Goal: Task Accomplishment & Management: Manage account settings

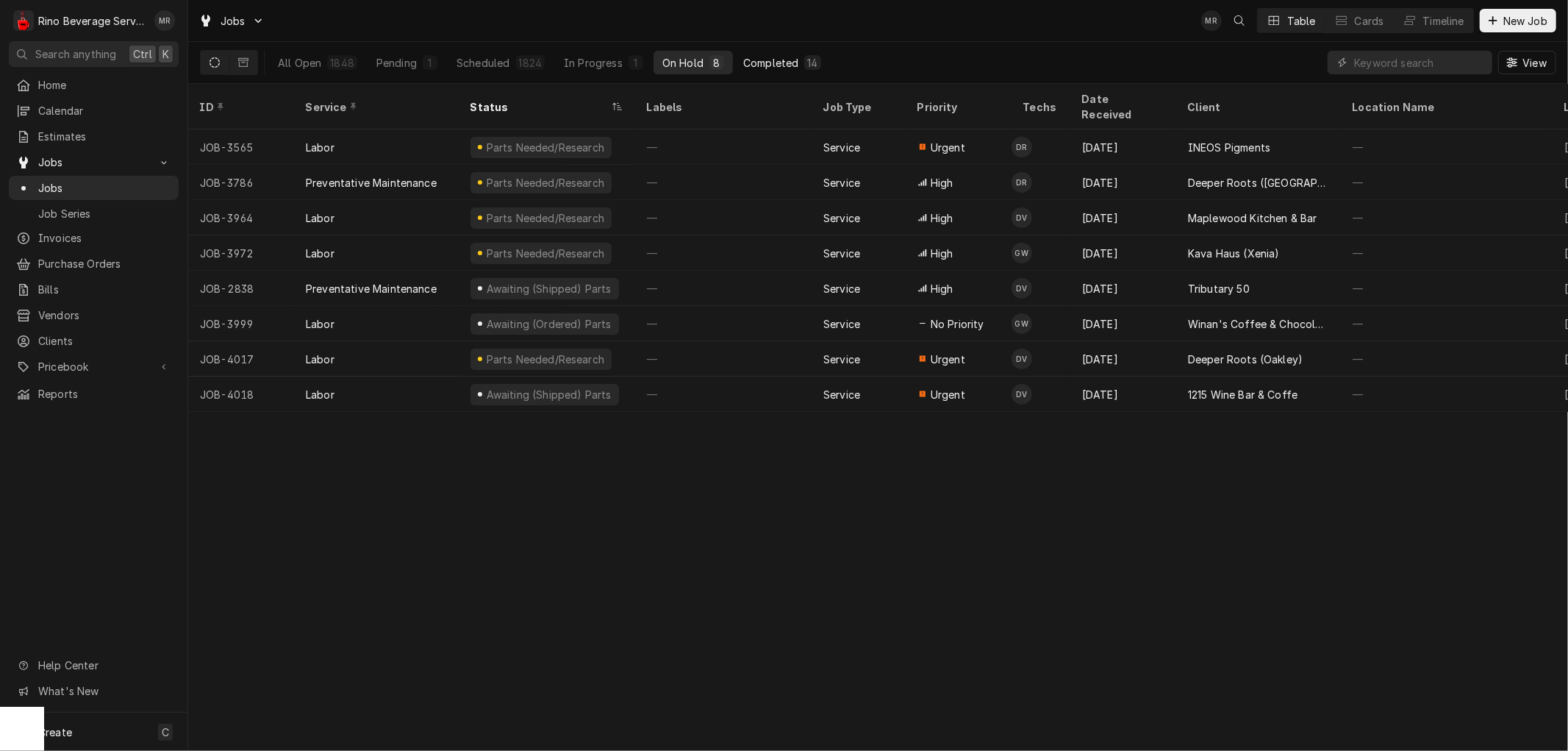
click at [774, 62] on div "Completed" at bounding box center [770, 63] width 55 height 15
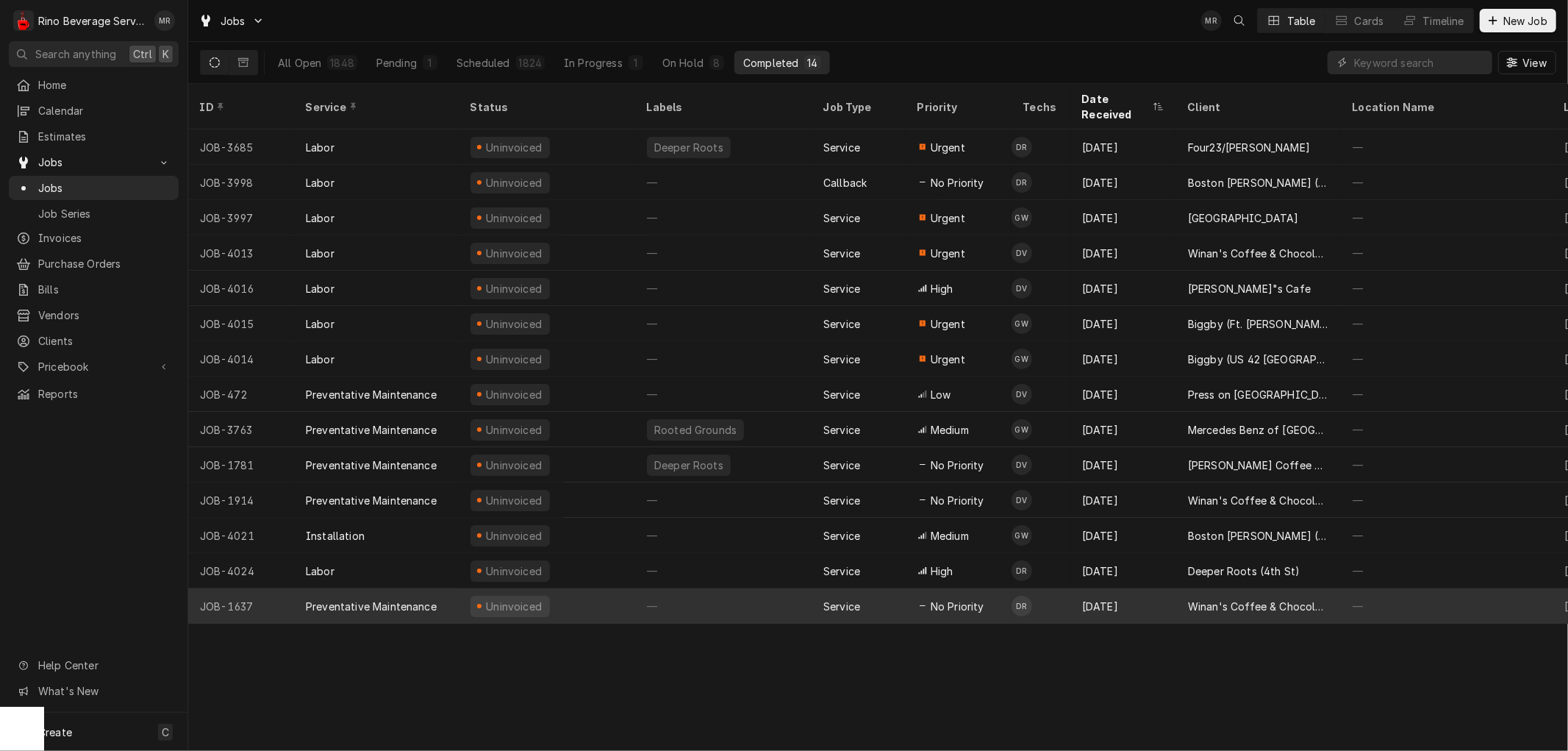
click at [735, 590] on div "—" at bounding box center [723, 605] width 176 height 35
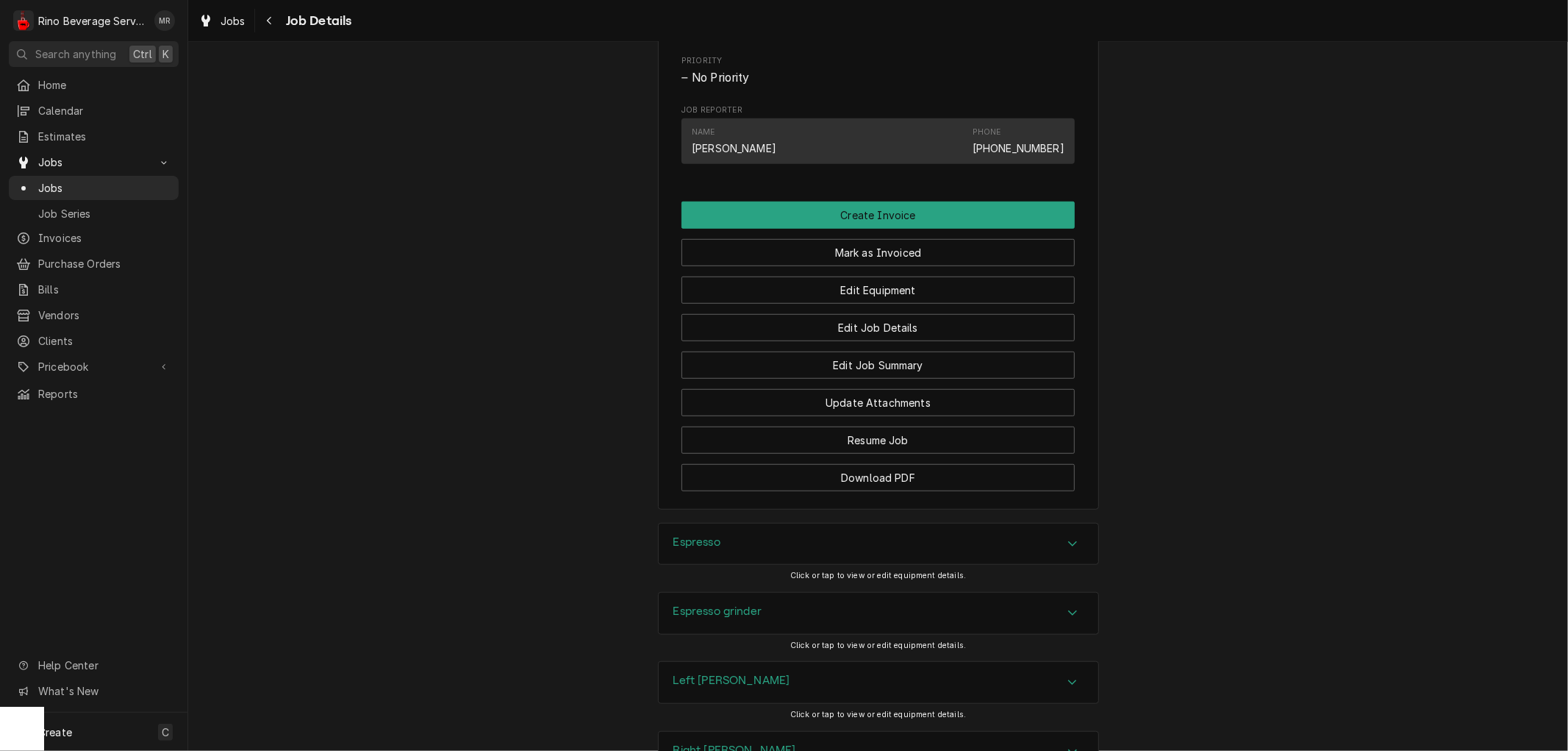
scroll to position [899, 0]
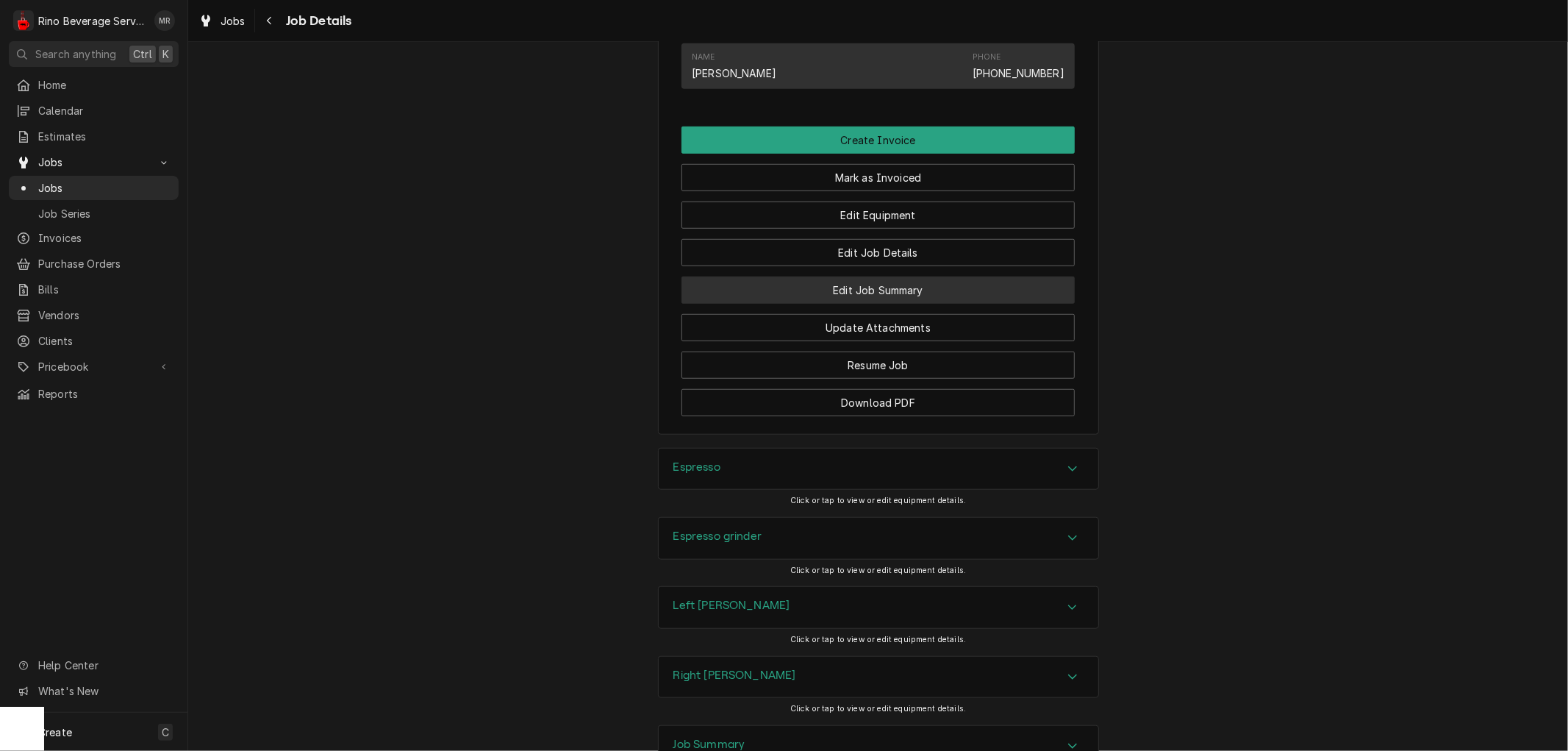
click at [810, 302] on button "Edit Job Summary" at bounding box center [878, 290] width 394 height 27
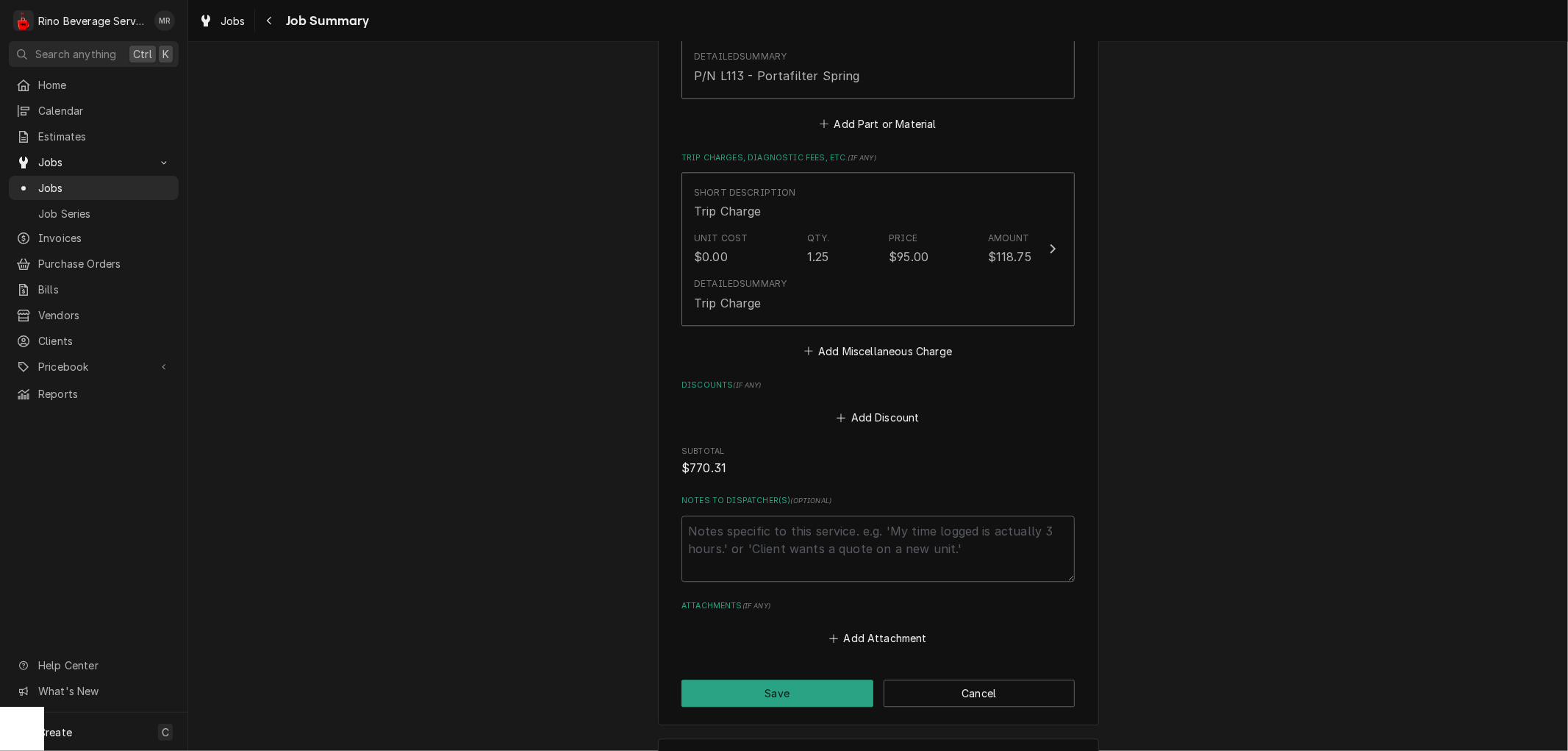
scroll to position [3023, 0]
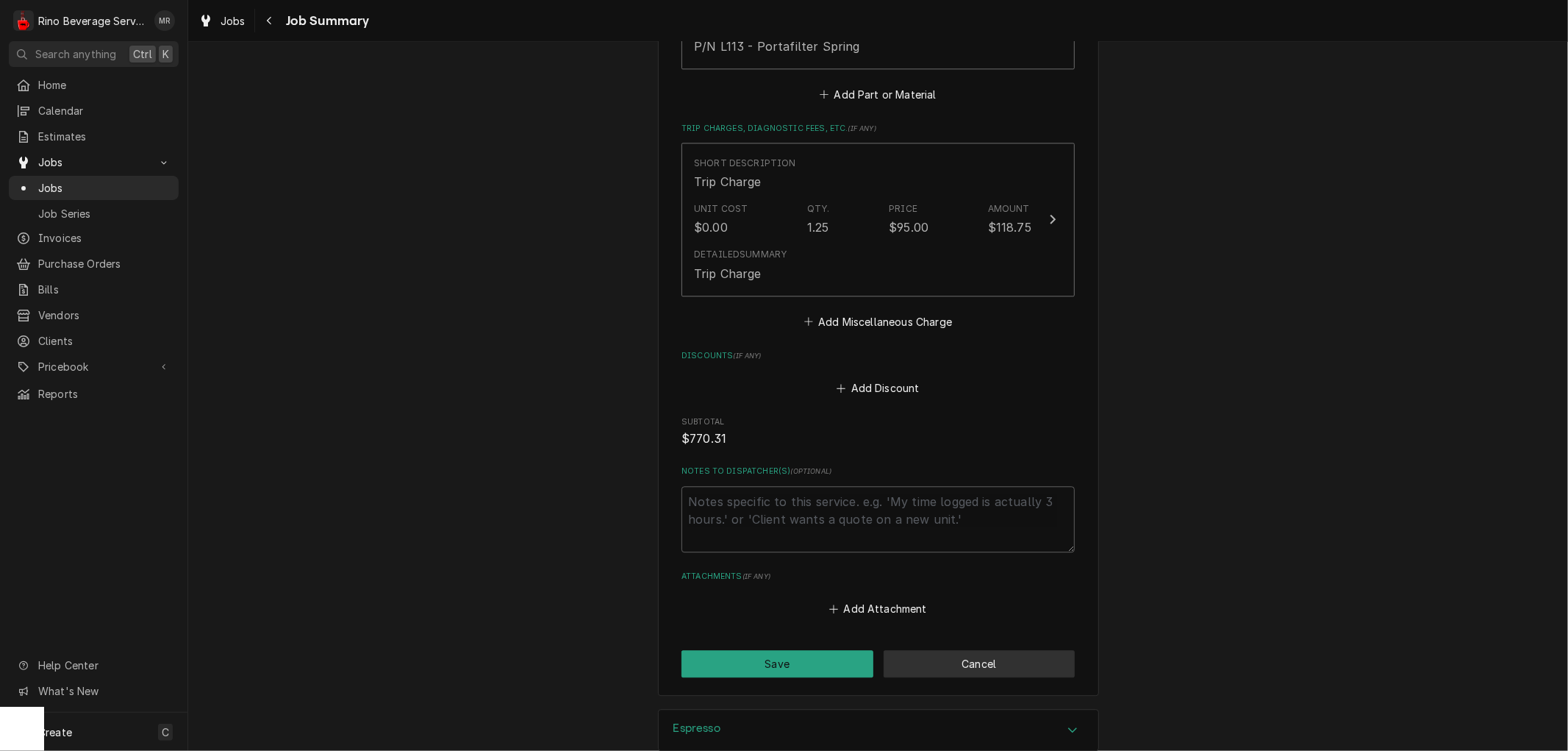
click at [988, 650] on button "Cancel" at bounding box center [979, 664] width 191 height 27
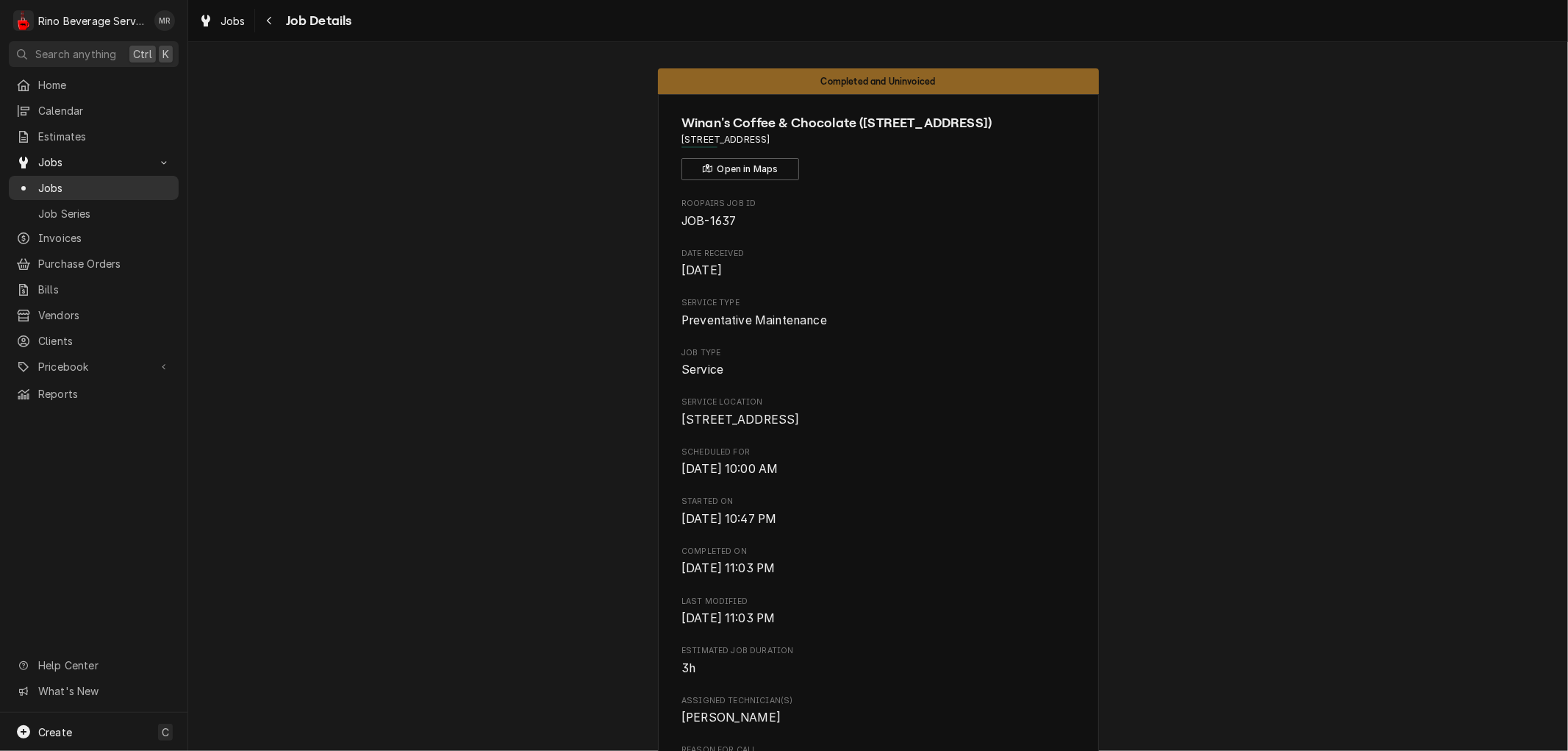
click at [83, 181] on span "Jobs" at bounding box center [105, 188] width 133 height 15
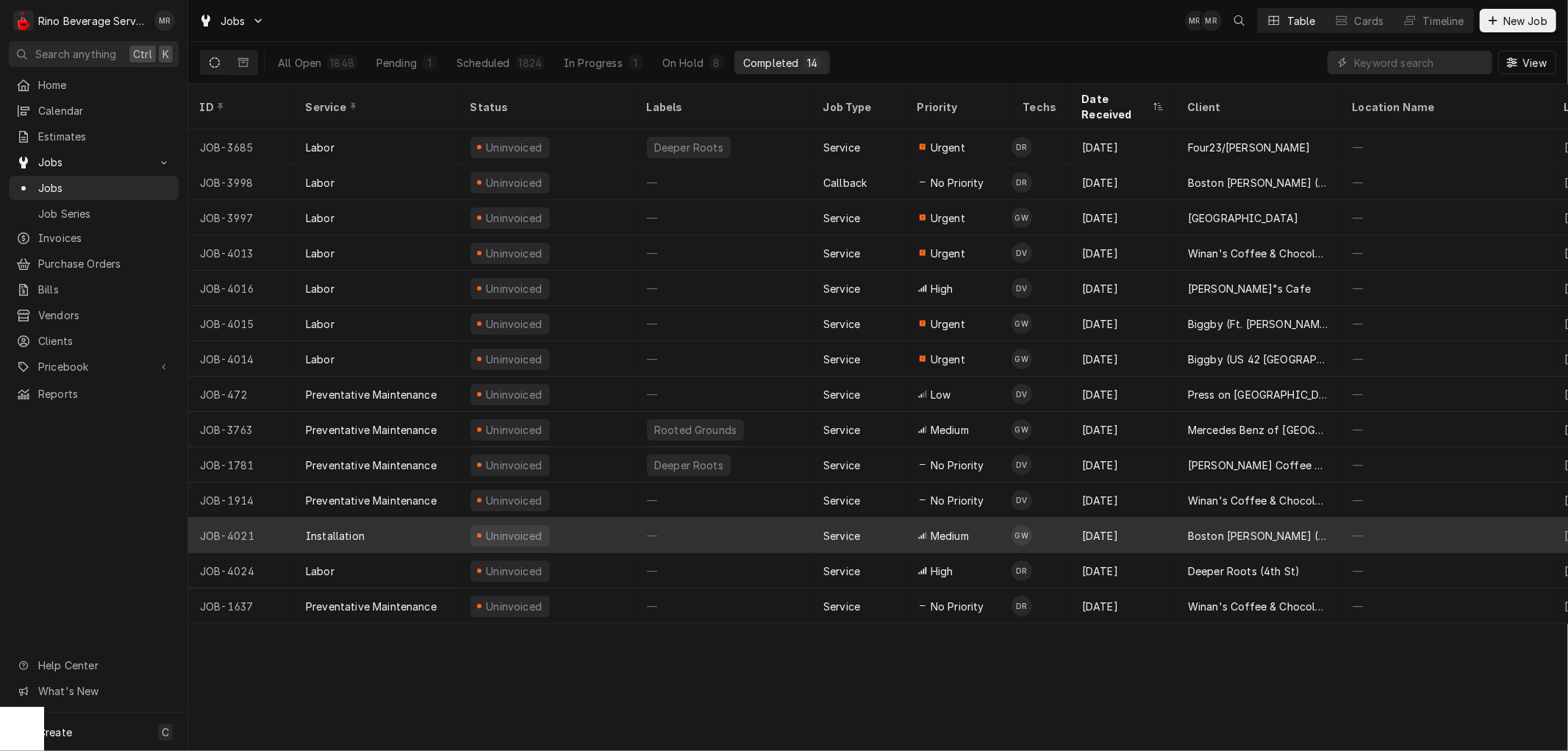
click at [746, 520] on div "—" at bounding box center [723, 535] width 176 height 35
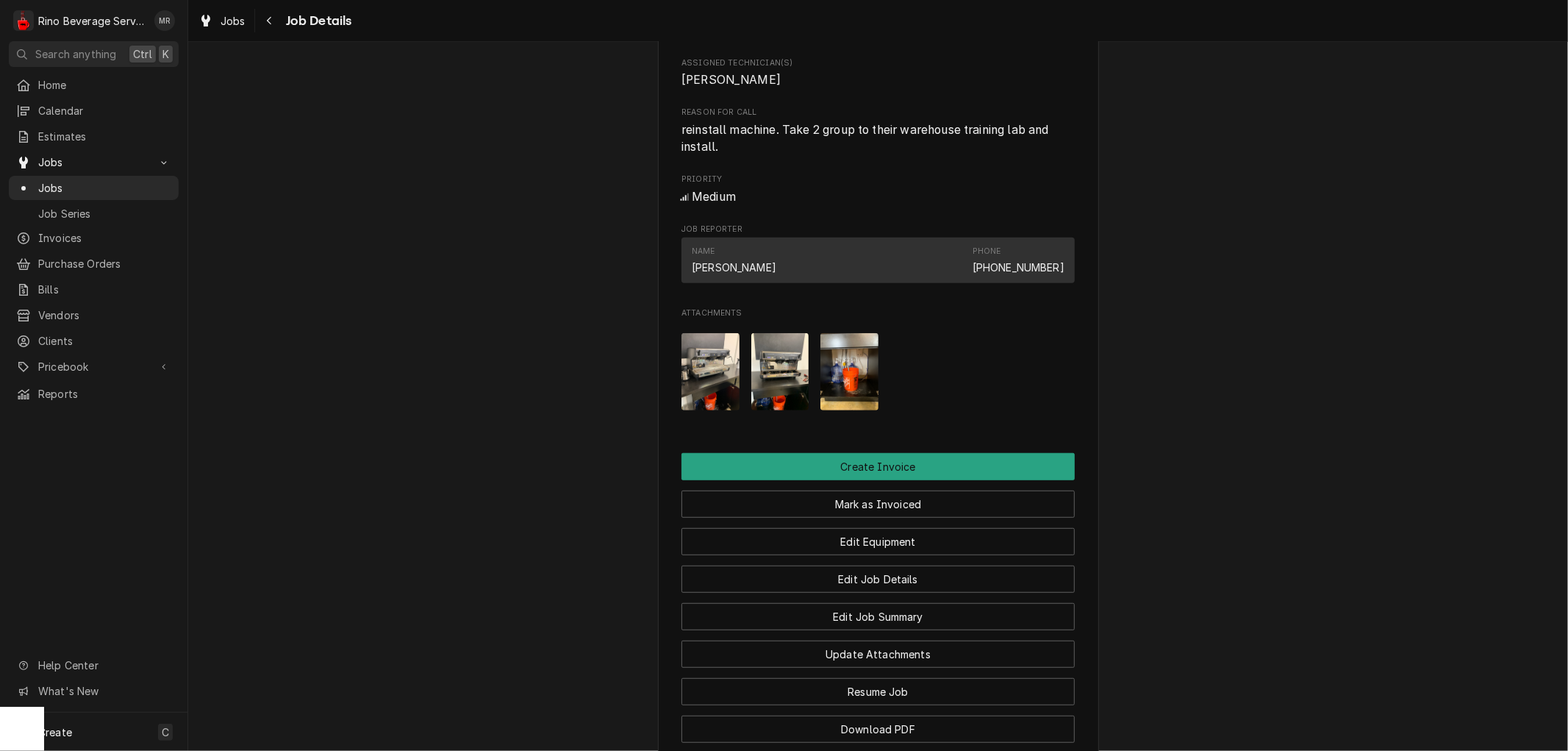
scroll to position [653, 0]
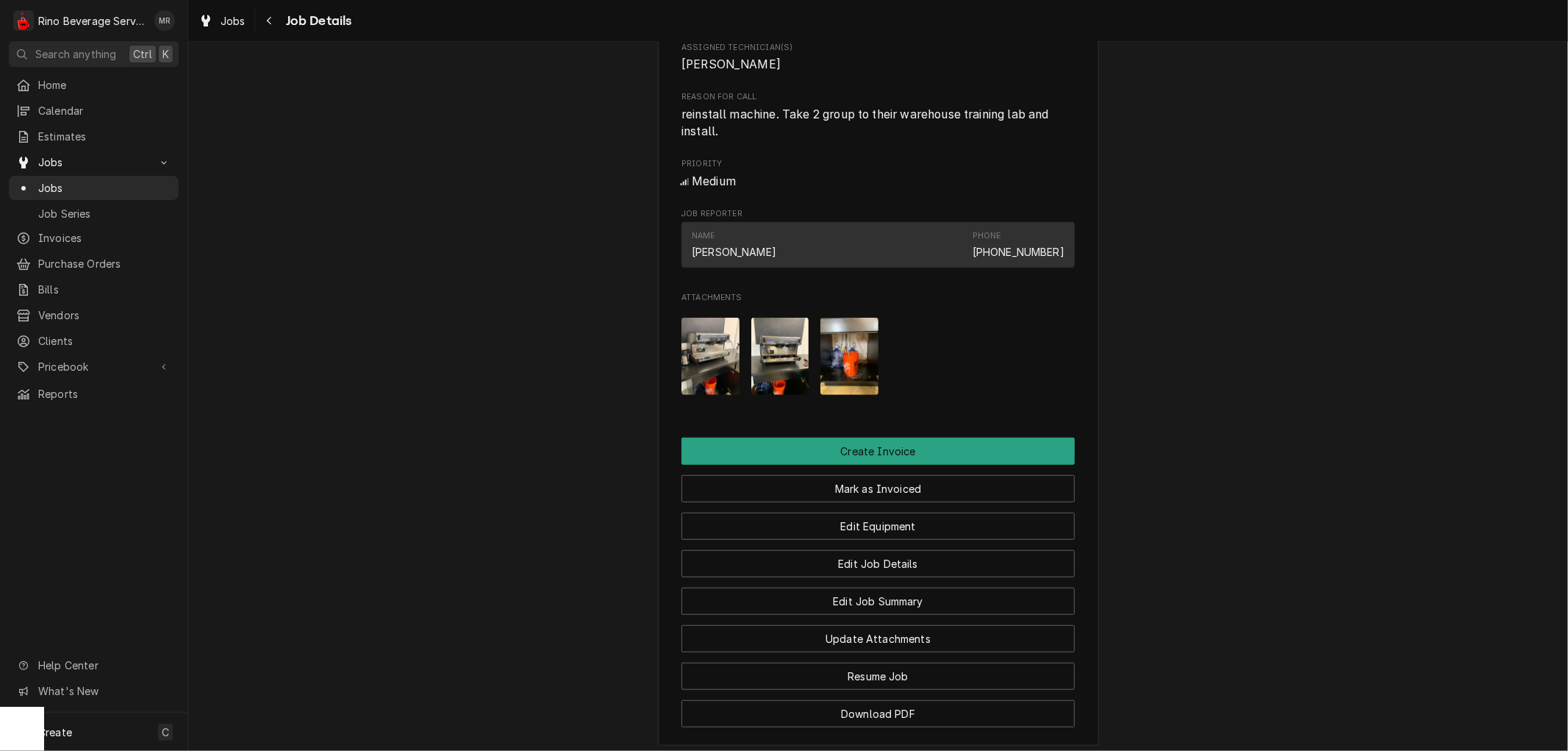
click at [703, 368] on img "Attachments" at bounding box center [710, 356] width 58 height 77
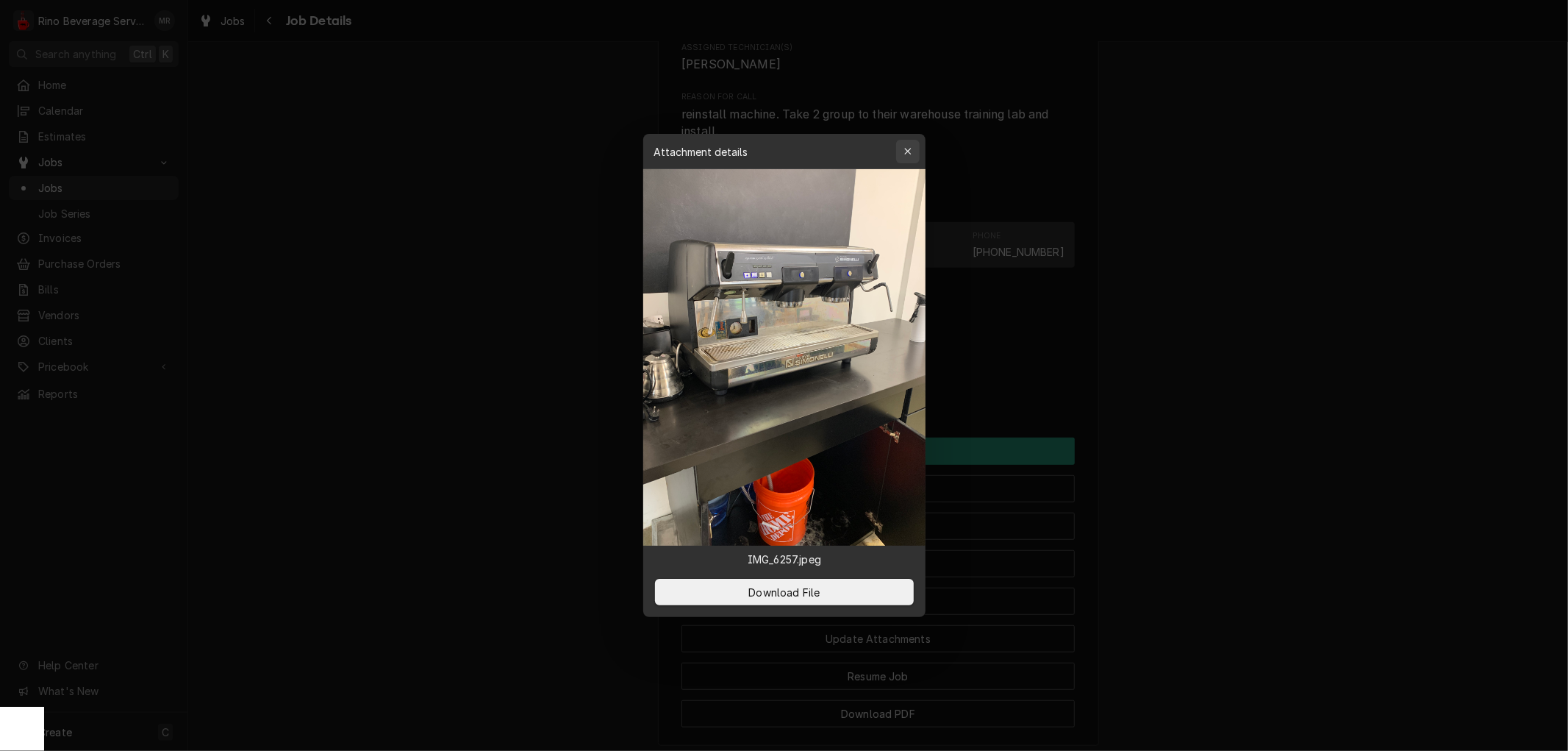
click at [908, 150] on icon "button" at bounding box center [907, 151] width 7 height 7
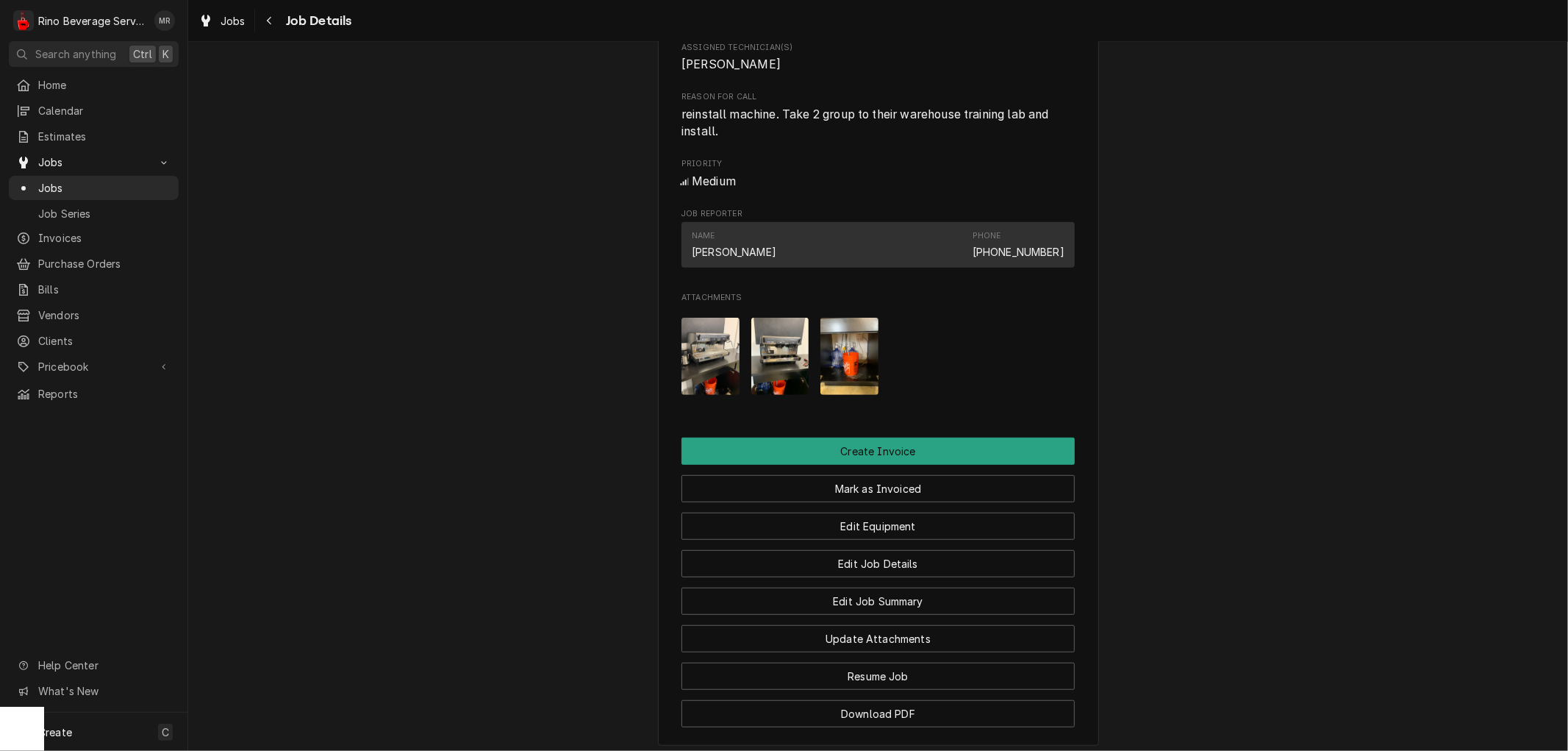
click at [772, 381] on img "Attachments" at bounding box center [780, 356] width 58 height 77
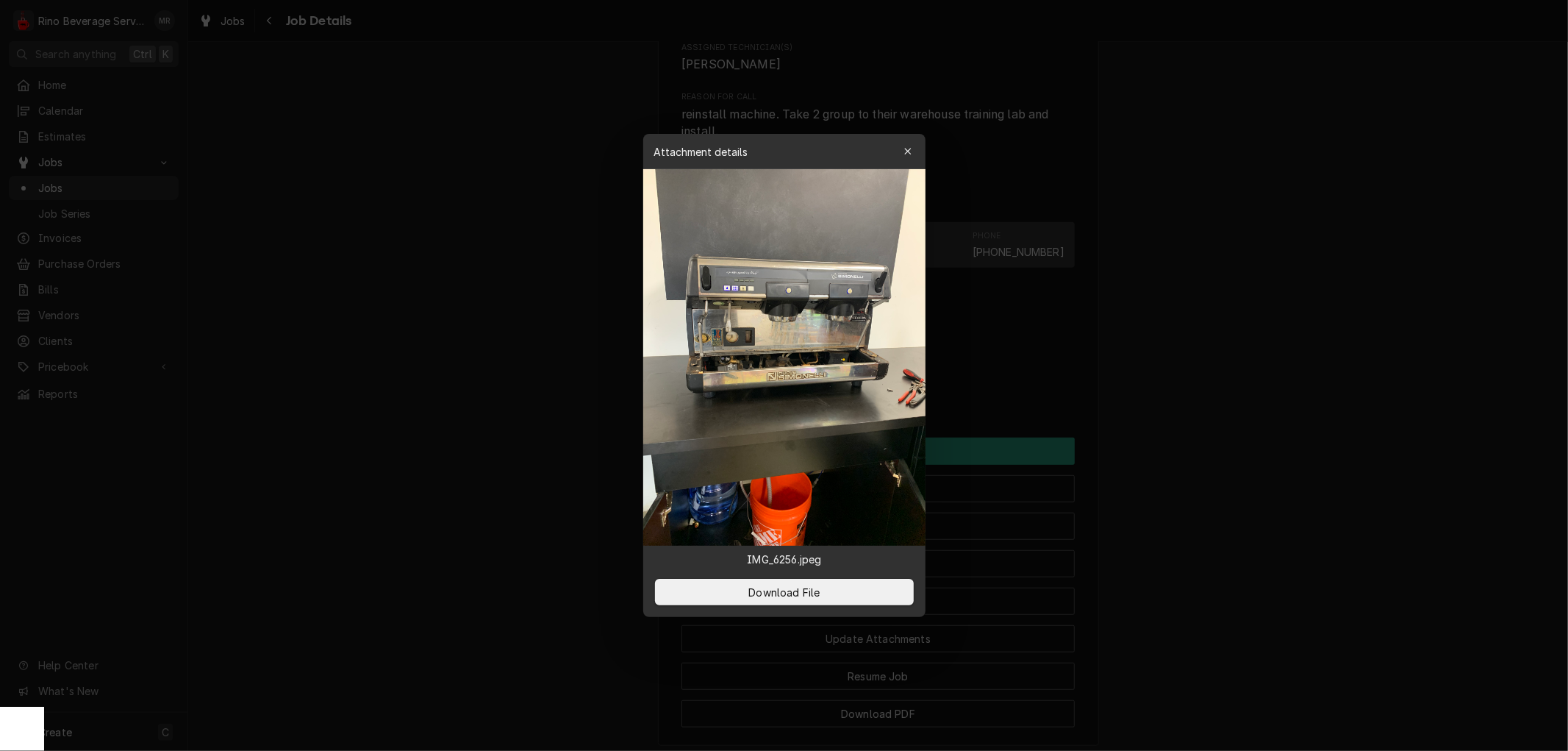
click at [899, 156] on button "button" at bounding box center [908, 151] width 23 height 23
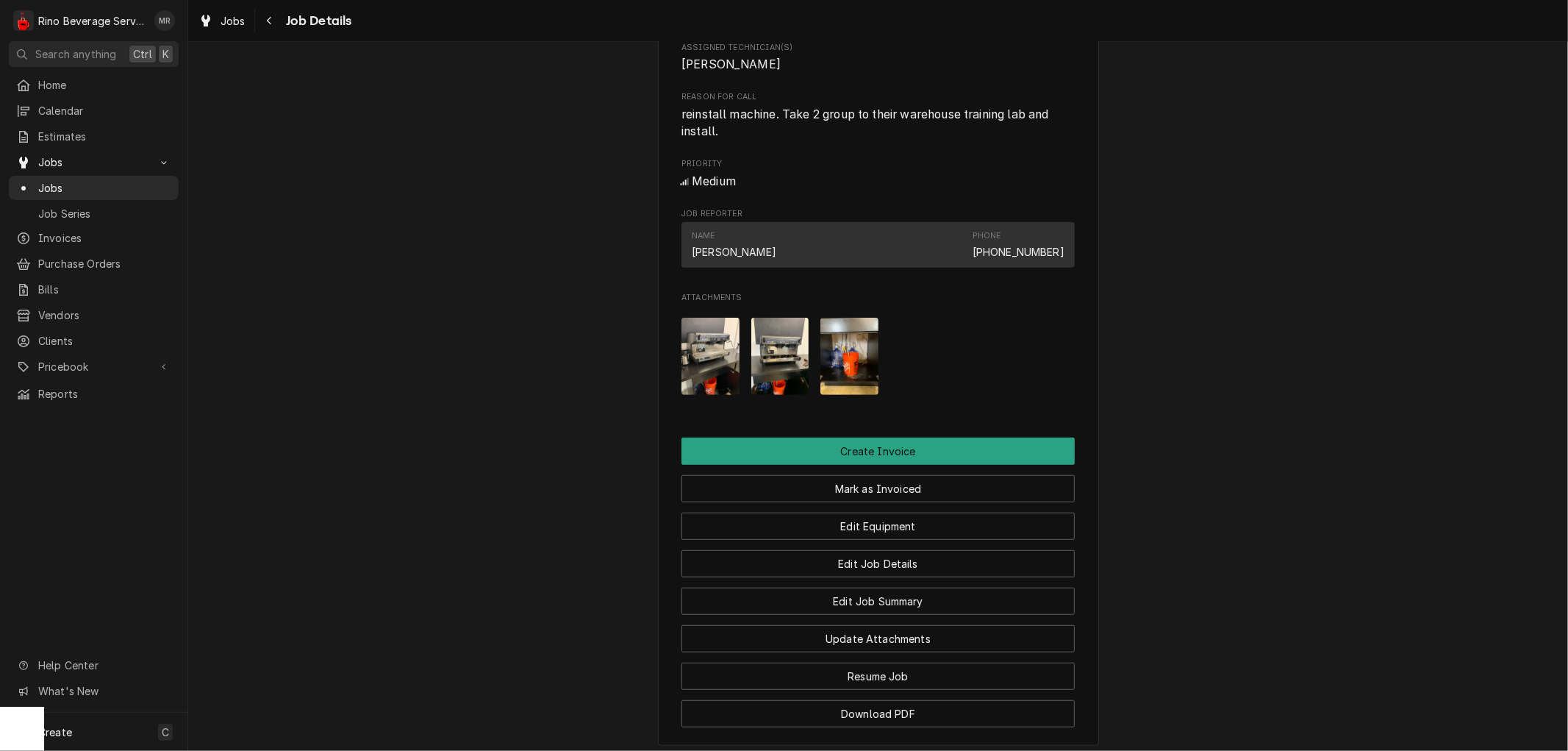
click at [842, 362] on img "Attachments" at bounding box center [849, 356] width 58 height 77
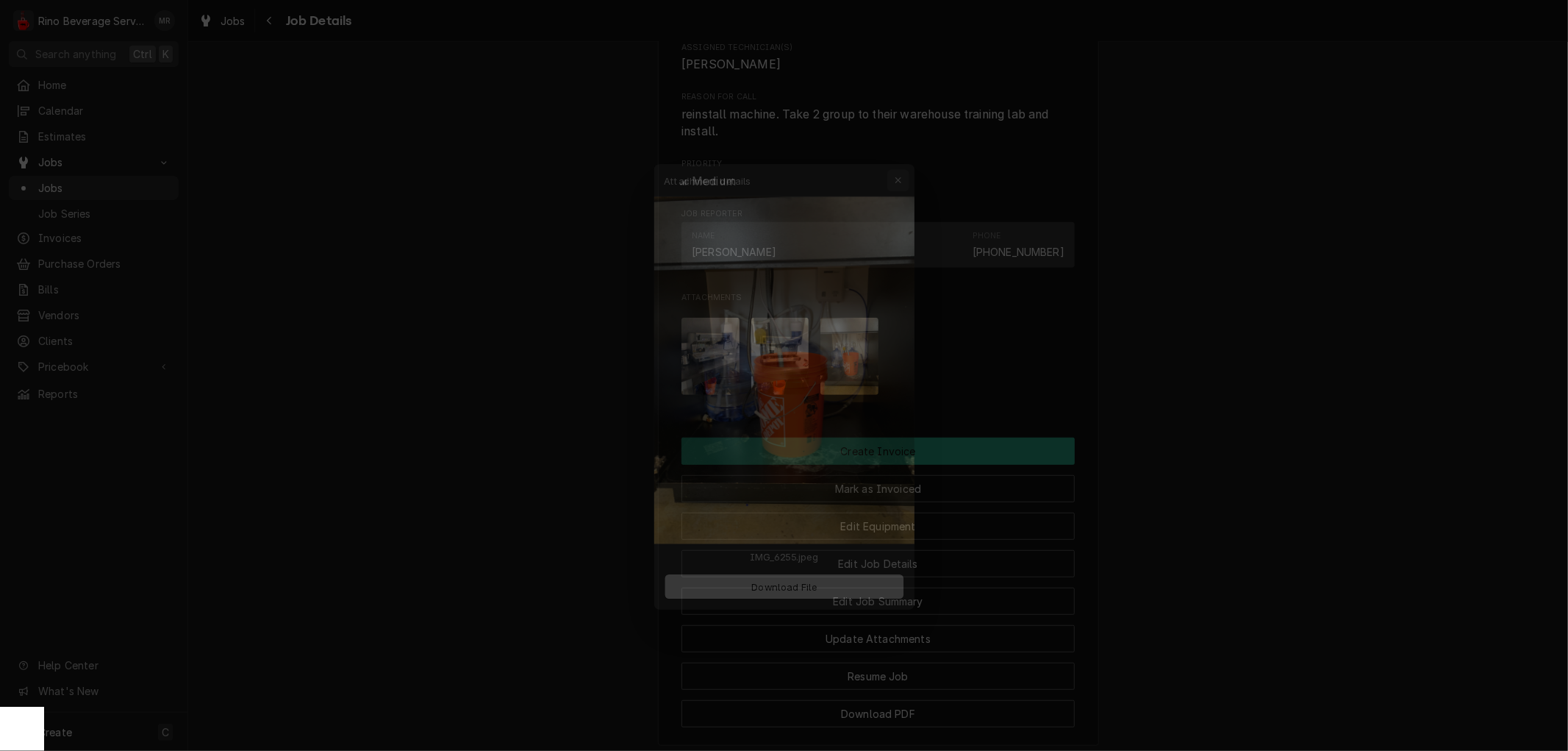
click at [901, 152] on div "button" at bounding box center [908, 152] width 15 height 15
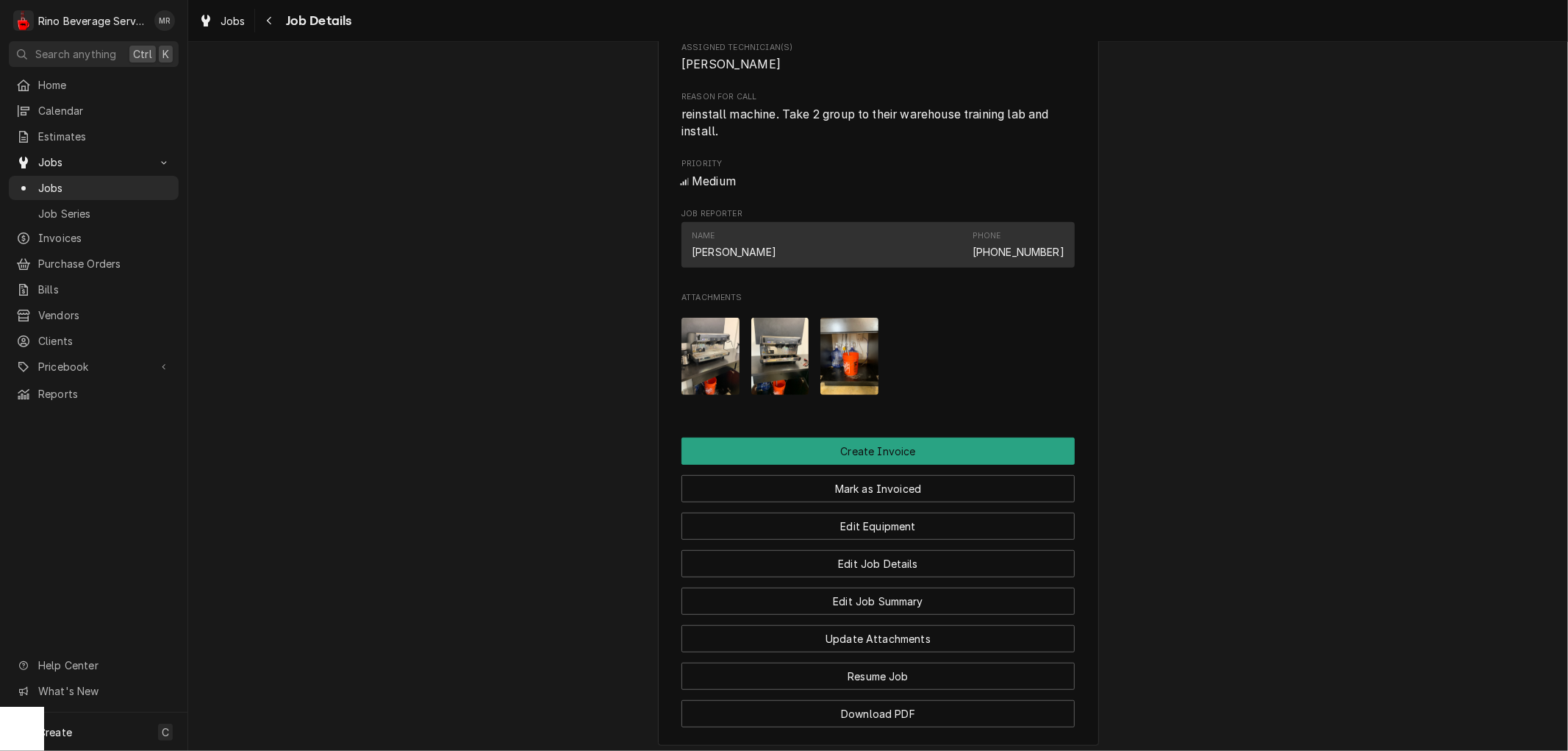
click at [769, 380] on img "Attachments" at bounding box center [780, 356] width 58 height 77
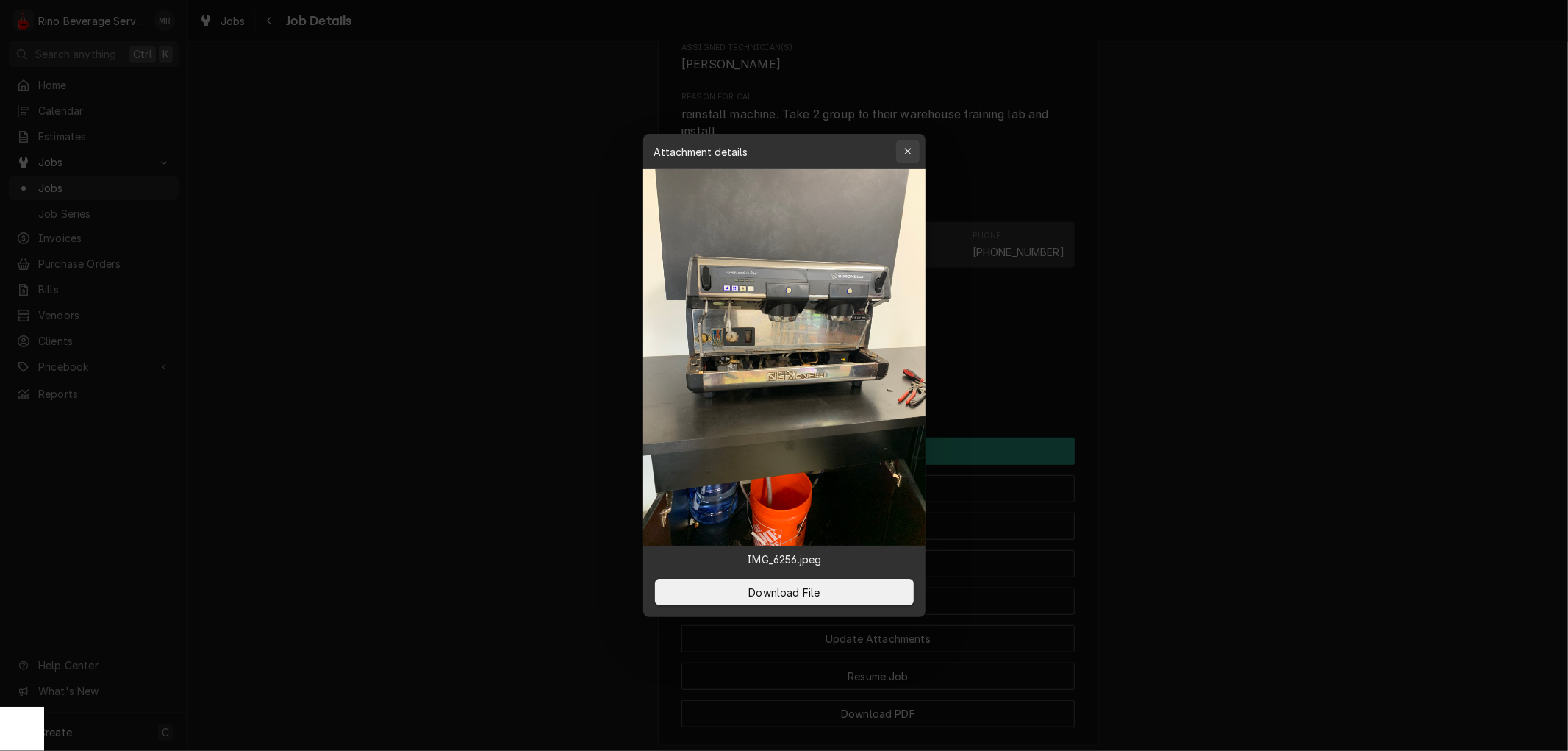
click at [911, 152] on div "button" at bounding box center [908, 152] width 15 height 15
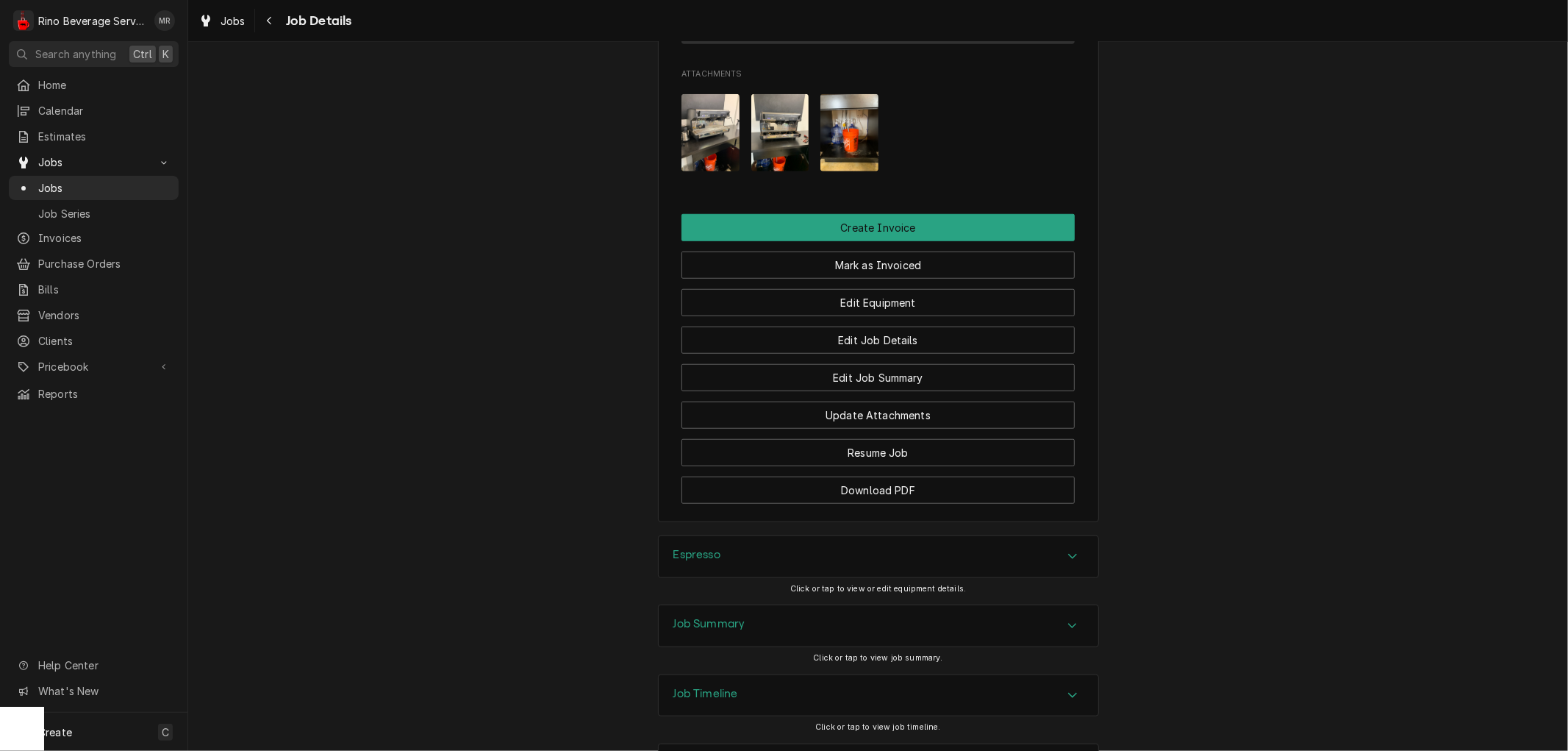
scroll to position [958, 0]
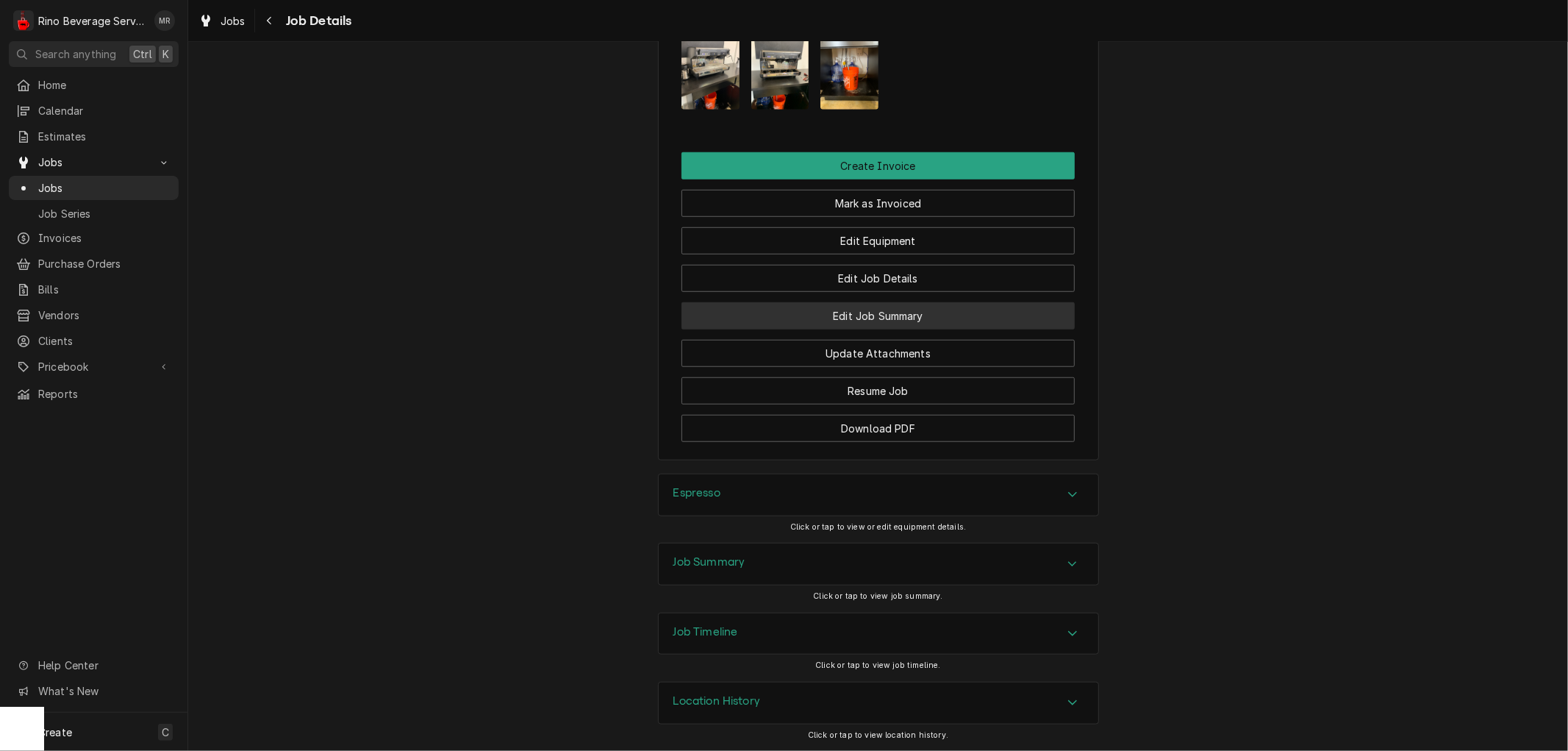
click at [795, 309] on button "Edit Job Summary" at bounding box center [878, 316] width 394 height 27
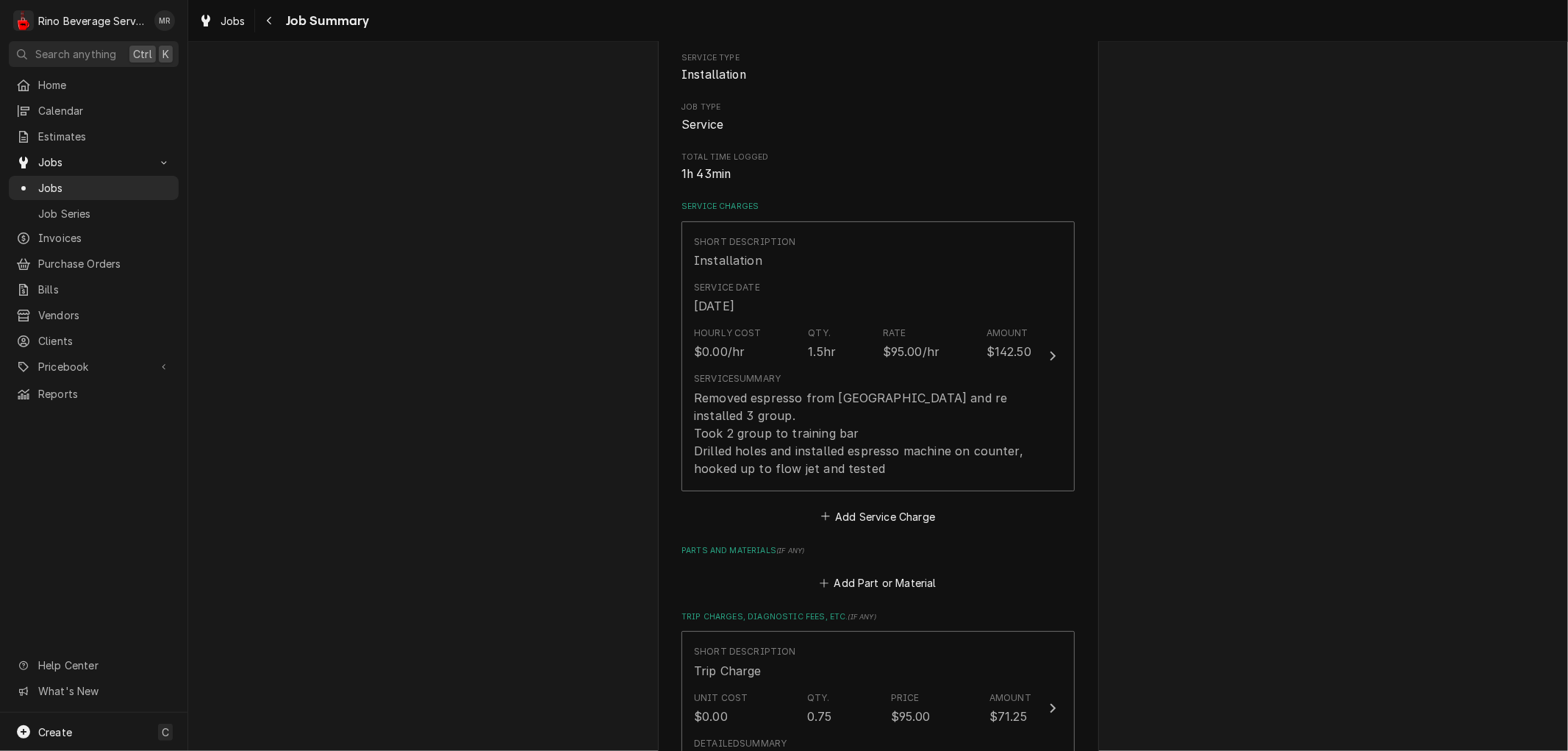
scroll to position [163, 0]
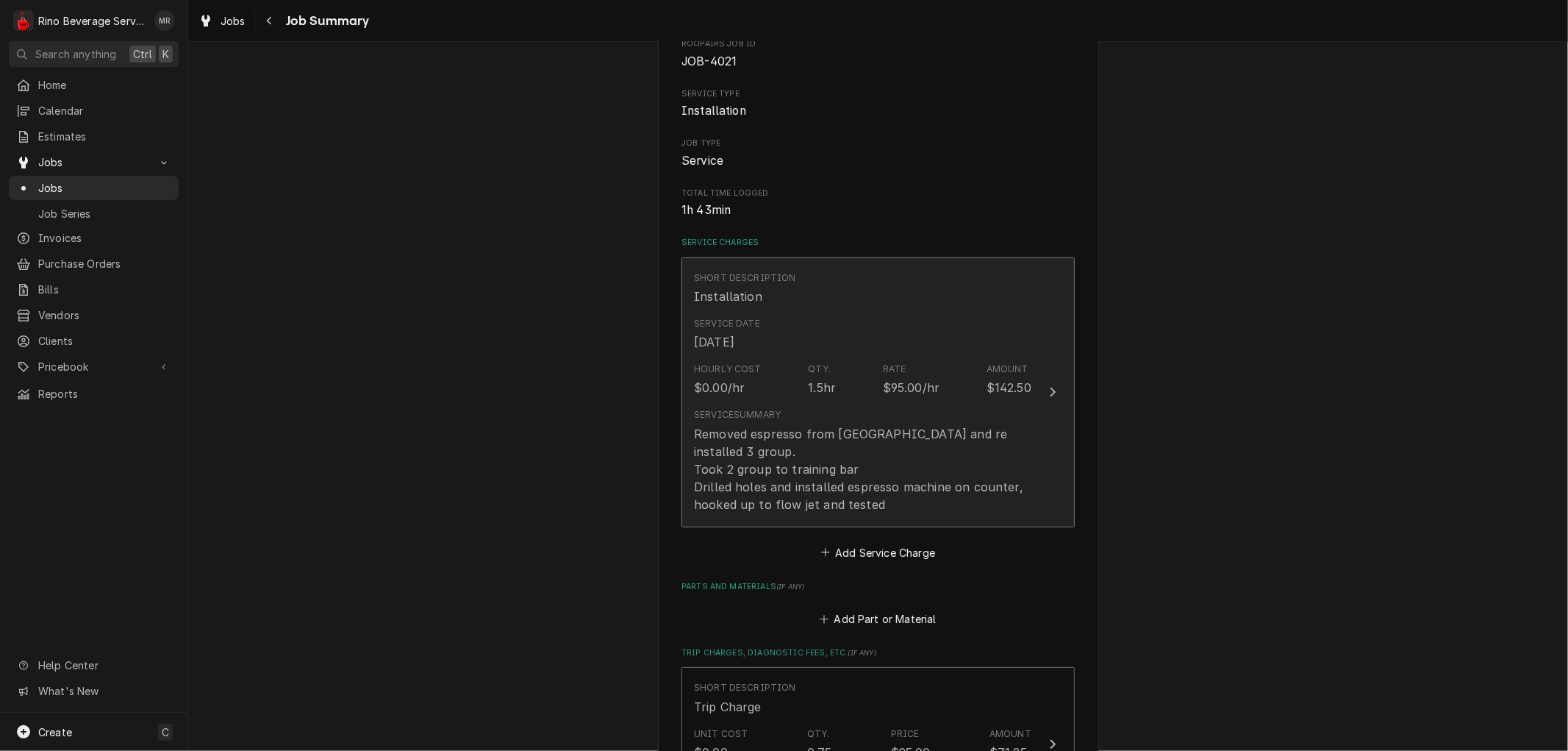
click at [835, 376] on div "Hourly Cost $0.00/hr Qty. 1.5hr Rate $95.00/hr Amount $142.50" at bounding box center [862, 379] width 338 height 45
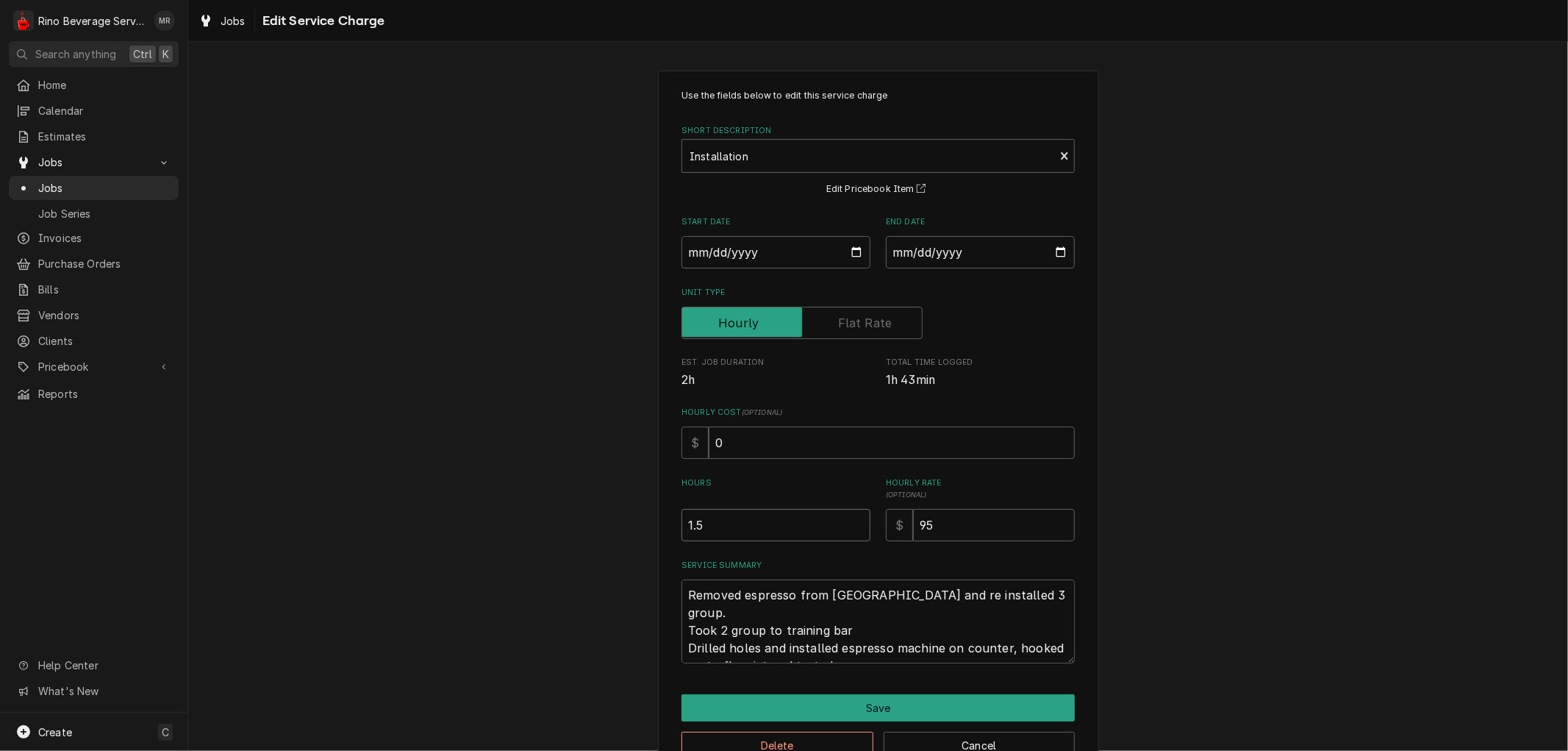
click at [693, 523] on input "1.5" at bounding box center [776, 525] width 189 height 32
type textarea "x"
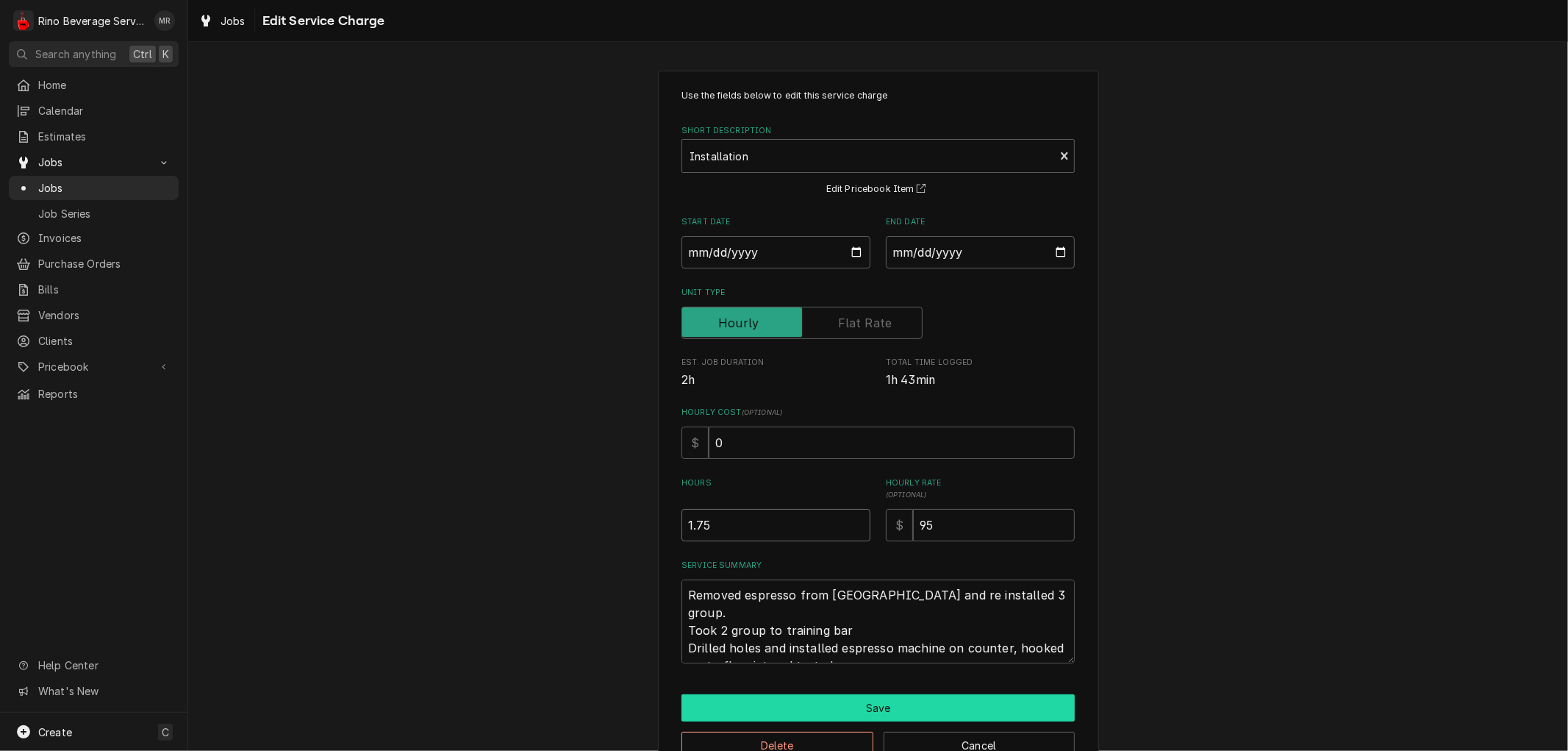
type input "1.75"
click at [847, 702] on button "Save" at bounding box center [878, 707] width 394 height 27
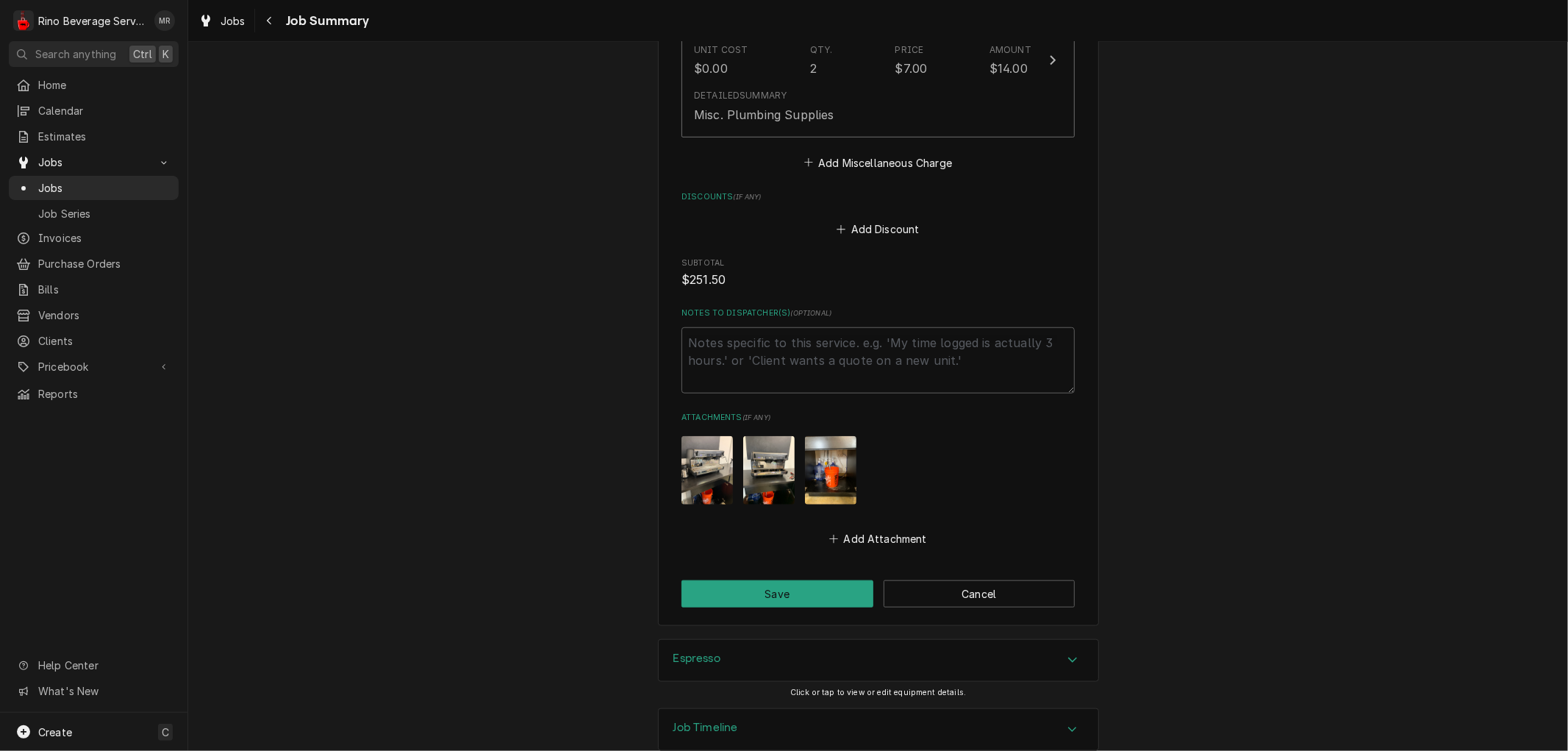
scroll to position [1034, 0]
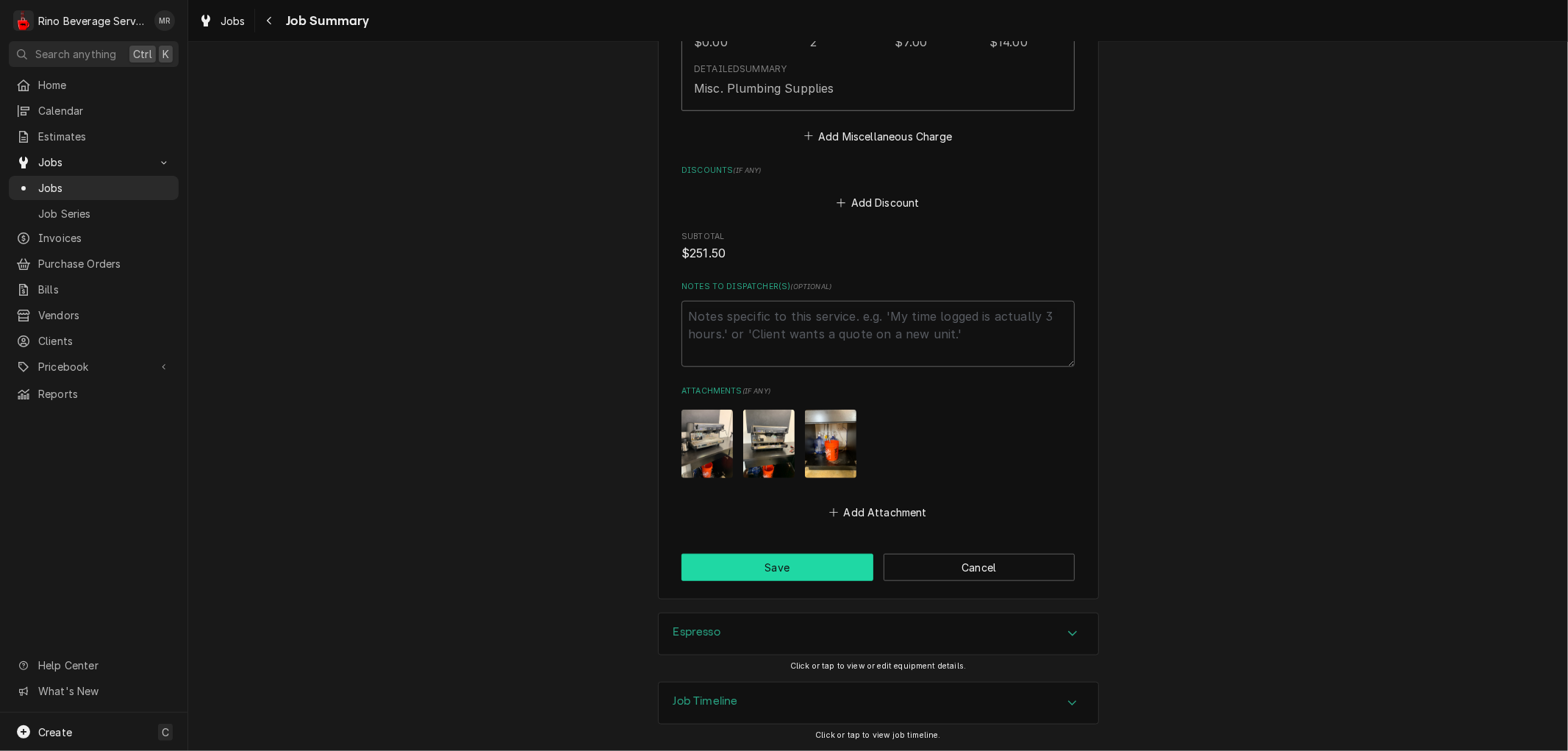
click at [758, 569] on button "Save" at bounding box center [777, 567] width 191 height 27
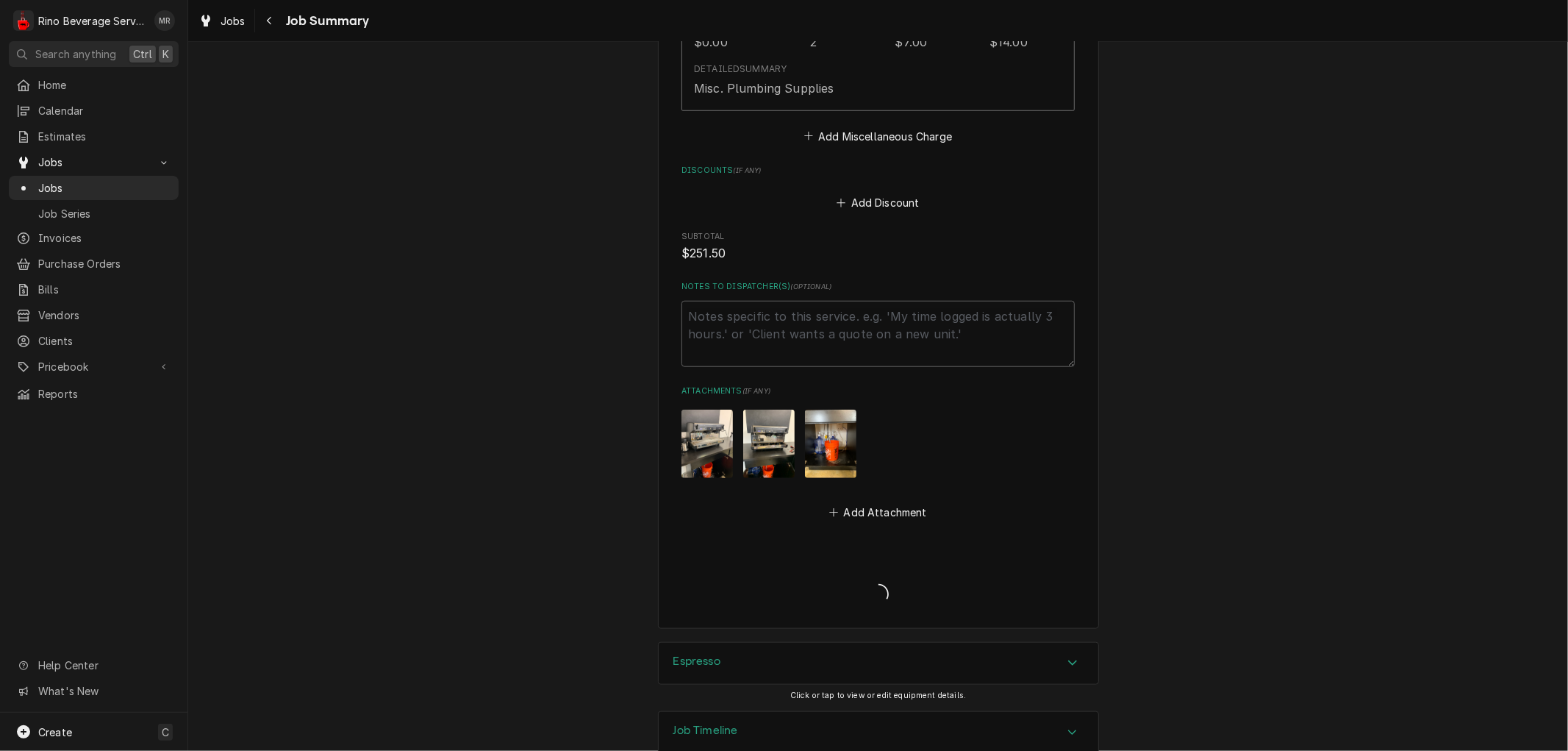
type textarea "x"
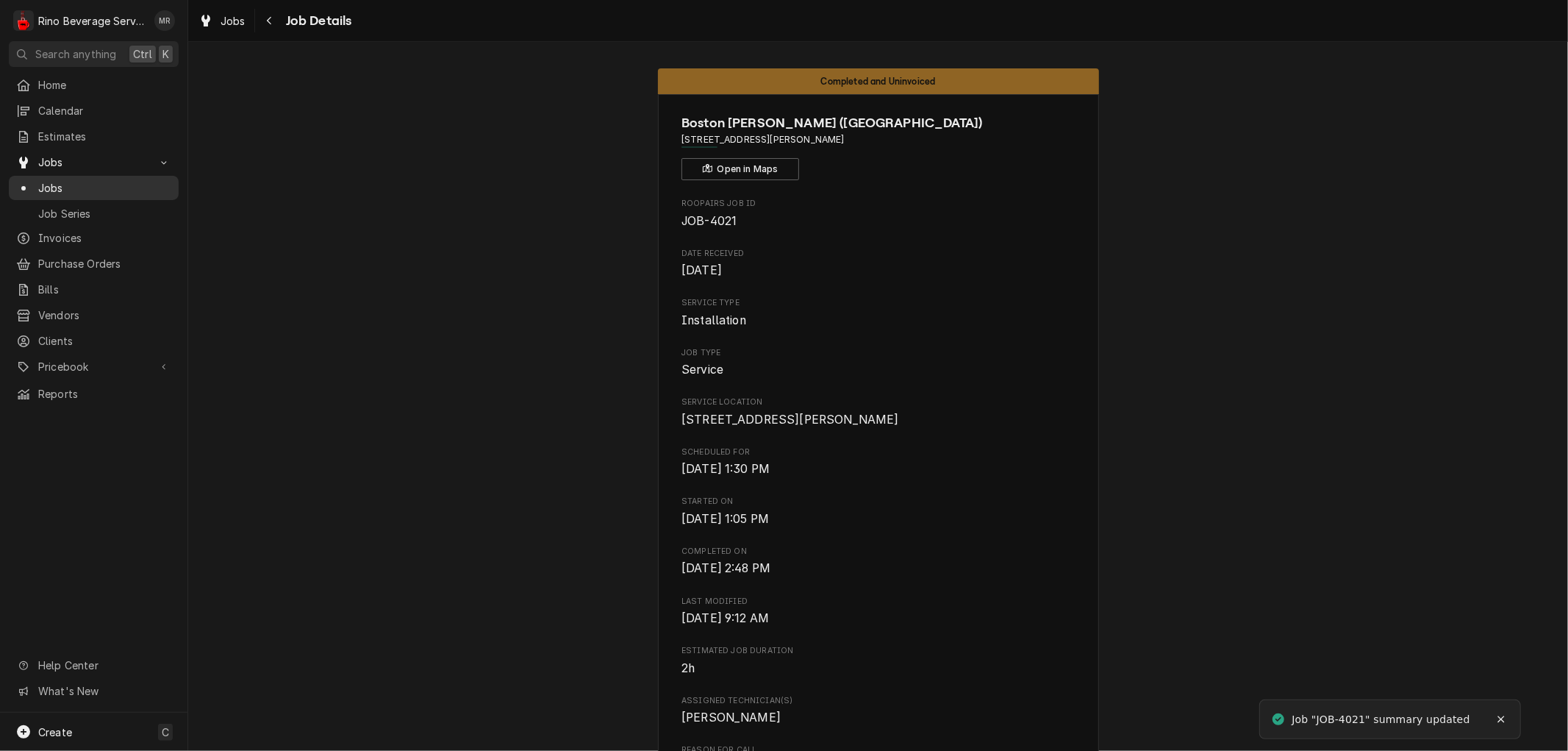
click at [75, 182] on span "Jobs" at bounding box center [105, 188] width 133 height 15
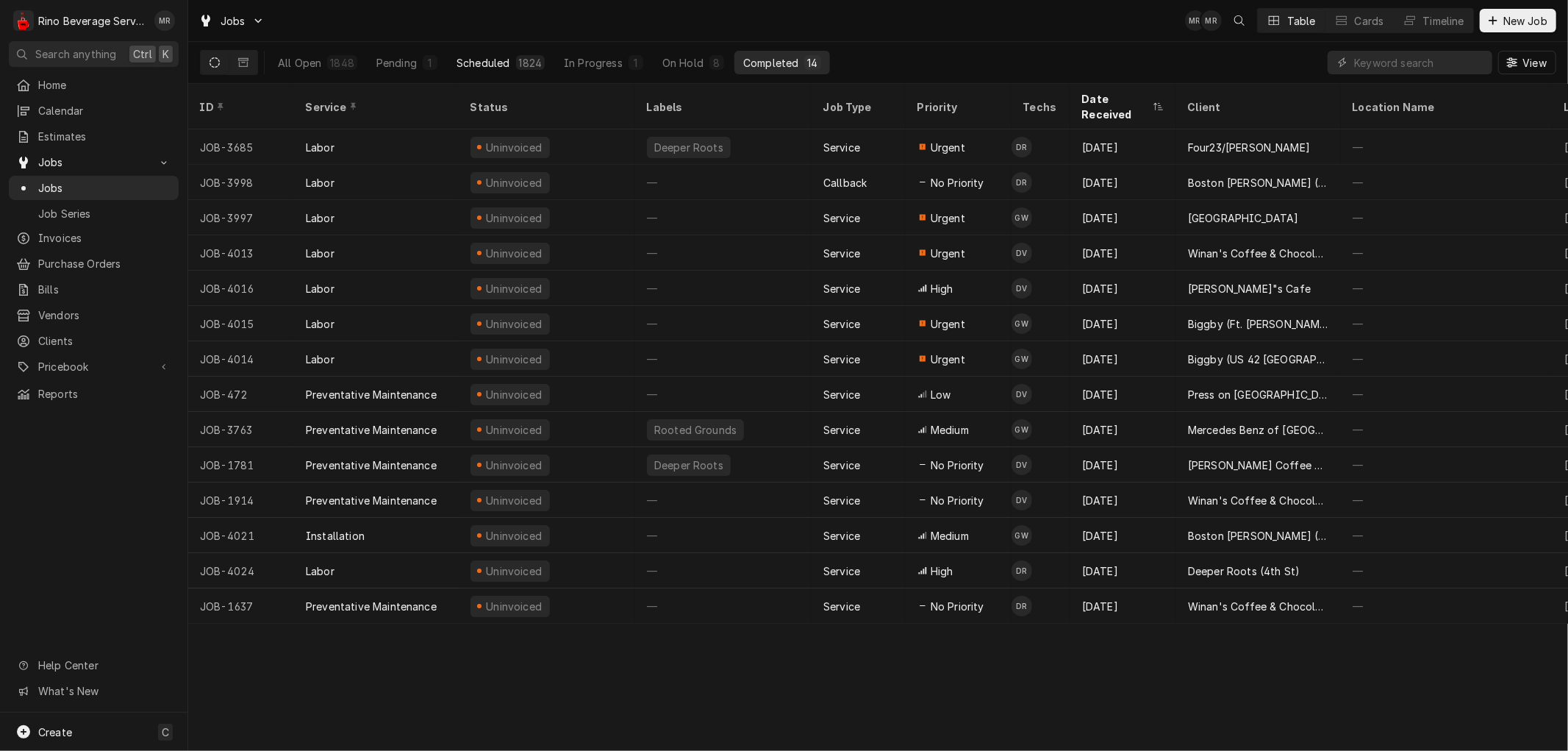
click at [490, 57] on div "Scheduled" at bounding box center [483, 63] width 53 height 15
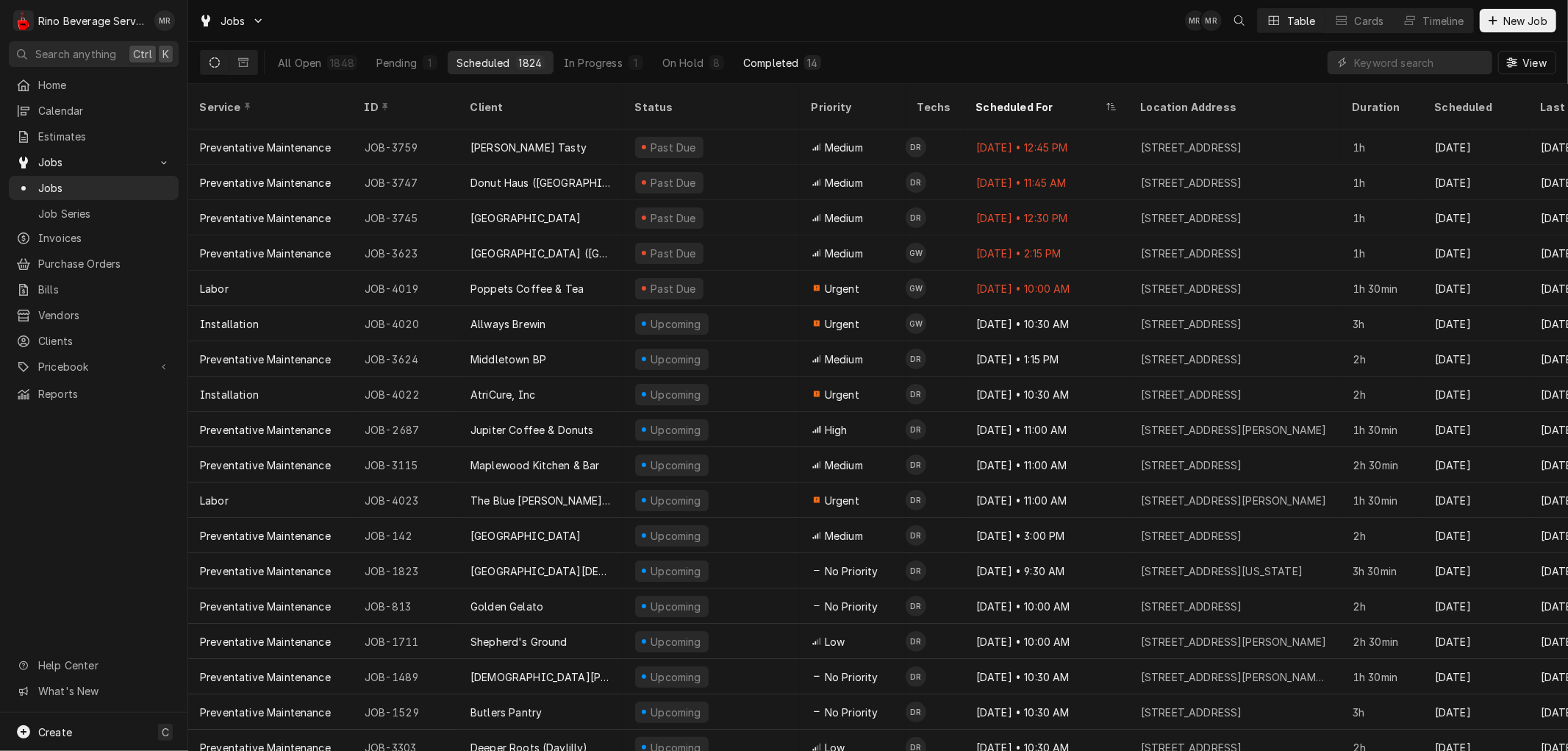
click at [761, 60] on div "Completed" at bounding box center [770, 63] width 55 height 15
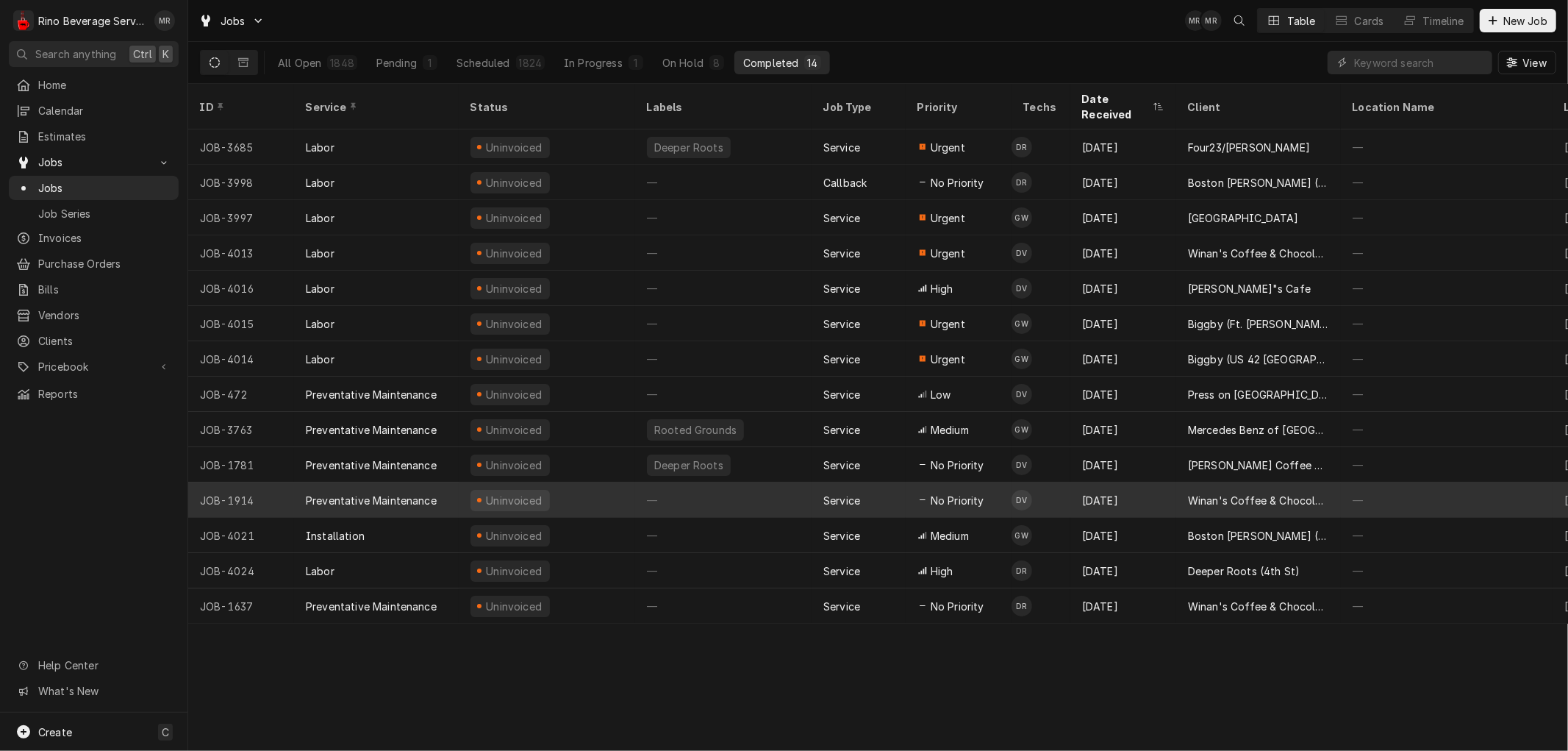
click at [733, 483] on div "—" at bounding box center [723, 500] width 176 height 35
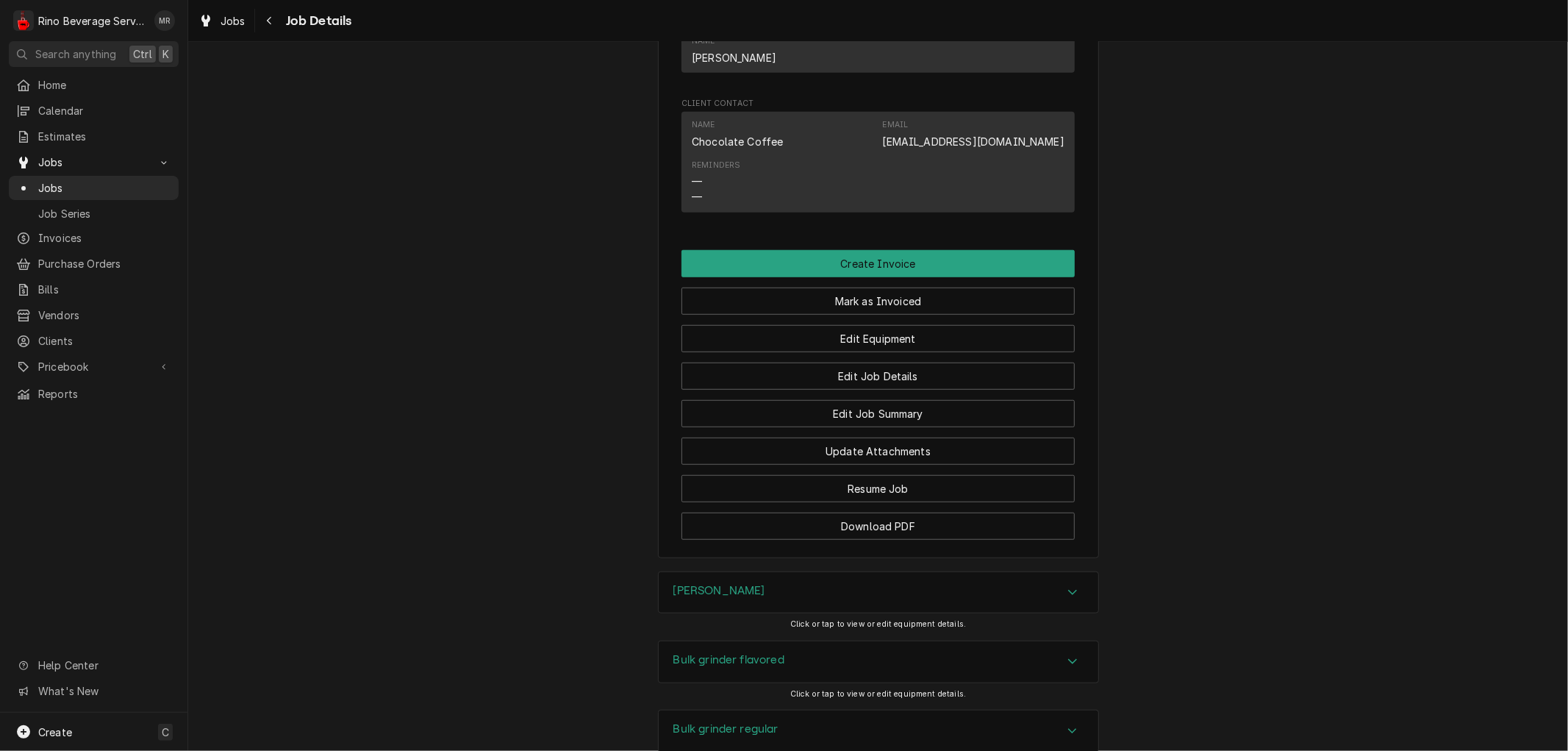
scroll to position [899, 0]
click at [809, 424] on button "Edit Job Summary" at bounding box center [878, 412] width 394 height 27
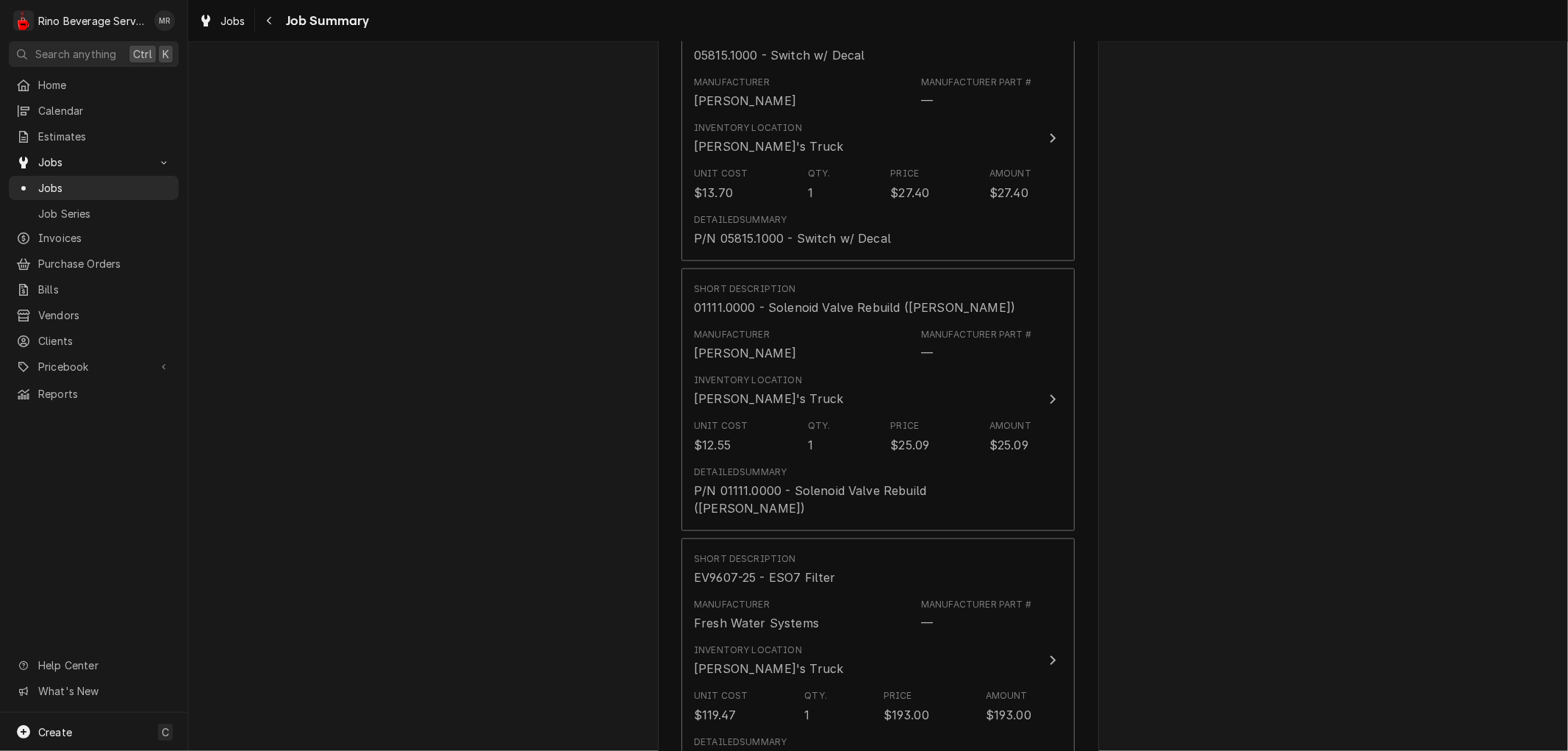
scroll to position [1388, 0]
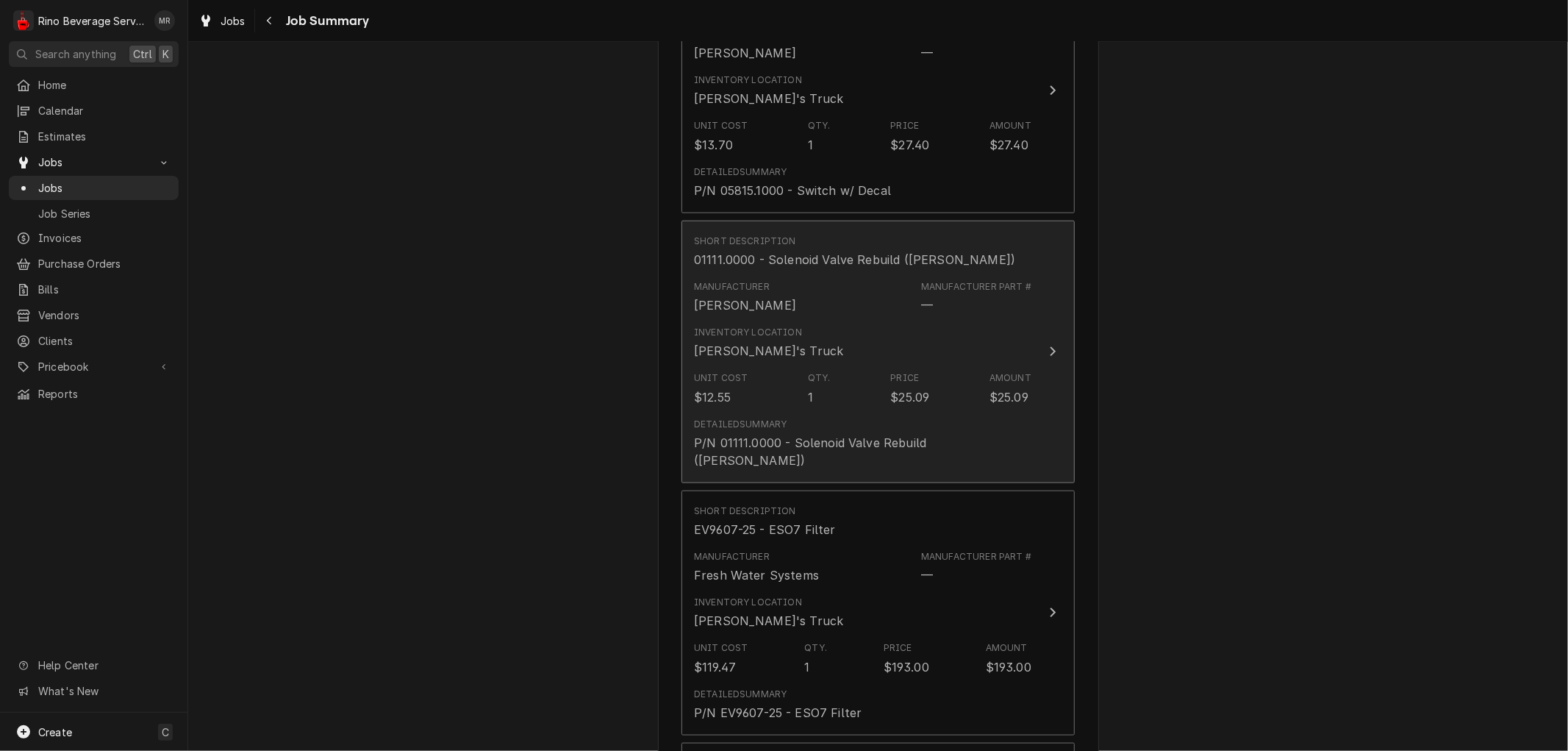
click at [807, 344] on div "Inventory Location Dane's Truck" at bounding box center [862, 342] width 338 height 45
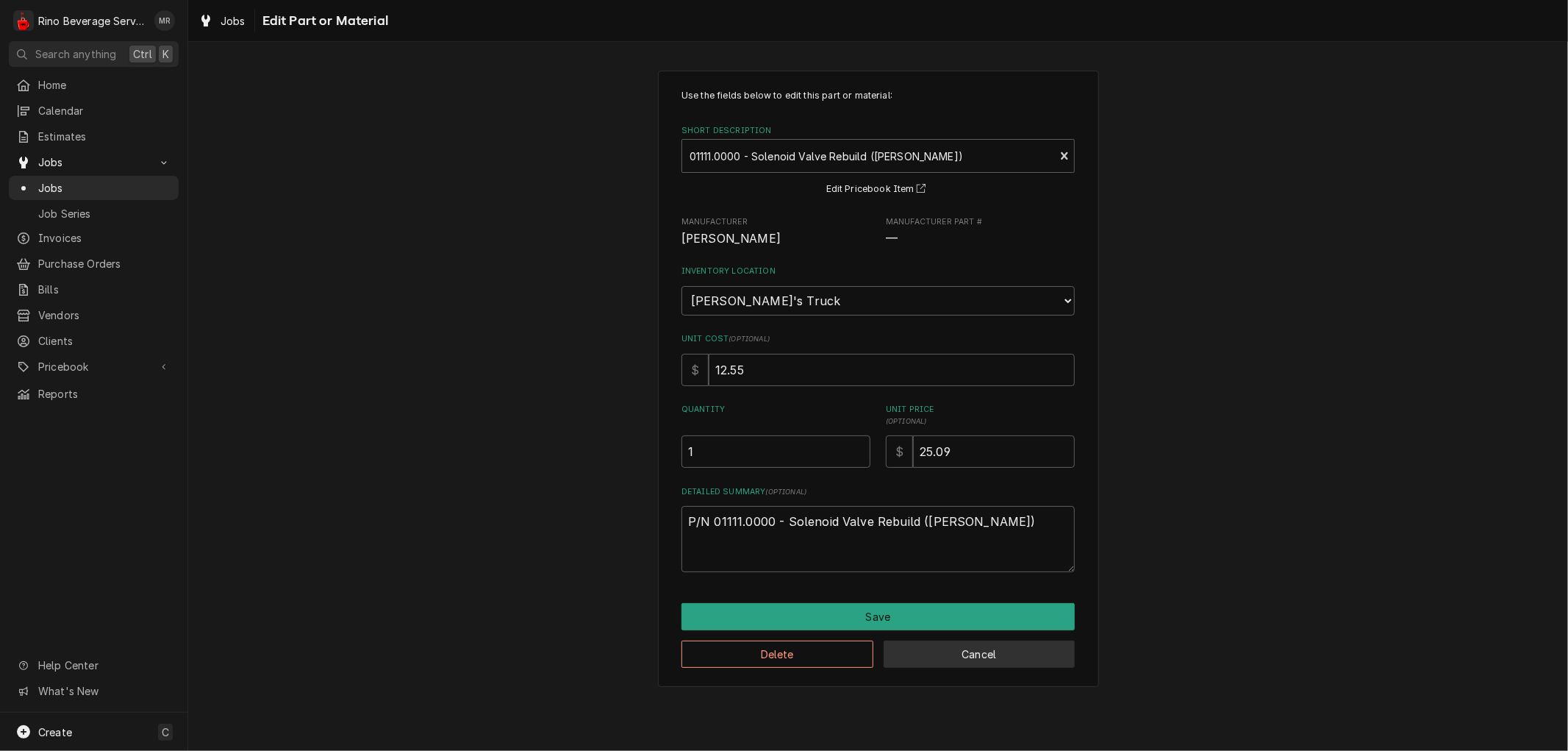
click at [905, 658] on button "Cancel" at bounding box center [979, 654] width 191 height 27
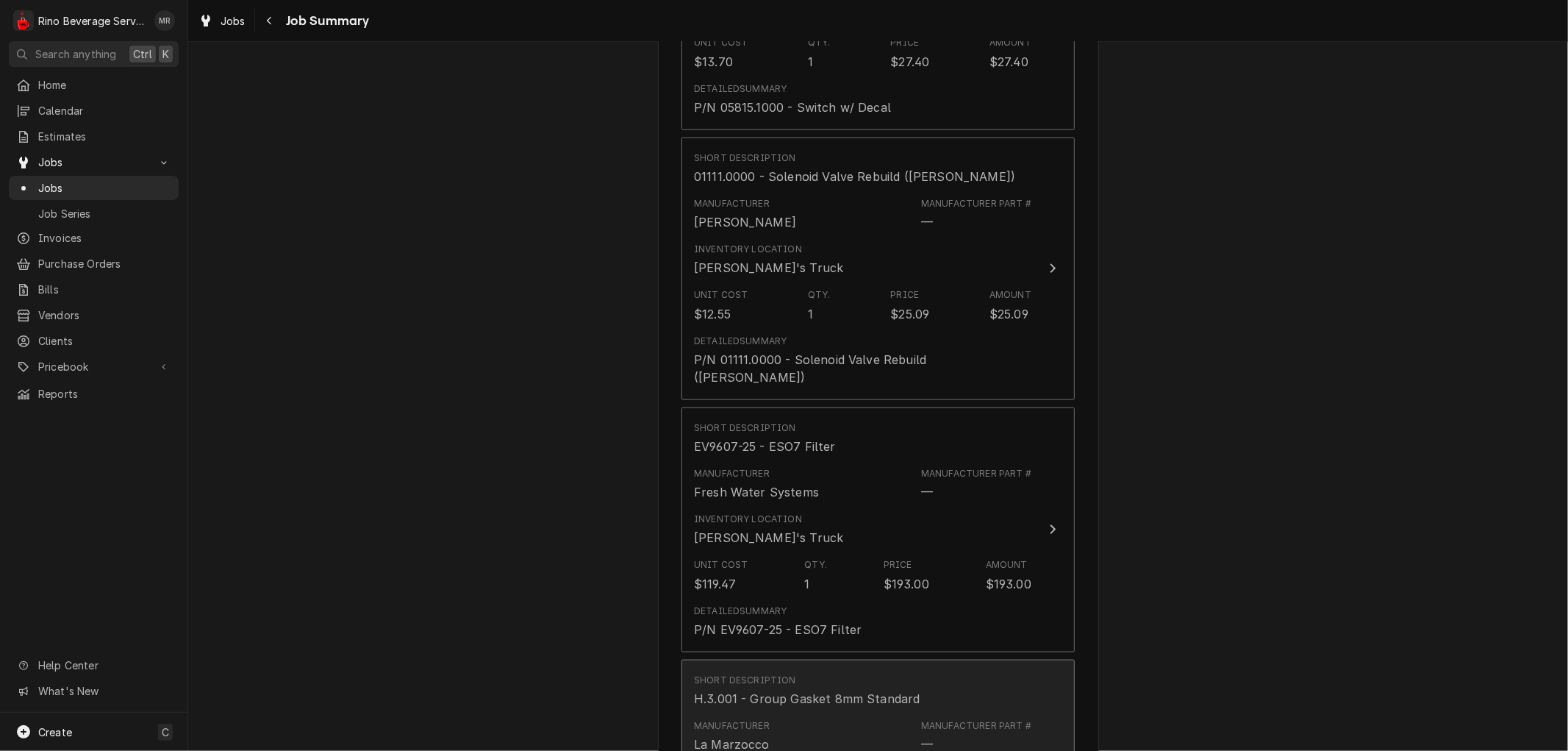
scroll to position [1470, 0]
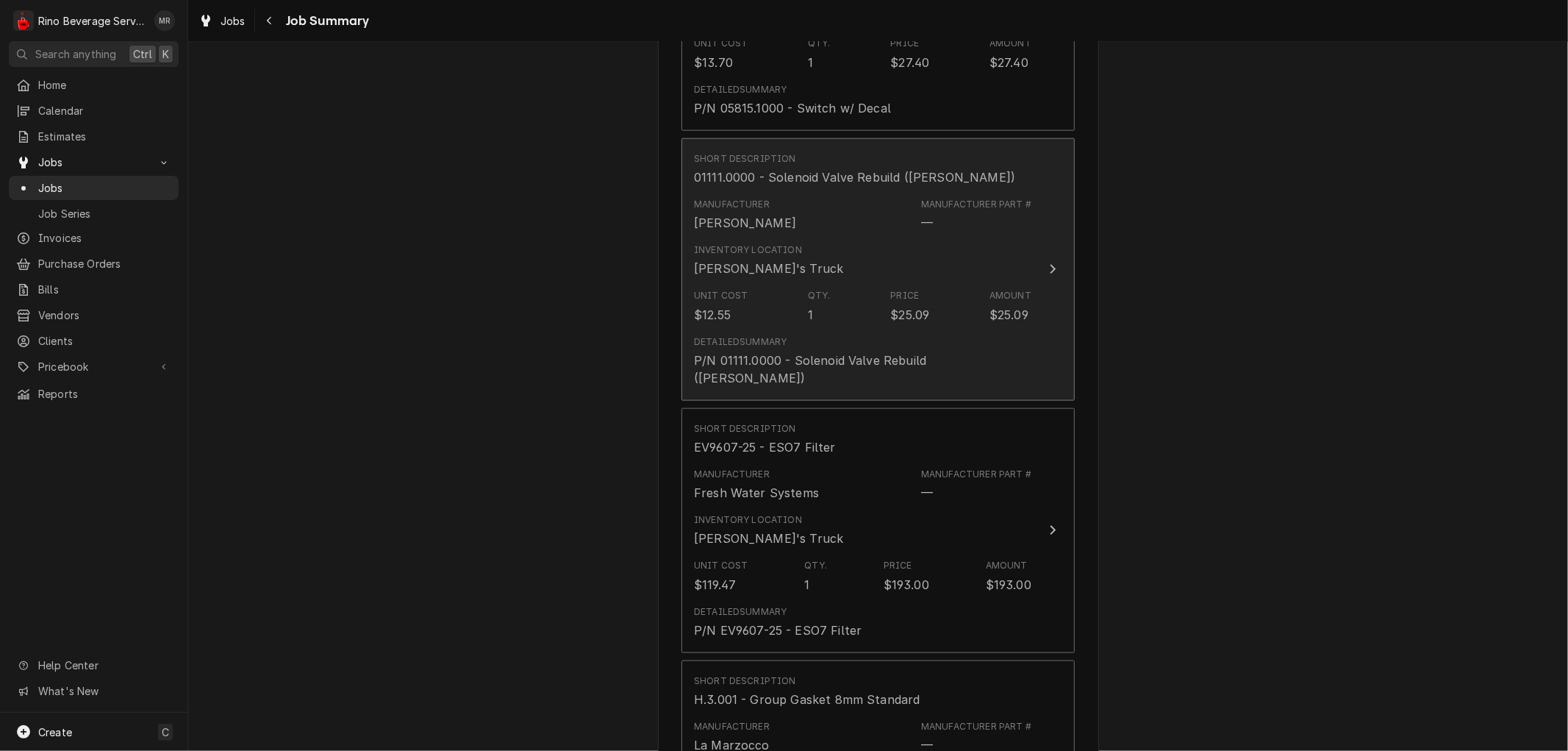
click at [877, 265] on div "Inventory Location Dane's Truck" at bounding box center [862, 260] width 338 height 45
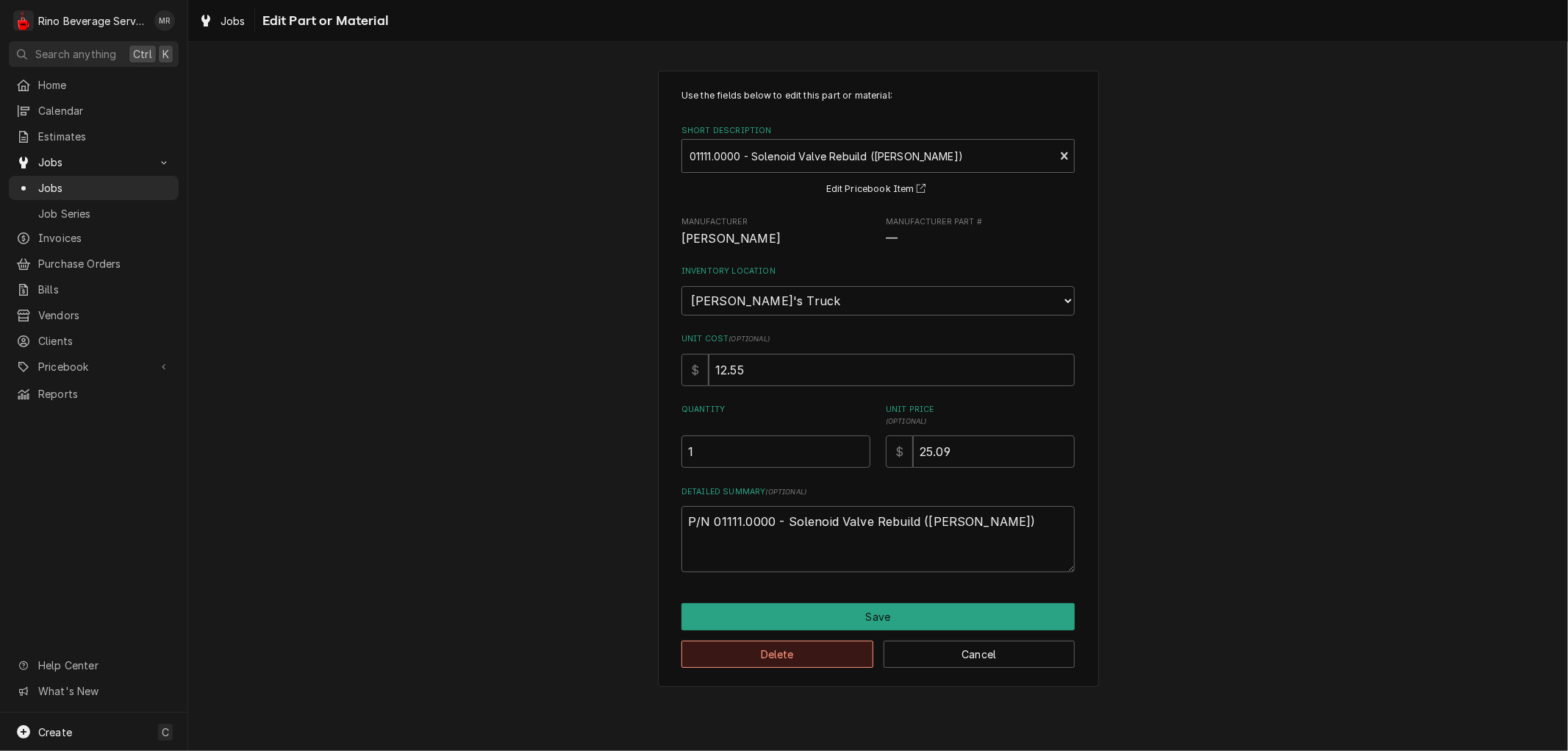
click at [816, 660] on button "Delete" at bounding box center [777, 654] width 191 height 27
type textarea "x"
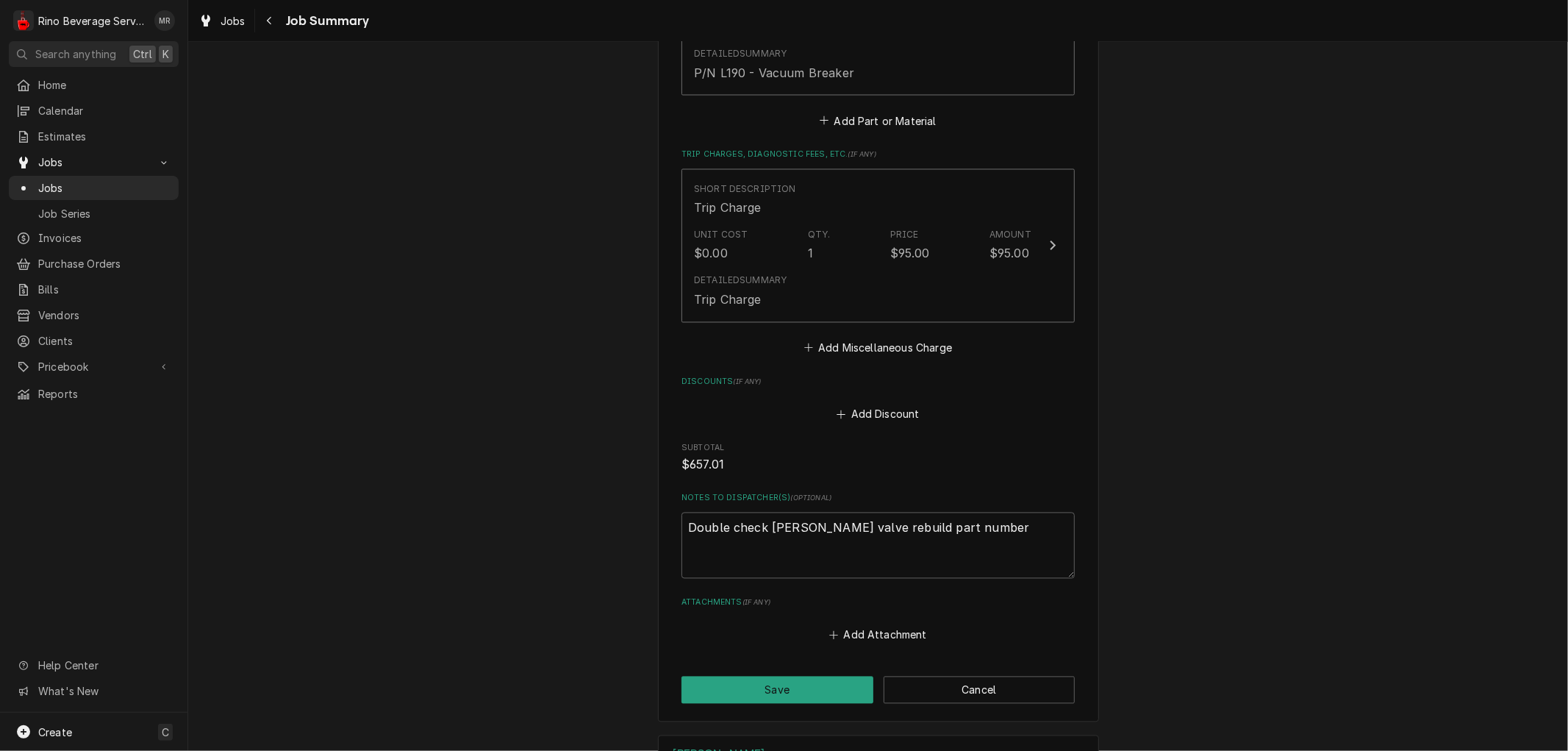
scroll to position [2287, 0]
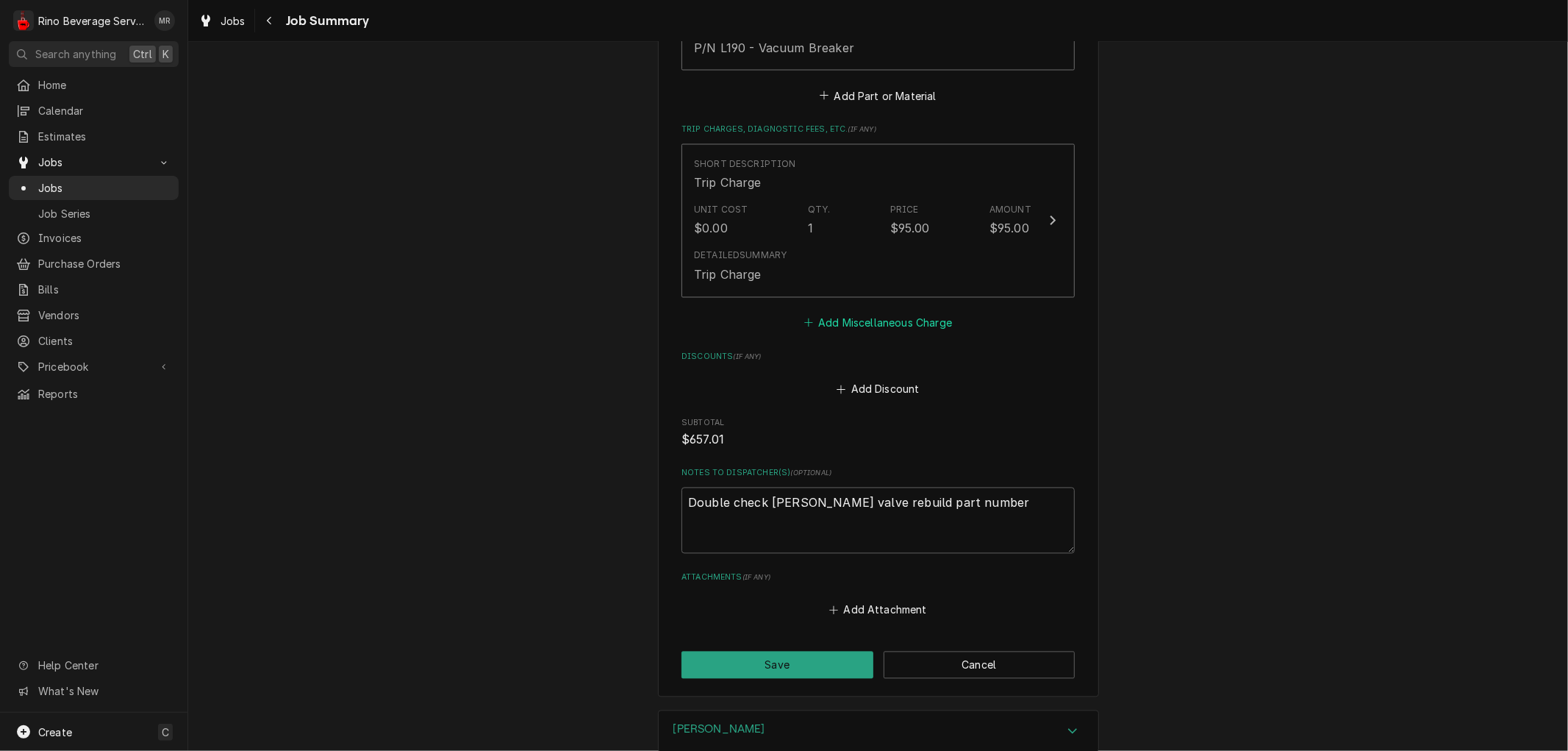
click at [835, 321] on button "Add Miscellaneous Charge" at bounding box center [877, 322] width 153 height 20
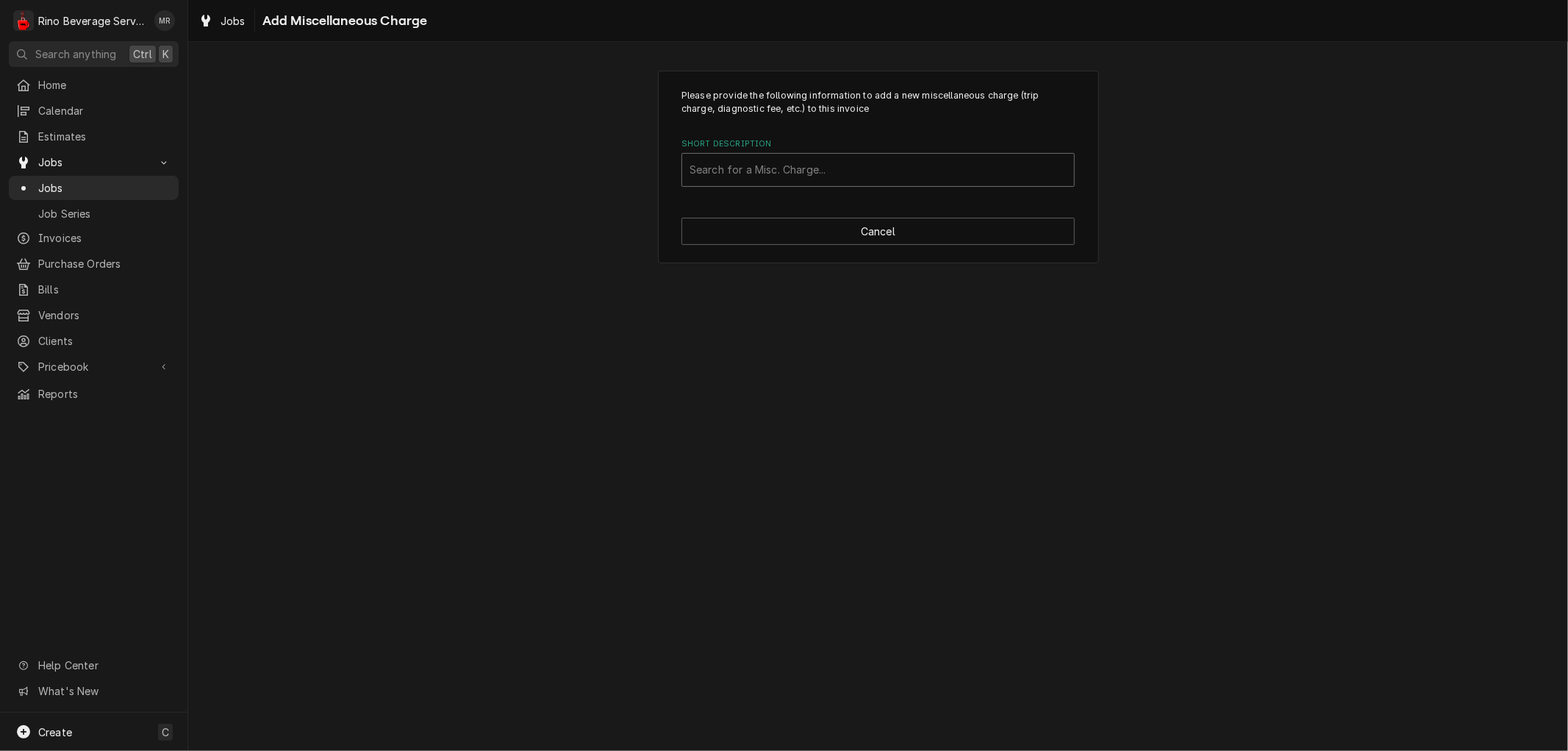
click at [753, 173] on div "Short Description" at bounding box center [878, 170] width 377 height 26
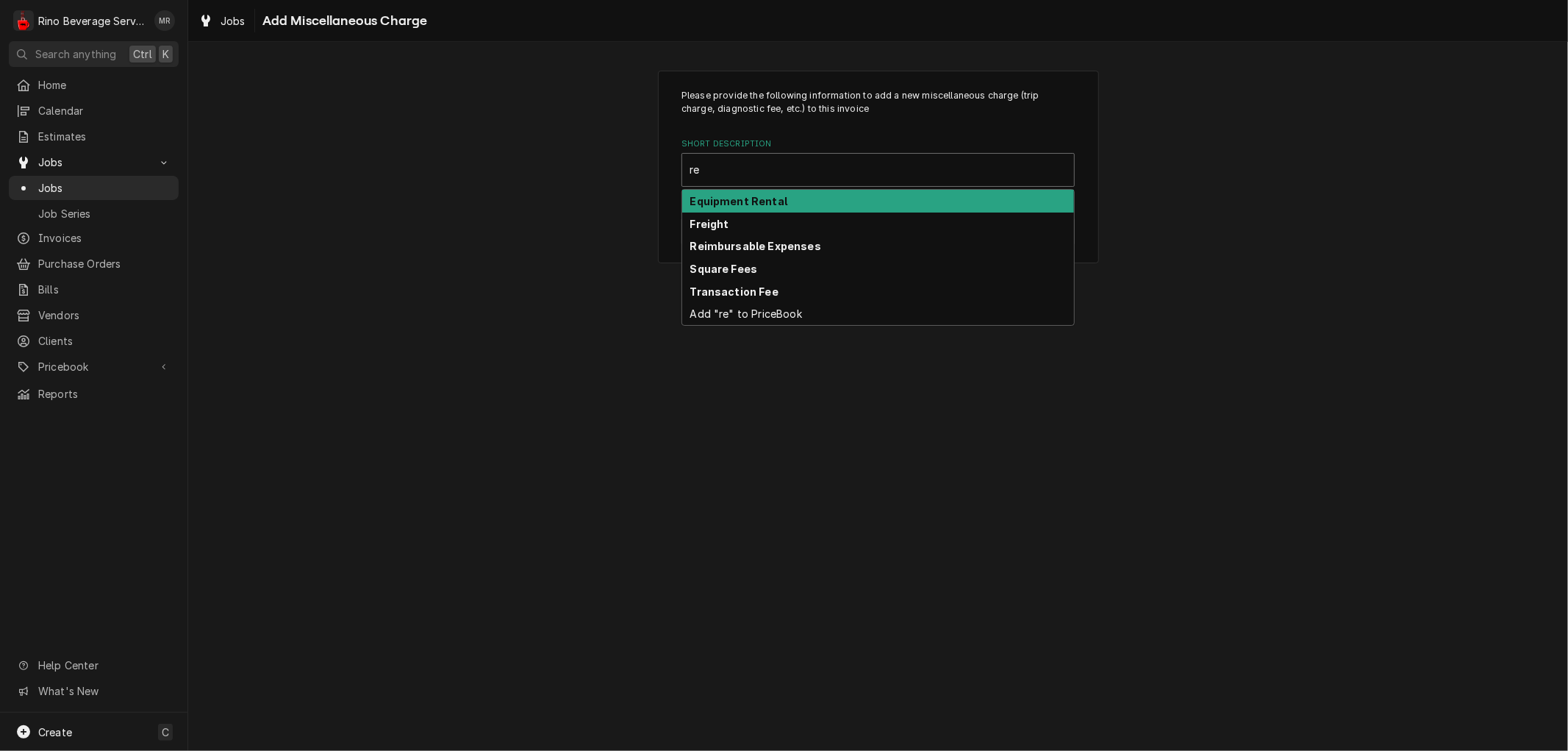
type input "r"
type input "k"
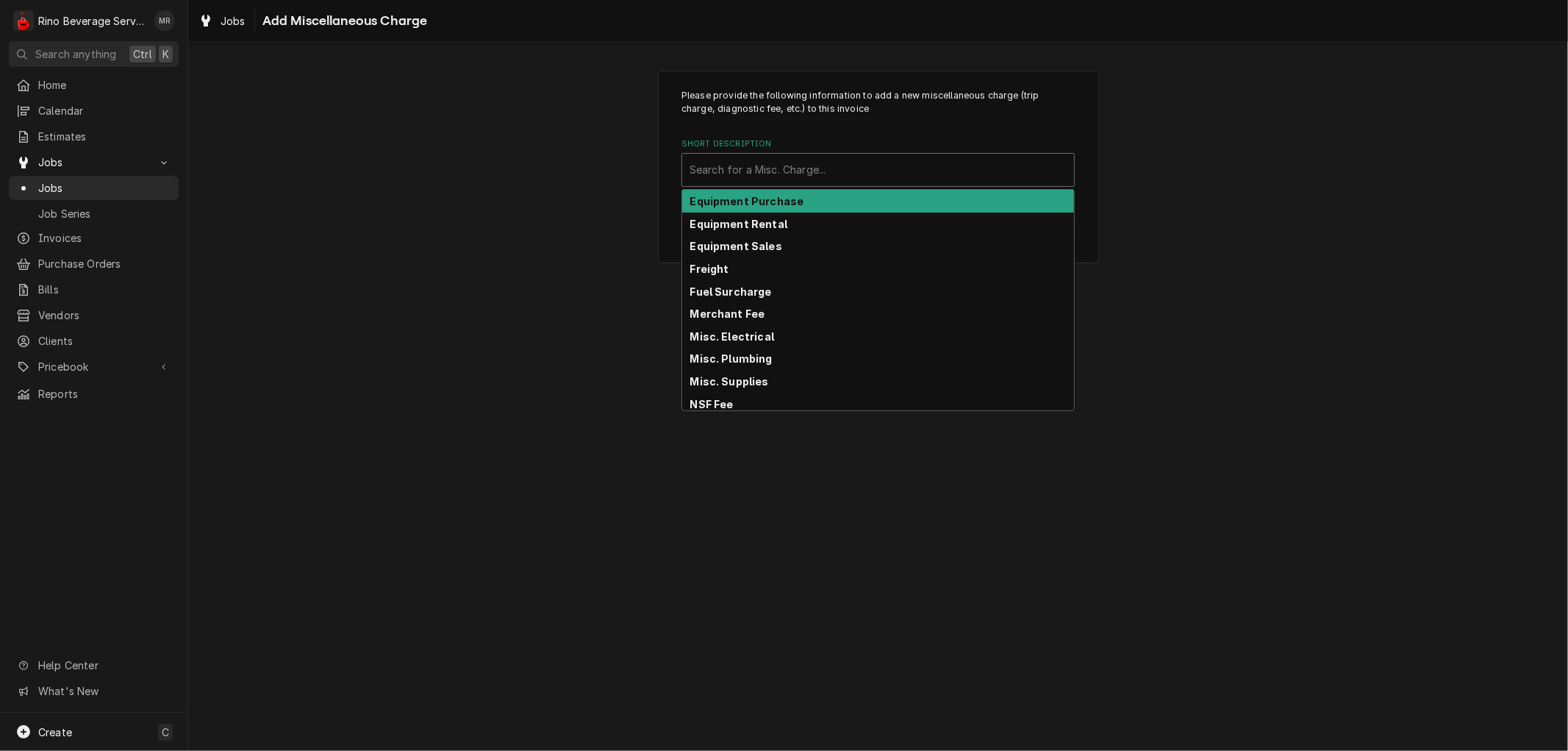
click at [488, 289] on div "Please provide the following information to add a new miscellaneous charge (tri…" at bounding box center [878, 397] width 1380 height 709
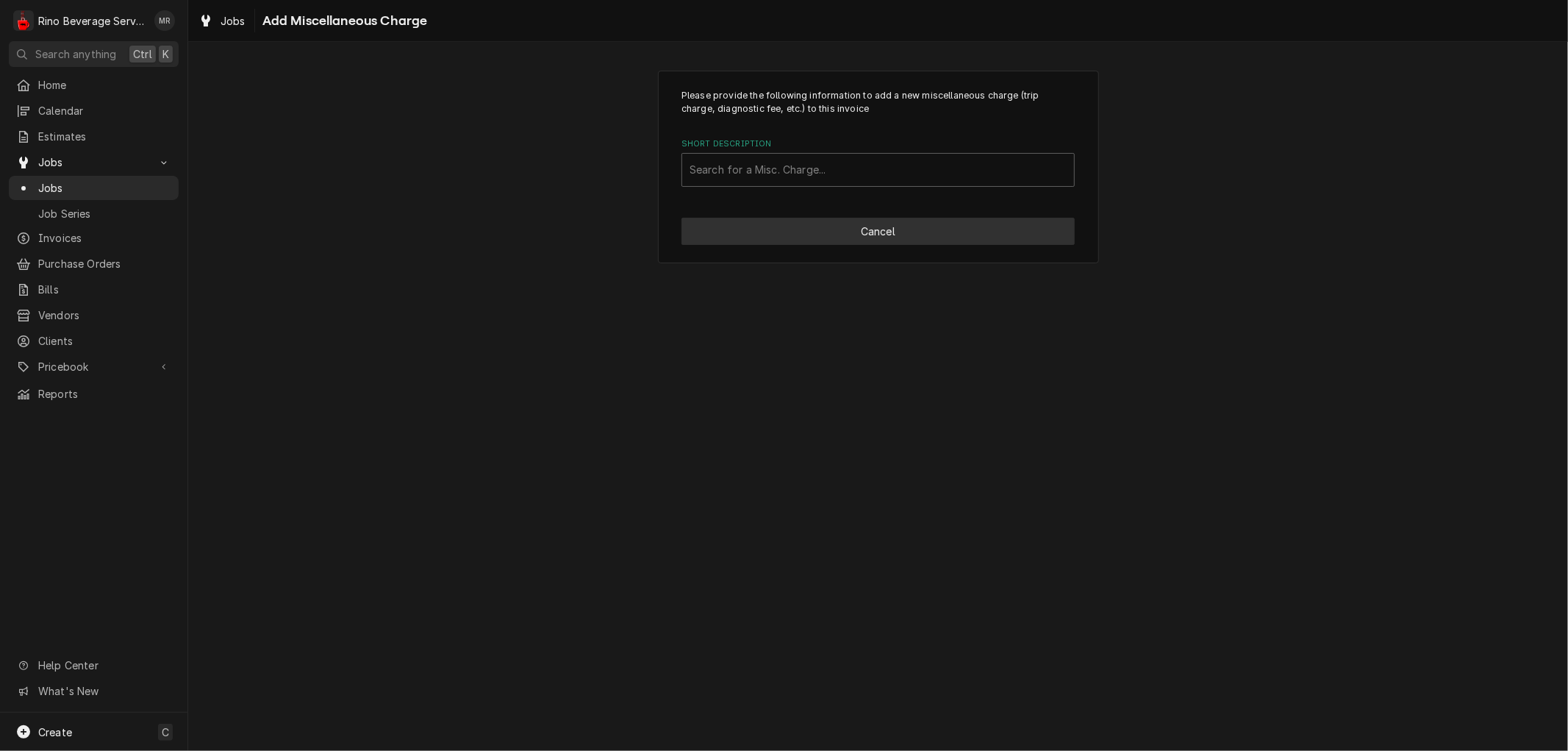
click at [777, 228] on button "Cancel" at bounding box center [878, 231] width 394 height 27
type textarea "x"
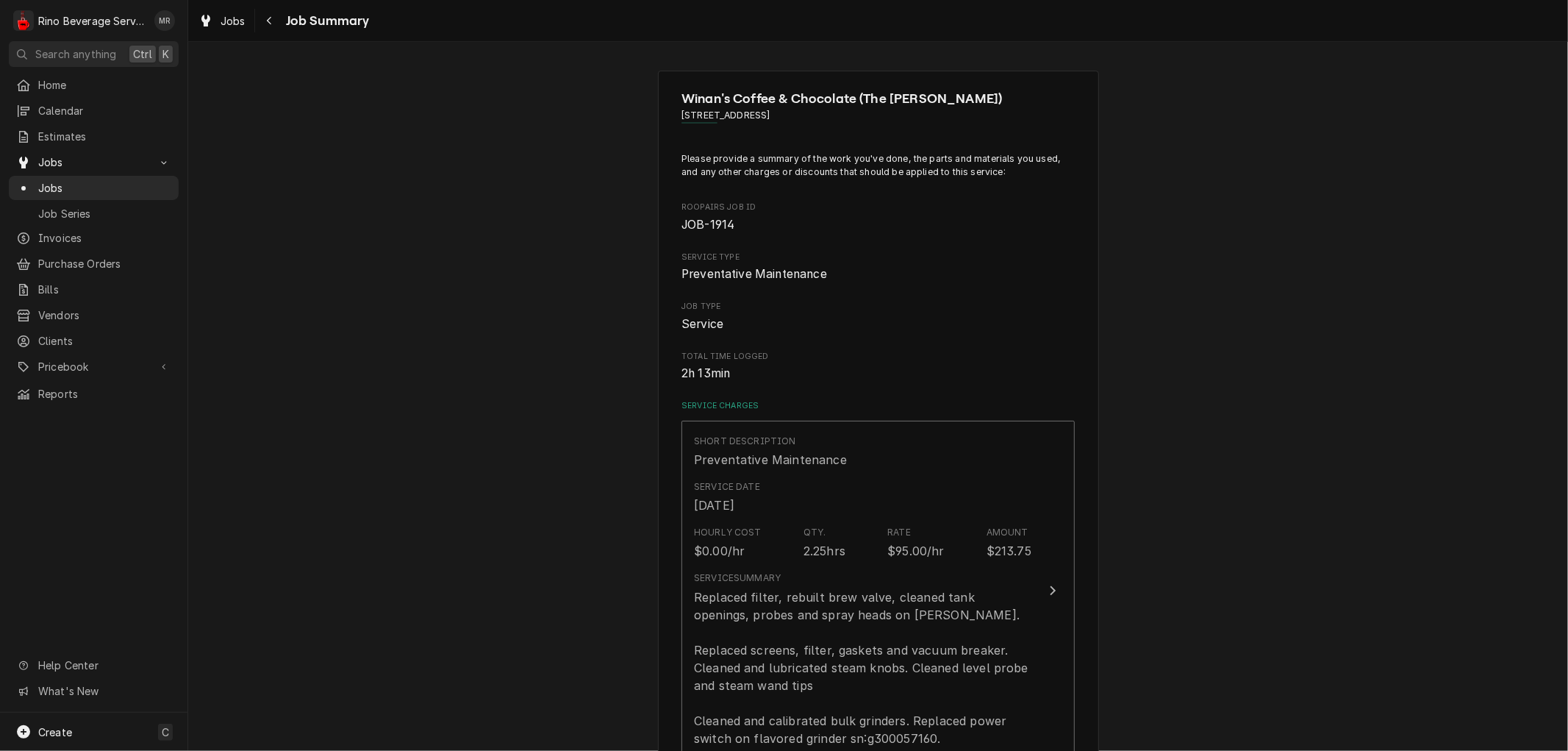
scroll to position [2287, 0]
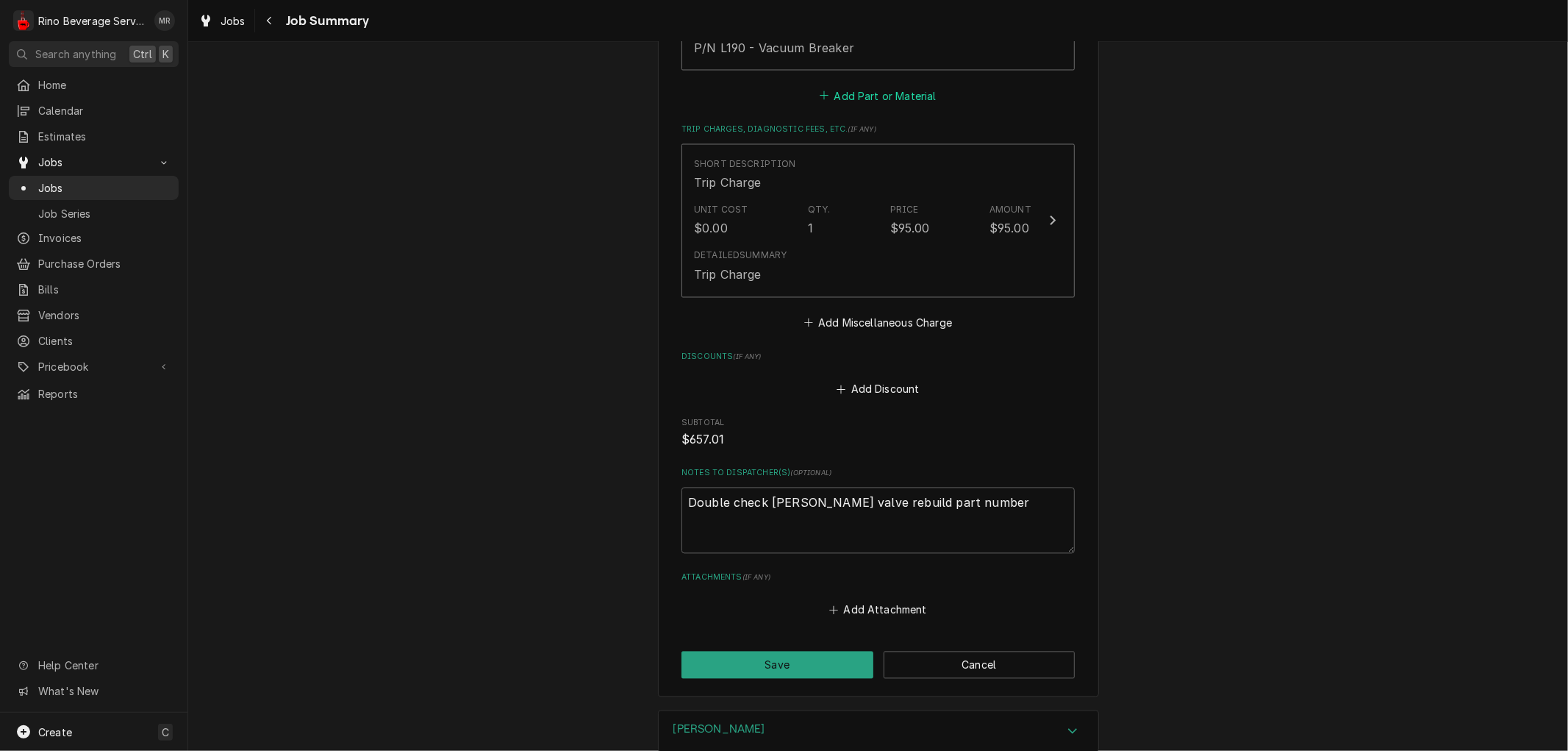
click at [885, 88] on button "Add Part or Material" at bounding box center [877, 95] width 121 height 20
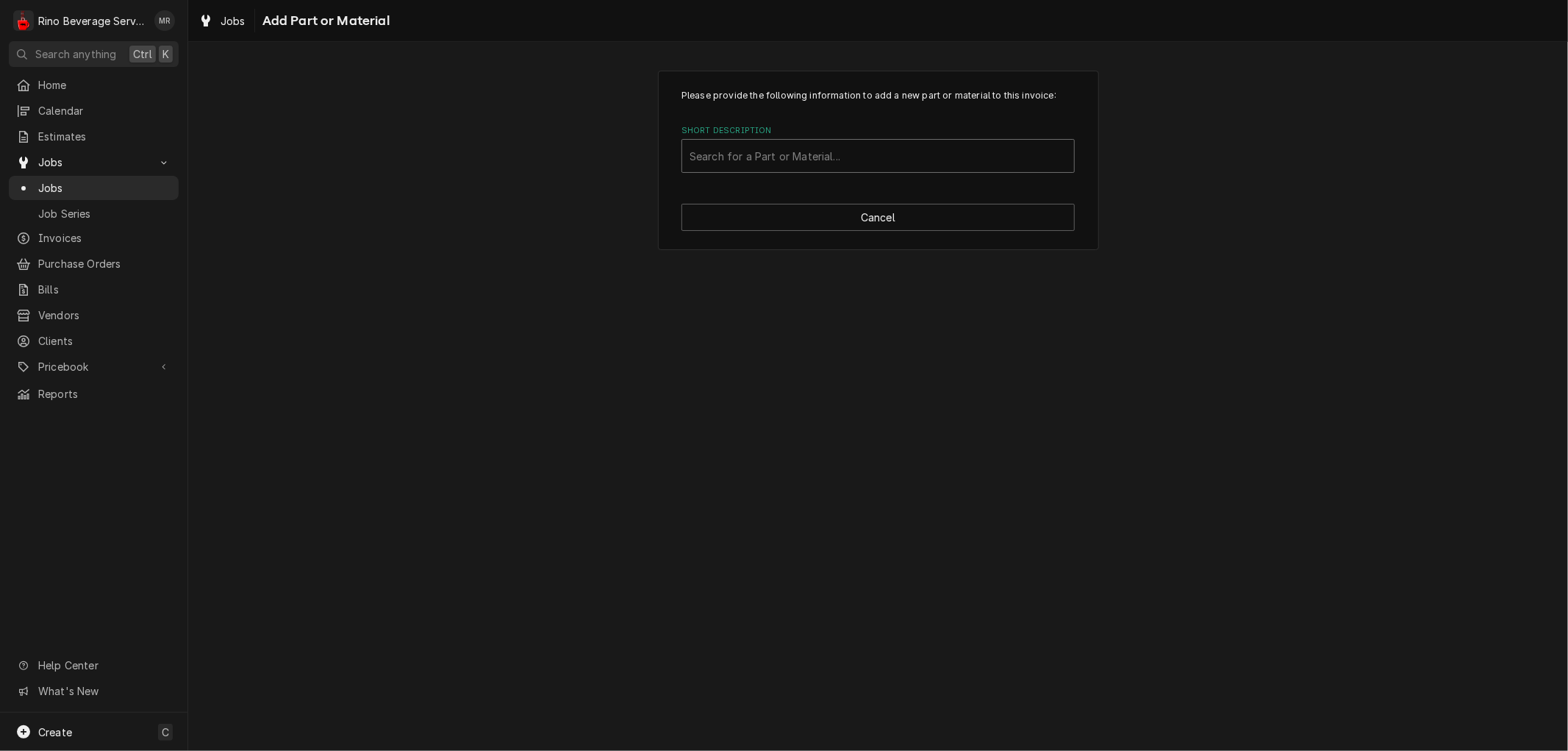
click at [826, 162] on div "Short Description" at bounding box center [878, 155] width 377 height 26
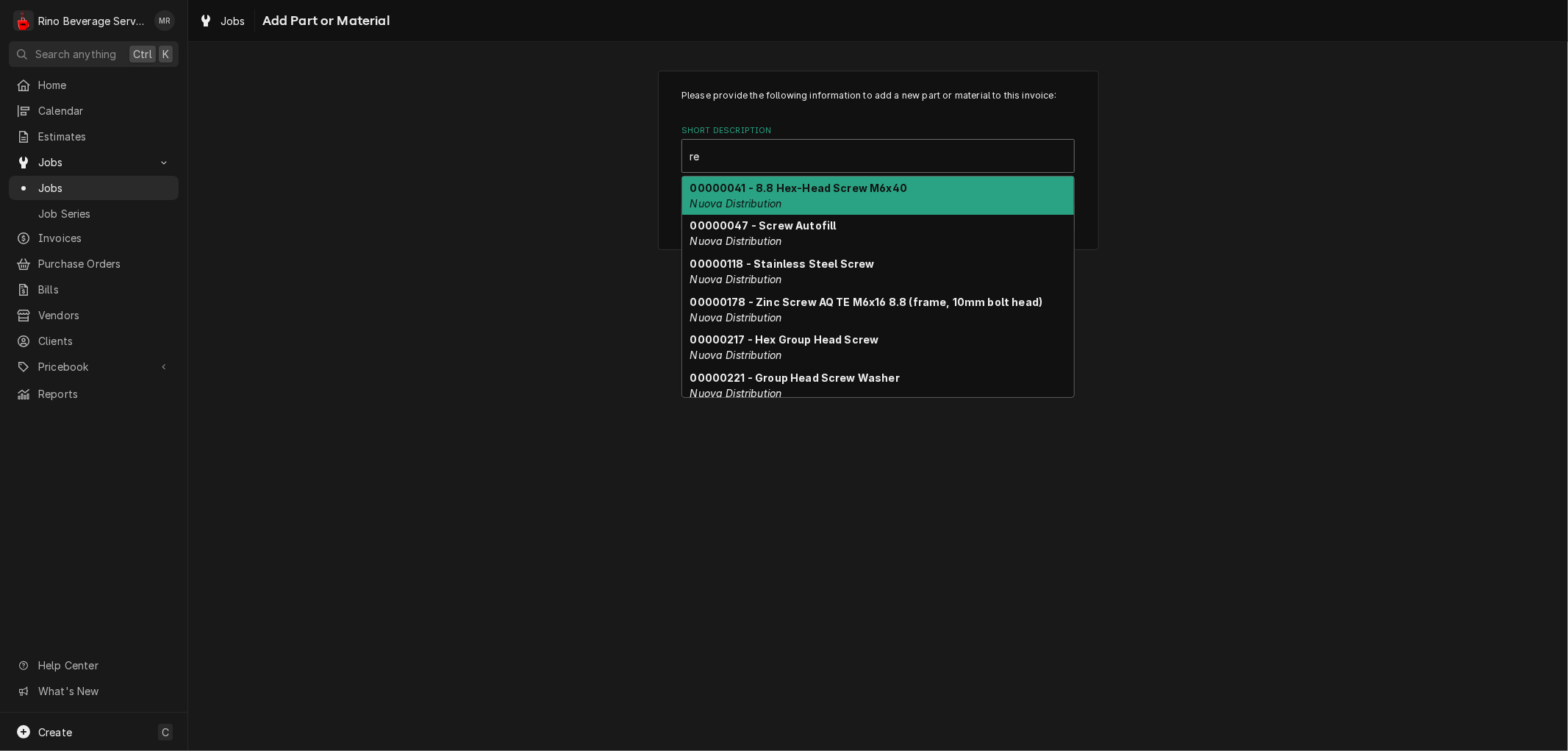
type input "r"
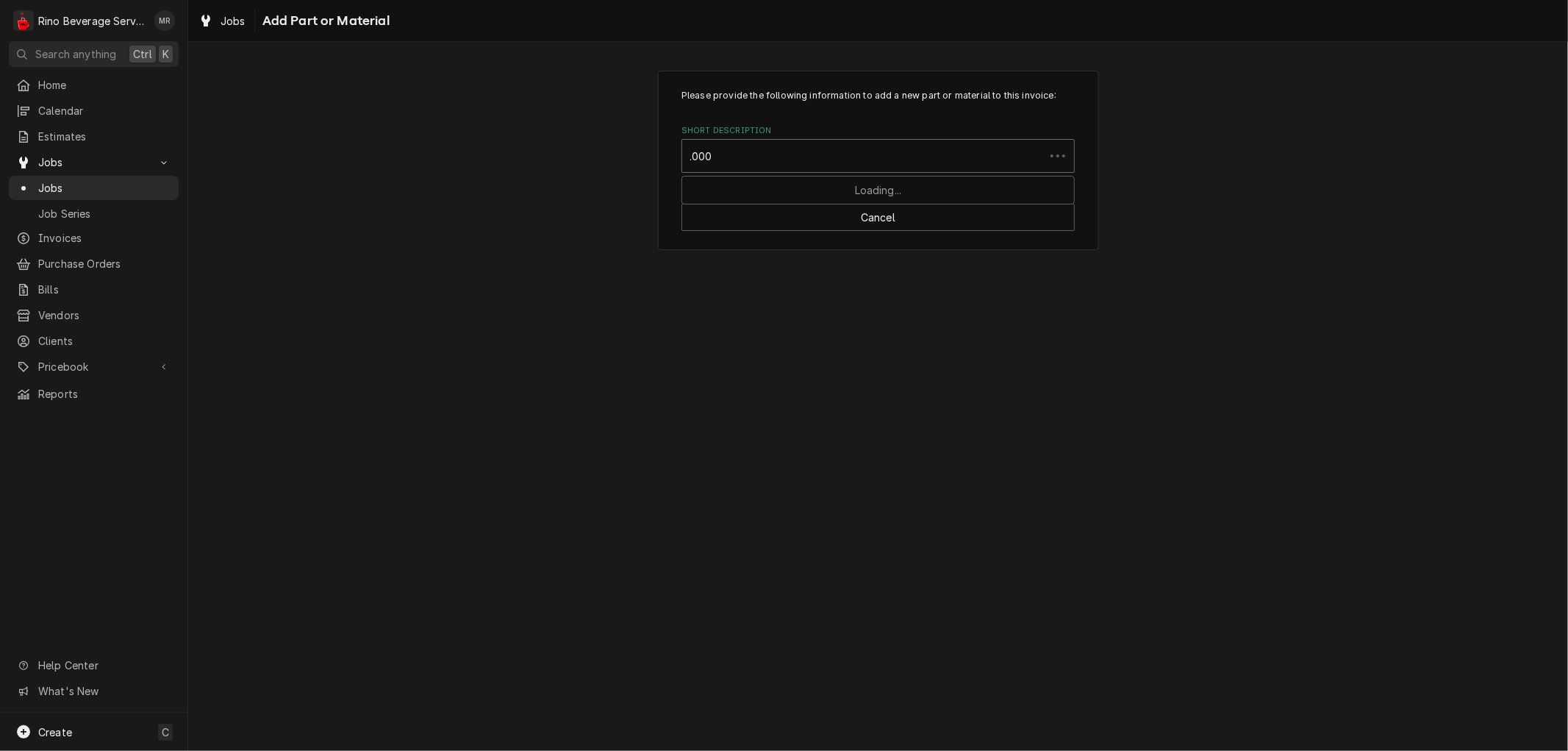
type input ".0008"
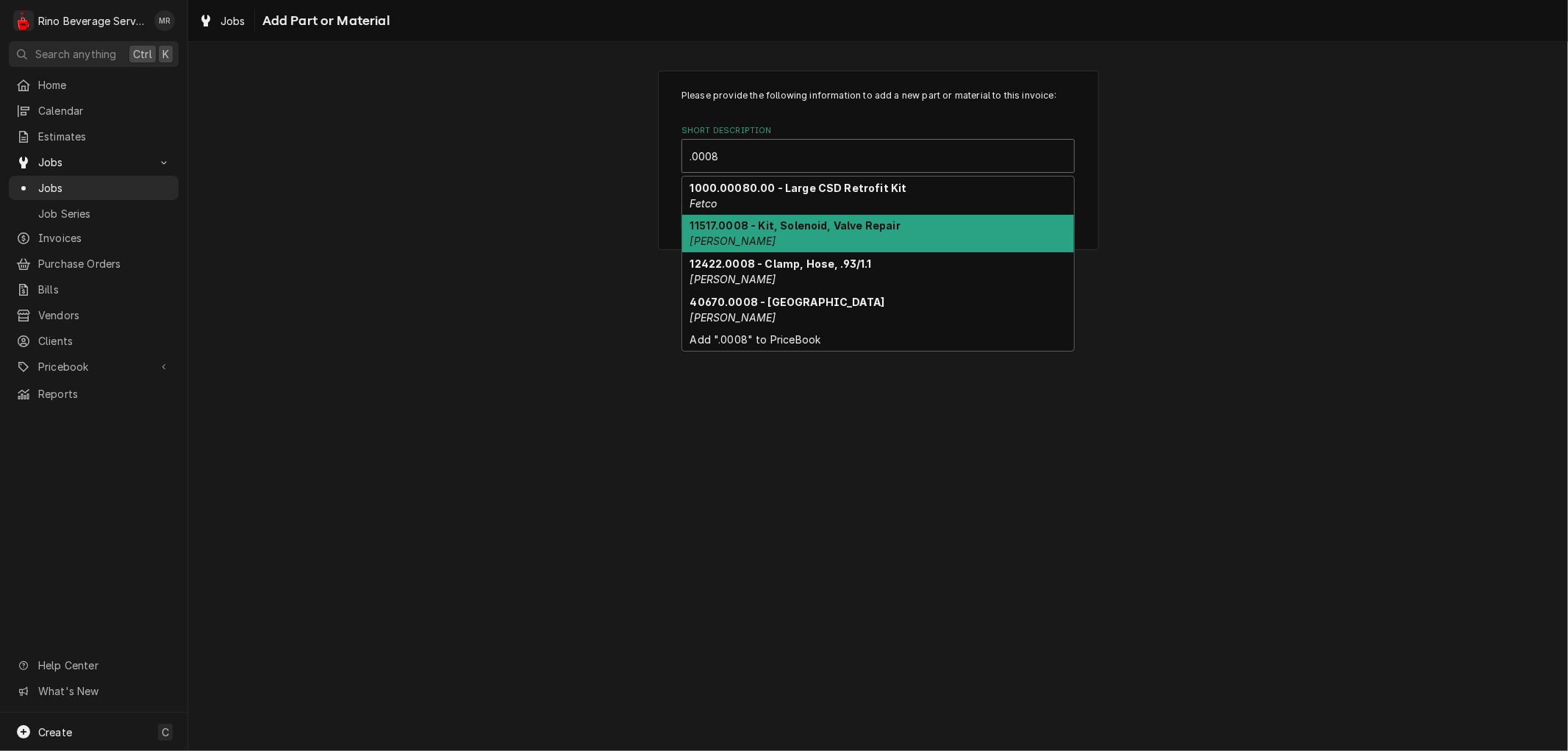
click at [760, 225] on strong "11517.0008 - Kit, Solenoid, Valve Repair" at bounding box center [795, 225] width 210 height 13
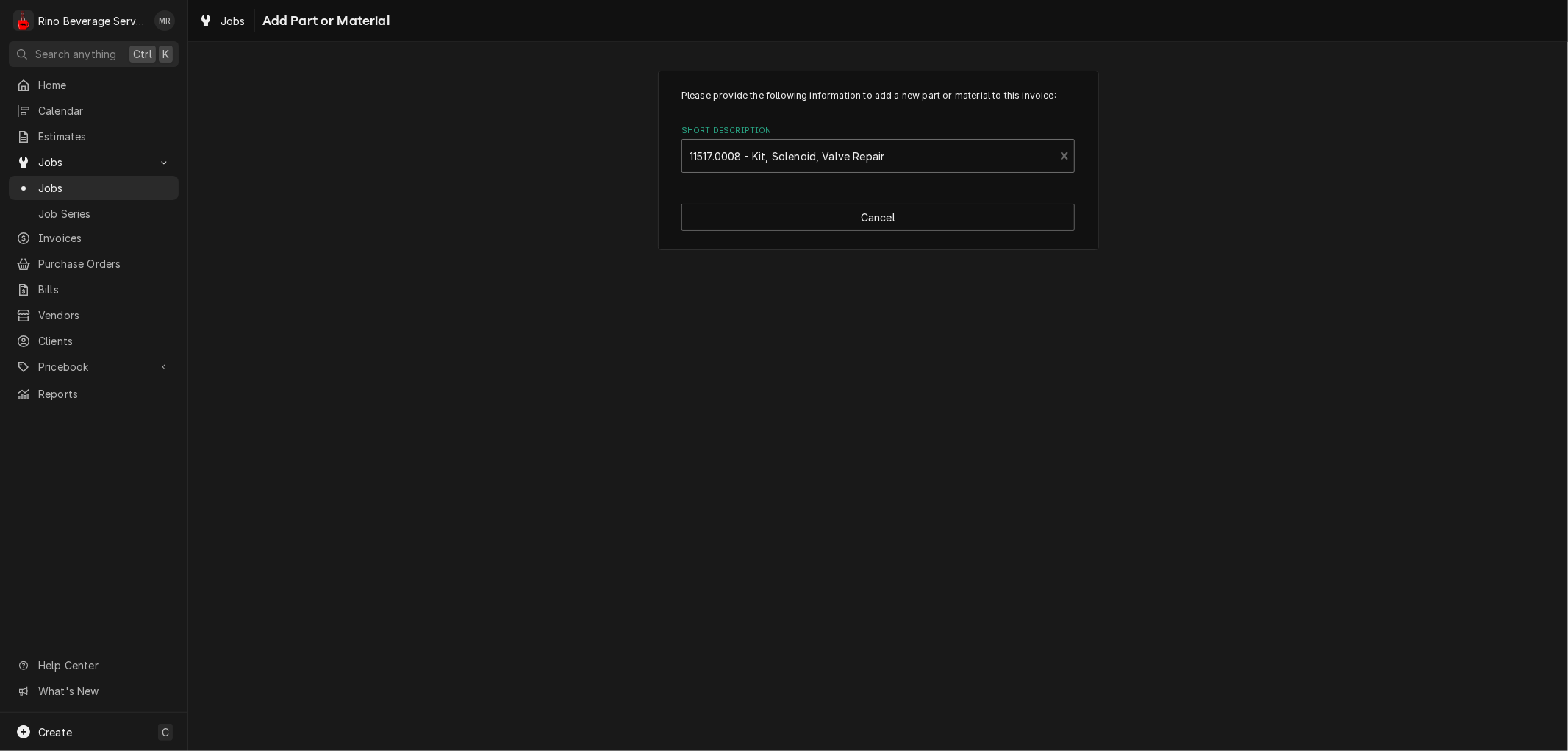
type textarea "x"
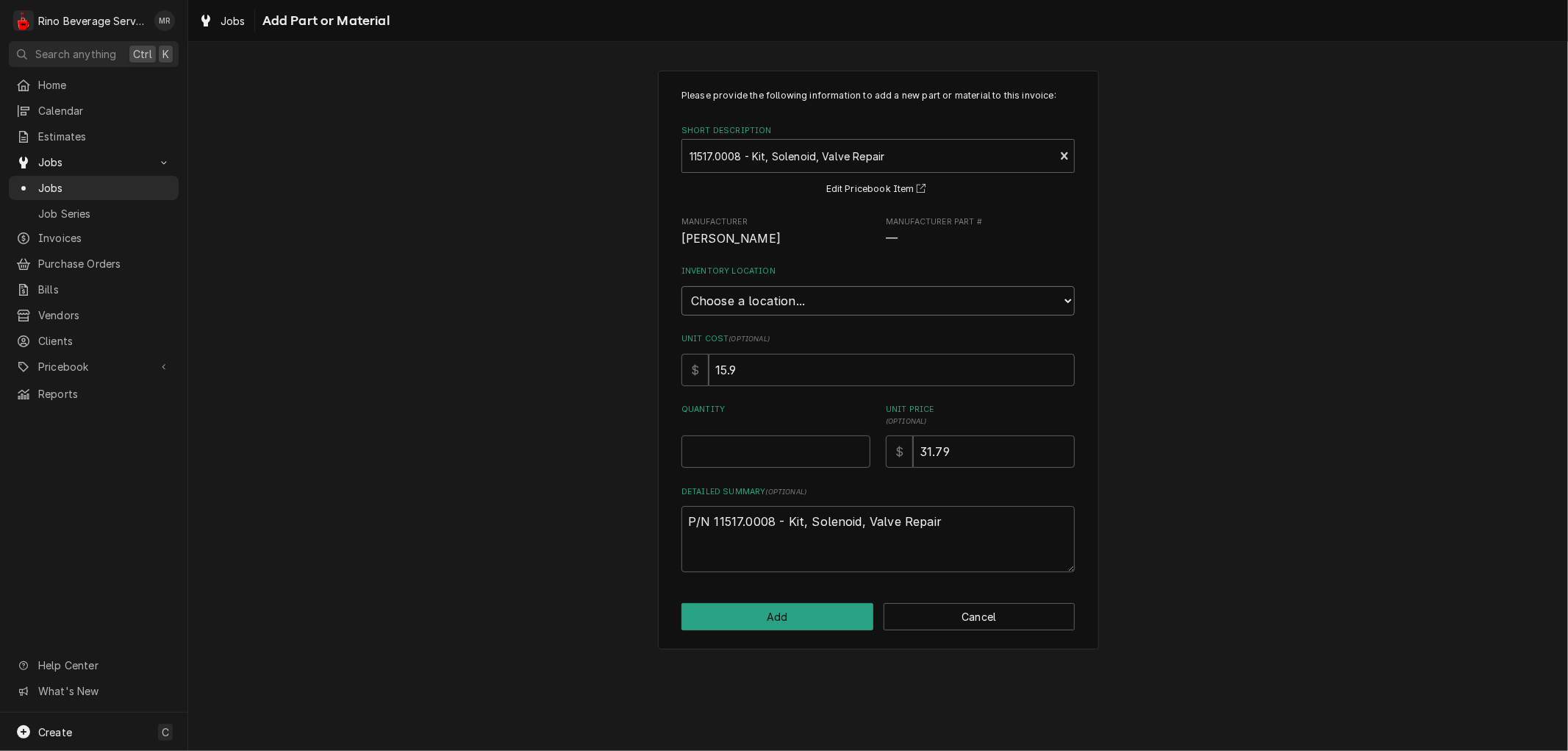
click at [775, 302] on select "Choose a location... Damon's Truck Dane's Truck Graham's Truck Main Warehouse" at bounding box center [878, 300] width 394 height 29
select select "159"
click at [681, 286] on select "Choose a location... Damon's Truck Dane's Truck Graham's Truck Main Warehouse" at bounding box center [878, 300] width 394 height 29
click at [773, 619] on button "Add" at bounding box center [777, 617] width 191 height 27
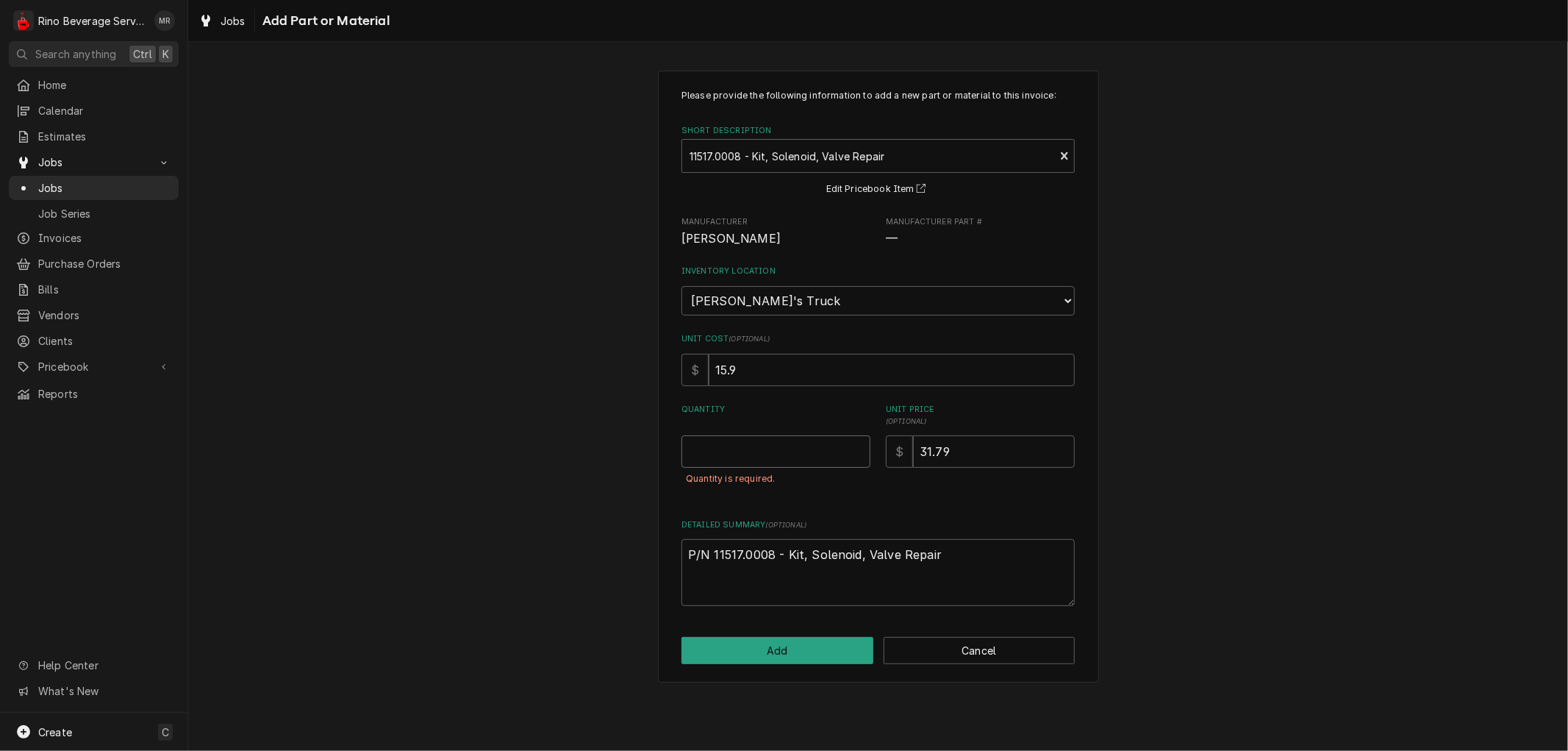
type textarea "x"
type input "0.5"
click at [859, 447] on input "0.5" at bounding box center [776, 451] width 189 height 32
type textarea "x"
type input "1"
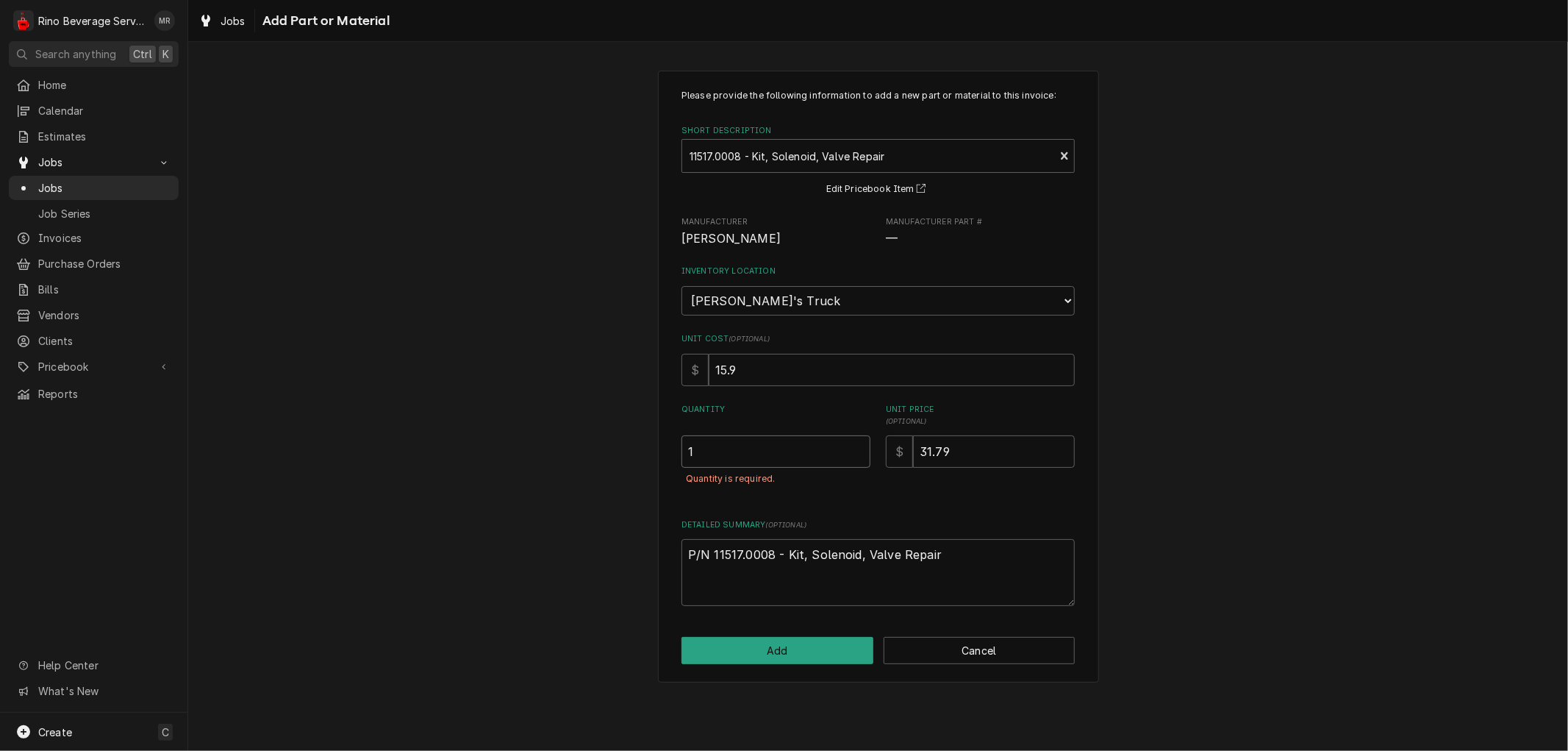
click at [859, 447] on input "1" at bounding box center [776, 451] width 189 height 32
click at [797, 644] on button "Add" at bounding box center [777, 650] width 191 height 27
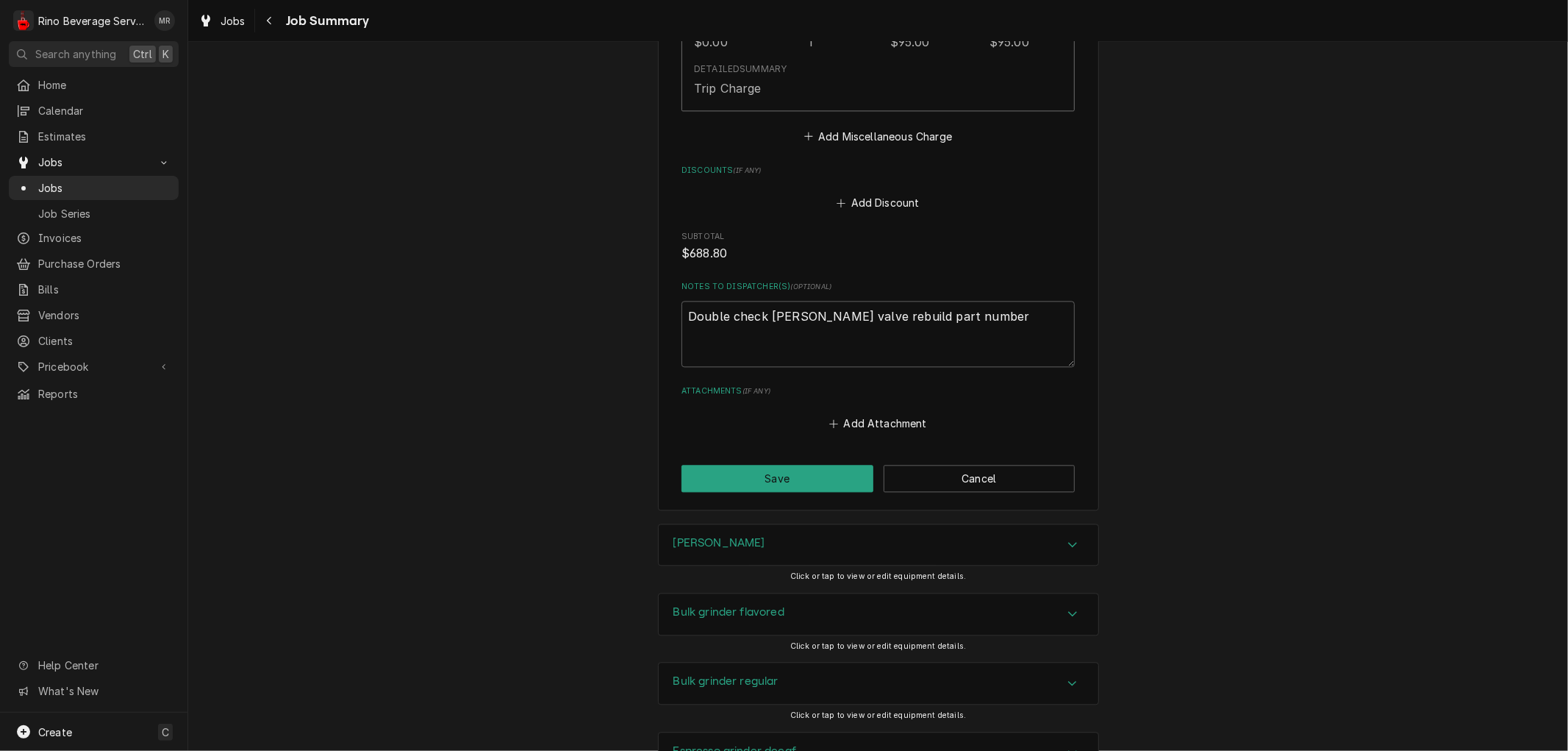
scroll to position [2777, 0]
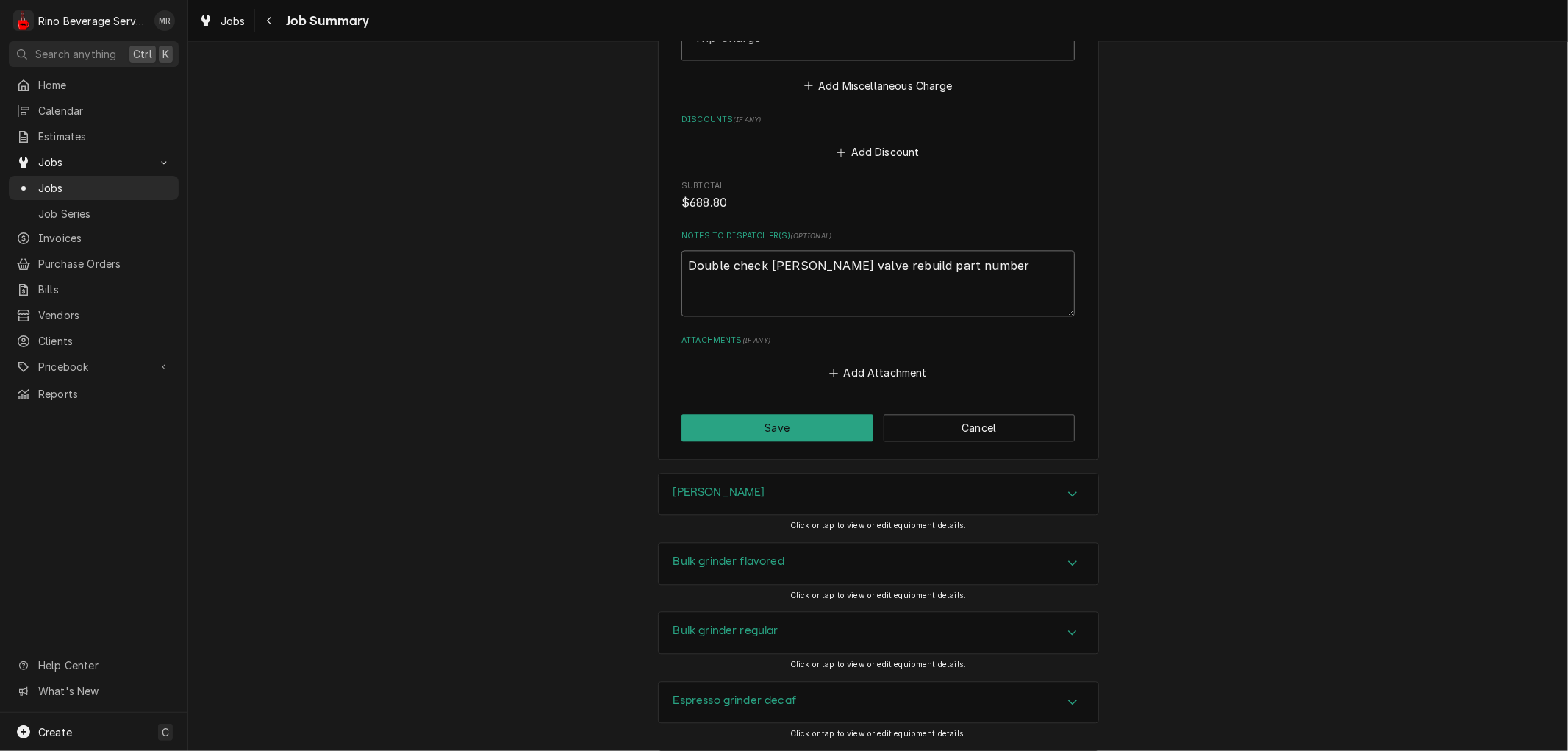
click at [959, 267] on textarea "Double check Bunn valve rebuild part number" at bounding box center [878, 284] width 394 height 66
type textarea "x"
type textarea "Double check Bunn valve rebuild part numb"
type textarea "x"
type textarea "Double check Bunn valve rebuild part num"
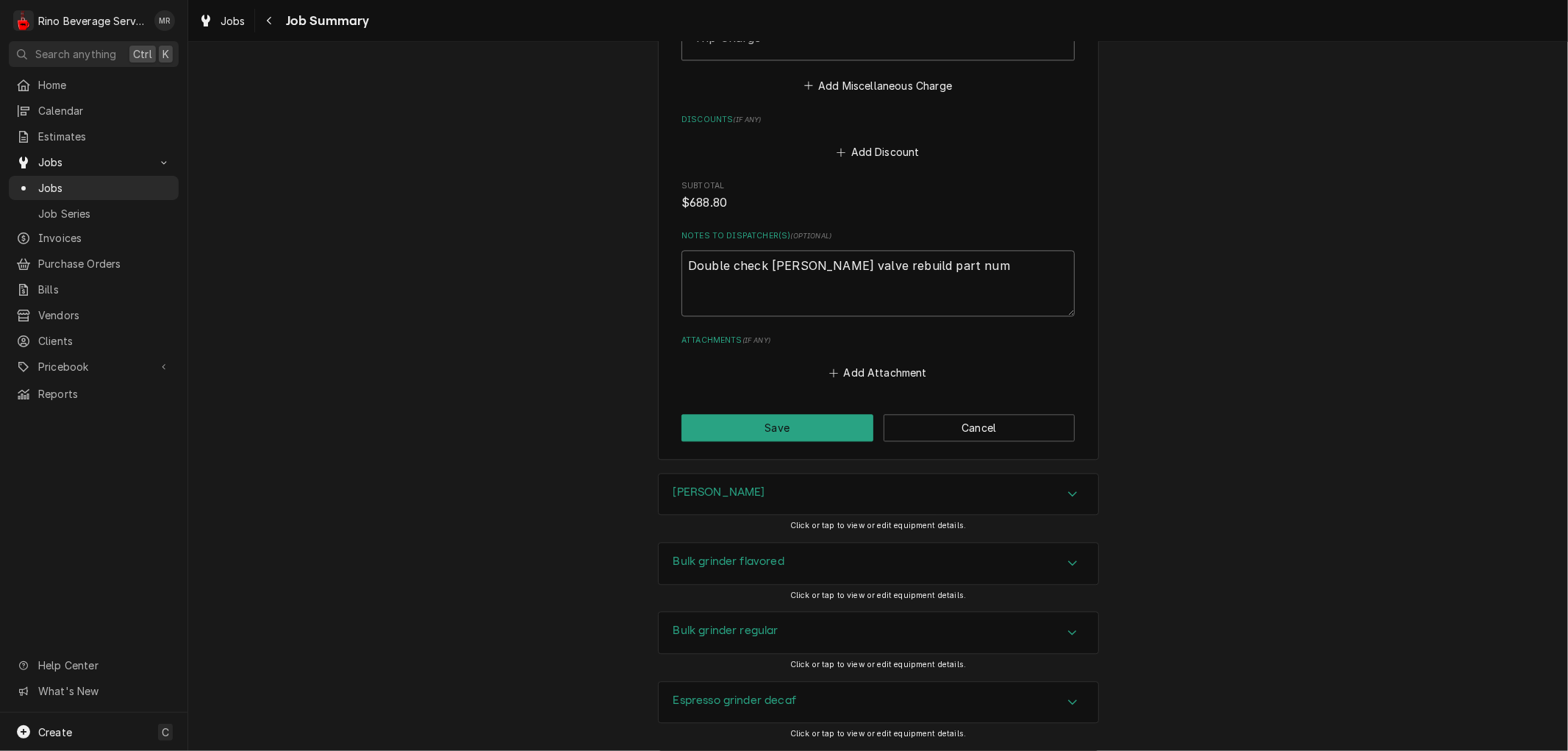
type textarea "x"
type textarea "Double check Bunn valve rebuild part nu"
type textarea "x"
type textarea "Double check Bunn valve rebuild part n"
type textarea "x"
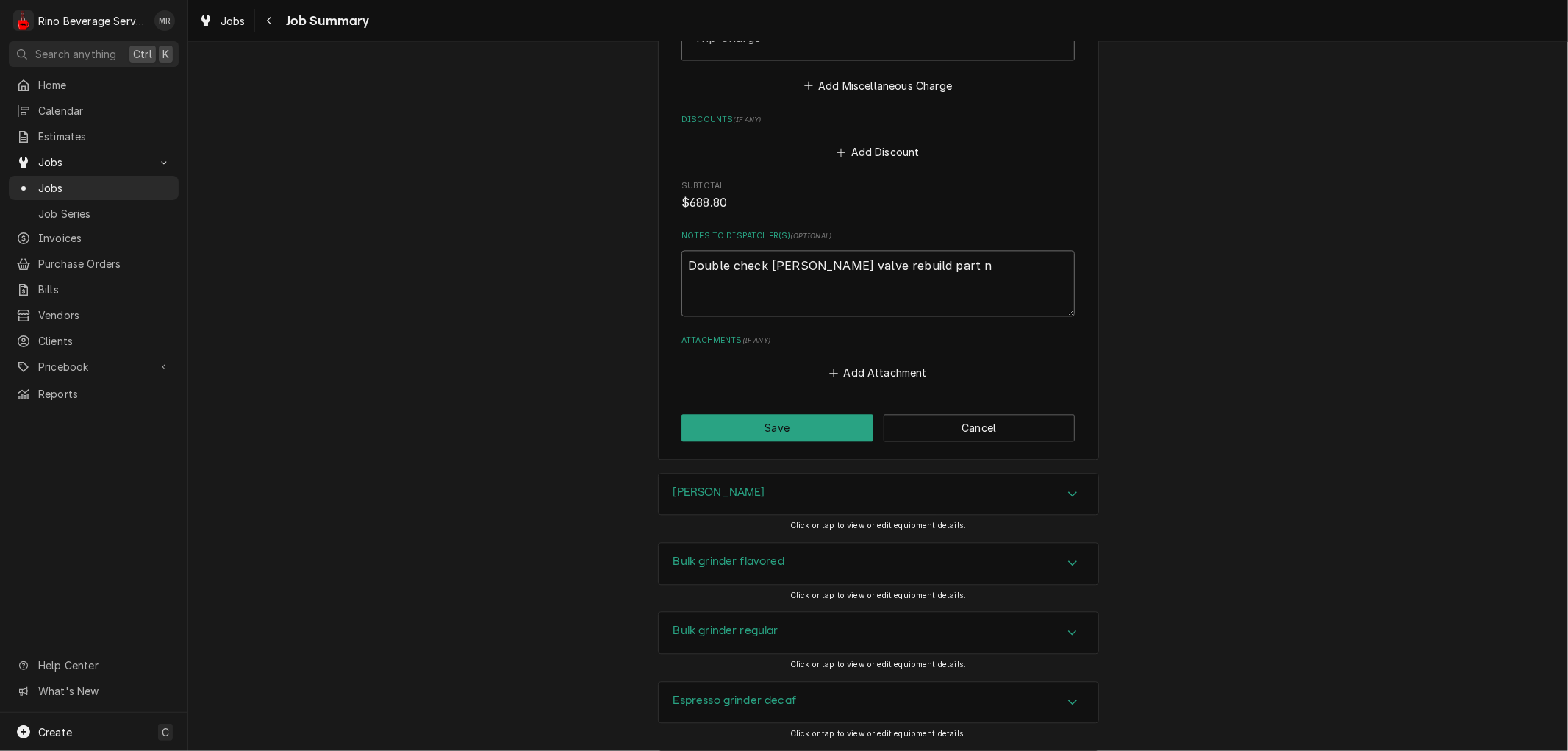
type textarea "Double check Bunn valve rebuild part"
type textarea "x"
type textarea "Double check Bunn valve rebuild part"
type textarea "x"
type textarea "Double check Bunn valve rebuild par"
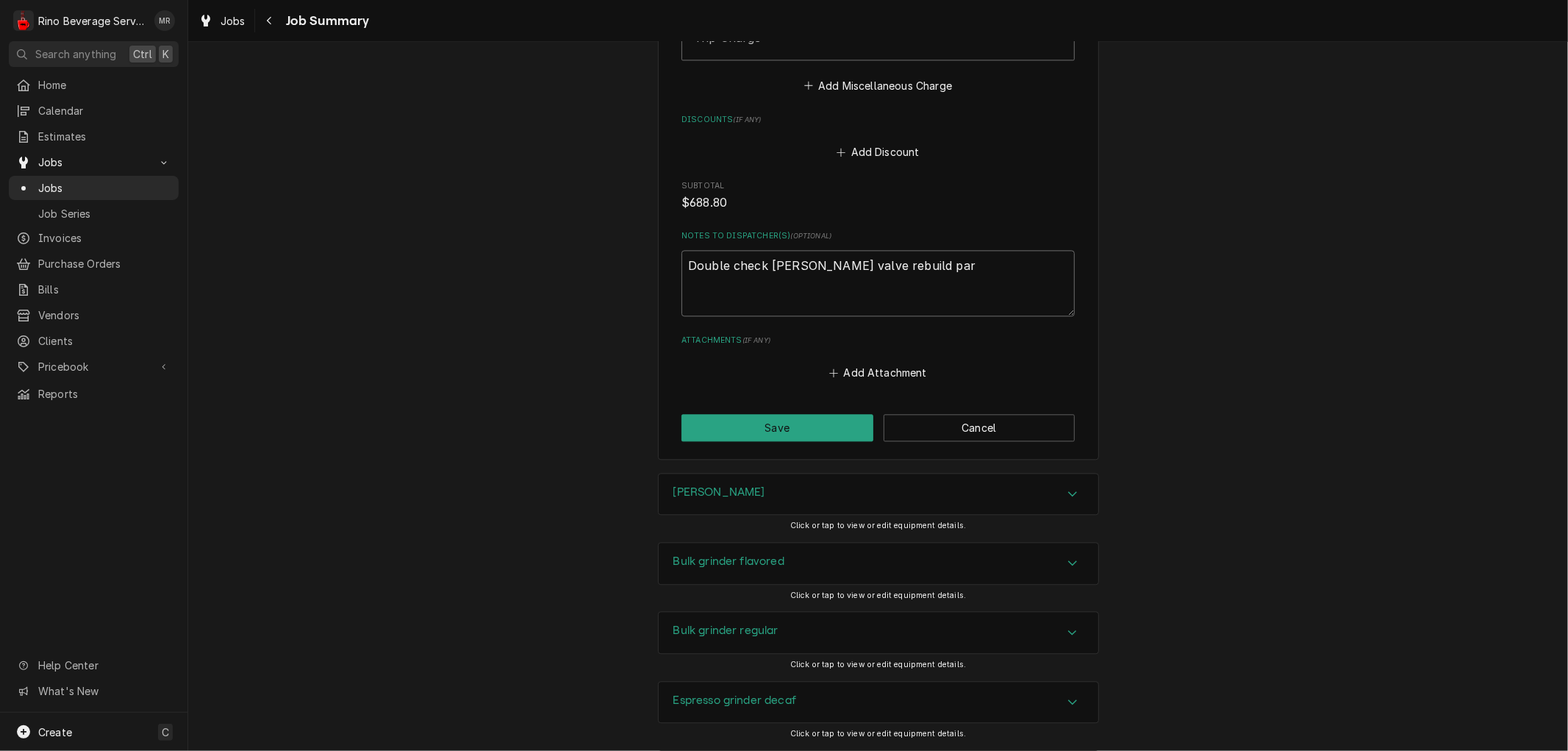
type textarea "x"
type textarea "Double check Bunn valve rebuild pa"
type textarea "x"
type textarea "Double check Bunn valve rebuild p"
type textarea "x"
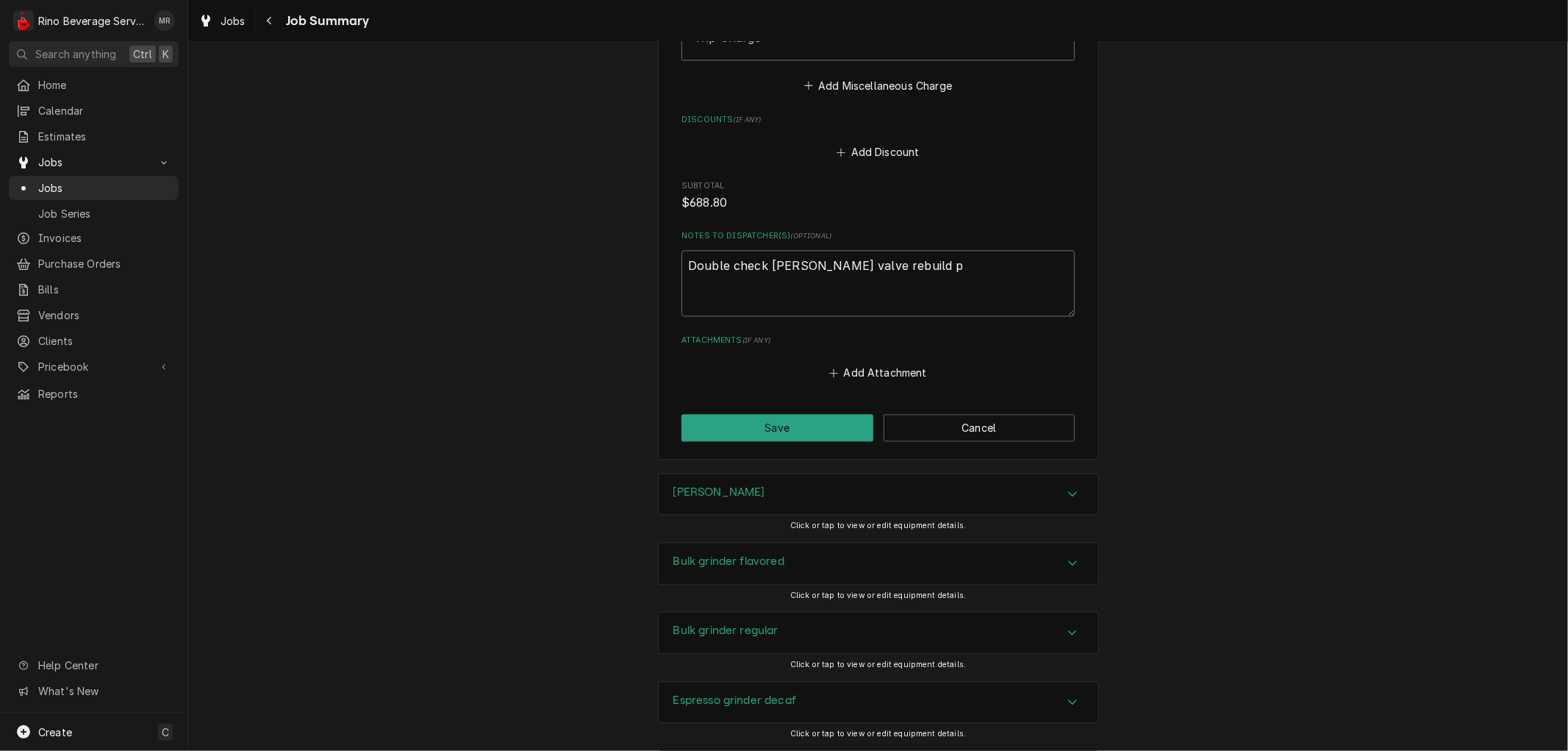
type textarea "Double check Bunn valve rebuild"
type textarea "x"
type textarea "Double check Bunn valve rebuild"
type textarea "x"
type textarea "Double check Bunn valve rebuil"
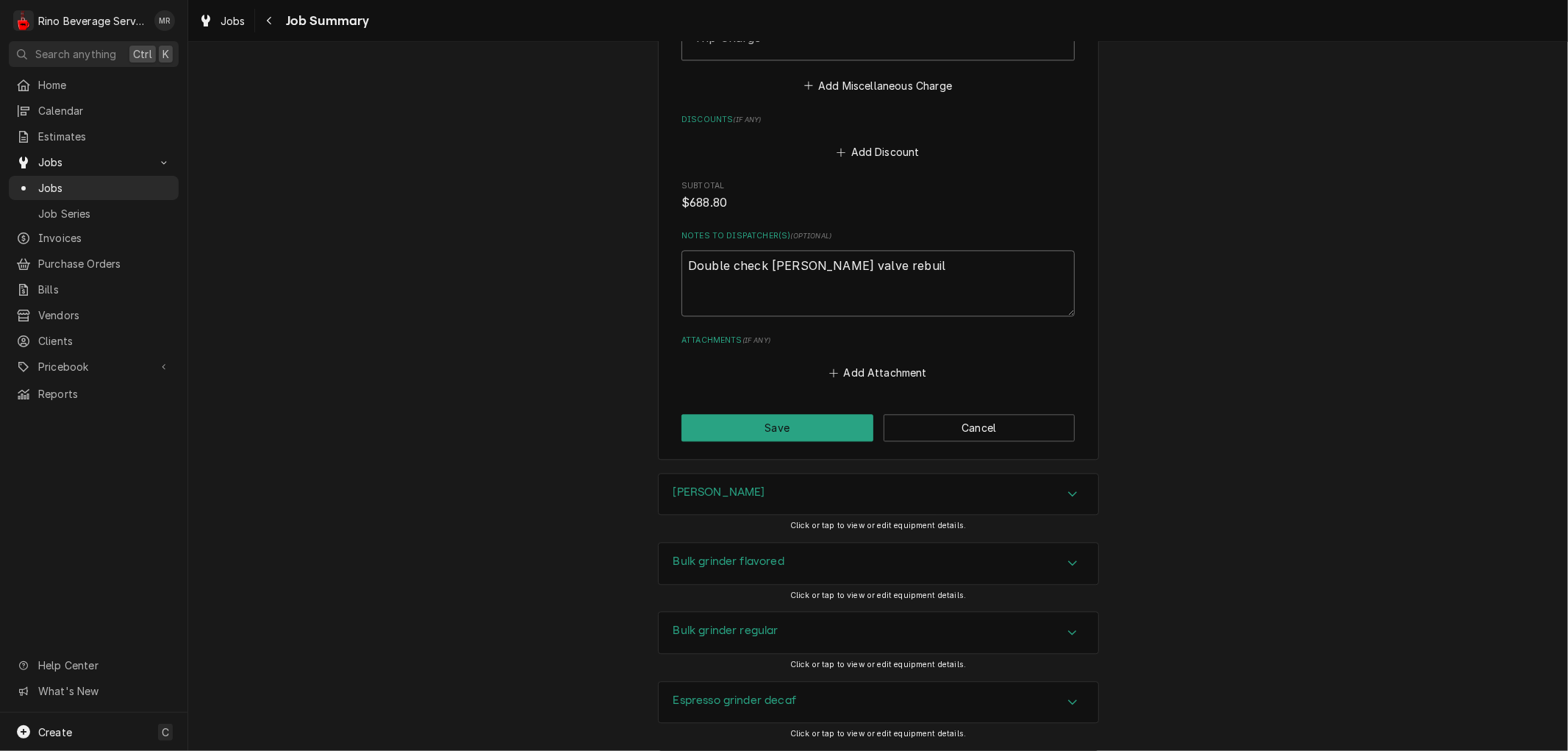
type textarea "x"
type textarea "Double check Bunn valve rebui"
type textarea "x"
type textarea "Double check Bunn valve rebu"
type textarea "x"
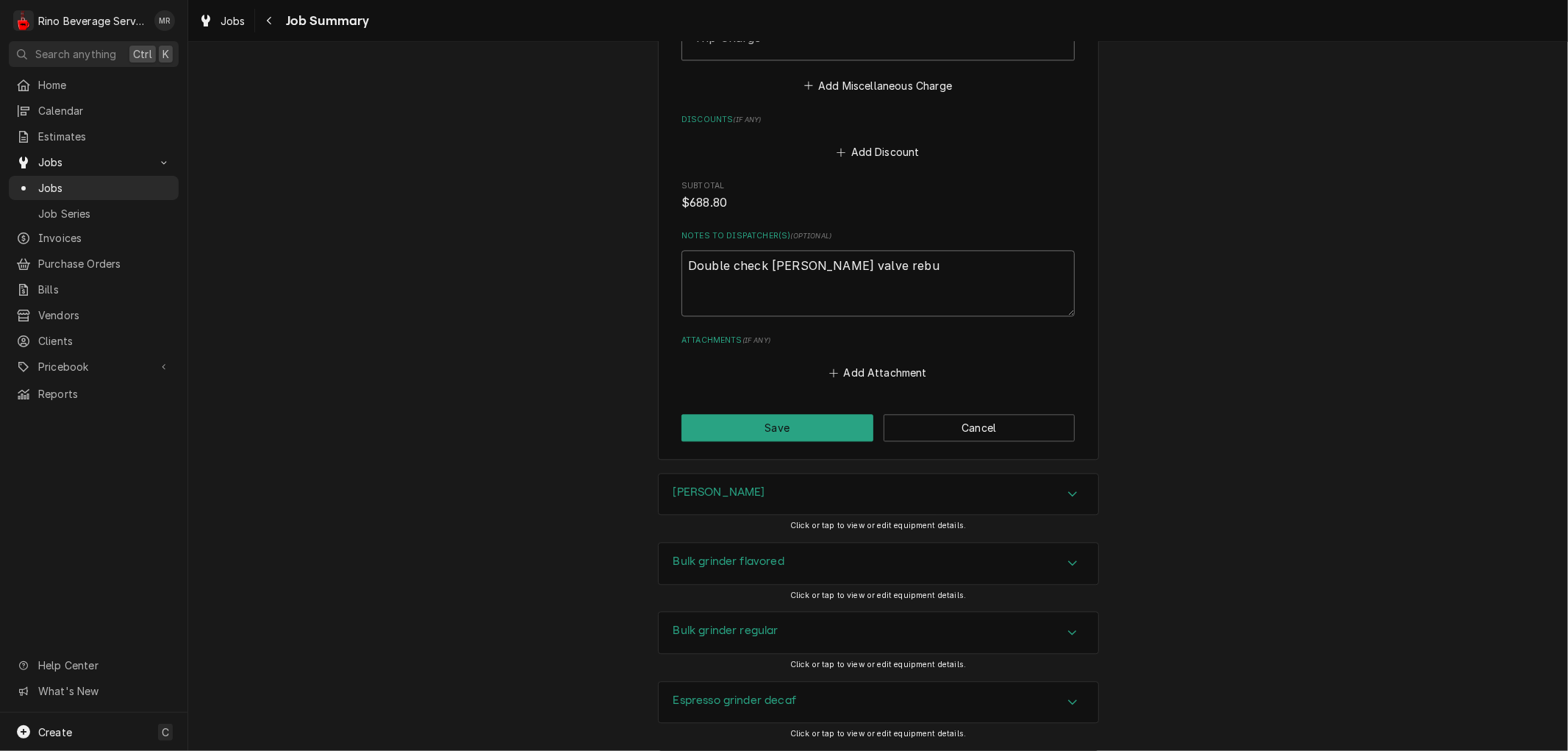
type textarea "Double check Bunn valve reb"
type textarea "x"
type textarea "Double check Bunn valve re"
type textarea "x"
type textarea "Double check Bunn valve r"
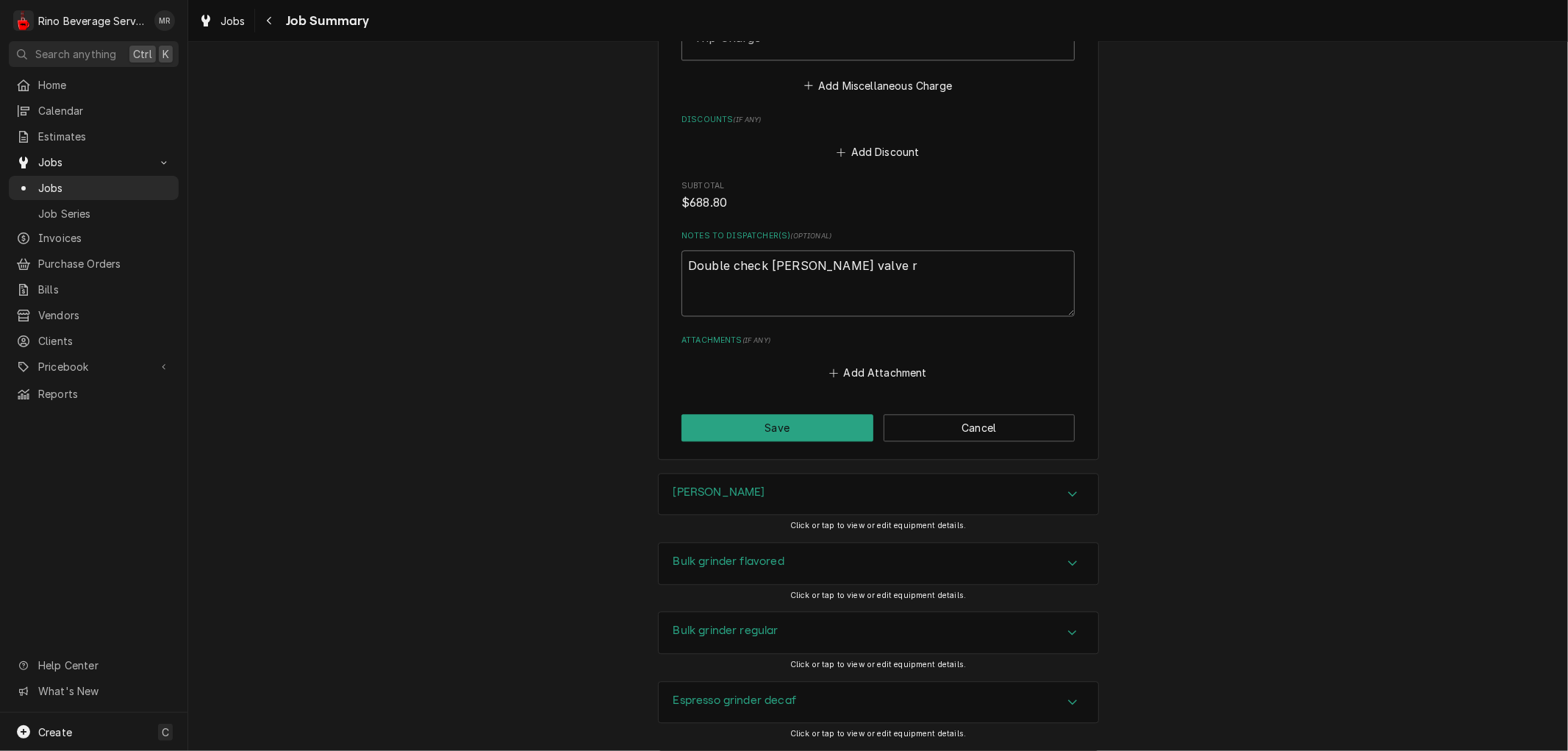
type textarea "x"
type textarea "Double check Bunn valve"
type textarea "x"
type textarea "Double check Bunn valve"
type textarea "x"
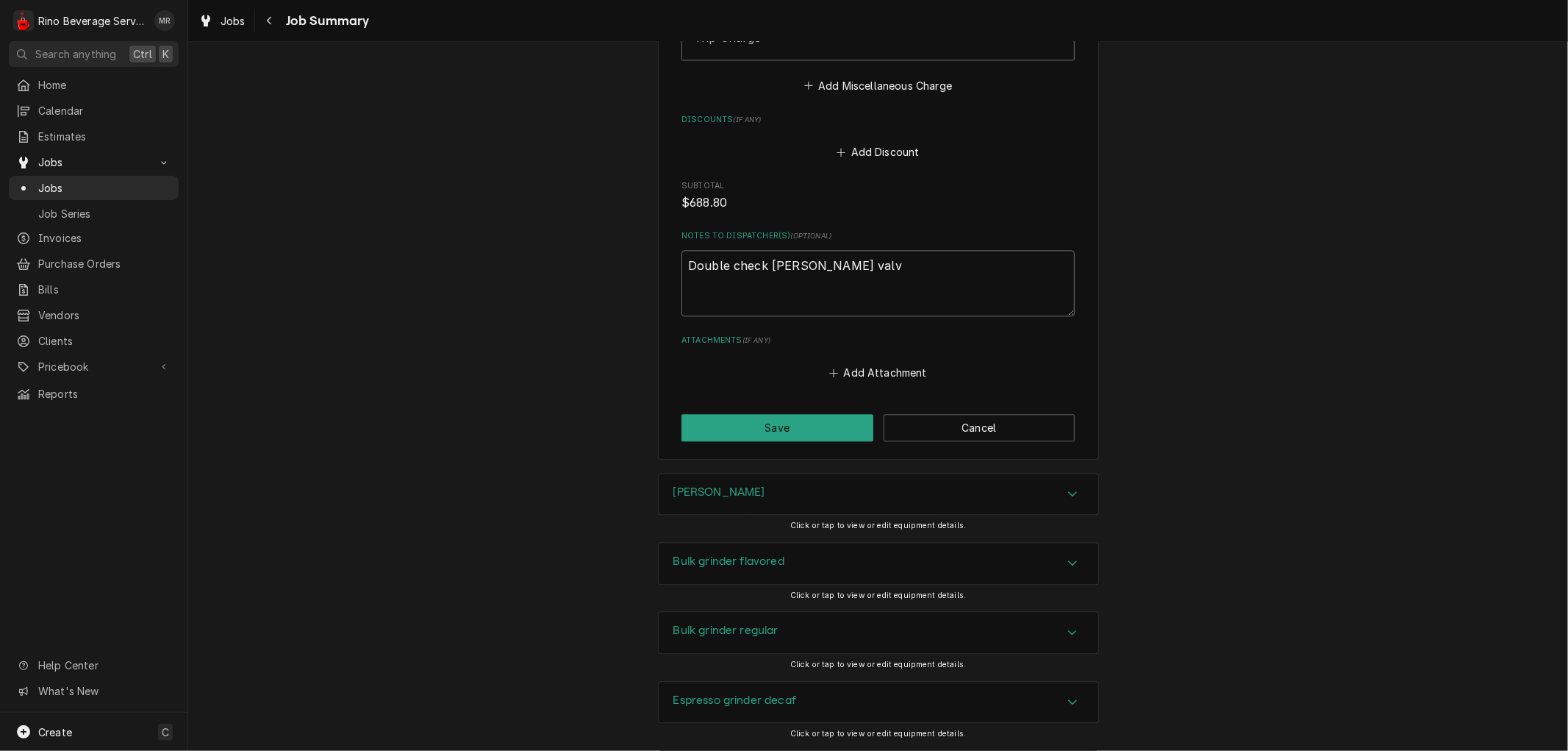
type textarea "Double check Bunn val"
type textarea "x"
type textarea "Double check Bunn va"
type textarea "x"
type textarea "Double check Bunn v"
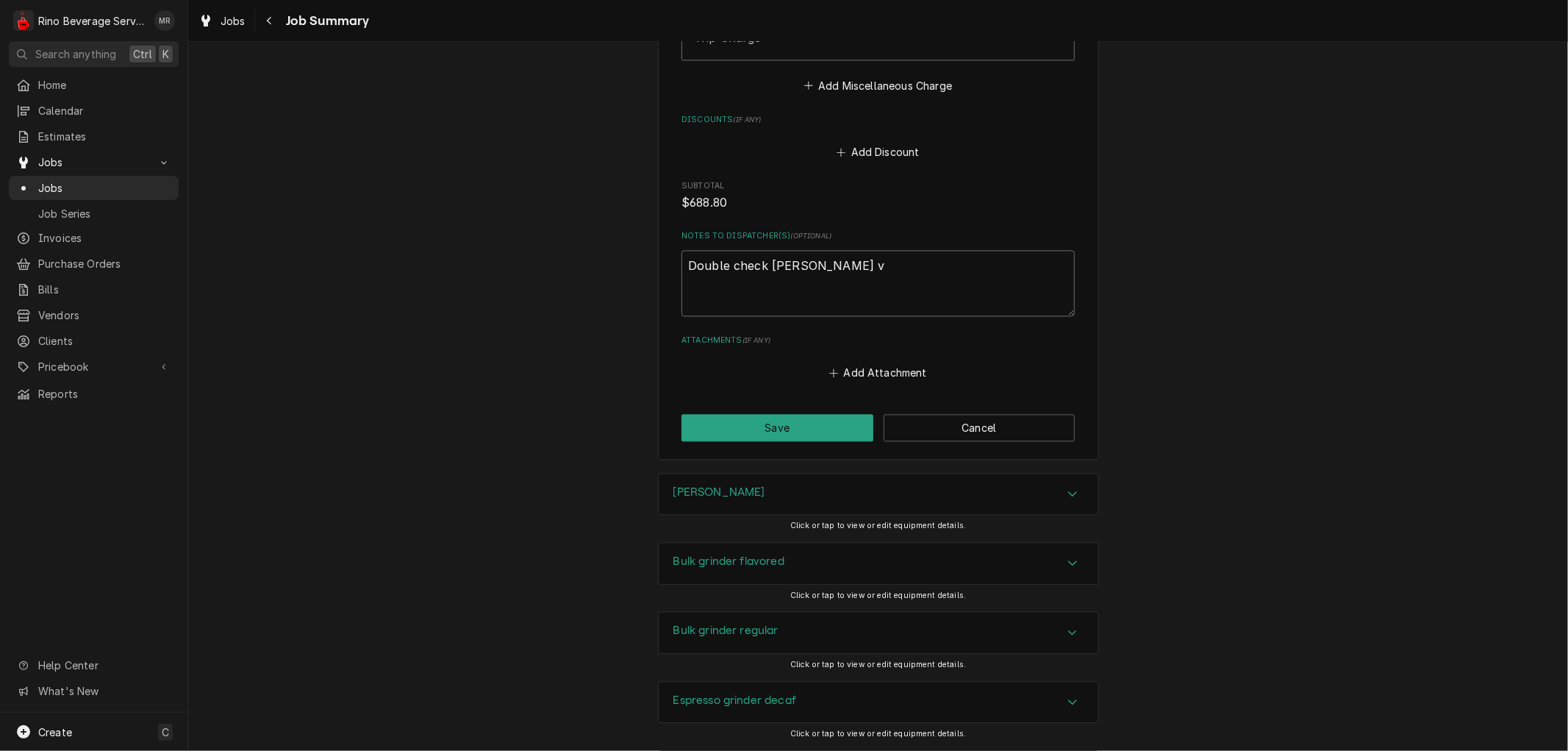
type textarea "x"
type textarea "Double check Bunn"
type textarea "x"
type textarea "Double check Bun"
type textarea "x"
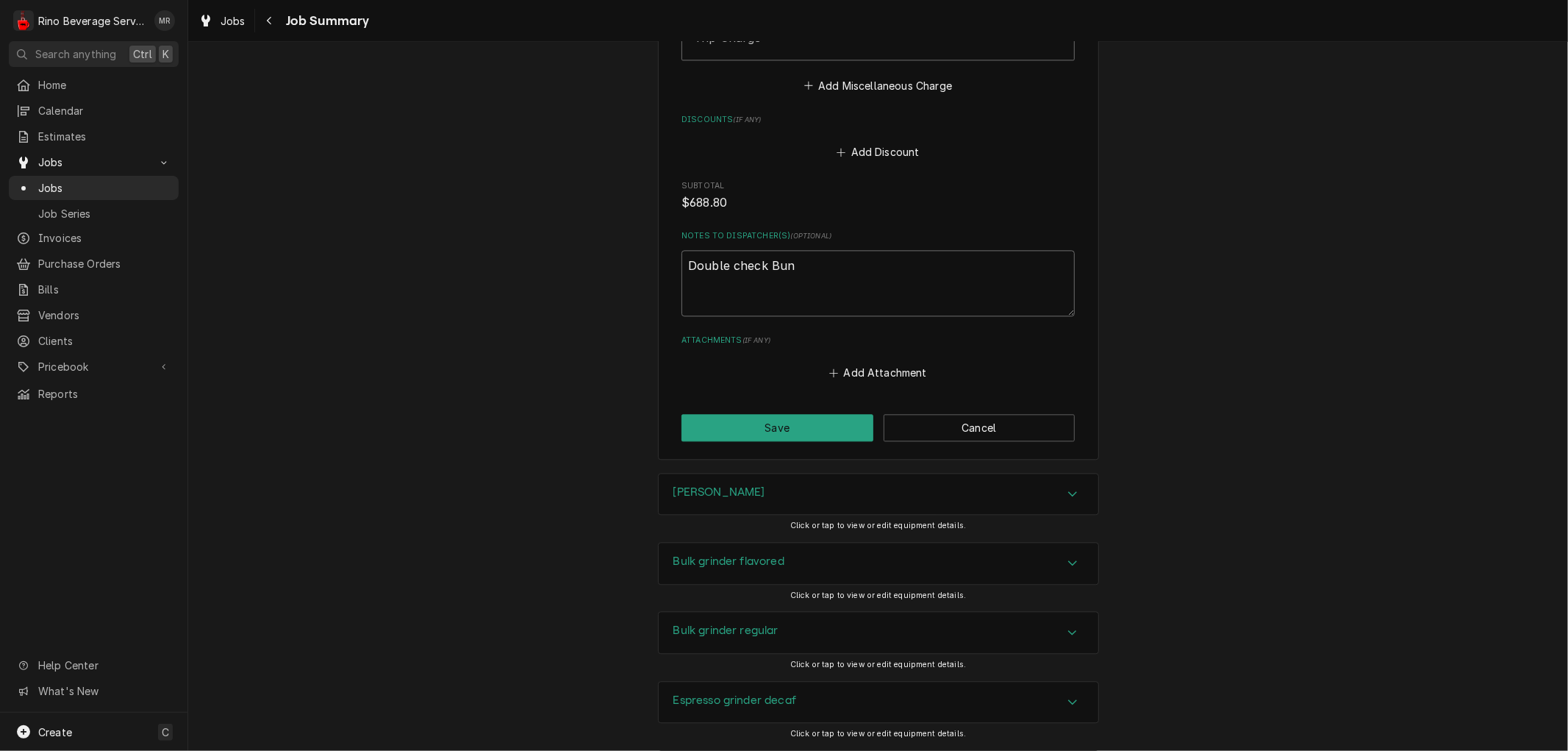
type textarea "Double check Bu"
type textarea "x"
type textarea "Double check B"
type textarea "x"
type textarea "Double check"
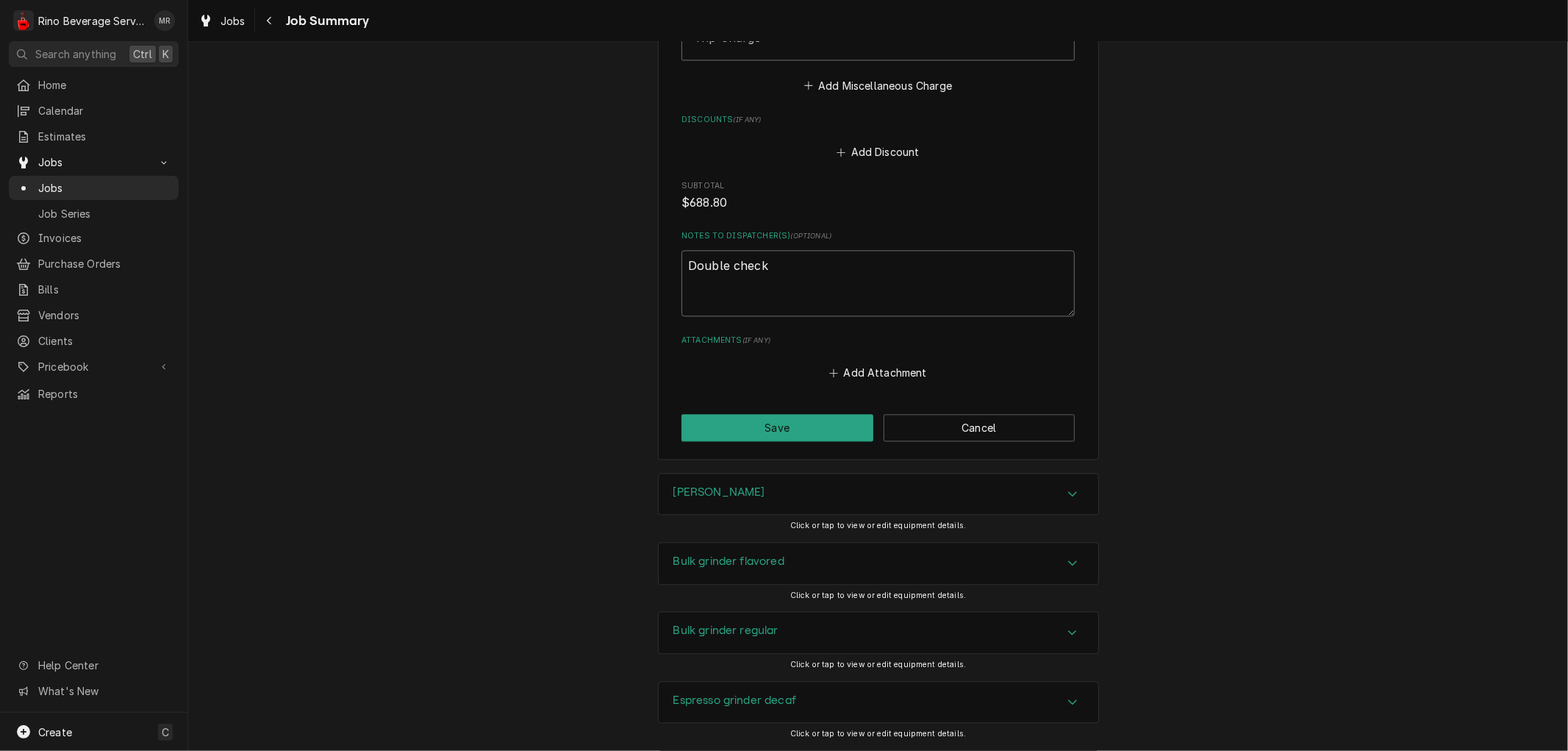
type textarea "x"
type textarea "Double check"
type textarea "x"
type textarea "Double chec"
type textarea "x"
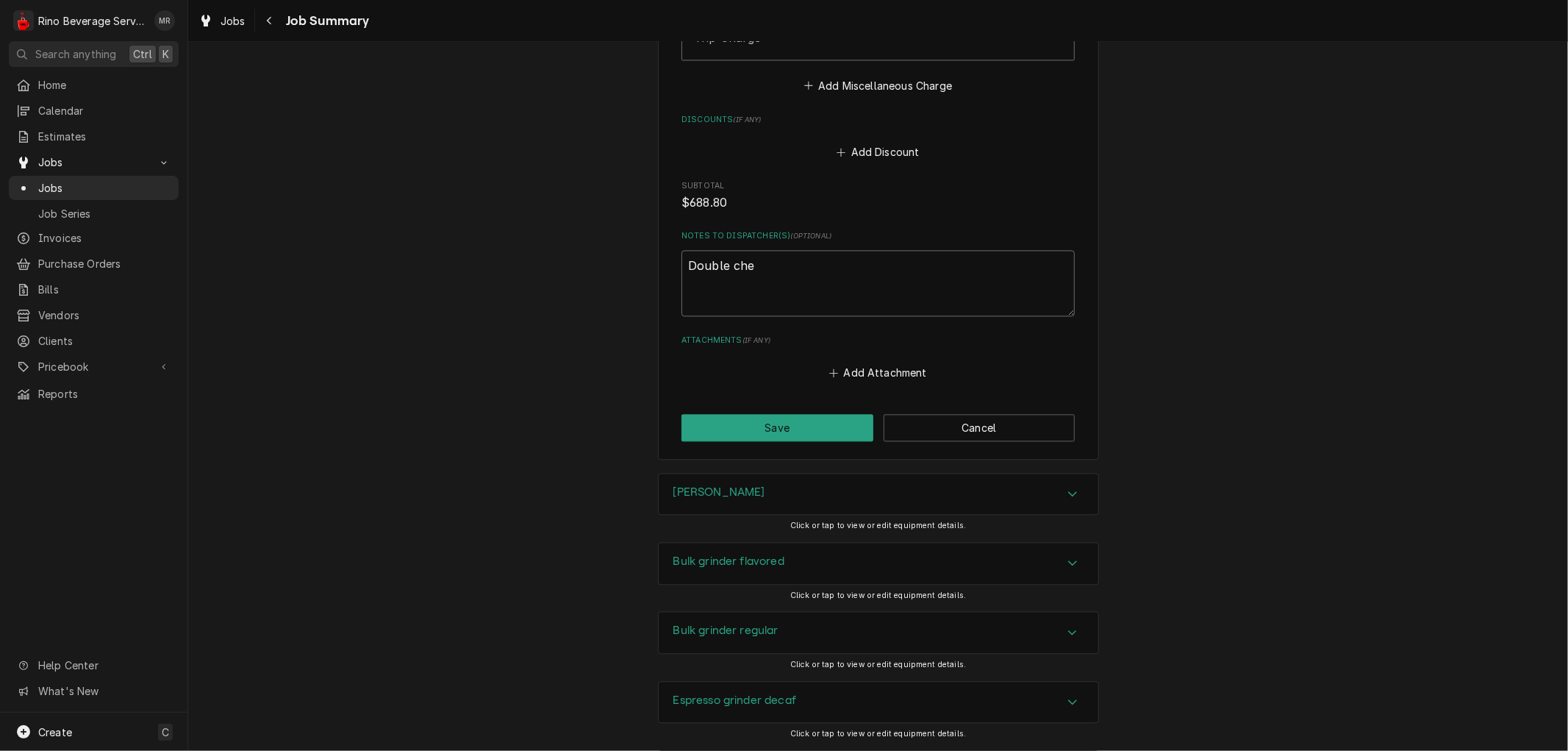
type textarea "Double ch"
type textarea "x"
type textarea "Double c"
type textarea "x"
type textarea "Double"
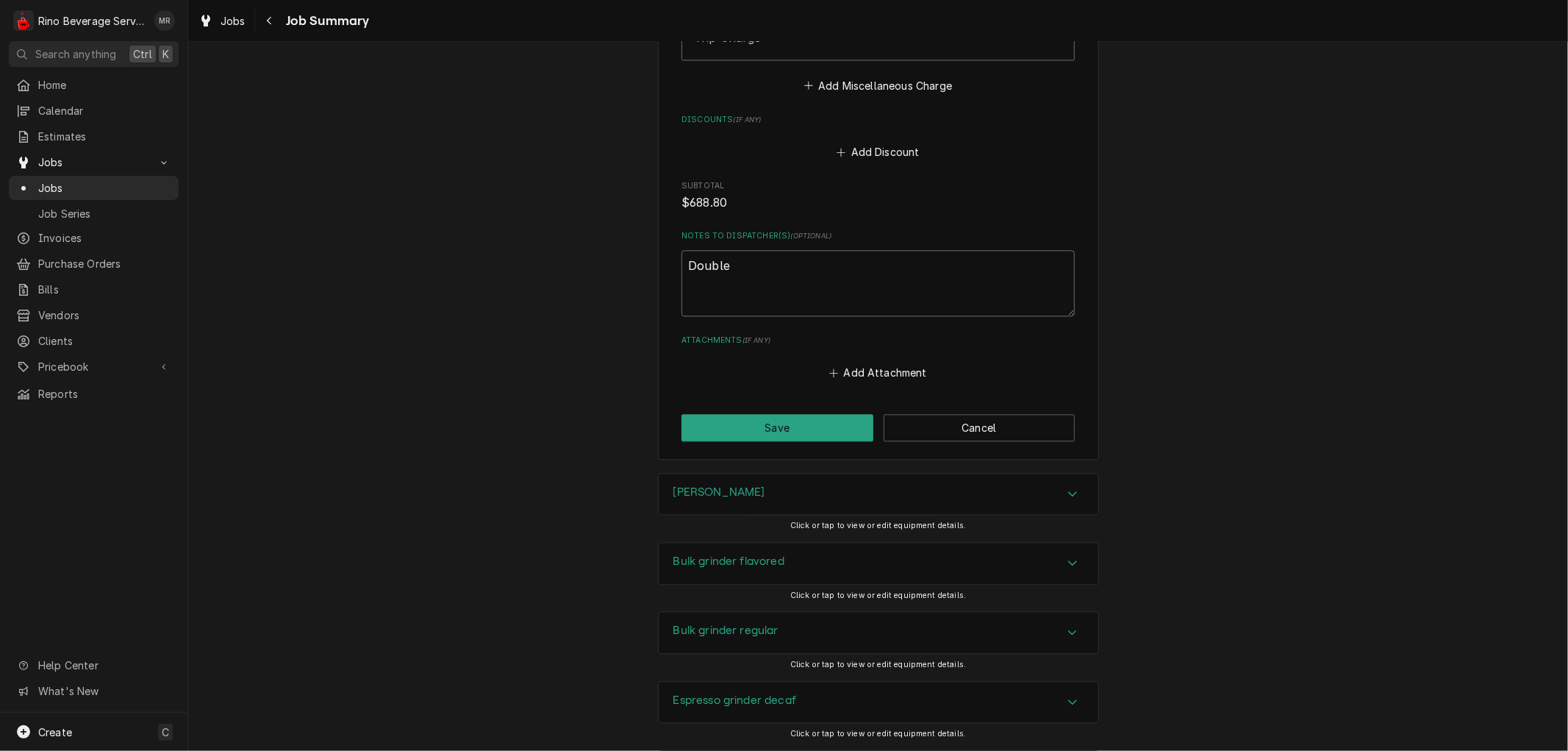
type textarea "x"
type textarea "Double"
type textarea "x"
type textarea "Doubl"
type textarea "x"
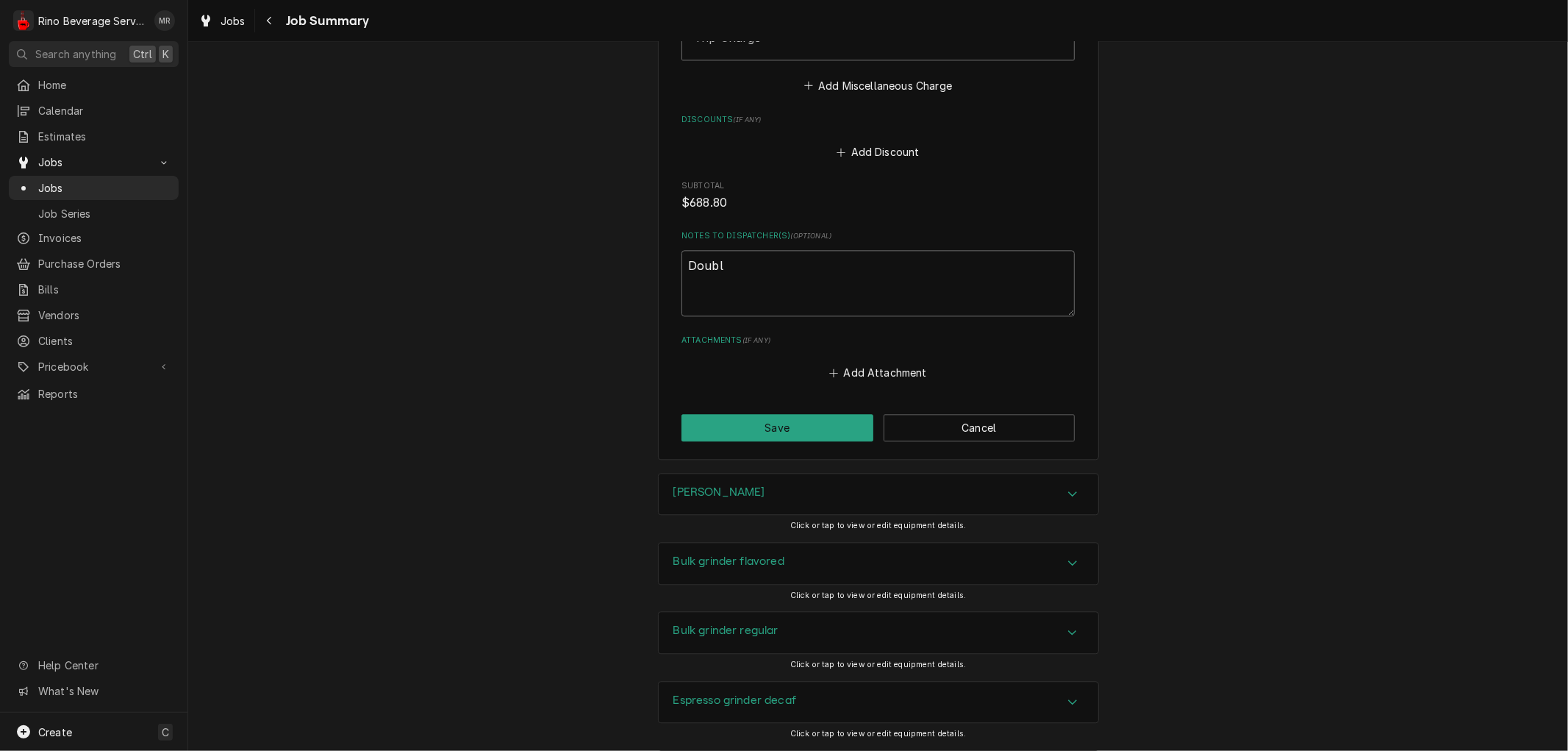
type textarea "Doub"
type textarea "x"
type textarea "Dou"
type textarea "x"
type textarea "Do"
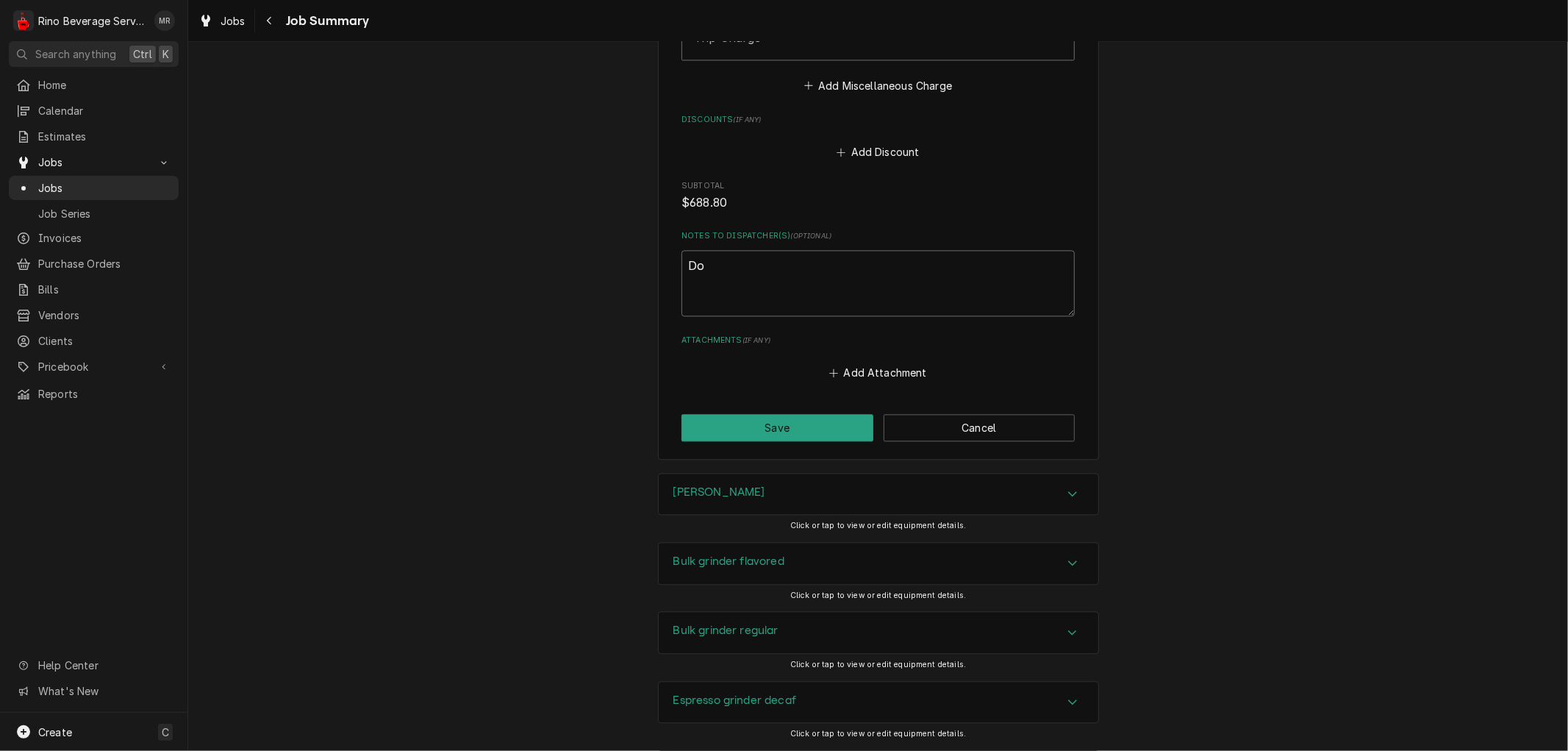
type textarea "x"
type textarea "D"
type textarea "x"
click at [804, 425] on button "Save" at bounding box center [777, 428] width 191 height 27
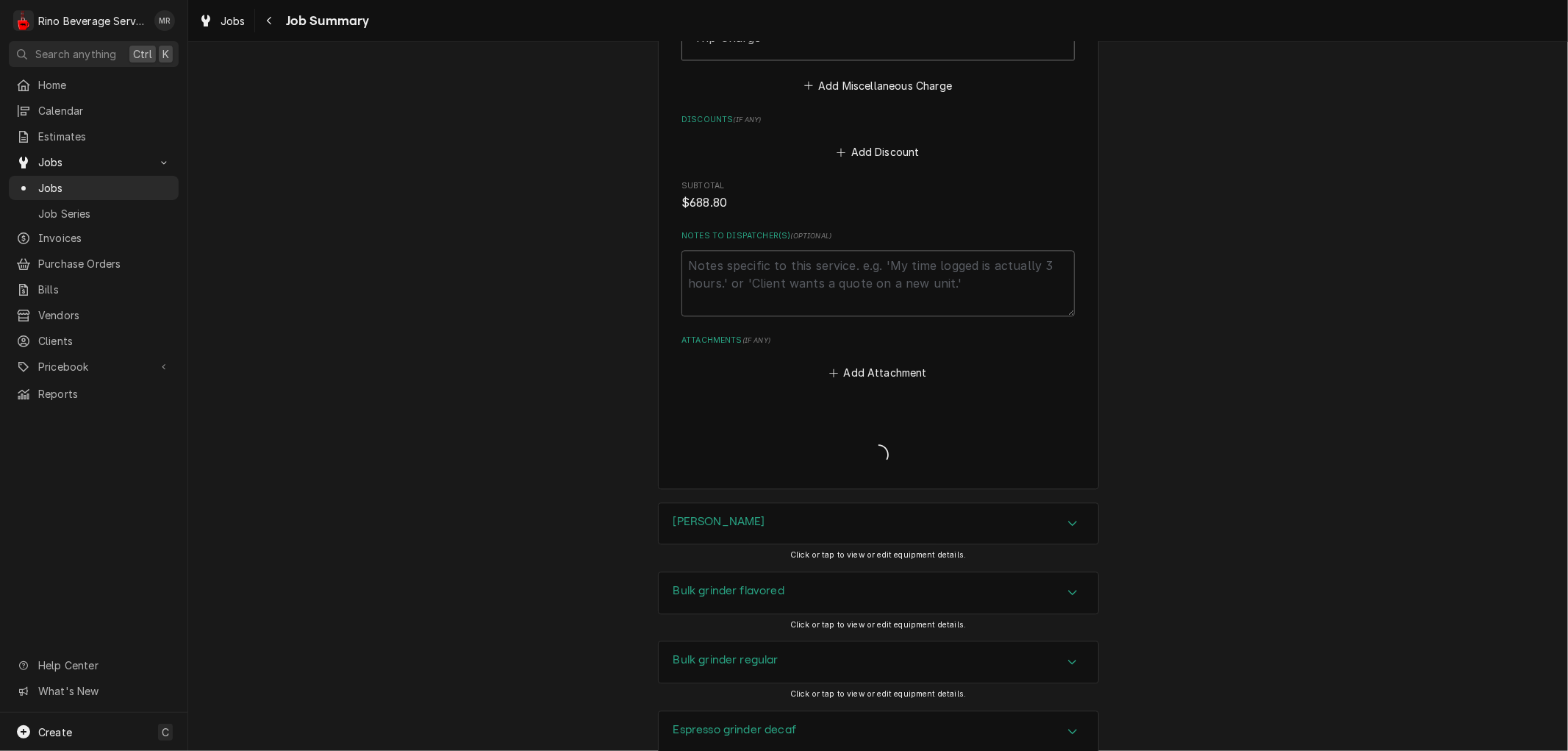
type textarea "x"
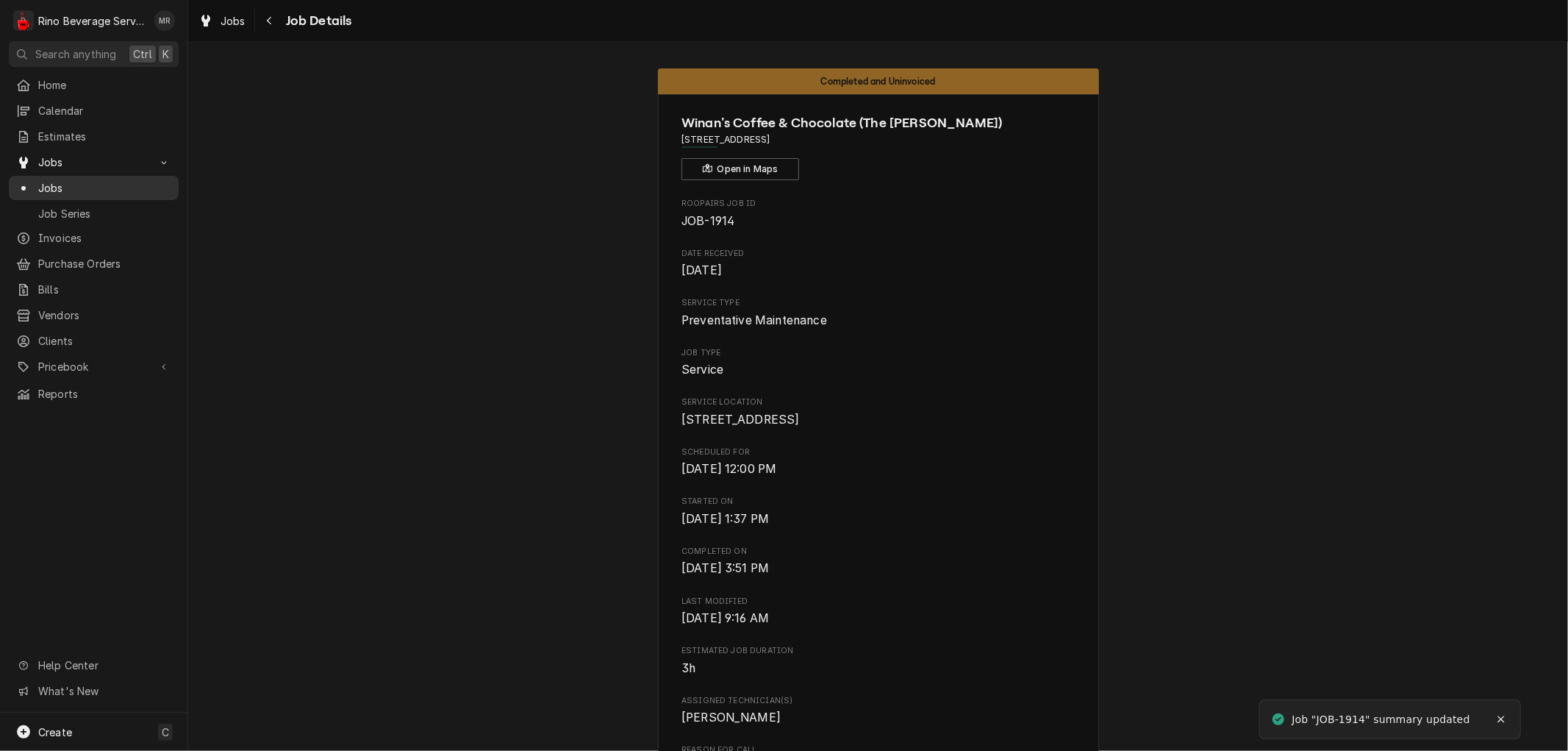
click at [50, 182] on span "Jobs" at bounding box center [105, 188] width 133 height 15
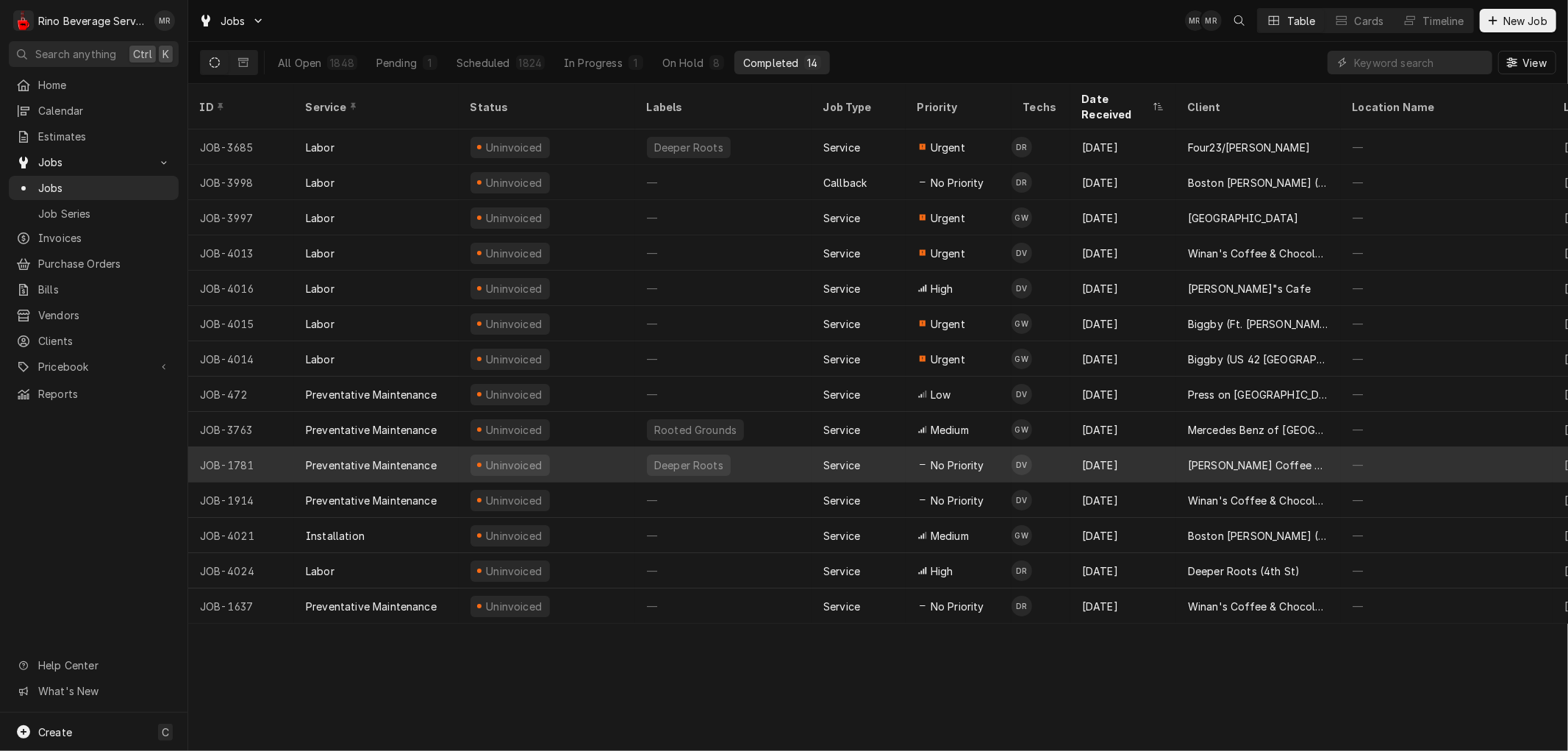
click at [795, 449] on div "Deeper Roots" at bounding box center [723, 464] width 176 height 35
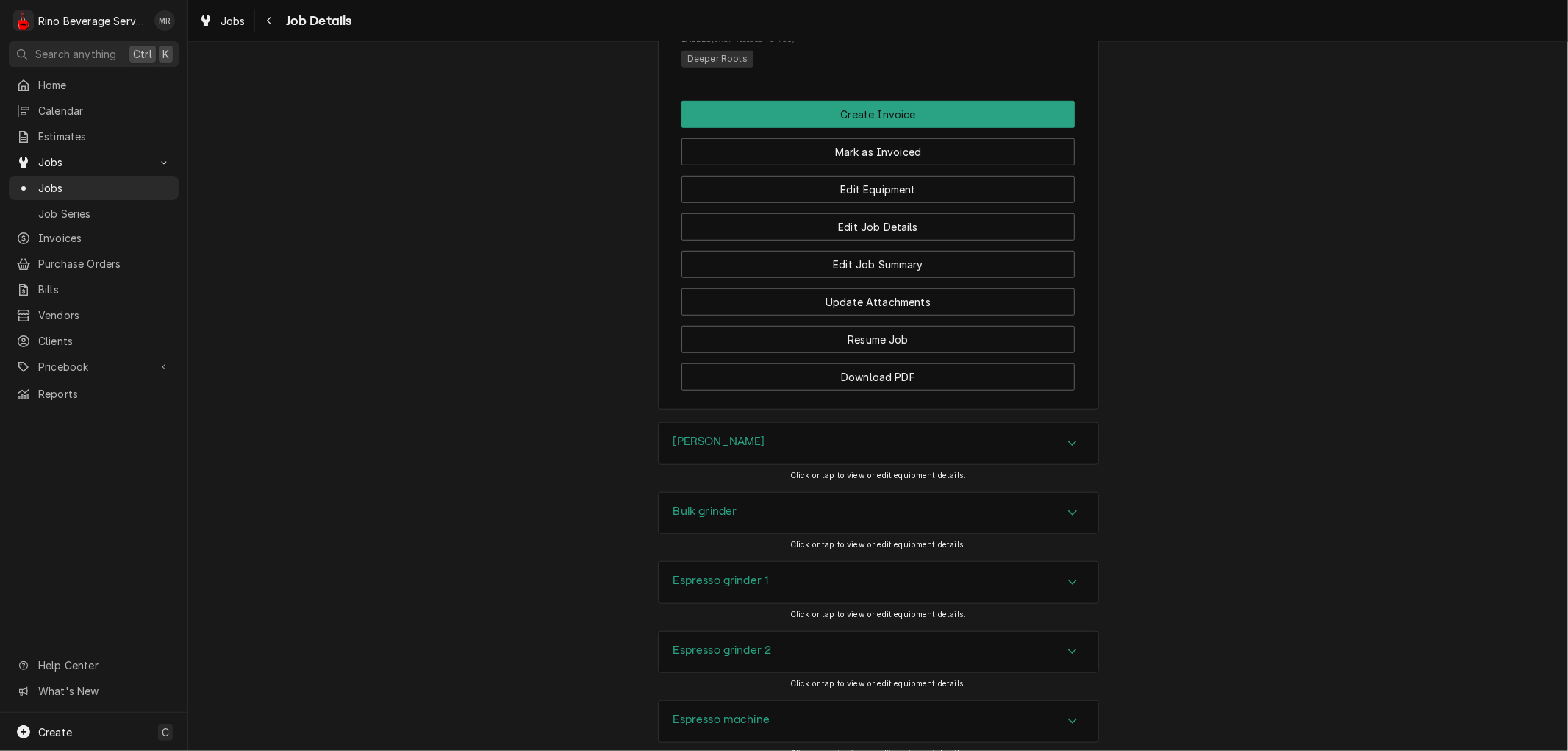
scroll to position [899, 0]
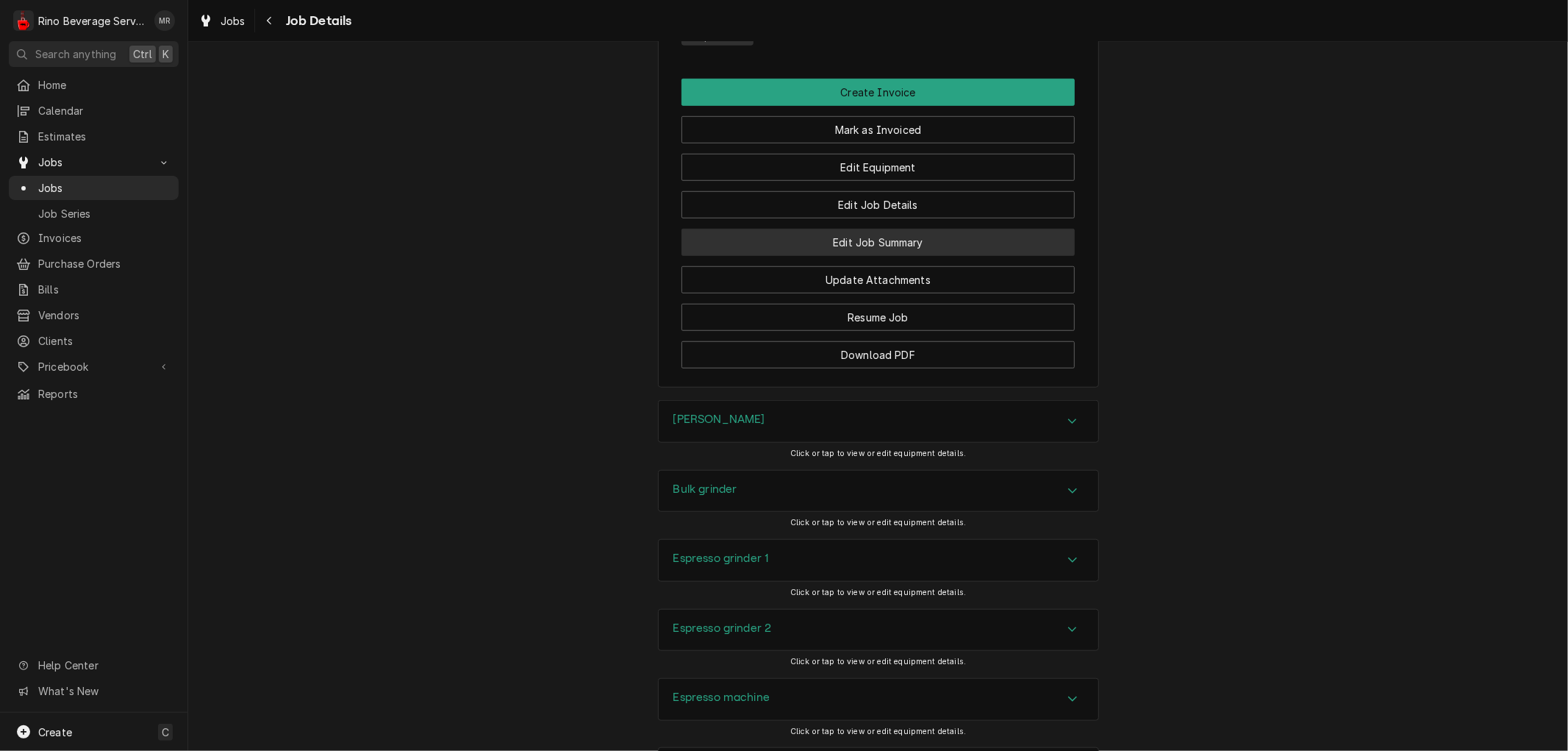
click at [811, 256] on button "Edit Job Summary" at bounding box center [878, 242] width 394 height 27
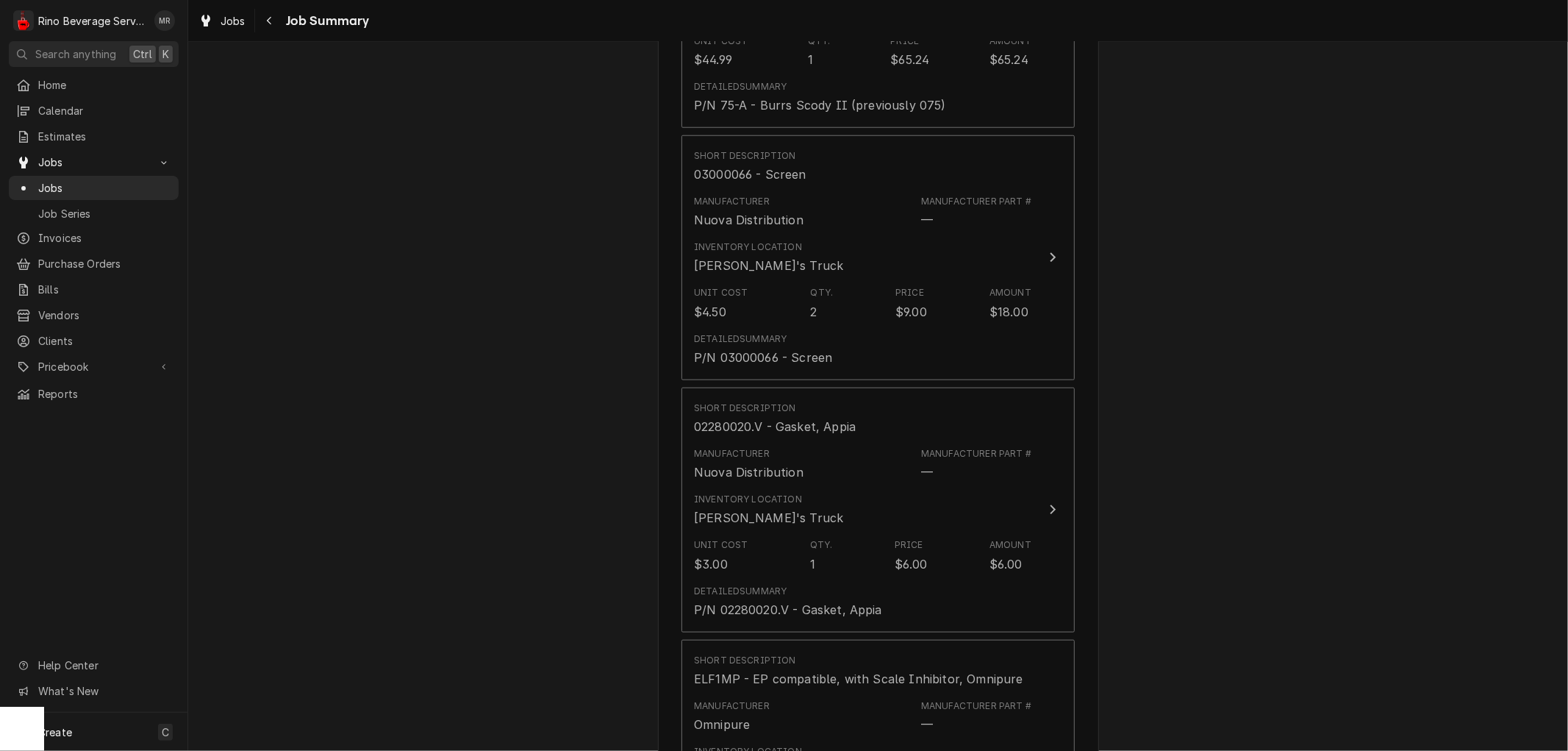
scroll to position [1225, 0]
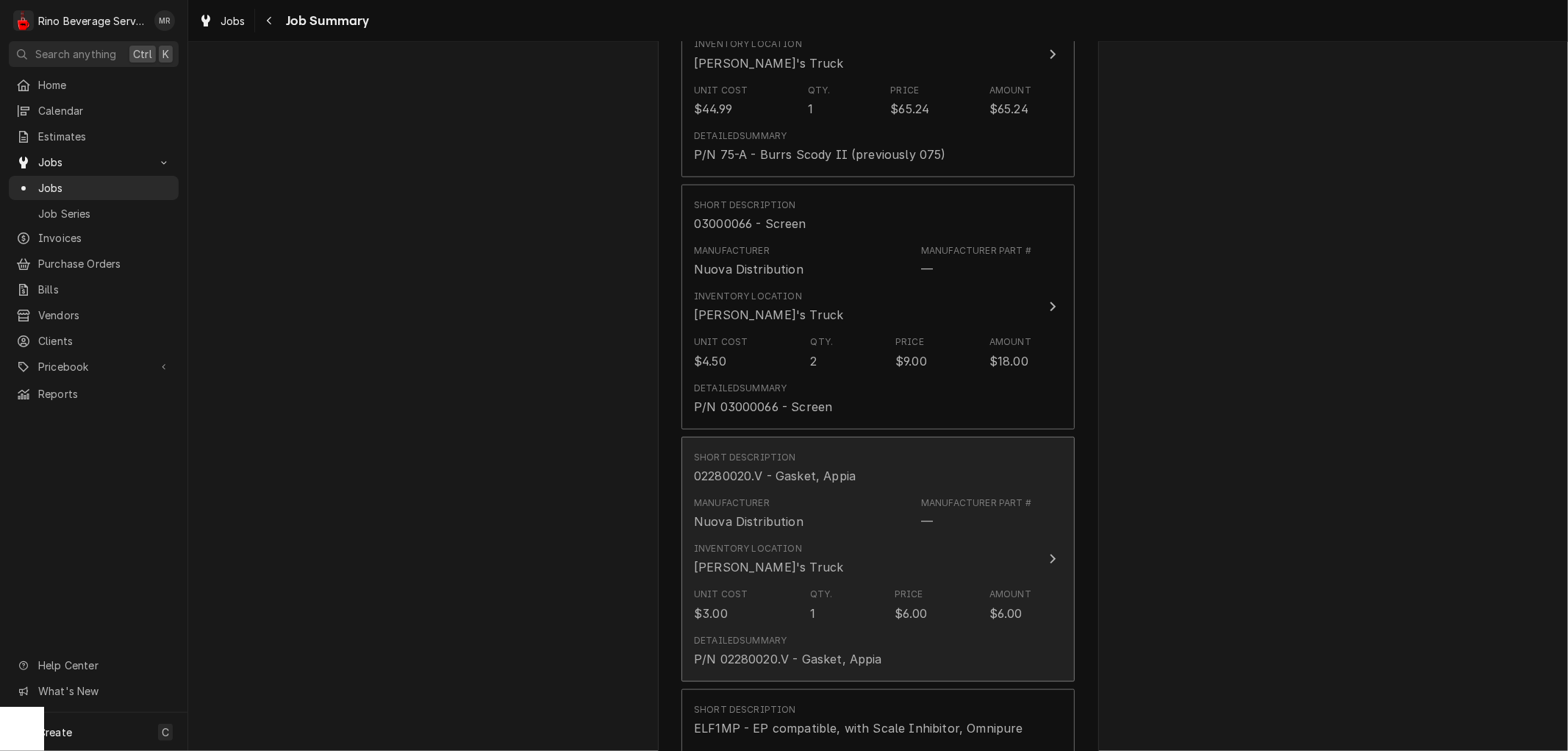
click at [869, 556] on div "Inventory Location Dane's Truck" at bounding box center [862, 559] width 338 height 45
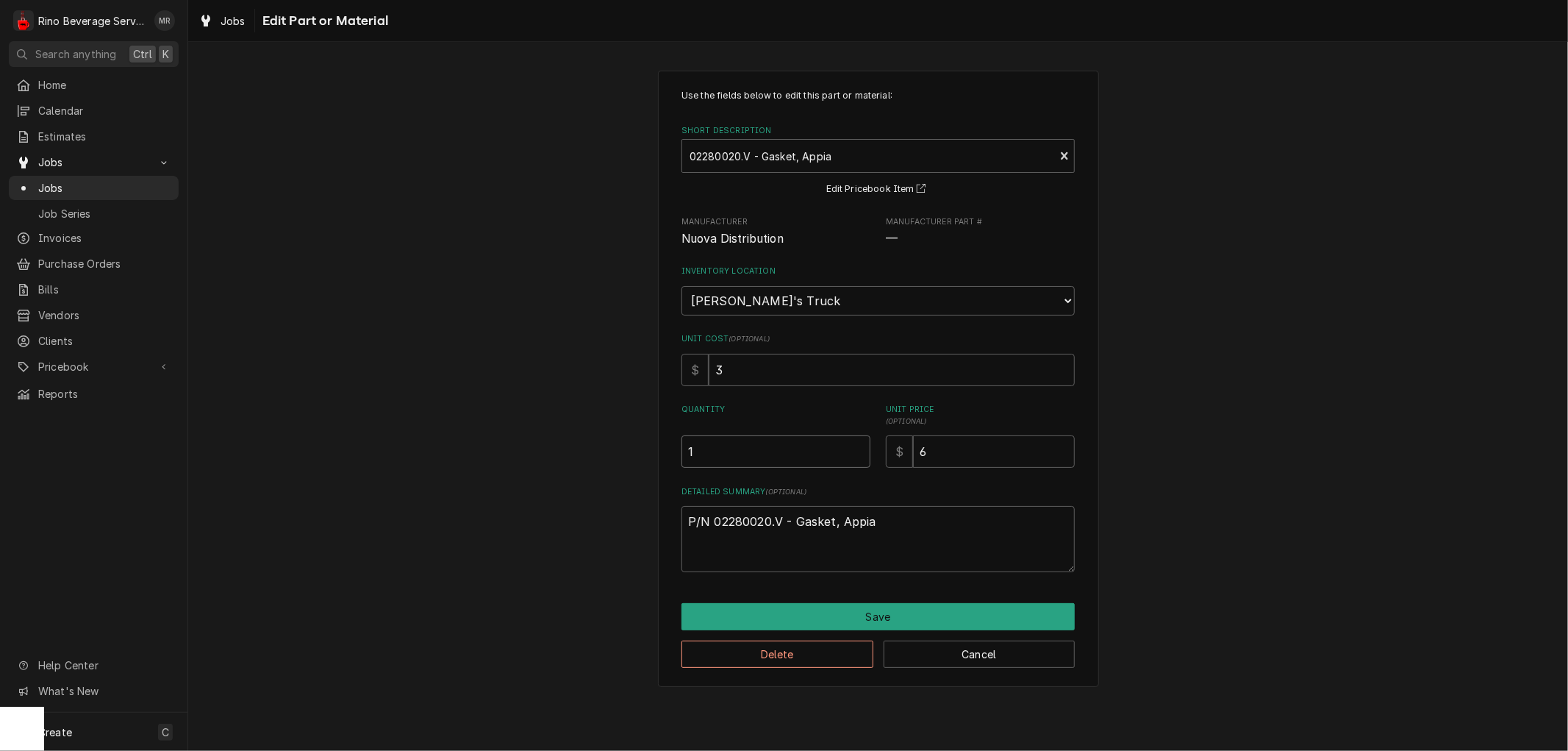
type textarea "x"
type input "1.5"
click at [860, 444] on input "1.5" at bounding box center [776, 451] width 189 height 32
type textarea "x"
type input "2"
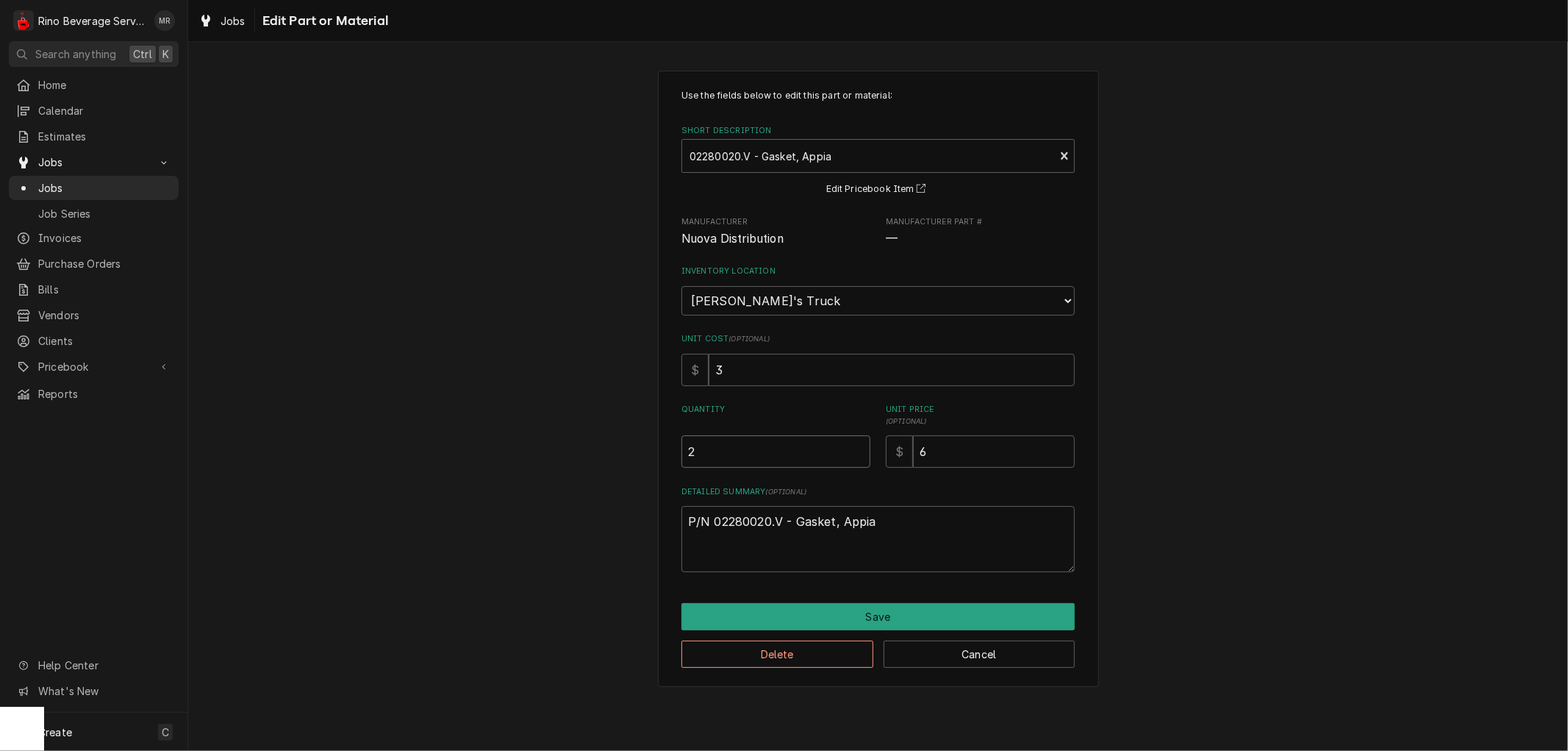
click at [860, 444] on input "2" at bounding box center [776, 451] width 189 height 32
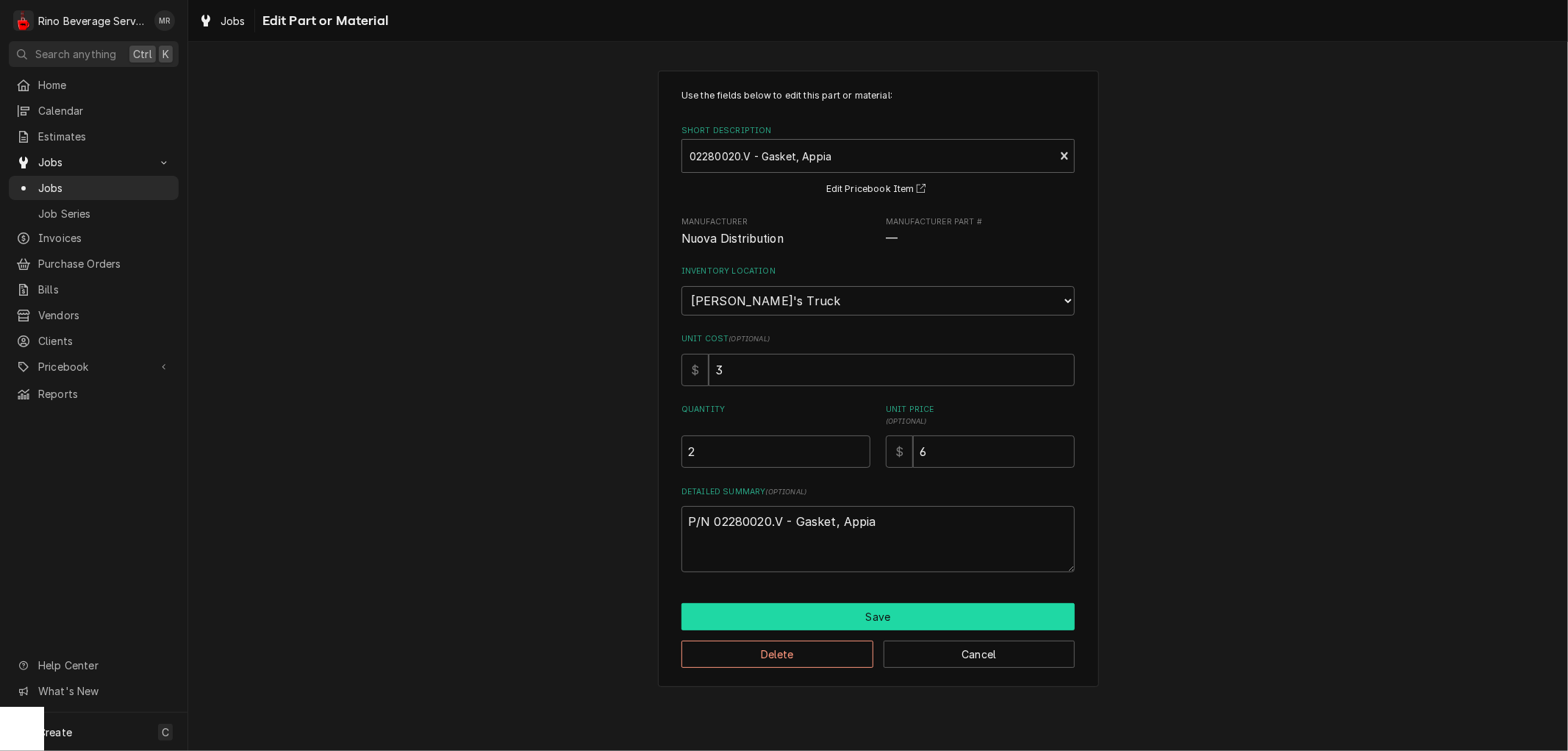
click at [831, 611] on button "Save" at bounding box center [878, 617] width 394 height 27
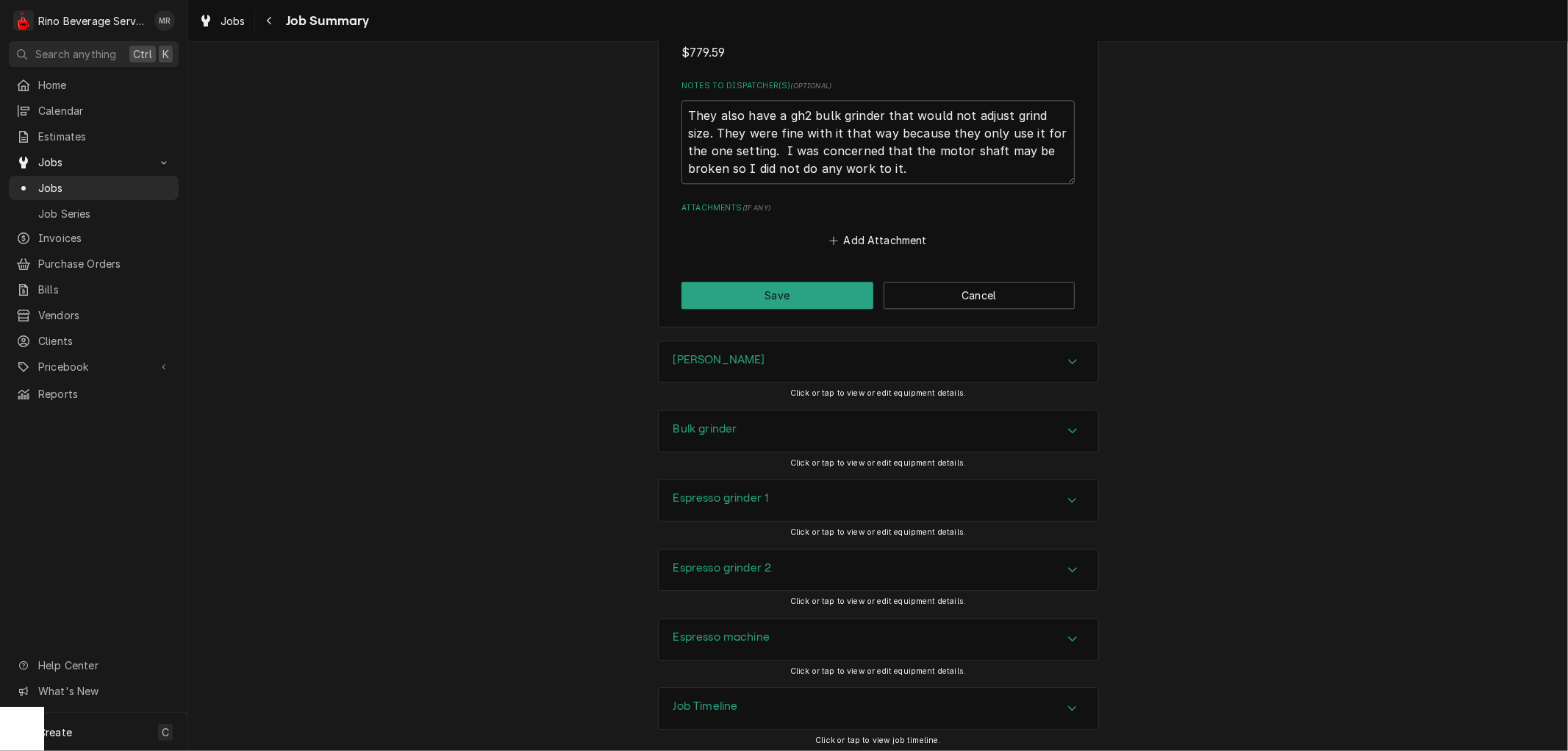
scroll to position [3003, 0]
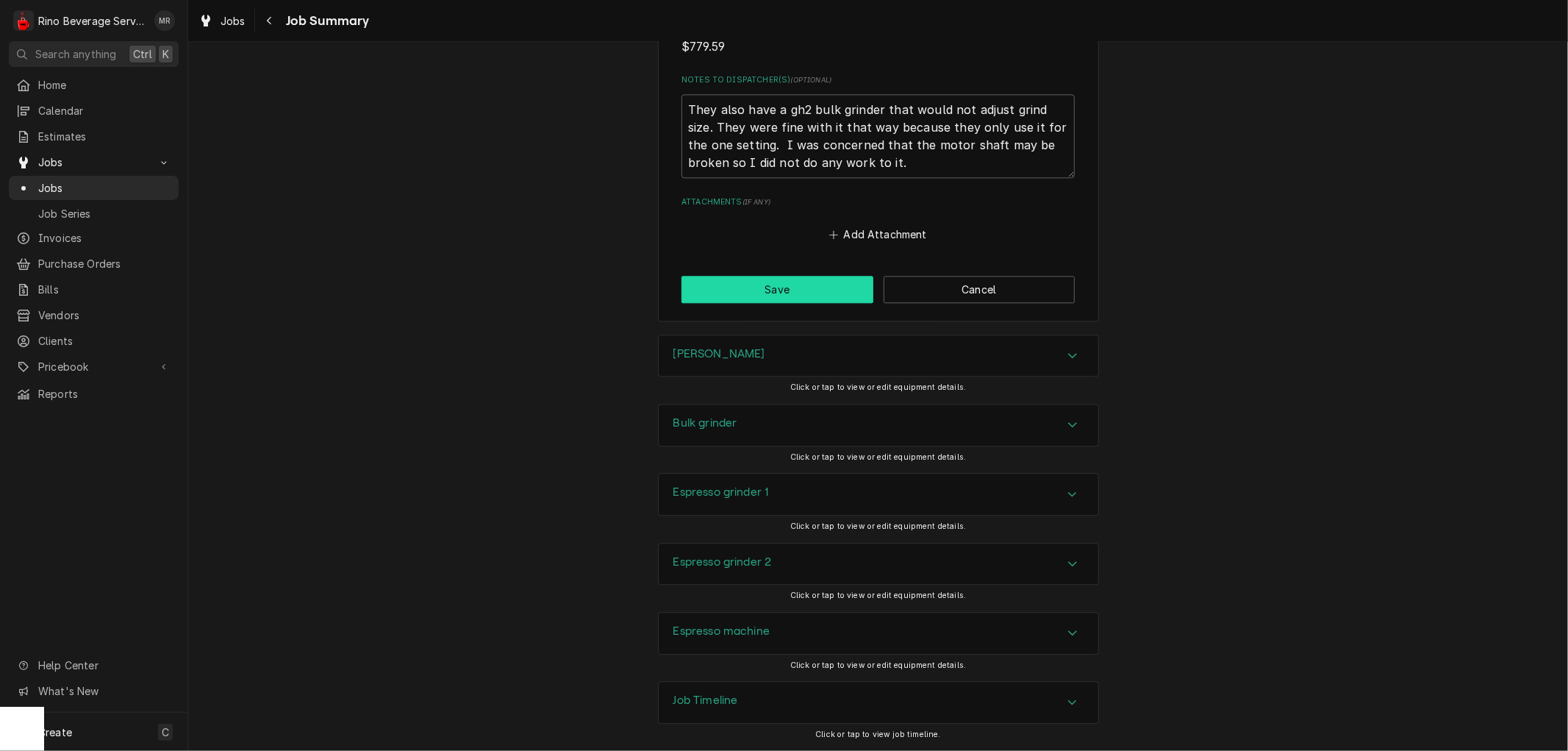
click at [775, 285] on button "Save" at bounding box center [777, 290] width 191 height 27
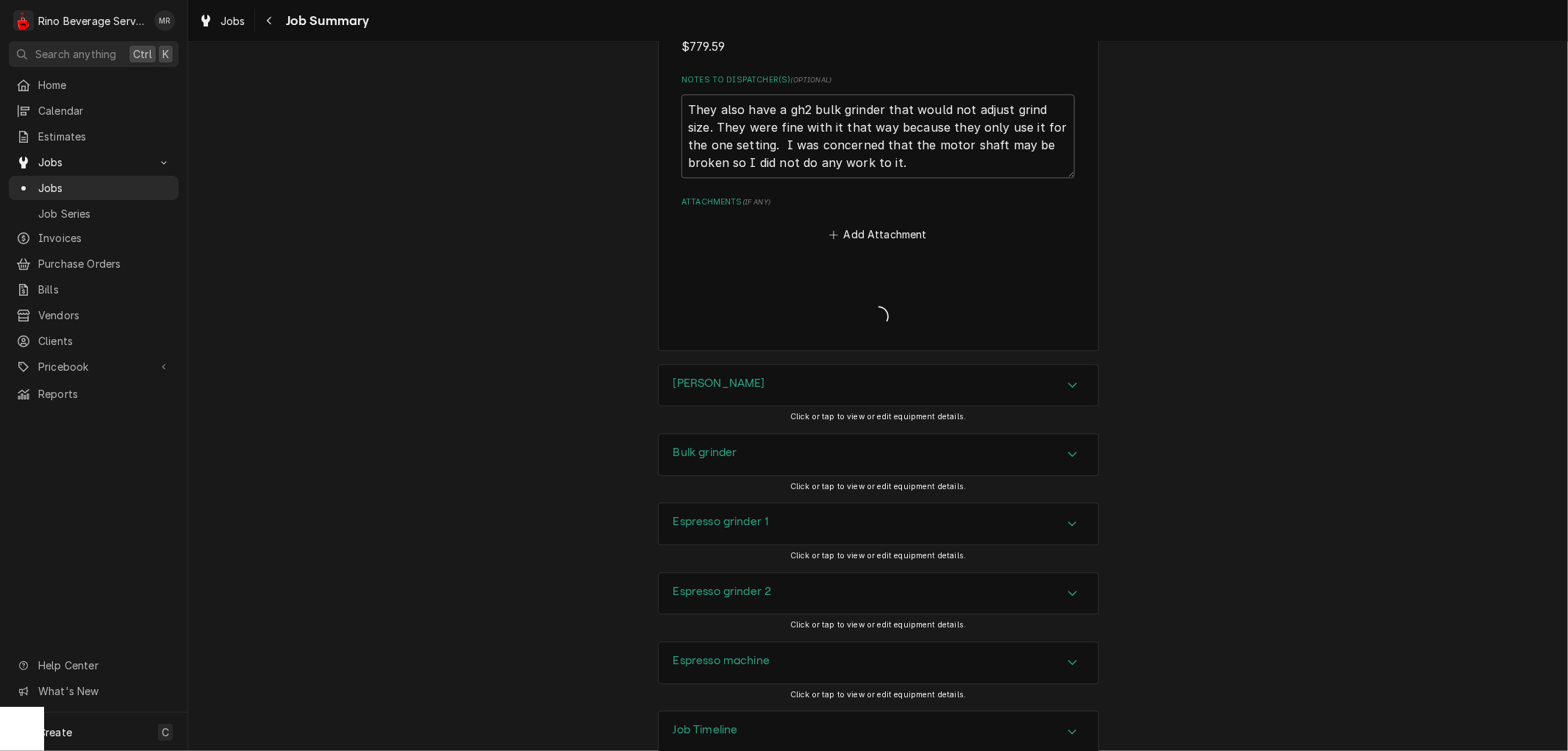
type textarea "x"
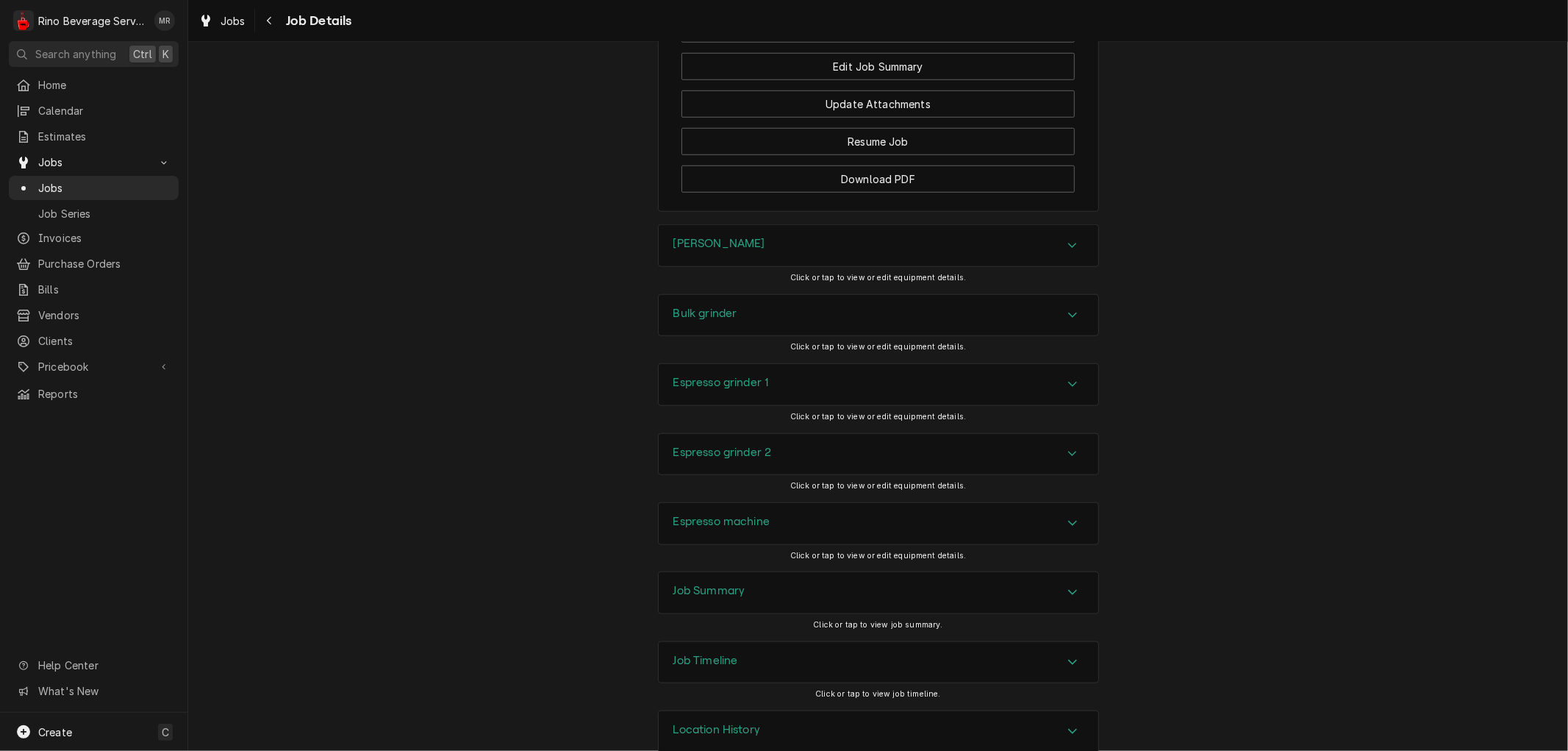
scroll to position [1122, 0]
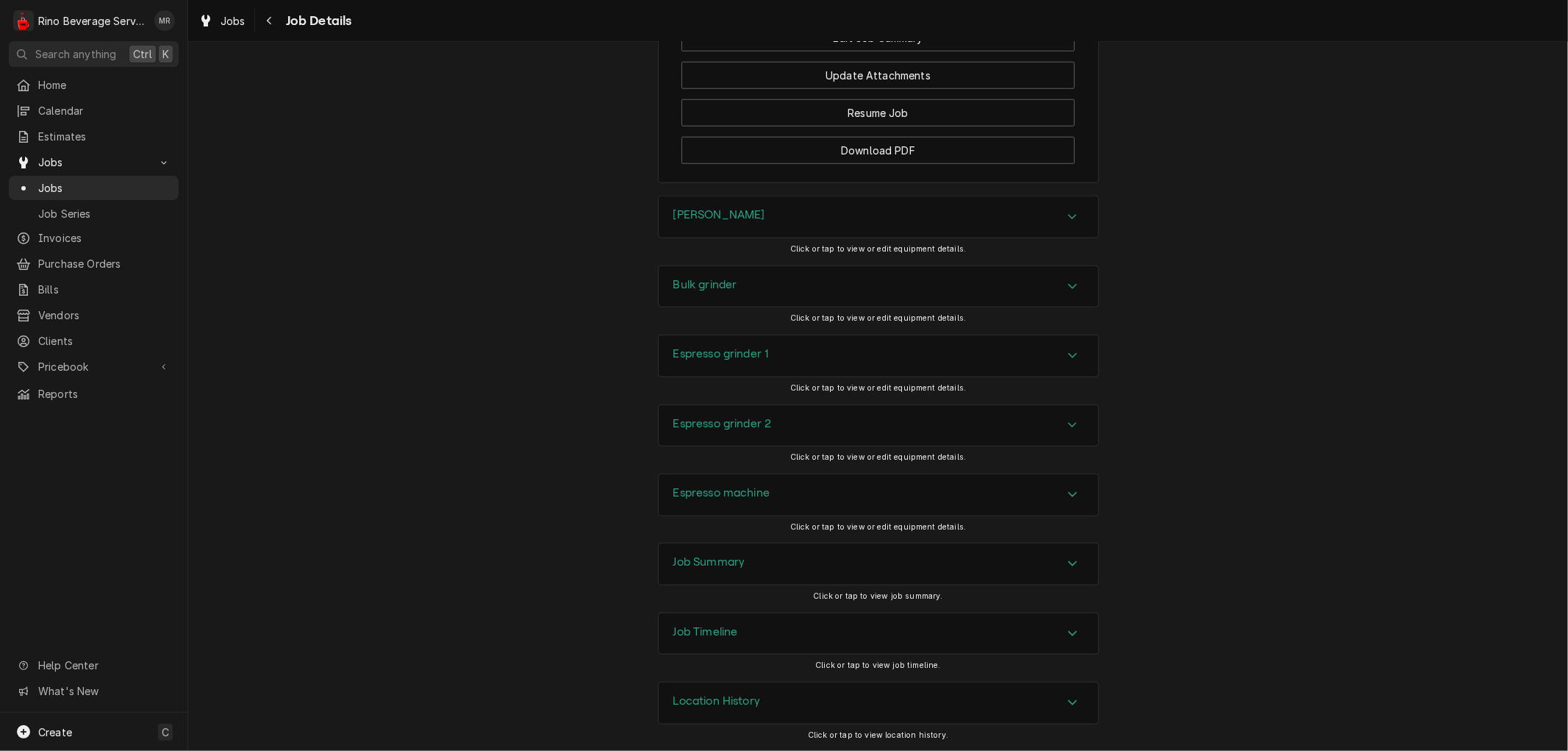
click at [757, 699] on div "Location History" at bounding box center [878, 703] width 439 height 41
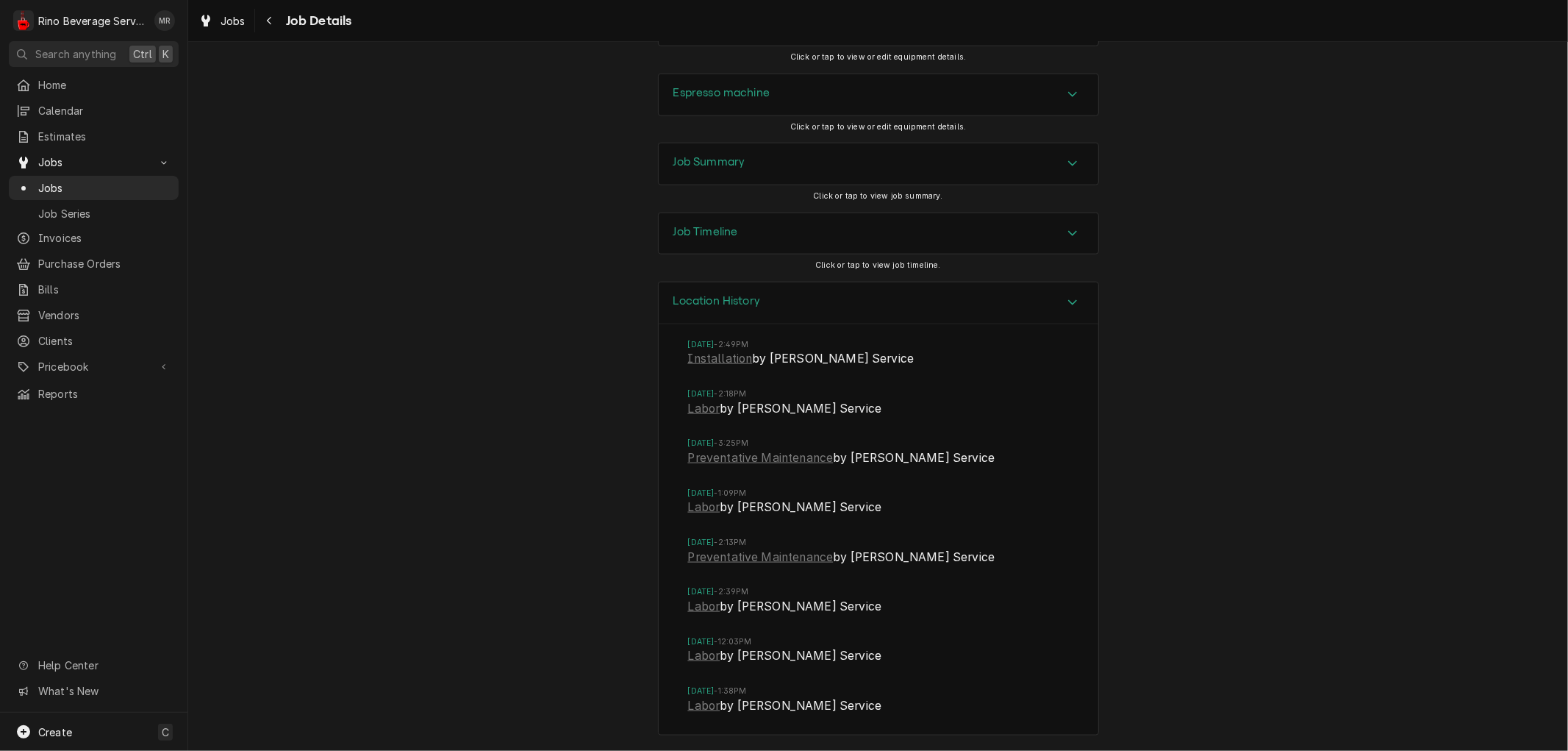
scroll to position [1522, 0]
click at [698, 464] on link "Preventative Maintenance" at bounding box center [761, 458] width 145 height 17
click at [704, 409] on link "Labor" at bounding box center [704, 408] width 32 height 17
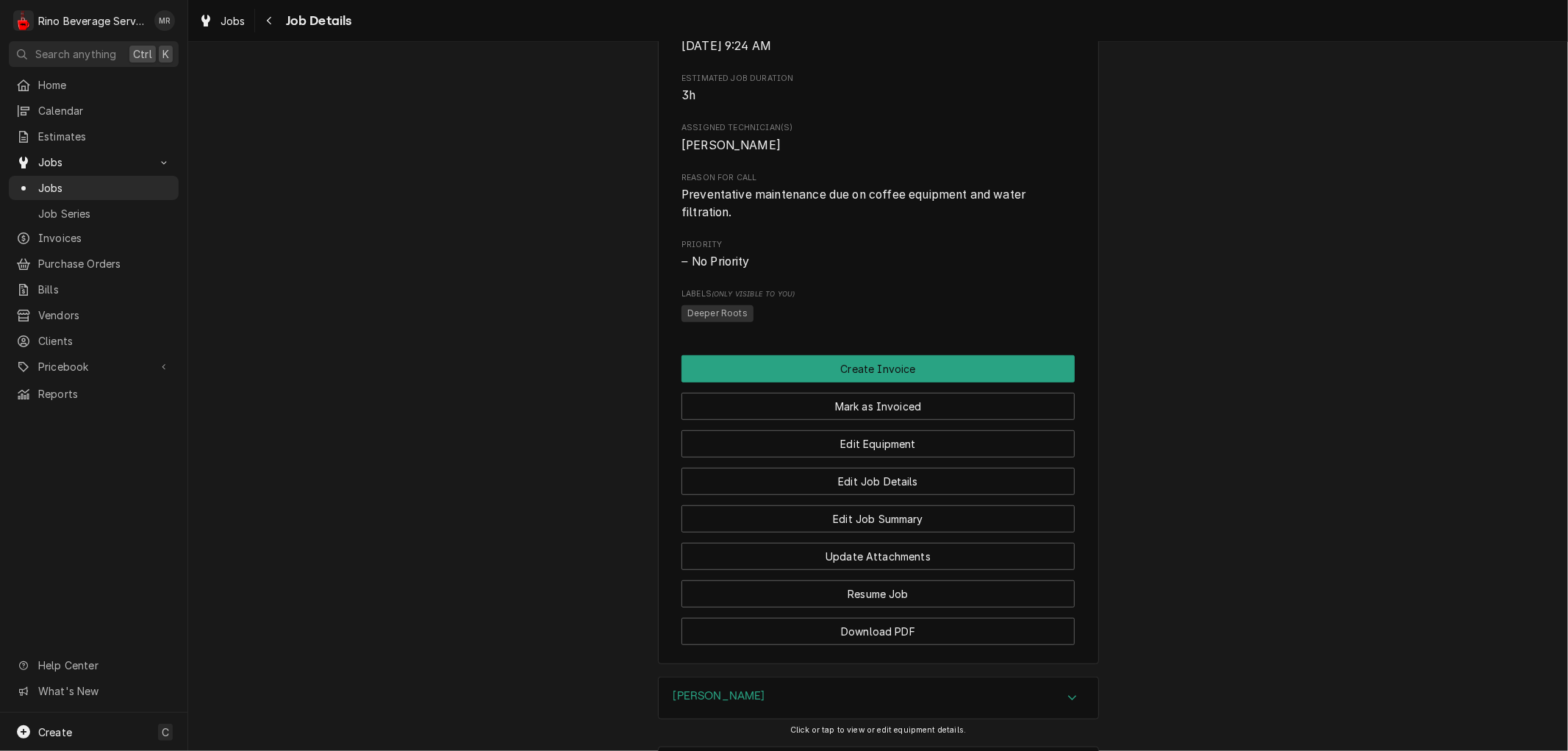
scroll to position [653, 0]
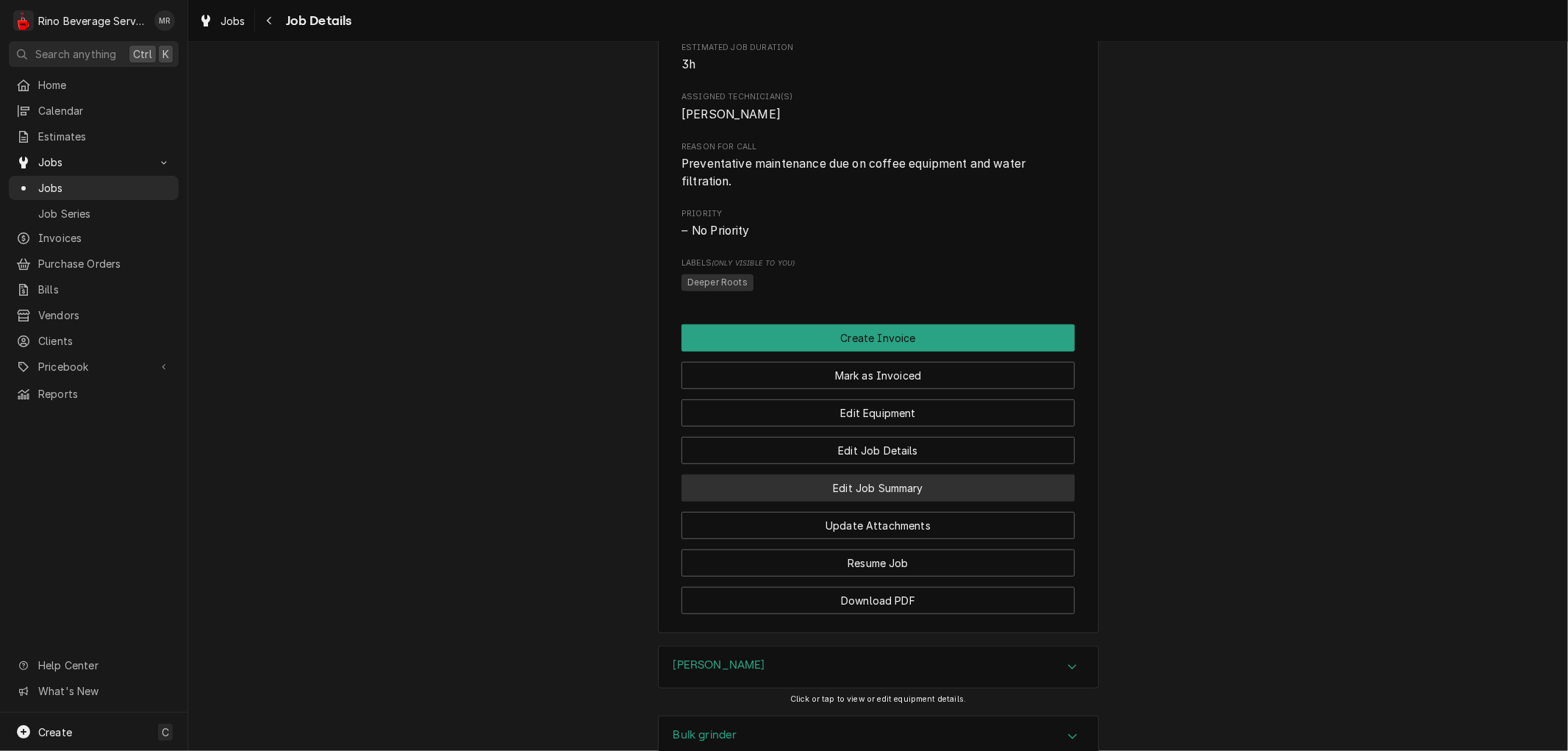
click at [812, 501] on button "Edit Job Summary" at bounding box center [878, 488] width 394 height 27
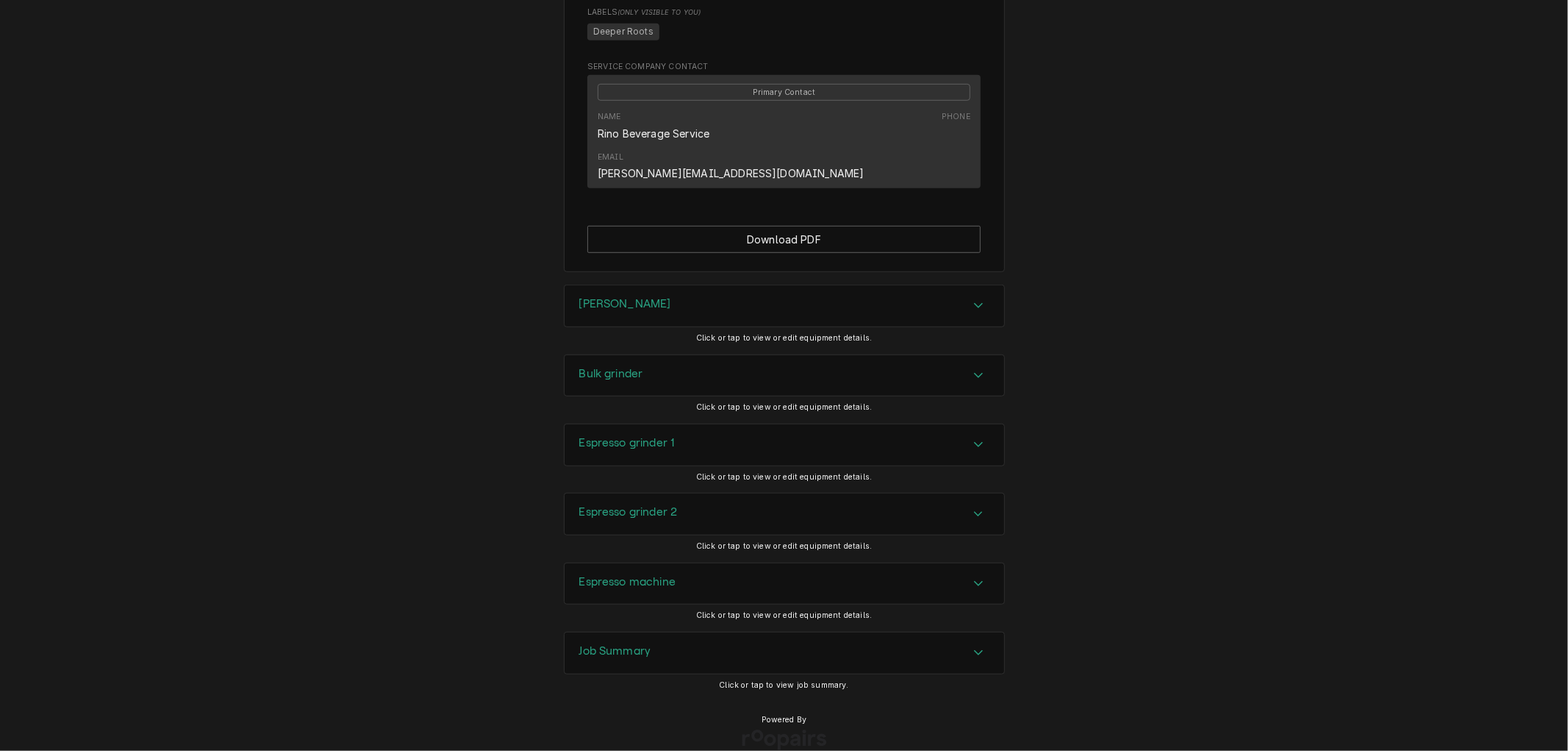
scroll to position [791, 0]
click at [607, 643] on h3 "Job Summary" at bounding box center [615, 650] width 72 height 14
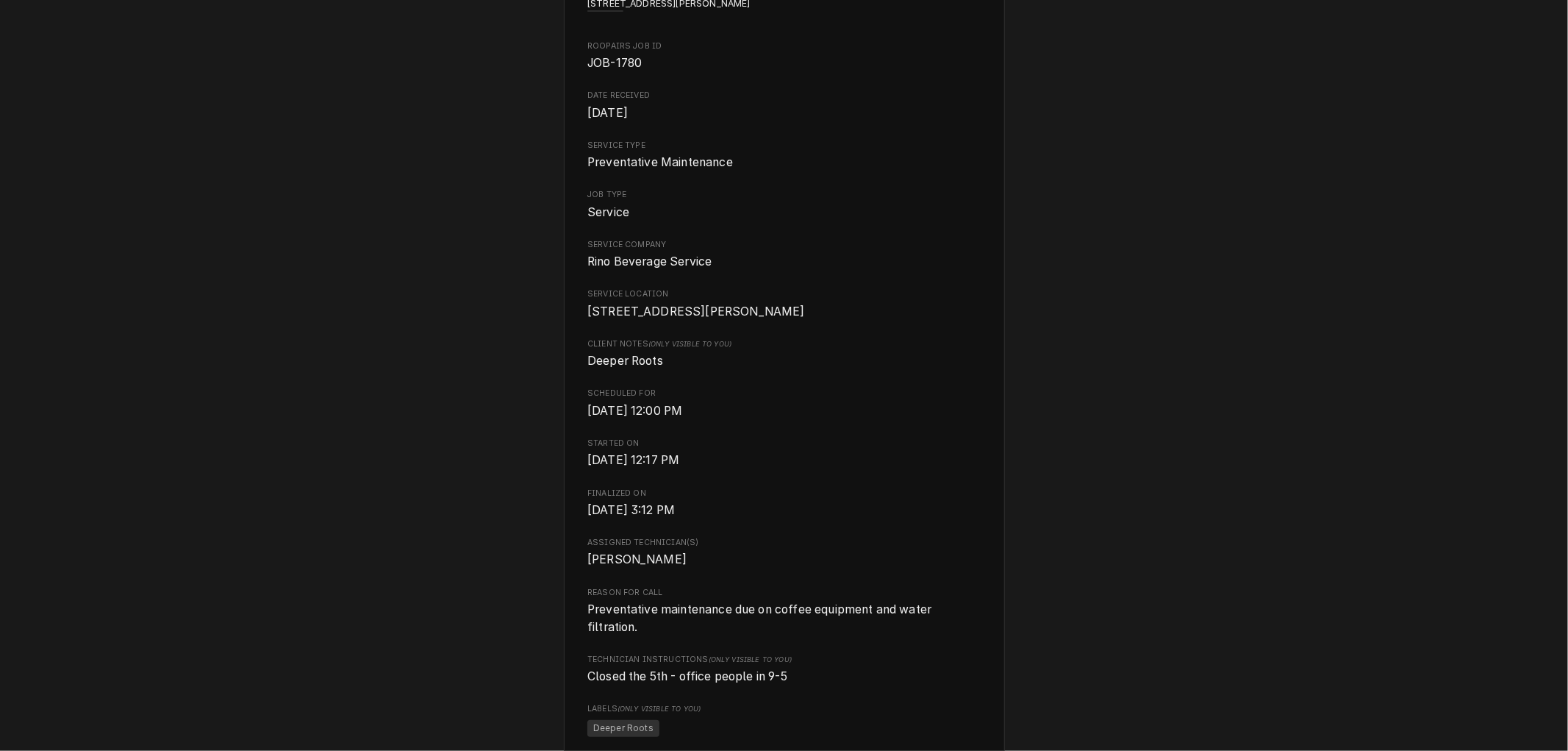
scroll to position [0, 0]
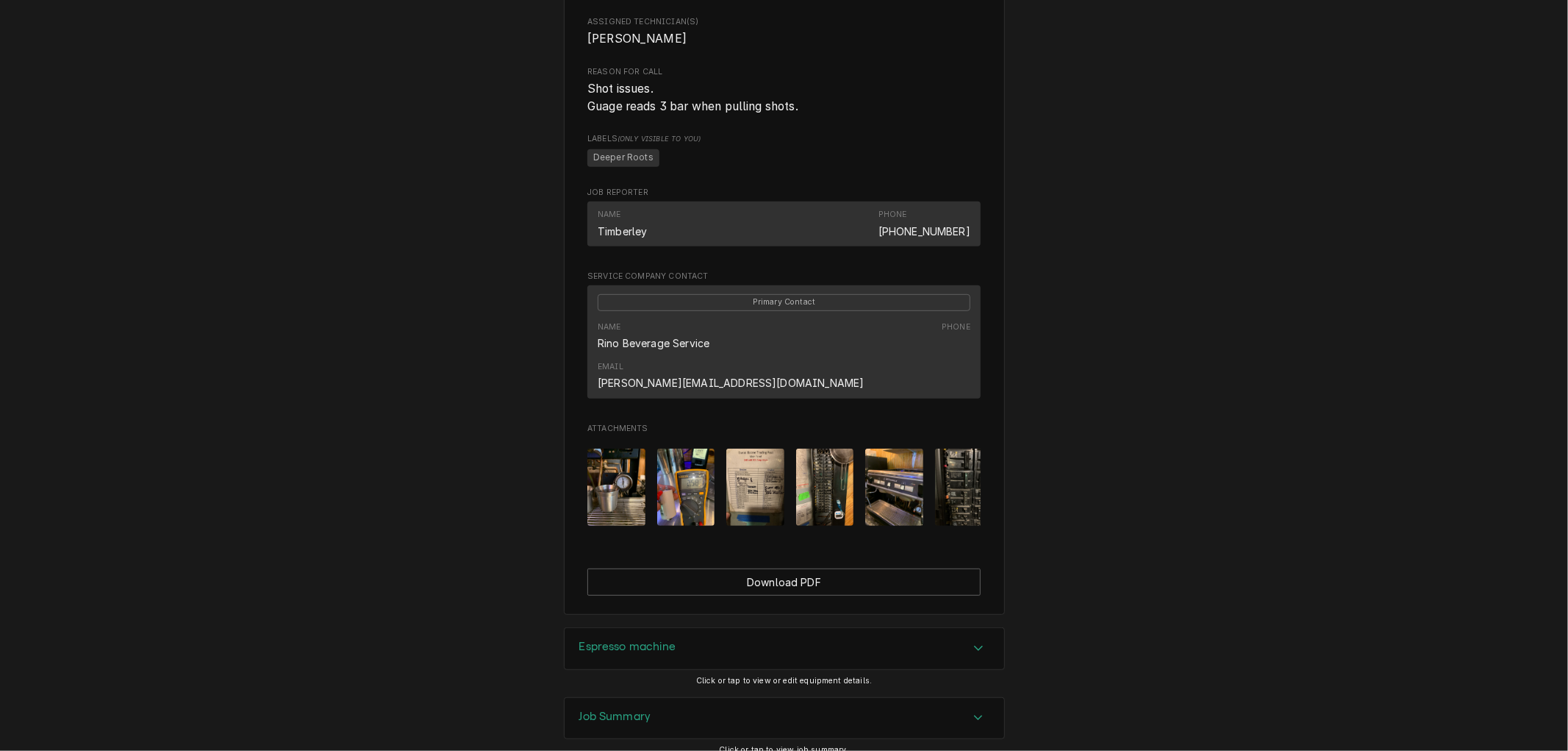
scroll to position [693, 0]
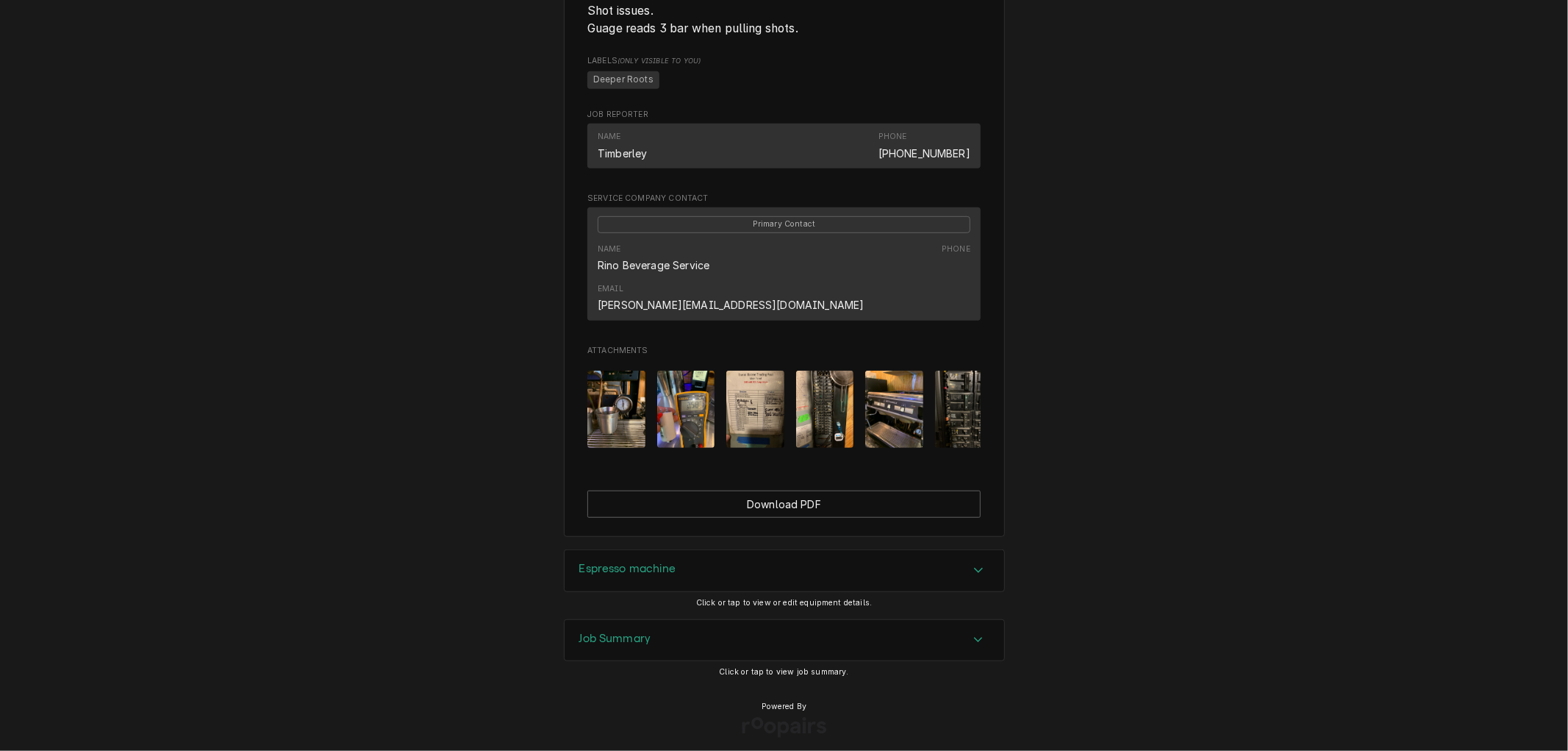
click at [597, 632] on h3 "Job Summary" at bounding box center [615, 639] width 72 height 14
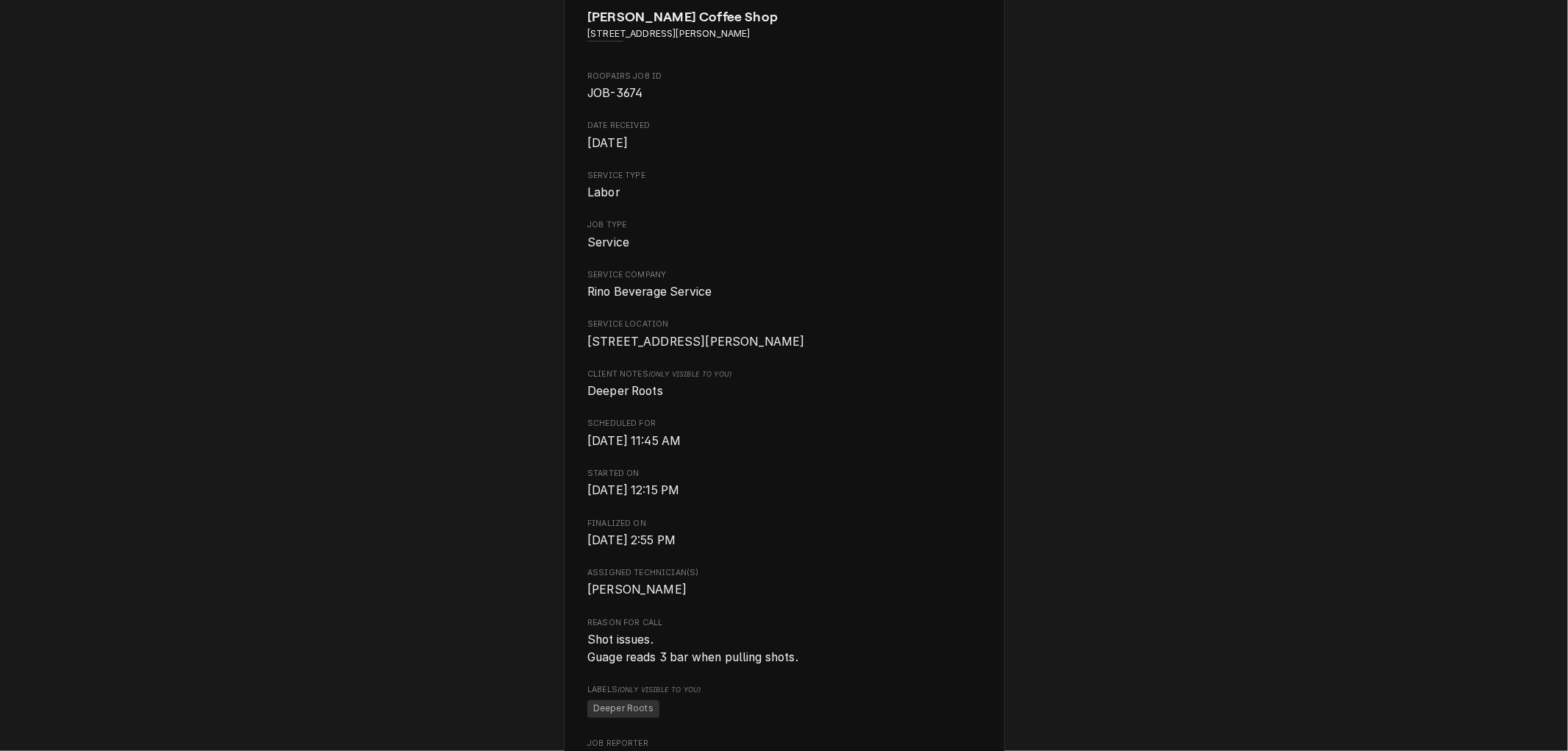
scroll to position [0, 0]
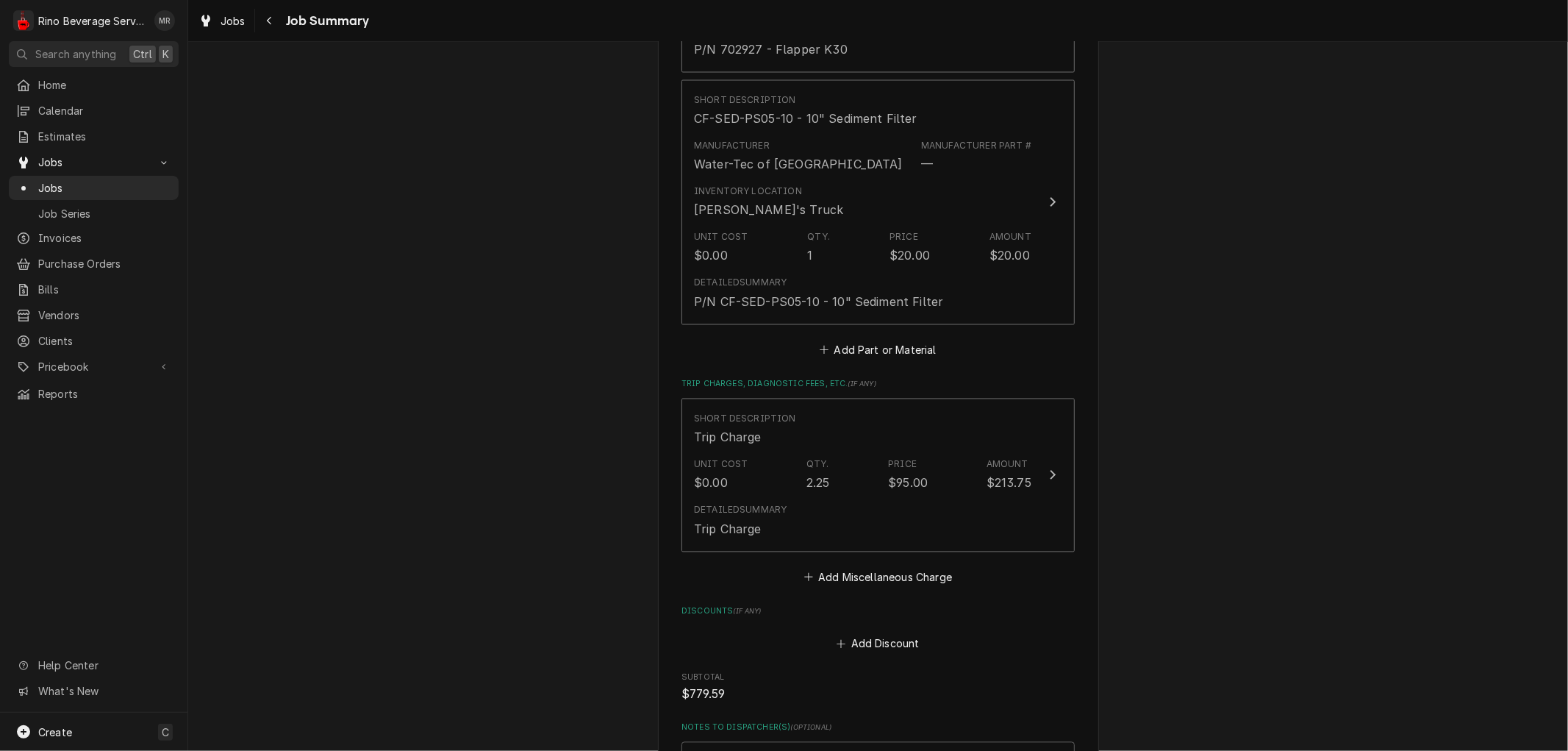
scroll to position [2369, 0]
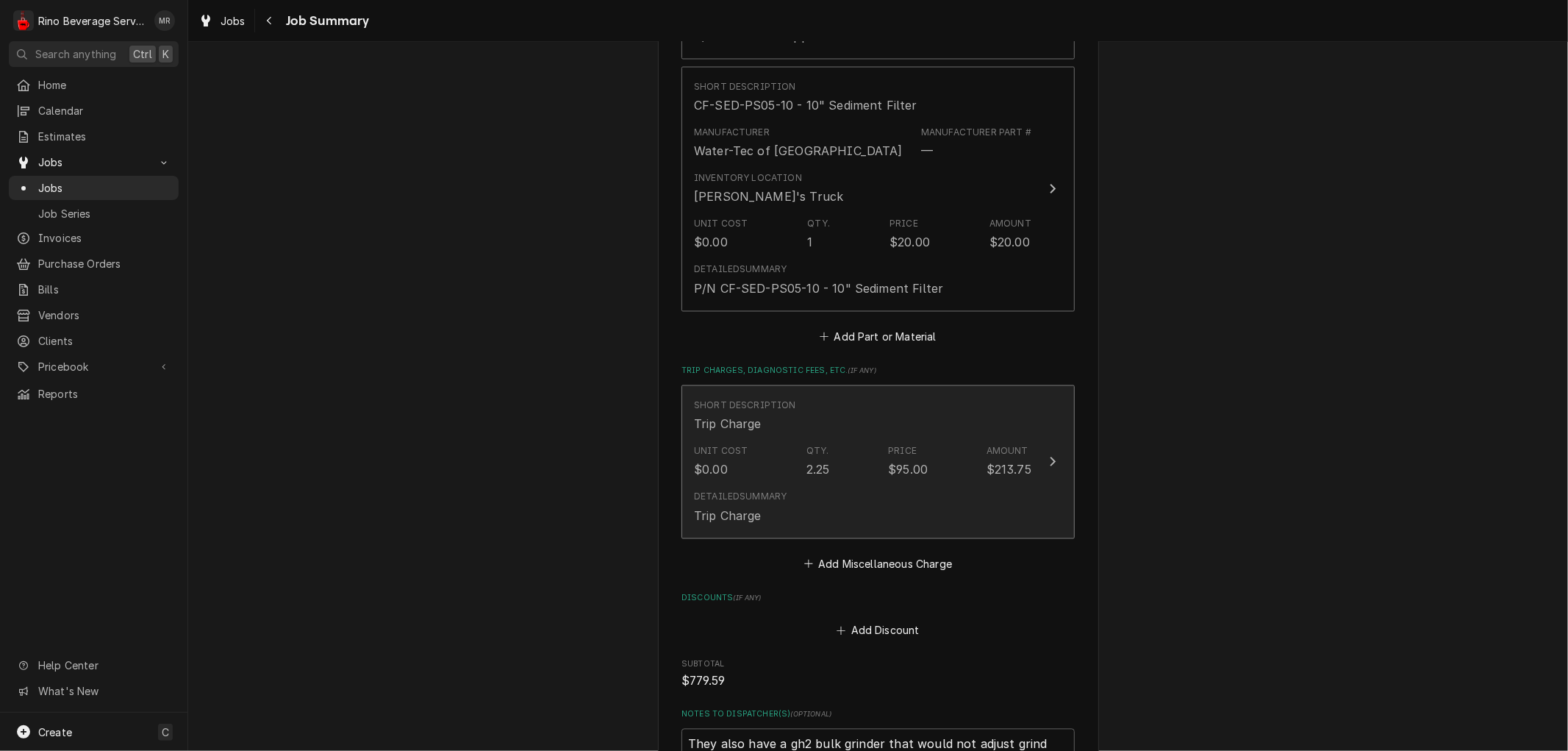
click at [774, 473] on div "Unit Cost $0.00 Qty. 2.25 Price $95.00 Amount $213.75" at bounding box center [862, 461] width 338 height 45
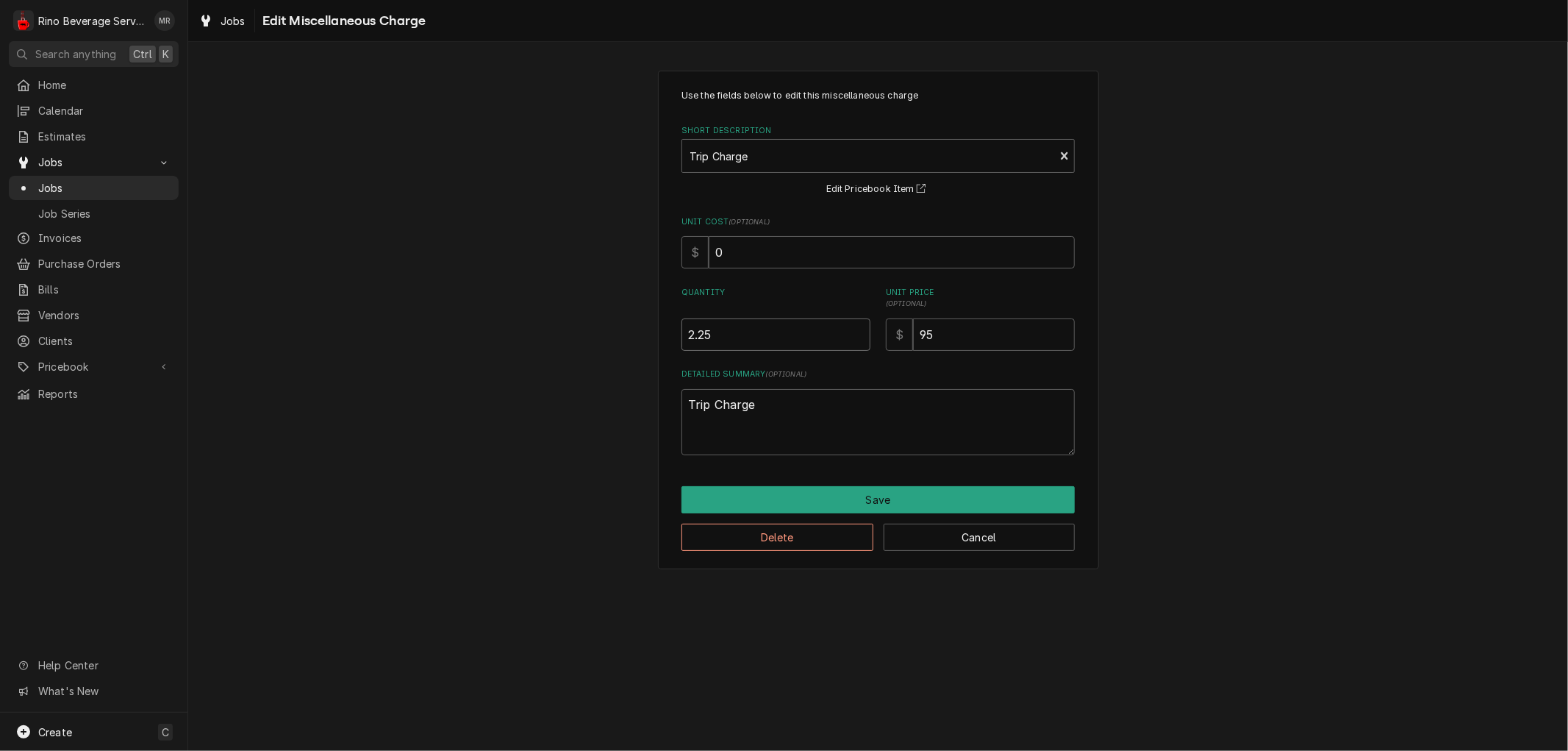
type textarea "x"
type input "2"
click at [857, 339] on input "2" at bounding box center [776, 334] width 189 height 32
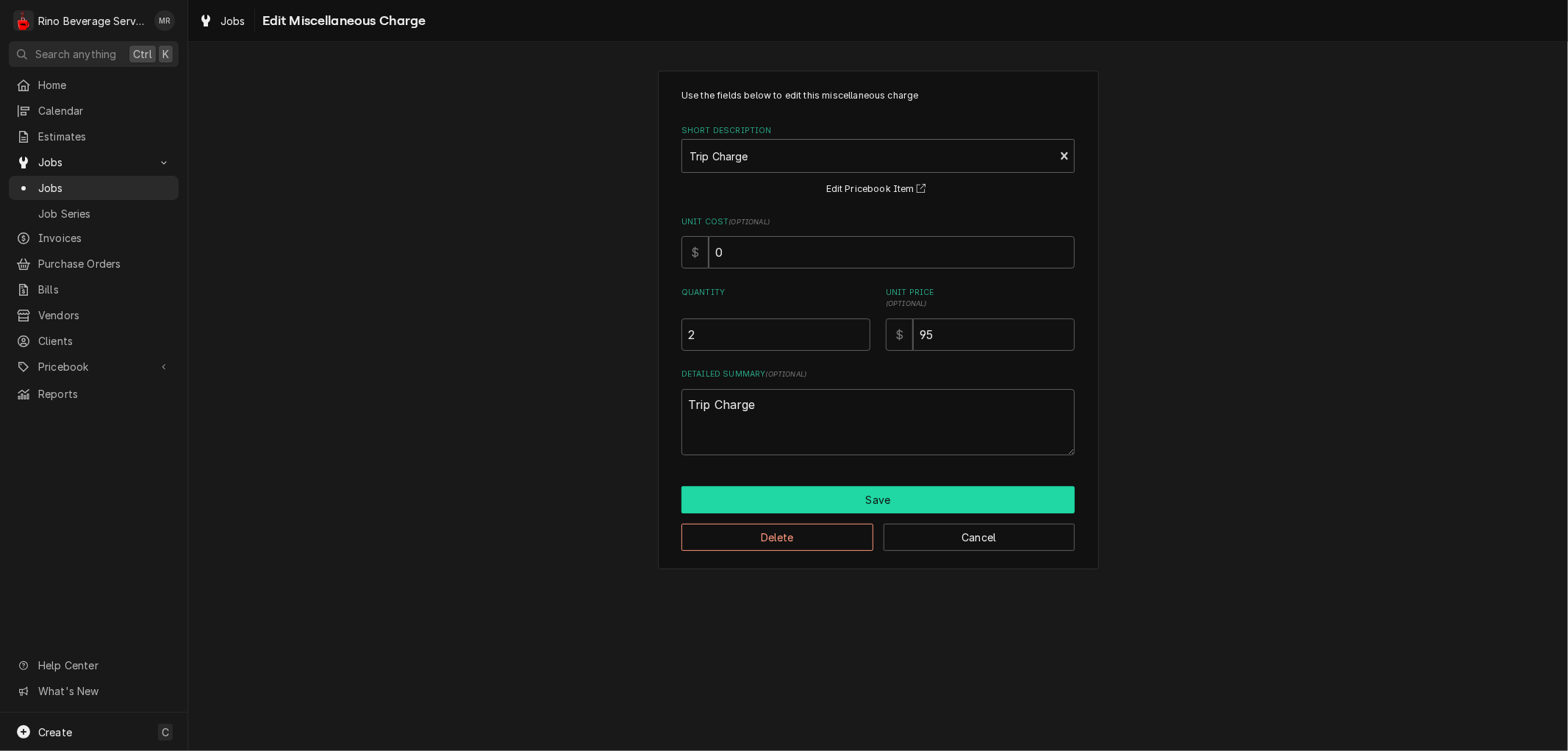
click at [807, 498] on button "Save" at bounding box center [878, 500] width 394 height 27
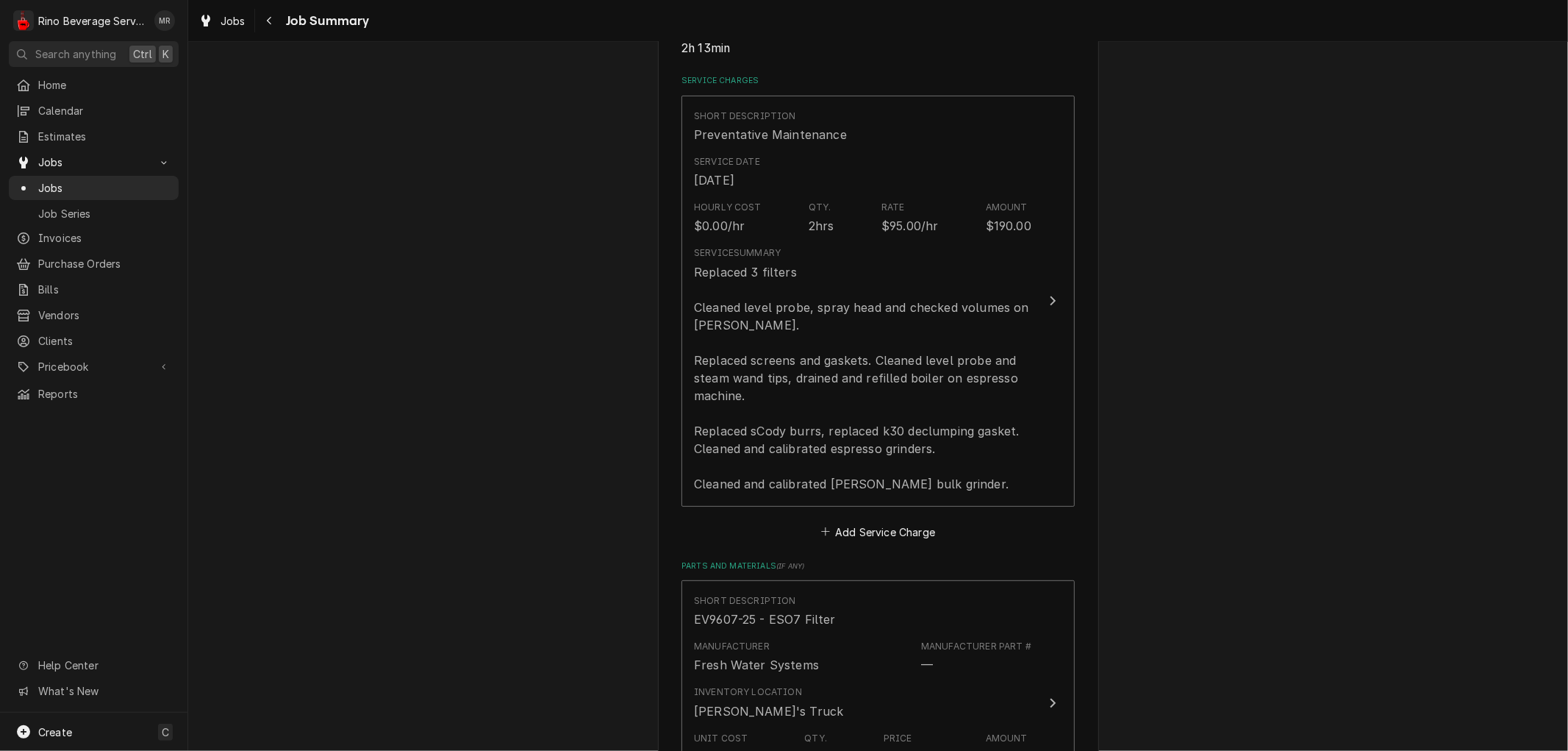
scroll to position [245, 0]
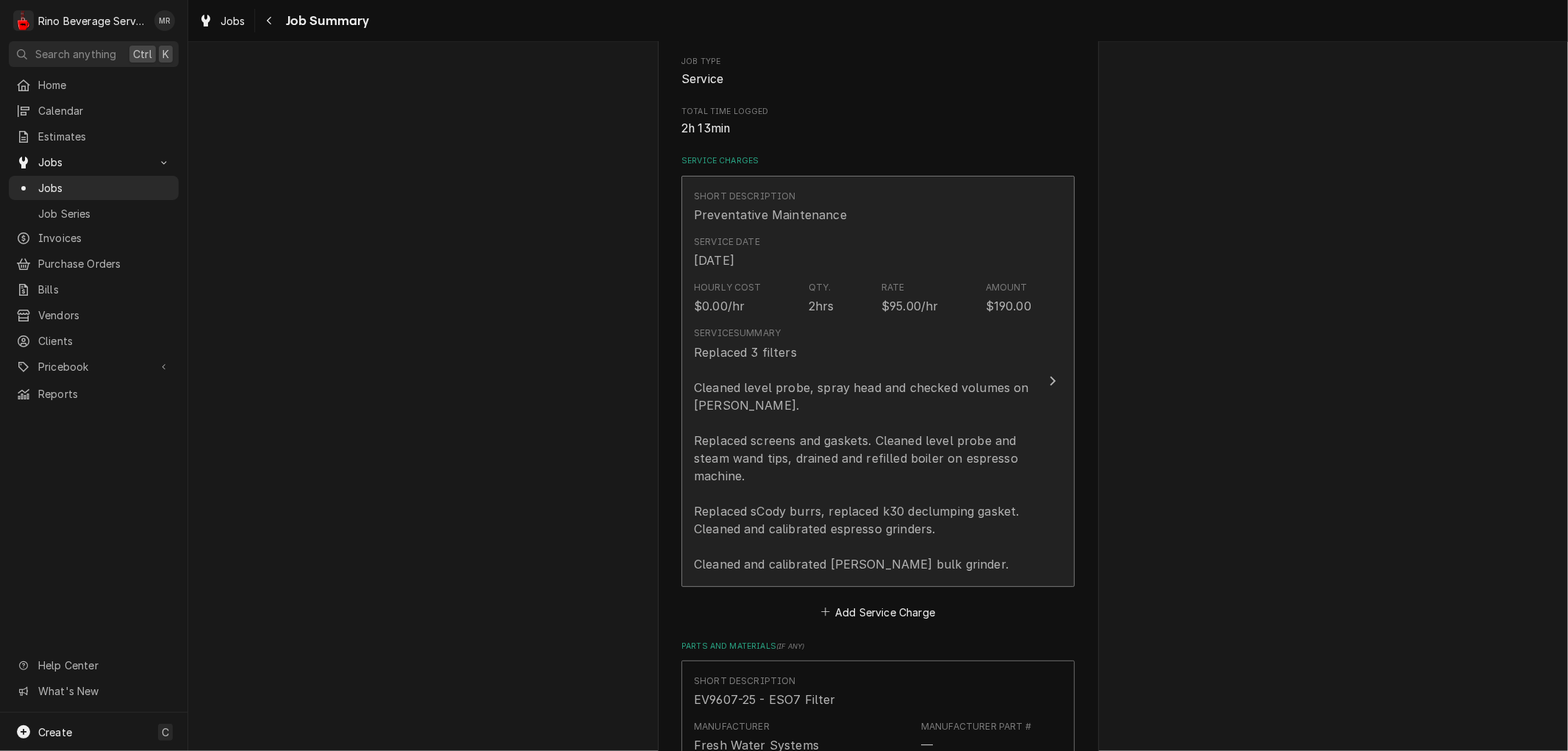
click at [834, 353] on div "Replaced 3 filters Cleaned level probe, spray head and checked volumes on brewe…" at bounding box center [862, 458] width 338 height 229
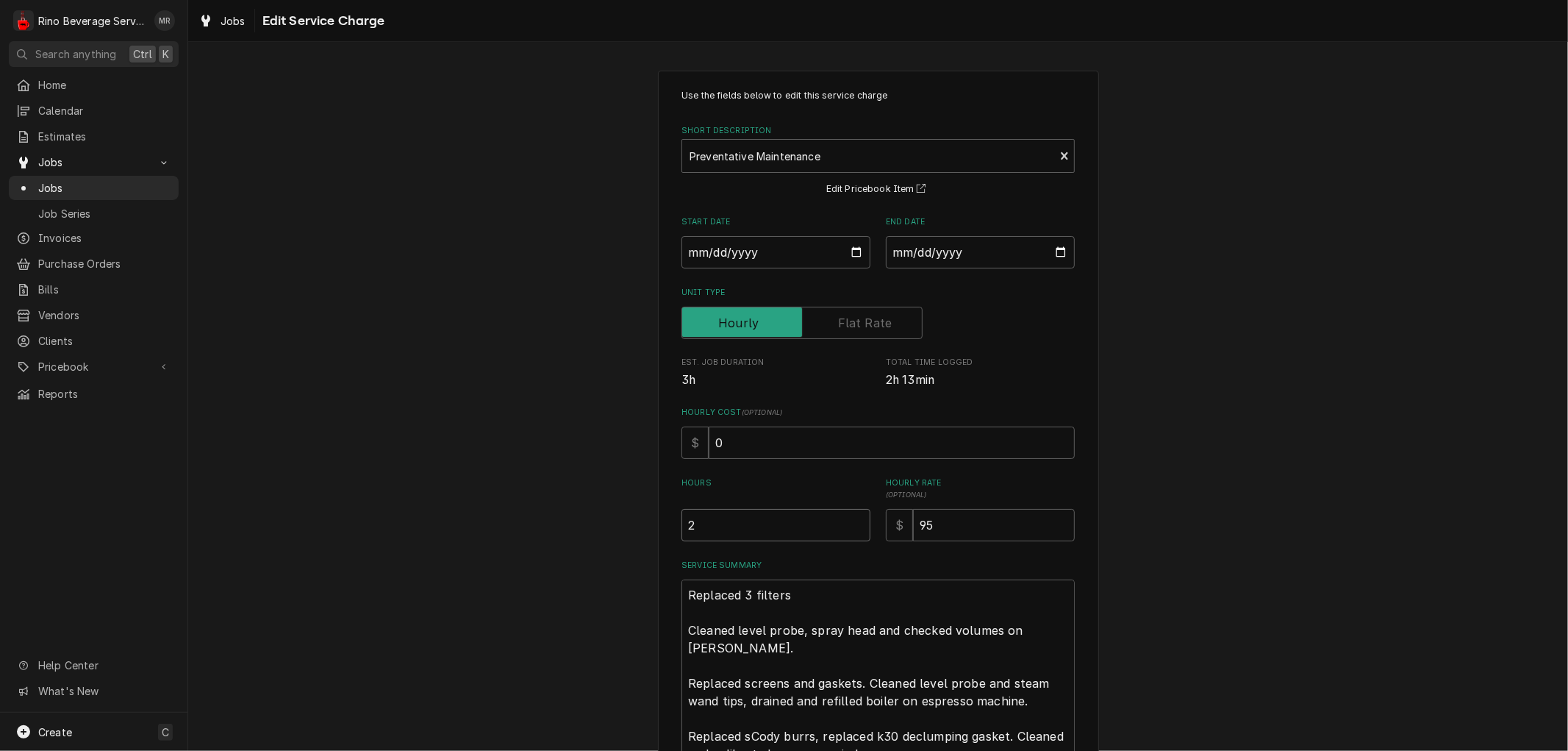
click at [748, 526] on input "2" at bounding box center [776, 525] width 189 height 32
type textarea "x"
type input "2.2"
type textarea "x"
type input "2.25"
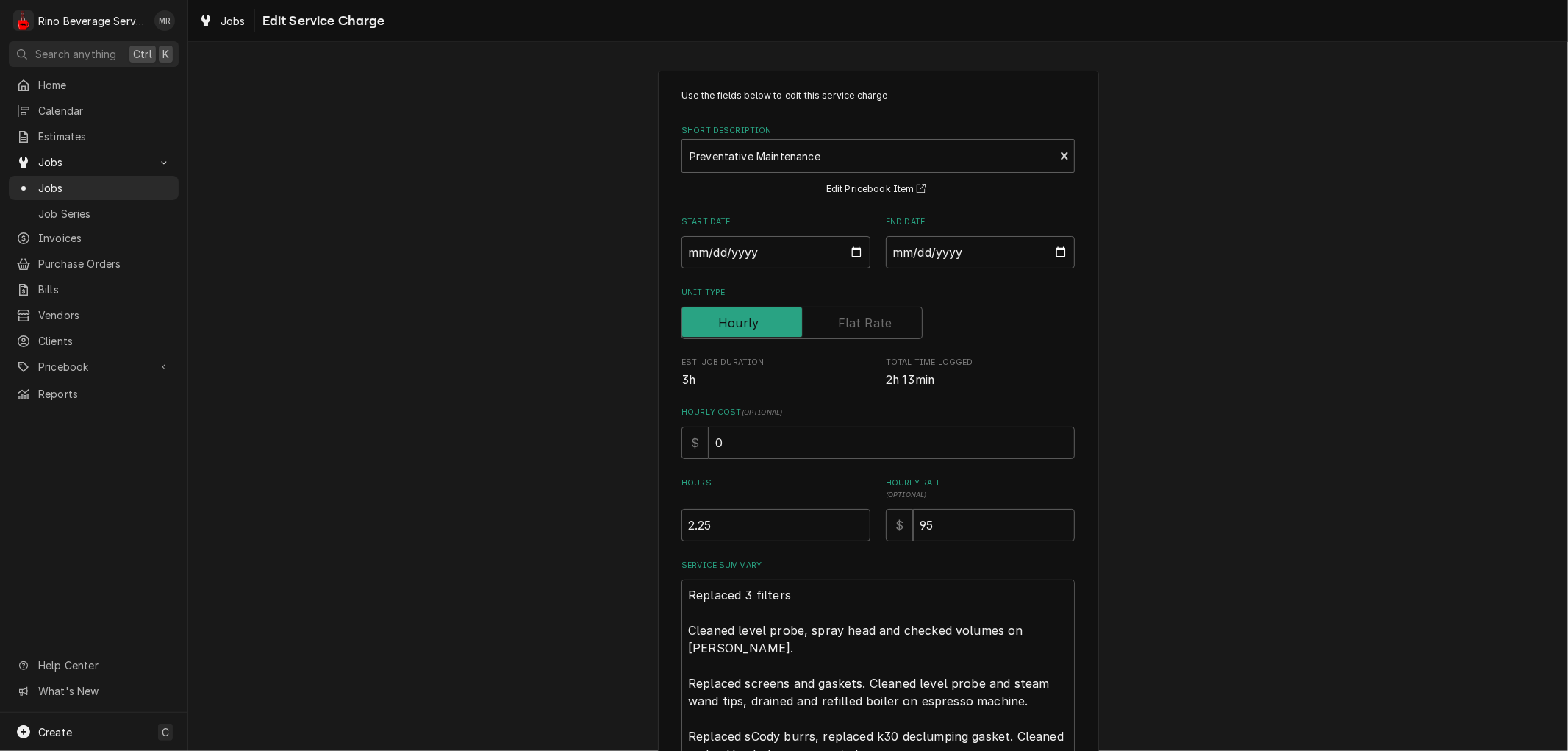
scroll to position [163, 0]
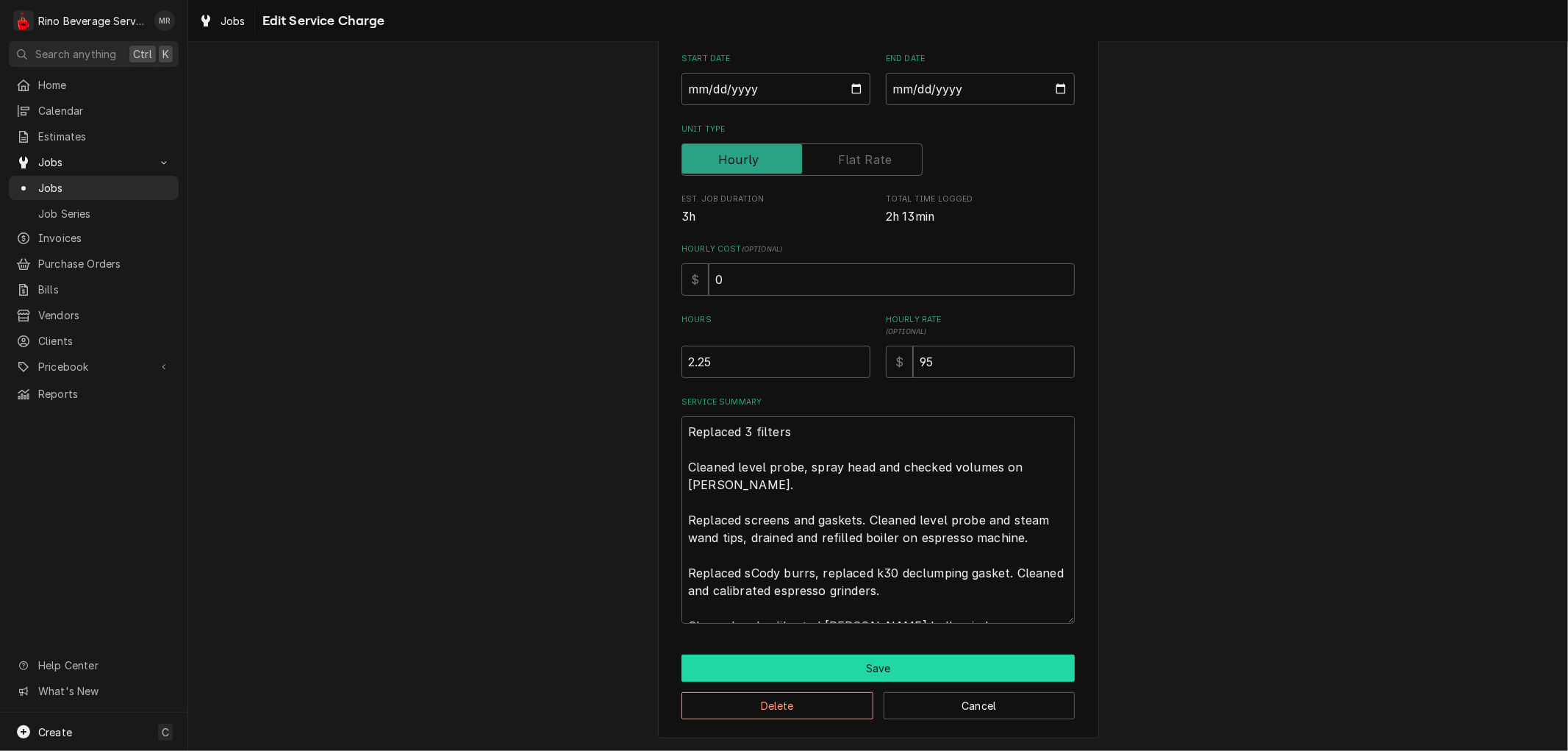
click at [853, 667] on button "Save" at bounding box center [878, 668] width 394 height 27
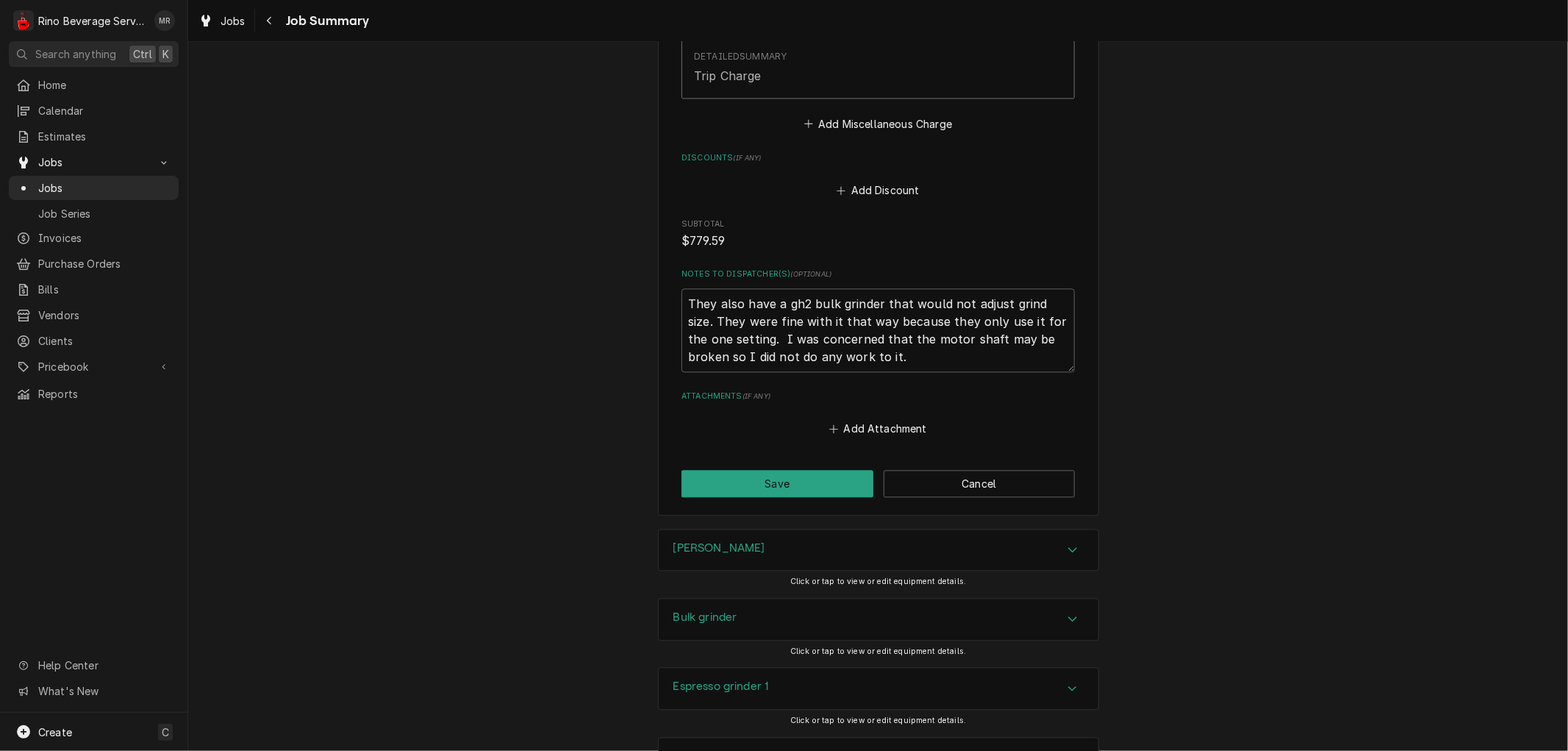
scroll to position [2759, 0]
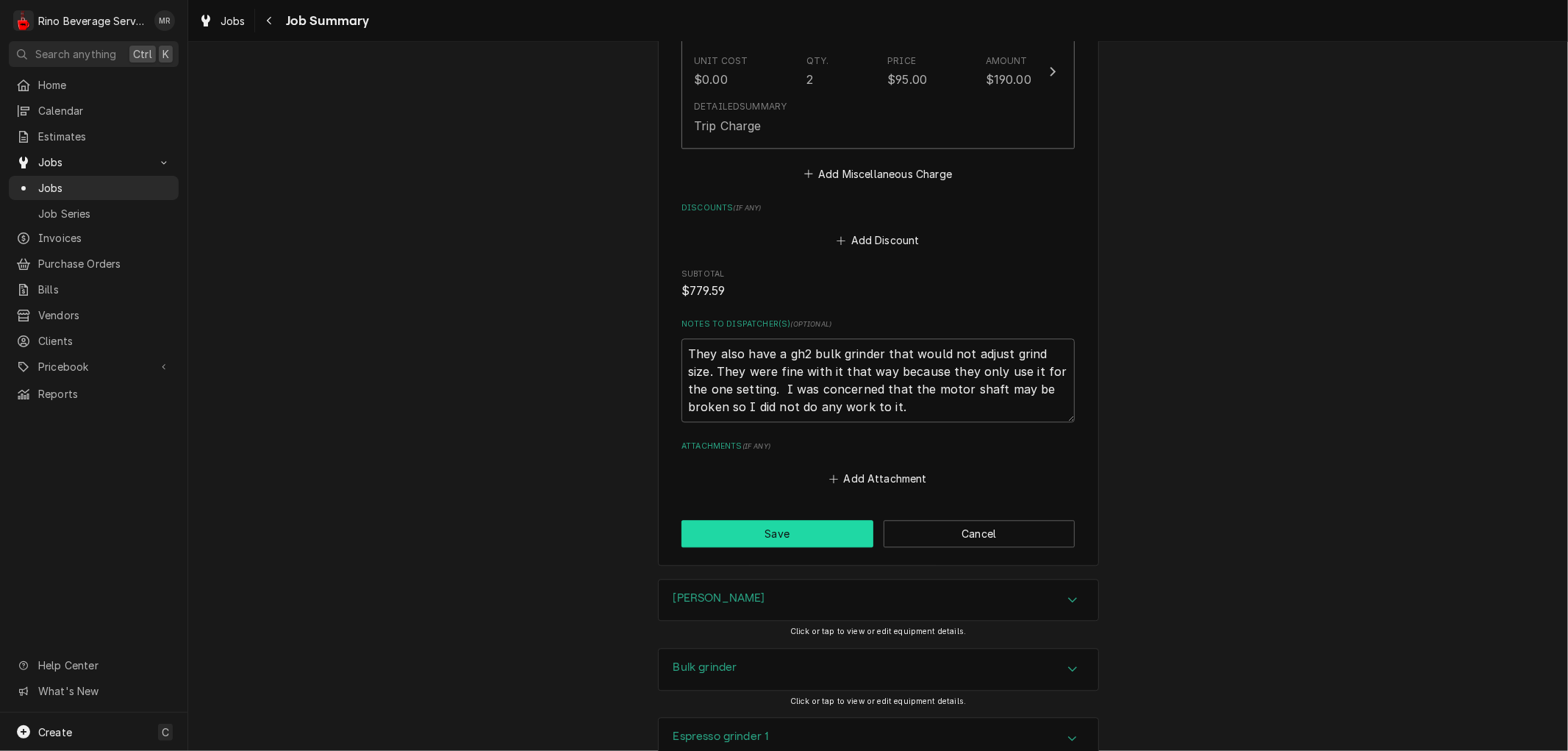
click at [732, 532] on button "Save" at bounding box center [777, 533] width 191 height 27
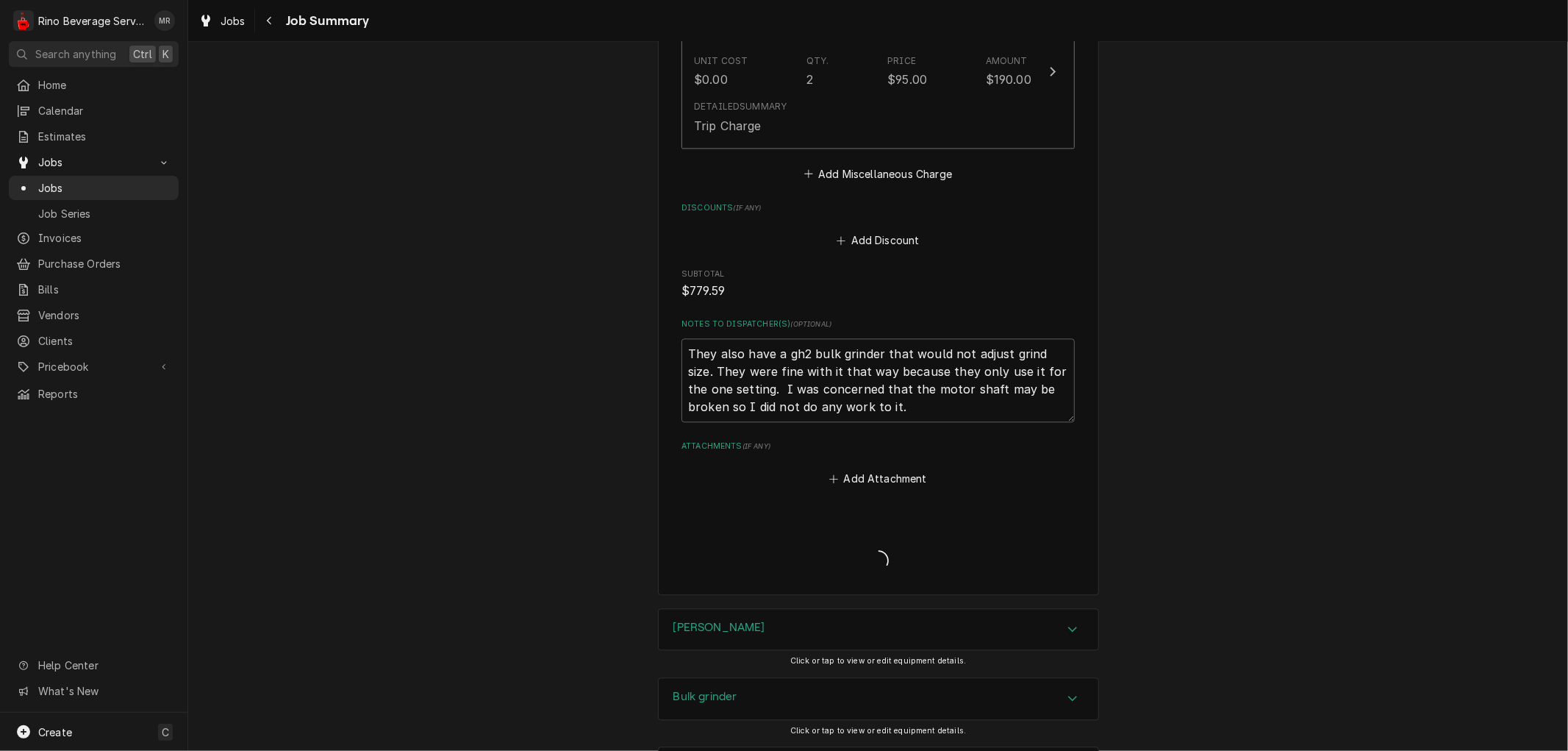
type textarea "x"
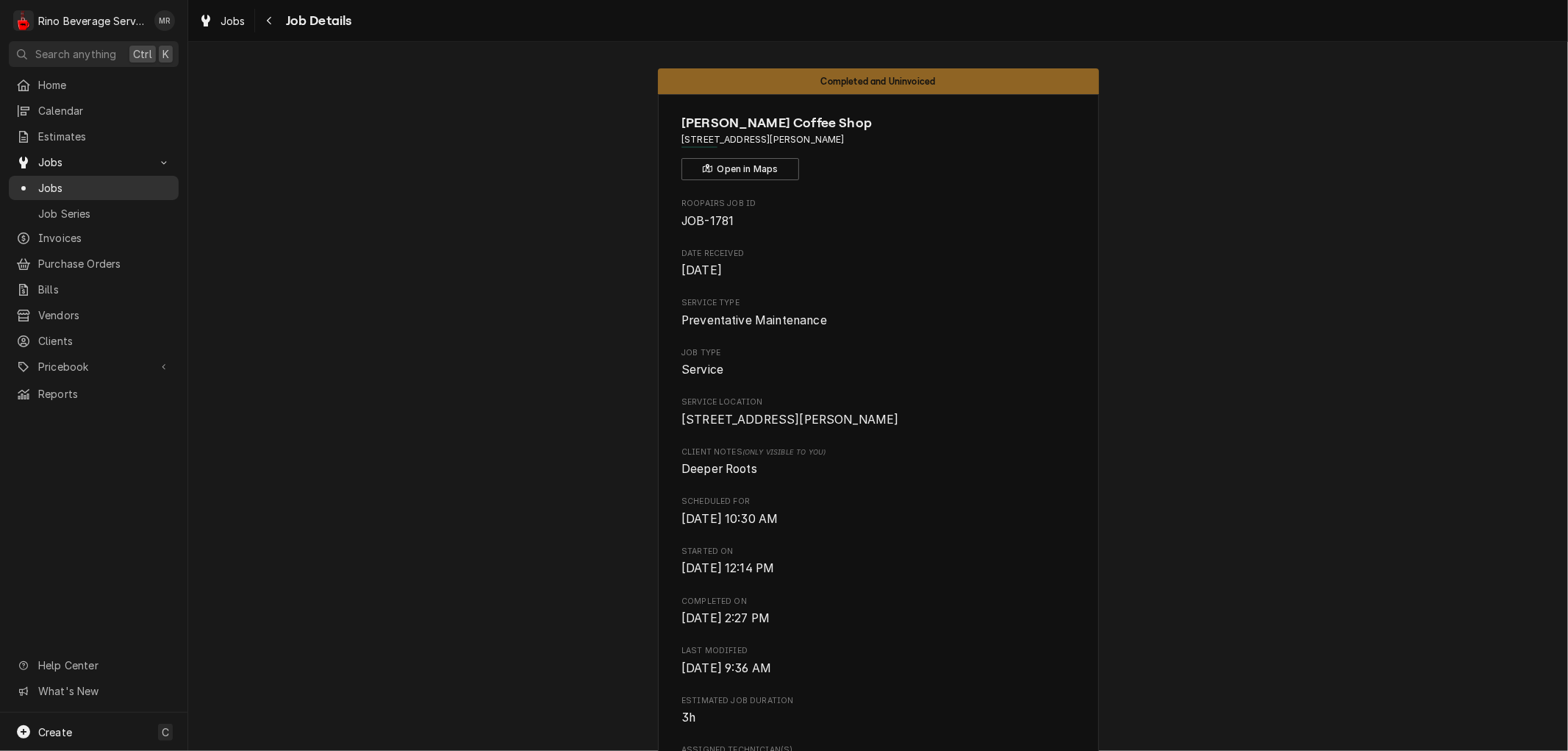
click at [84, 180] on span "Jobs" at bounding box center [105, 188] width 133 height 15
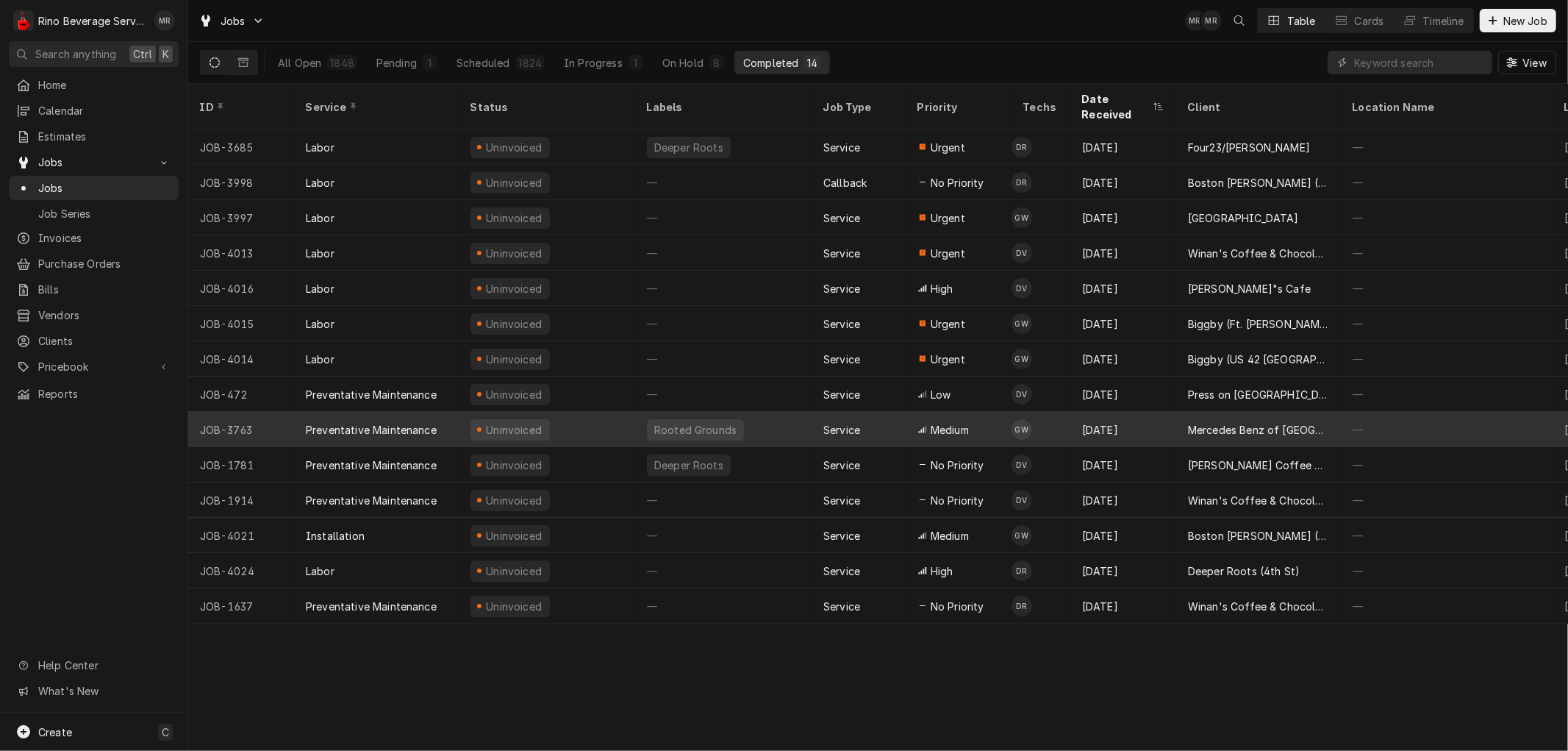
click at [788, 412] on div "Rooted Grounds" at bounding box center [723, 429] width 176 height 35
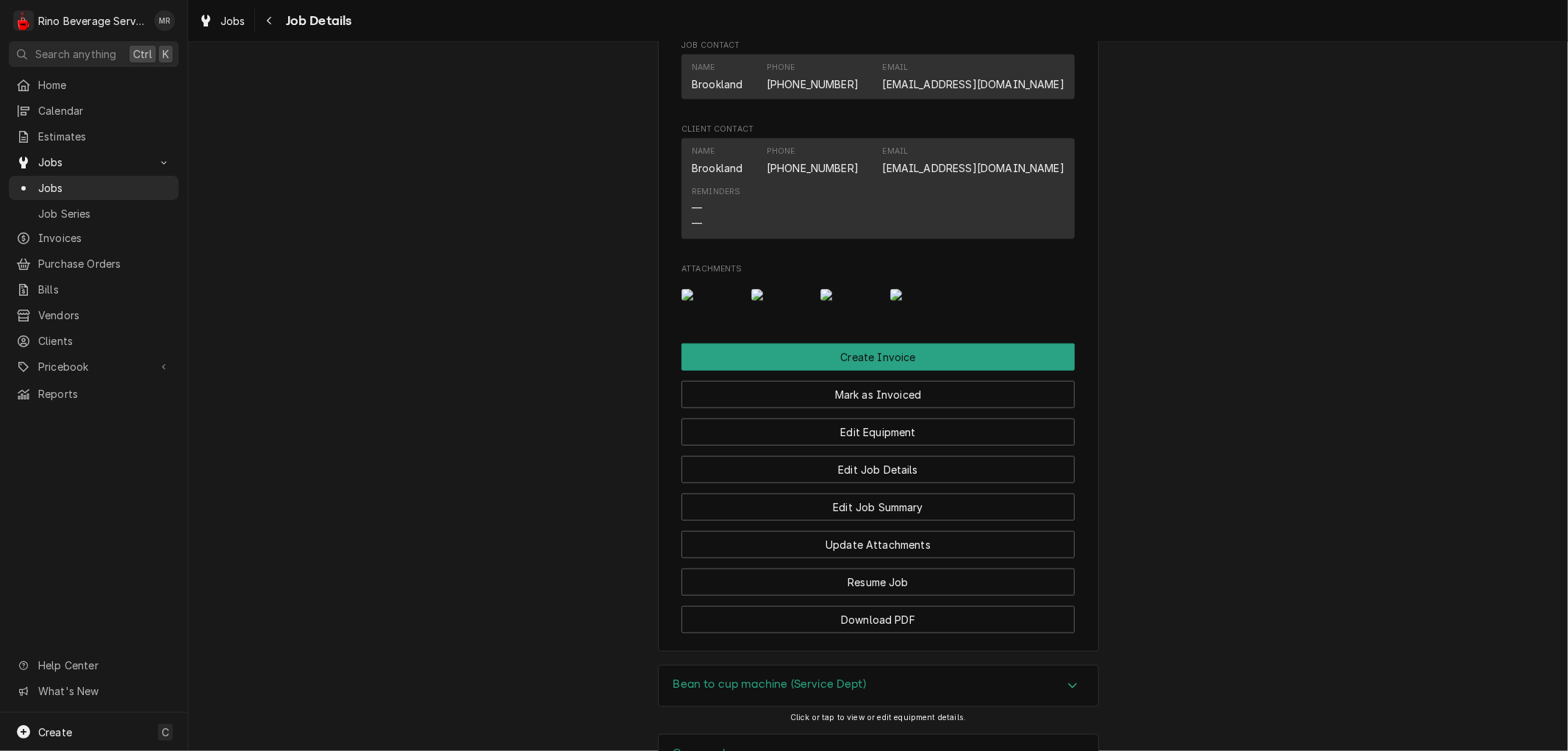
scroll to position [1093, 0]
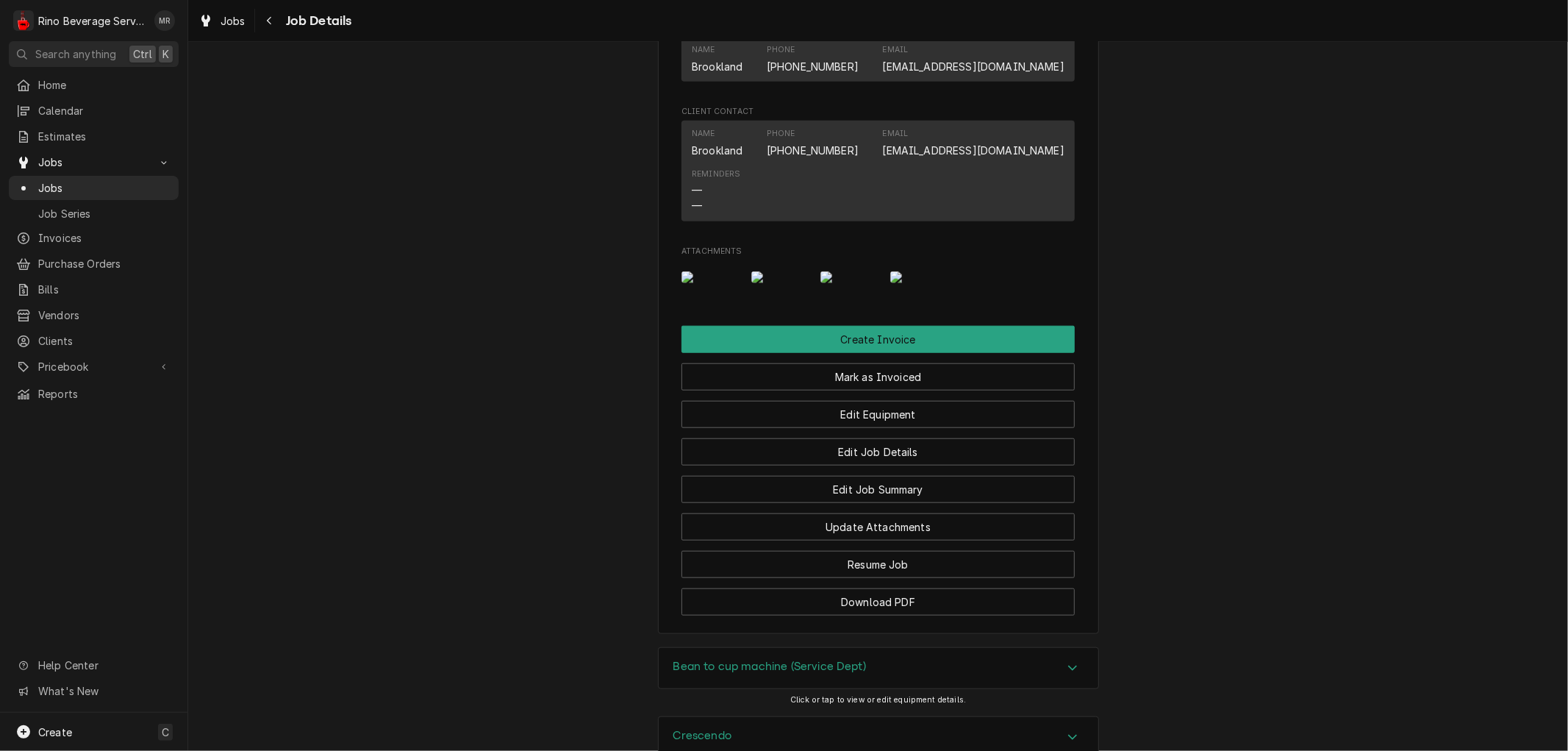
click at [838, 283] on img "Attachments" at bounding box center [849, 277] width 58 height 12
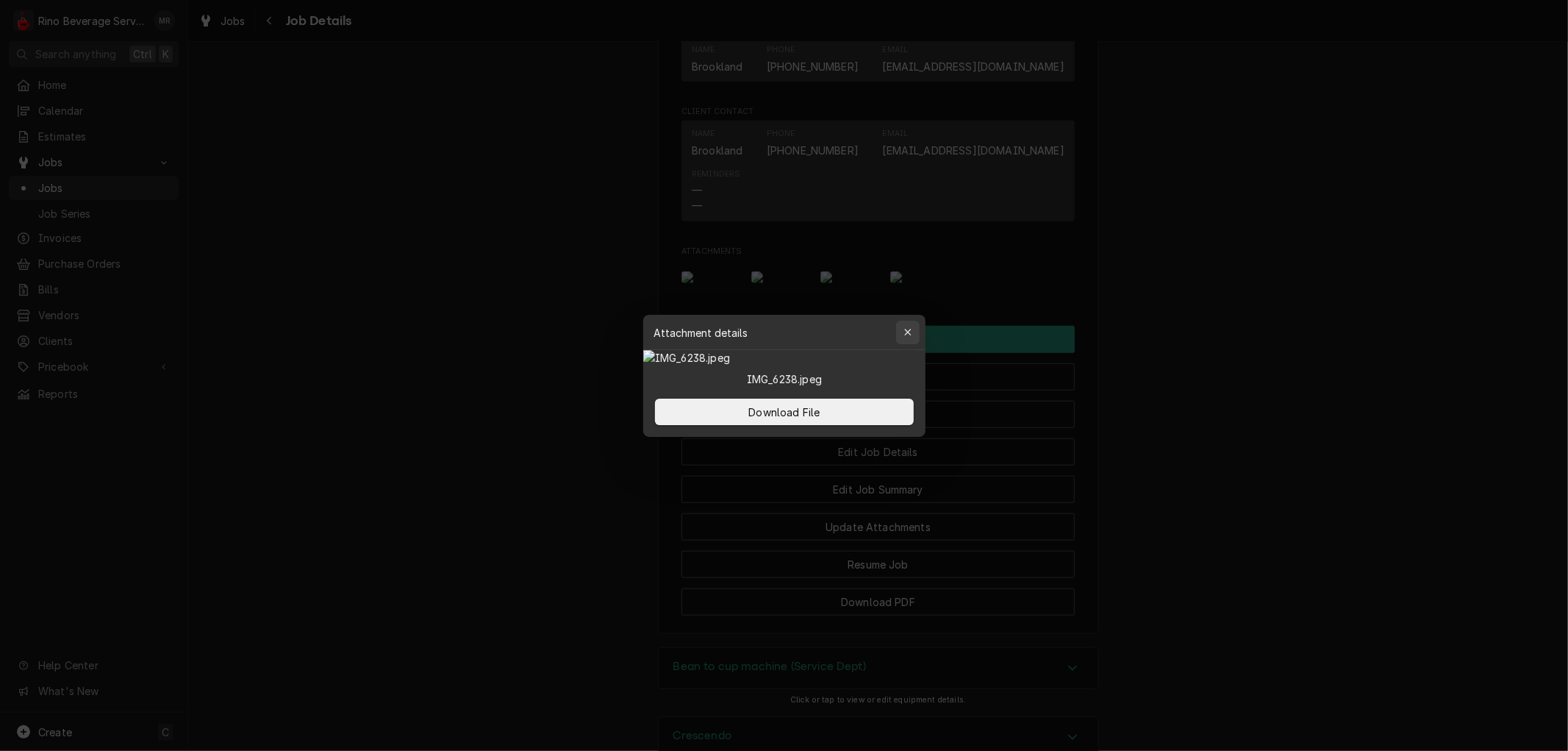
click at [904, 327] on icon "button" at bounding box center [907, 333] width 8 height 11
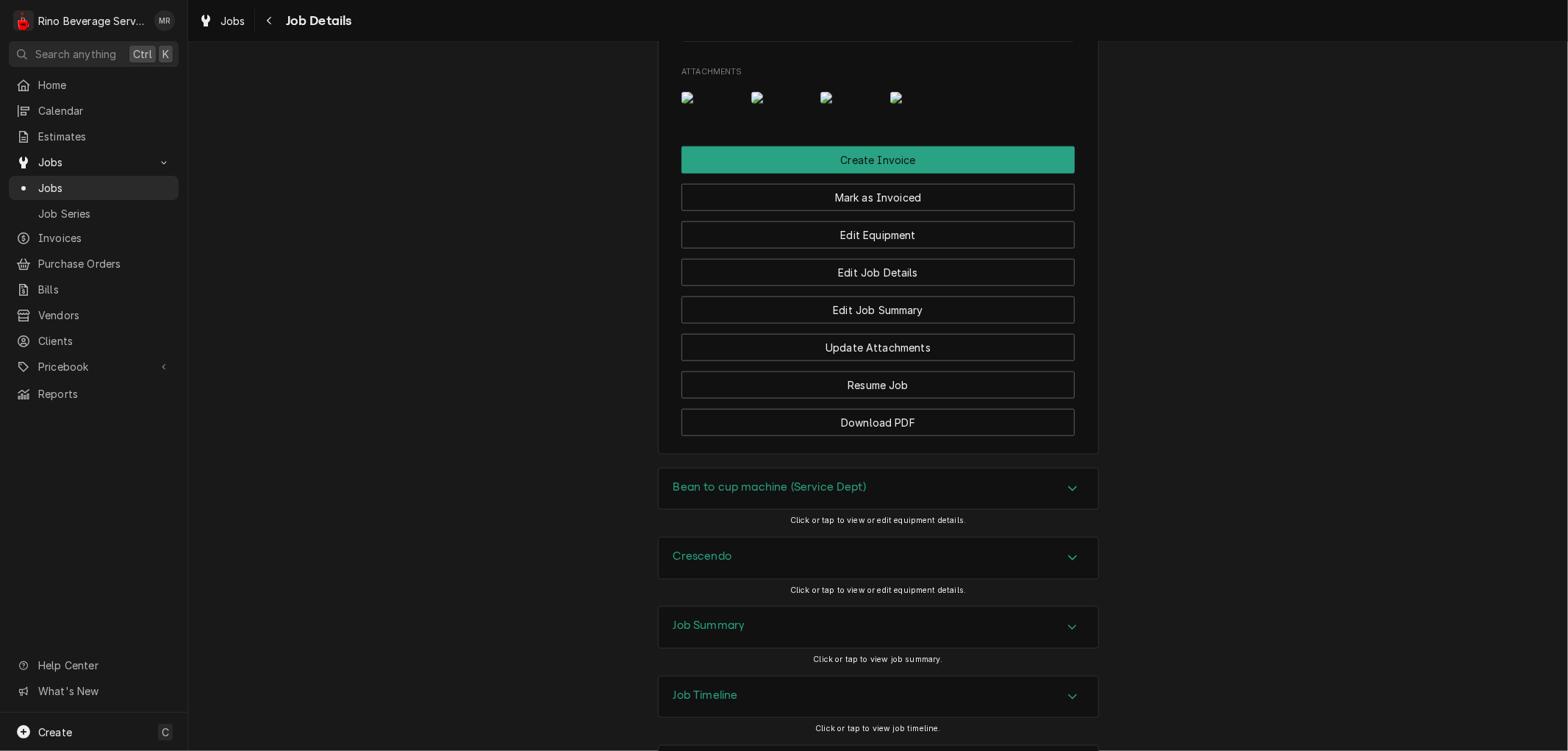
scroll to position [1421, 0]
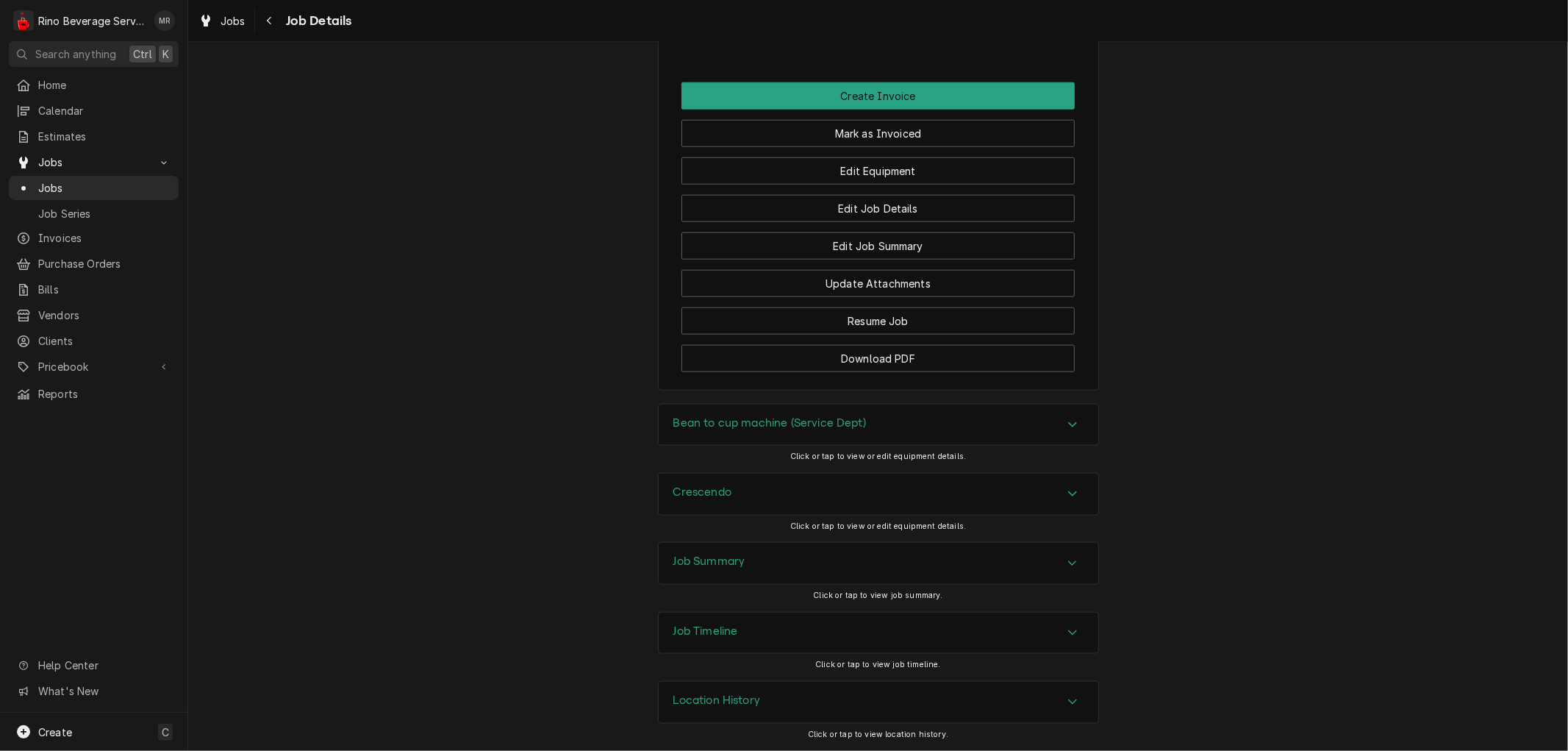
click at [725, 561] on h3 "Job Summary" at bounding box center [709, 561] width 72 height 14
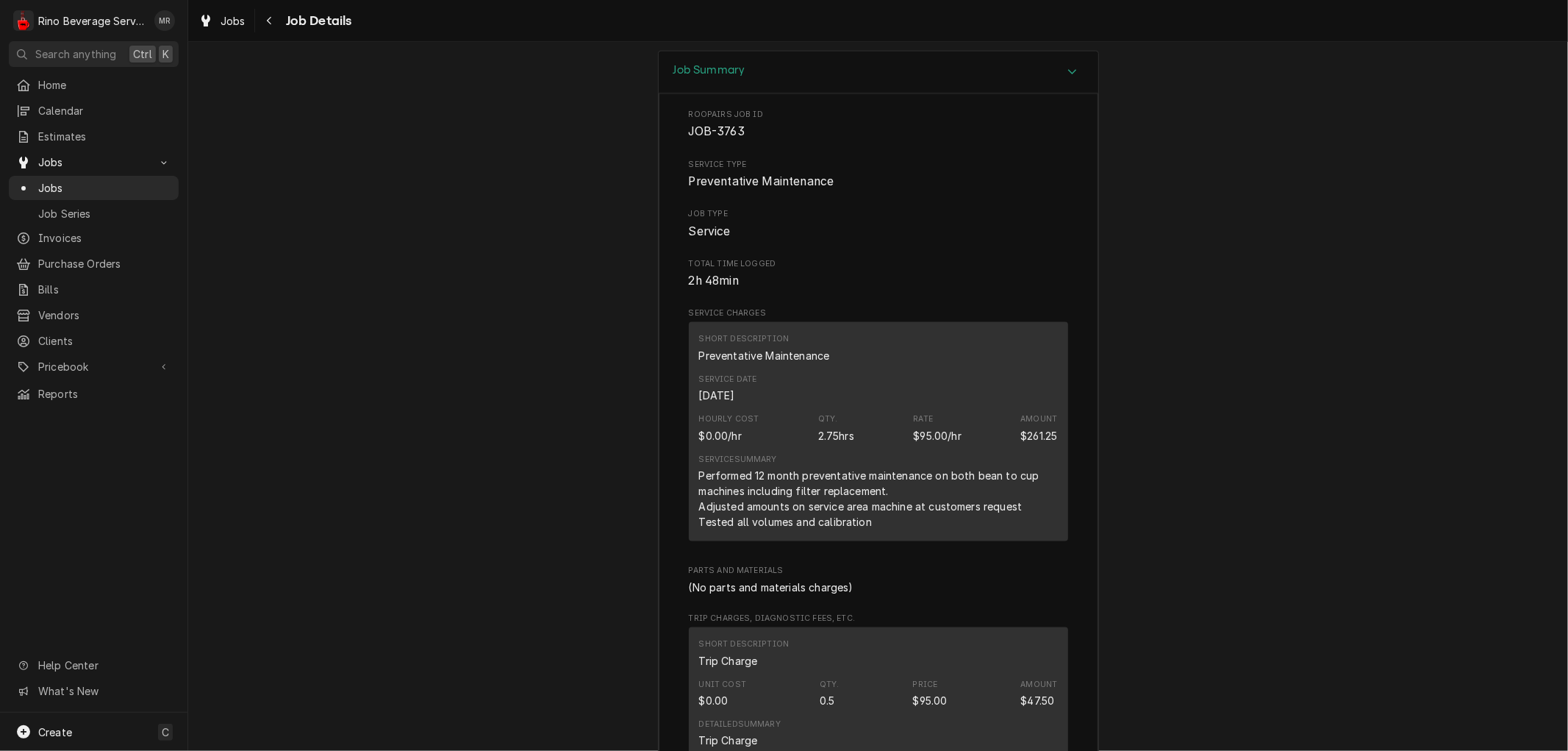
scroll to position [1828, 0]
click at [746, 425] on div "Hourly Cost" at bounding box center [729, 418] width 60 height 12
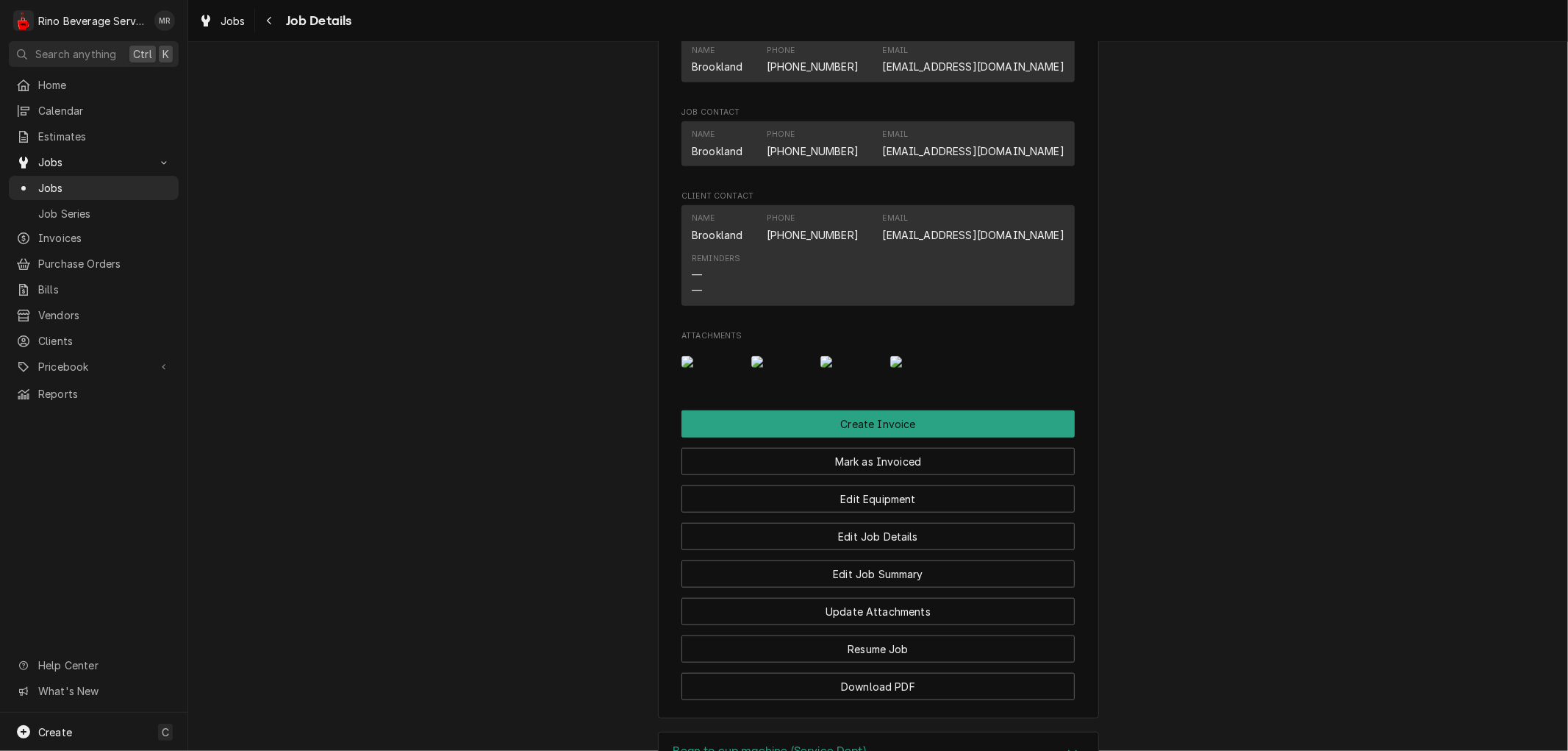
scroll to position [1002, 0]
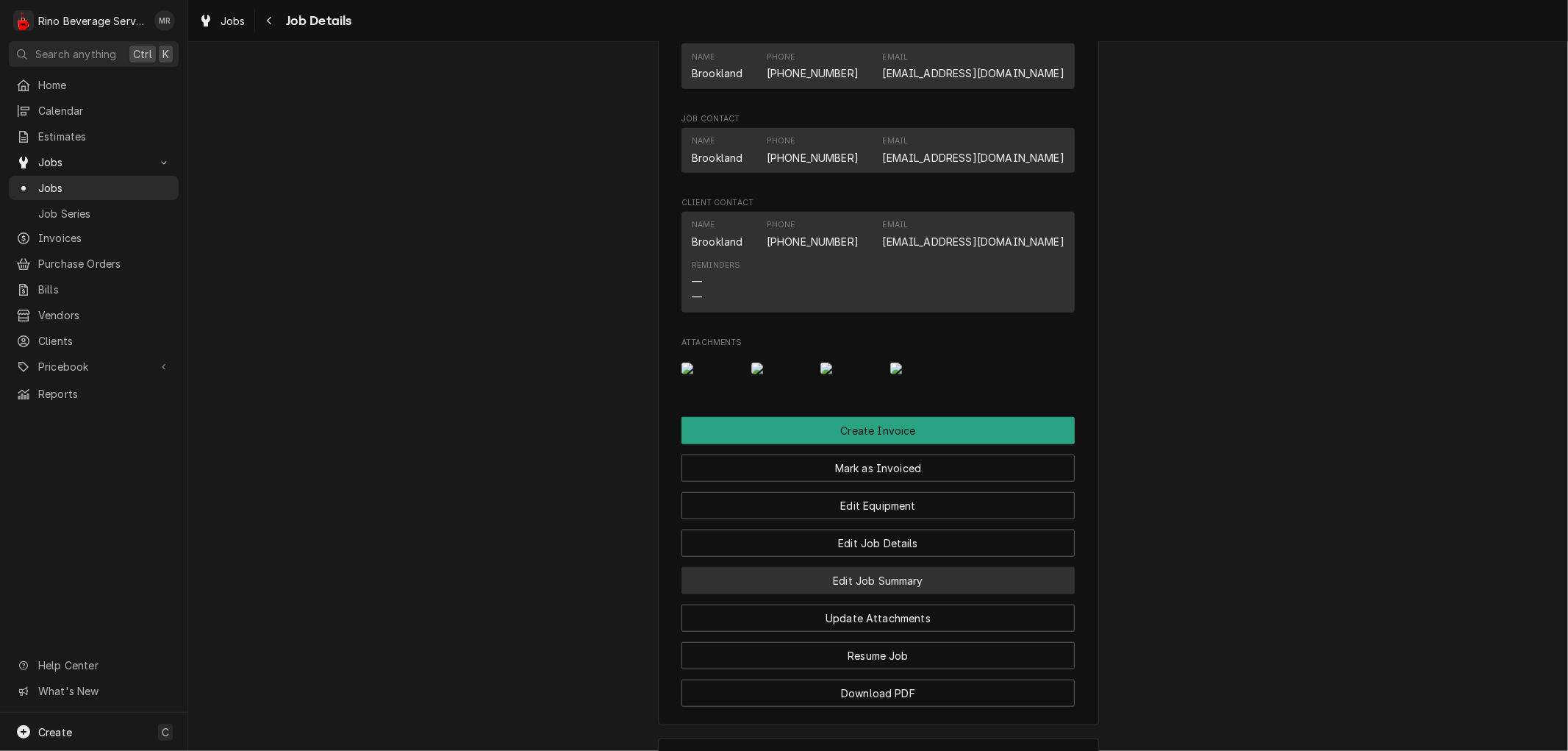
click at [798, 594] on button "Edit Job Summary" at bounding box center [878, 581] width 394 height 27
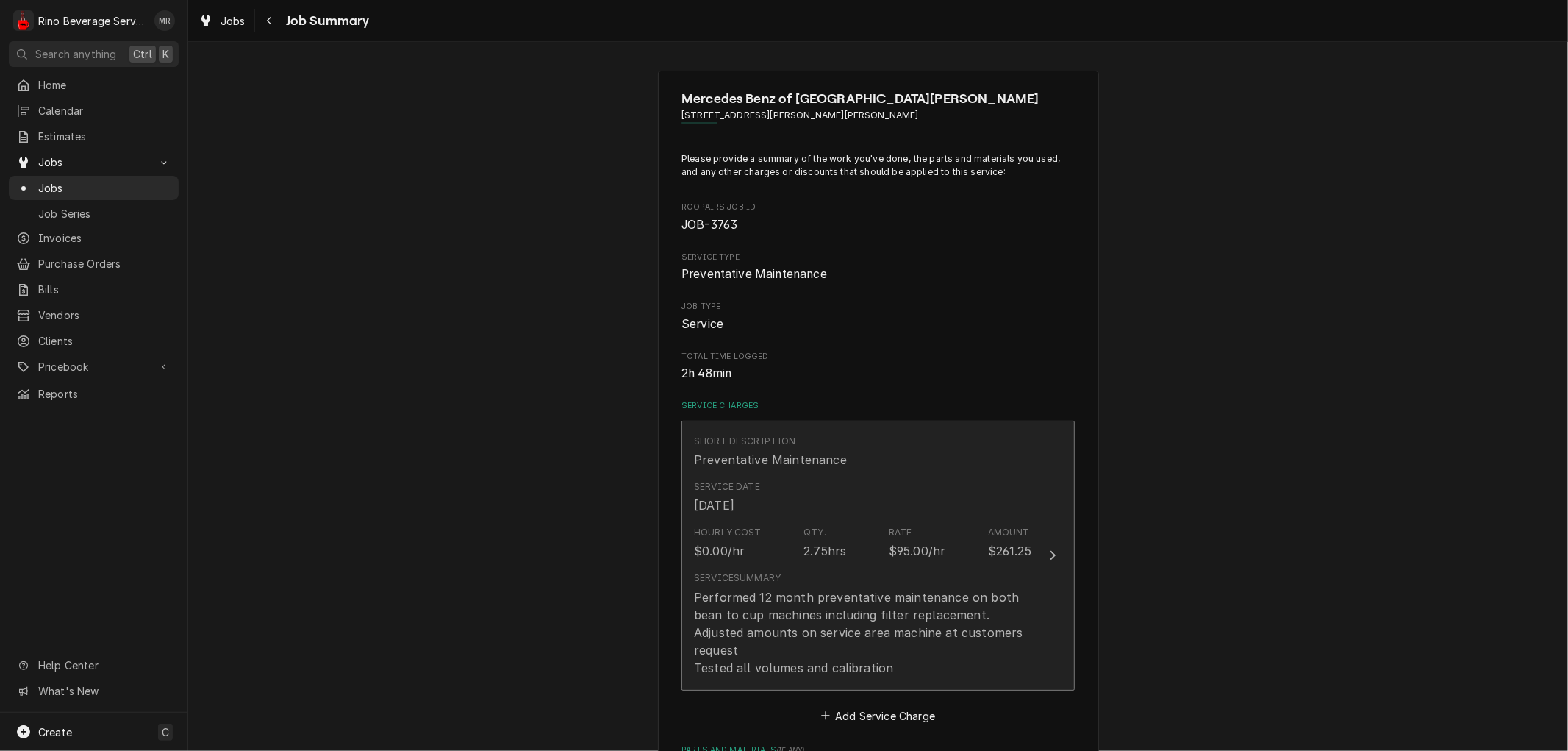
click at [837, 562] on div "Hourly Cost $0.00/hr Qty. 2.75hrs Rate $95.00/hr Amount $261.25" at bounding box center [862, 542] width 338 height 45
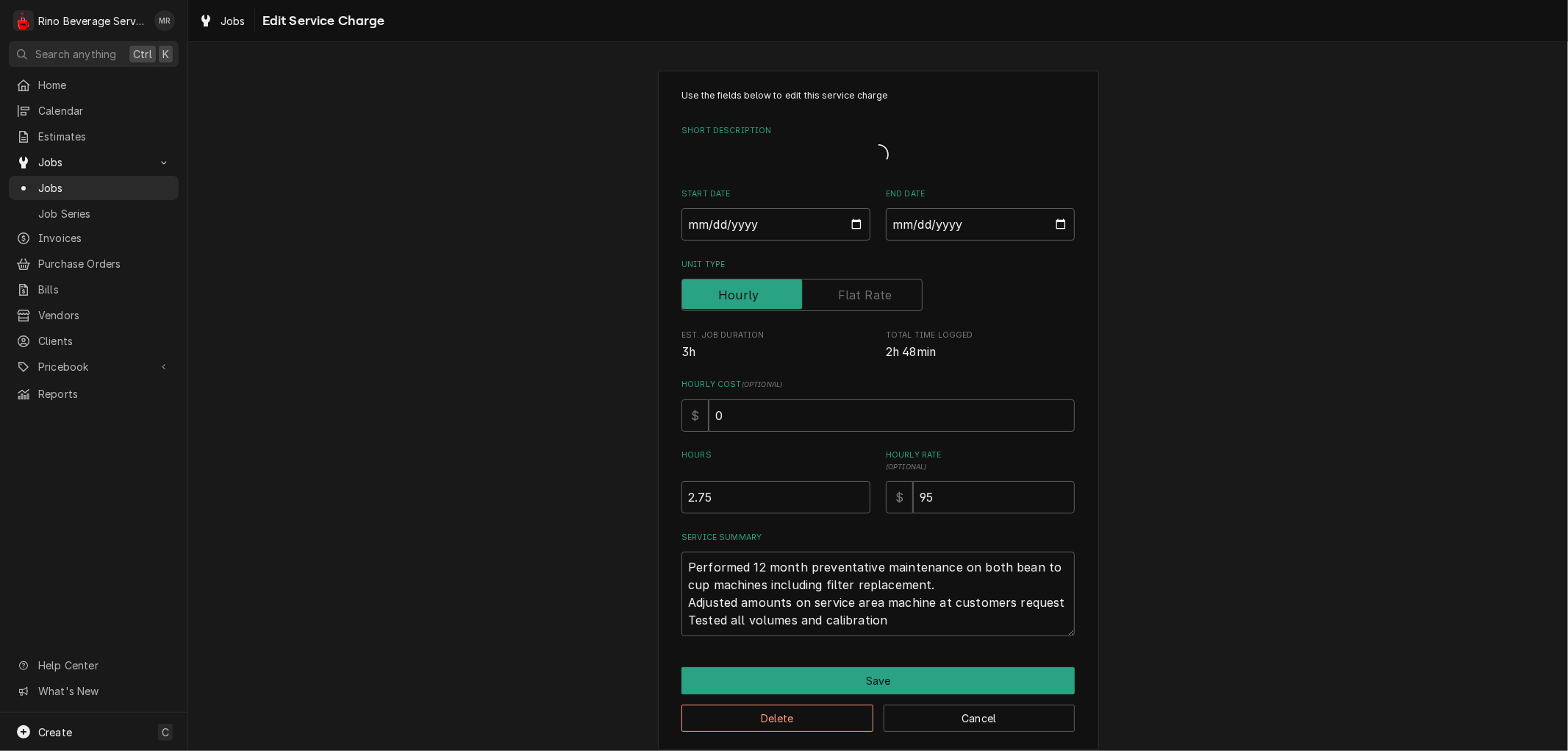
type textarea "x"
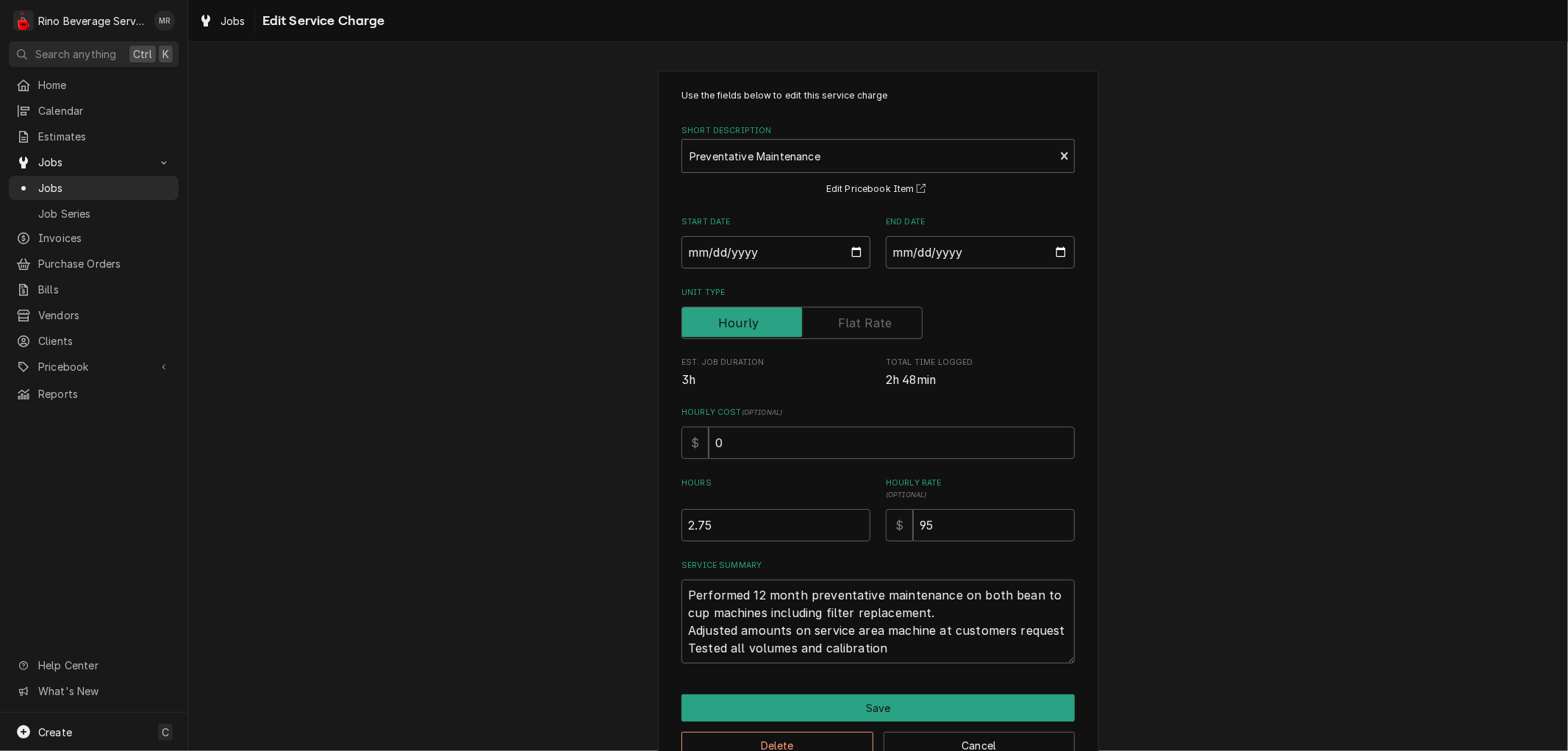
click at [847, 321] on label "Unit Type" at bounding box center [802, 323] width 241 height 32
click at [847, 321] on input "Unit Type" at bounding box center [802, 323] width 228 height 32
checkbox input "true"
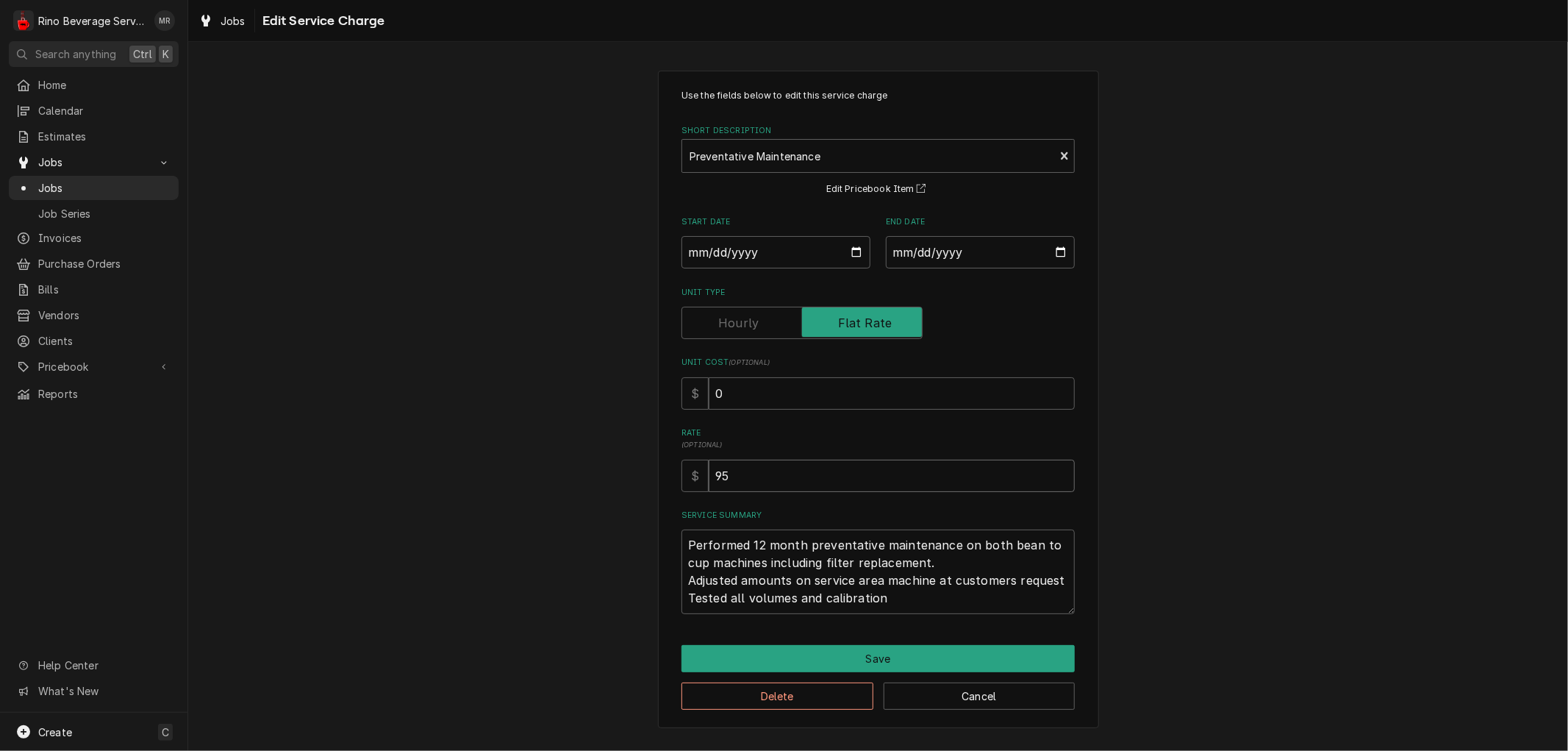
click at [721, 476] on input "95" at bounding box center [892, 475] width 366 height 32
click at [733, 474] on input "95" at bounding box center [892, 475] width 366 height 32
type textarea "x"
type input "9"
type textarea "x"
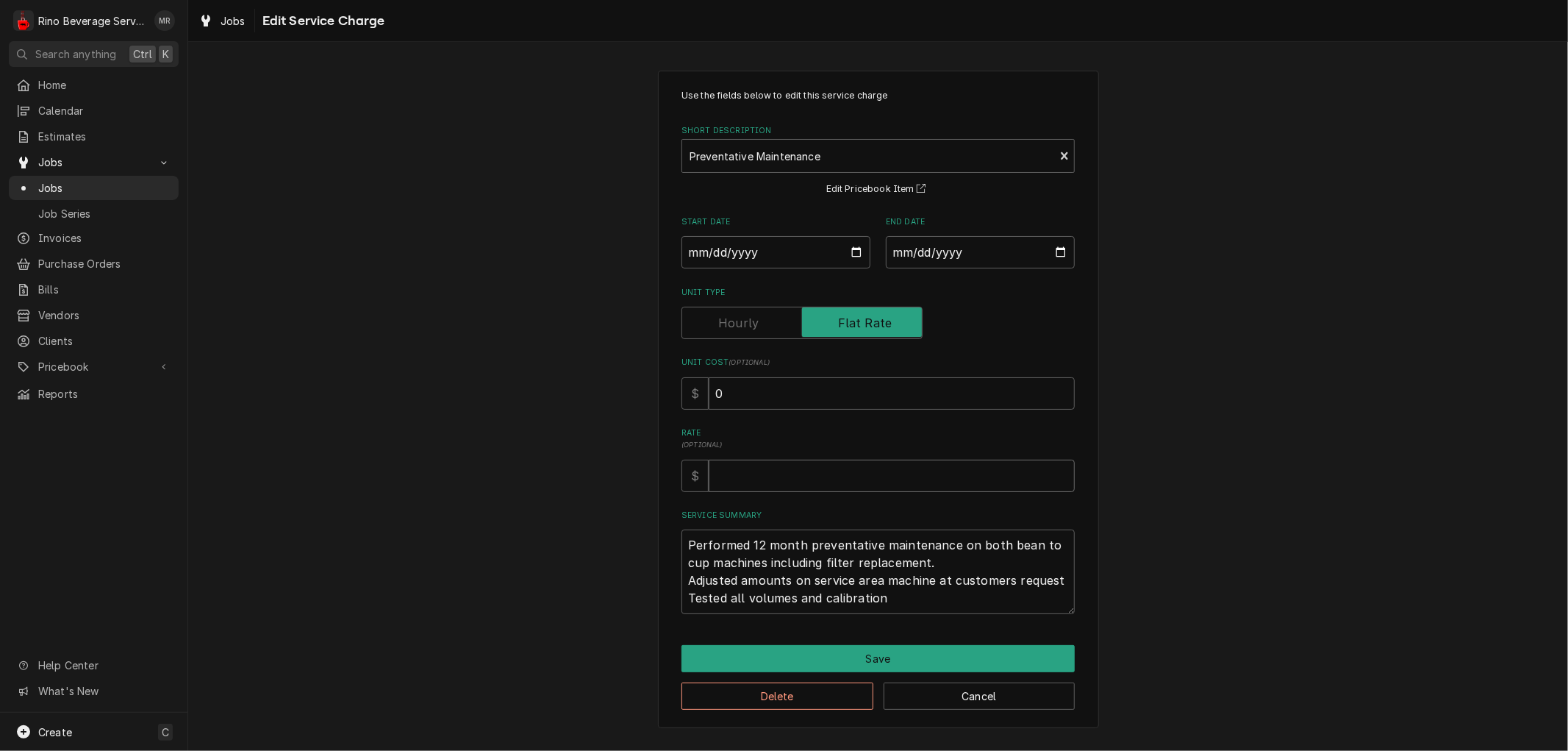
type textarea "x"
type input "1"
type textarea "x"
type input "15"
type textarea "x"
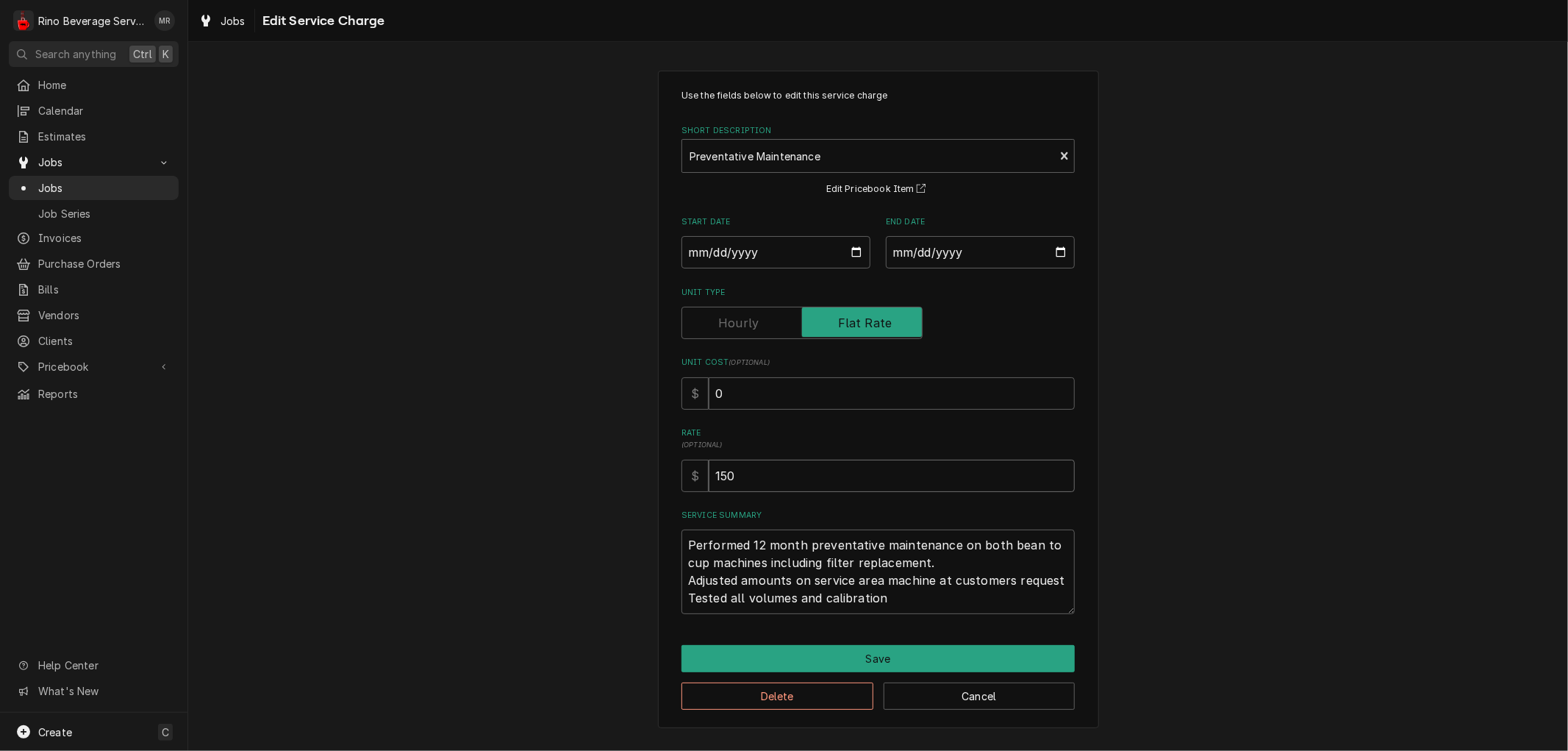
type input "150"
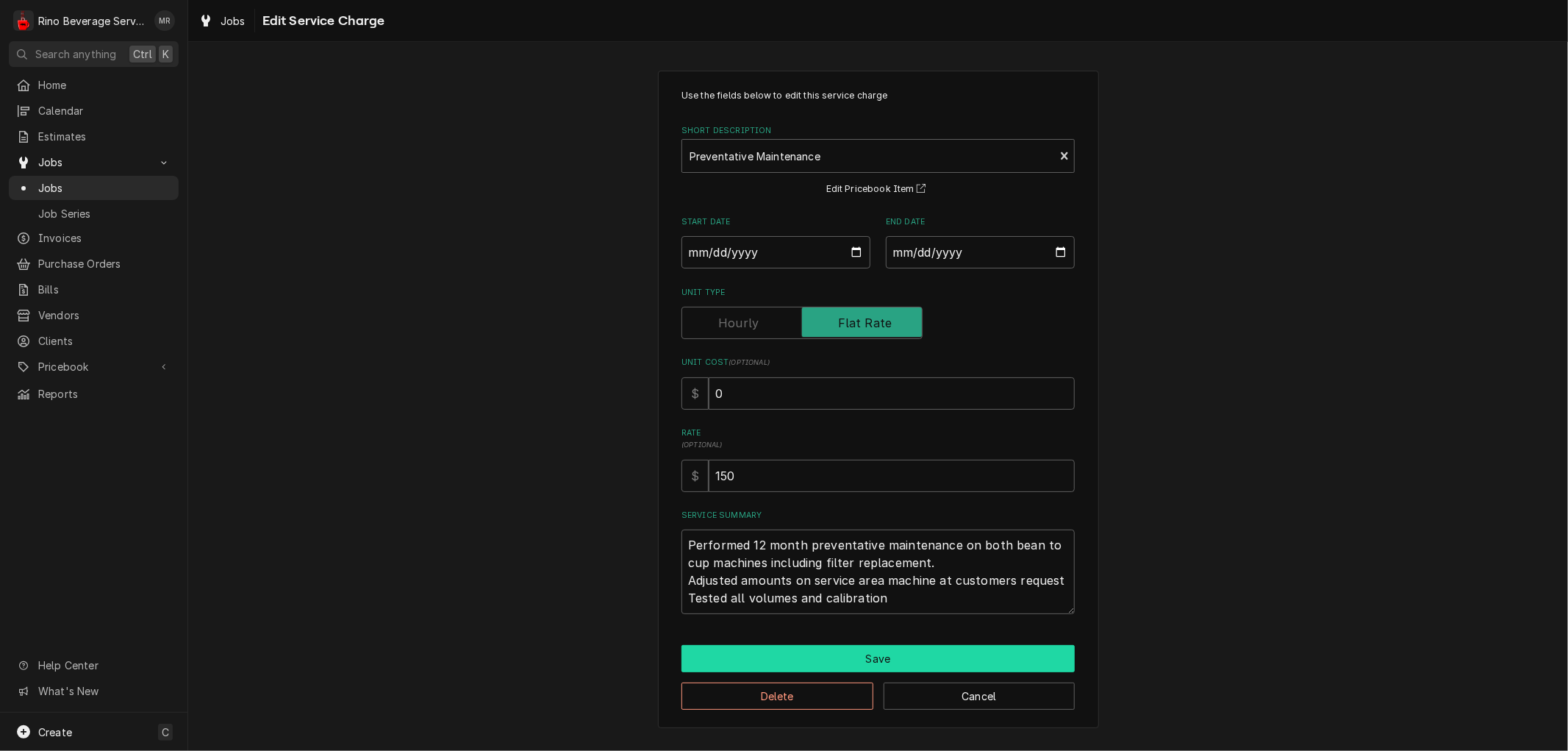
click at [869, 654] on button "Save" at bounding box center [878, 658] width 394 height 27
type textarea "x"
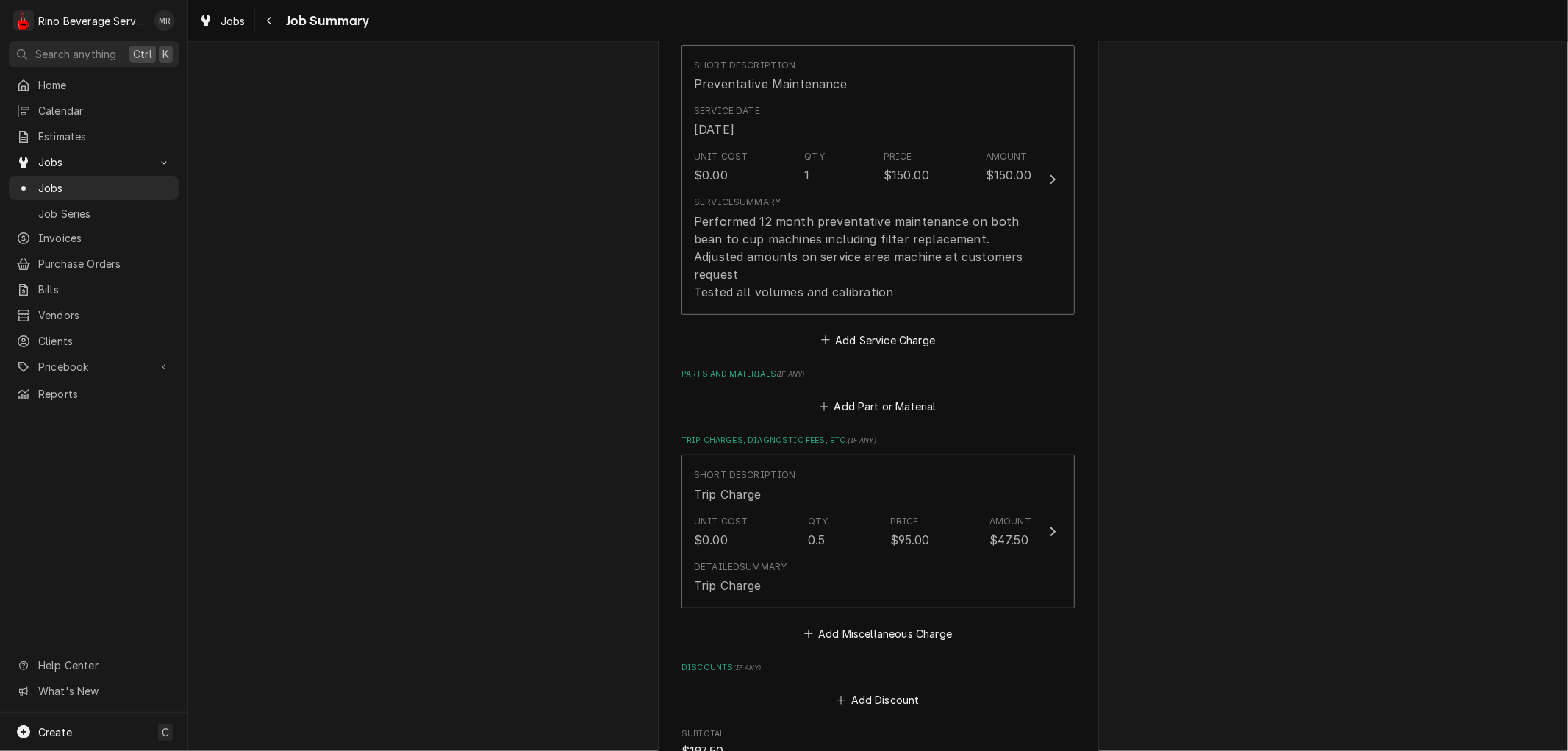
scroll to position [326, 0]
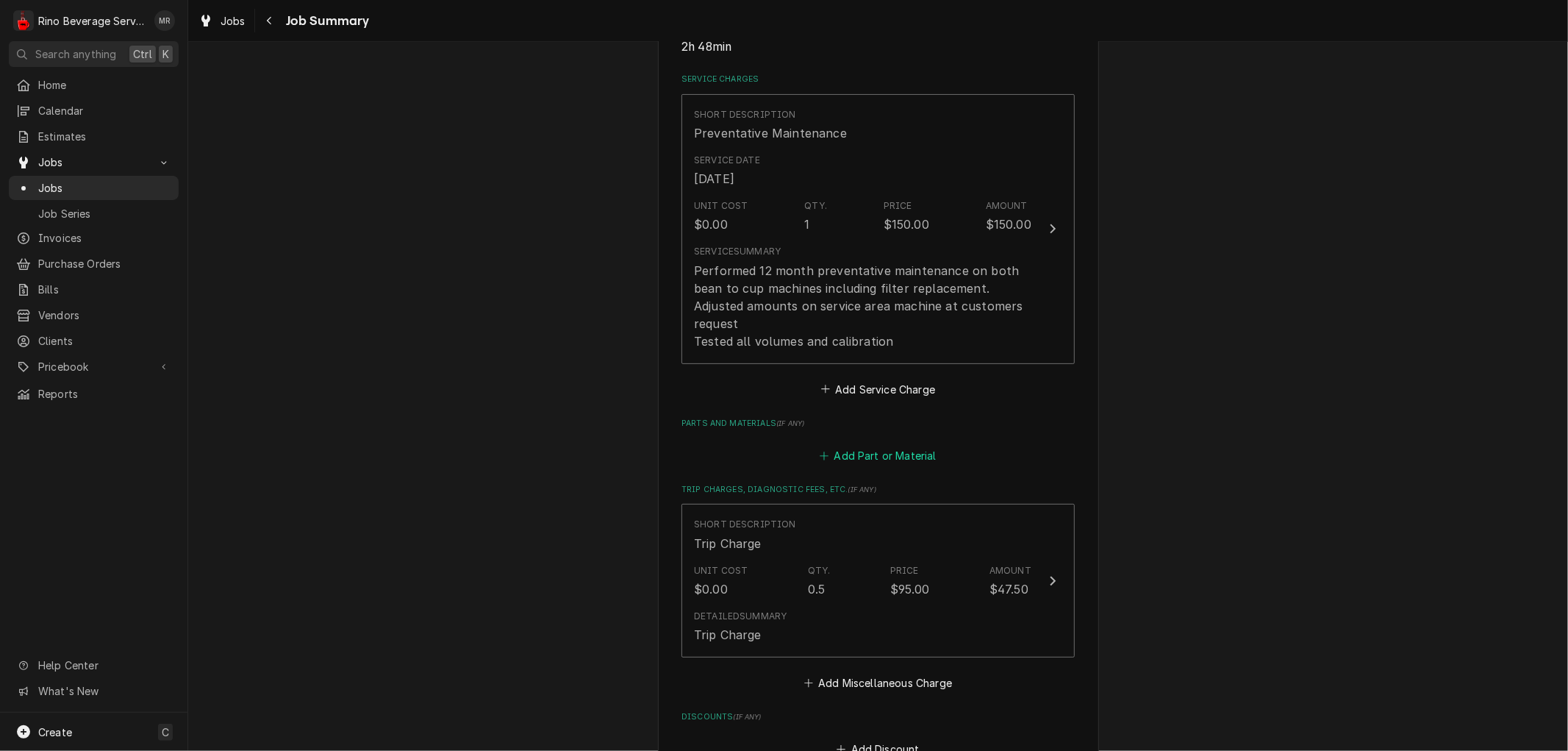
click at [896, 453] on button "Add Part or Material" at bounding box center [877, 455] width 121 height 20
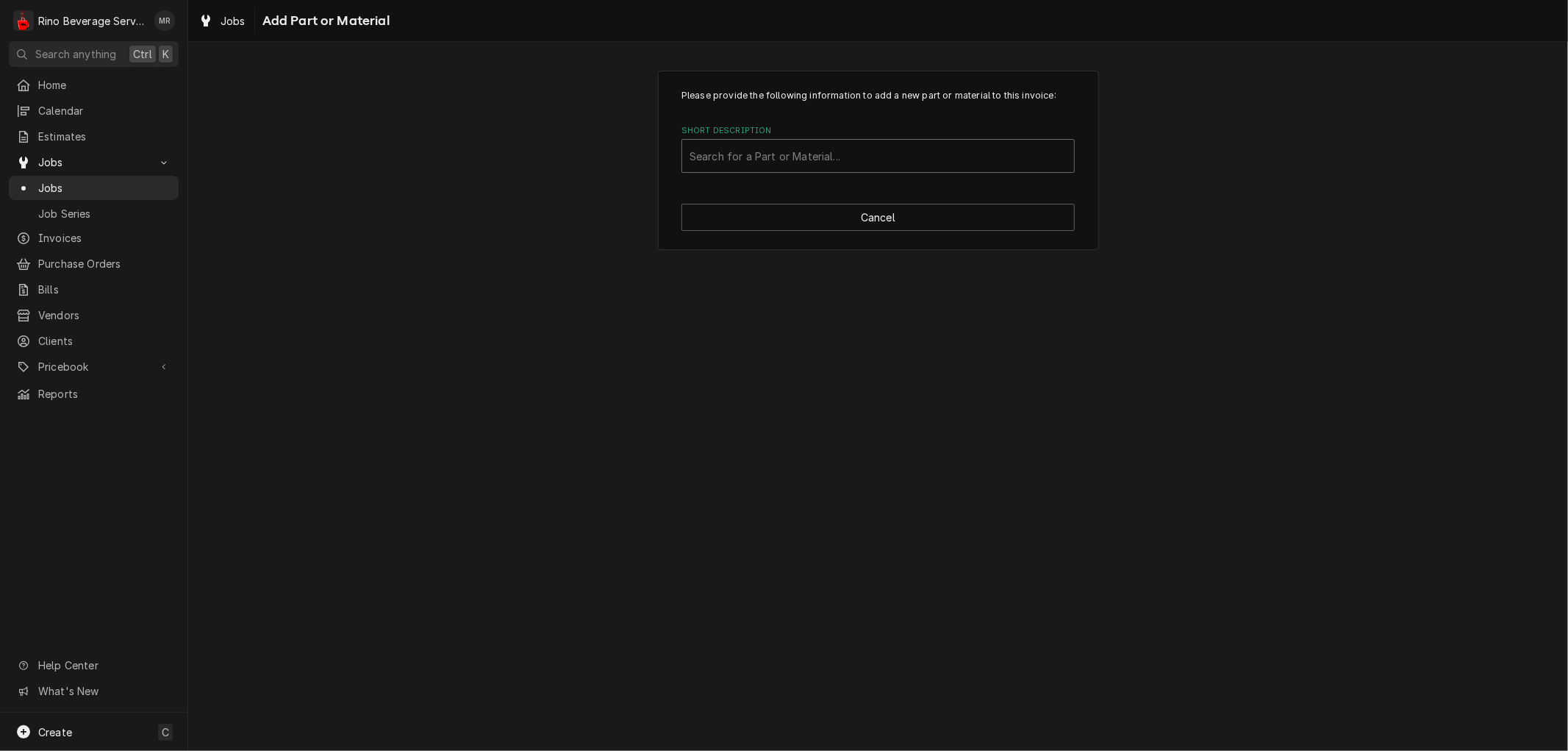
click at [785, 158] on div "Short Description" at bounding box center [878, 155] width 377 height 26
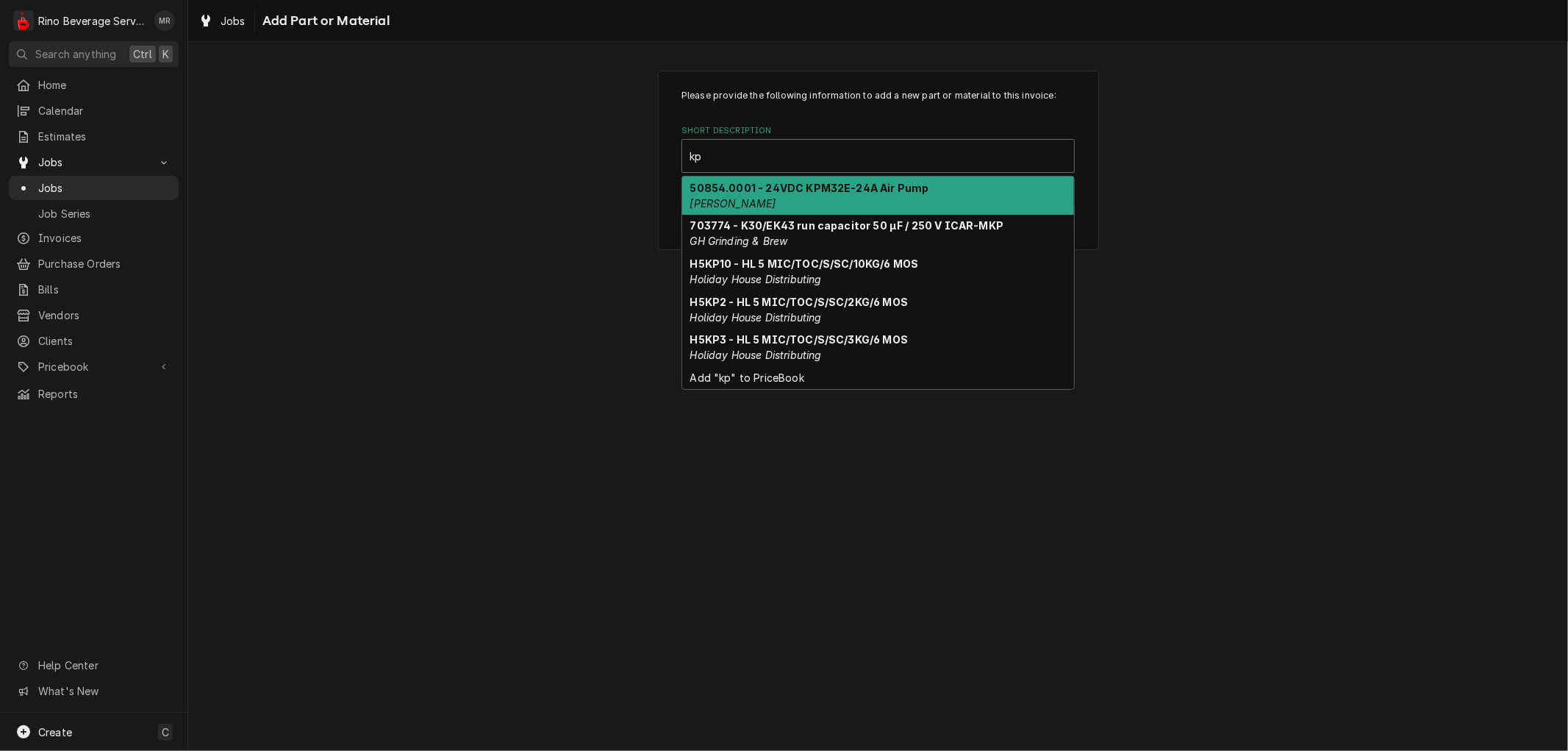
type input "kp2"
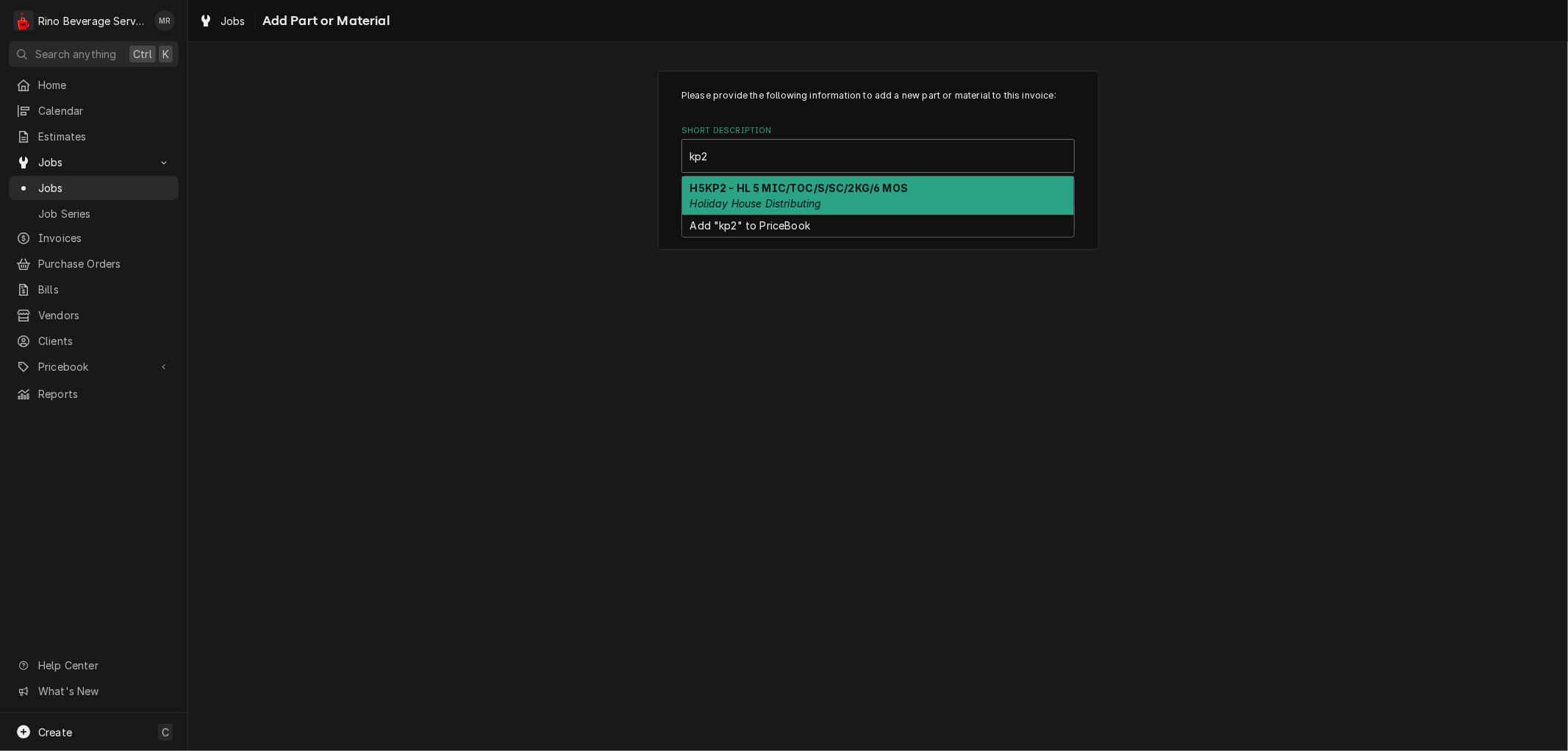
click at [787, 192] on strong "H5KP2 - HL 5 MIC/TOC/S/SC/2KG/6 MOS" at bounding box center [800, 188] width 219 height 13
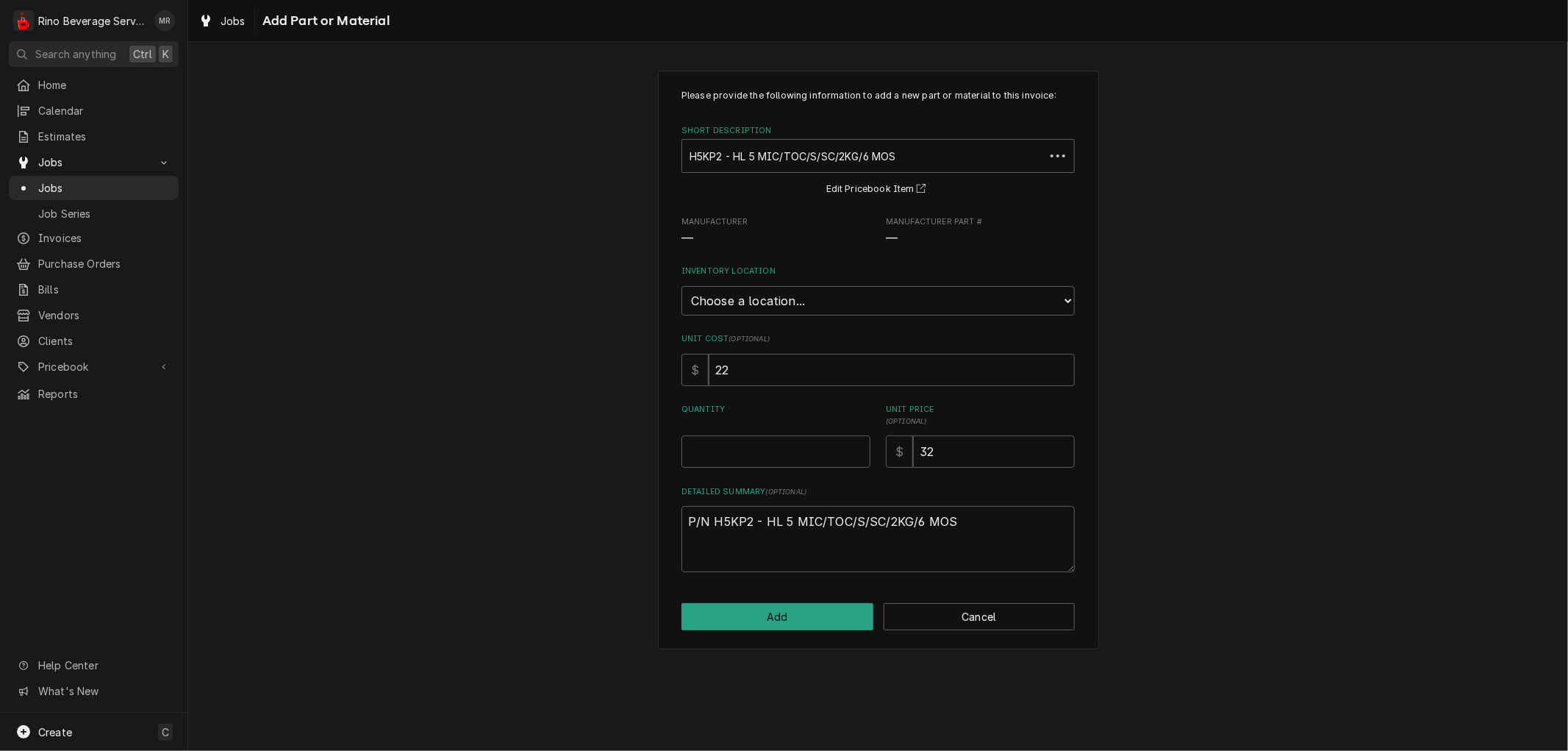
type textarea "x"
click at [820, 302] on select "Choose a location... Damon's Truck Dane's Truck Graham's Truck Main Warehouse" at bounding box center [878, 300] width 394 height 29
select select "156"
click at [681, 286] on select "Choose a location... Damon's Truck Dane's Truck Graham's Truck Main Warehouse" at bounding box center [878, 300] width 394 height 29
type textarea "x"
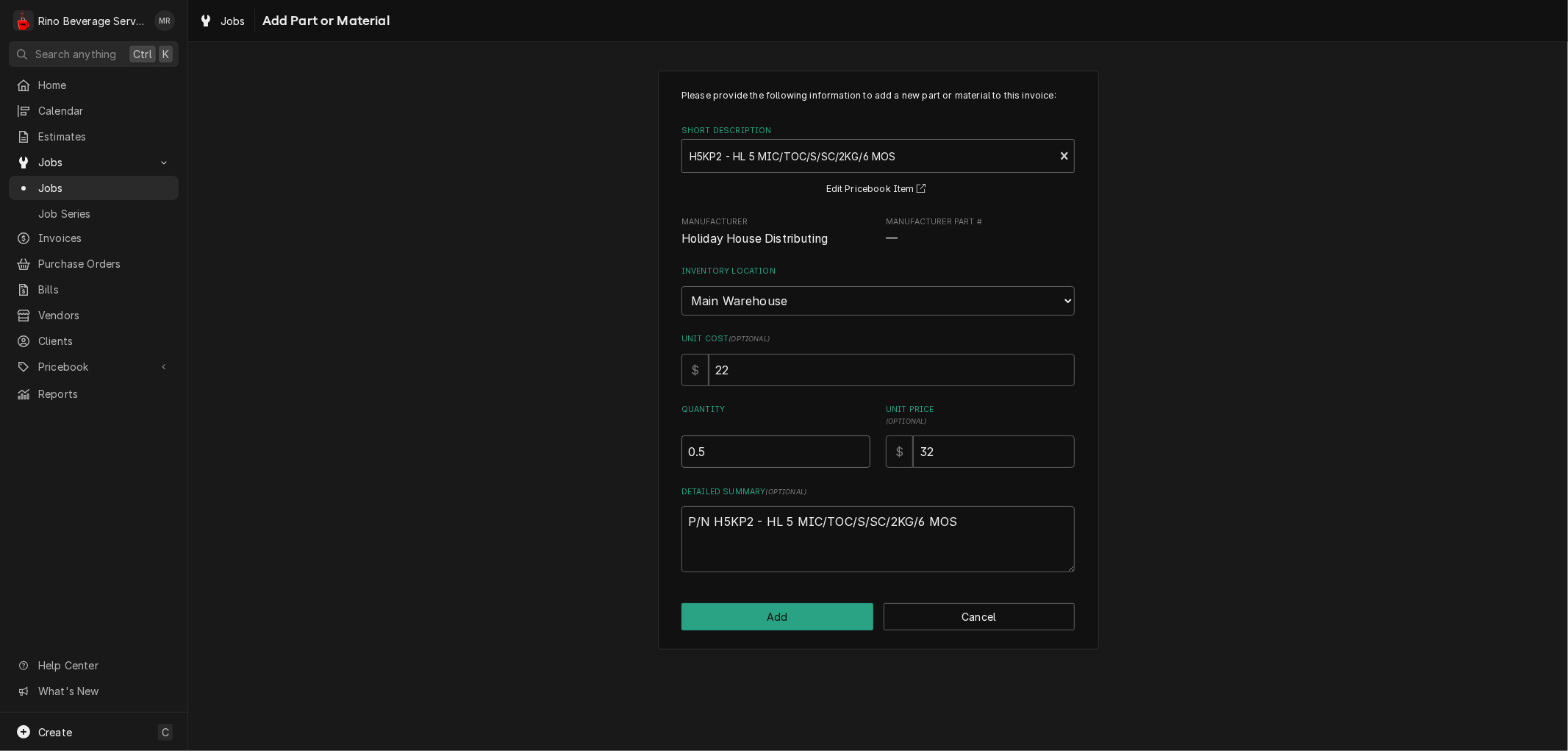
type input "0.5"
click at [856, 443] on input "0.5" at bounding box center [776, 451] width 189 height 32
type textarea "x"
type input "1"
click at [856, 443] on input "1" at bounding box center [776, 451] width 189 height 32
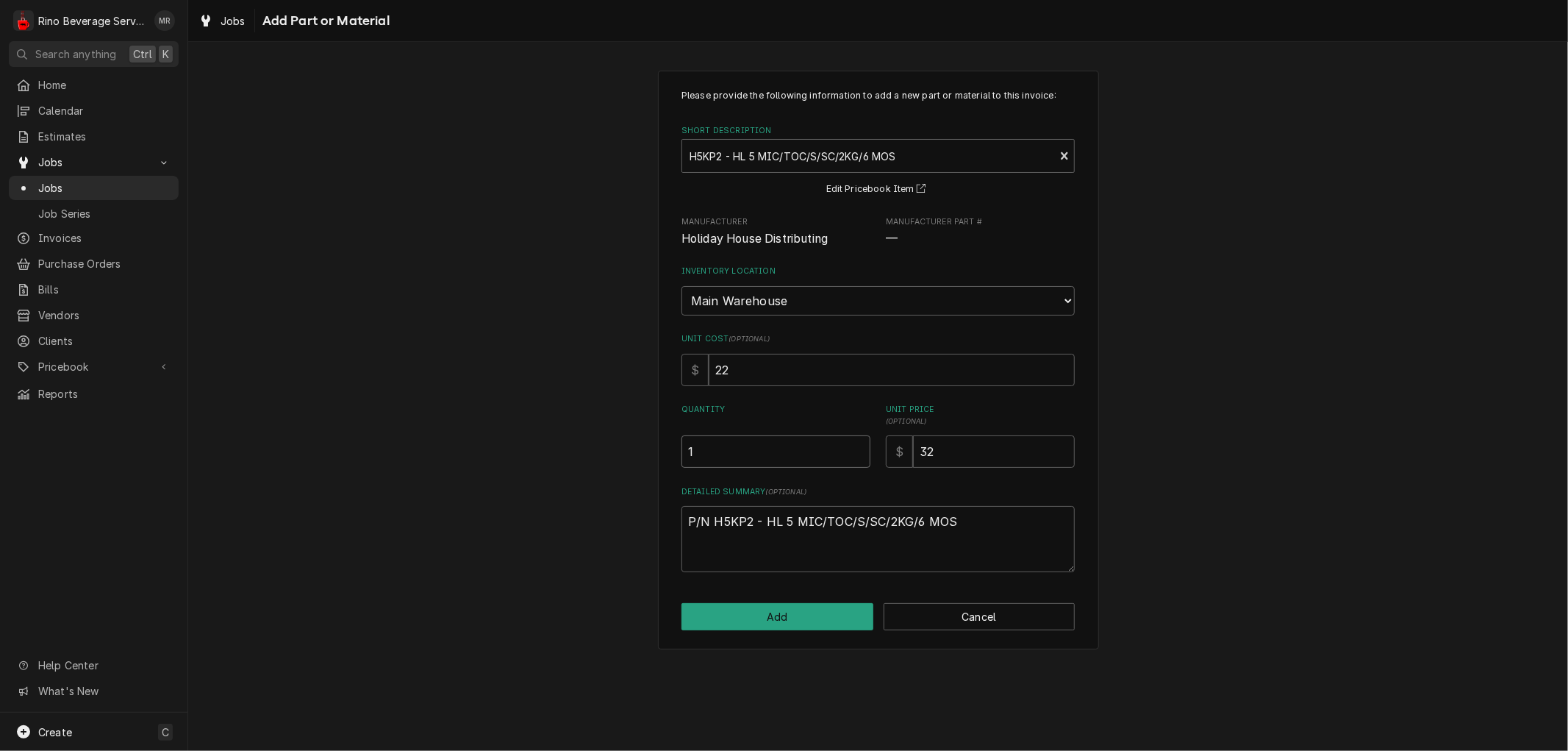
type textarea "x"
type input "1.5"
click at [856, 443] on input "1.5" at bounding box center [776, 451] width 189 height 32
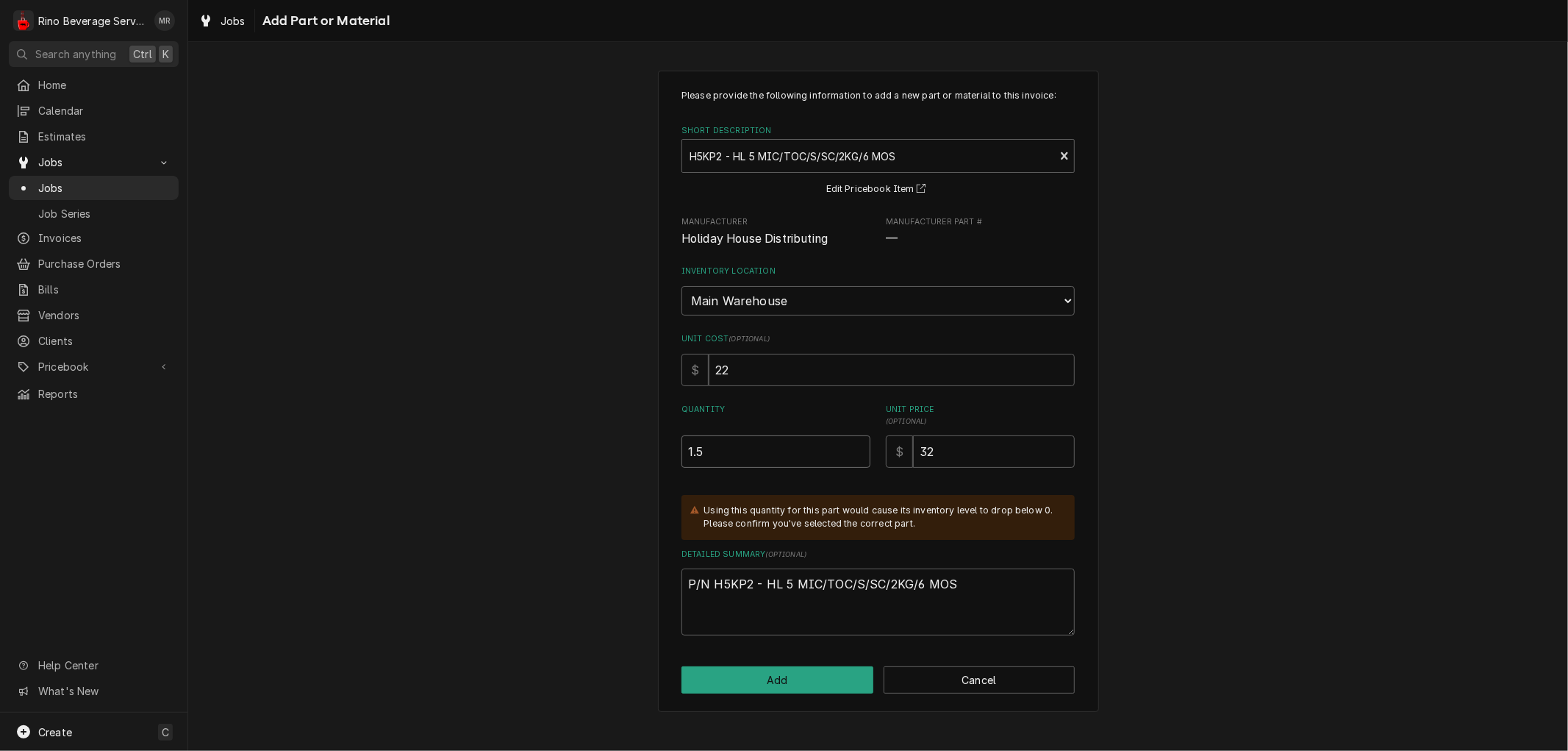
type textarea "x"
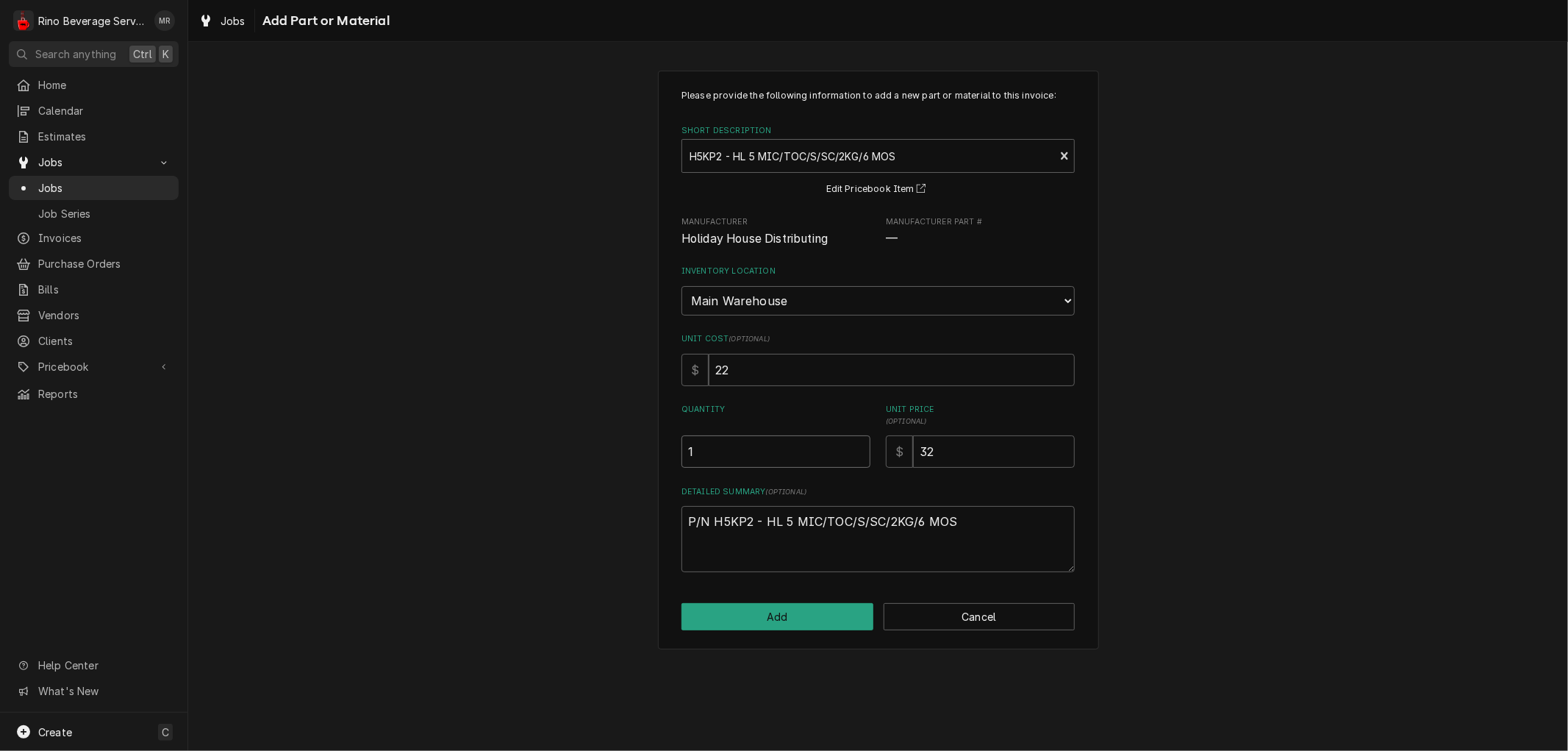
type input "1"
click at [858, 454] on input "1" at bounding box center [776, 451] width 189 height 32
type textarea "x"
type input "0.5"
click at [858, 454] on input "0.5" at bounding box center [776, 451] width 189 height 32
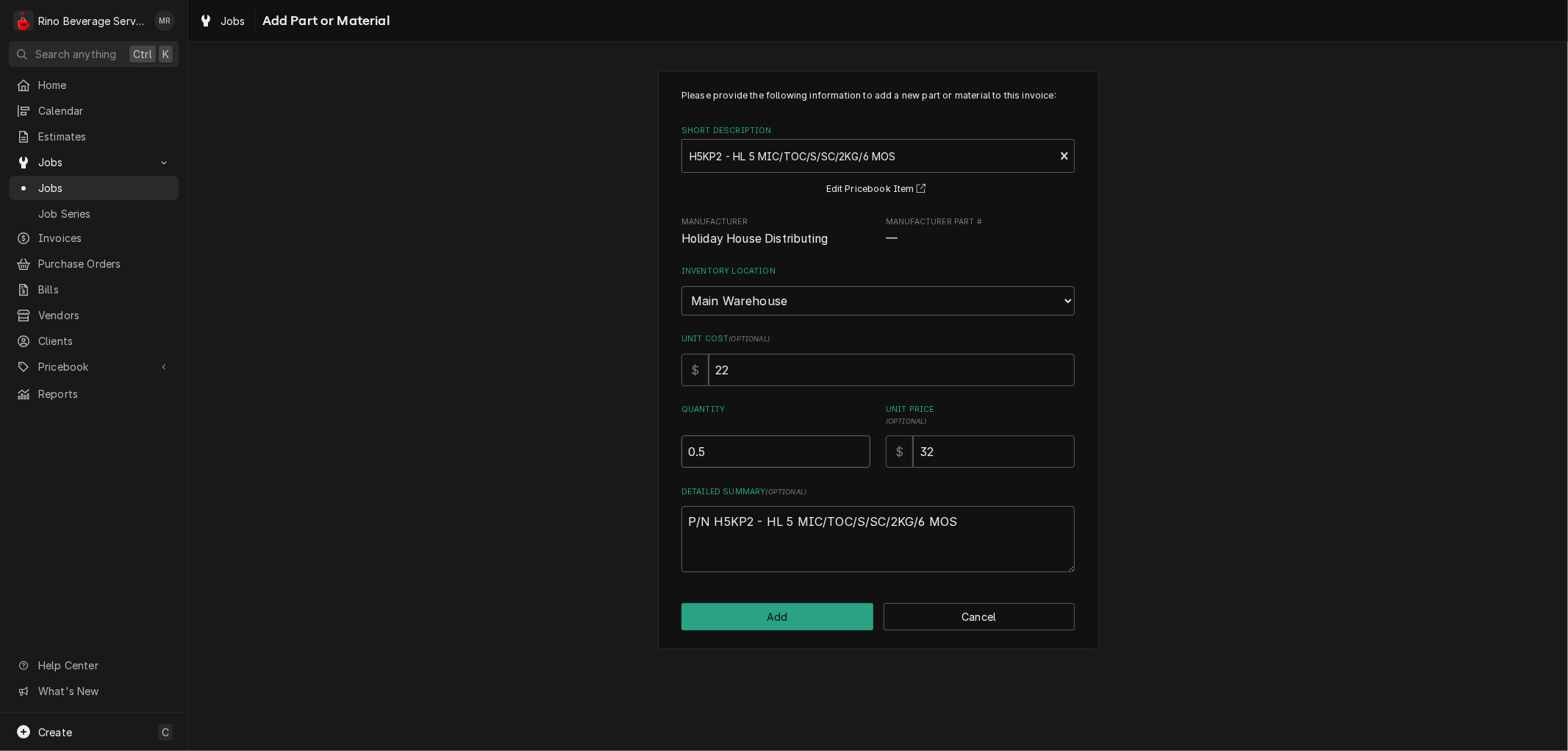
type textarea "x"
type input "0"
click at [858, 454] on input "0" at bounding box center [776, 451] width 189 height 32
click at [913, 296] on select "Choose a location... Damon's Truck Dane's Truck Graham's Truck Main Warehouse" at bounding box center [878, 300] width 394 height 29
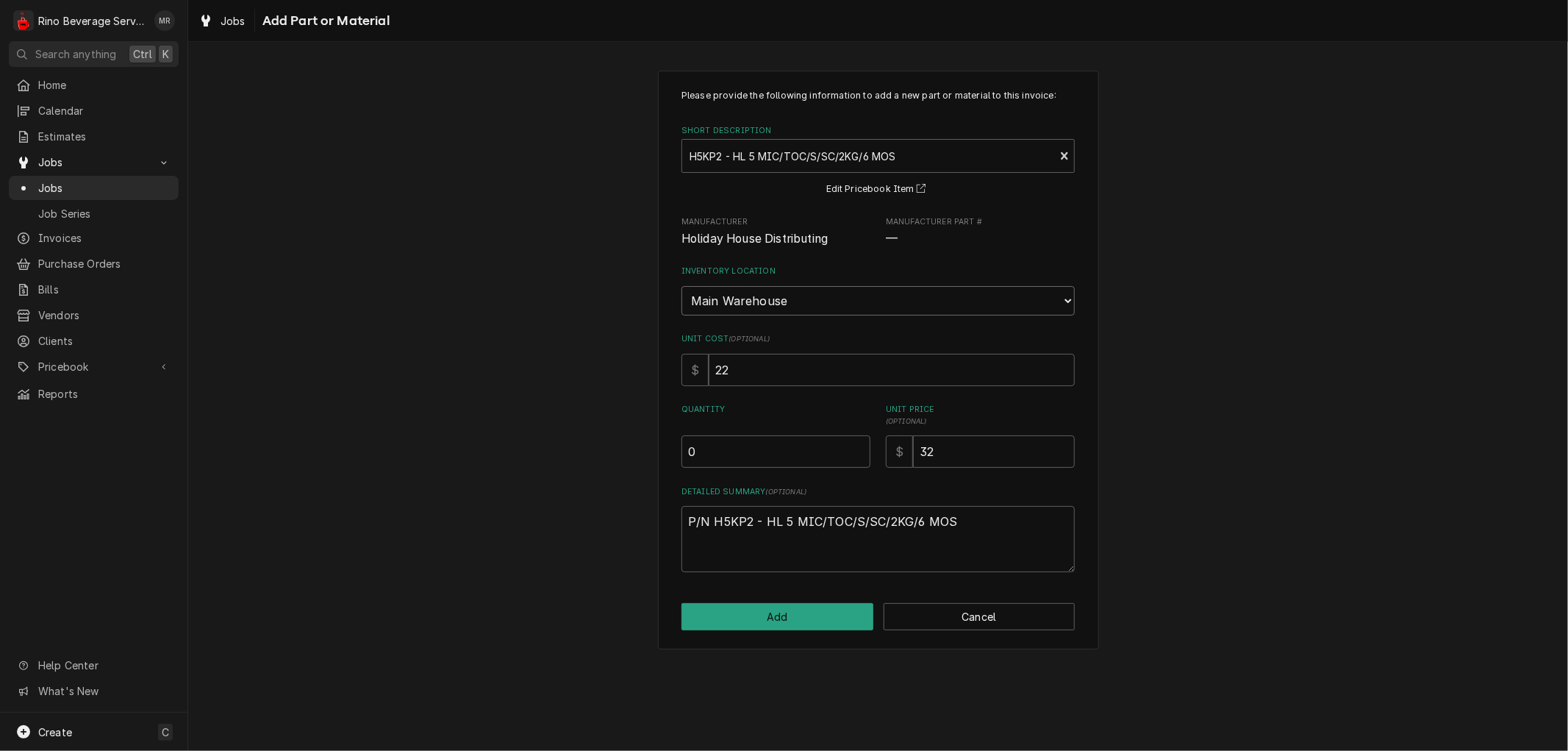
select select "158"
click at [681, 286] on select "Choose a location... Damon's Truck Dane's Truck Graham's Truck Main Warehouse" at bounding box center [878, 300] width 394 height 29
type textarea "x"
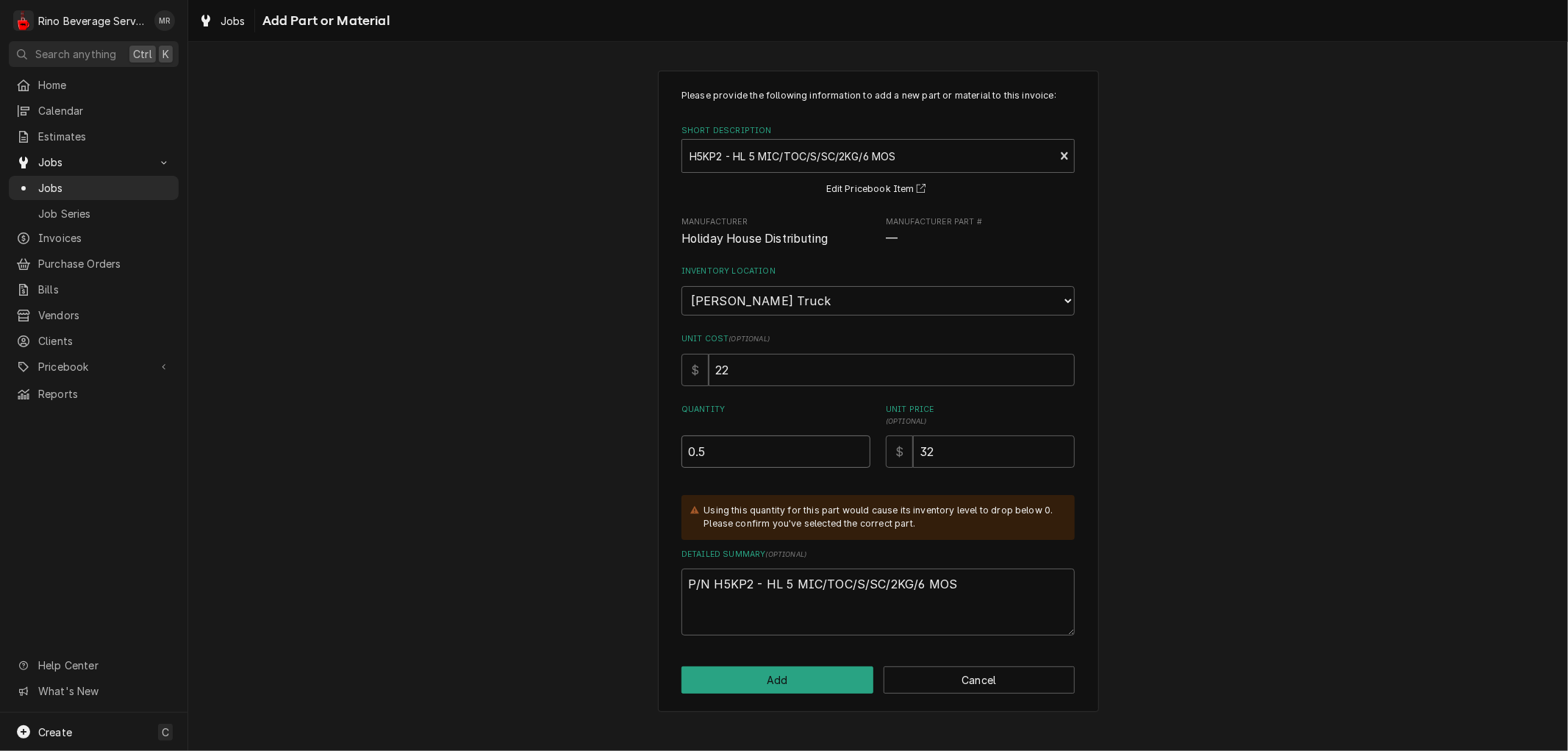
type input "0.5"
click at [855, 446] on input "0.5" at bounding box center [776, 451] width 189 height 32
click at [884, 296] on select "Choose a location... Damon's Truck Dane's Truck Graham's Truck Main Warehouse" at bounding box center [878, 300] width 394 height 29
select select "156"
click at [681, 286] on select "Choose a location... Damon's Truck Dane's Truck Graham's Truck Main Warehouse" at bounding box center [878, 300] width 394 height 29
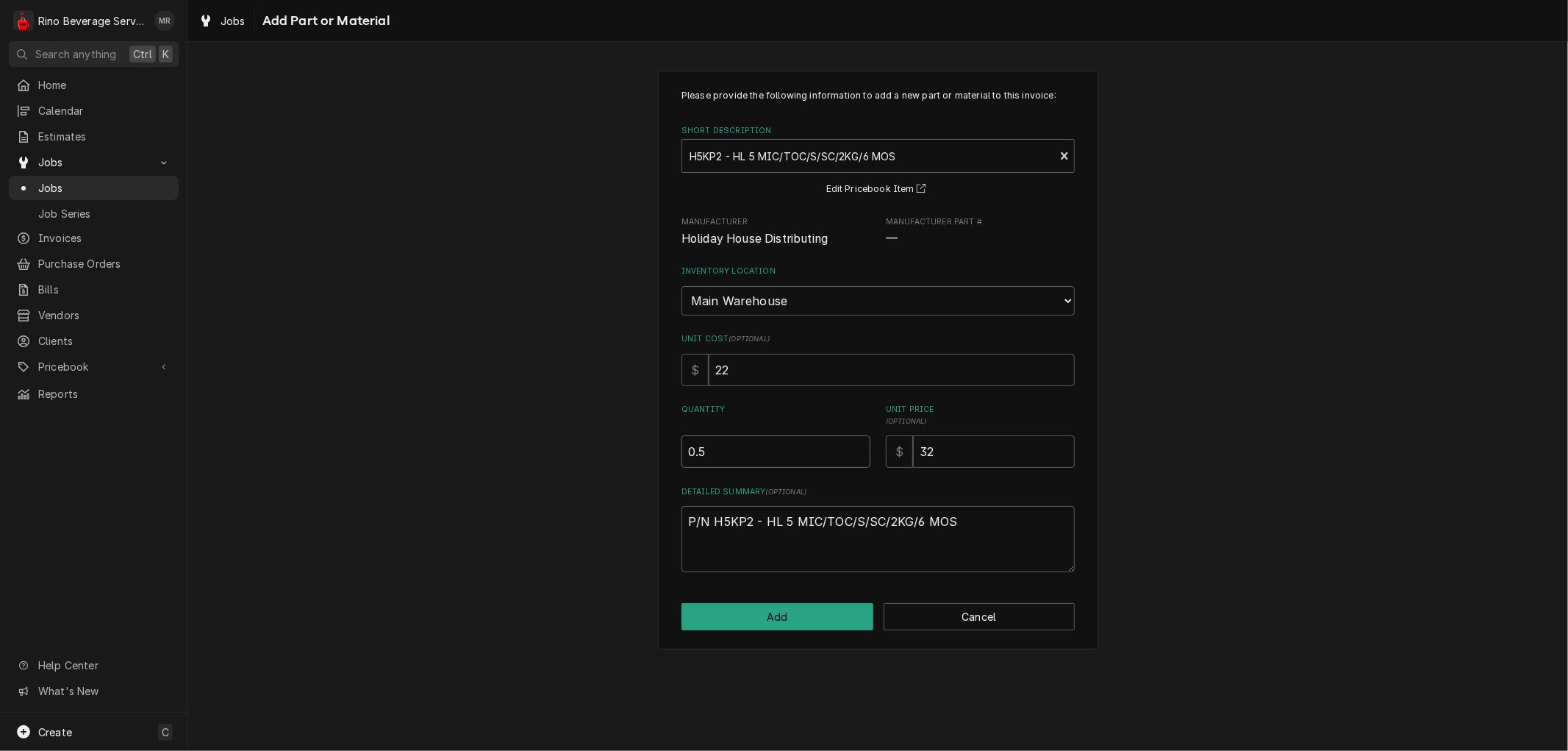
type textarea "x"
type input "1"
click at [858, 443] on input "1" at bounding box center [776, 451] width 189 height 32
type textarea "x"
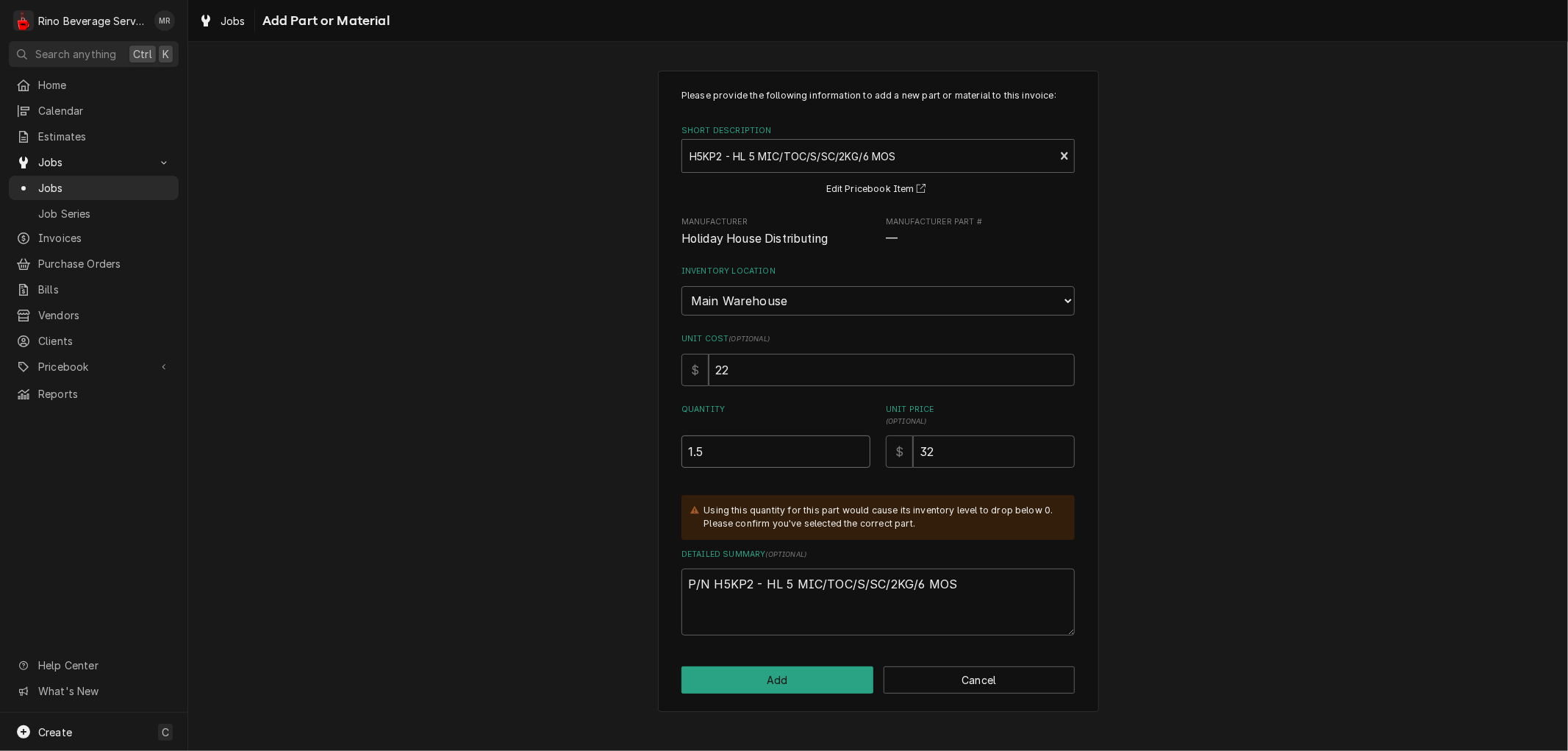
type input "1.5"
click at [858, 443] on input "1.5" at bounding box center [776, 451] width 189 height 32
type textarea "x"
type input "2"
click at [858, 443] on input "2" at bounding box center [776, 451] width 189 height 32
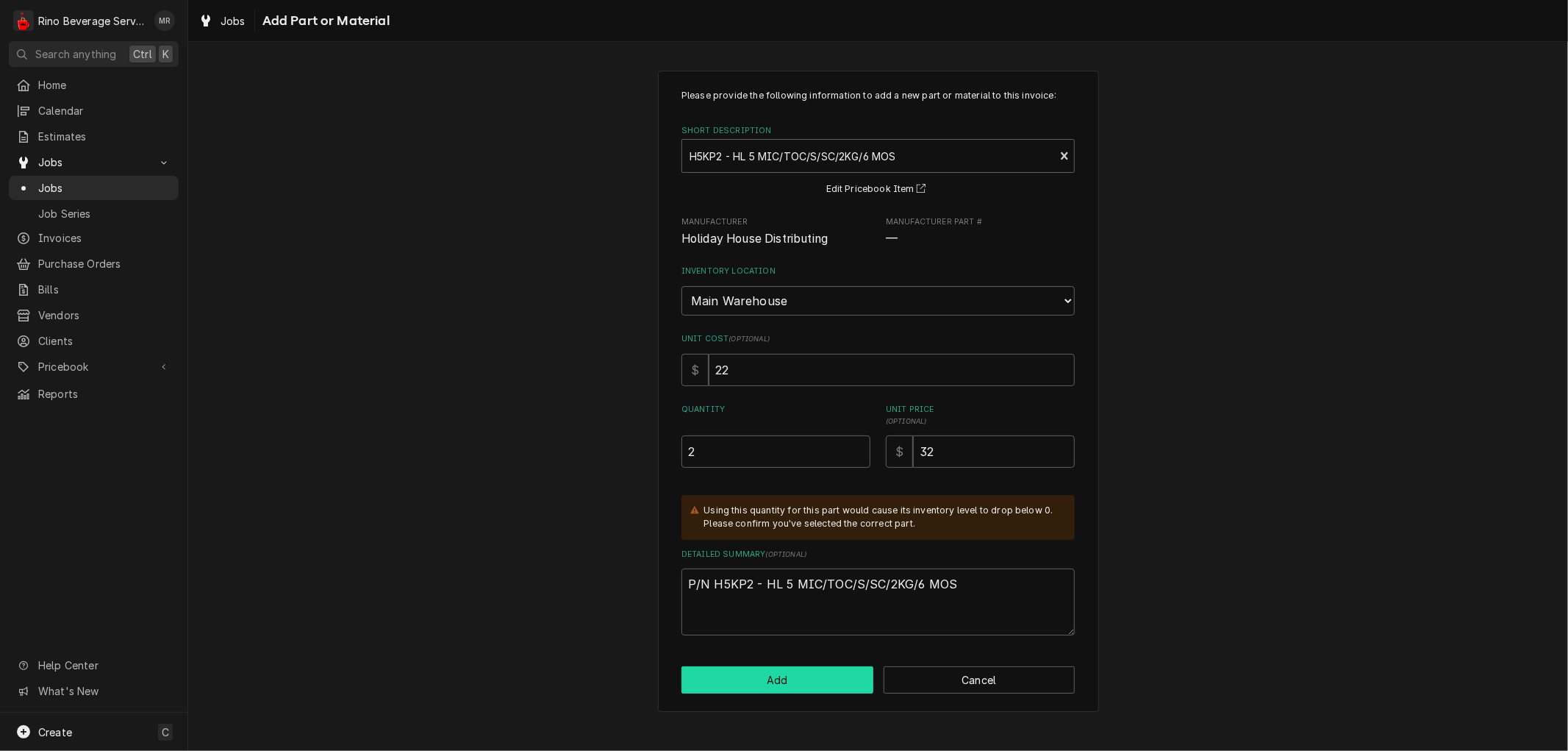
click at [738, 678] on button "Add" at bounding box center [777, 679] width 191 height 27
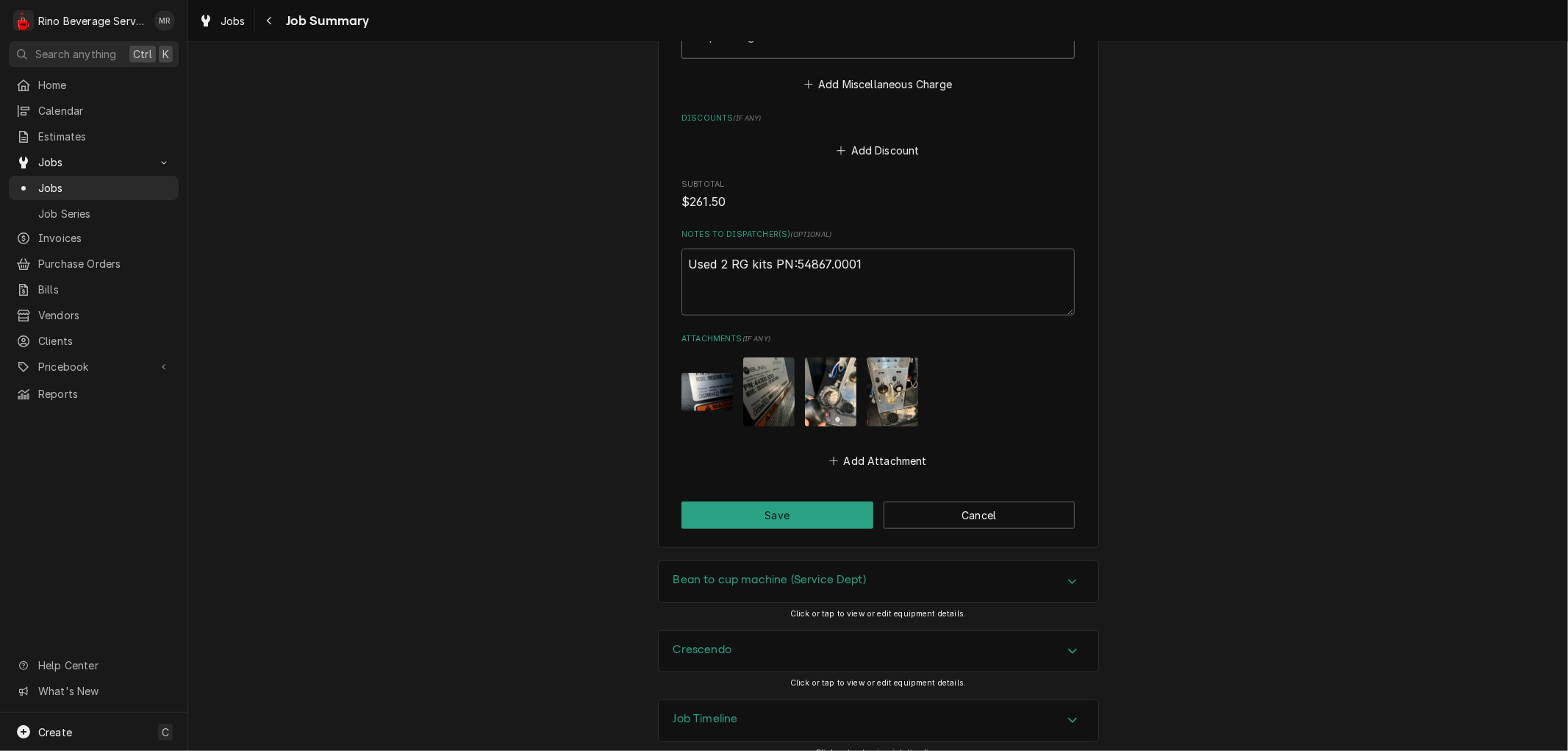
scroll to position [1195, 0]
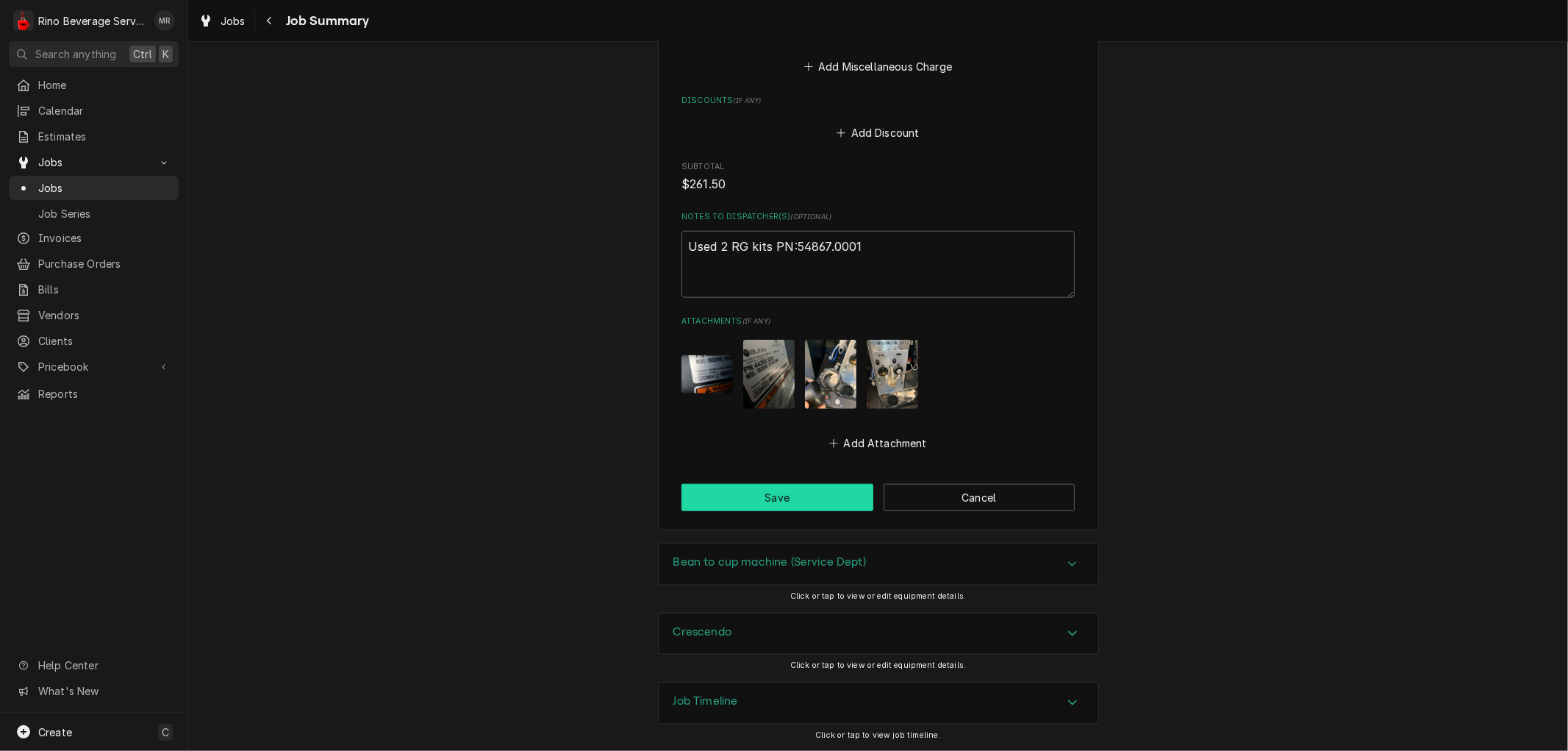
click at [767, 491] on button "Save" at bounding box center [777, 498] width 191 height 27
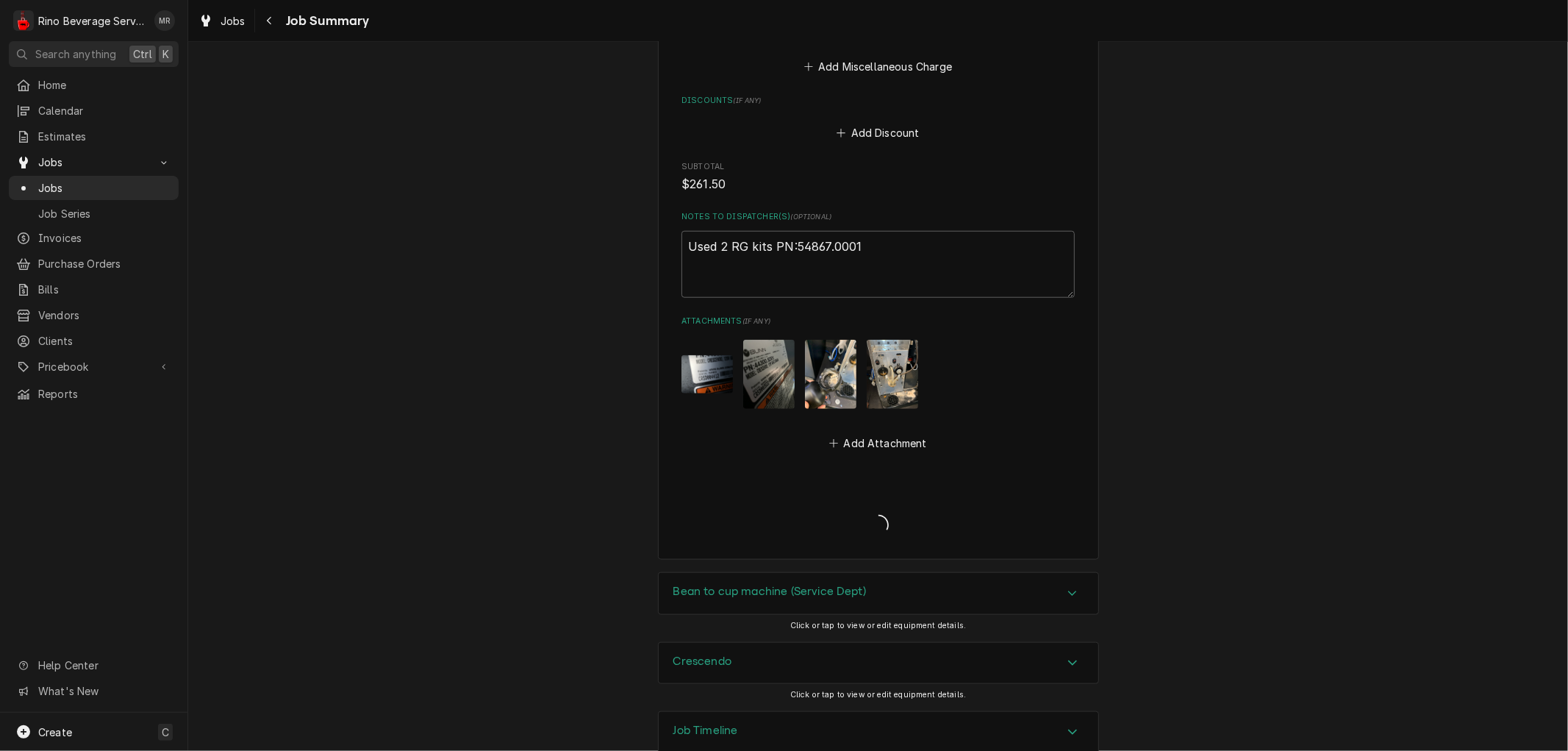
type textarea "x"
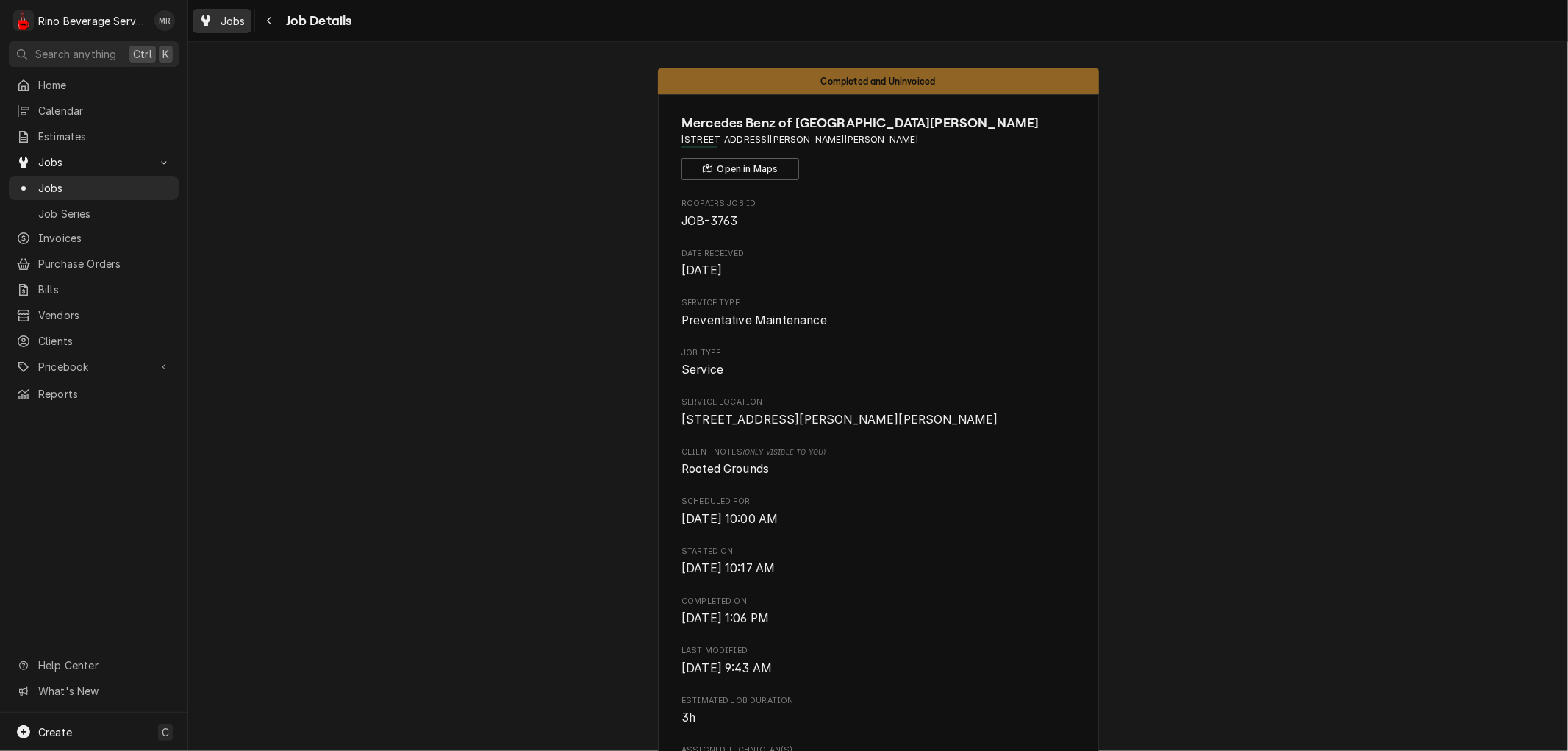
click at [238, 22] on span "Jobs" at bounding box center [233, 21] width 25 height 15
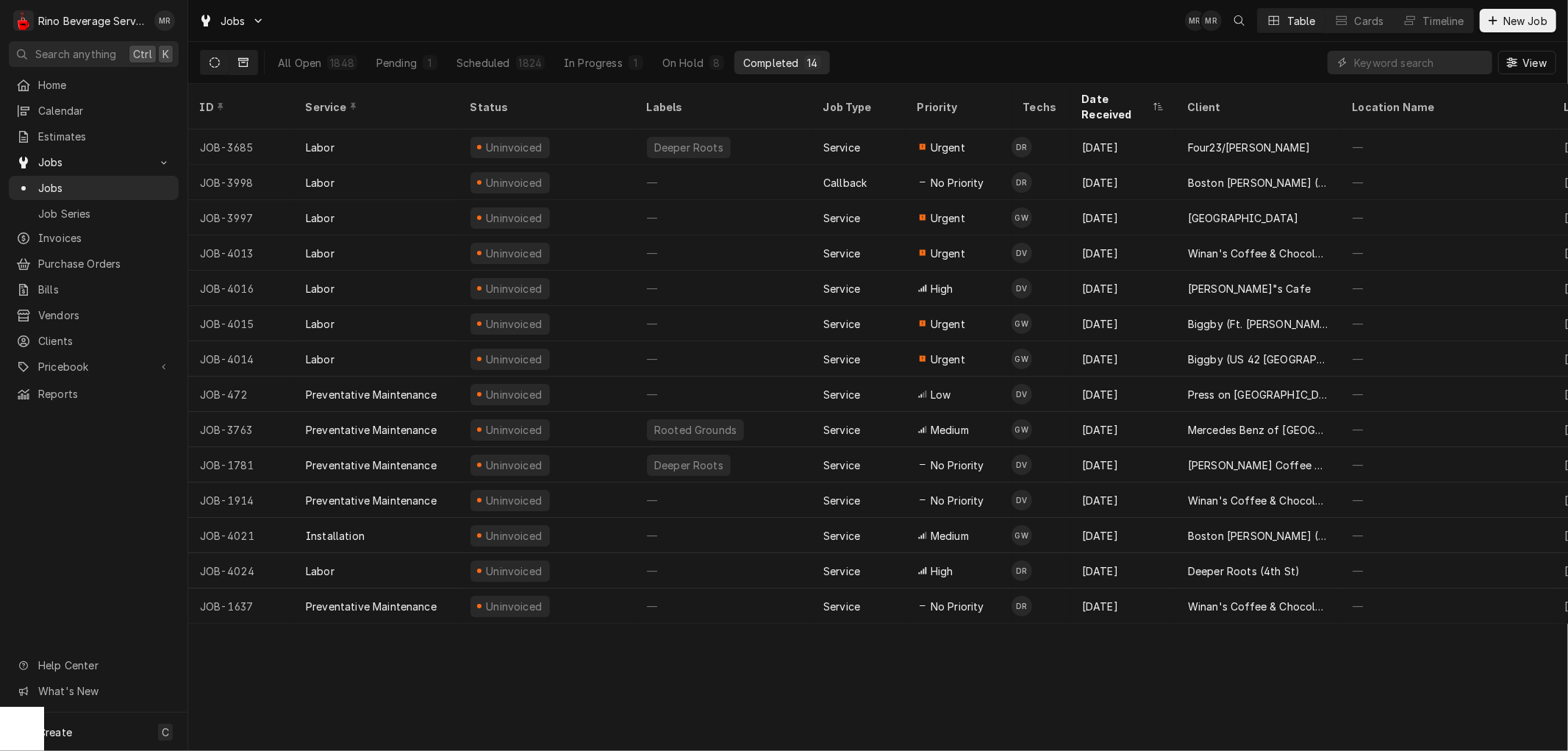
click at [239, 65] on icon "Dynamic Content Wrapper" at bounding box center [243, 63] width 11 height 9
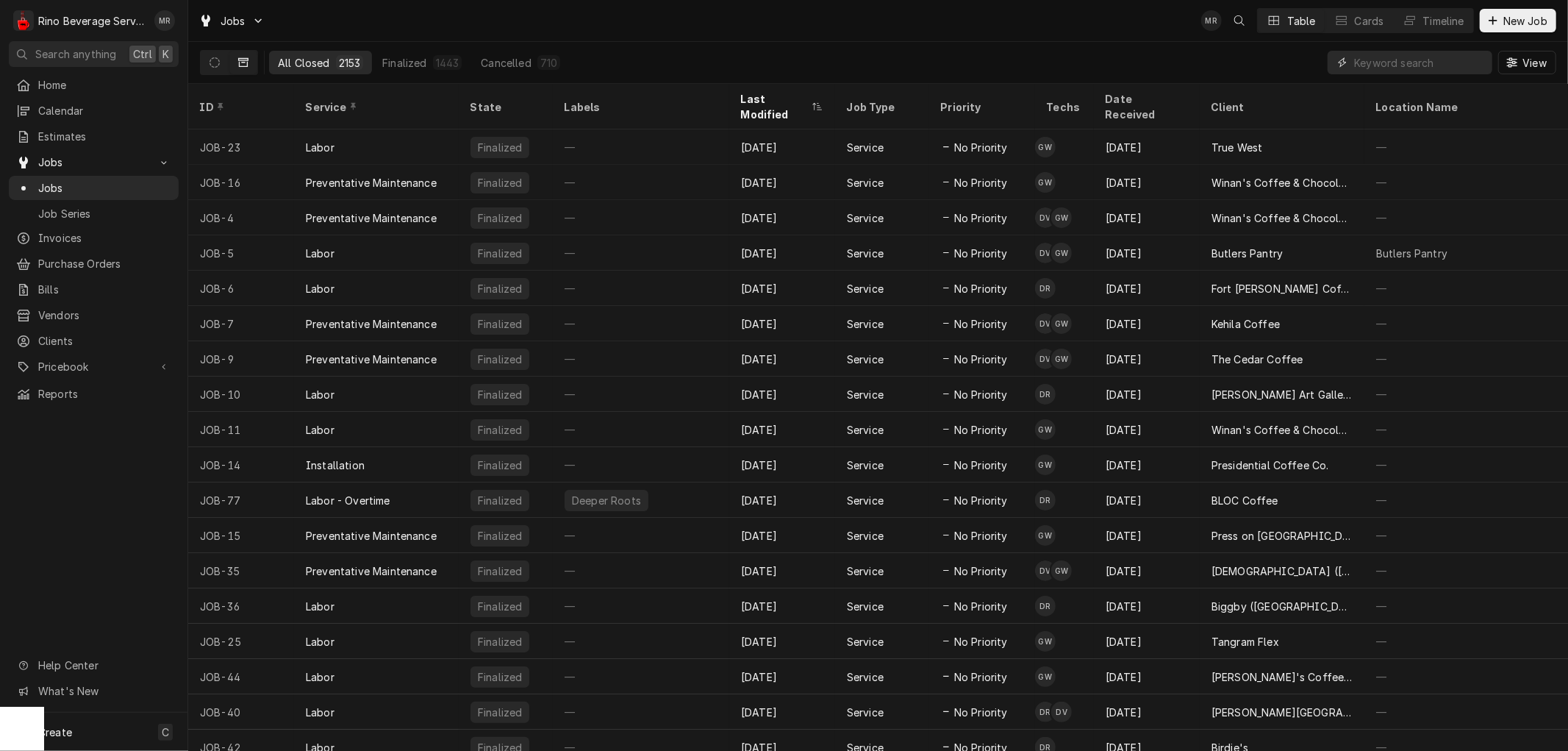
click at [1382, 65] on input "Dynamic Content Wrapper" at bounding box center [1419, 62] width 131 height 23
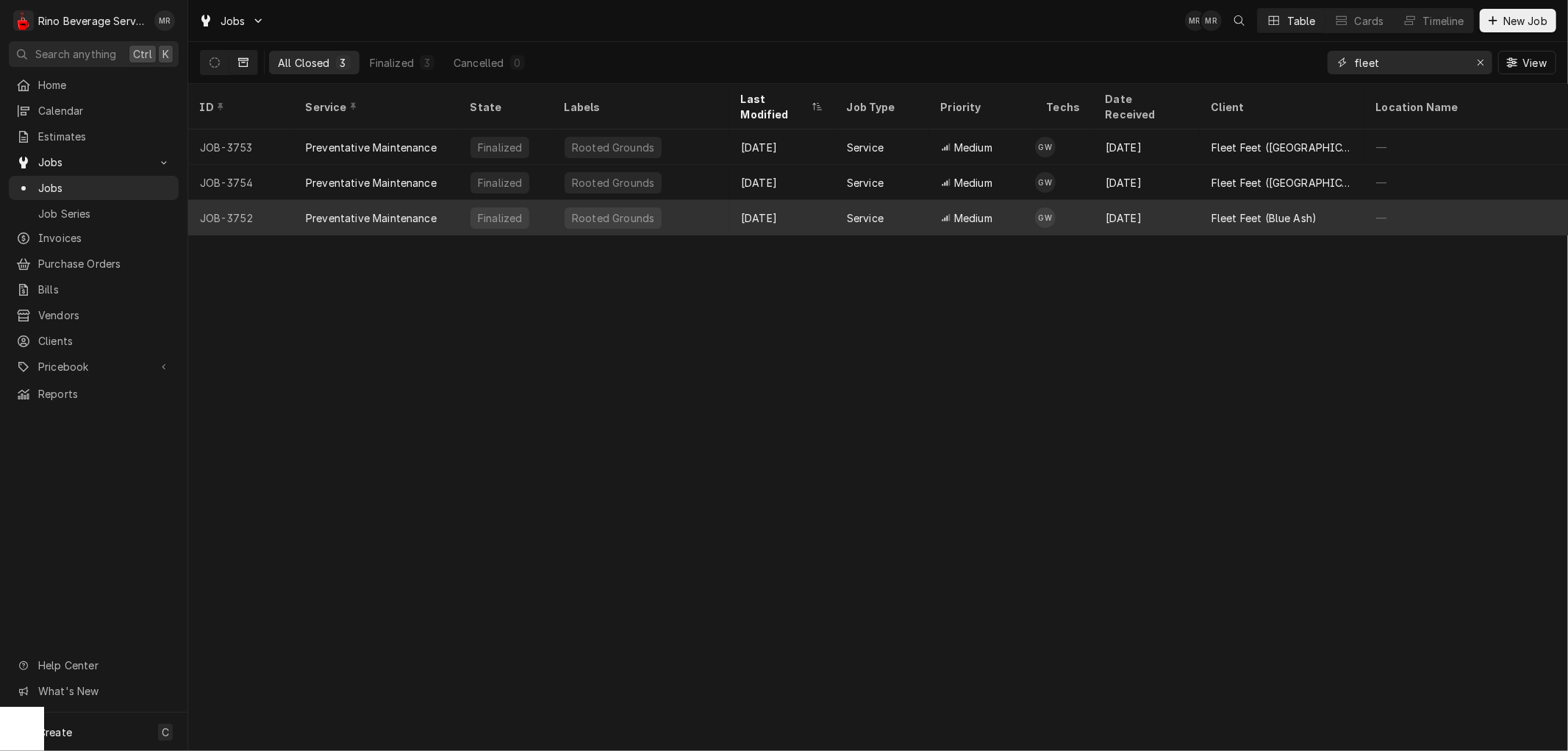
type input "fleet"
click at [451, 200] on div "Preventative Maintenance" at bounding box center [376, 217] width 164 height 35
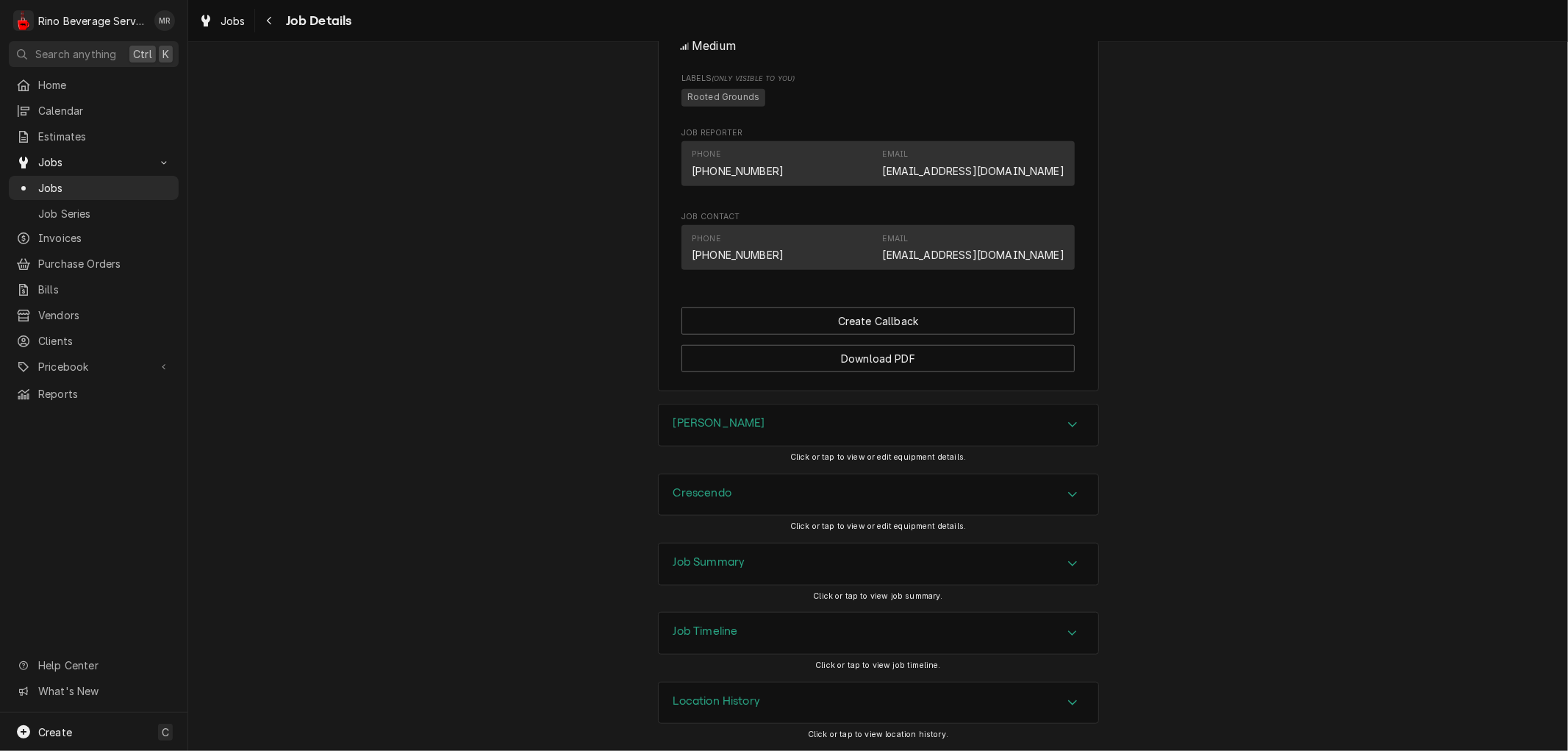
scroll to position [872, 0]
drag, startPoint x: 650, startPoint y: 459, endPoint x: 701, endPoint y: 533, distance: 89.9
click at [699, 531] on div "Completed and Invoiced Fleet Feet (Blue Ash) [STREET_ADDRESS] Open in Maps Roop…" at bounding box center [878, 397] width 1380 height 709
click at [703, 562] on h3 "Job Summary" at bounding box center [709, 562] width 72 height 14
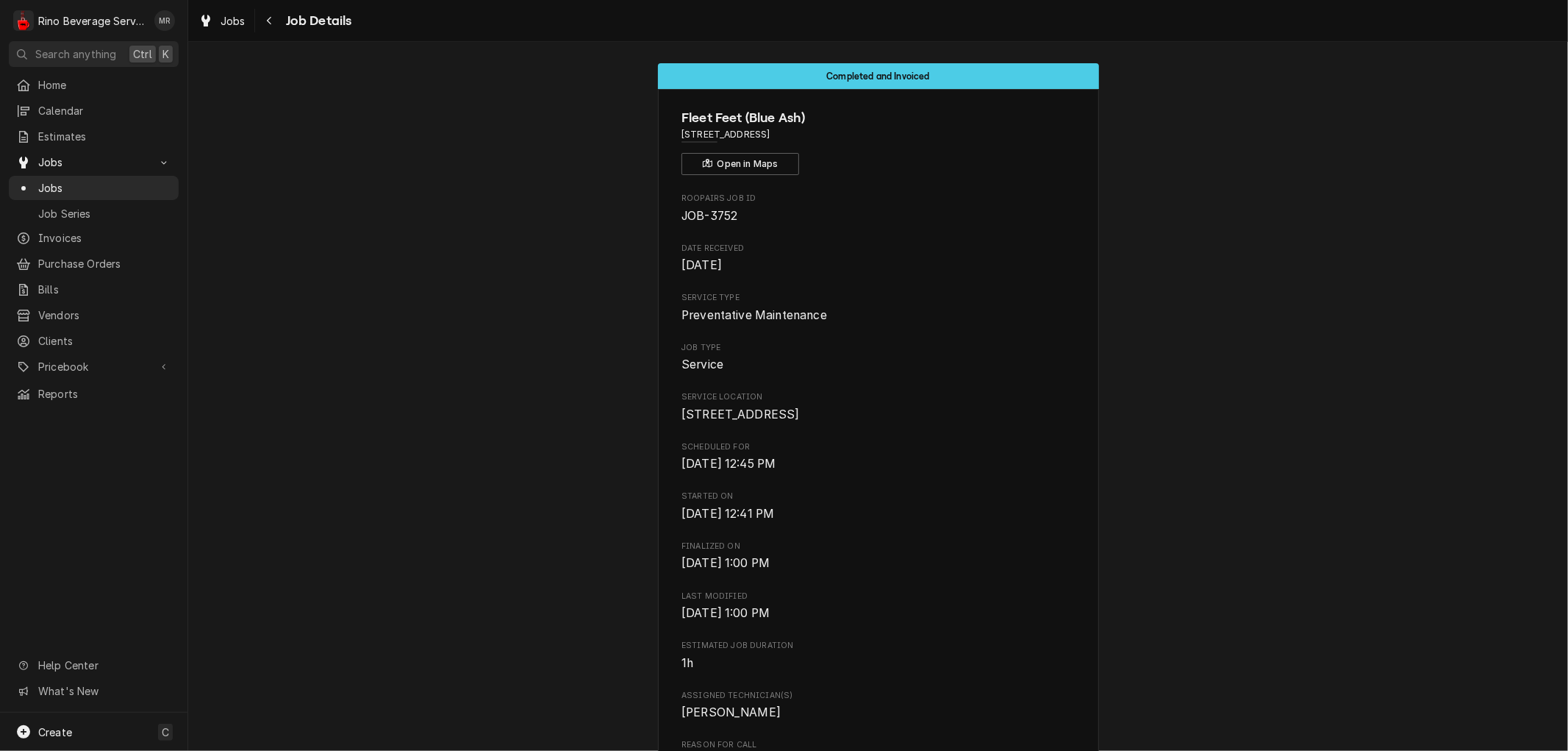
scroll to position [0, 0]
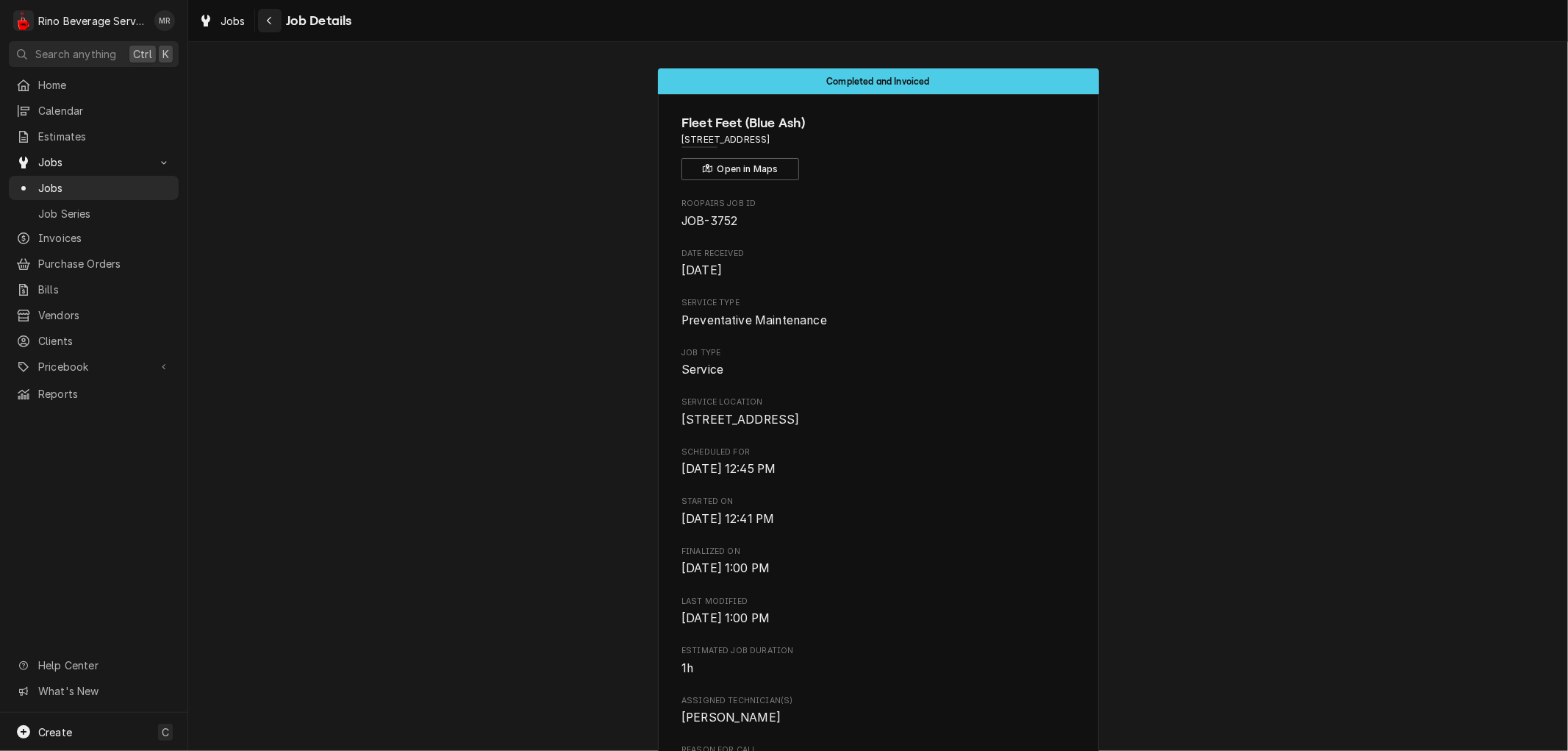
click at [272, 20] on icon "Navigate back" at bounding box center [269, 20] width 7 height 11
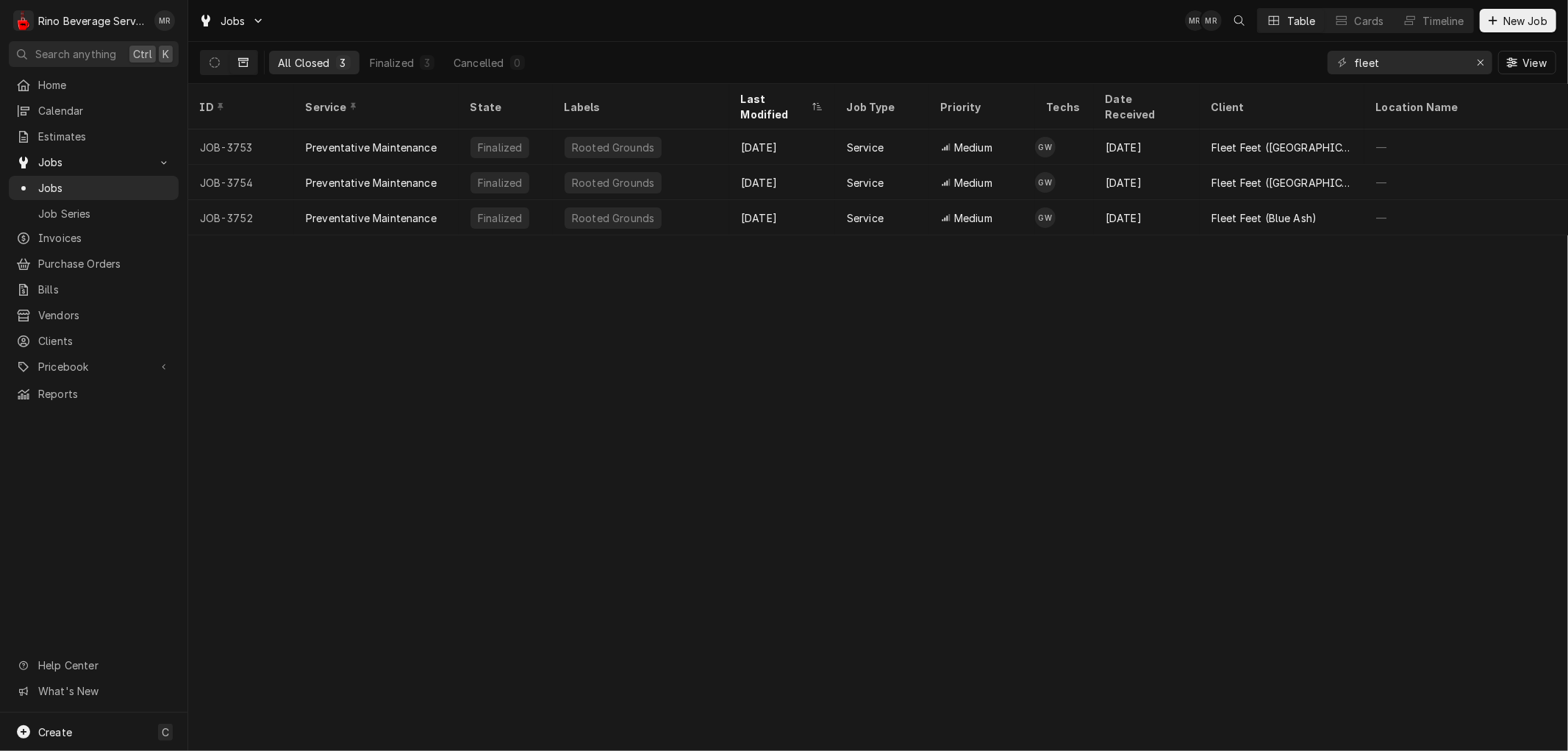
click at [239, 57] on icon "Dynamic Content Wrapper" at bounding box center [243, 63] width 11 height 11
click at [251, 59] on button "Dynamic Content Wrapper" at bounding box center [243, 62] width 28 height 23
click at [246, 60] on icon "Dynamic Content Wrapper" at bounding box center [243, 63] width 11 height 9
click at [210, 59] on icon "Dynamic Content Wrapper" at bounding box center [215, 63] width 11 height 11
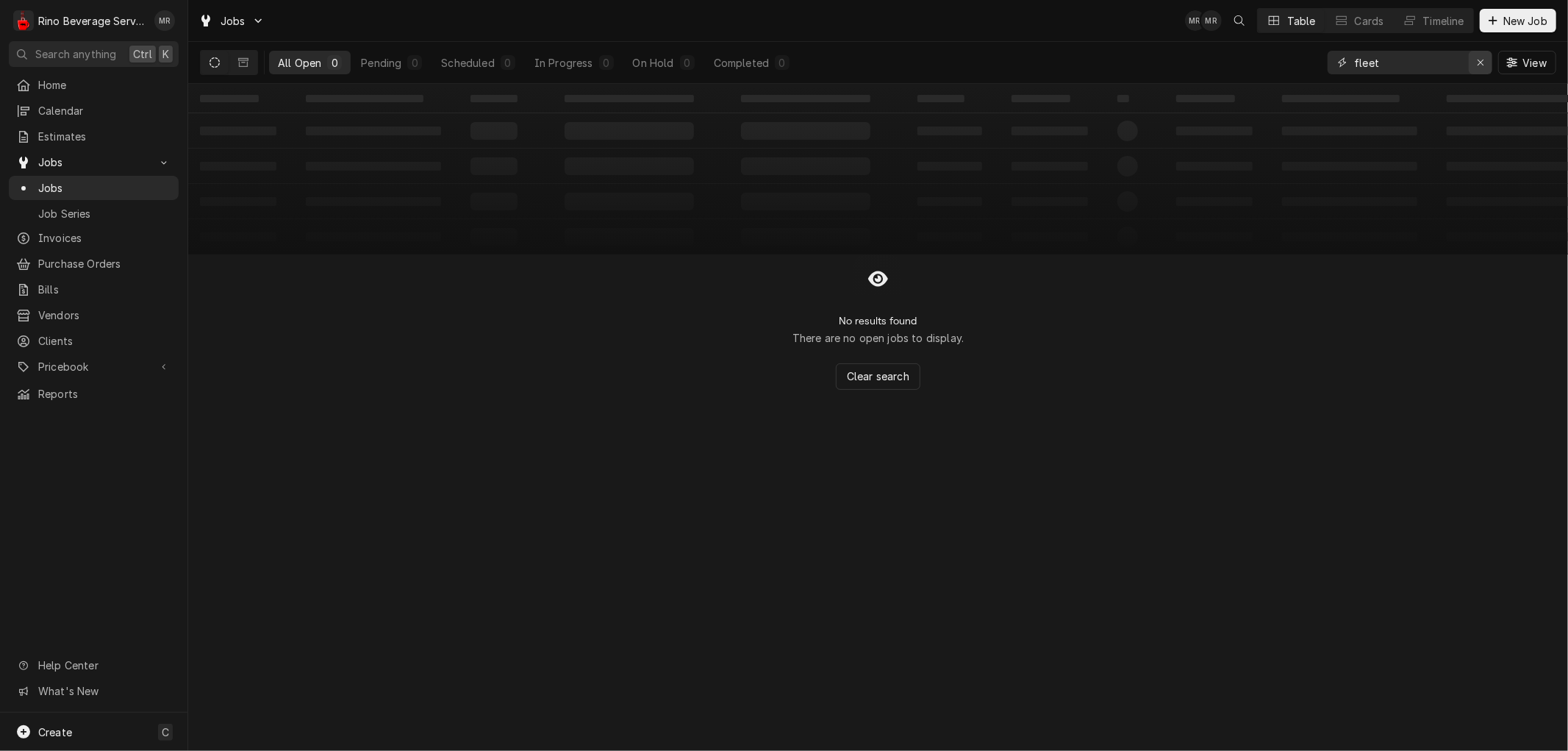
click at [1478, 61] on icon "Erase input" at bounding box center [1481, 63] width 8 height 11
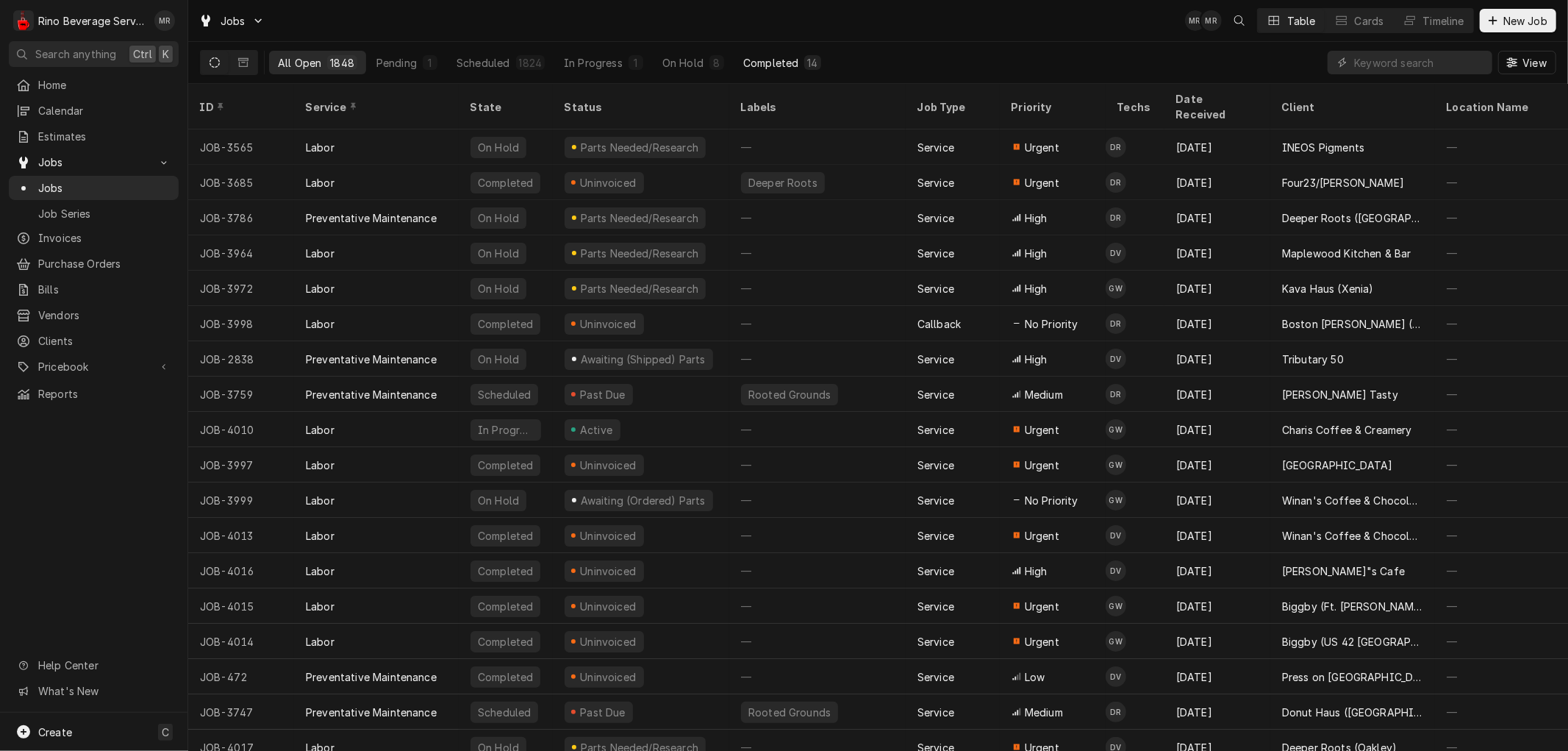
click at [784, 64] on div "Completed" at bounding box center [770, 63] width 55 height 15
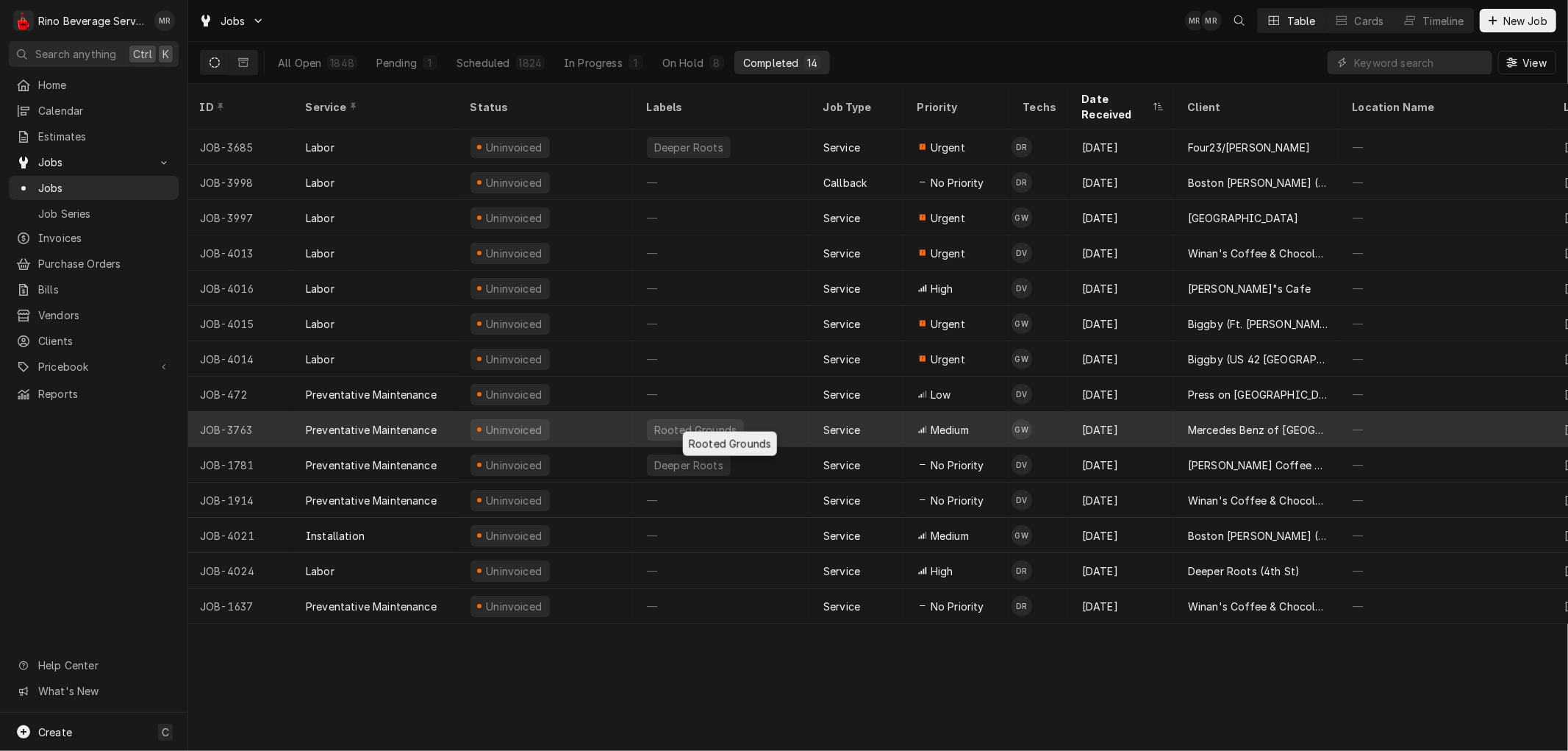
click at [773, 412] on div "Rooted Grounds" at bounding box center [723, 429] width 176 height 35
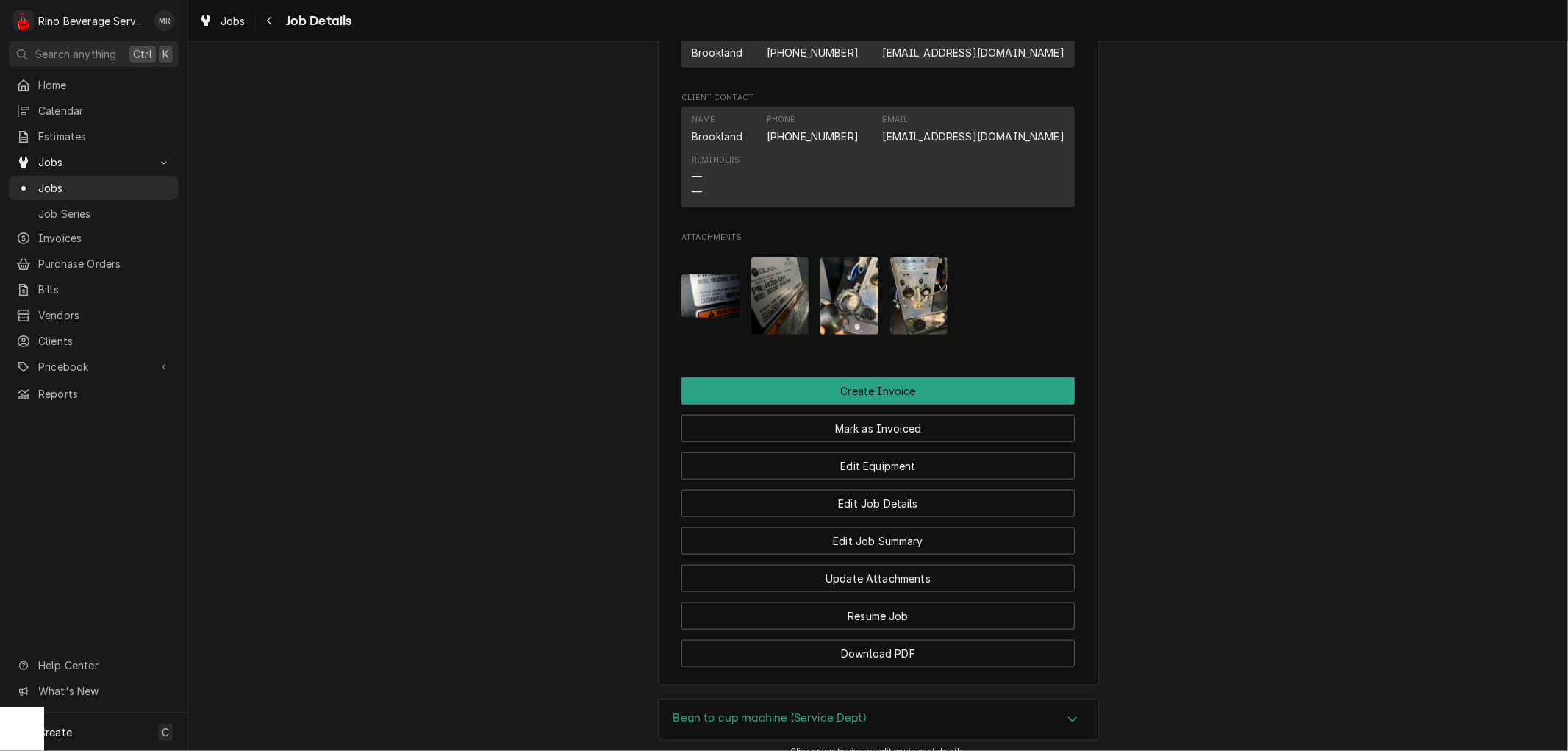
scroll to position [1143, 0]
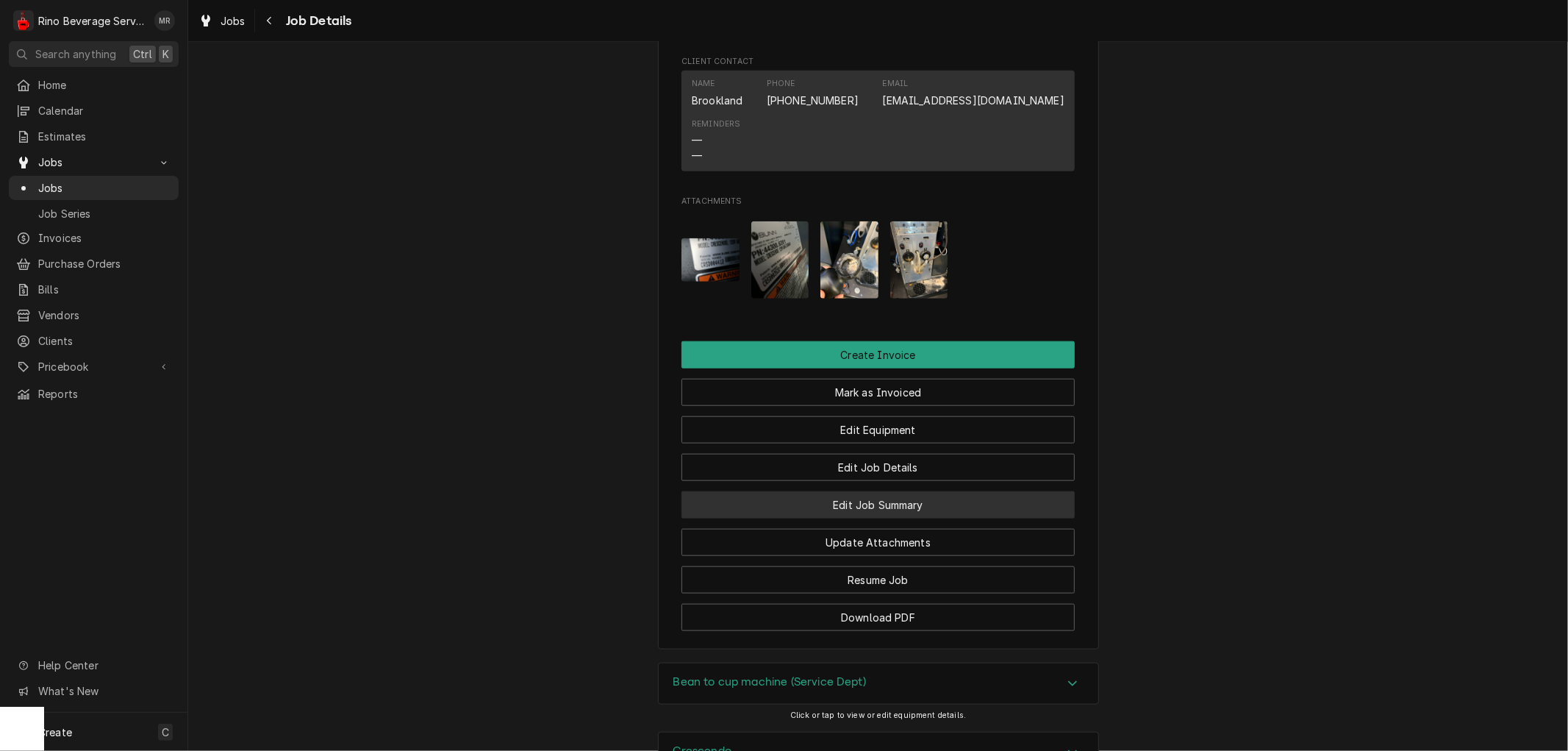
click at [770, 512] on button "Edit Job Summary" at bounding box center [878, 504] width 394 height 27
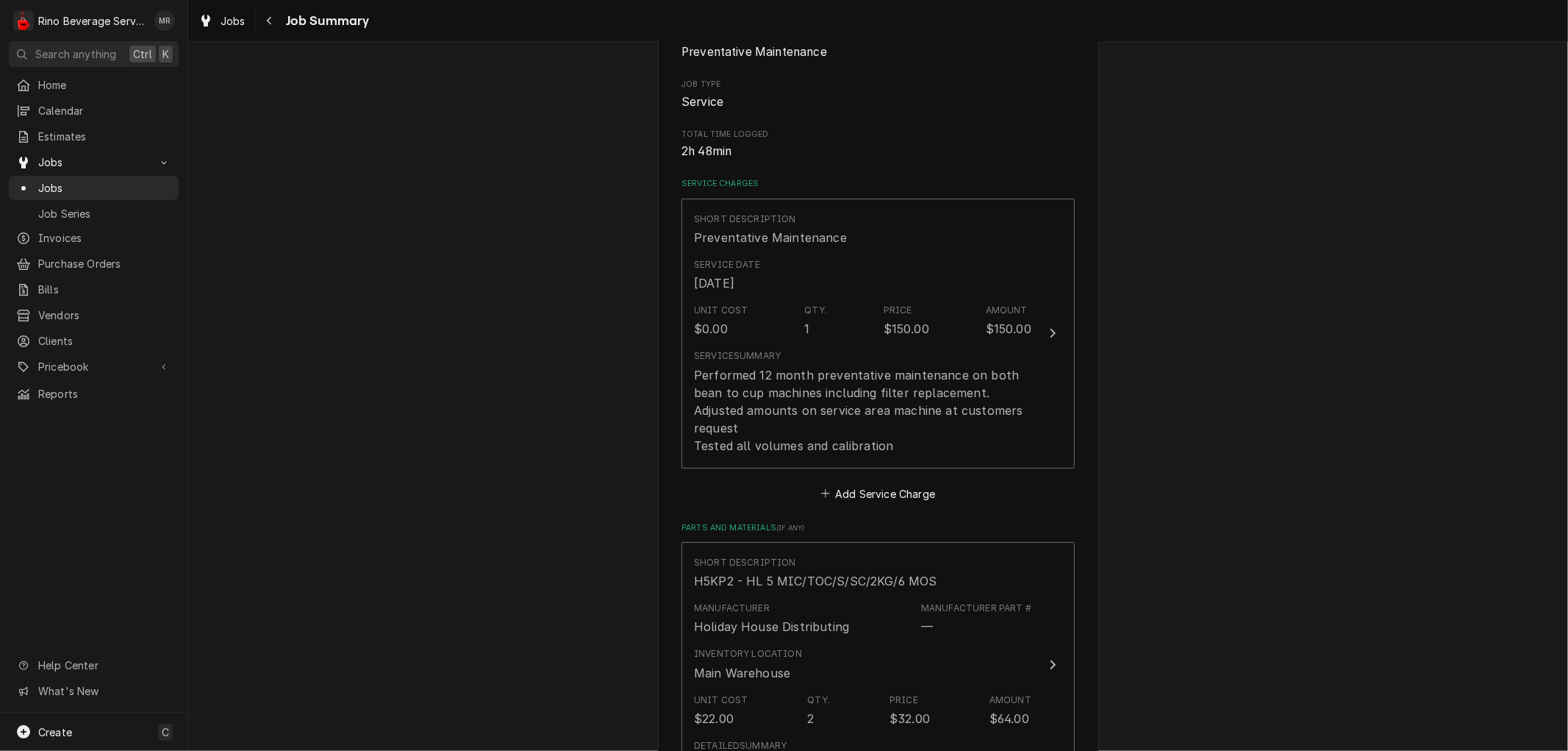
scroll to position [245, 0]
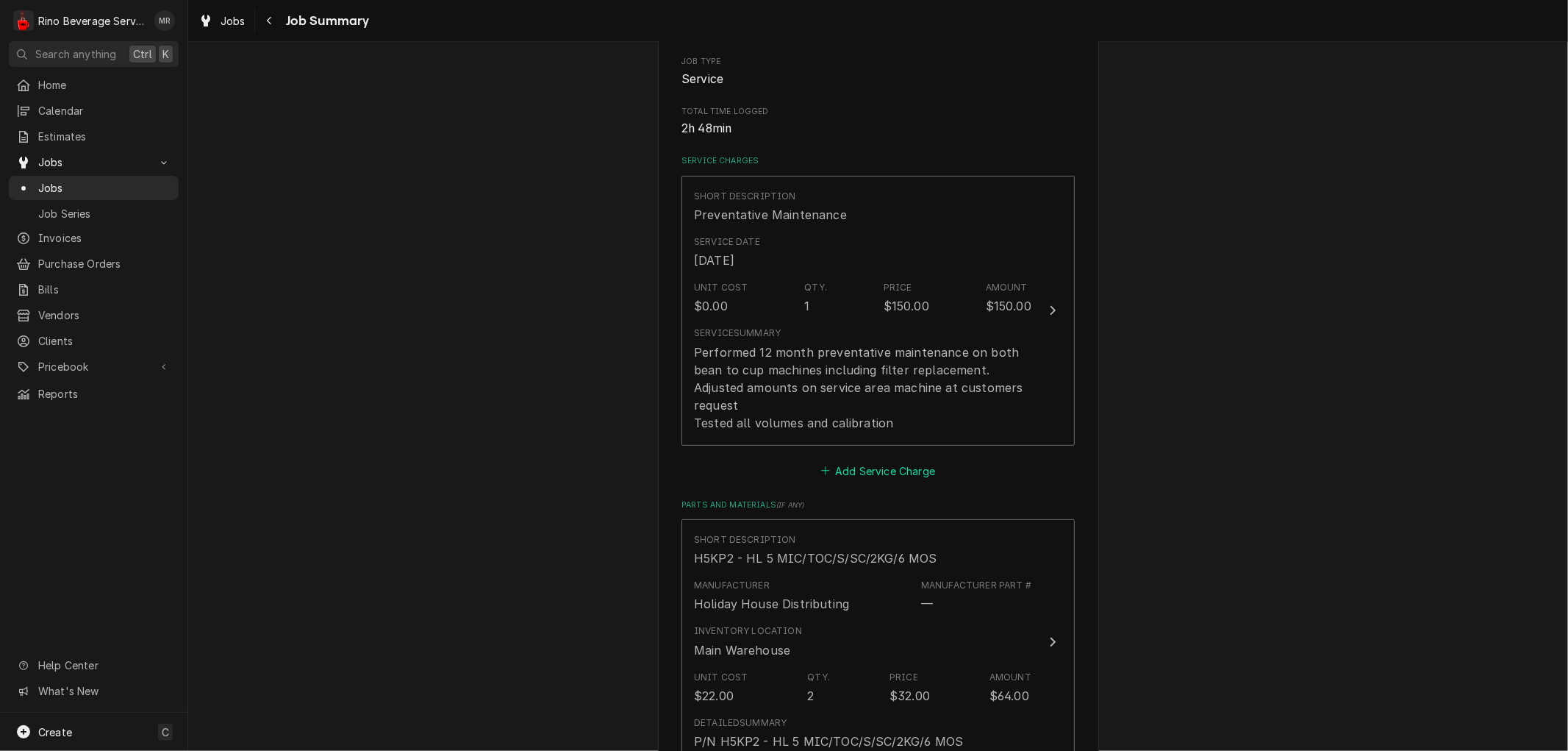
click at [863, 468] on button "Add Service Charge" at bounding box center [877, 470] width 119 height 20
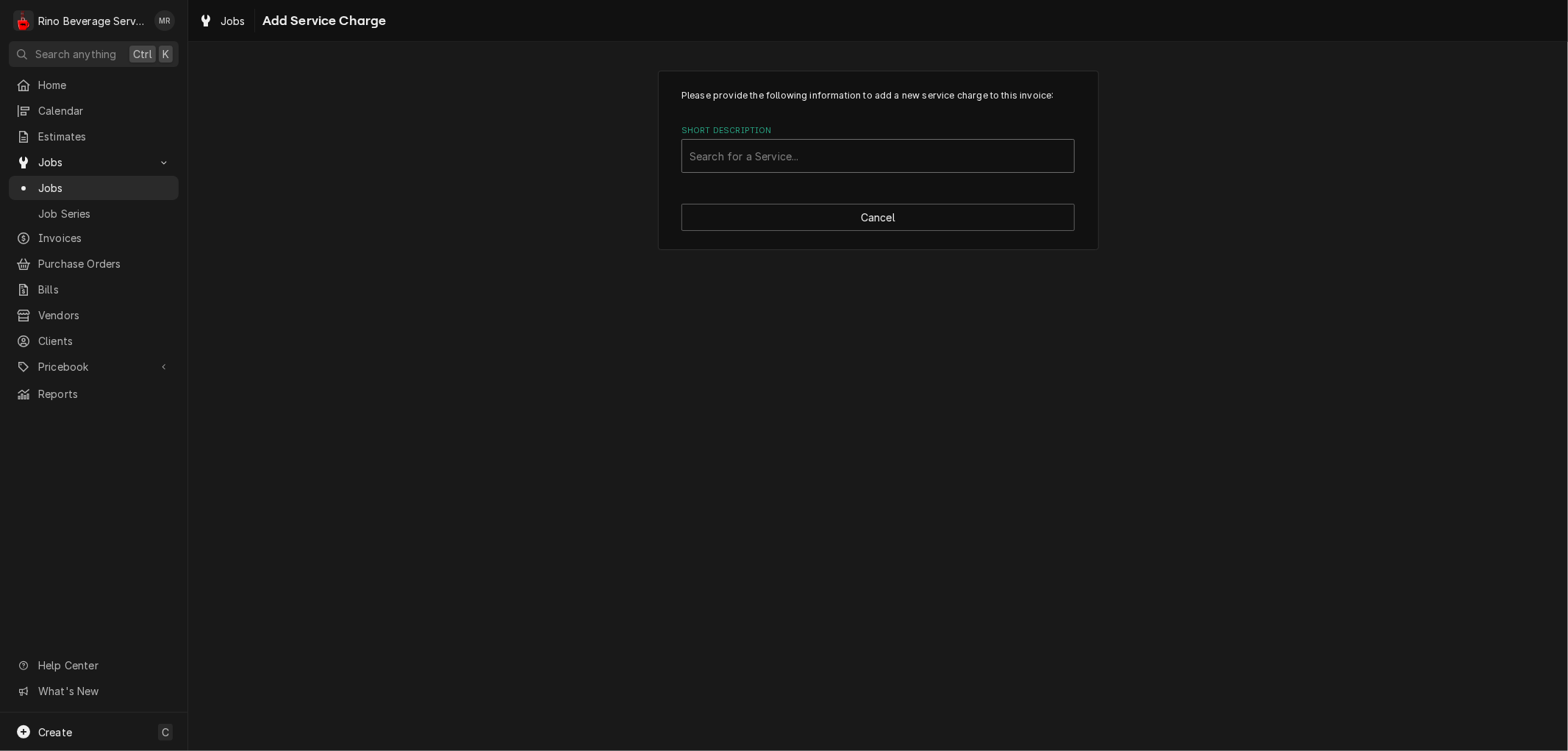
click at [757, 152] on div "Short Description" at bounding box center [878, 155] width 377 height 26
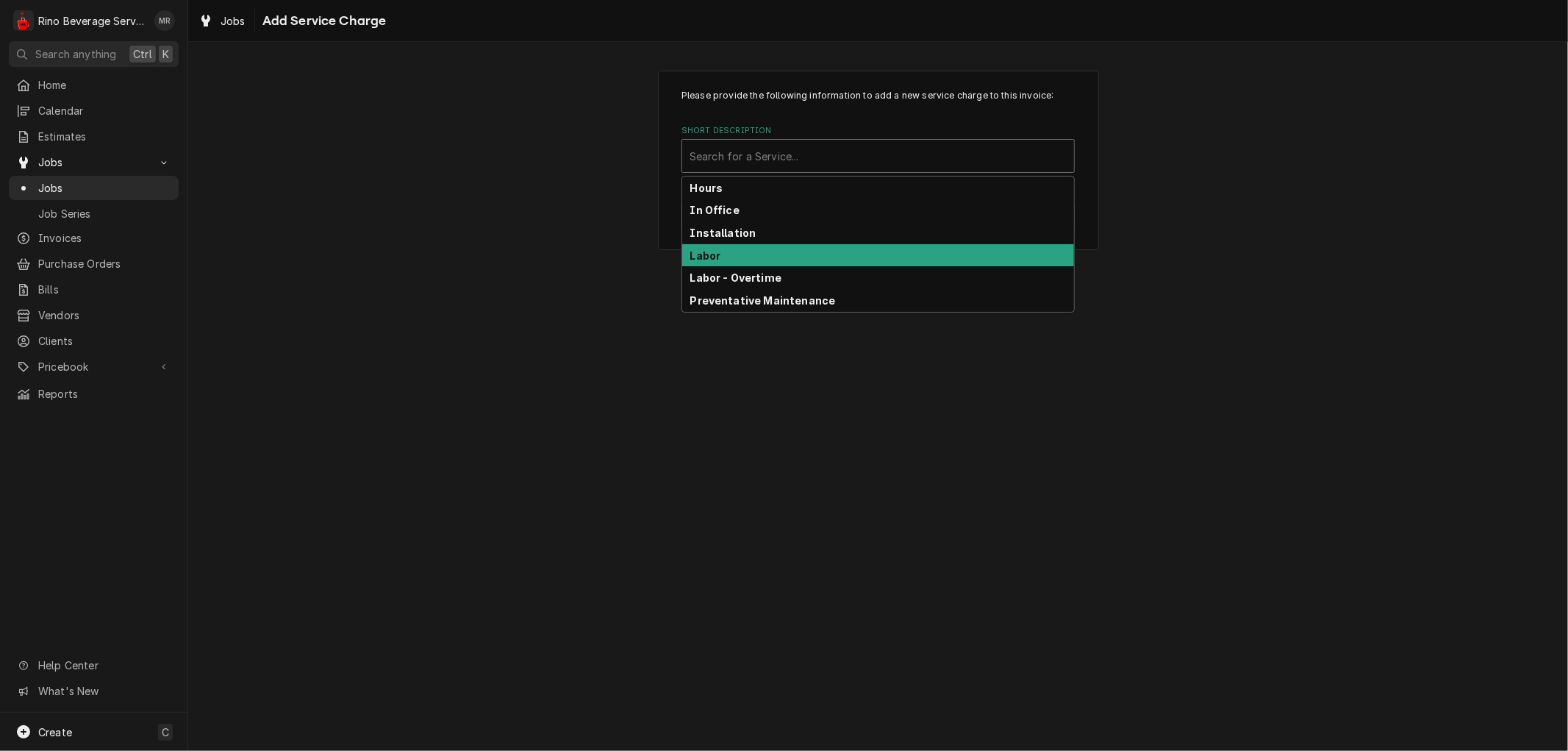
click at [743, 255] on div "Labor" at bounding box center [878, 256] width 392 height 23
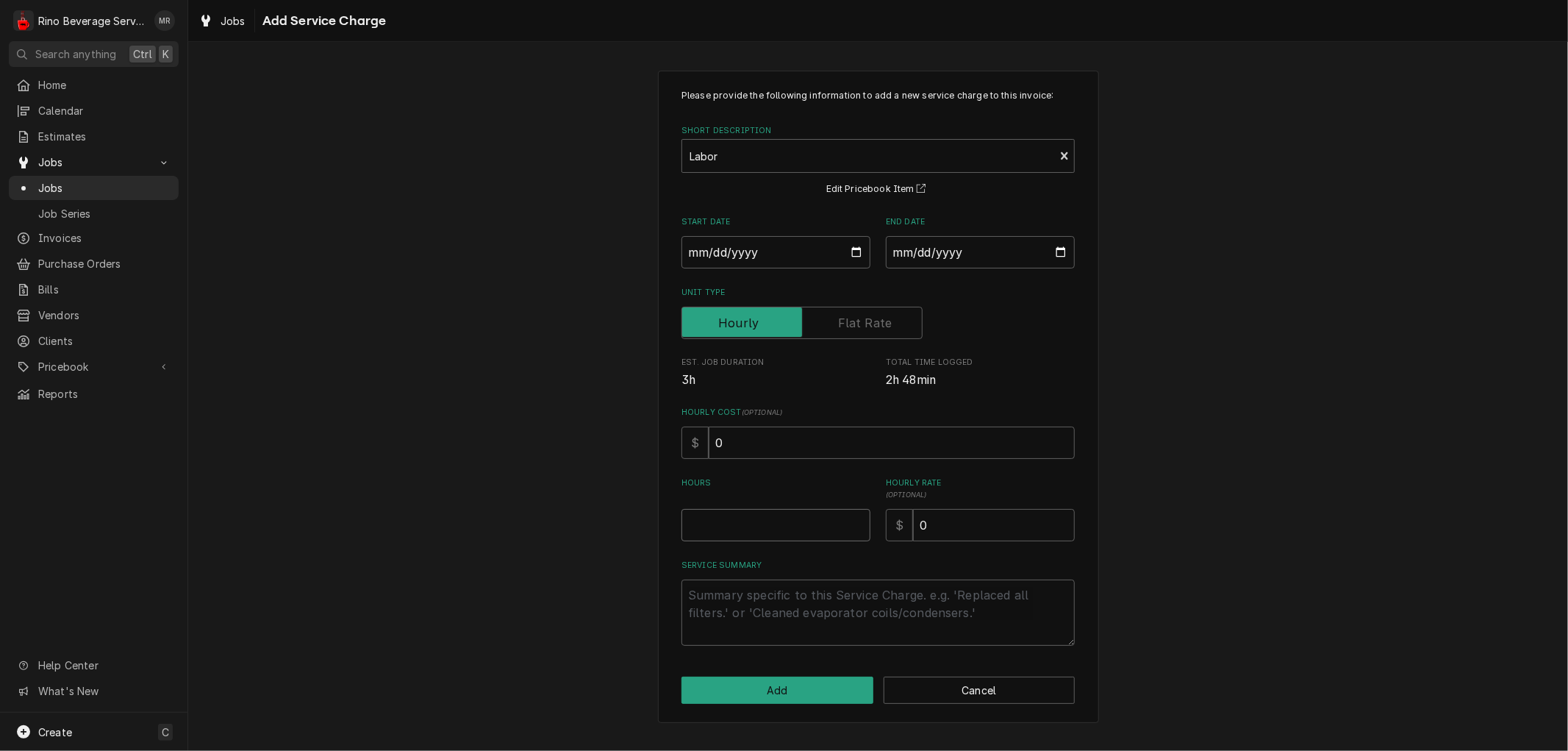
type textarea "x"
type input "0.5"
click at [856, 519] on input "0.5" at bounding box center [776, 525] width 189 height 32
type textarea "x"
type input "1"
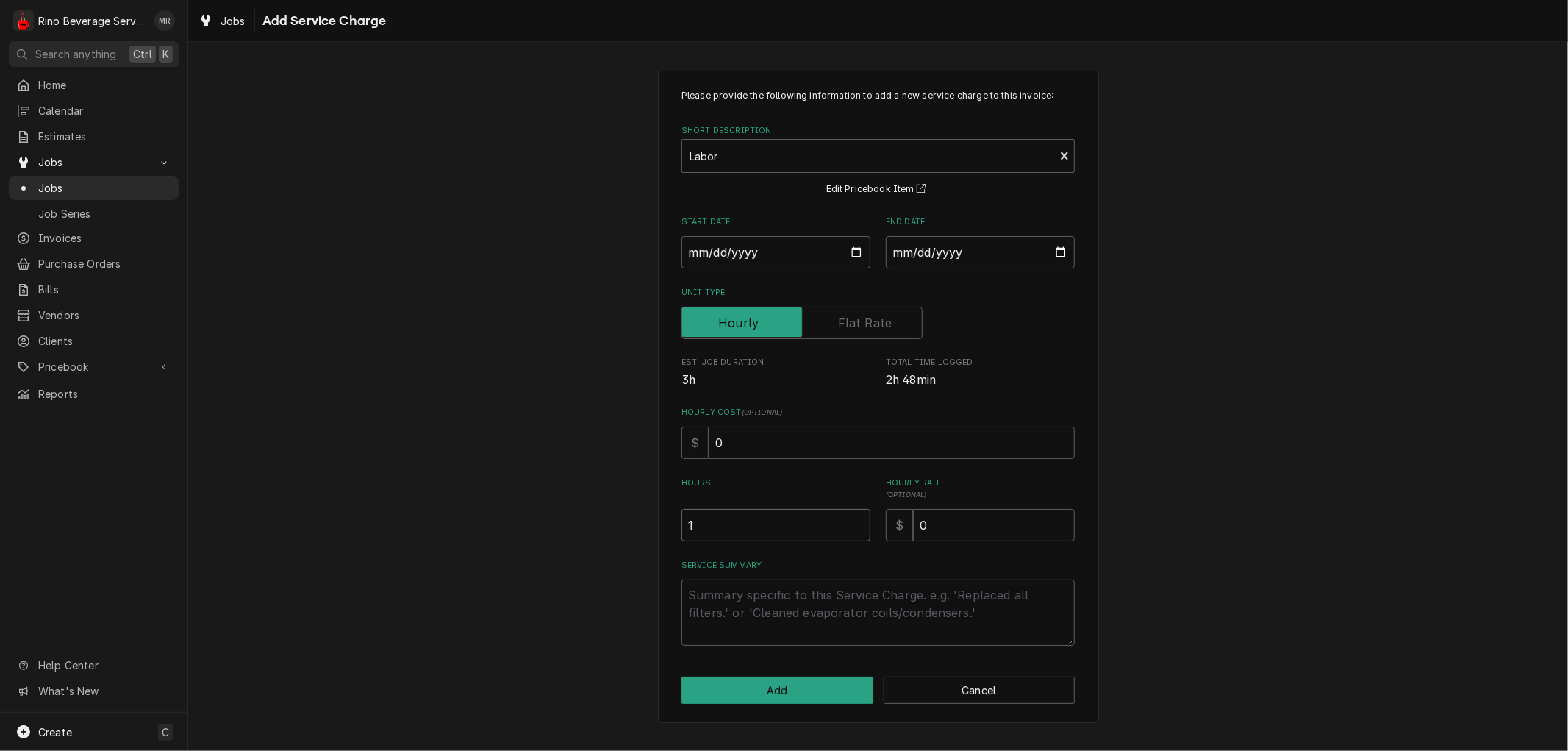
click at [856, 519] on input "1" at bounding box center [776, 525] width 189 height 32
click at [938, 517] on input "0" at bounding box center [994, 525] width 162 height 32
type textarea "x"
type input "9"
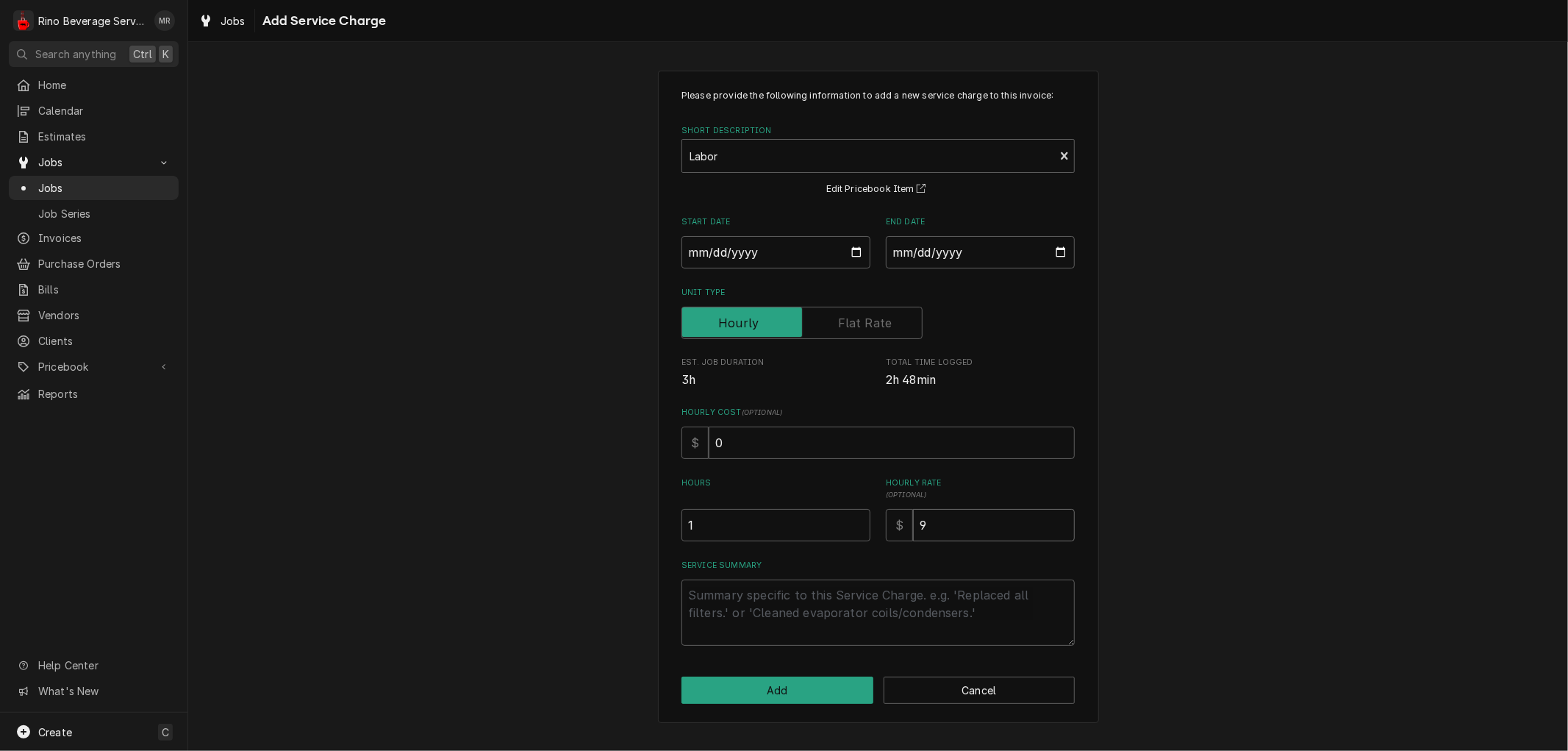
type textarea "x"
type input "95"
click at [696, 600] on textarea "Service Summary" at bounding box center [878, 612] width 394 height 66
type textarea "x"
type textarea "A"
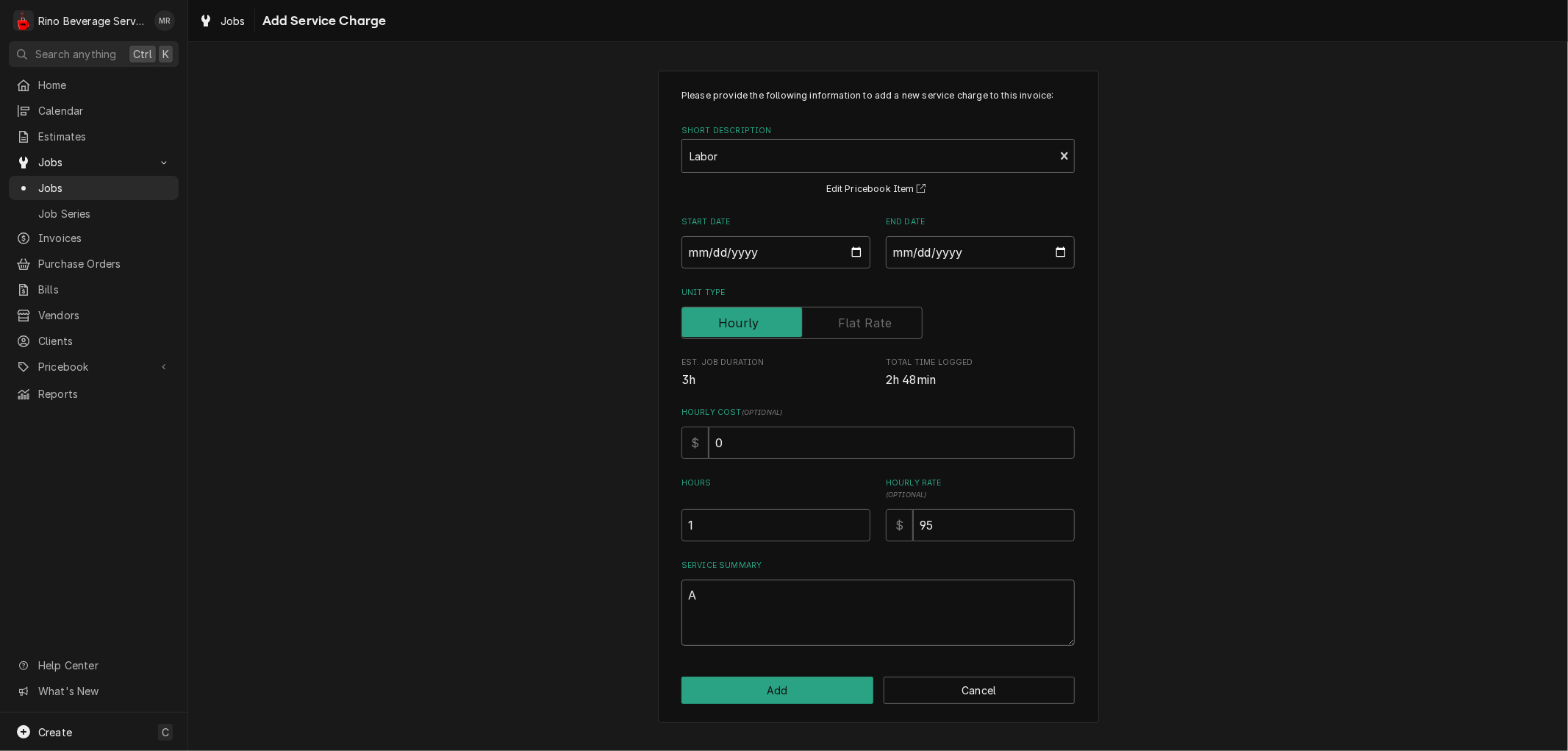
type textarea "x"
type textarea "Ad"
type textarea "x"
type textarea "Add"
type textarea "x"
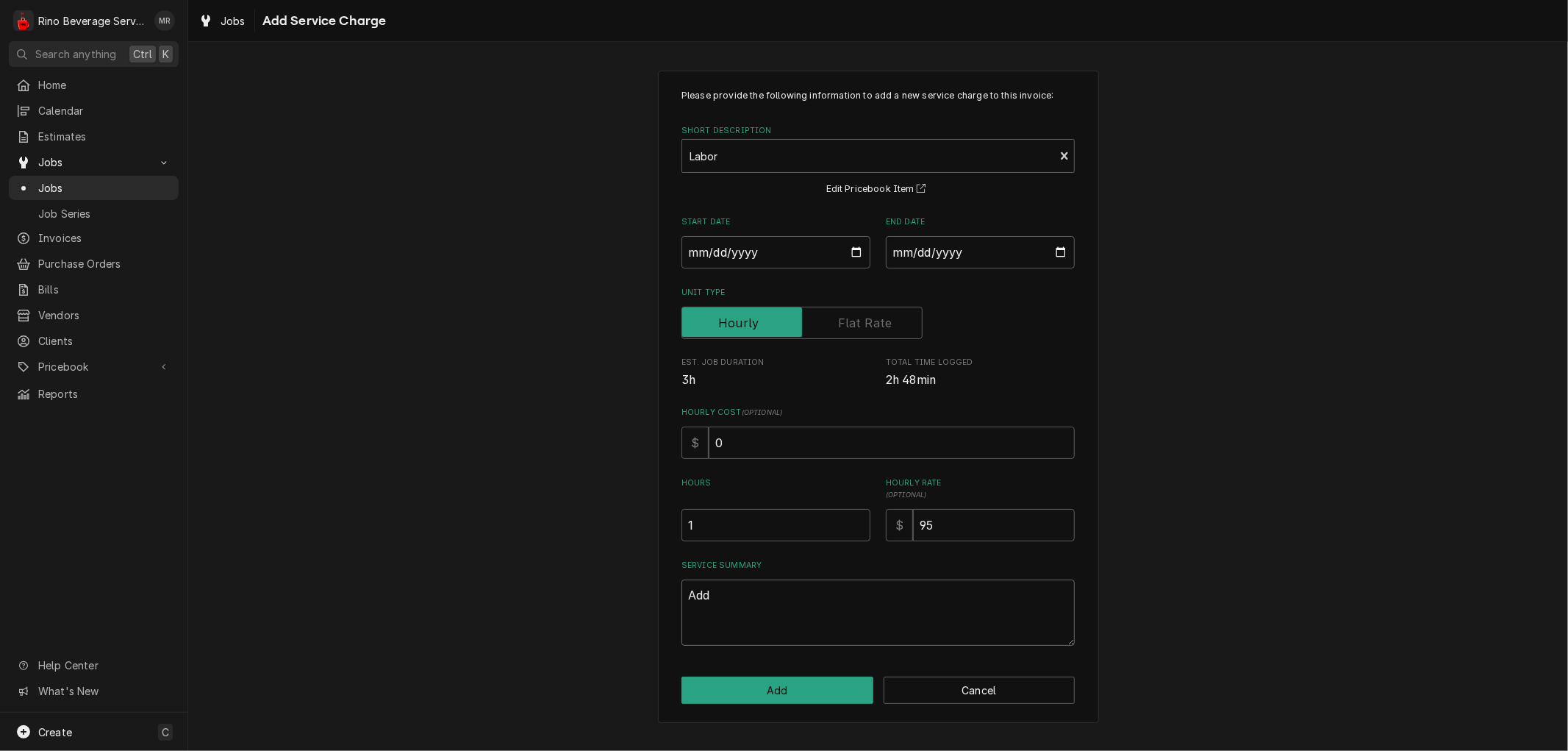
type textarea "Adde"
type textarea "x"
type textarea "Added"
type textarea "x"
type textarea "Added"
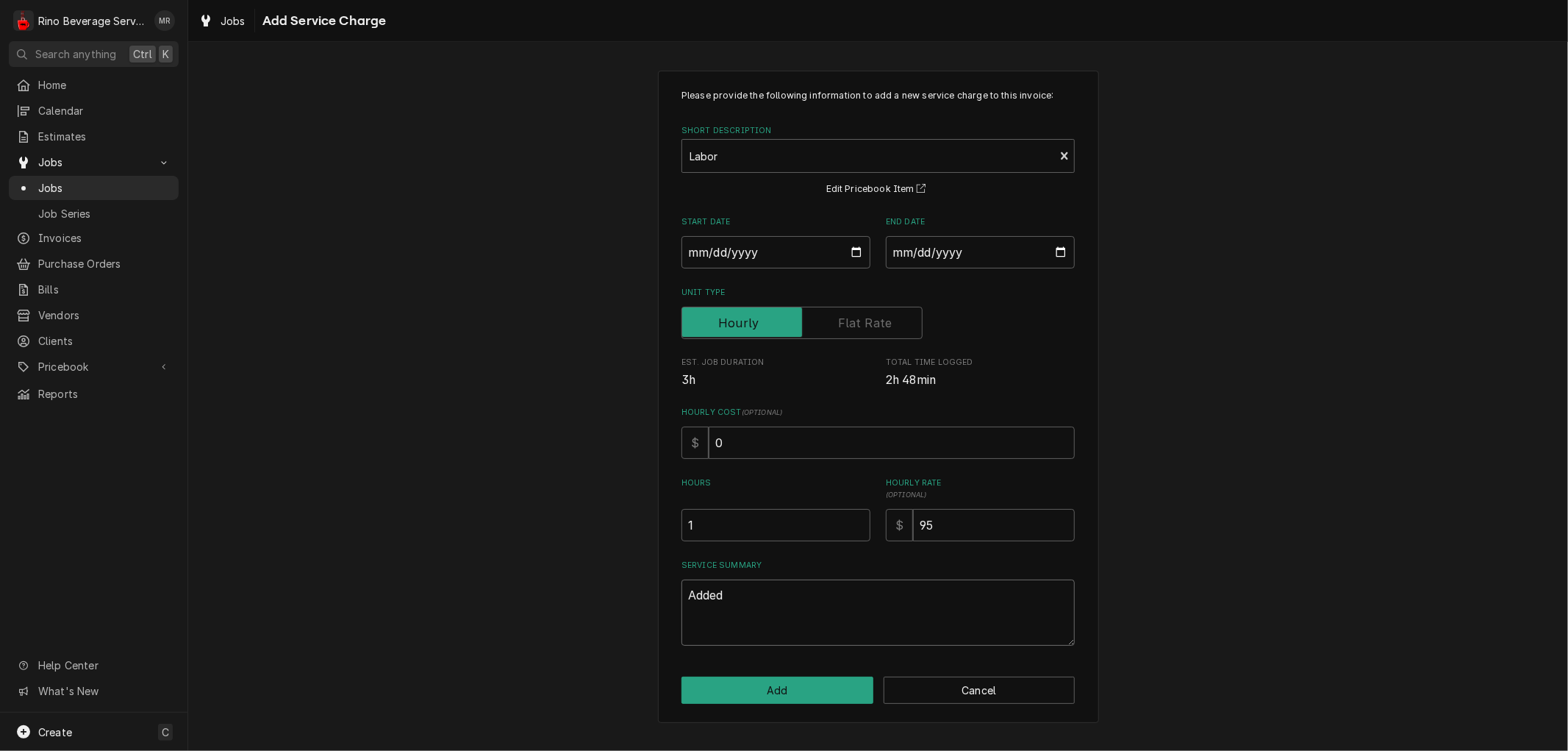
type textarea "x"
type textarea "Added l"
type textarea "x"
type textarea "Added la"
type textarea "x"
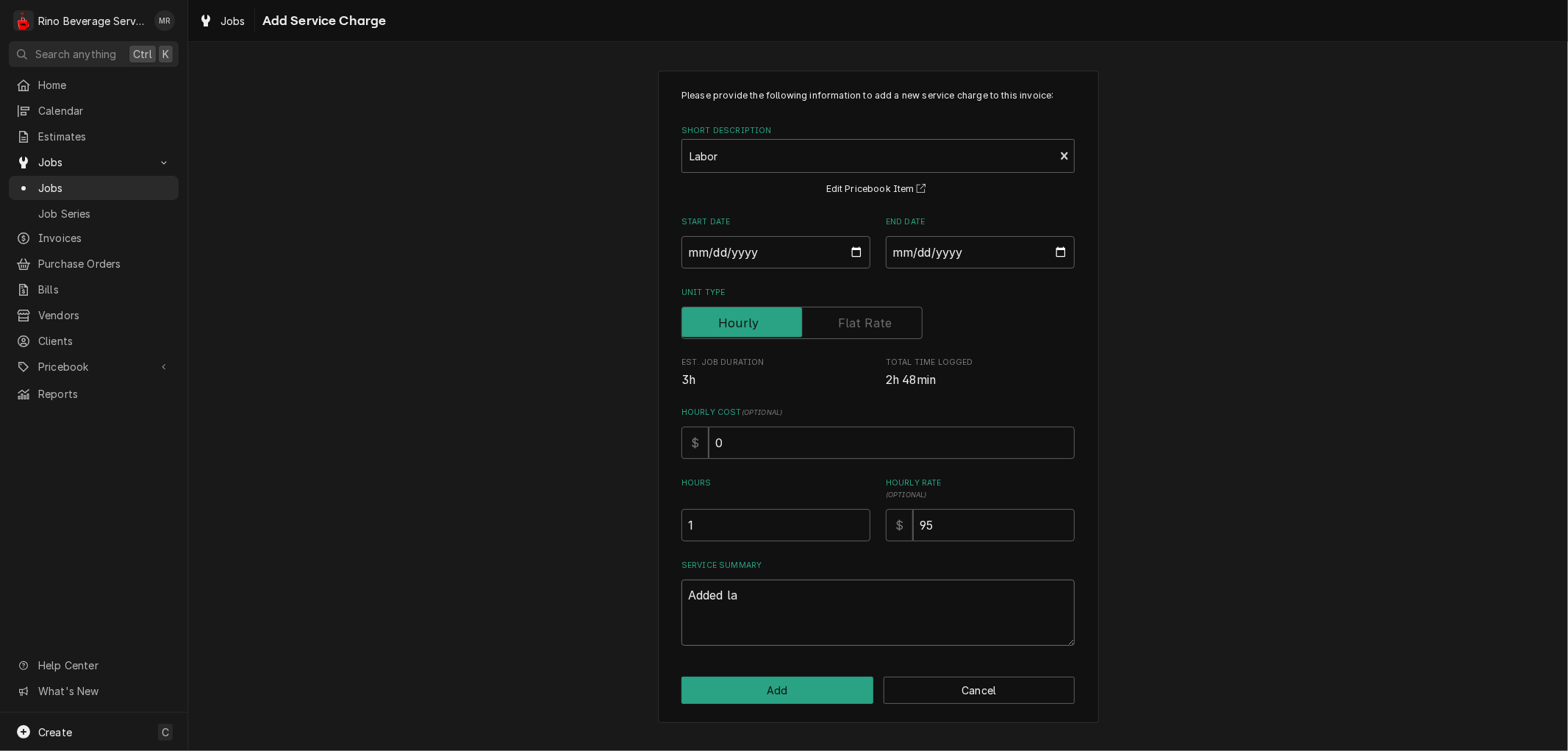
type textarea "Added lab"
type textarea "x"
type textarea "Added labo"
type textarea "x"
type textarea "Added labor"
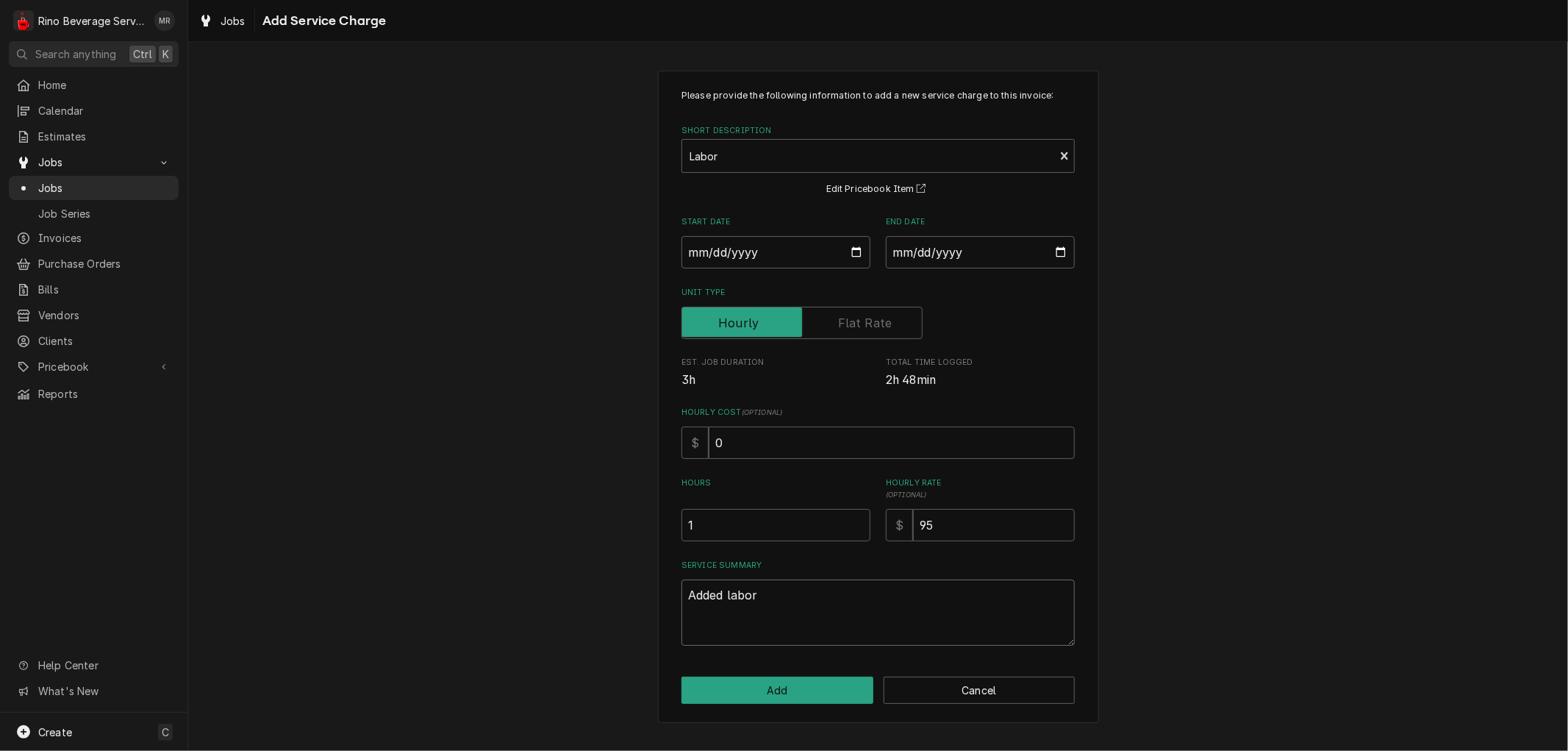
type textarea "x"
type textarea "Added labor"
type textarea "x"
type textarea "Added labor r"
type textarea "x"
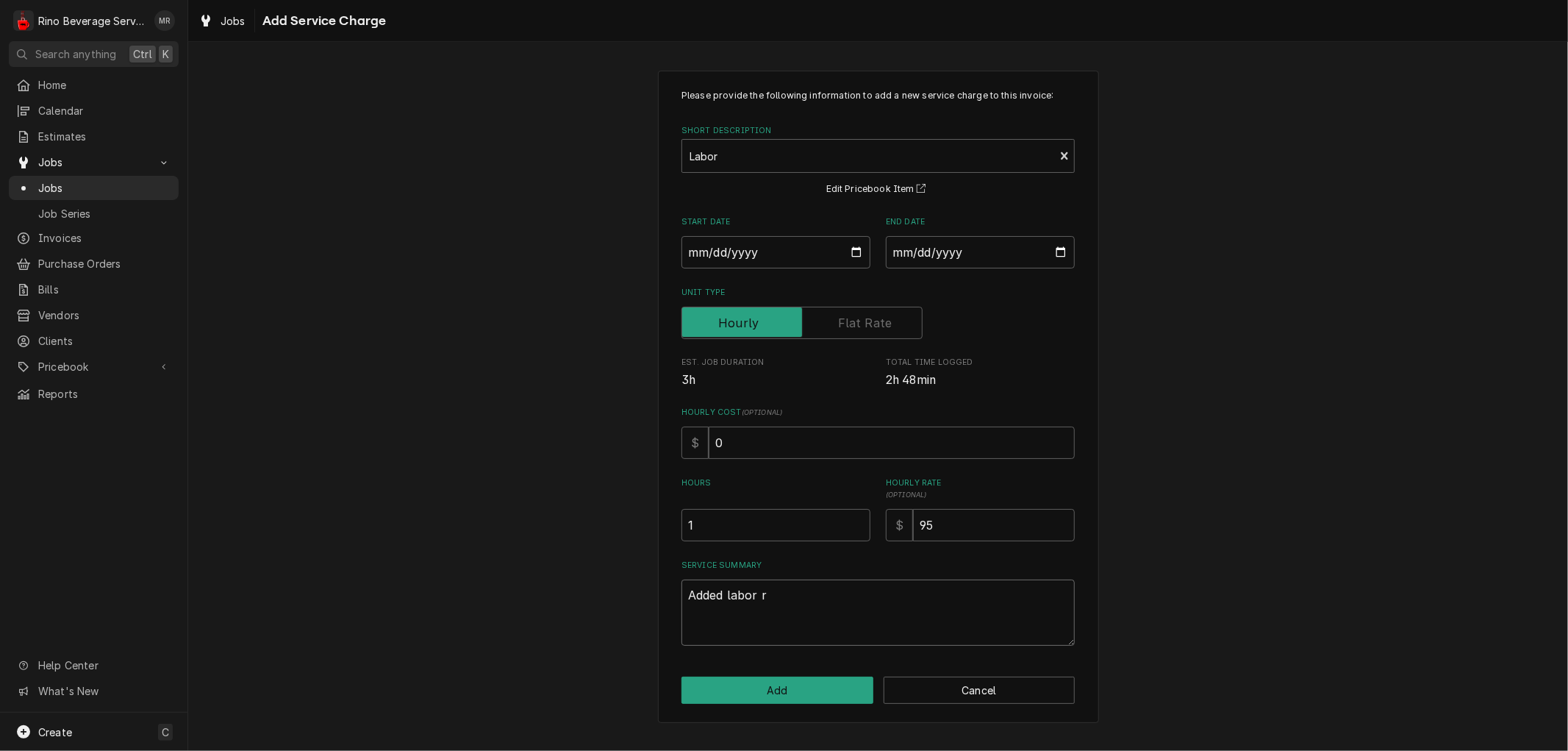
type textarea "Added labor re"
type textarea "x"
type textarea "Added labor req"
type textarea "x"
type textarea "Added labor requ"
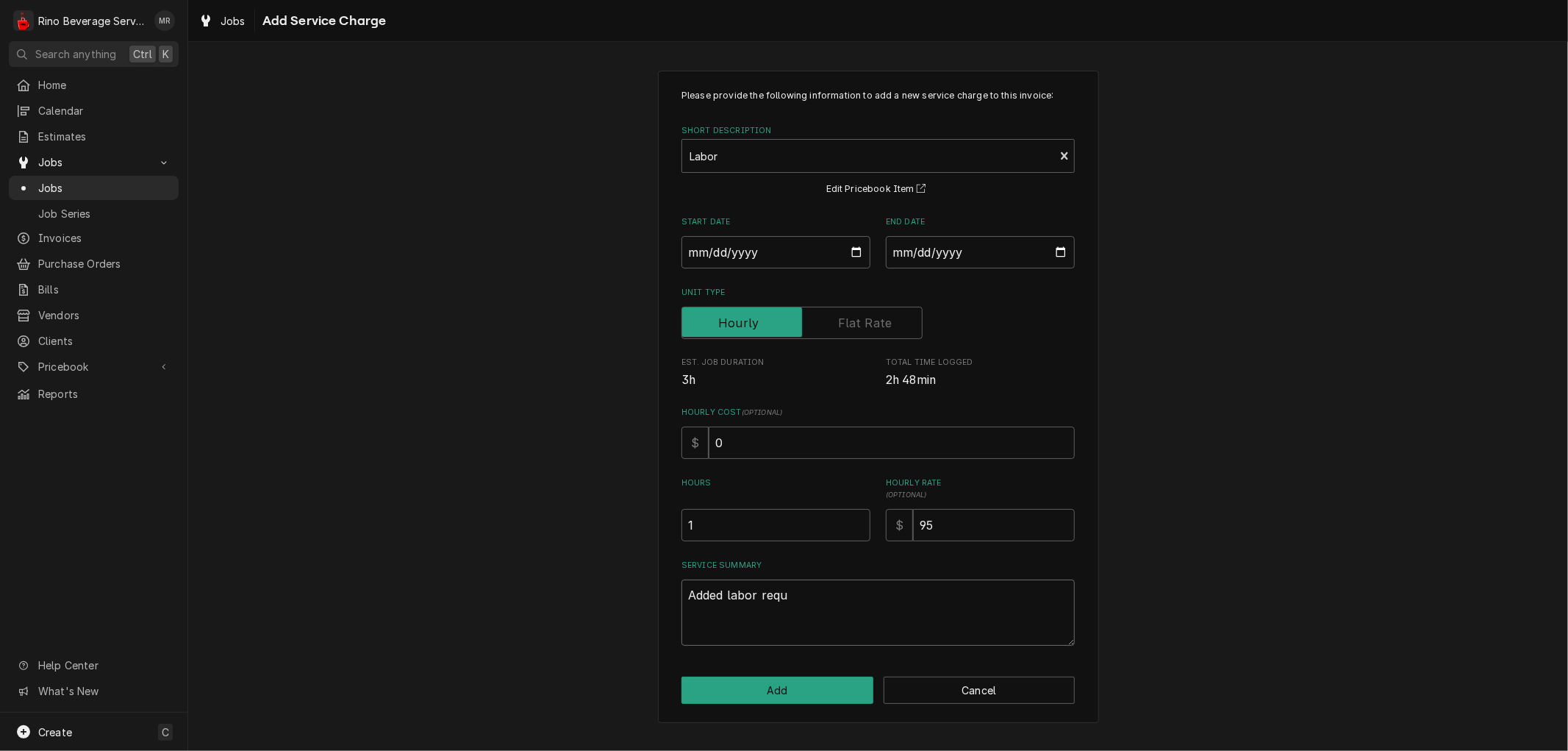
type textarea "x"
type textarea "Added labor requi"
type textarea "x"
type textarea "Added labor requir"
type textarea "x"
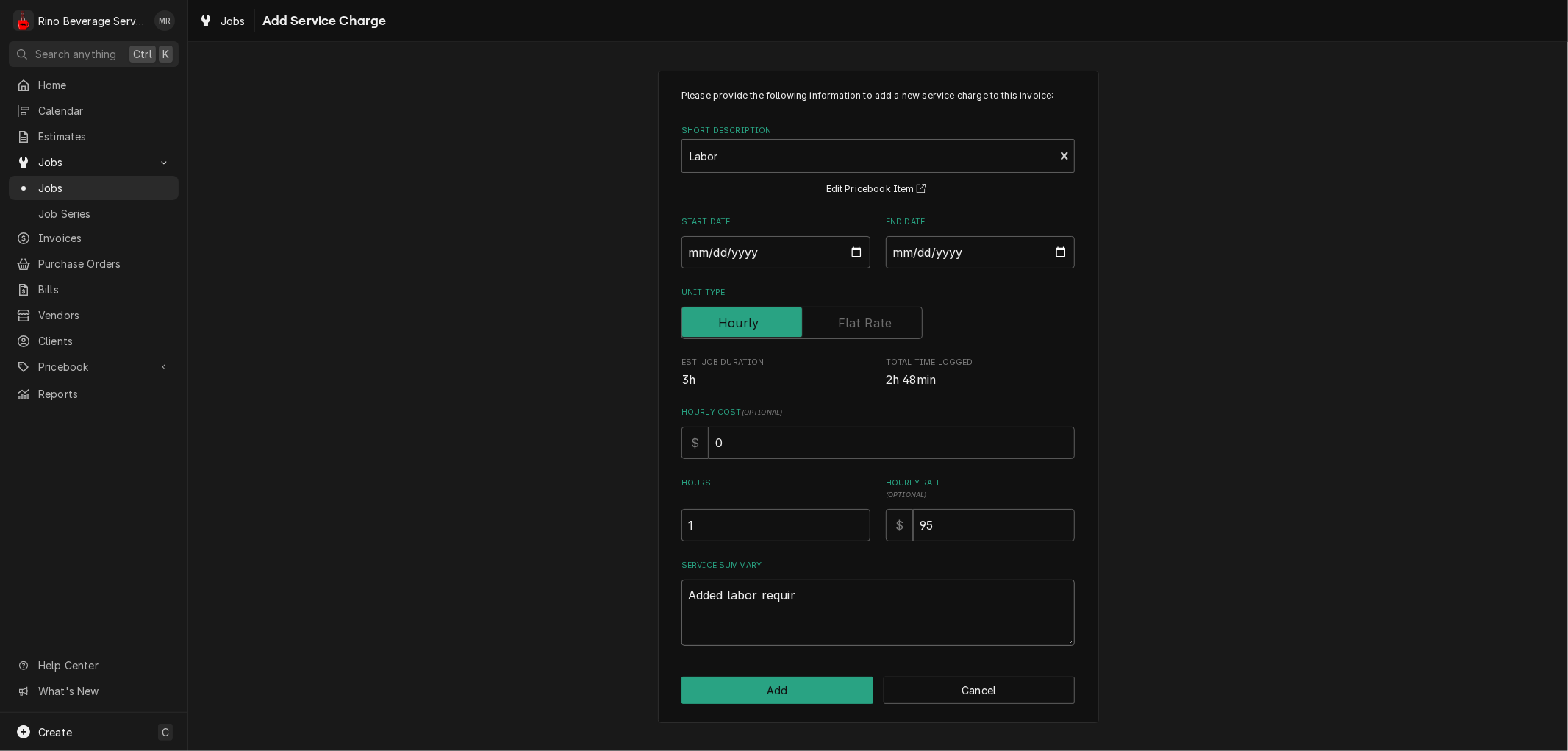
type textarea "Added labor require"
type textarea "x"
type textarea "Added labor required"
type textarea "x"
type textarea "Added labor required"
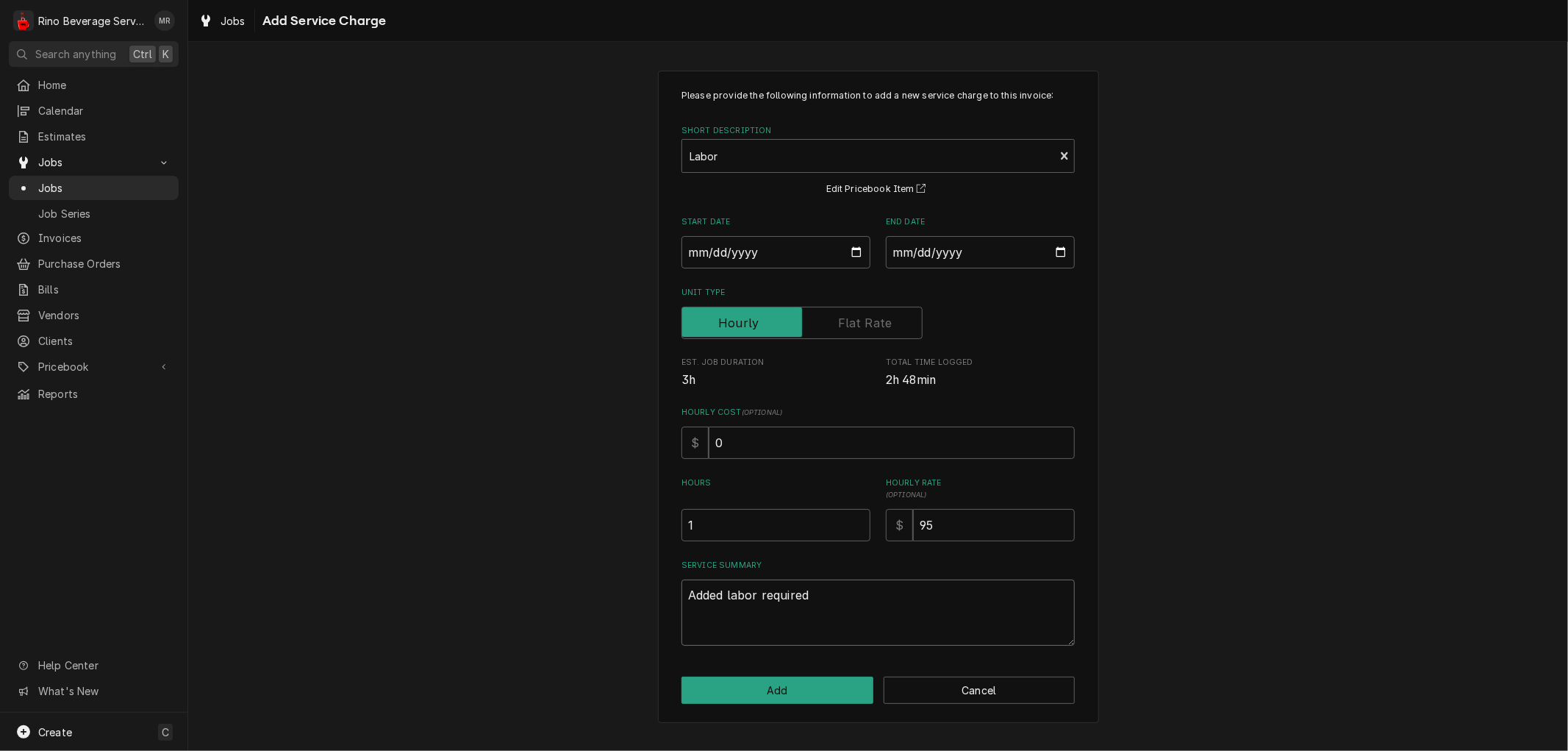
type textarea "x"
type textarea "Added labor required t"
type textarea "x"
type textarea "Added labor required to"
type textarea "x"
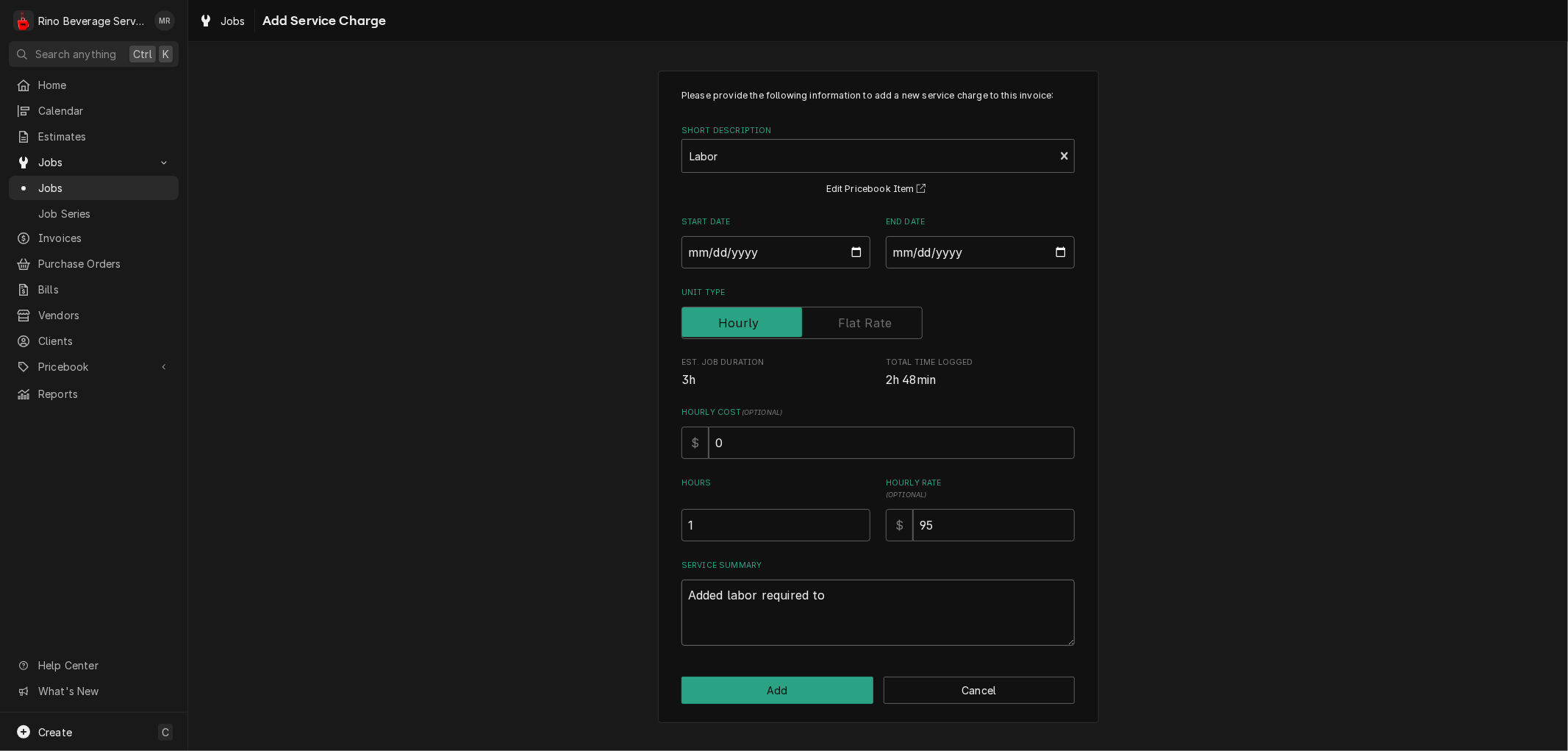
type textarea "Added labor required to"
type textarea "x"
type textarea "Added labor required to c"
type textarea "x"
type textarea "Added labor required to co"
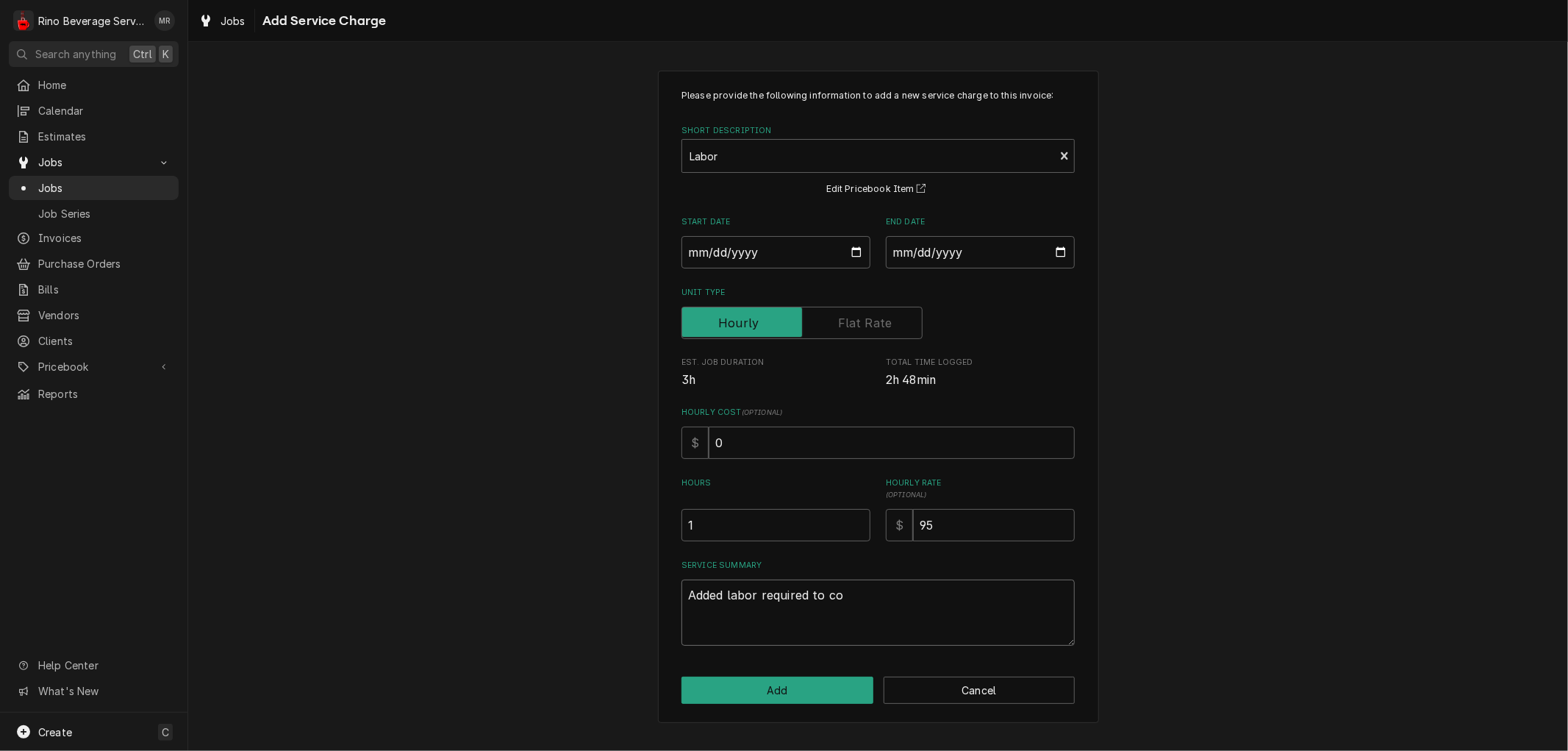
type textarea "x"
type textarea "Added labor required to com"
type textarea "x"
type textarea "Added labor required to comp"
type textarea "x"
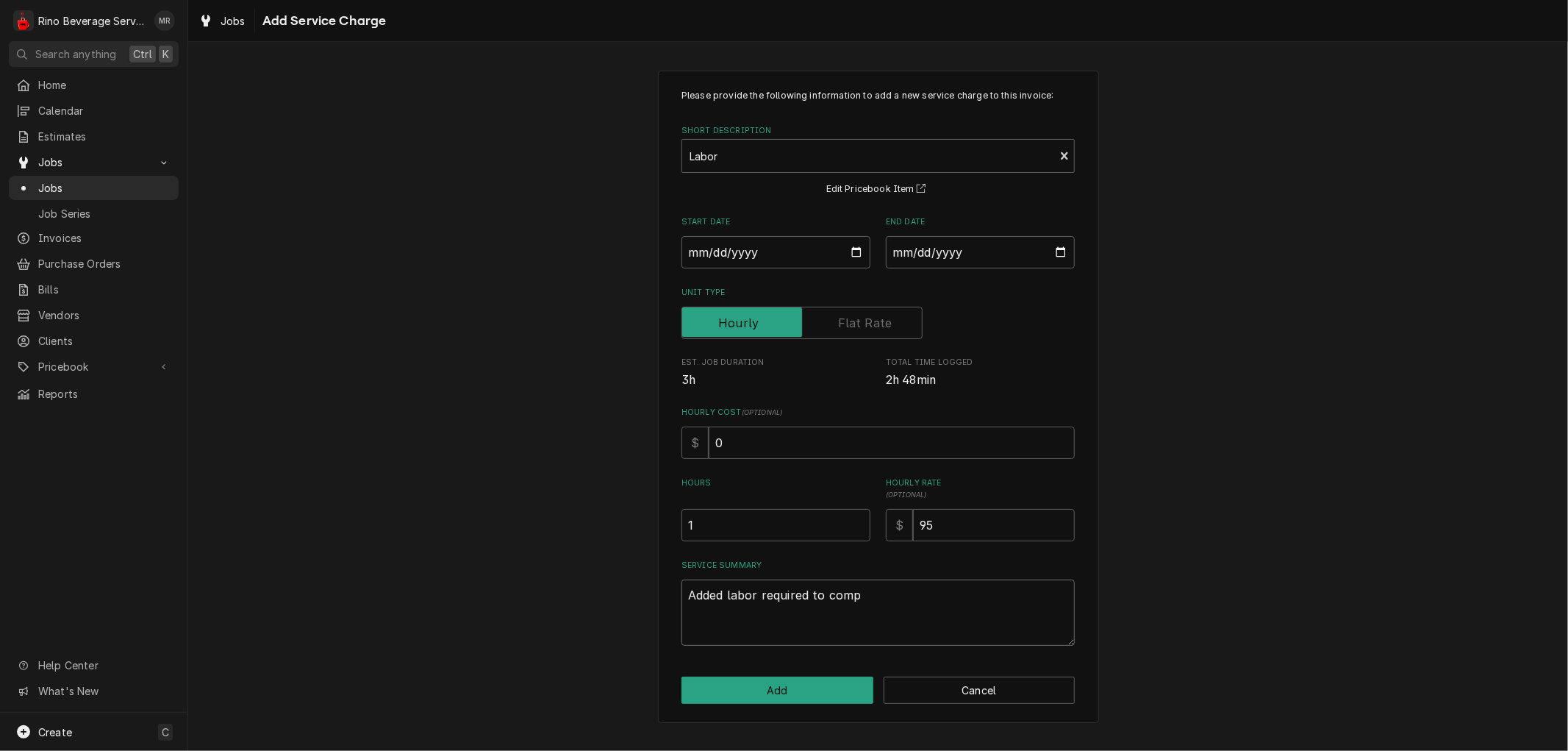
type textarea "Added labor required to compl"
type textarea "x"
type textarea "Added labor required to comple"
type textarea "x"
type textarea "Added labor required to complet"
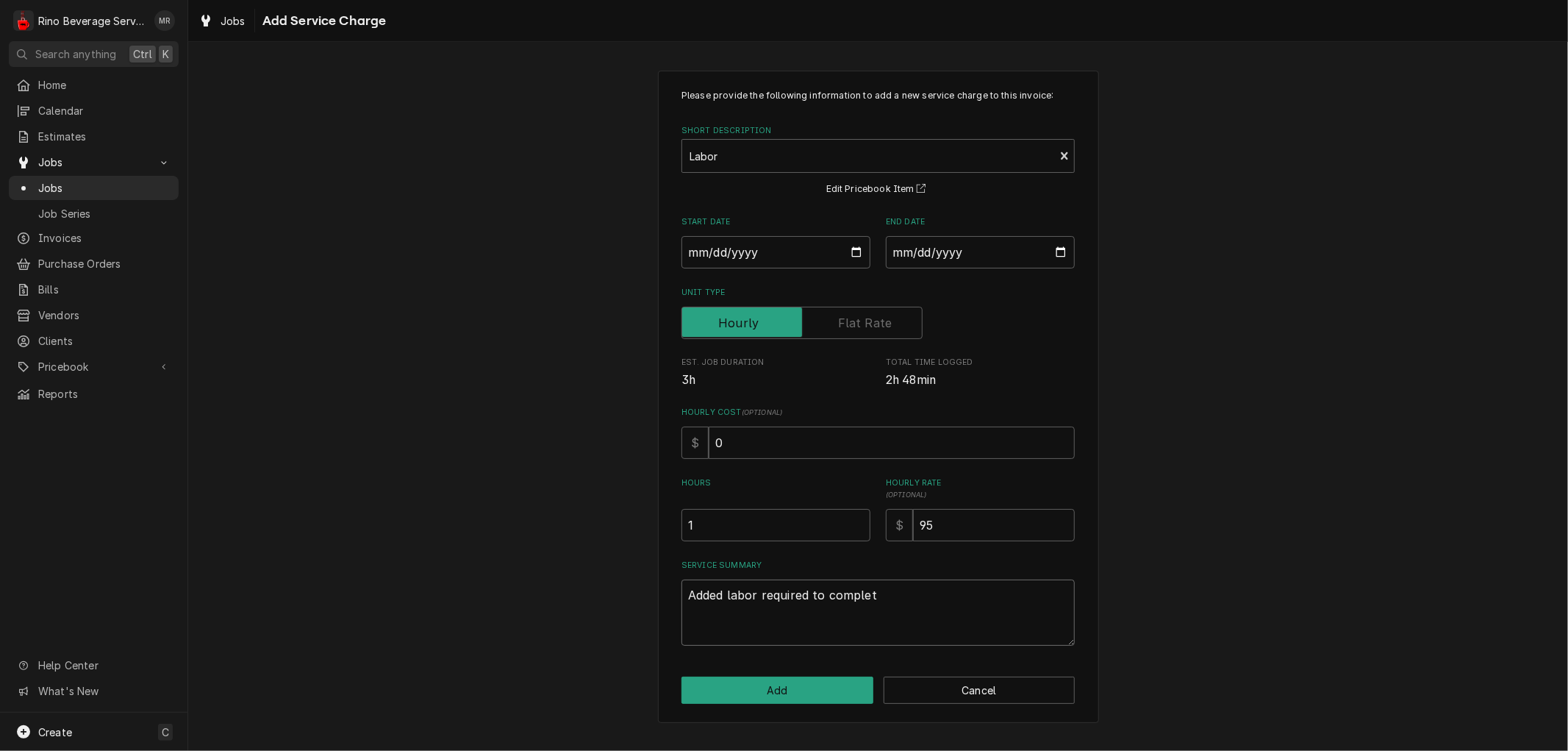
type textarea "x"
type textarea "Added labor required to complete"
type textarea "x"
type textarea "Added labor required to complete"
type textarea "x"
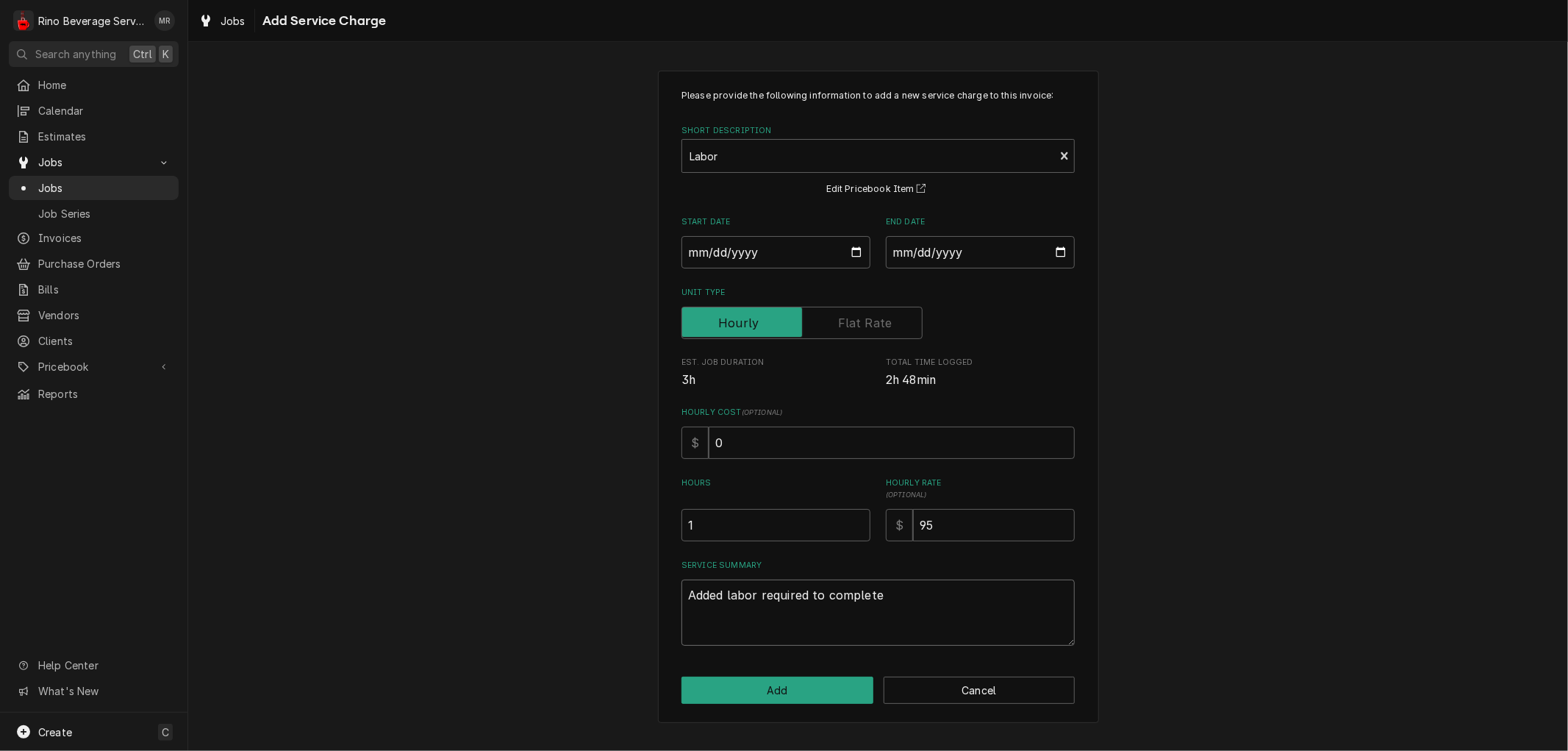
type textarea "Added labor required to complete b"
type textarea "x"
type textarea "Added labor required to complete bo"
type textarea "x"
type textarea "Added labor required to complete bot"
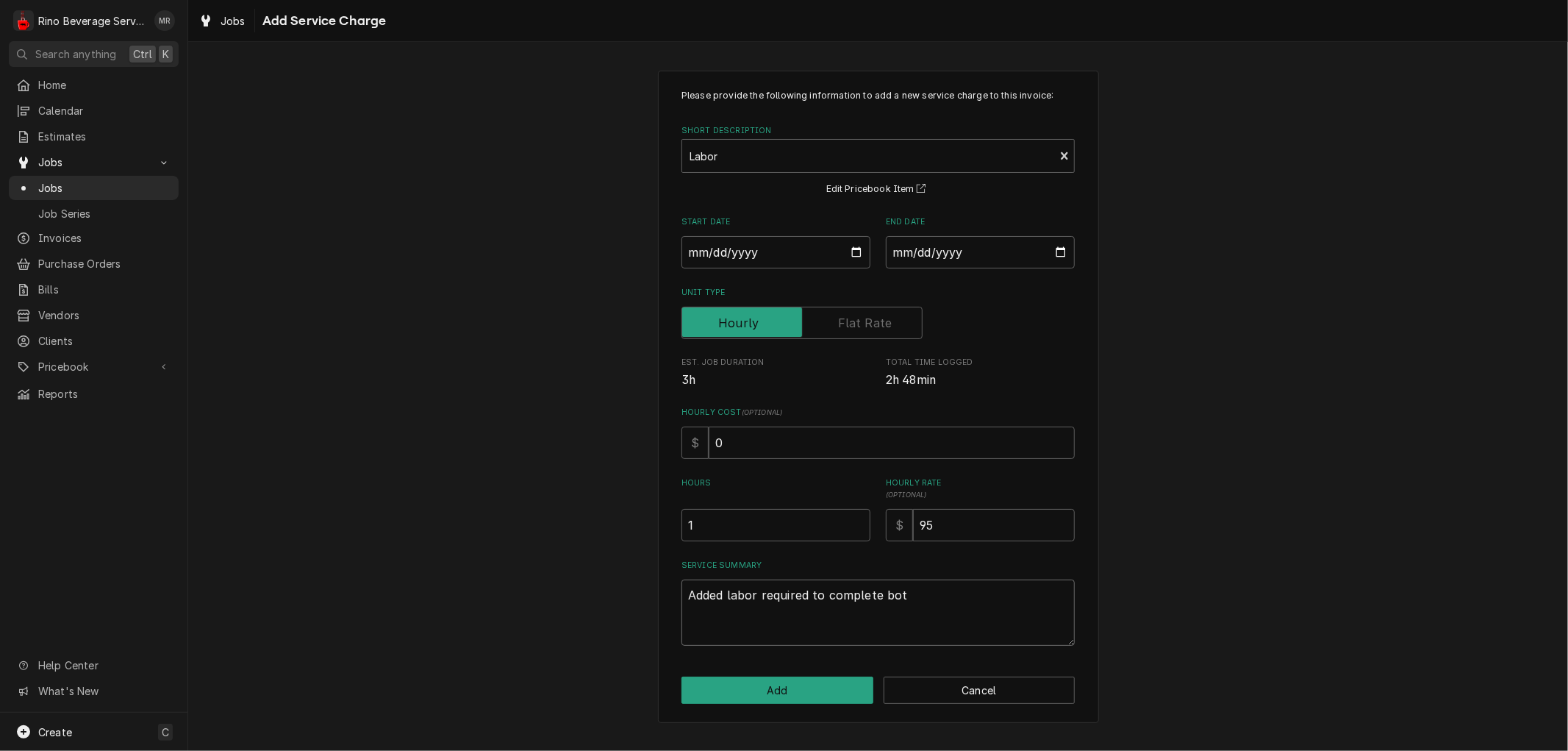
type textarea "x"
type textarea "Added labor required to complete both"
type textarea "x"
type textarea "Added labor required to complete both"
type textarea "x"
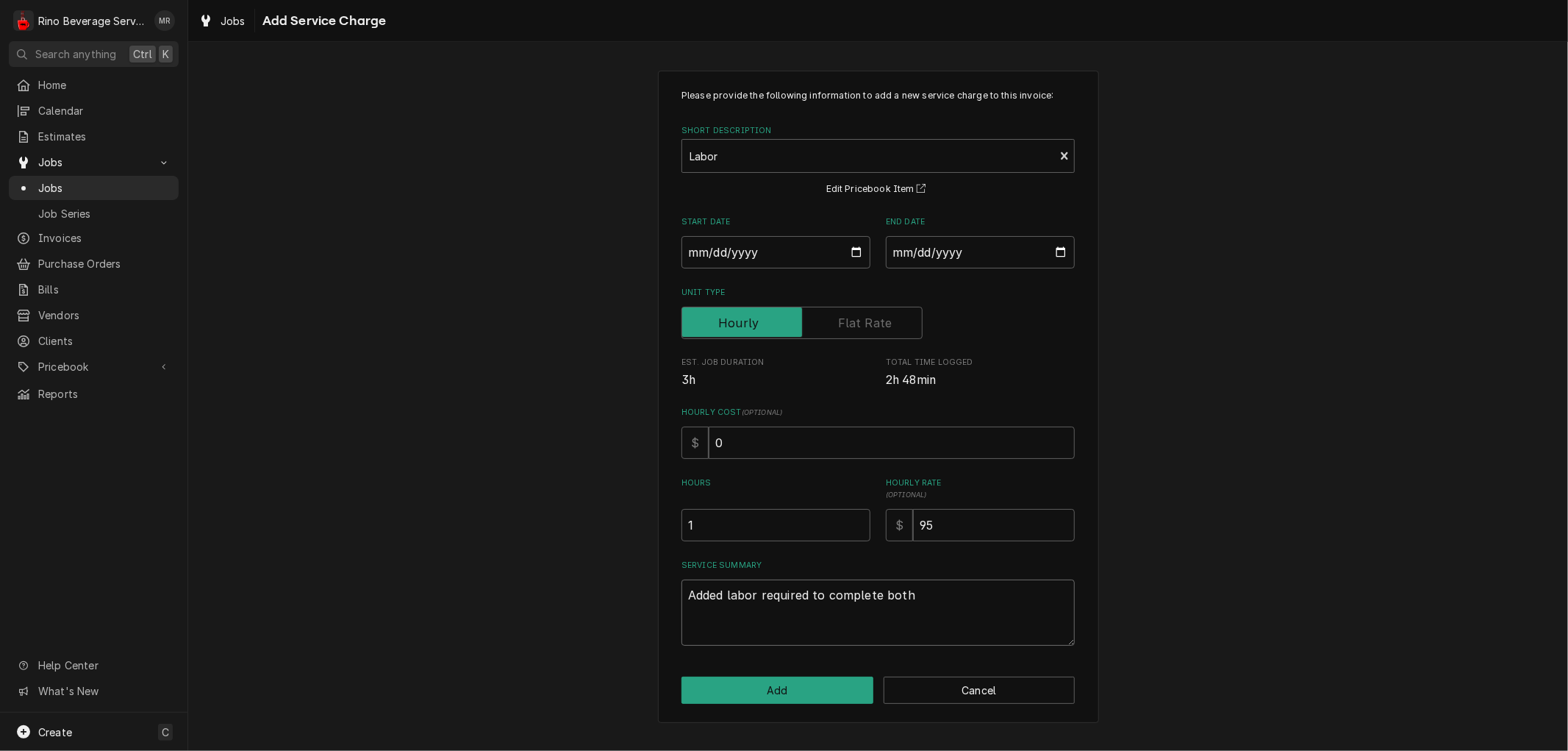
type textarea "Added labor required to complete both C"
type textarea "x"
type textarea "Added labor required to complete both Cr"
type textarea "x"
type textarea "Added labor required to complete both Cre"
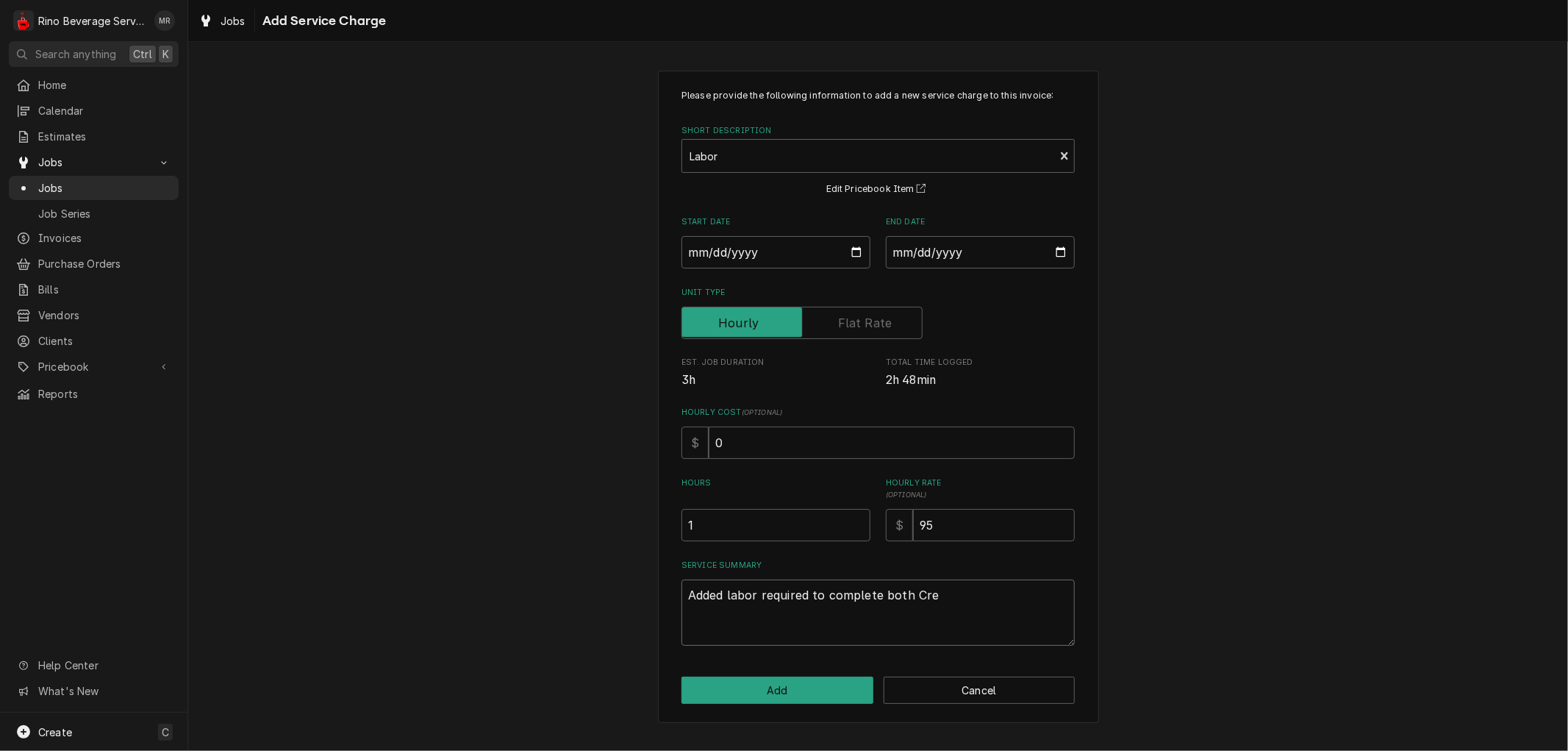
type textarea "x"
type textarea "Added labor required to complete both Cres"
type textarea "x"
type textarea "Added labor required to complete both Cresc"
type textarea "x"
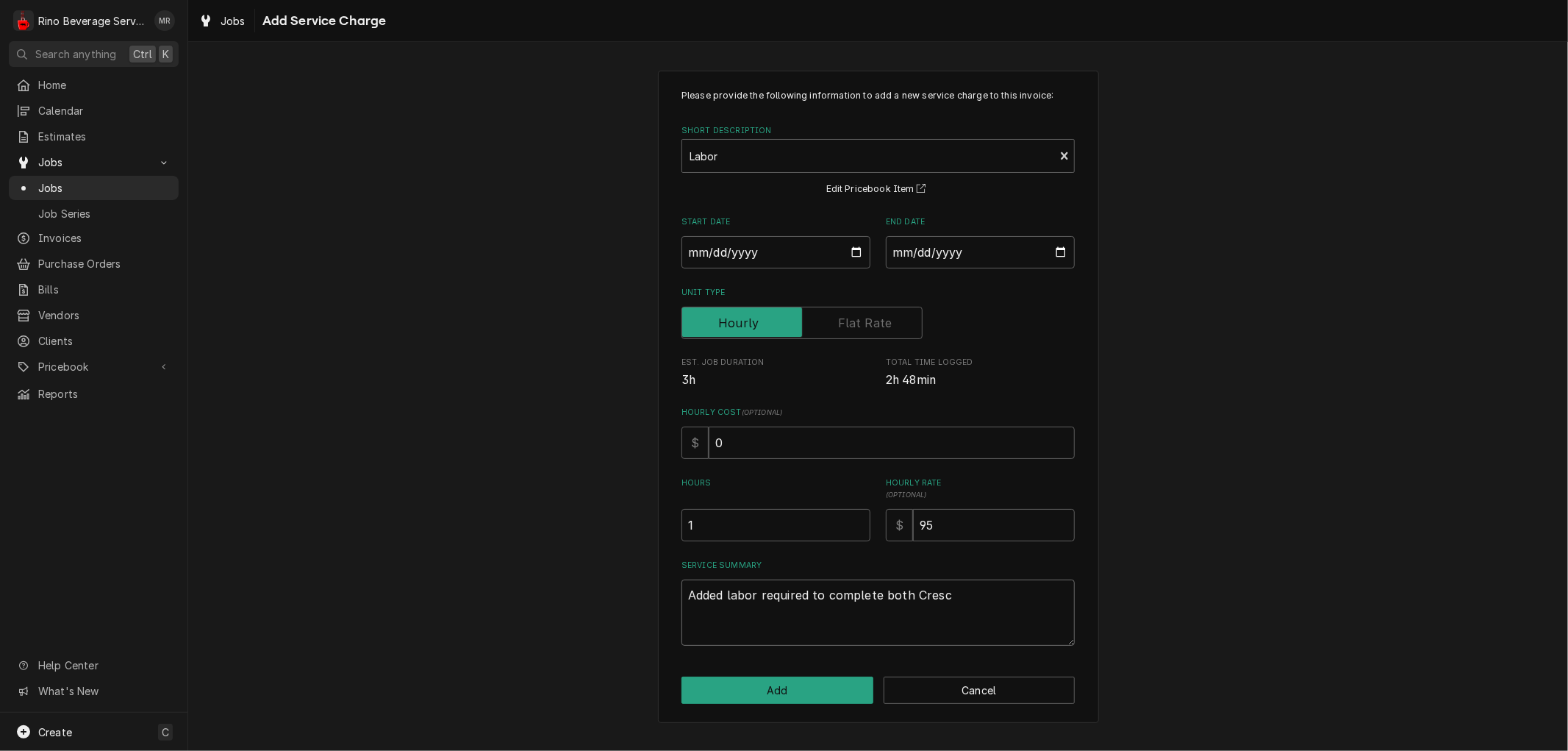
type textarea "Added labor required to complete both Cresce"
type textarea "x"
type textarea "Added labor required to complete both Crescen"
type textarea "x"
type textarea "Added labor required to complete both Crescend"
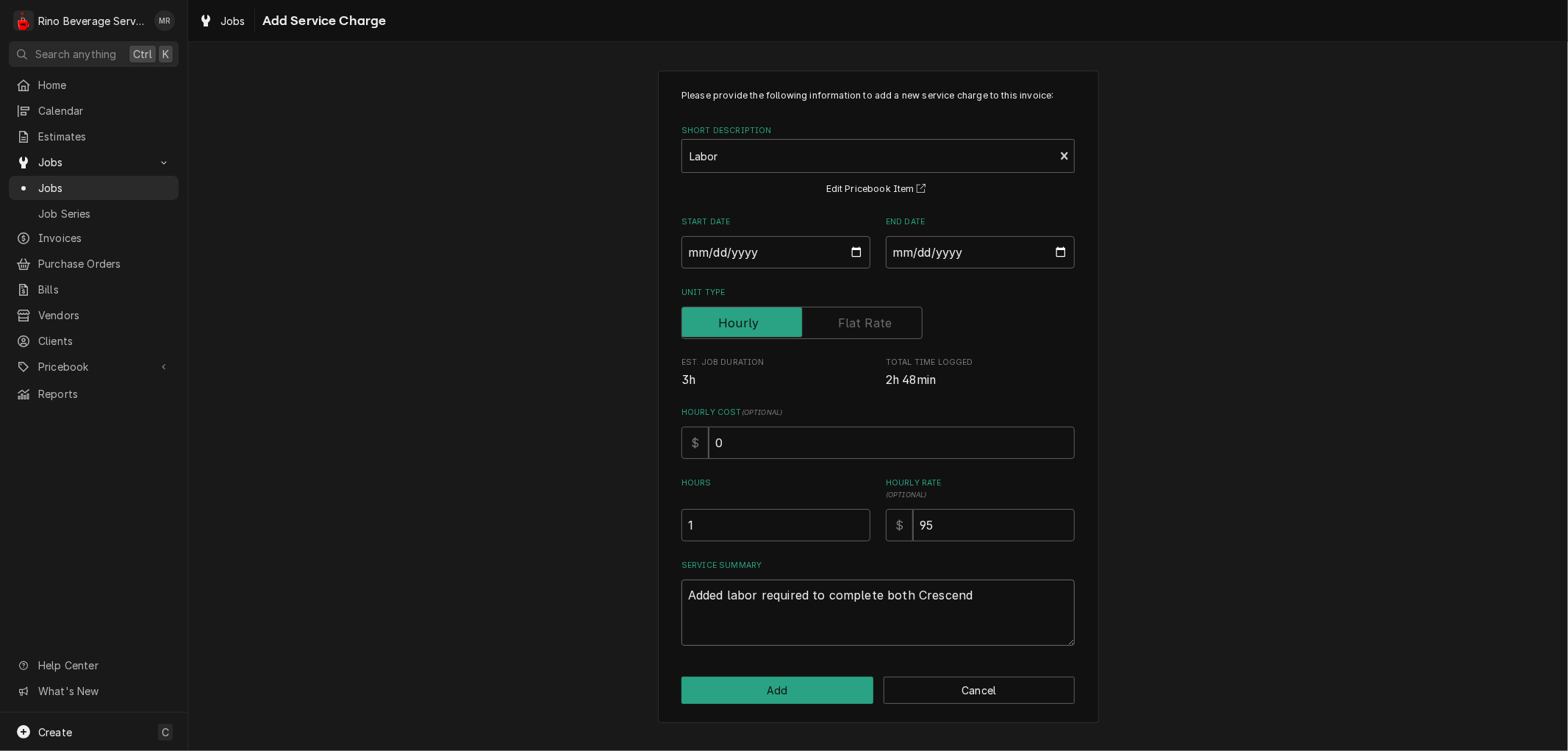
type textarea "x"
type textarea "Added labor required to complete both Crescendo"
type textarea "x"
type textarea "Added labor required to complete both Crescendo"
type textarea "x"
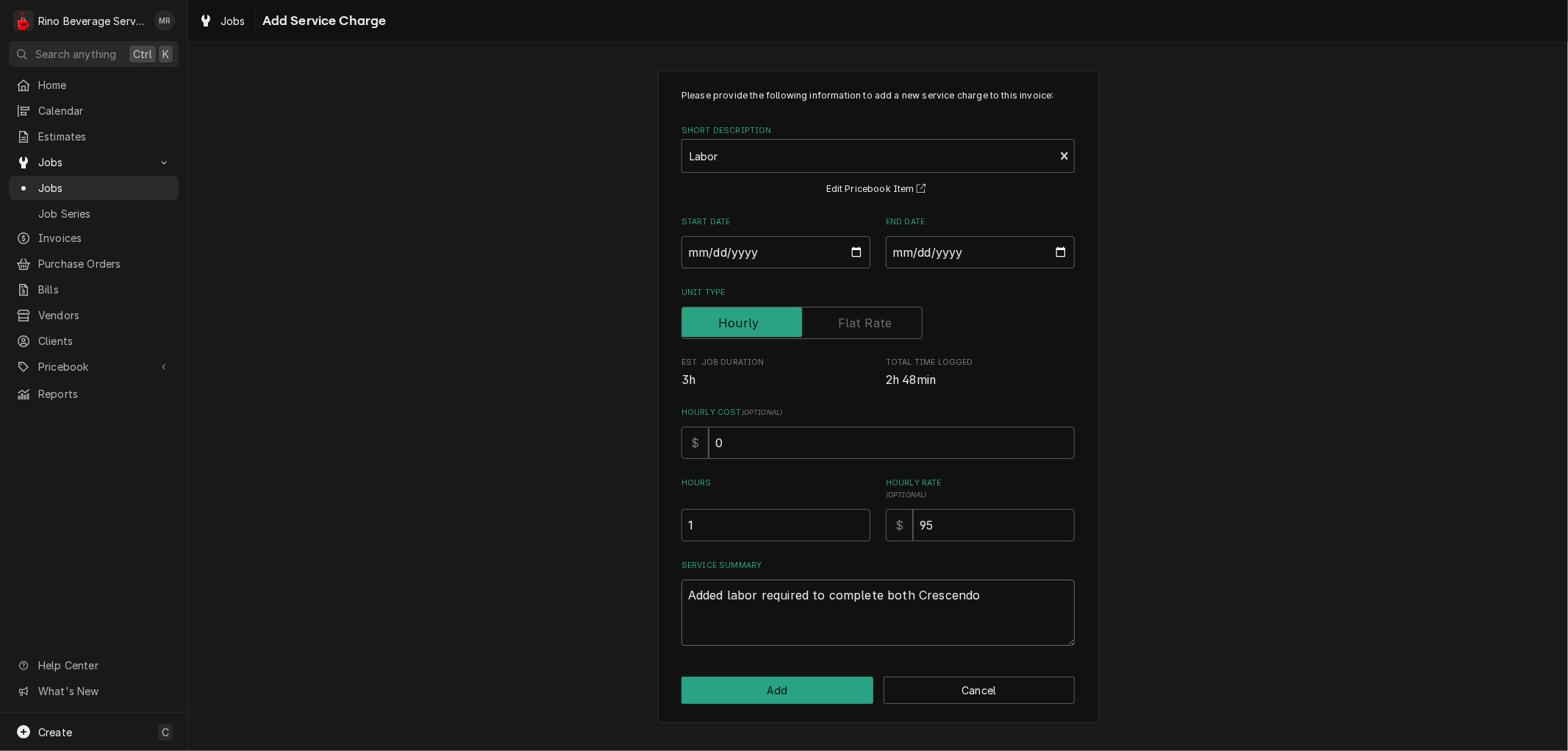
type textarea "Added labor required to complete both Crescendo P"
type textarea "x"
type textarea "Added labor required to complete both Crescendo PM"
type textarea "x"
type textarea "Added labor required to complete both Crescendo PMs"
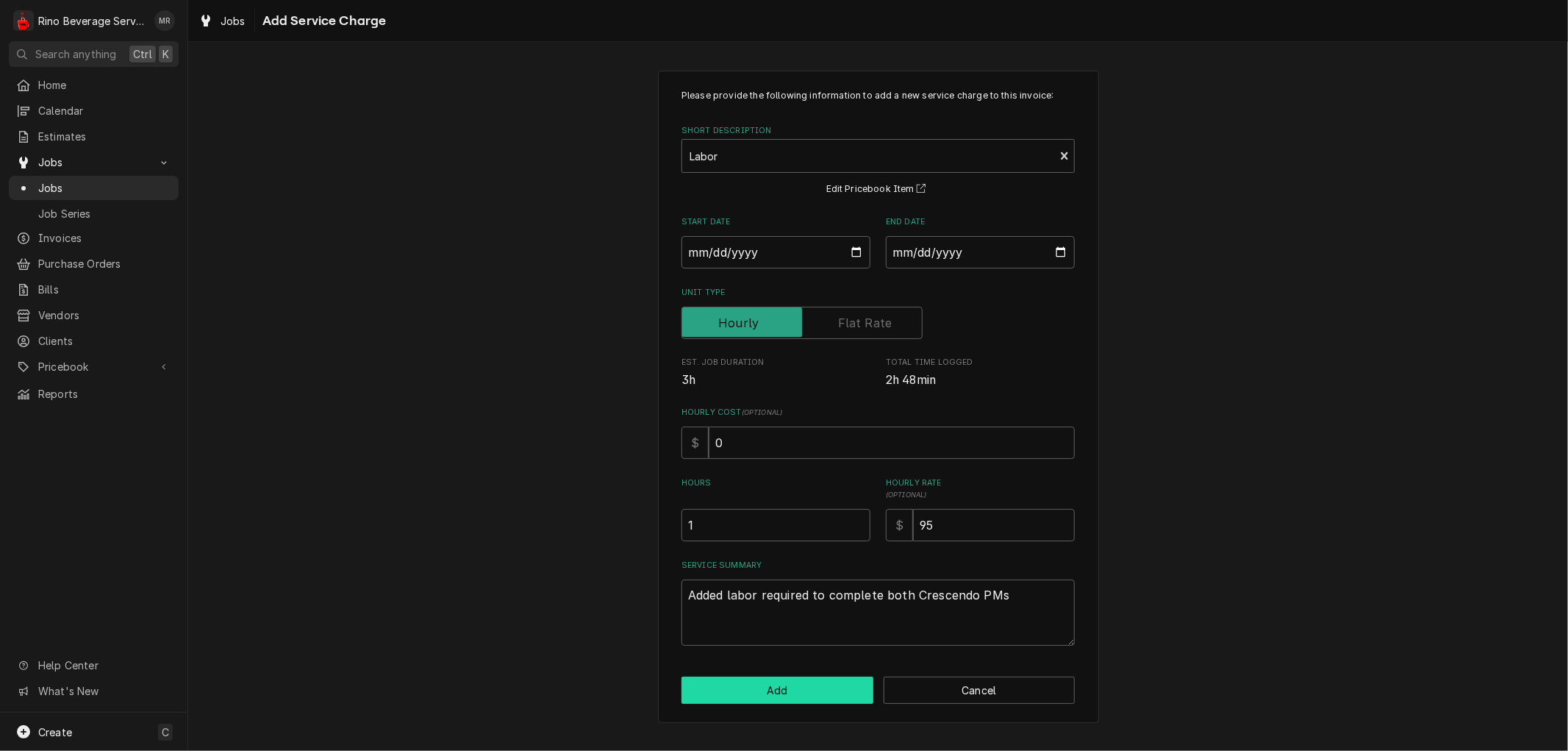
click at [769, 690] on button "Add" at bounding box center [777, 690] width 191 height 27
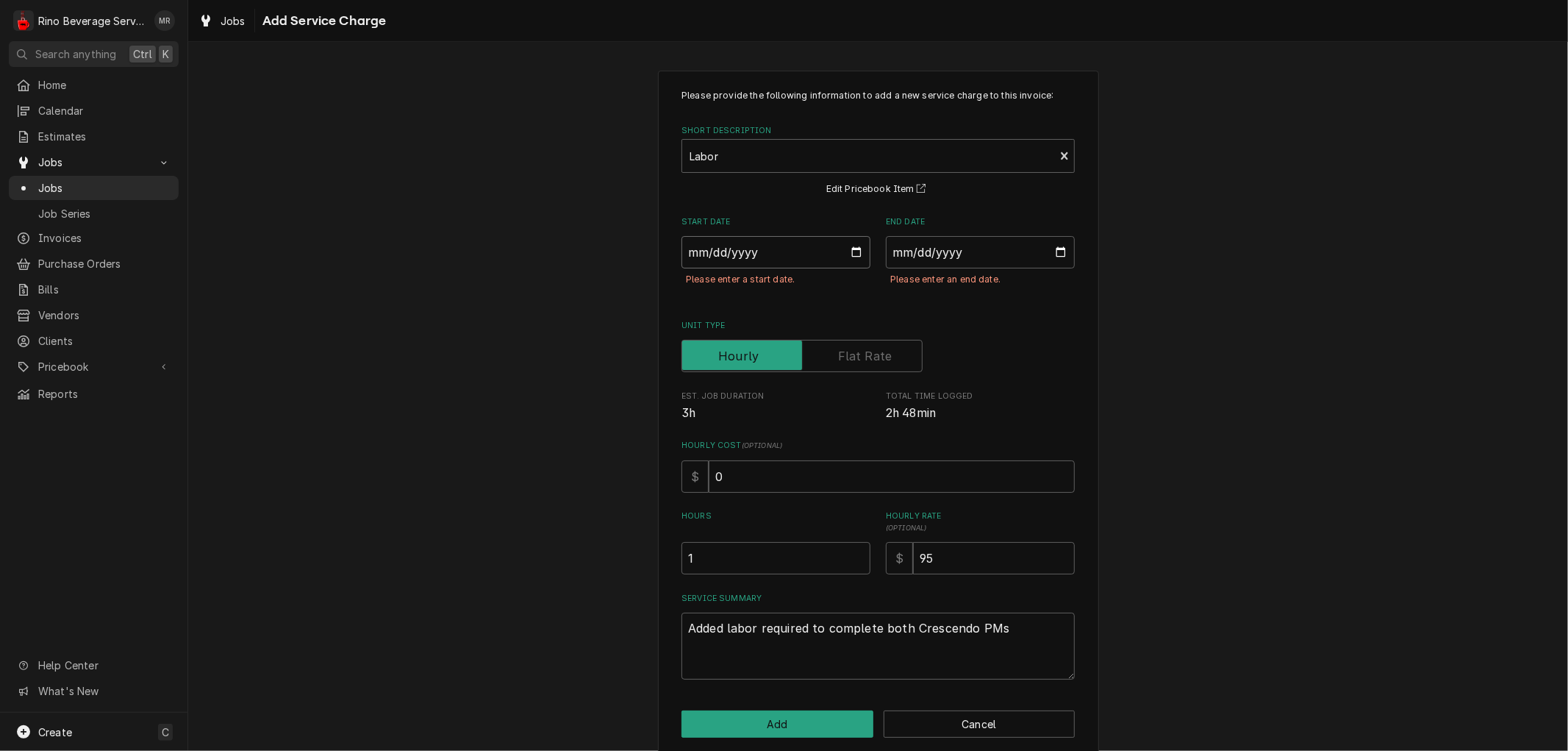
click at [846, 251] on input "Start Date" at bounding box center [776, 252] width 189 height 32
type textarea "x"
type input "2025-08-27"
click at [1056, 248] on input "End Date" at bounding box center [980, 252] width 189 height 32
type input "2025-08-27"
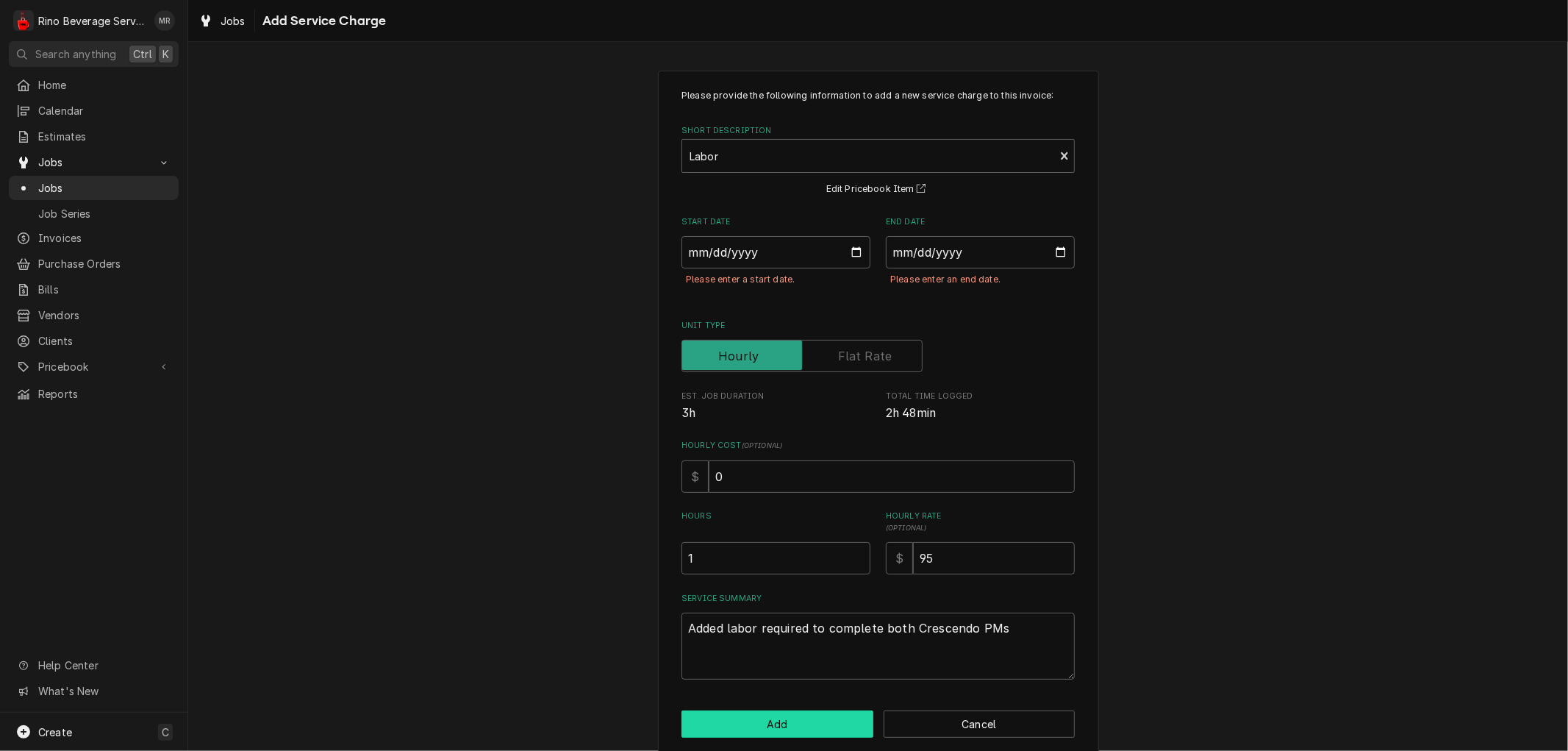
click at [743, 718] on button "Add" at bounding box center [777, 724] width 191 height 27
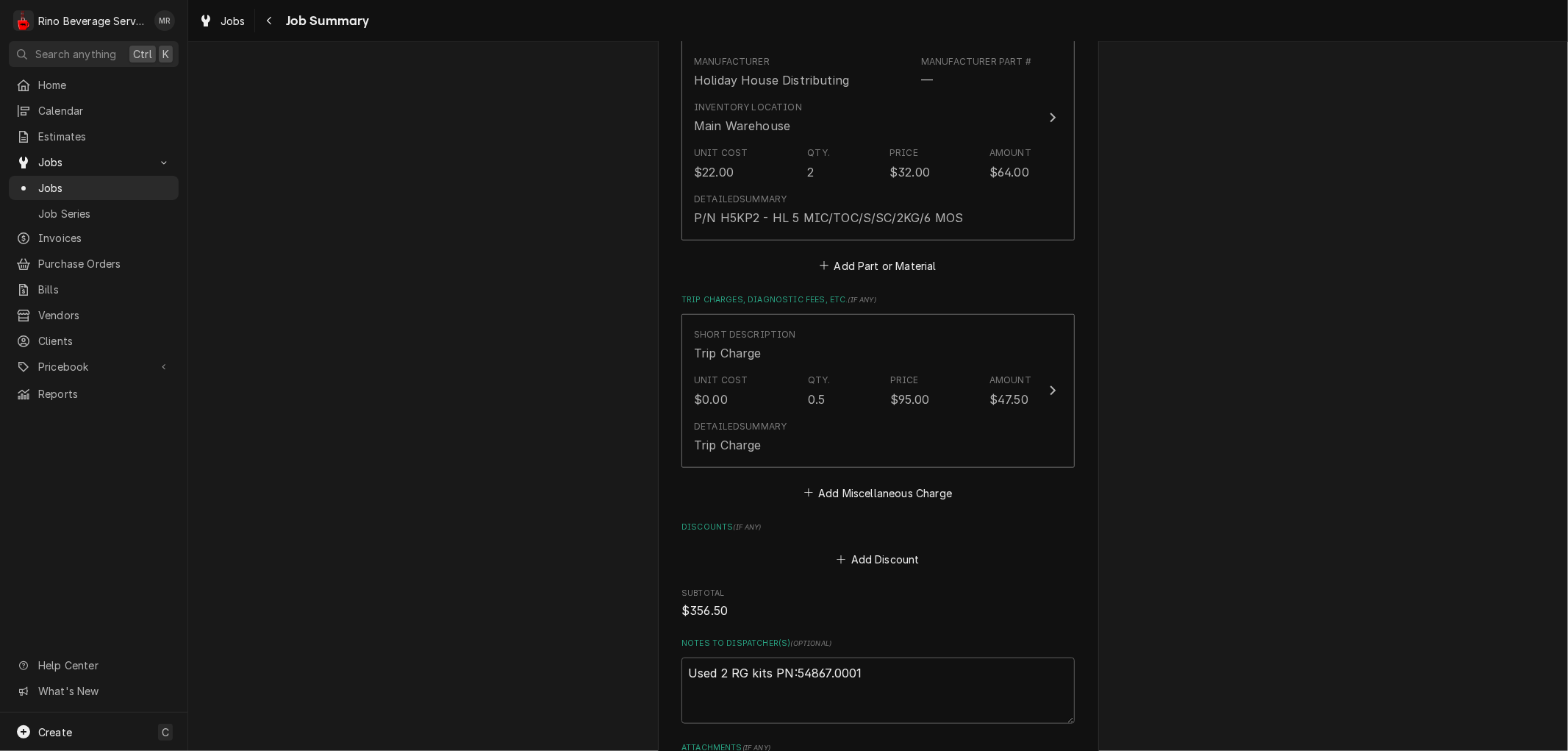
scroll to position [1062, 0]
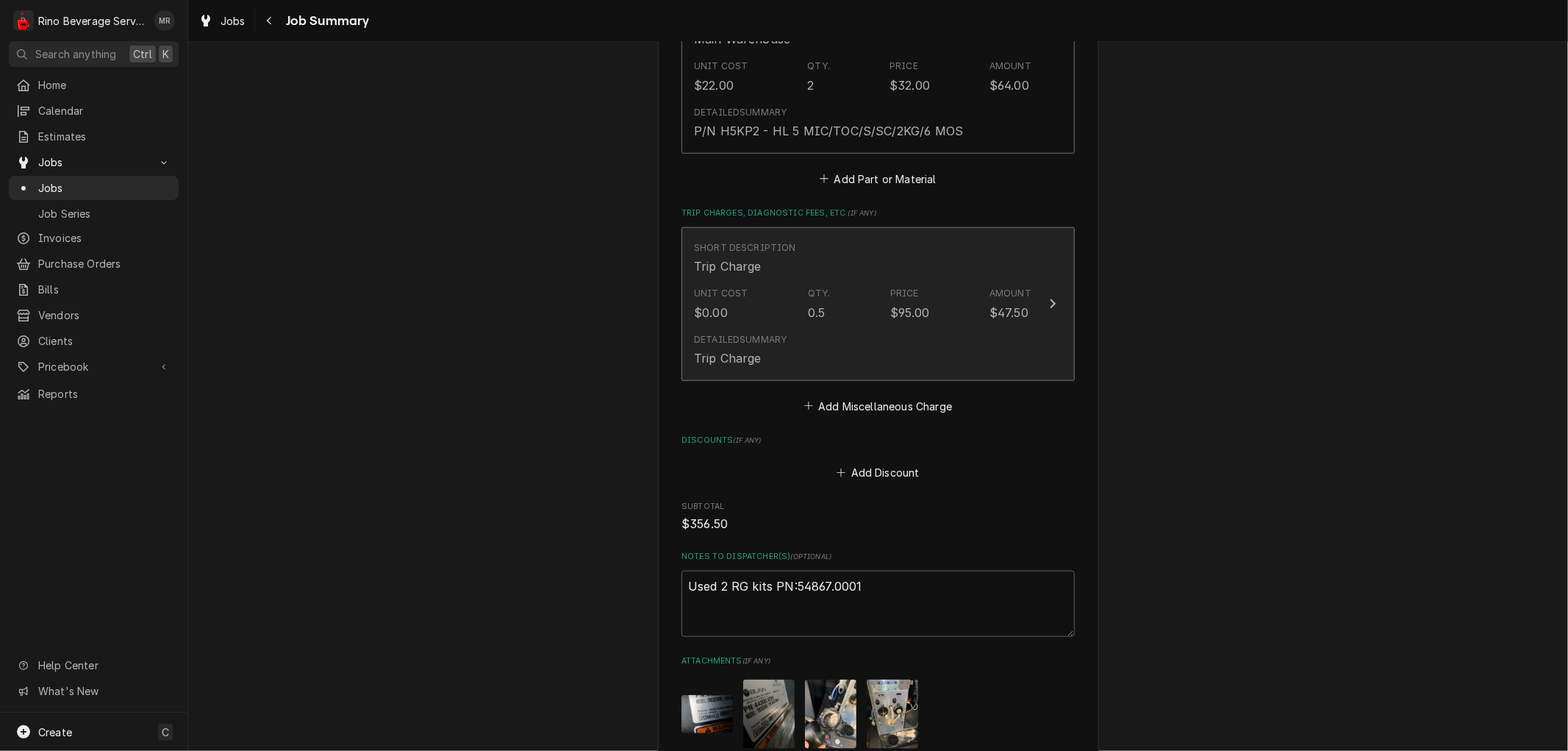
click at [855, 334] on div "Detailed Summary Trip Charge" at bounding box center [862, 350] width 338 height 45
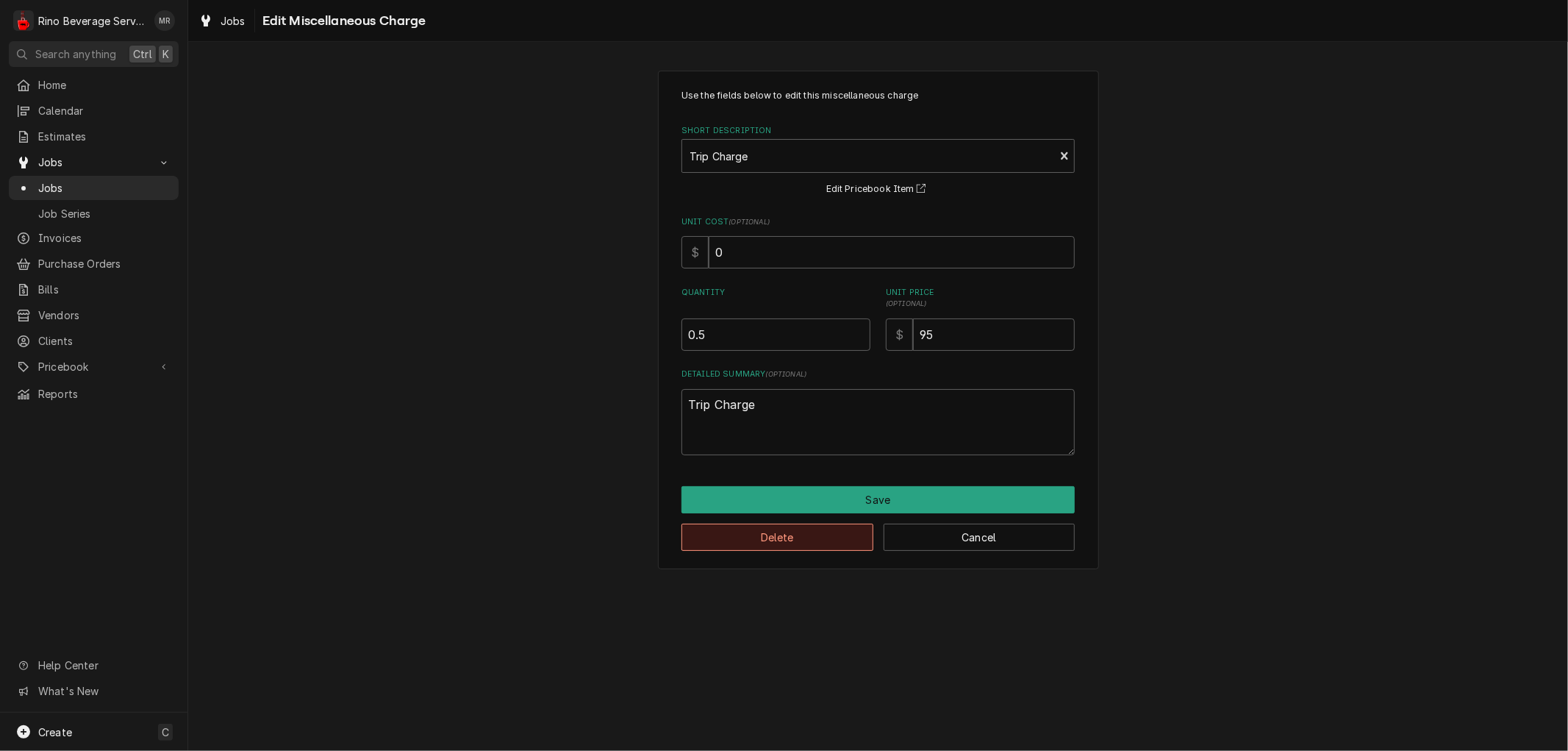
click at [813, 537] on button "Delete" at bounding box center [777, 537] width 191 height 27
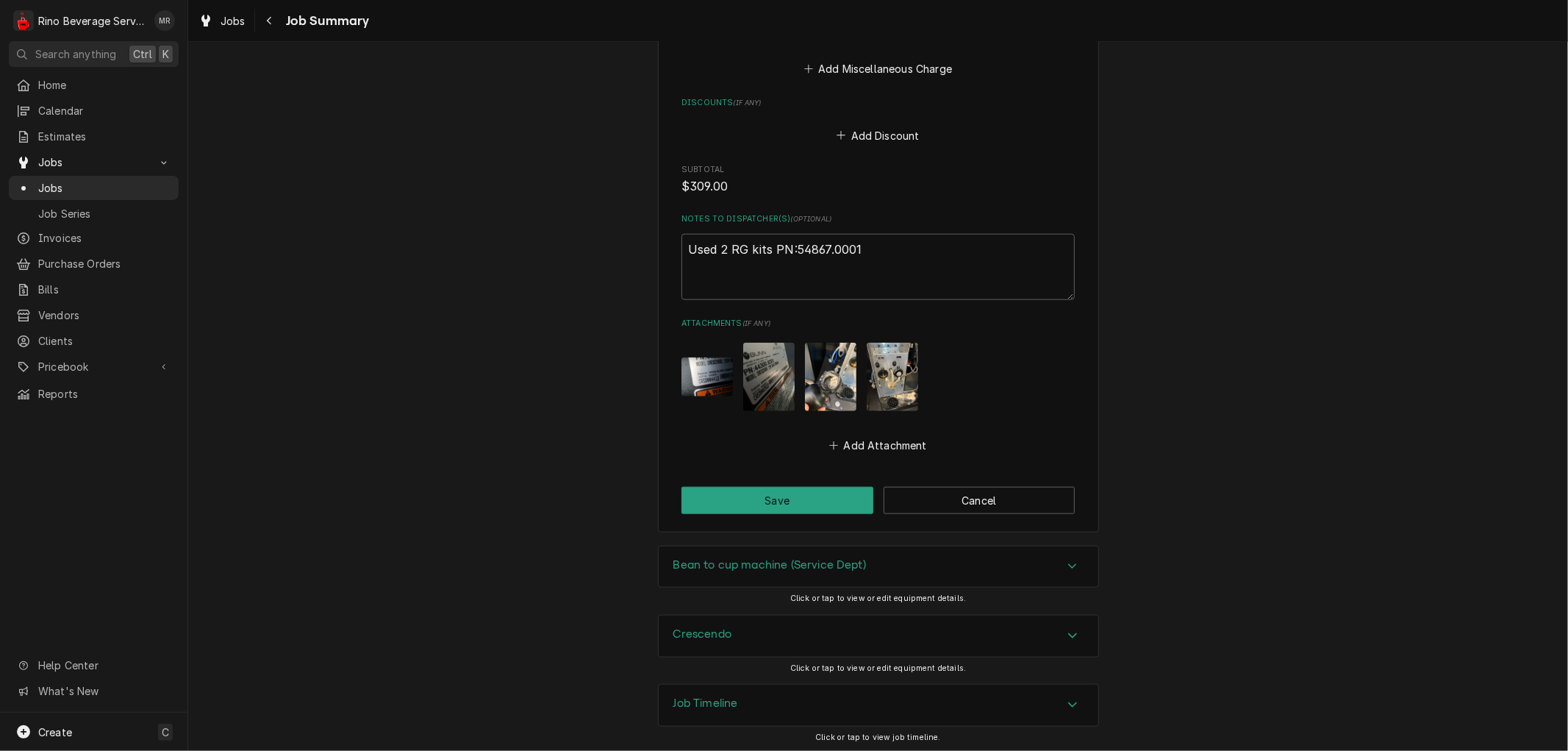
scroll to position [1240, 0]
click at [856, 248] on textarea "Used 2 RG kits PN:54867.0001" at bounding box center [878, 265] width 394 height 66
type textarea "x"
type textarea "Used 2 RG kits PN:54867.000"
type textarea "x"
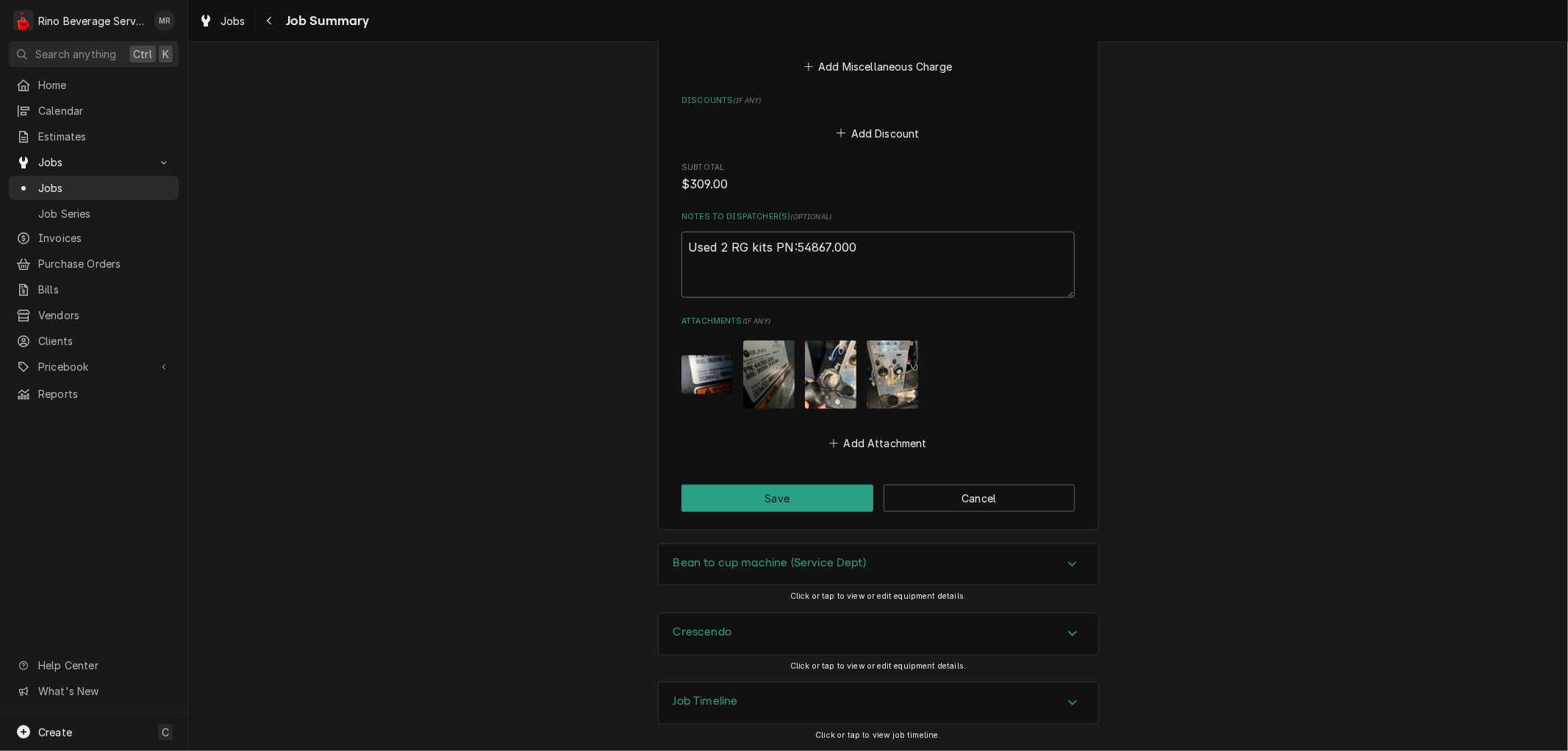
type textarea "Used 2 RG kits PN:54867.00"
type textarea "x"
type textarea "Used 2 RG kits PN:54867.0"
type textarea "x"
type textarea "Used 2 RG kits PN:54867."
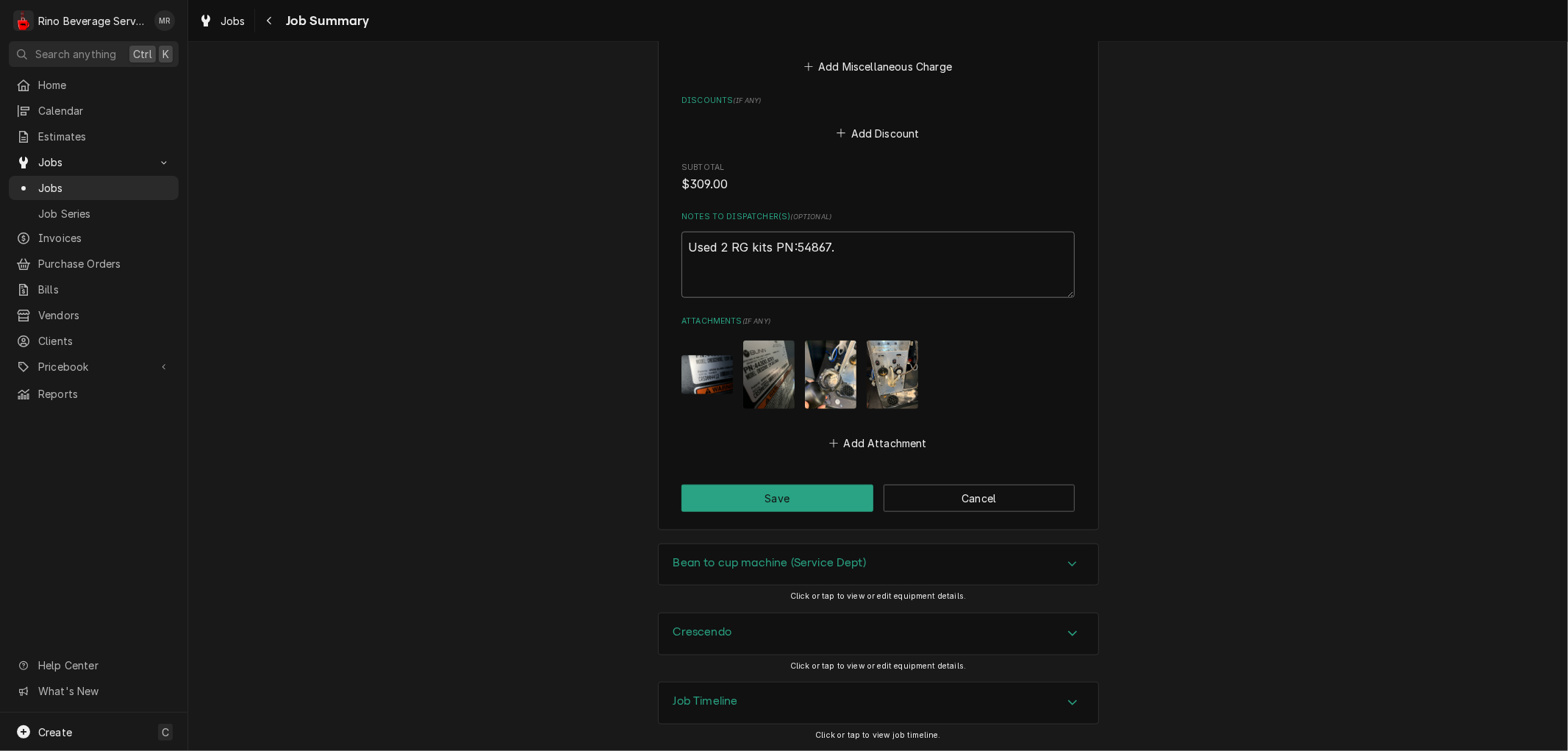
type textarea "x"
type textarea "Used 2 RG kits PN:54867"
type textarea "x"
type textarea "Used 2 RG kits PN:5486"
type textarea "x"
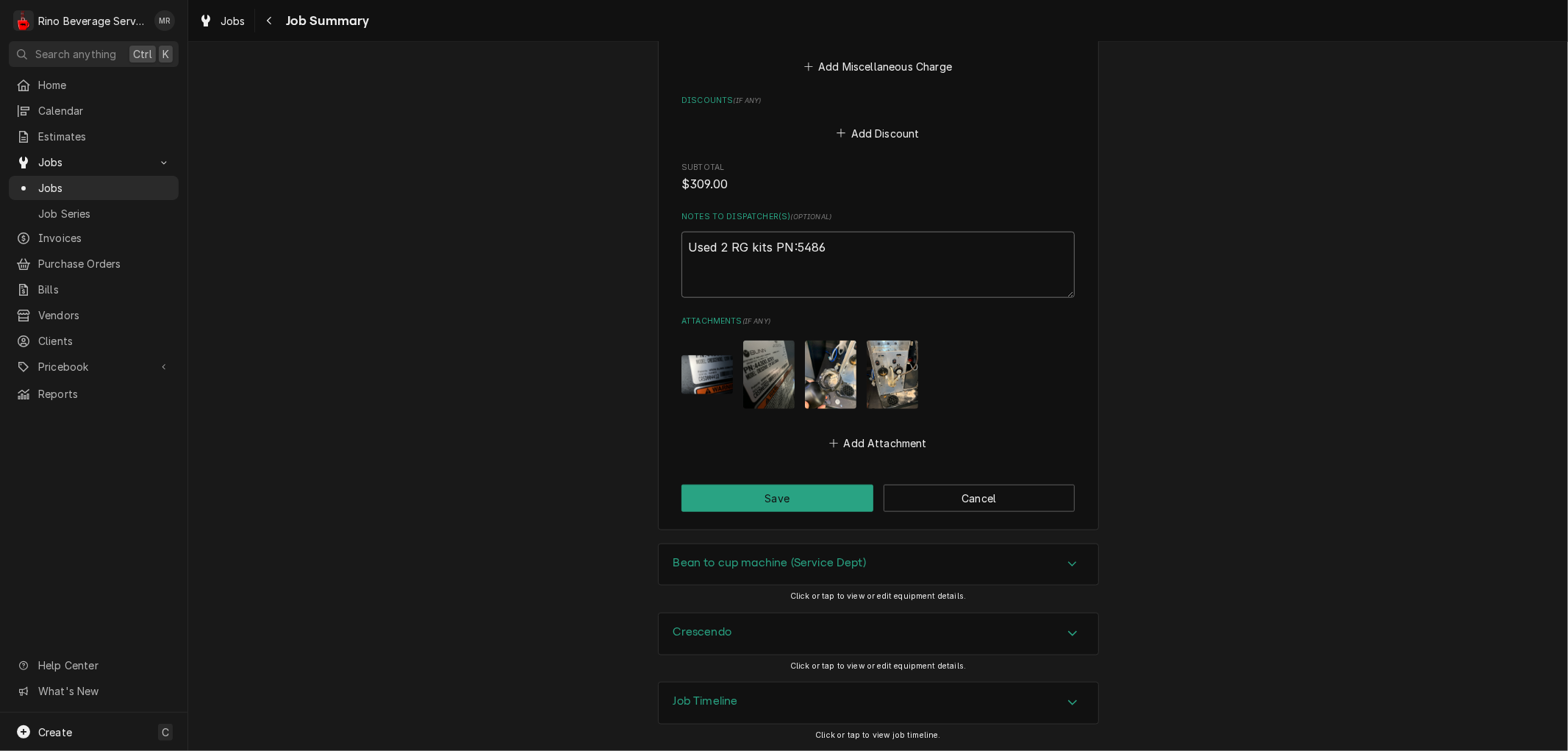
type textarea "Used 2 RG kits PN:548"
type textarea "x"
type textarea "Used 2 RG kits PN:54"
type textarea "x"
type textarea "Used 2 RG kits PN:5"
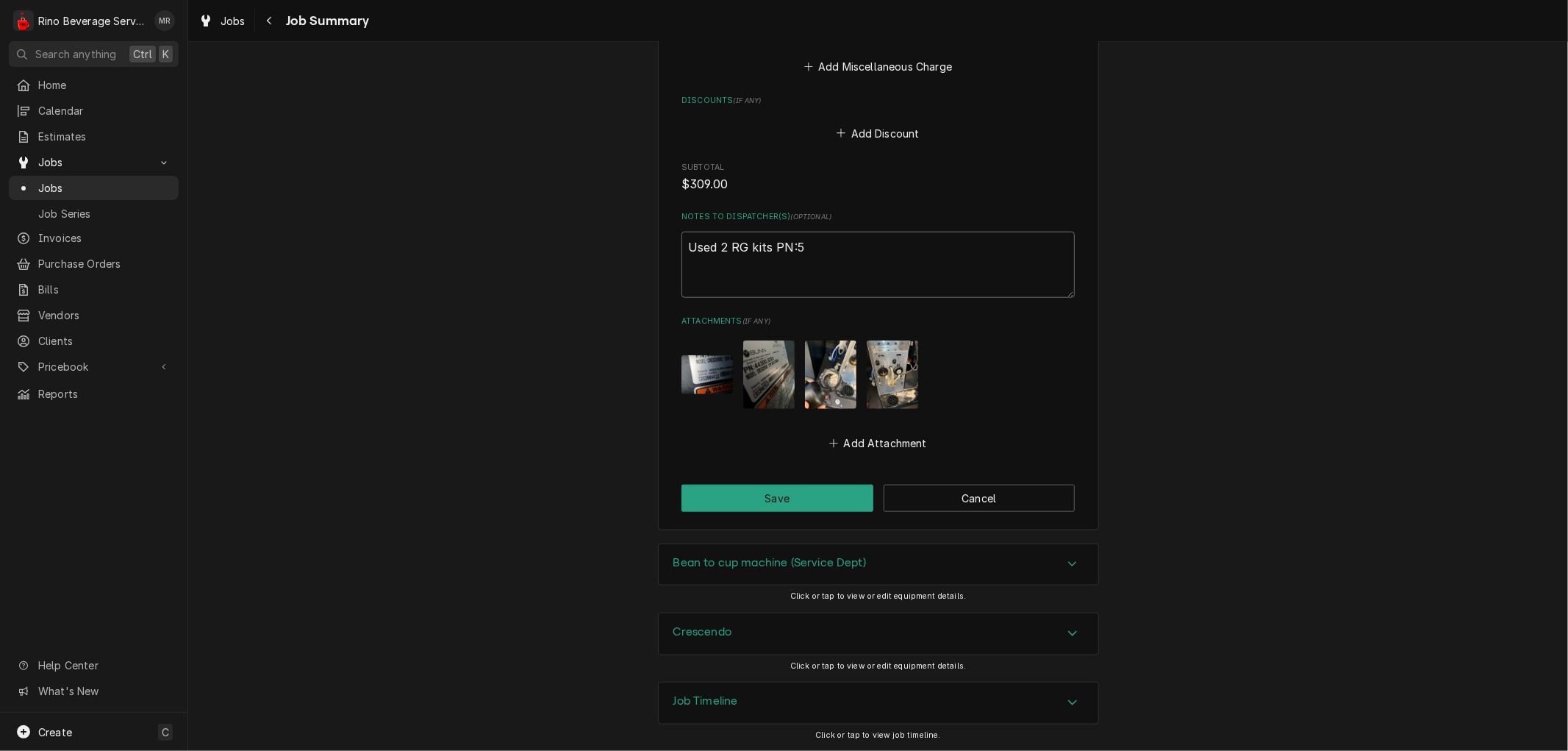
type textarea "x"
type textarea "Used 2 RG kits PN:"
type textarea "x"
type textarea "Used 2 RG kits PN"
type textarea "x"
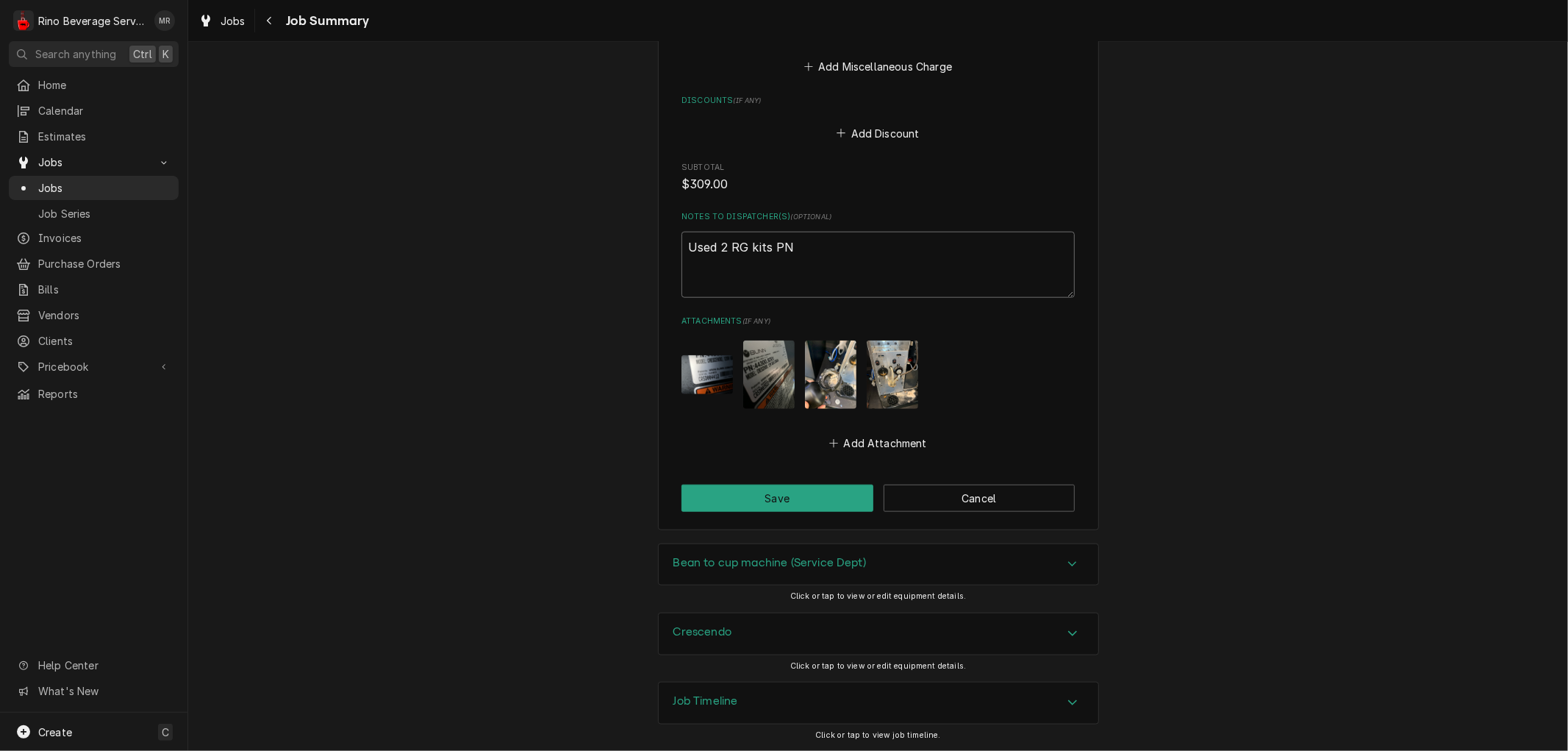
type textarea "Used 2 RG kits P"
type textarea "x"
type textarea "Used 2 RG kits"
type textarea "x"
type textarea "Used 2 RG kits"
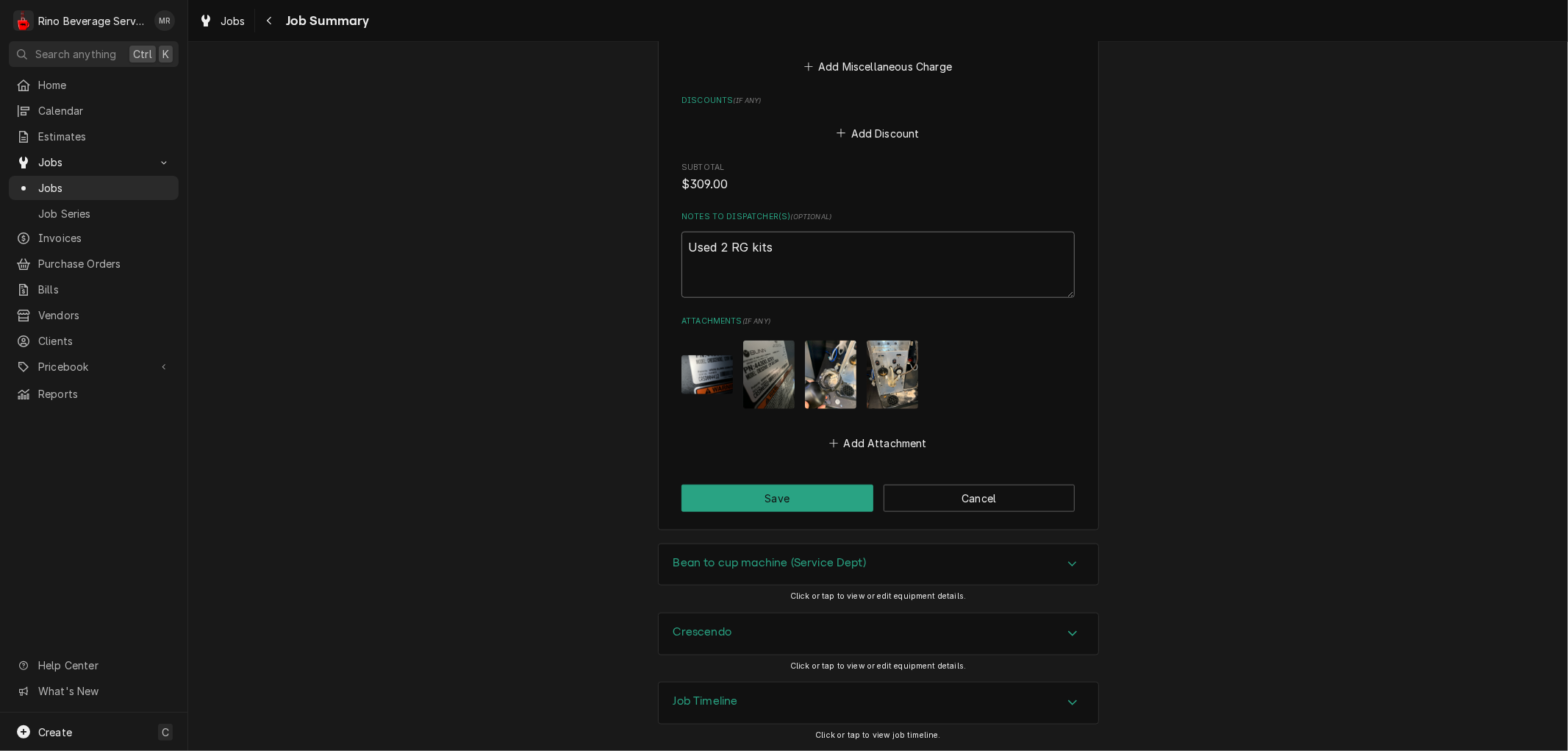
type textarea "x"
type textarea "Used 2 RG kit"
type textarea "x"
type textarea "Used 2 RG ki"
type textarea "x"
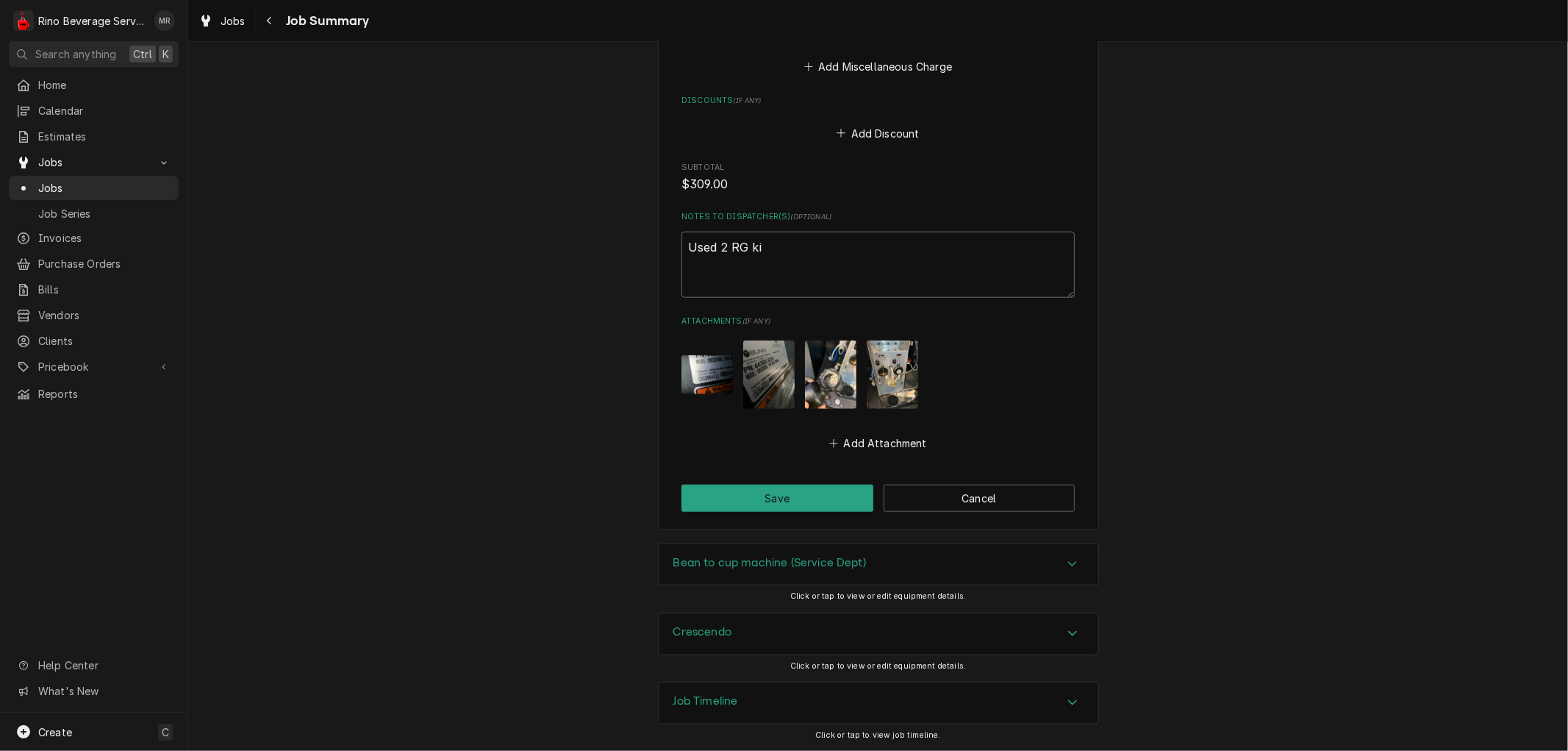
type textarea "Used 2 RG k"
type textarea "x"
type textarea "Used 2 RG"
type textarea "x"
type textarea "Used 2 RG"
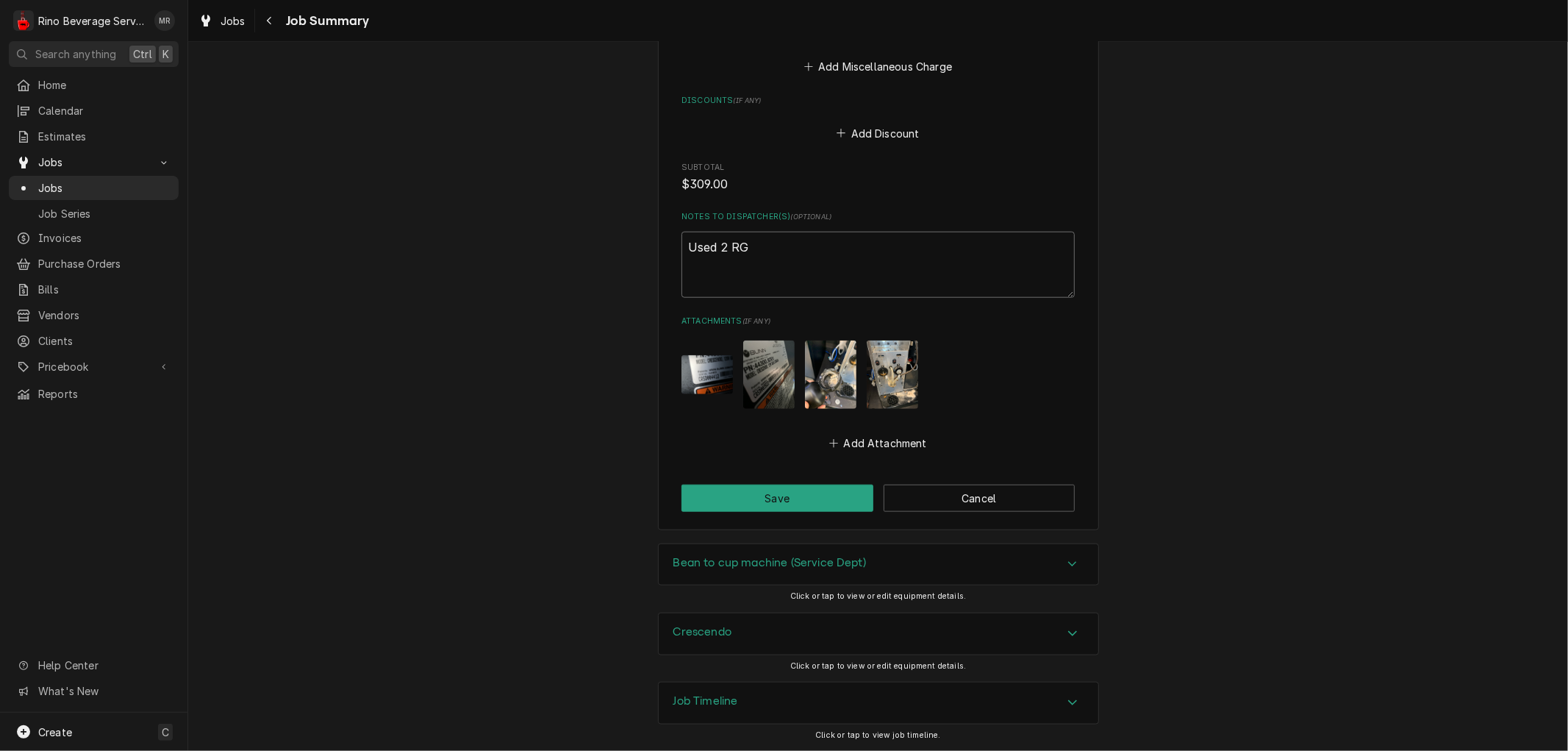
type textarea "x"
type textarea "Used 2 R"
type textarea "x"
type textarea "Used 2"
type textarea "x"
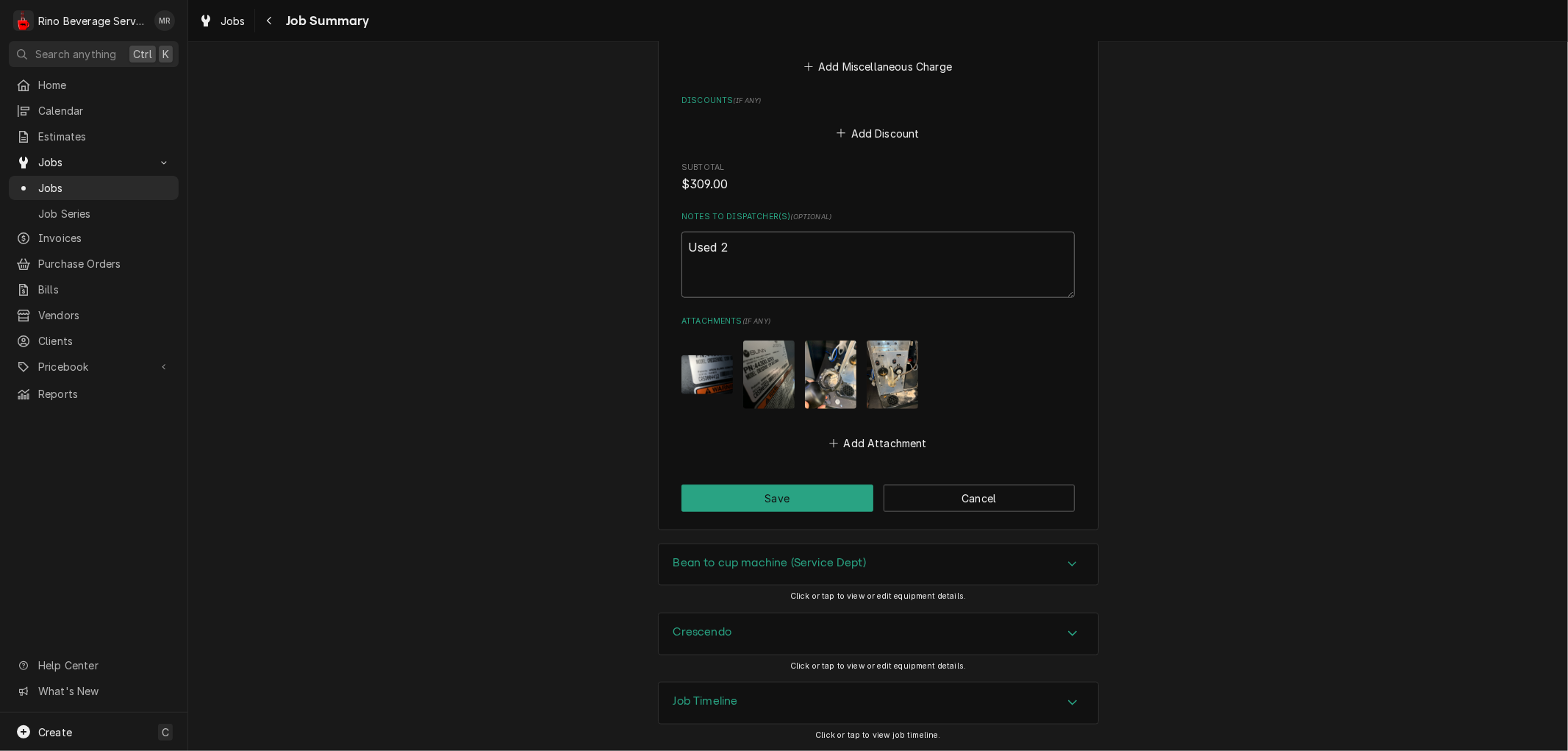
type textarea "Used 2"
type textarea "x"
type textarea "Used"
type textarea "x"
type textarea "Used"
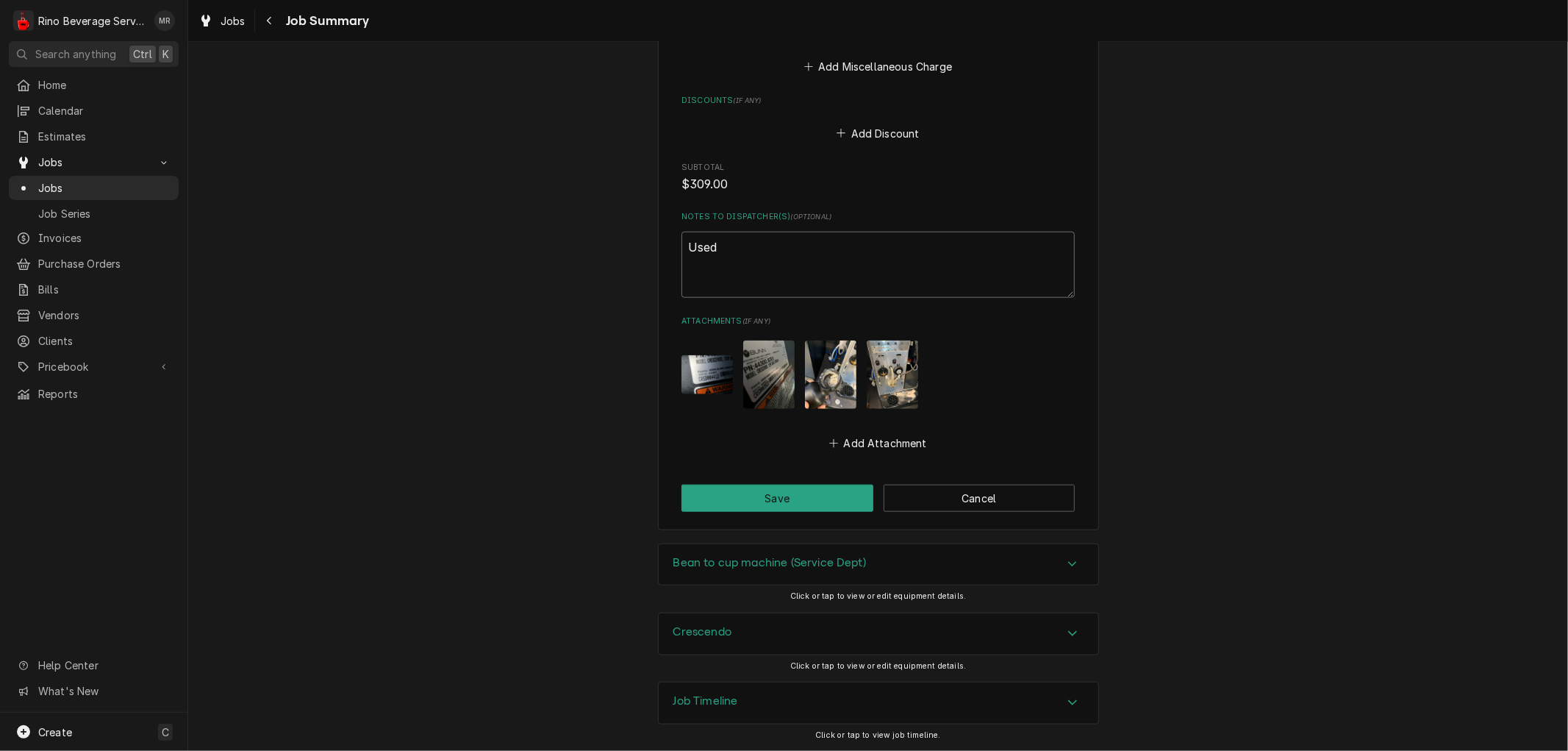
type textarea "x"
type textarea "Use"
type textarea "x"
type textarea "Us"
type textarea "x"
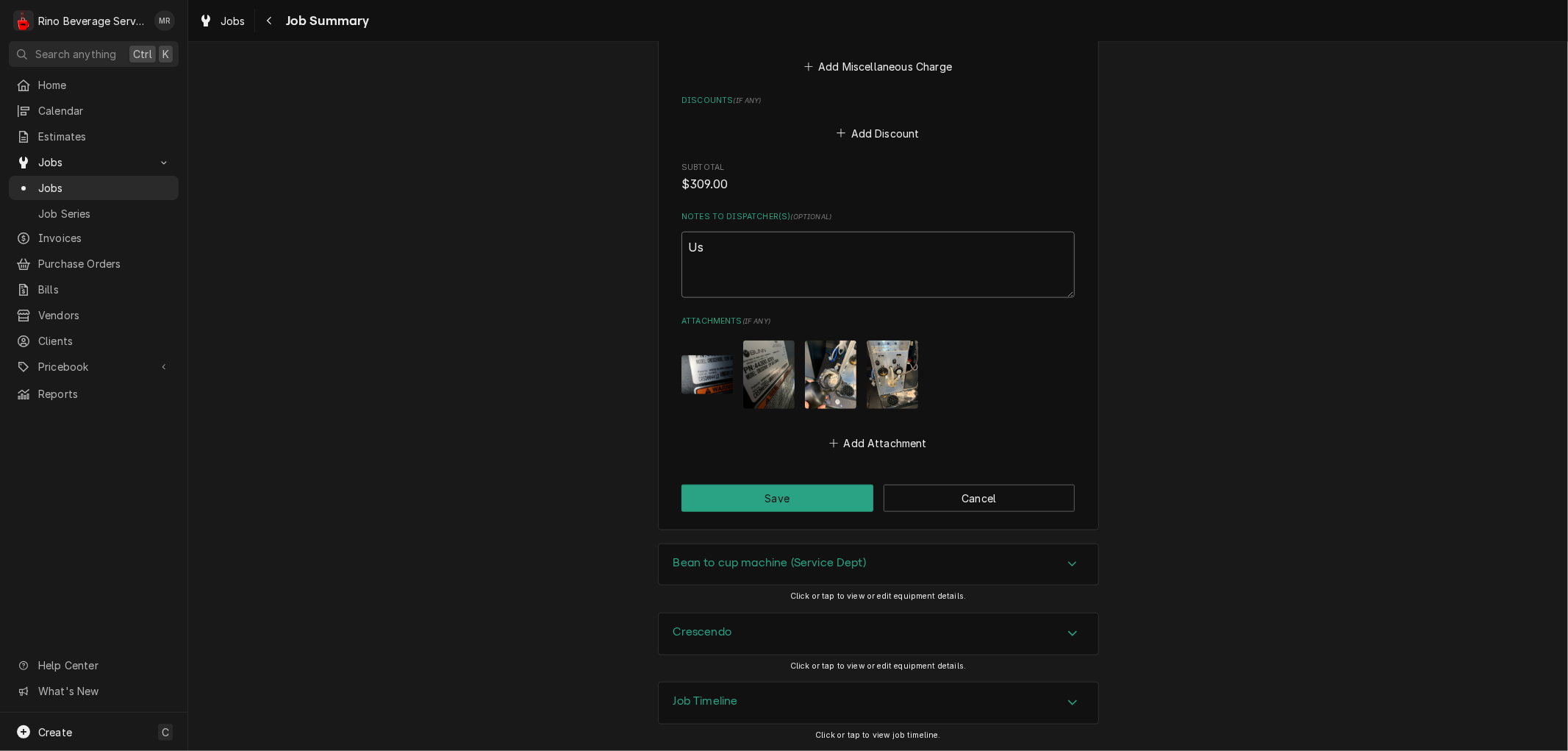
type textarea "U"
type textarea "x"
type textarea "*"
type textarea "x"
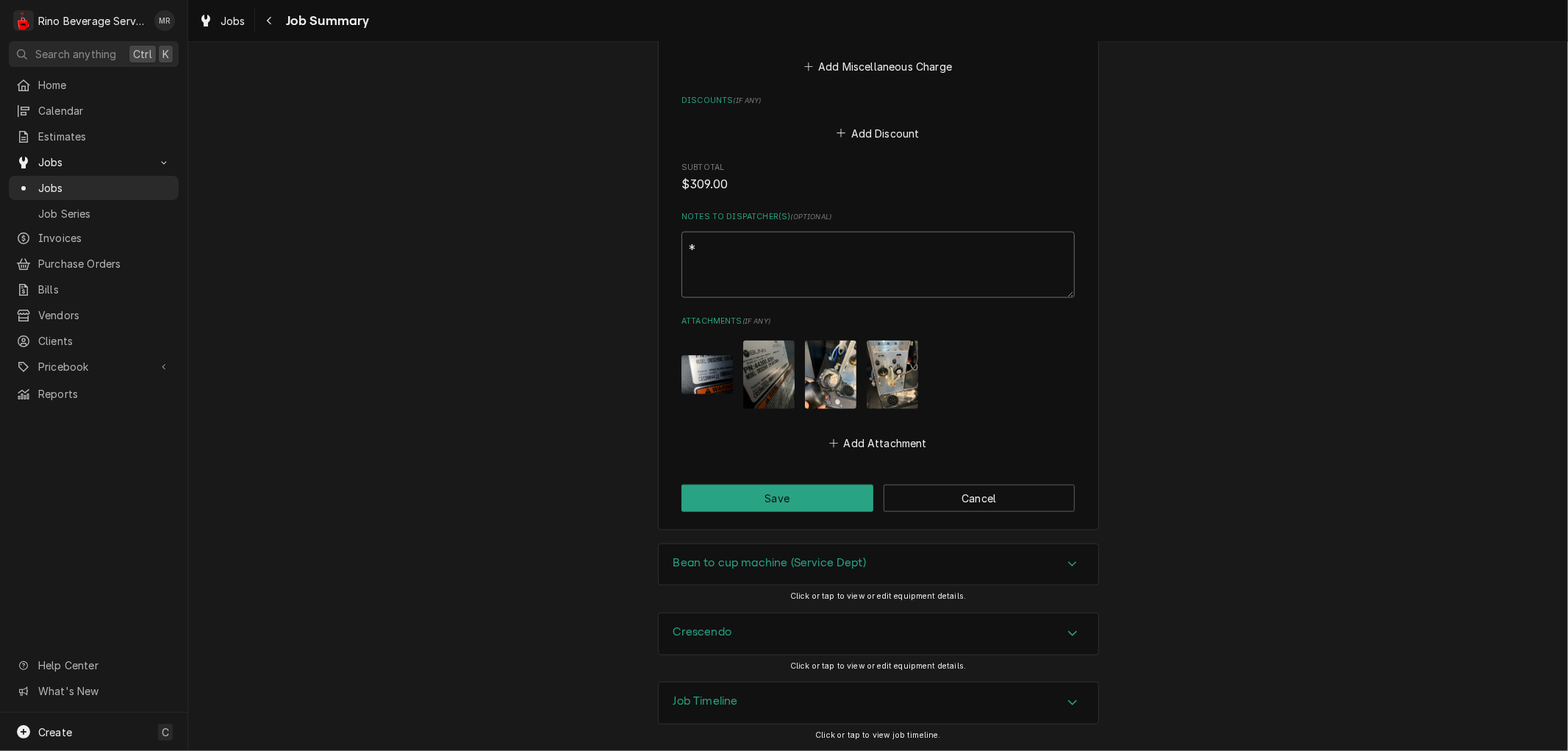
type textarea "**"
type textarea "x"
type textarea "**n"
type textarea "x"
type textarea "**no"
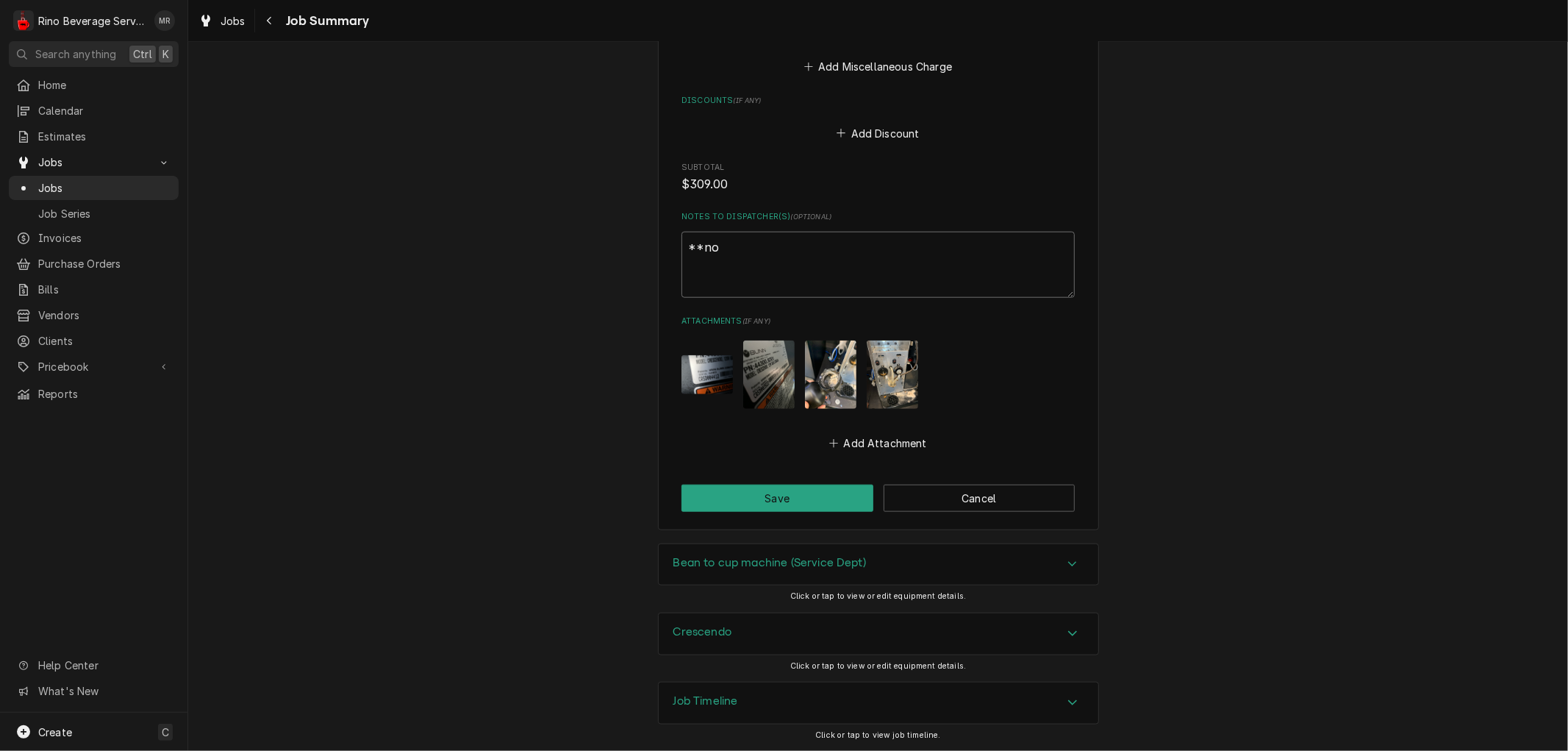
type textarea "x"
type textarea "**not"
type textarea "x"
type textarea "**note"
type textarea "x"
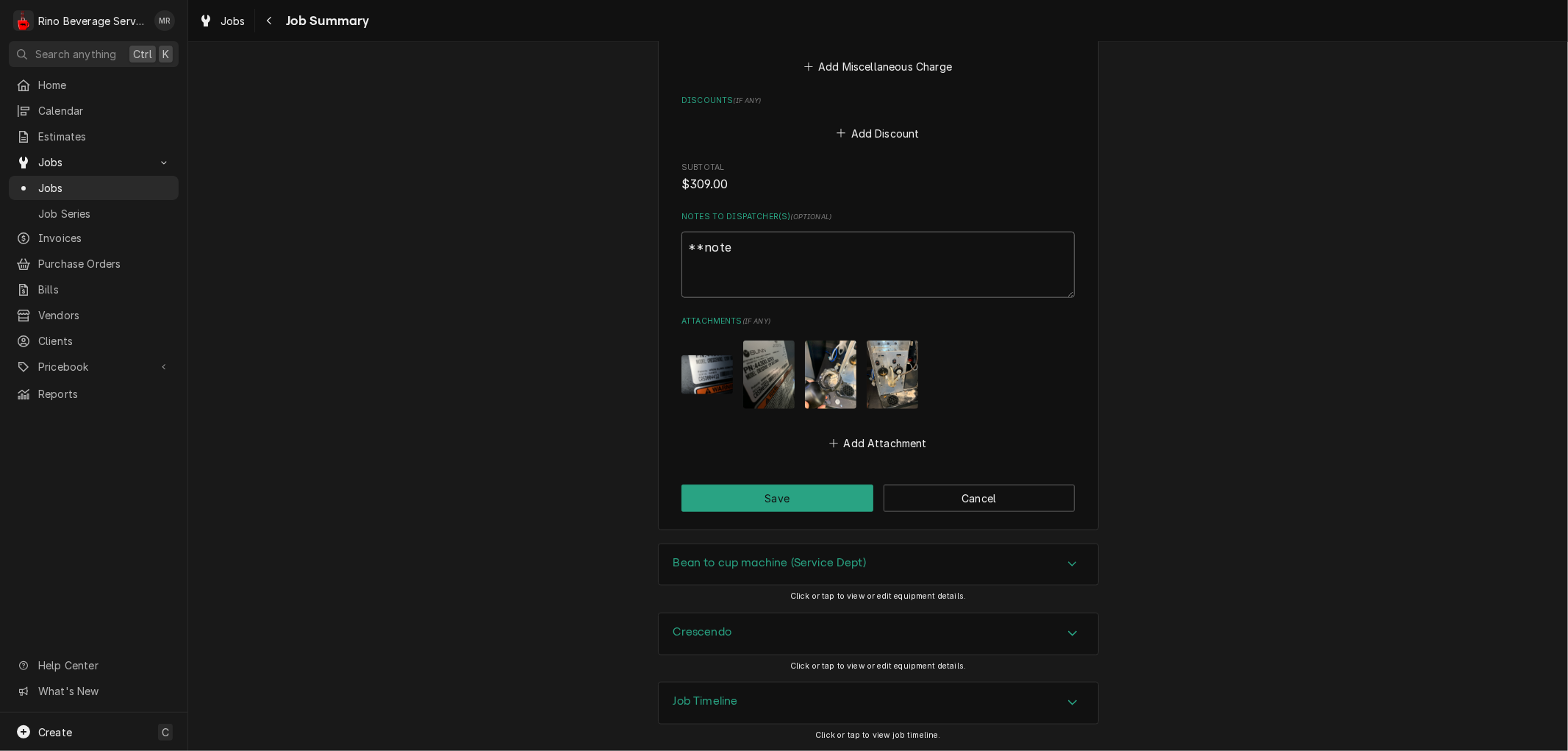
type textarea "**note"
type textarea "x"
type textarea "**note t"
type textarea "x"
type textarea "**note th"
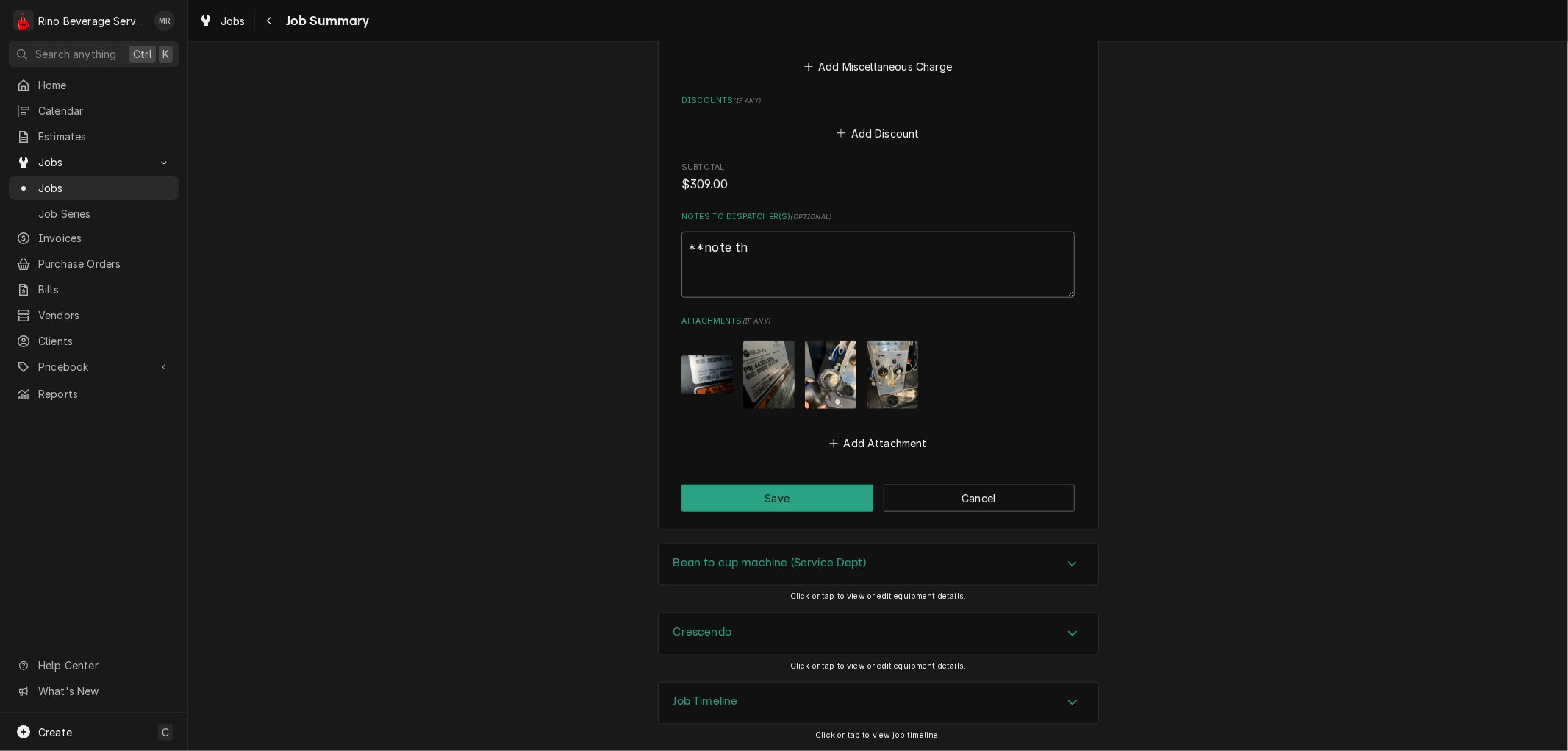
type textarea "x"
type textarea "**note the"
type textarea "x"
type textarea "**note the"
type textarea "x"
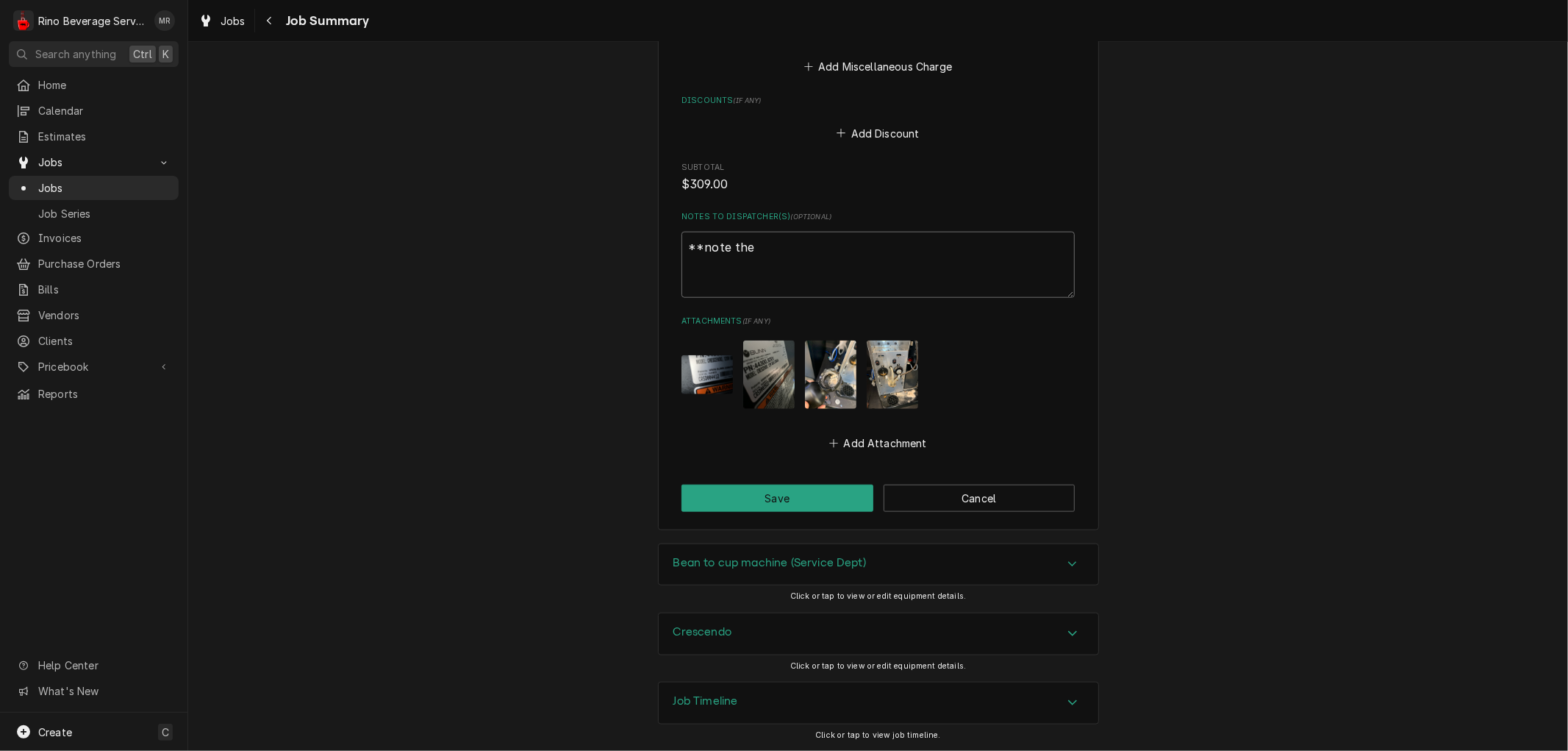
type textarea "**note the a"
type textarea "x"
type textarea "**note the ad"
type textarea "x"
type textarea "**note the add"
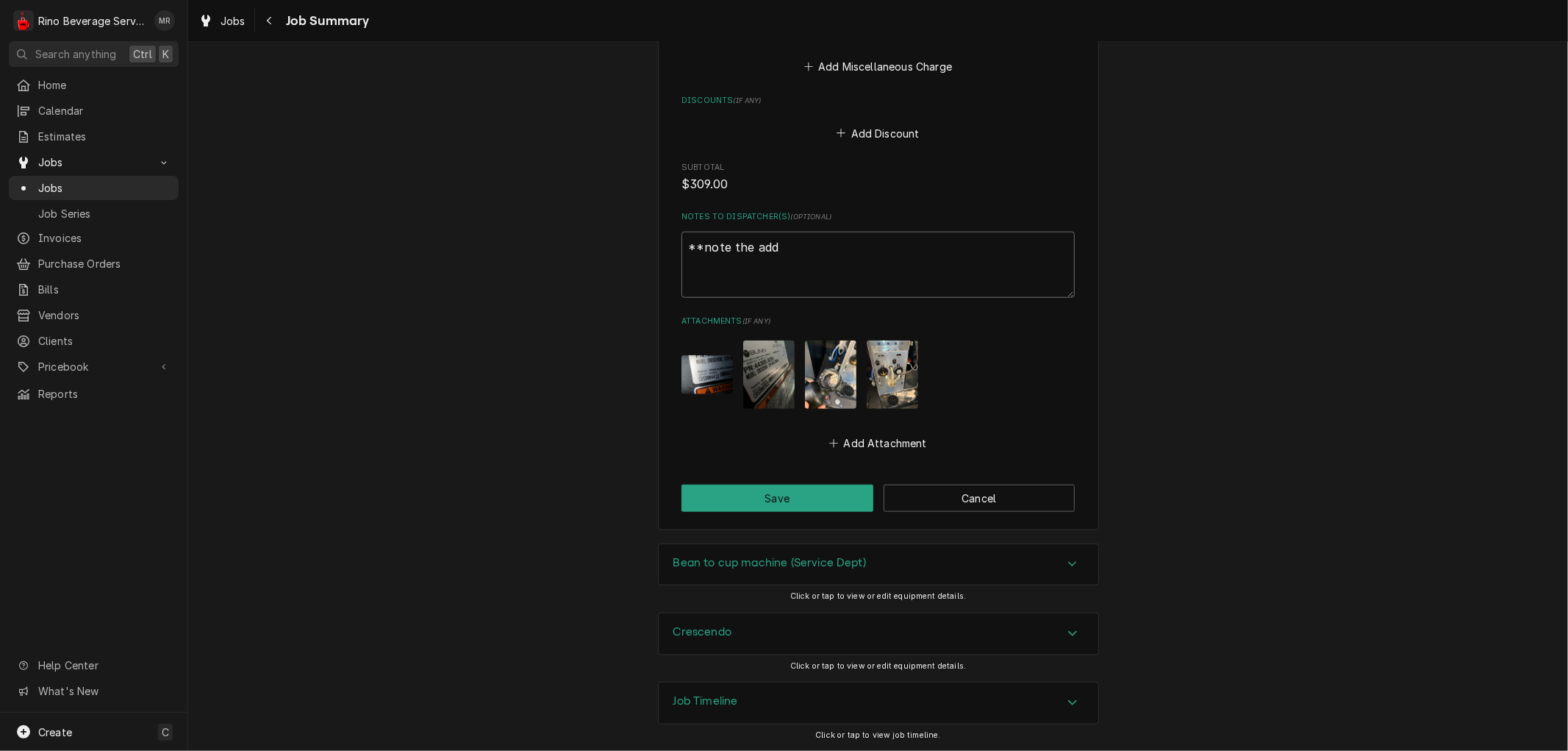
type textarea "x"
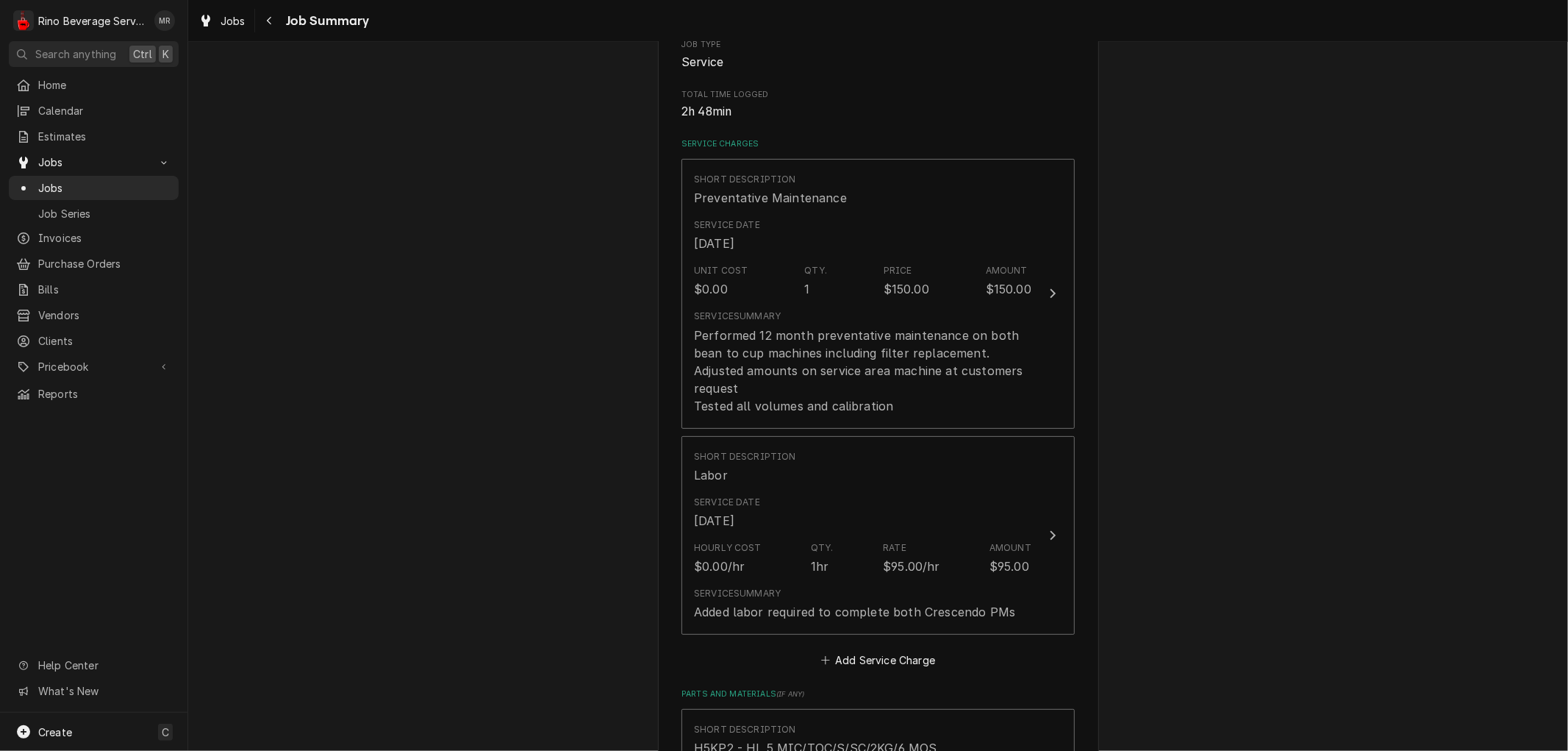
scroll to position [260, 0]
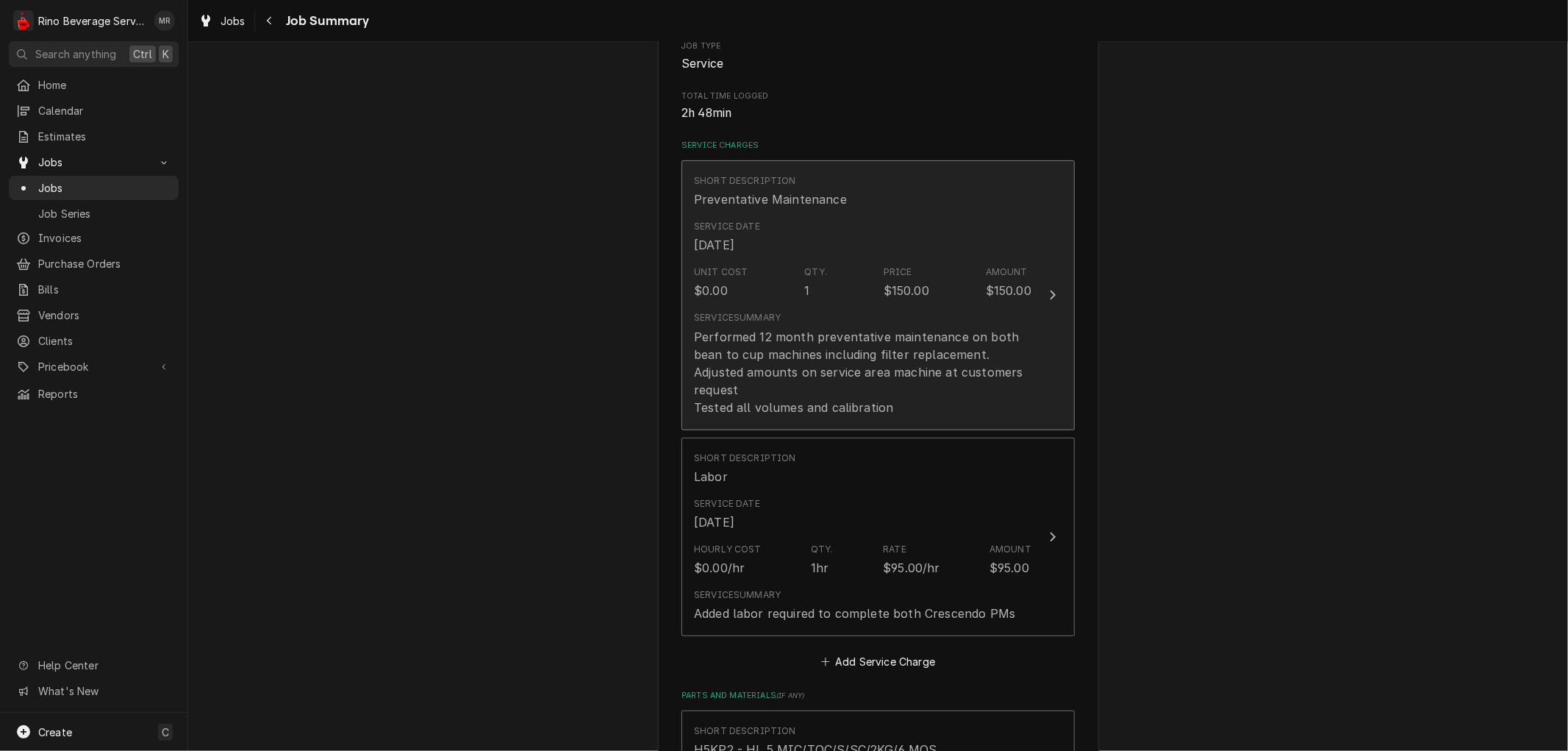
click at [901, 387] on div "Performed 12 month preventative maintenance on both bean to cup machines includ…" at bounding box center [862, 372] width 338 height 88
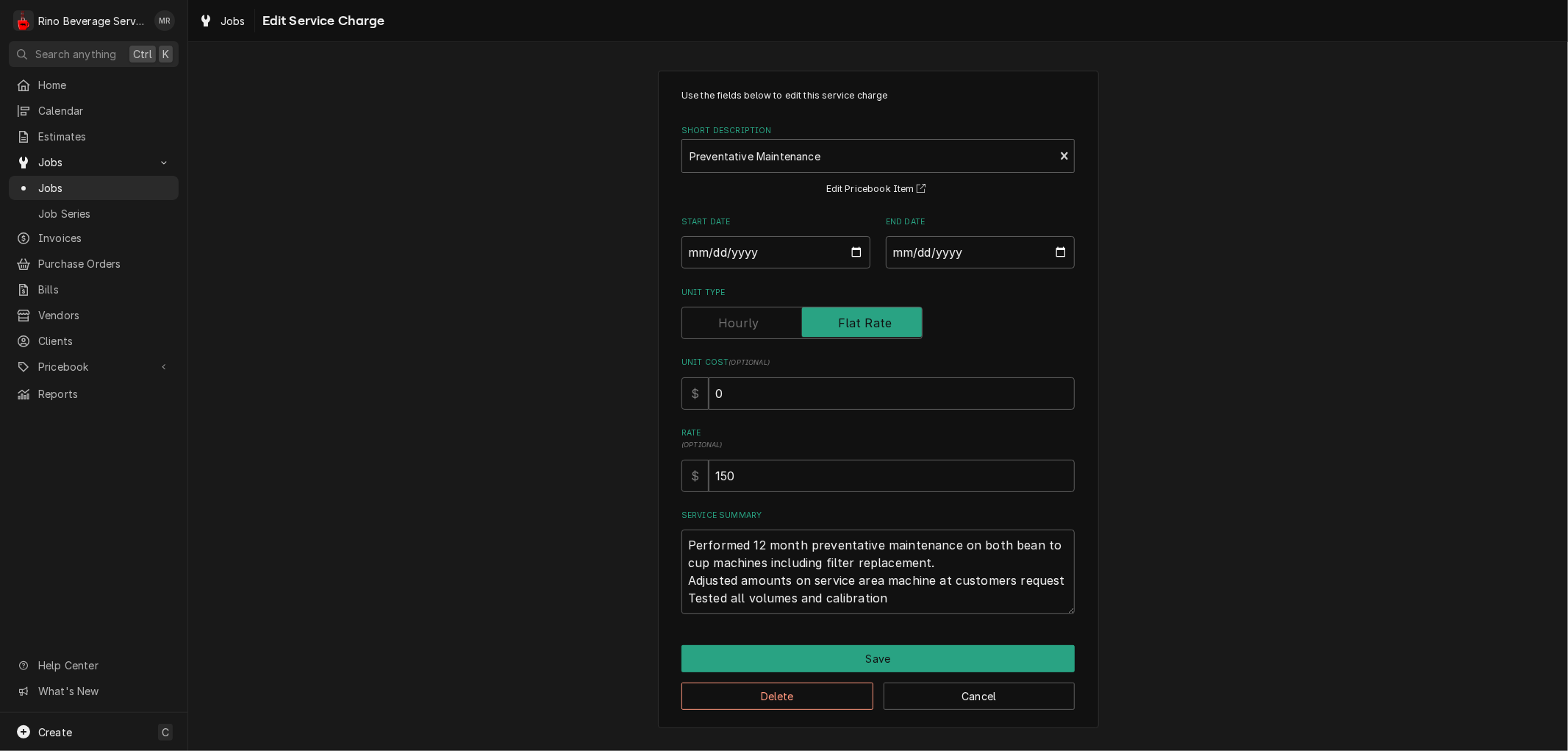
scroll to position [17, 0]
click at [902, 600] on textarea "Performed 12 month preventative maintenance on both bean to cup machines includ…" at bounding box center [878, 571] width 394 height 84
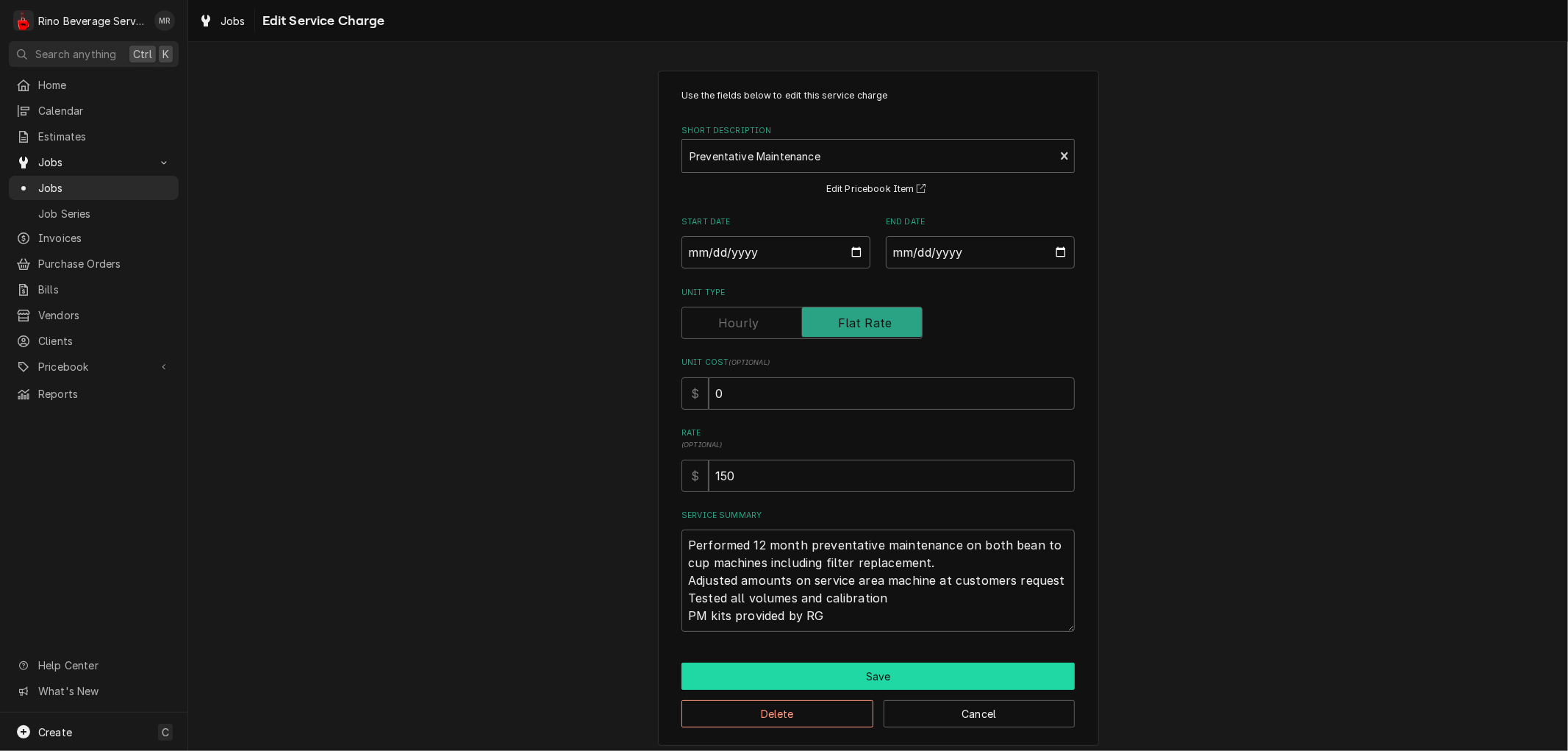
click at [874, 674] on button "Save" at bounding box center [878, 676] width 394 height 27
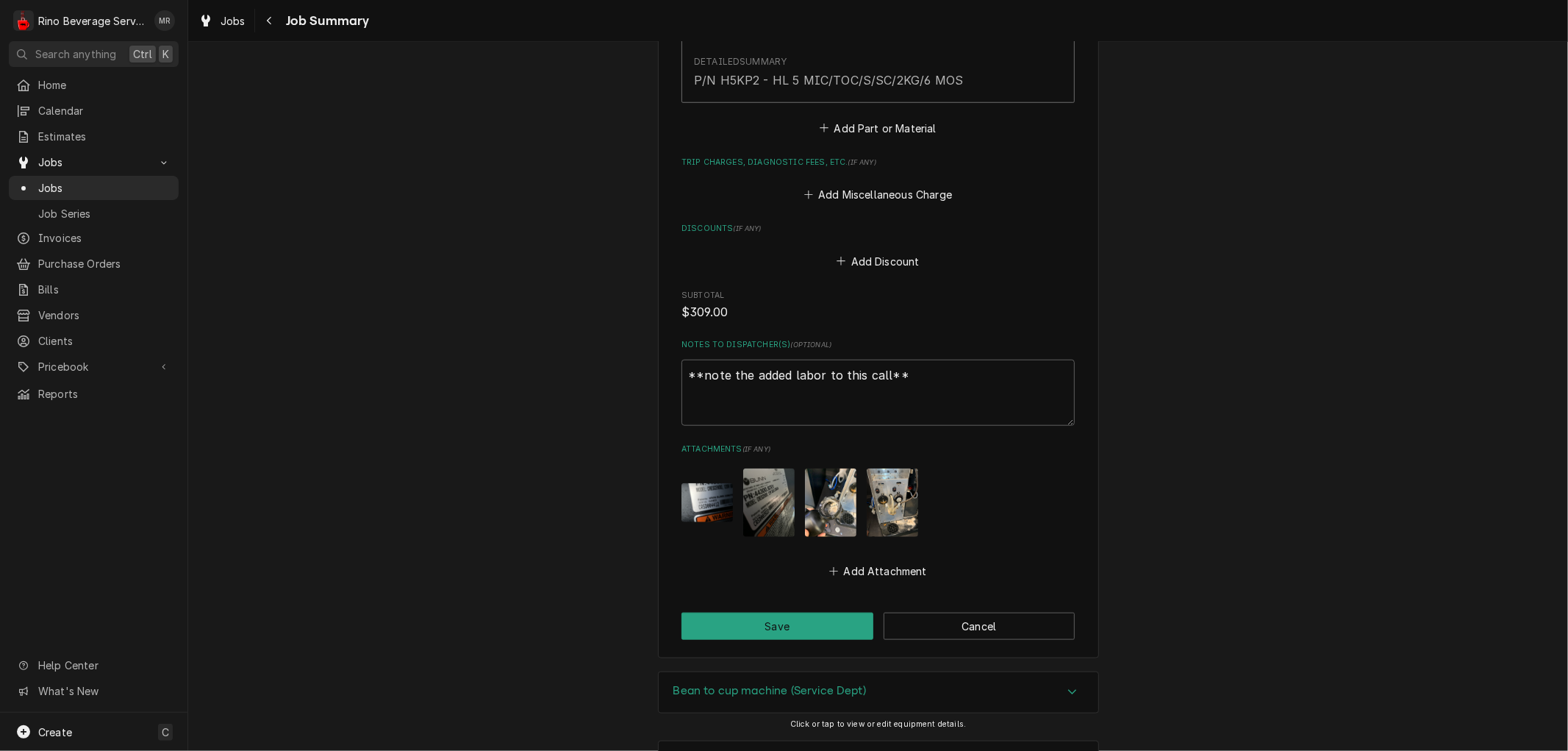
scroll to position [1258, 0]
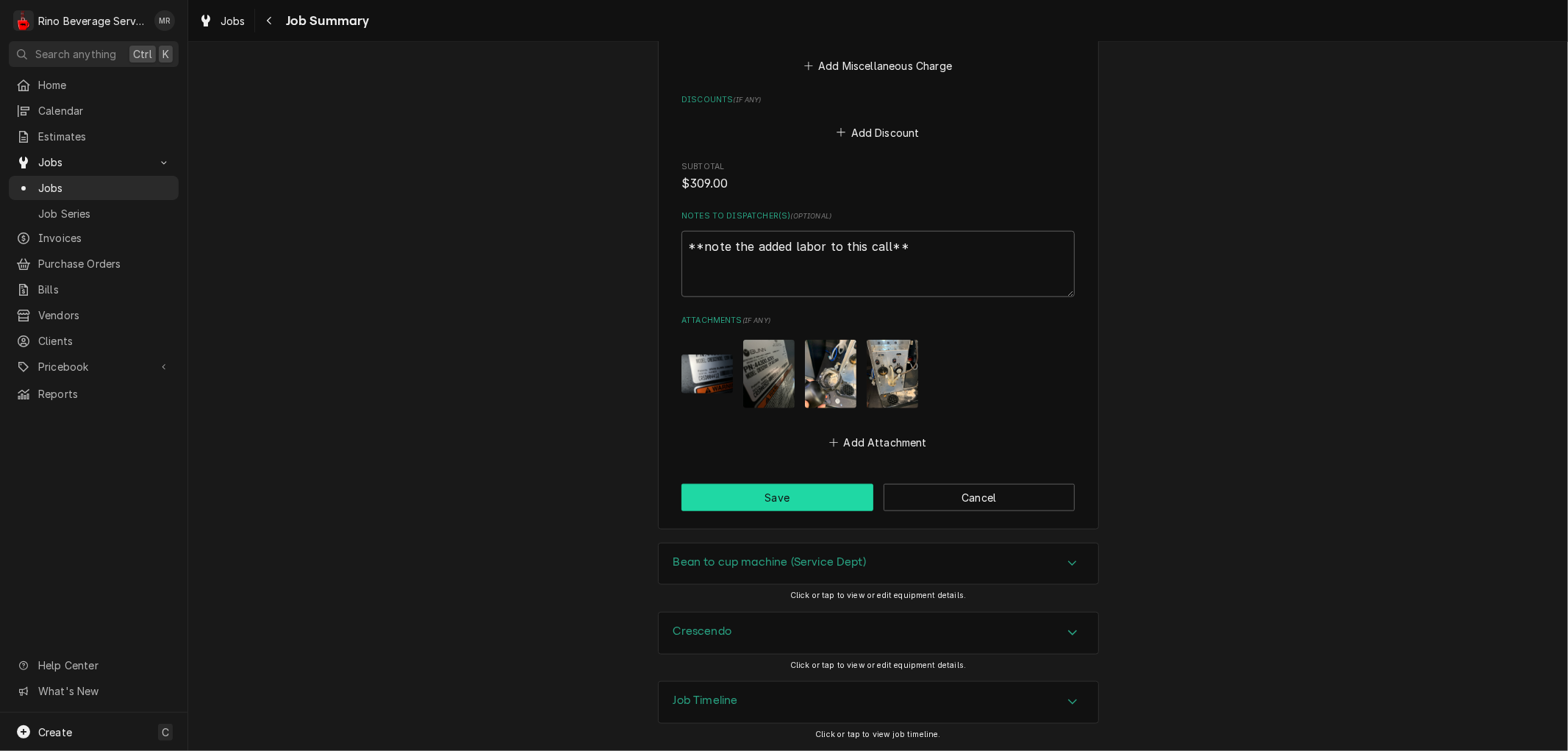
click at [767, 501] on button "Save" at bounding box center [777, 498] width 191 height 27
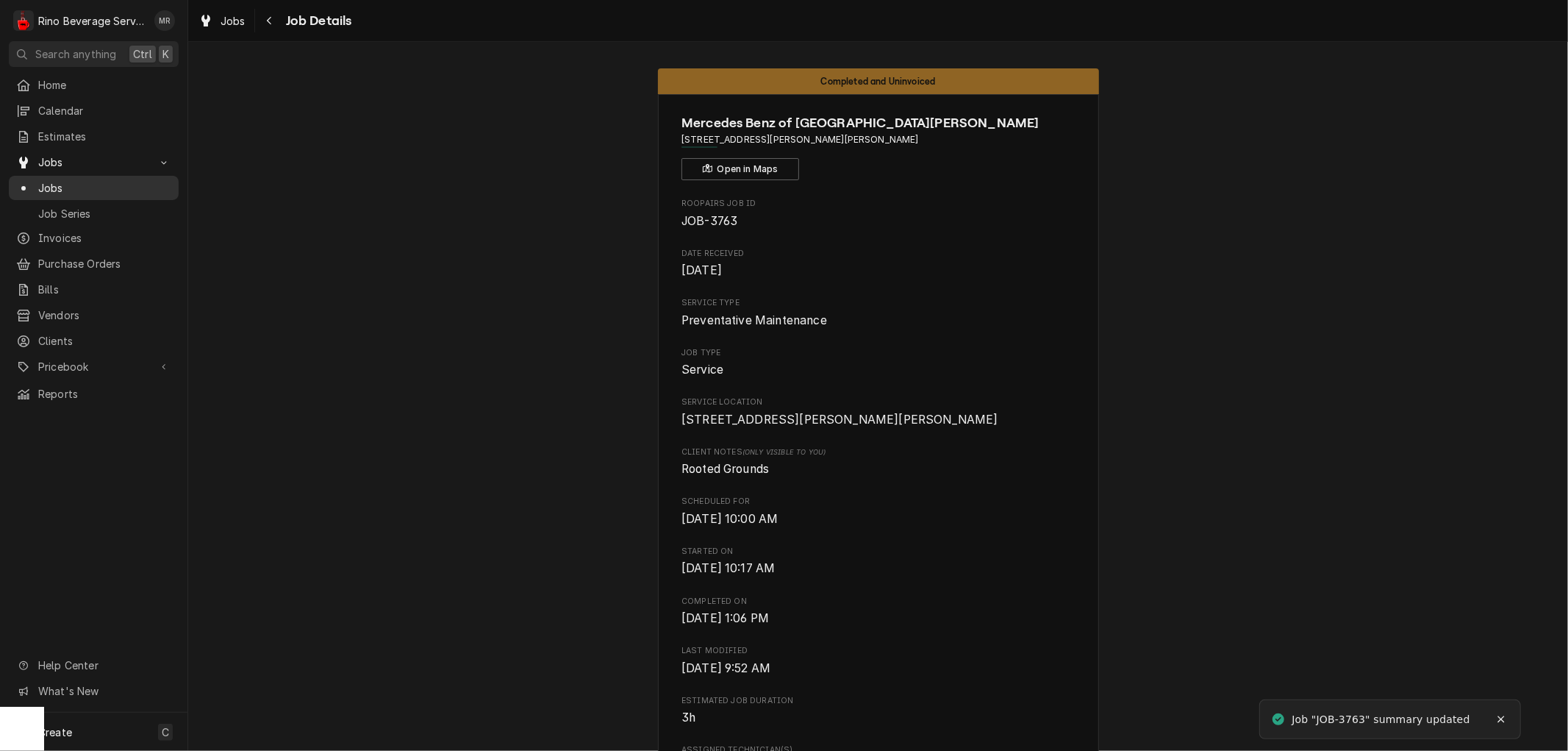
click at [121, 184] on span "Jobs" at bounding box center [105, 188] width 133 height 15
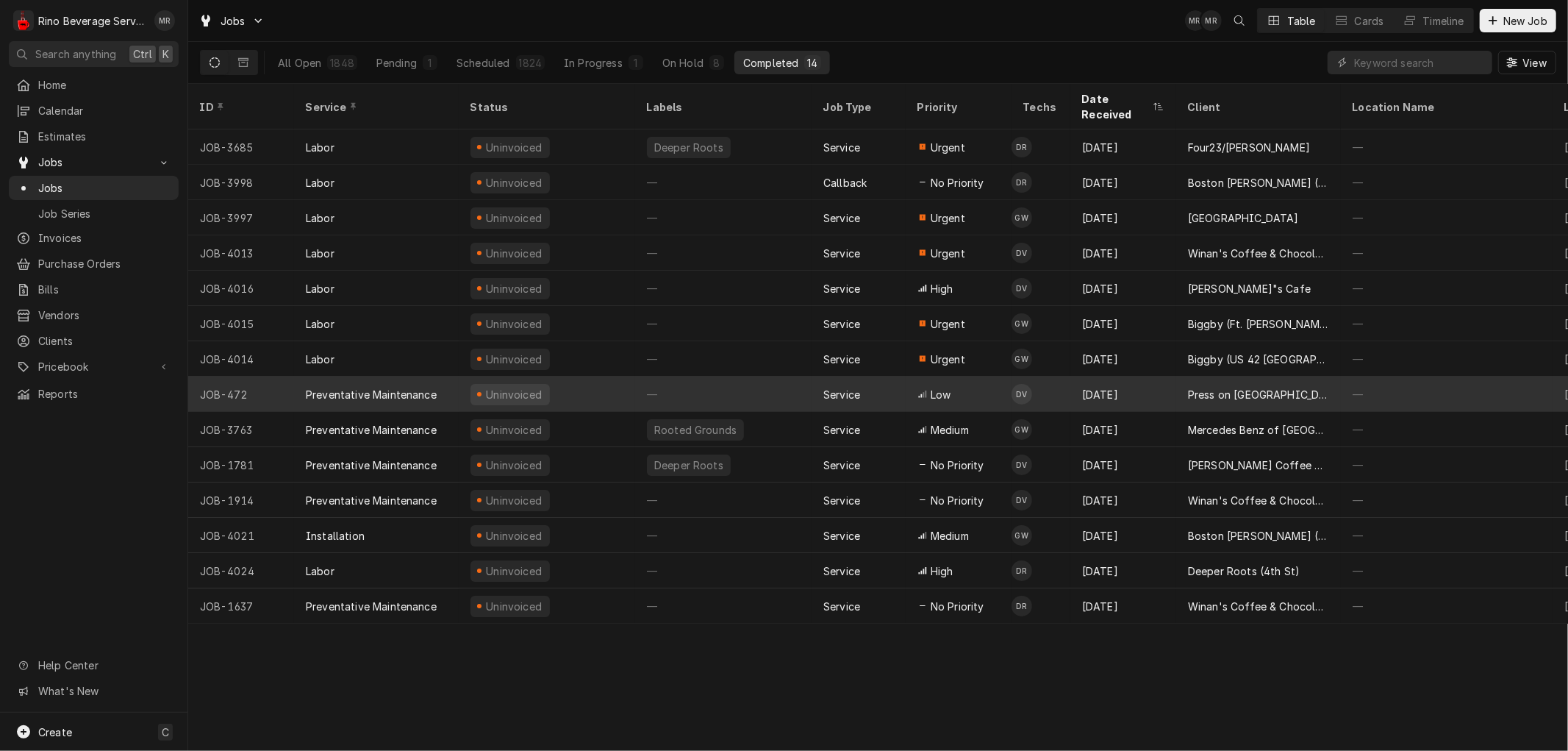
click at [760, 377] on div "—" at bounding box center [723, 394] width 176 height 35
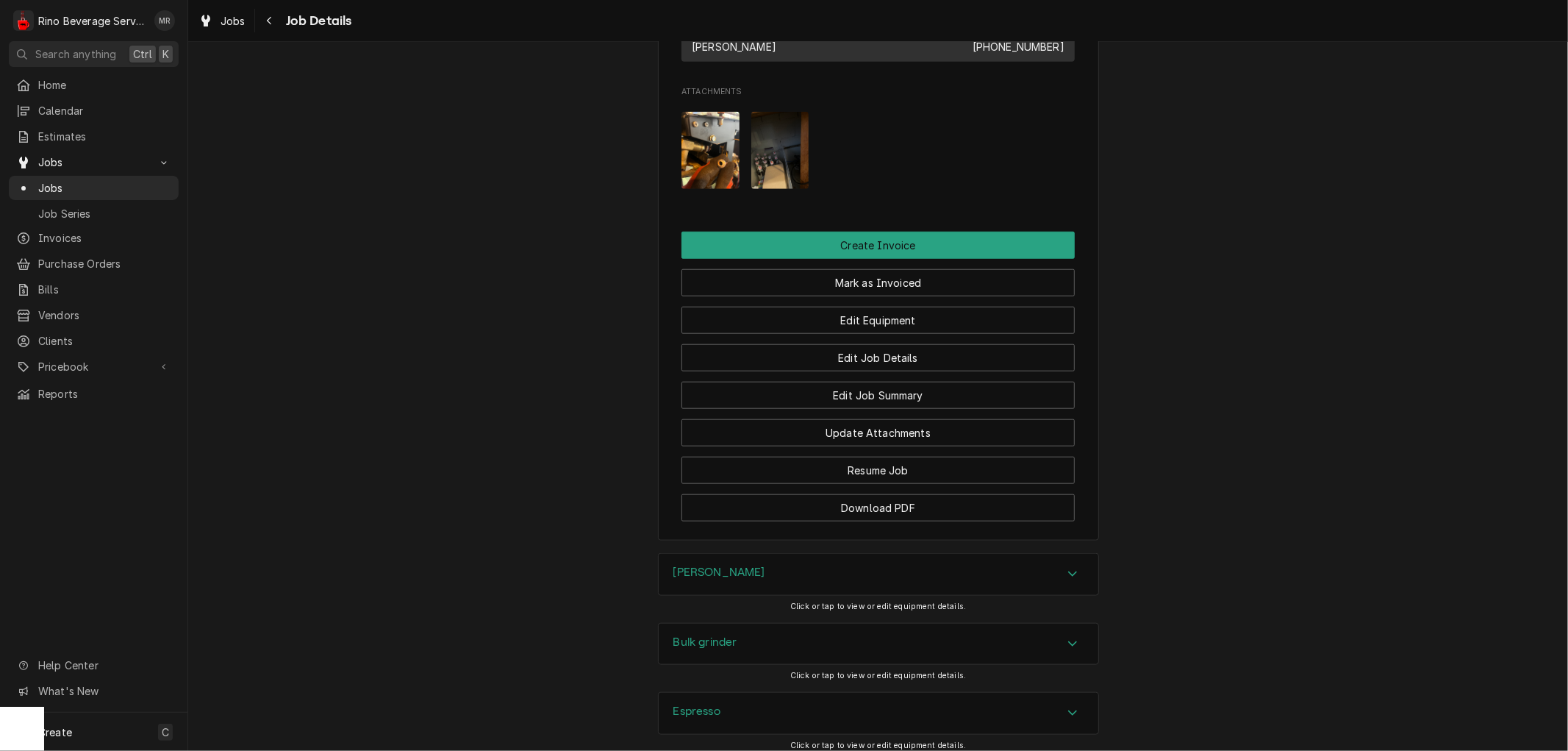
scroll to position [1143, 0]
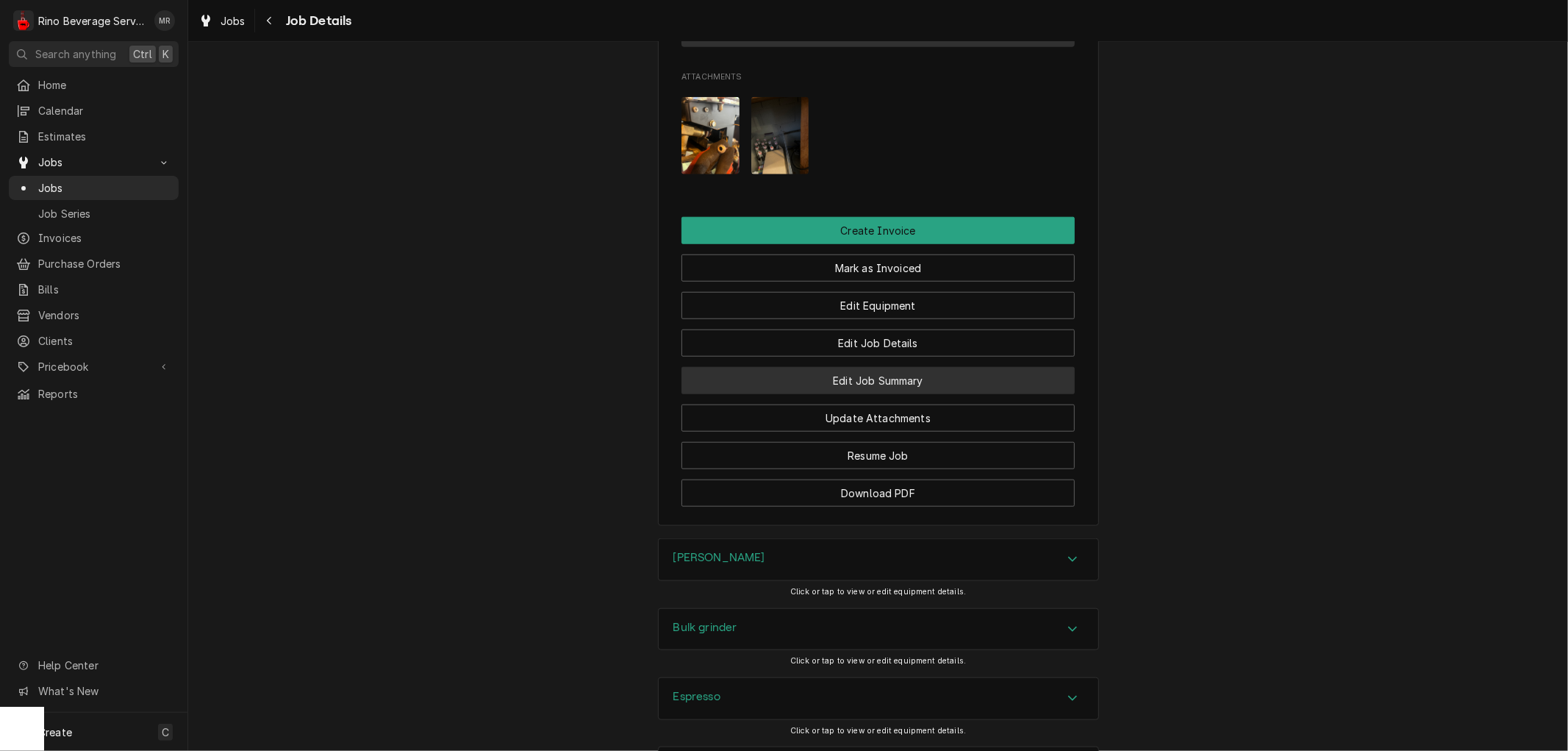
click at [804, 394] on button "Edit Job Summary" at bounding box center [878, 381] width 394 height 27
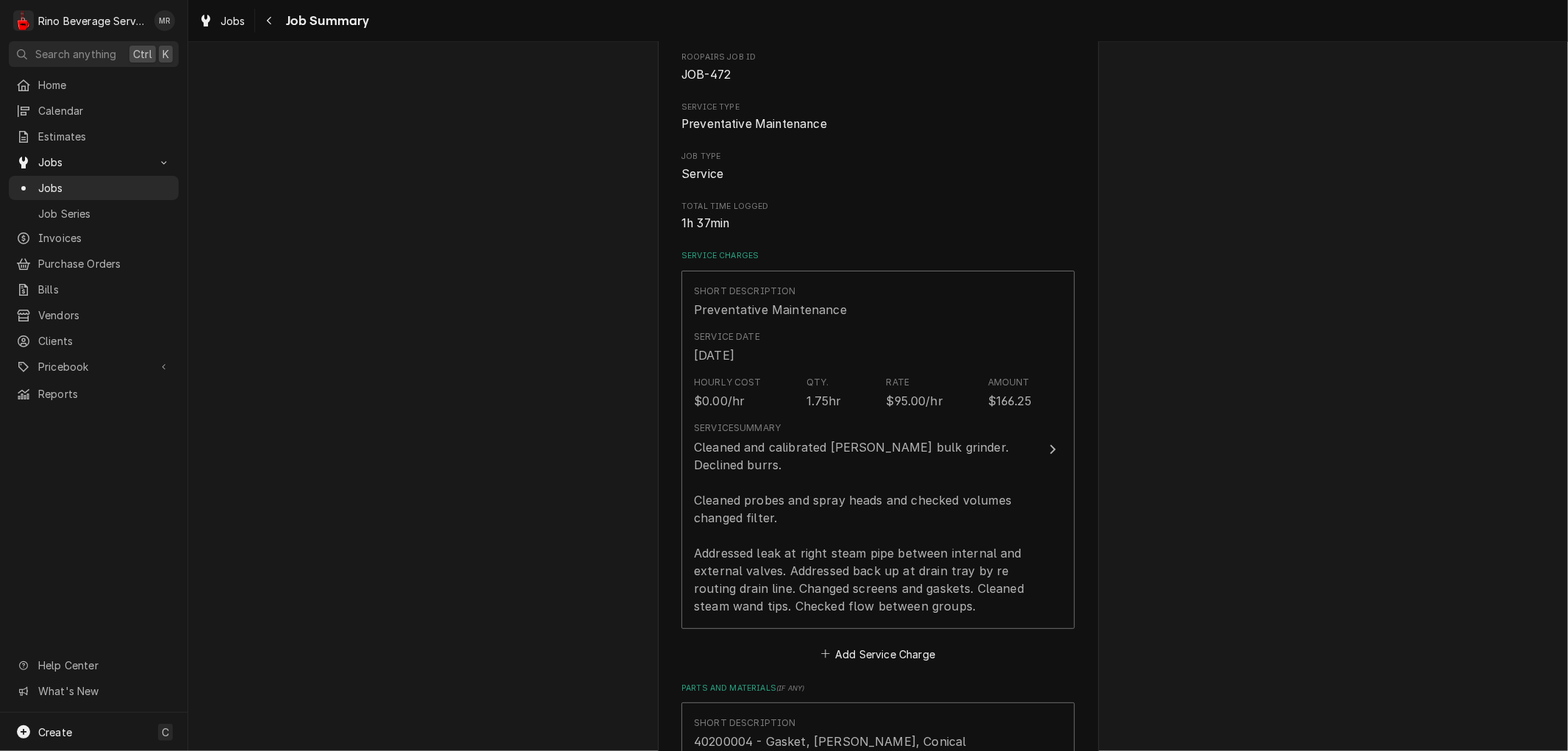
scroll to position [163, 0]
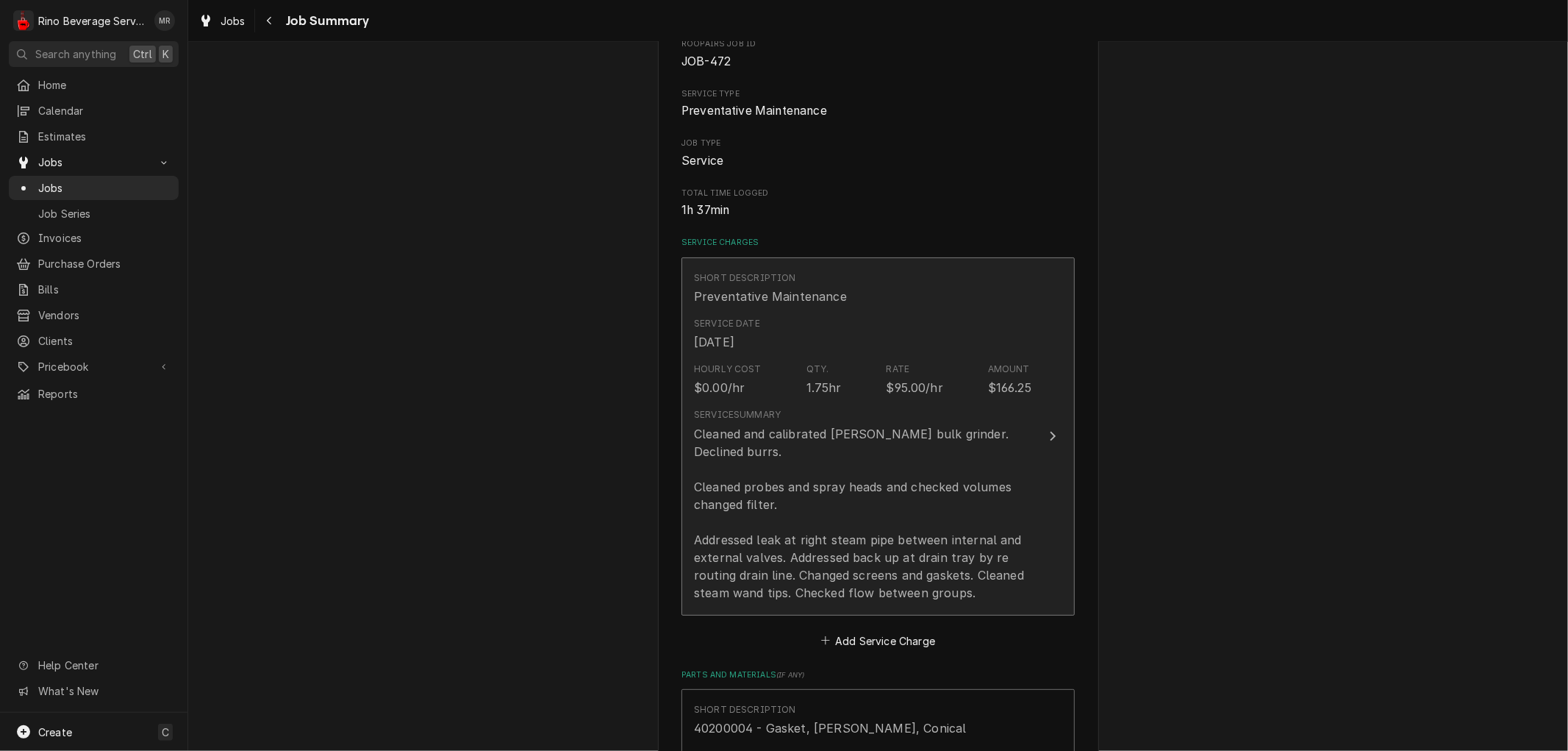
click at [832, 403] on div "Service Summary Cleaned and calibrated [PERSON_NAME] bulk grinder. Declined bur…" at bounding box center [862, 504] width 338 height 204
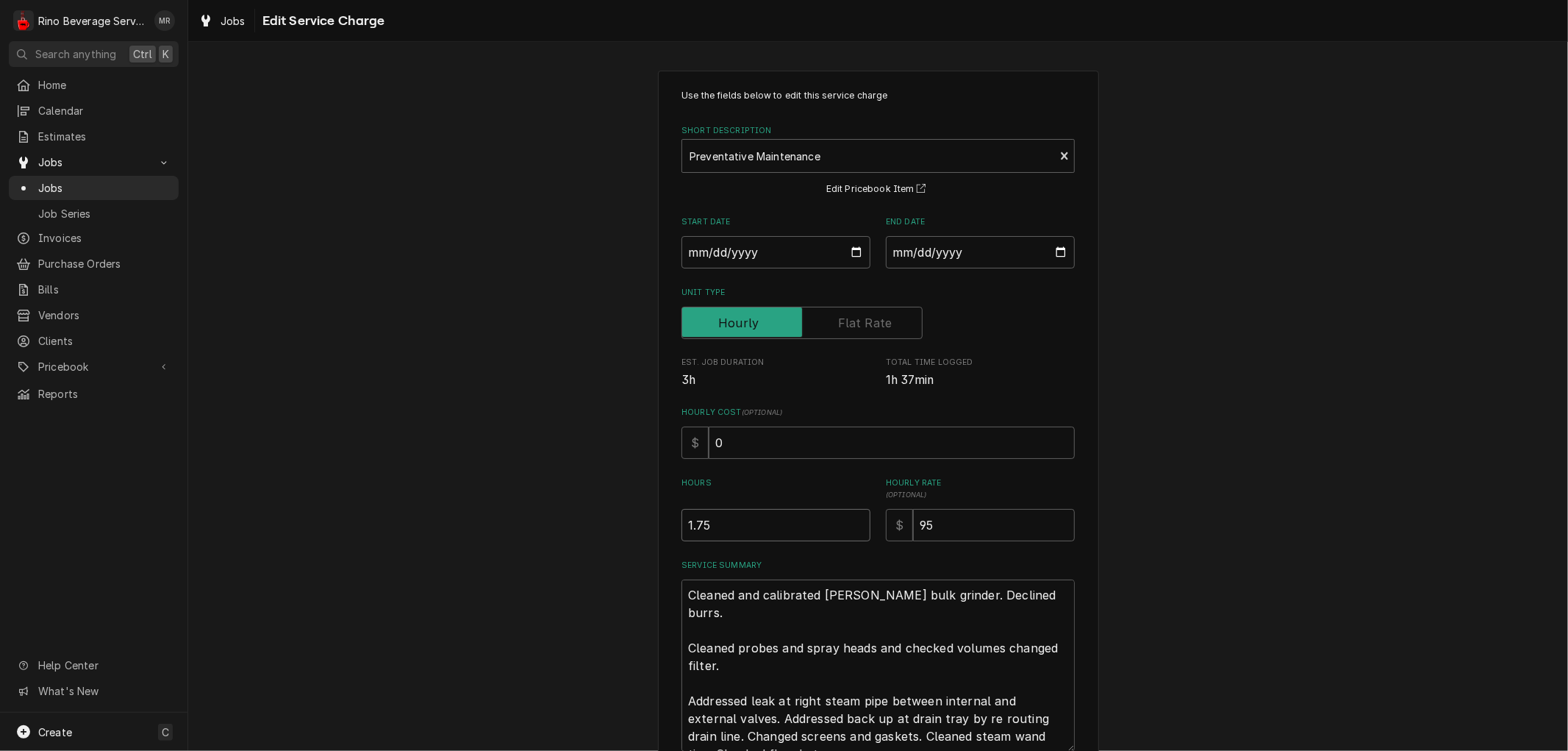
type textarea "x"
type input "1.5"
click at [850, 527] on input "1.5" at bounding box center [776, 525] width 189 height 32
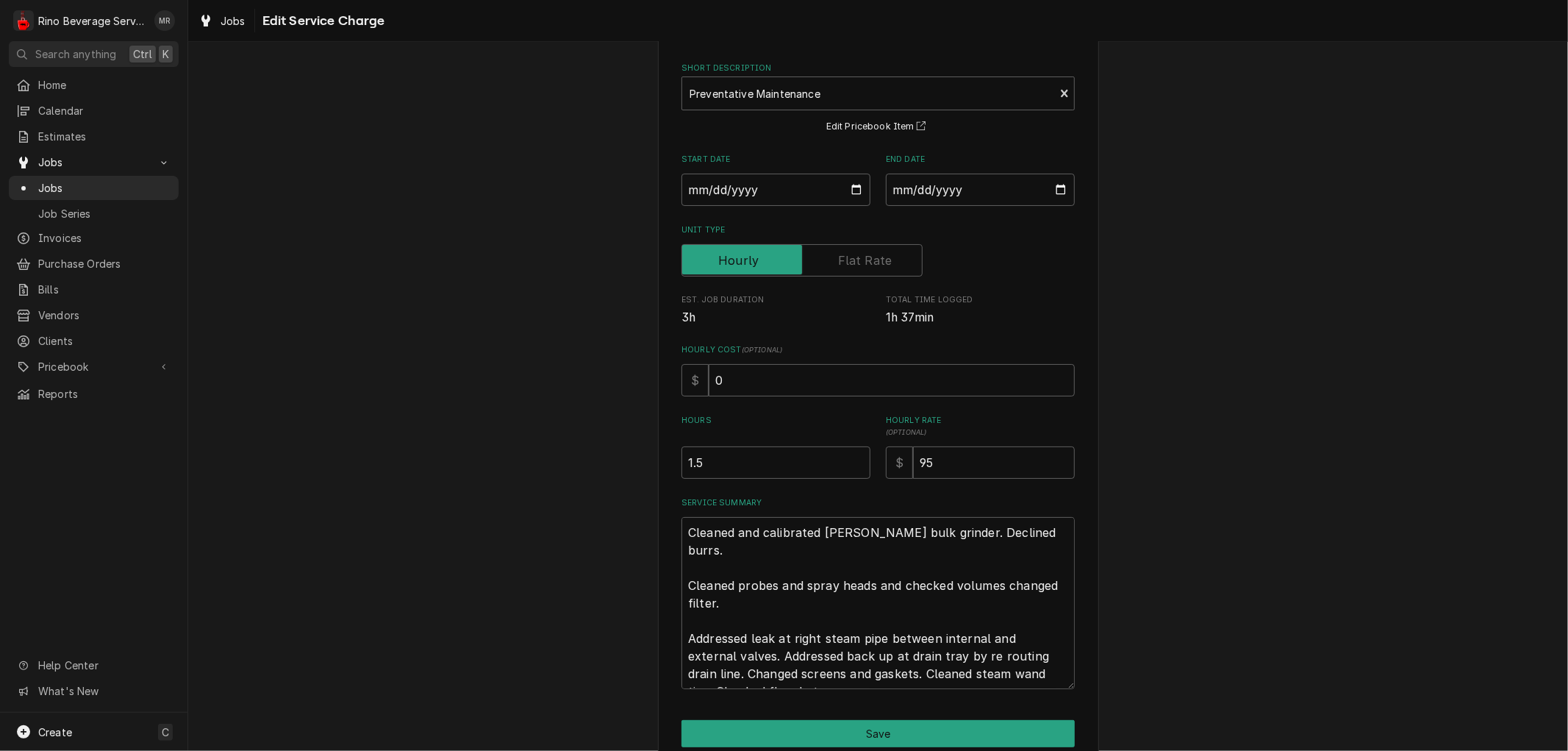
scroll to position [128, 0]
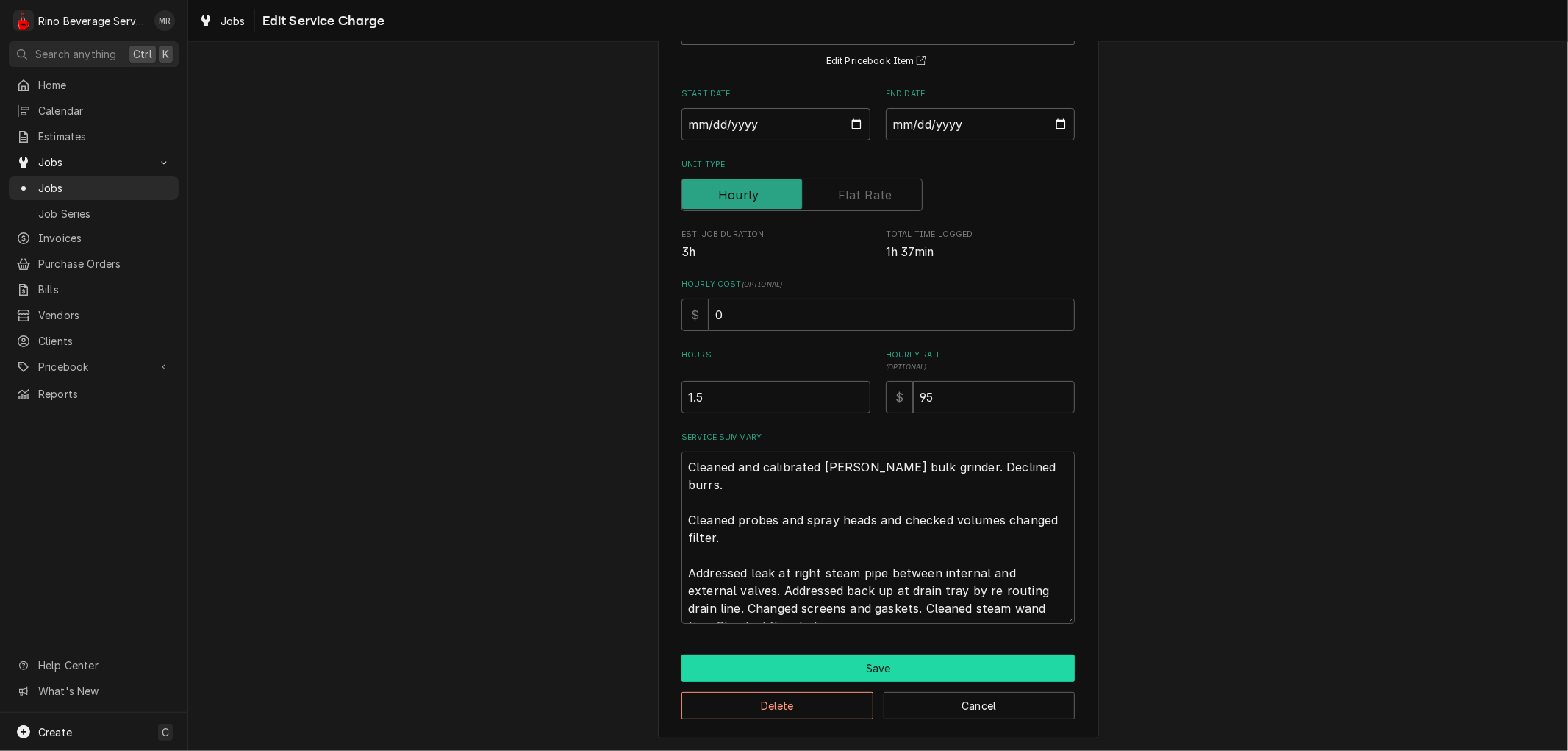
click at [850, 664] on button "Save" at bounding box center [878, 668] width 394 height 27
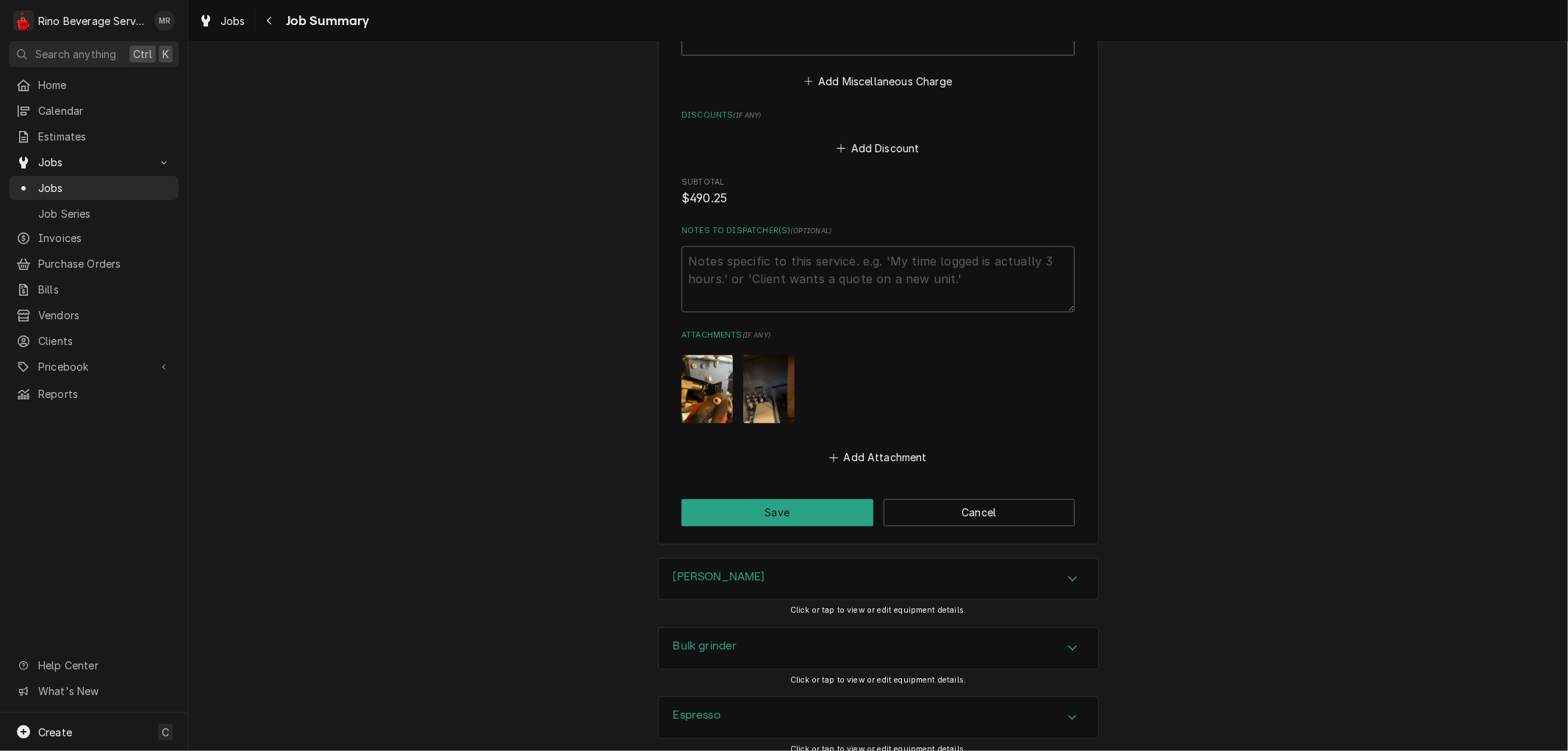
scroll to position [2205, 0]
click at [775, 496] on button "Save" at bounding box center [777, 510] width 191 height 27
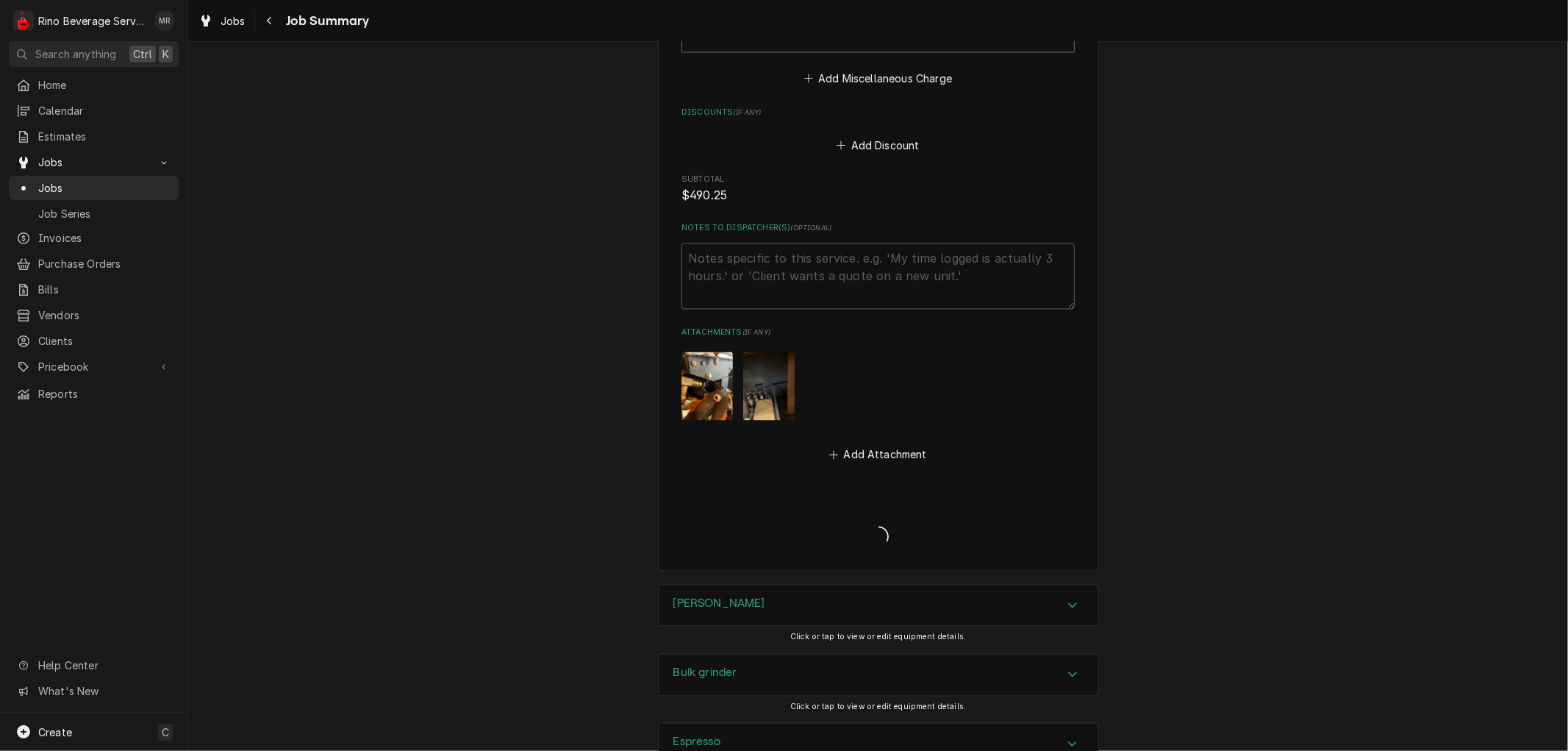
type textarea "x"
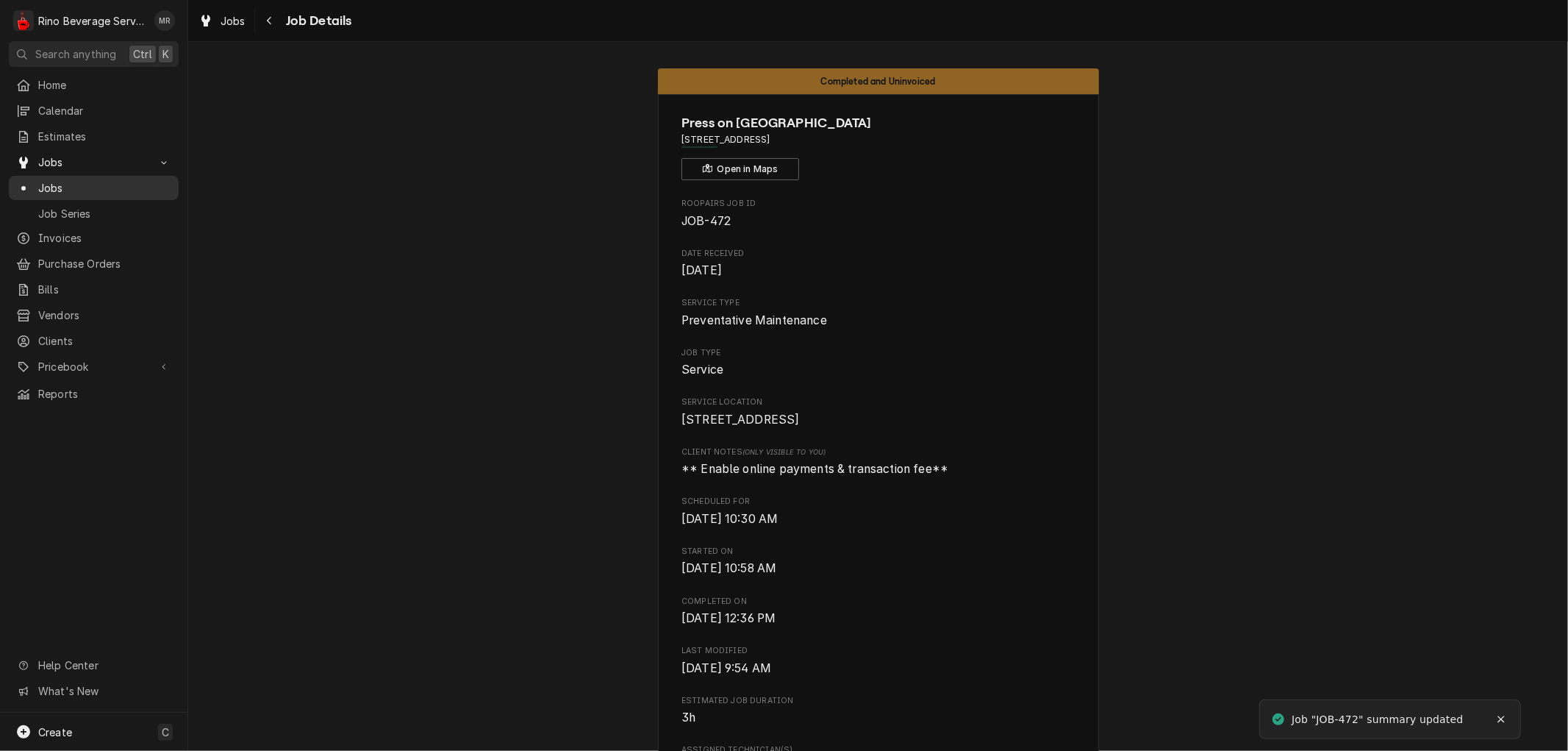
click at [90, 184] on span "Jobs" at bounding box center [105, 188] width 133 height 15
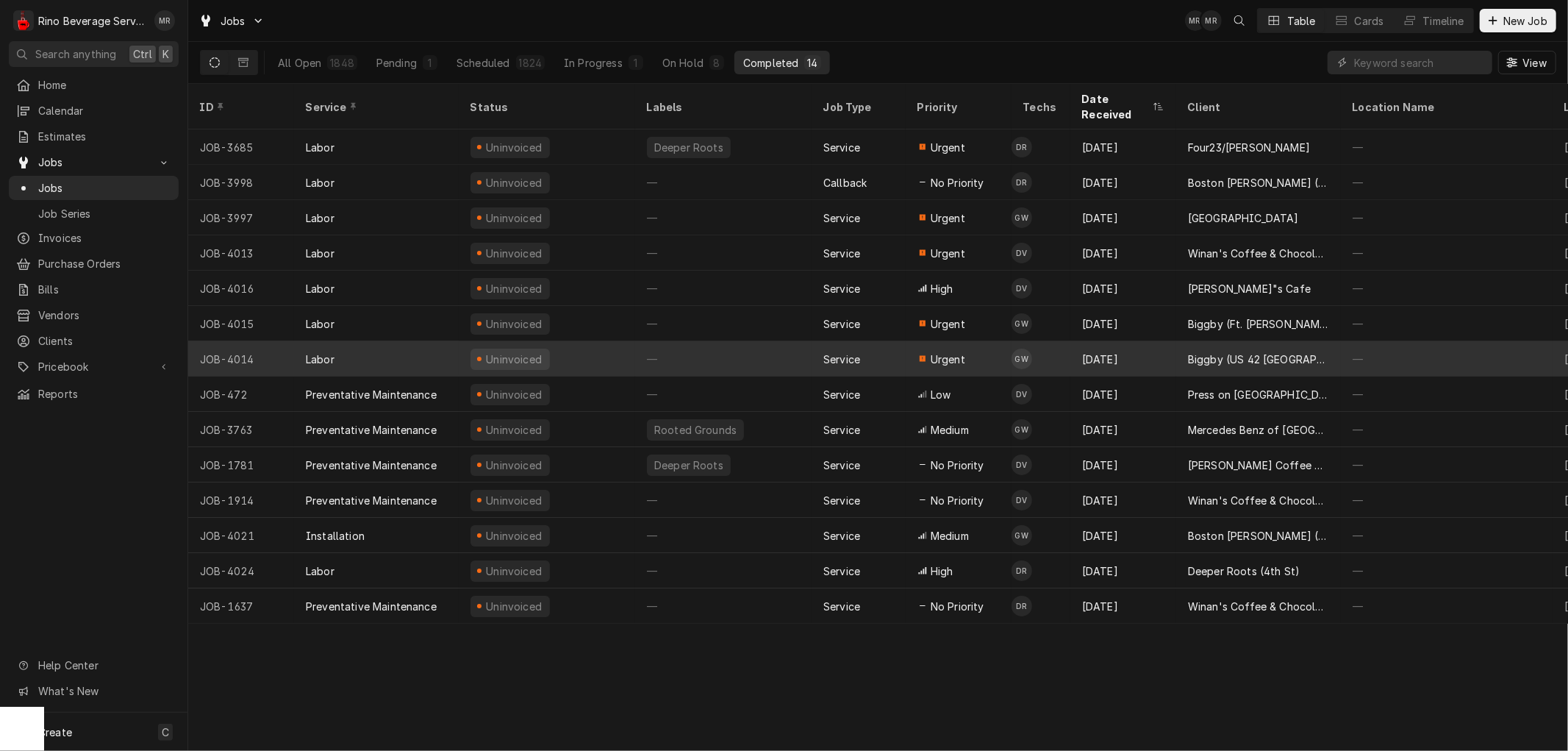
click at [753, 341] on div "—" at bounding box center [723, 358] width 176 height 35
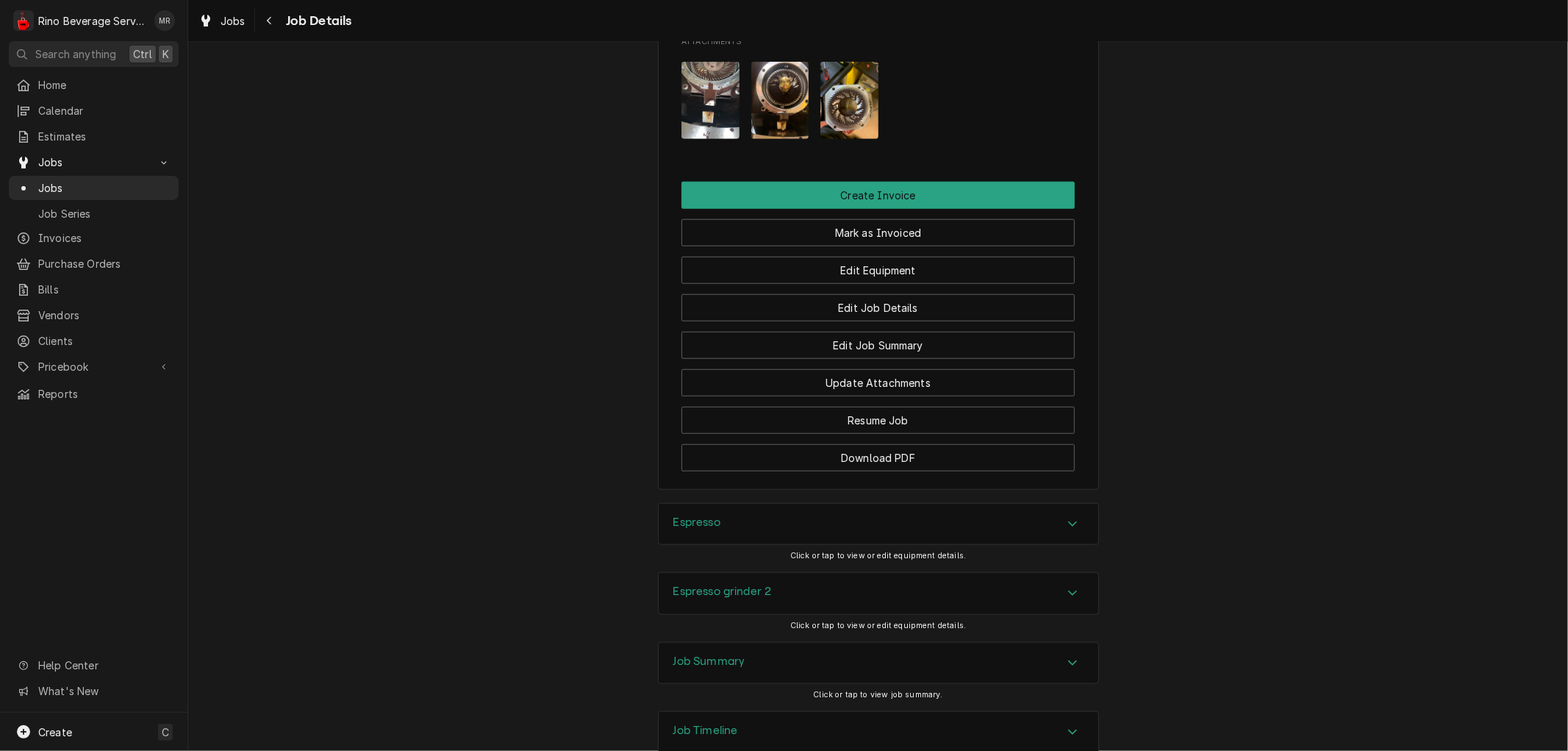
scroll to position [1062, 0]
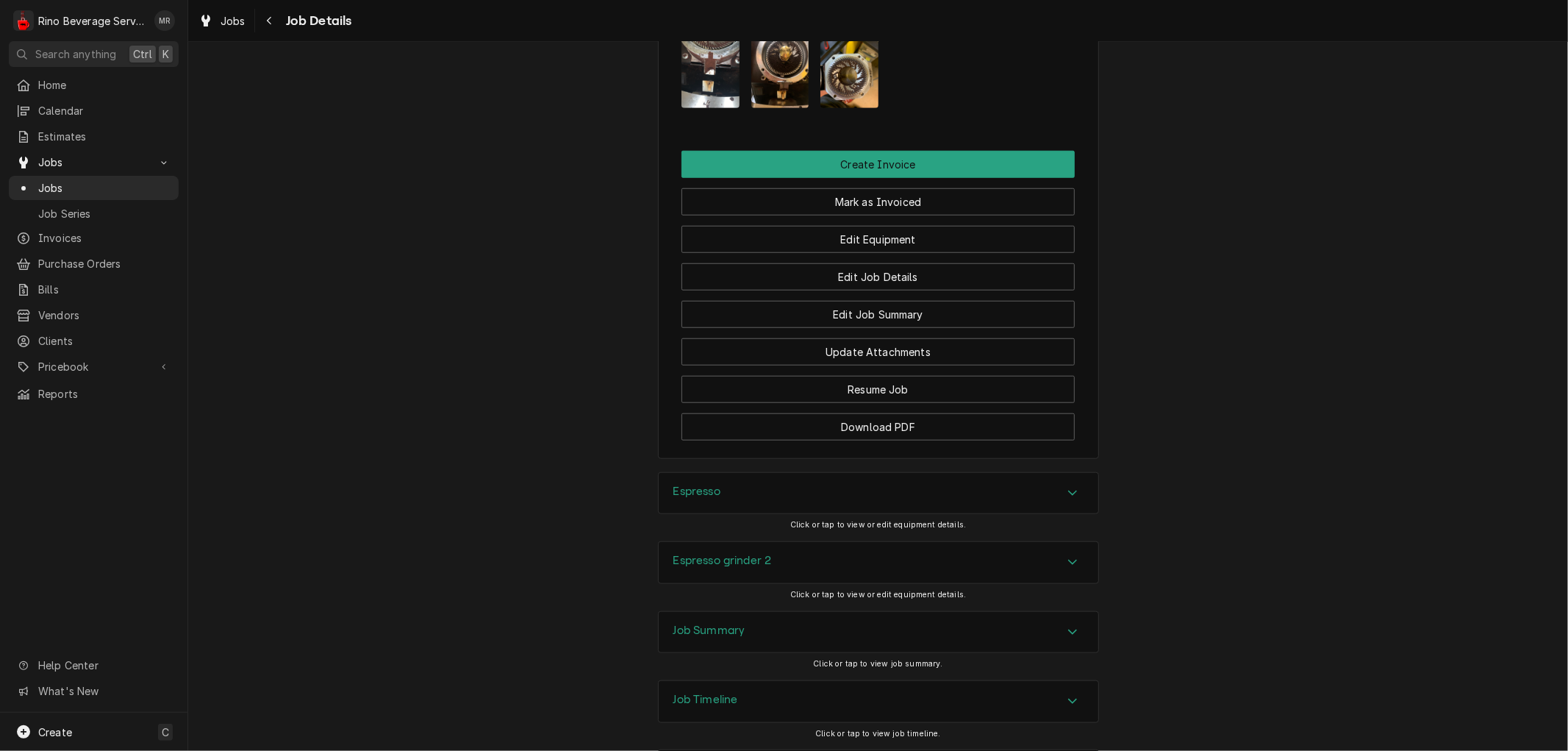
click at [681, 637] on h3 "Job Summary" at bounding box center [709, 630] width 72 height 14
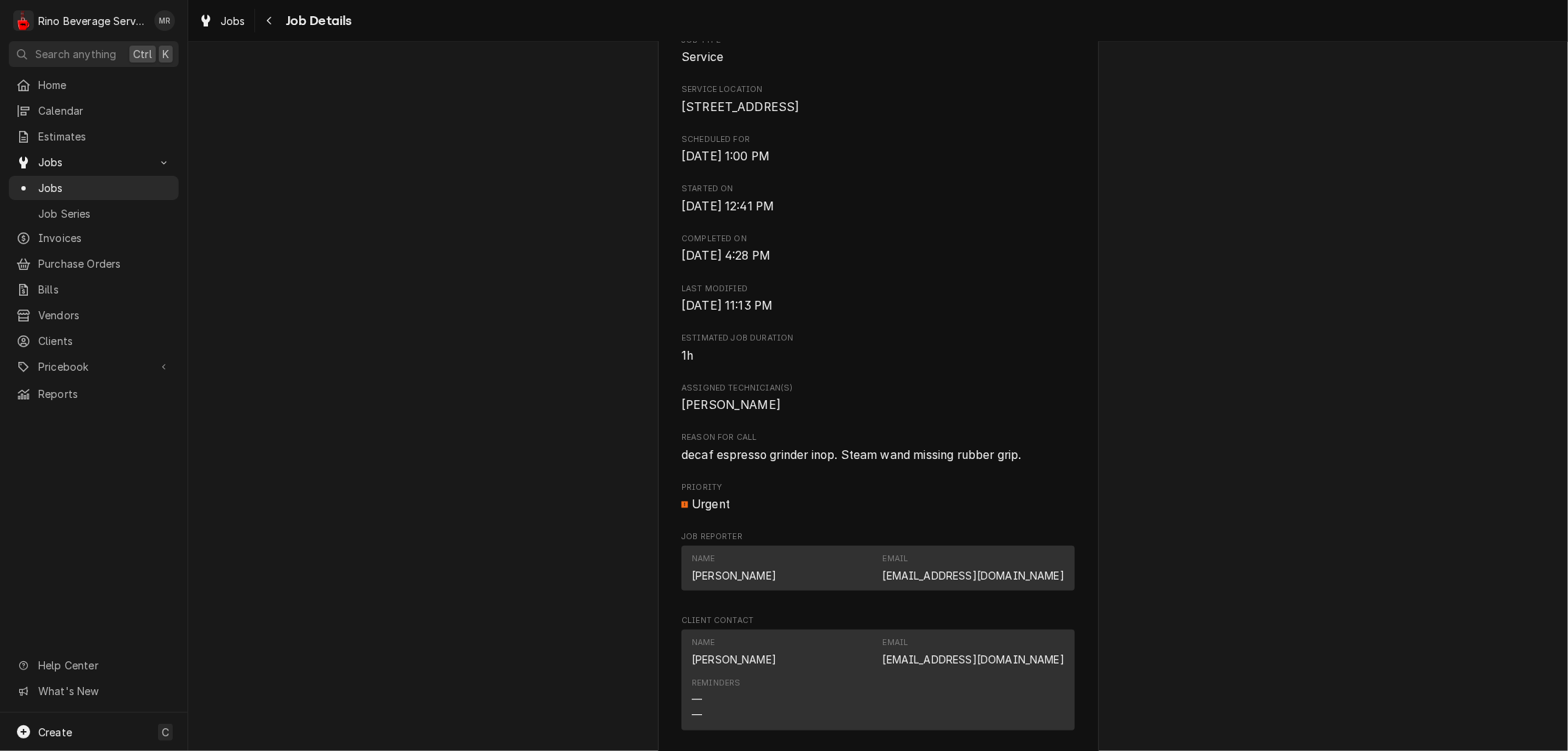
scroll to position [0, 0]
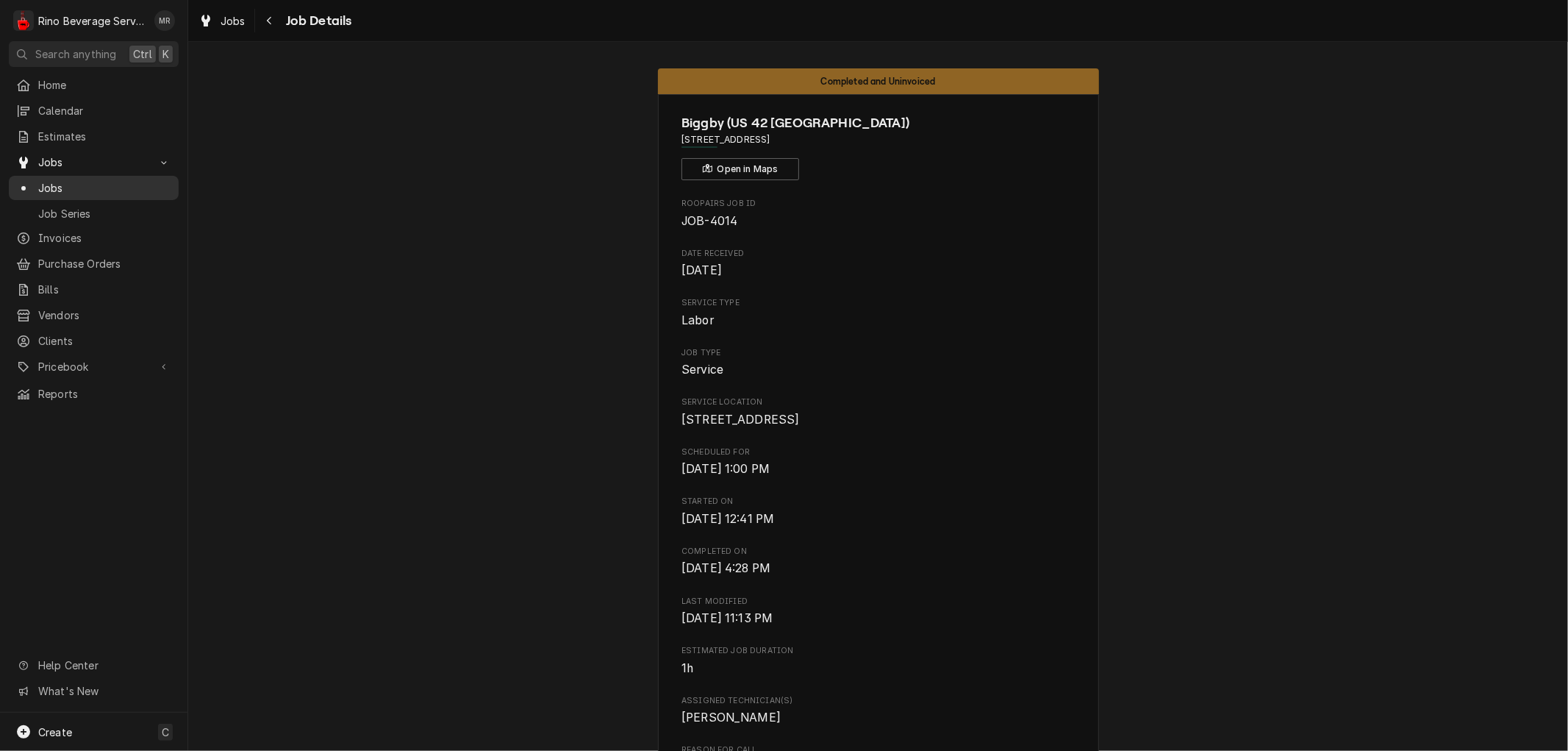
click at [85, 182] on span "Jobs" at bounding box center [105, 188] width 133 height 15
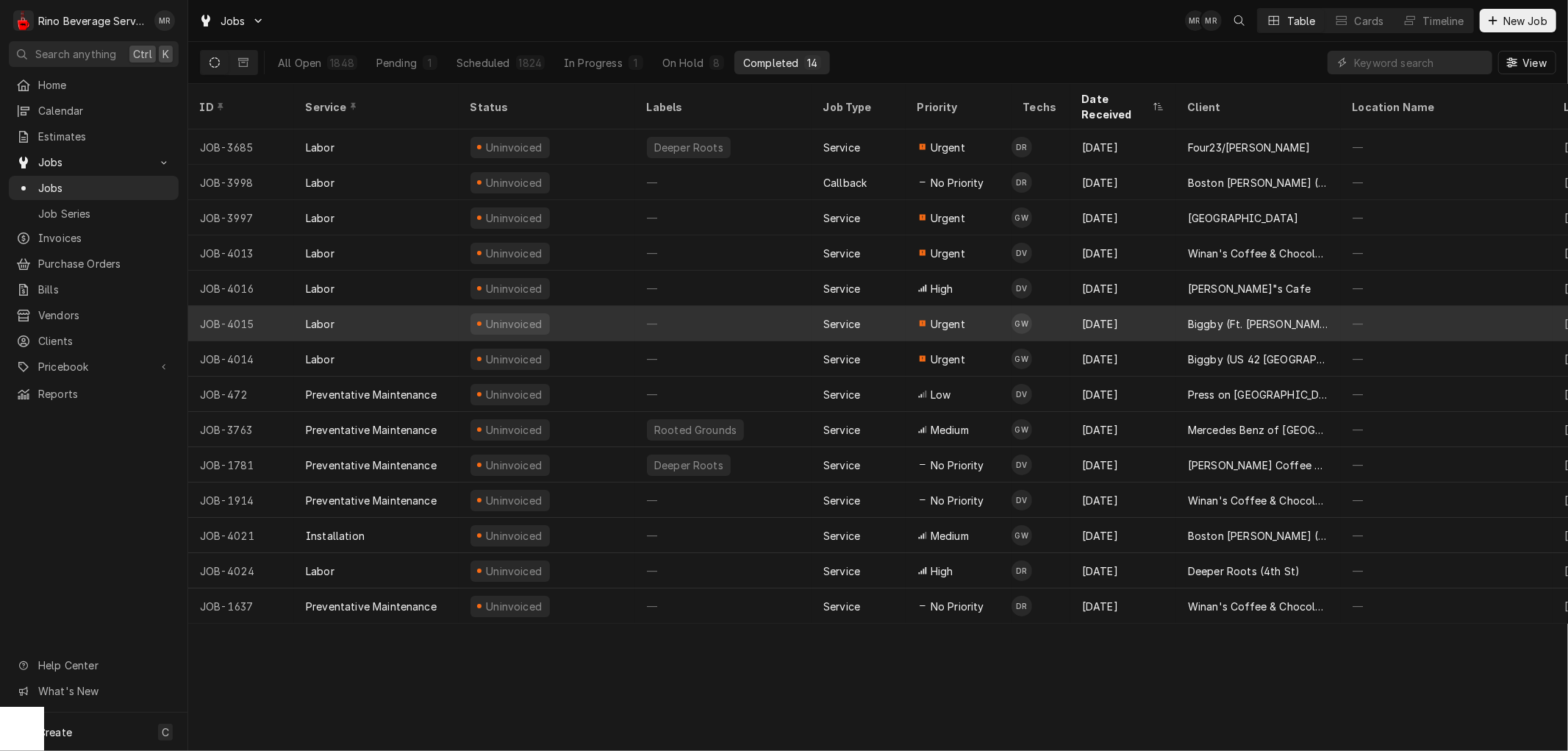
click at [691, 306] on div "—" at bounding box center [723, 323] width 176 height 35
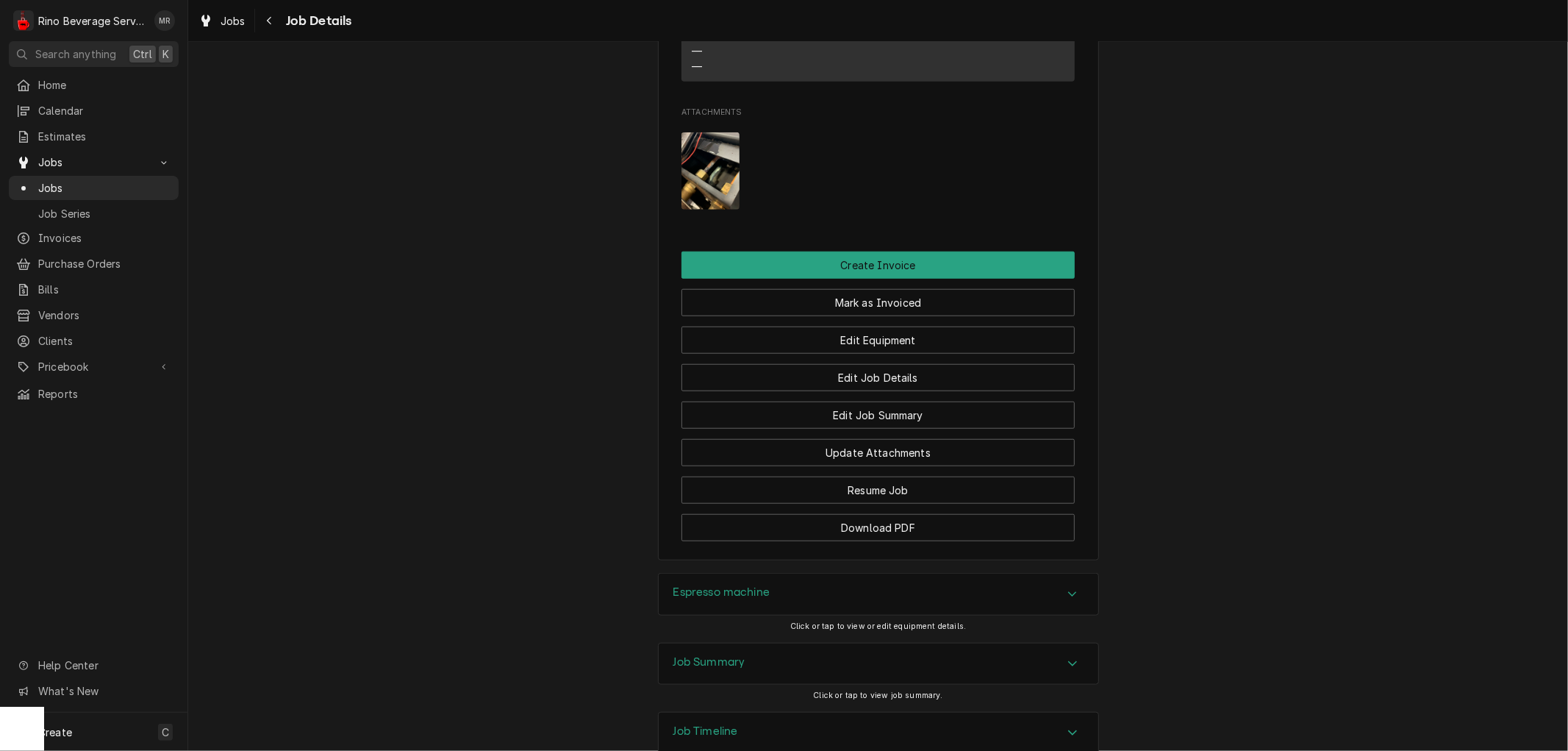
scroll to position [980, 0]
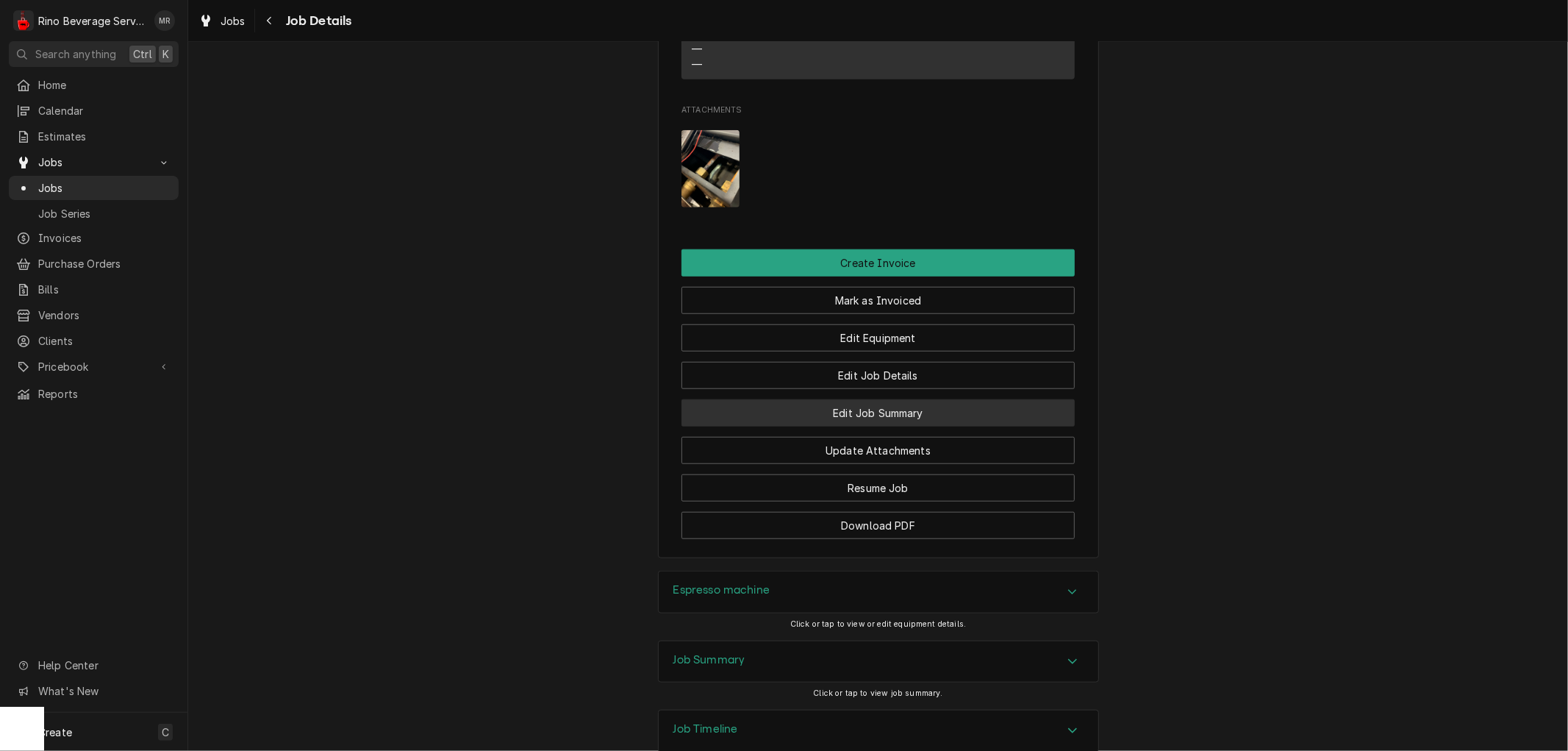
click at [780, 427] on button "Edit Job Summary" at bounding box center [878, 412] width 394 height 27
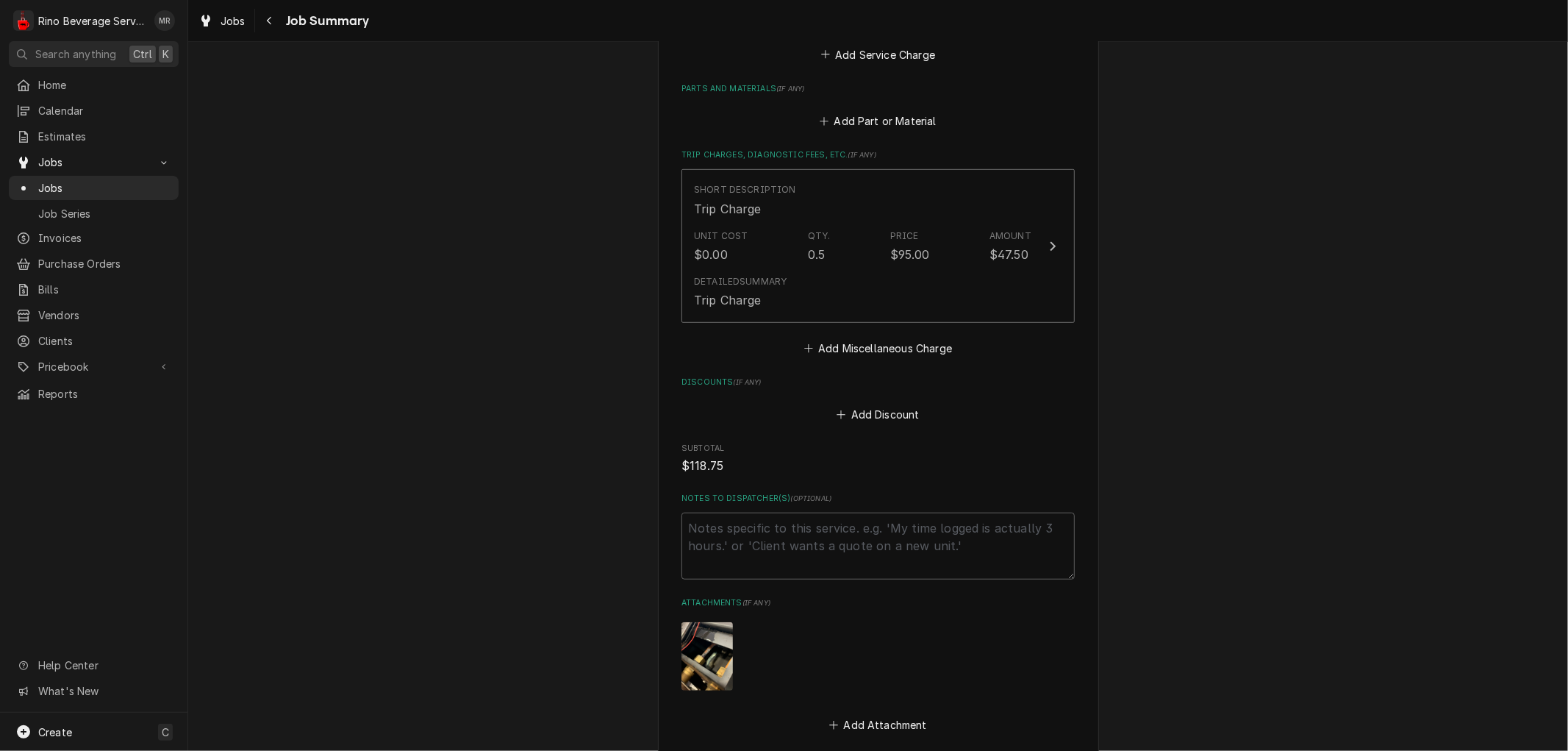
scroll to position [927, 0]
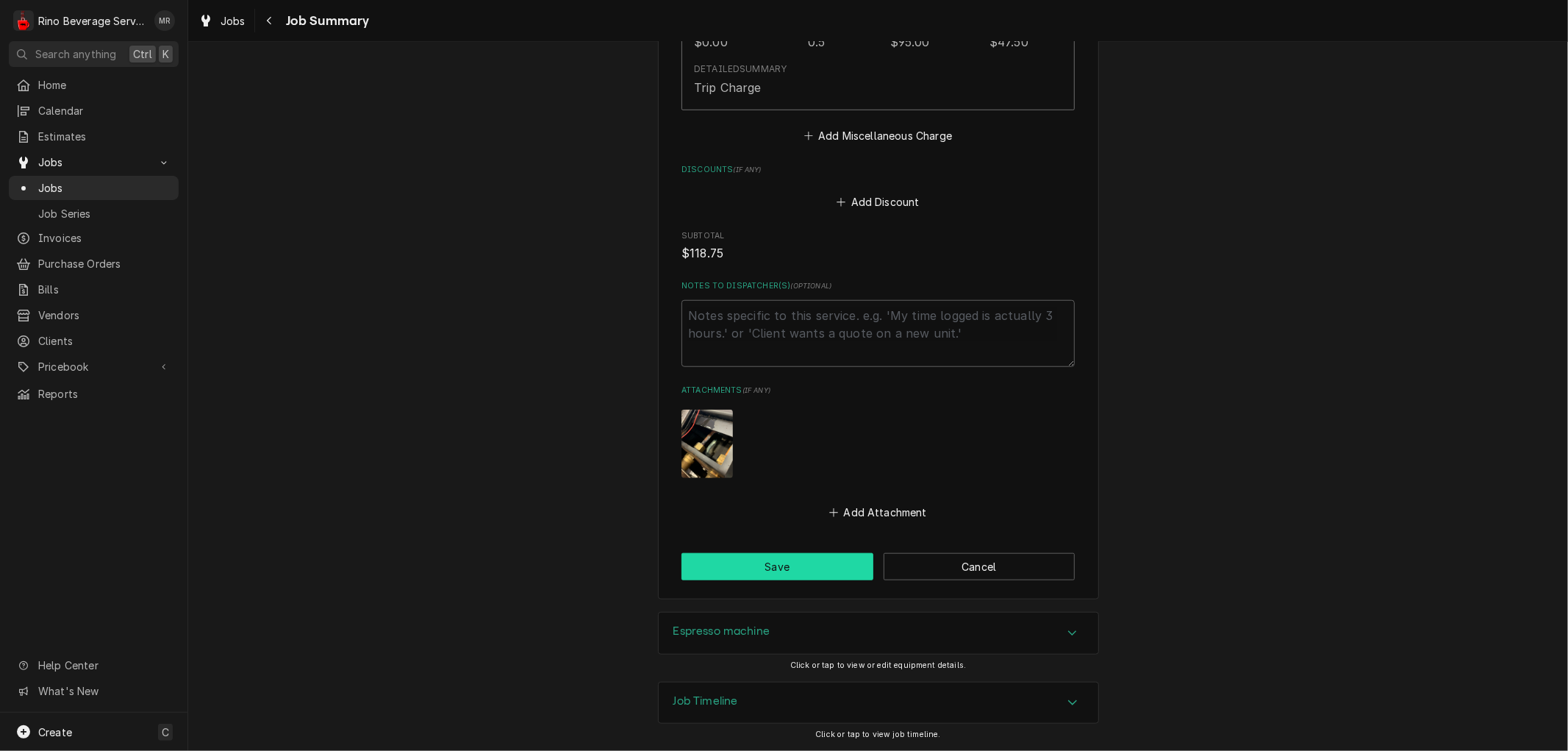
click at [759, 562] on button "Save" at bounding box center [777, 566] width 191 height 27
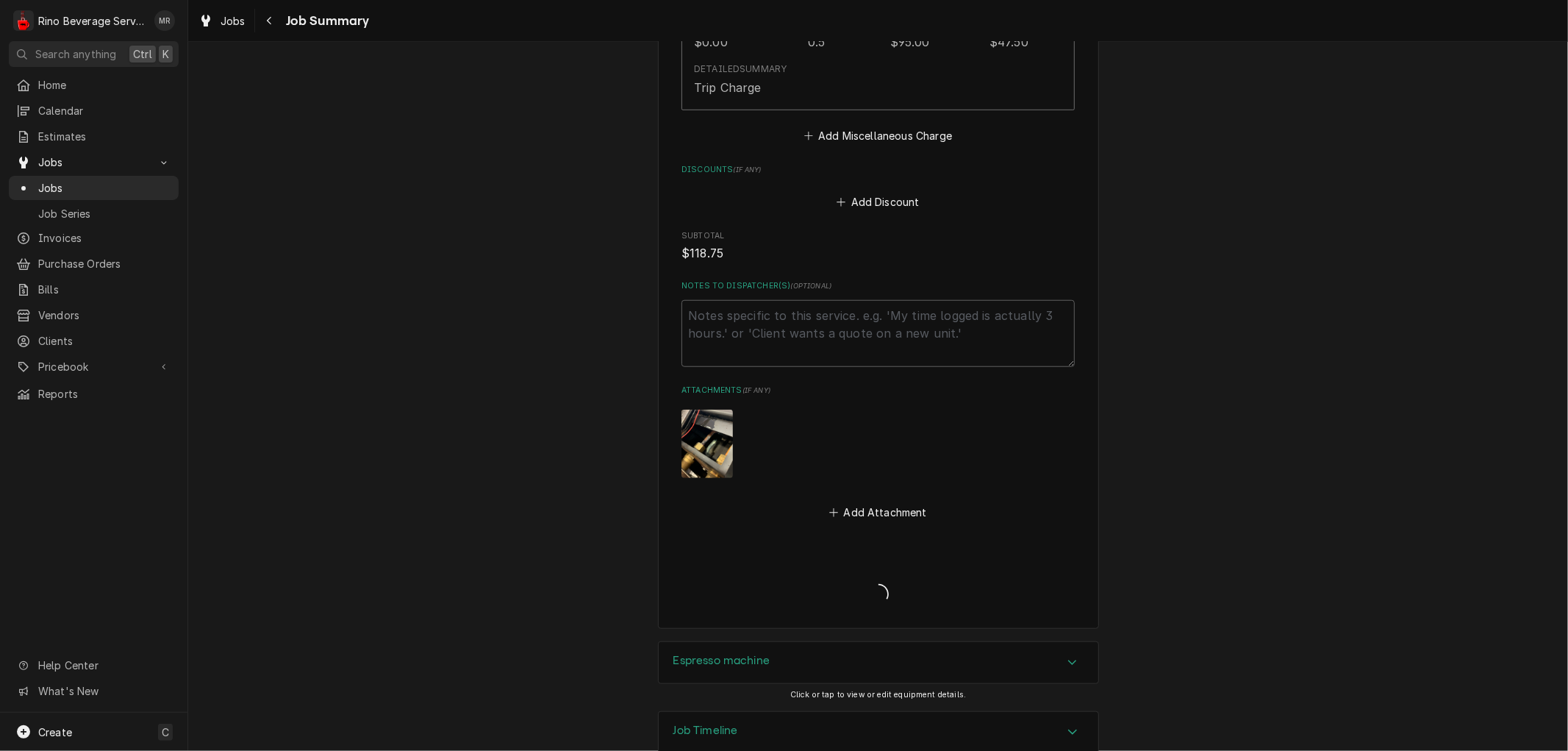
type textarea "x"
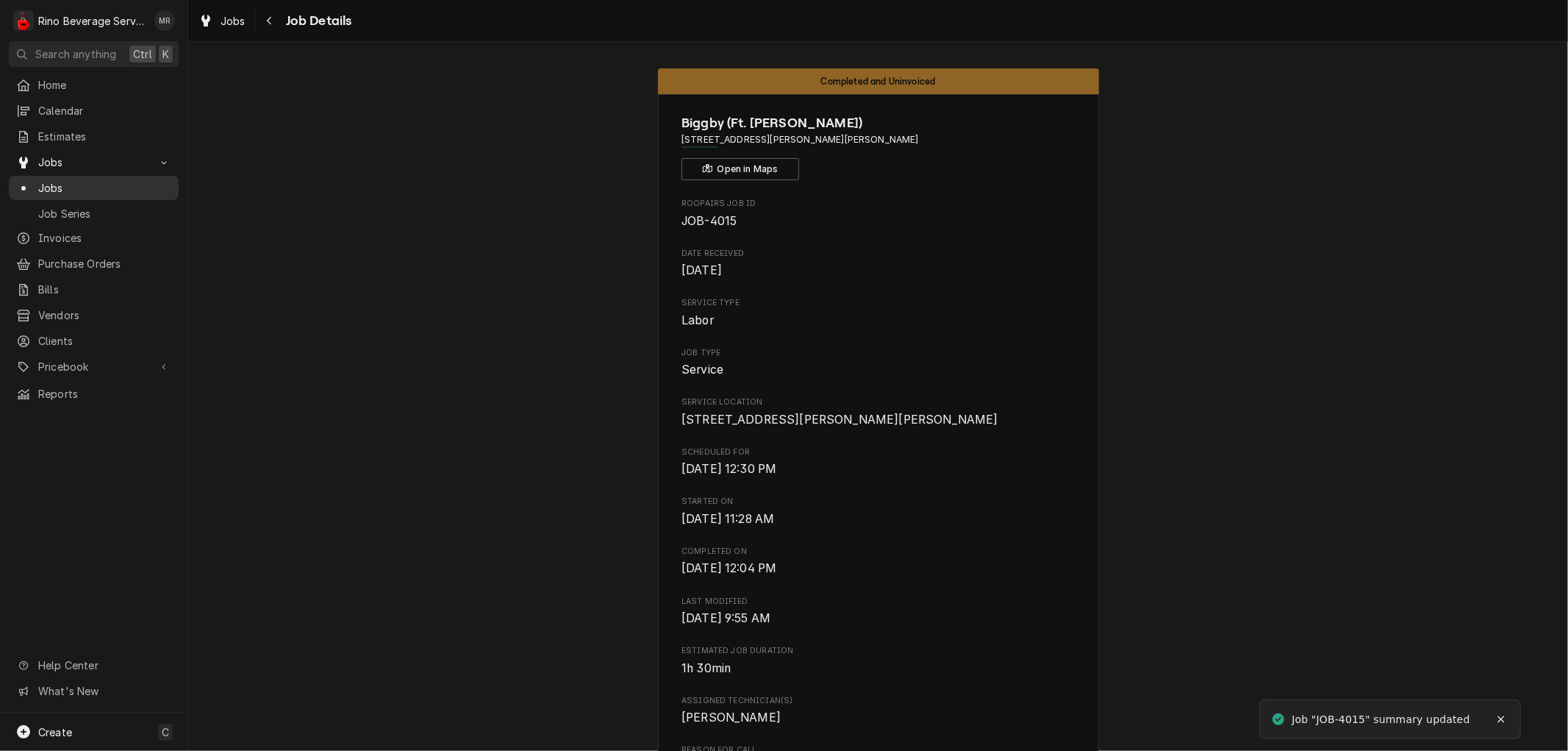
click at [106, 180] on span "Jobs" at bounding box center [105, 188] width 133 height 15
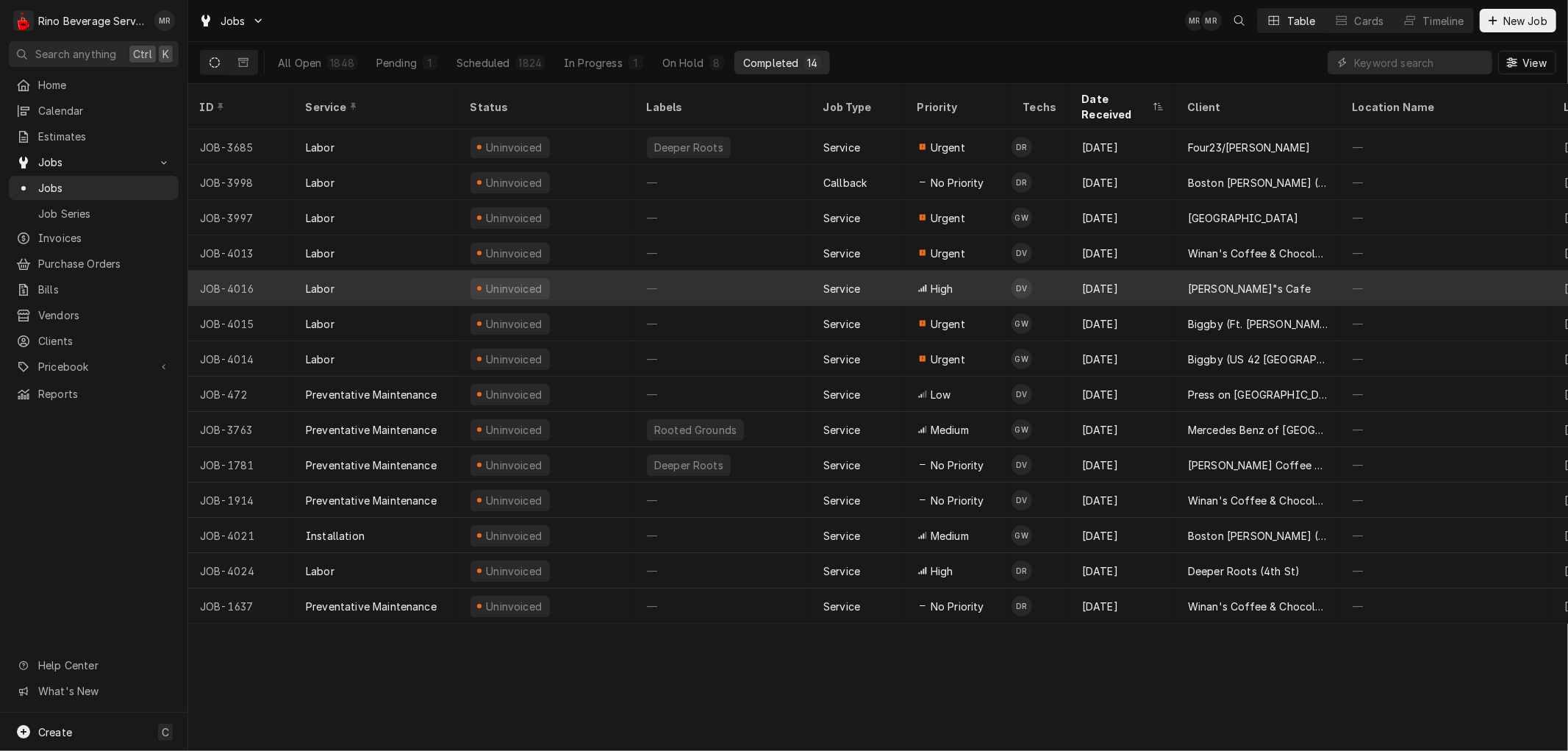
click at [724, 272] on div "—" at bounding box center [723, 288] width 176 height 35
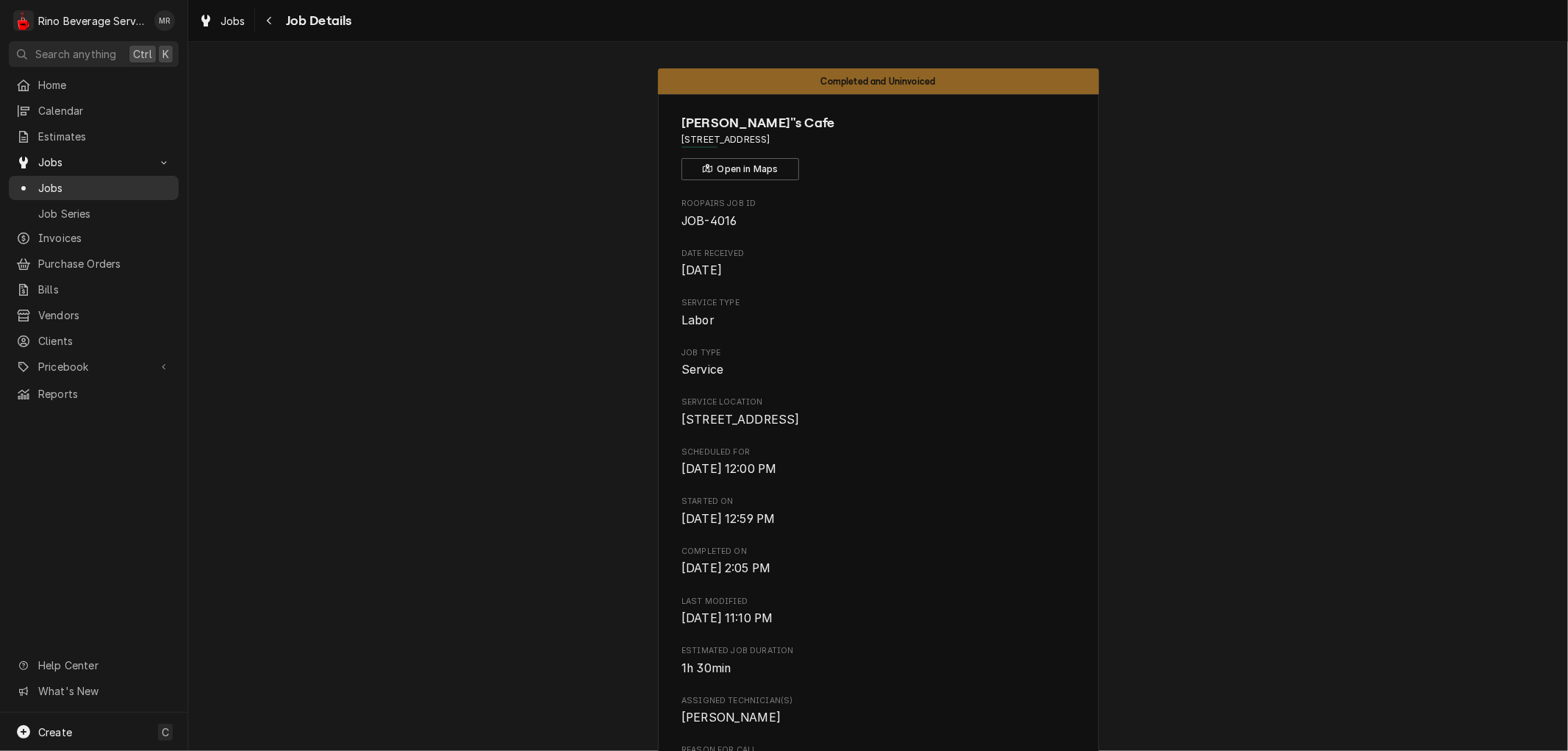
click at [94, 182] on span "Jobs" at bounding box center [105, 188] width 133 height 15
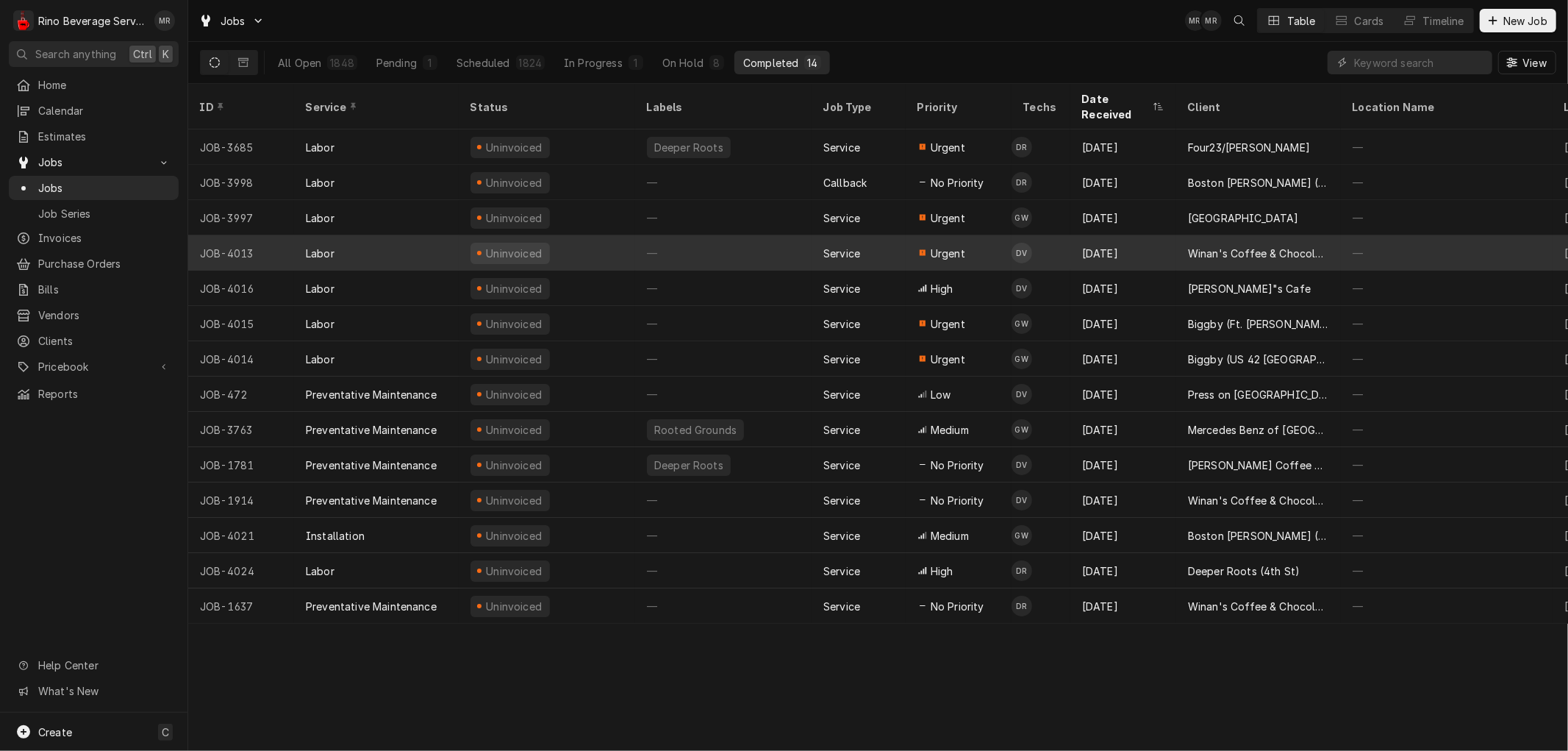
click at [699, 235] on div "—" at bounding box center [723, 253] width 176 height 35
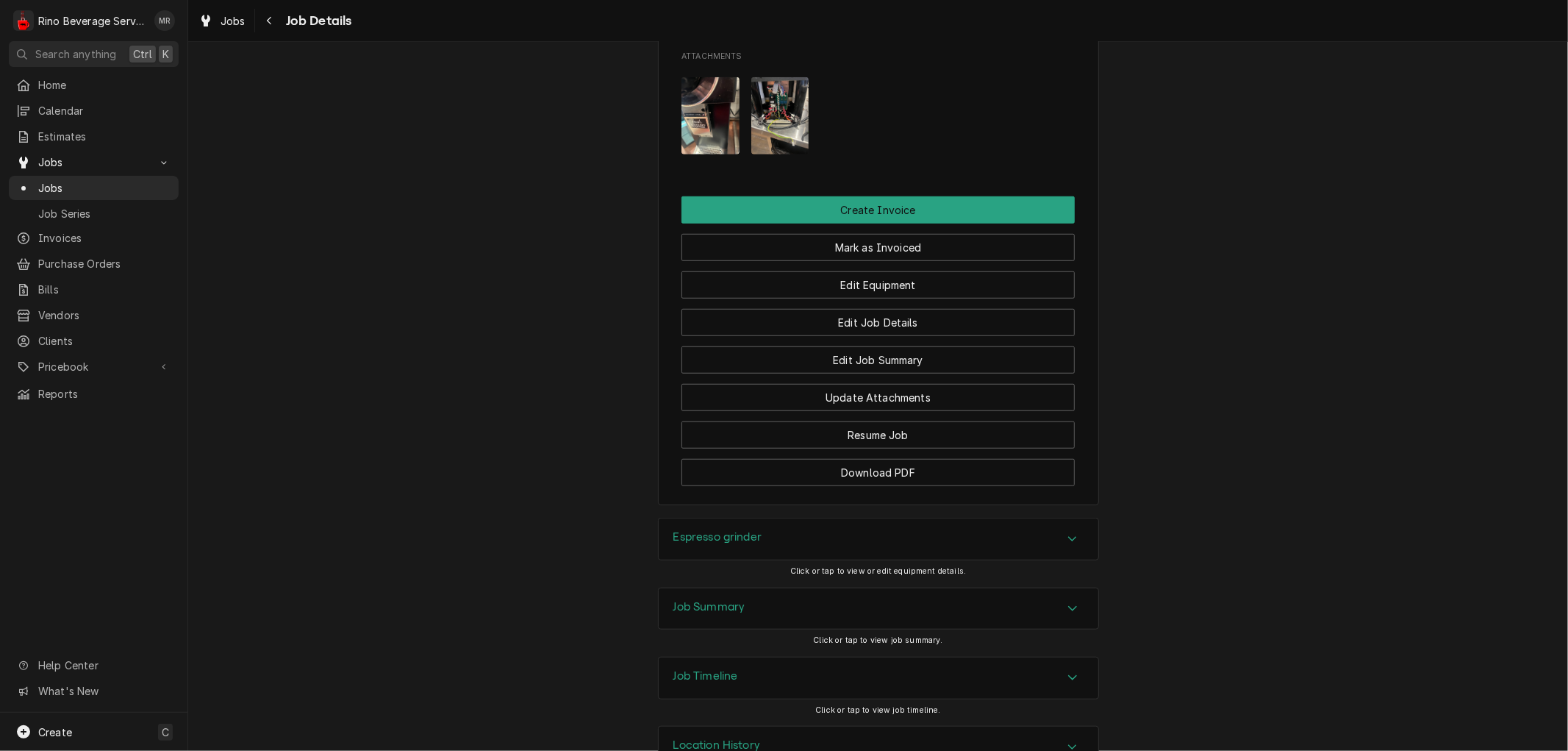
scroll to position [899, 0]
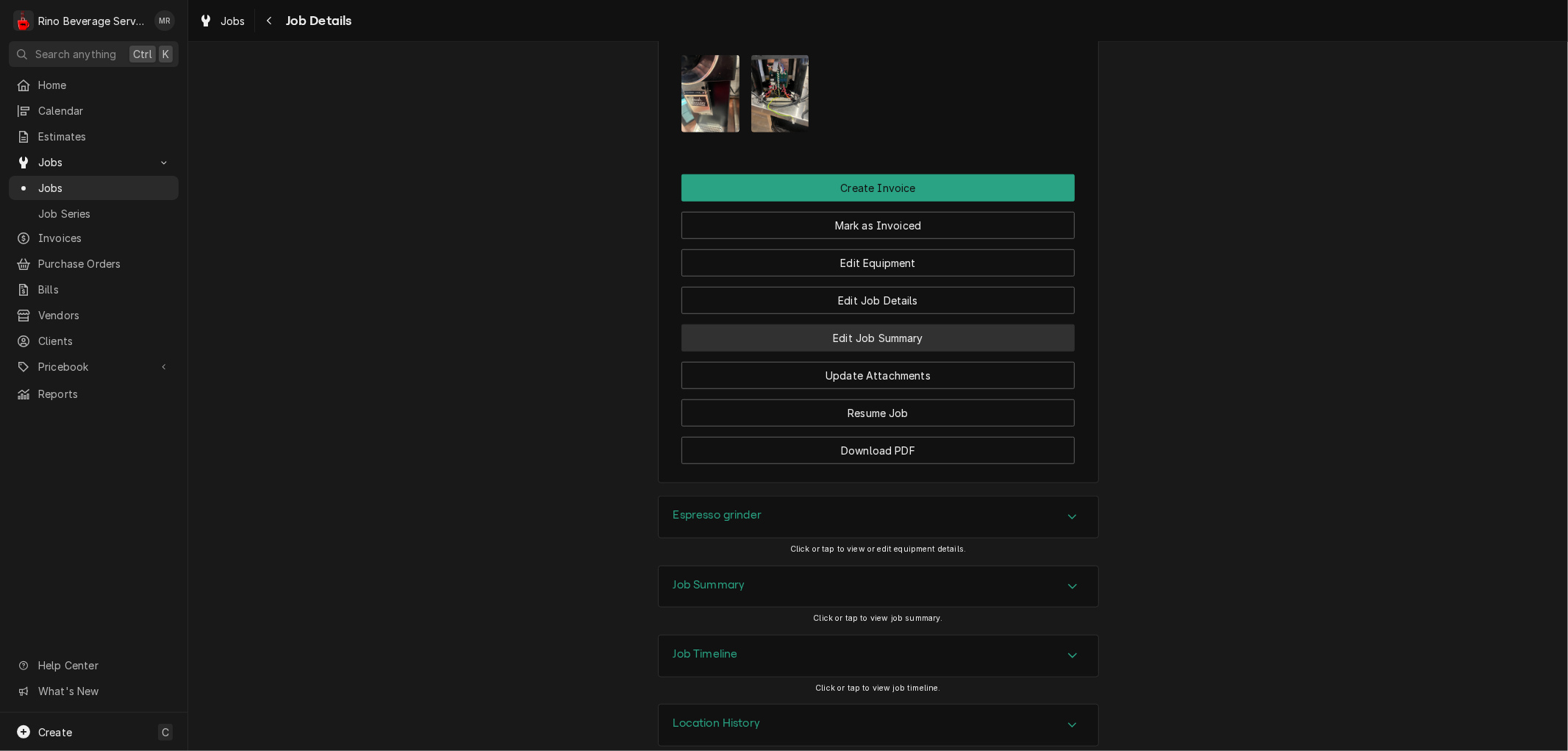
click at [782, 351] on button "Edit Job Summary" at bounding box center [878, 338] width 394 height 27
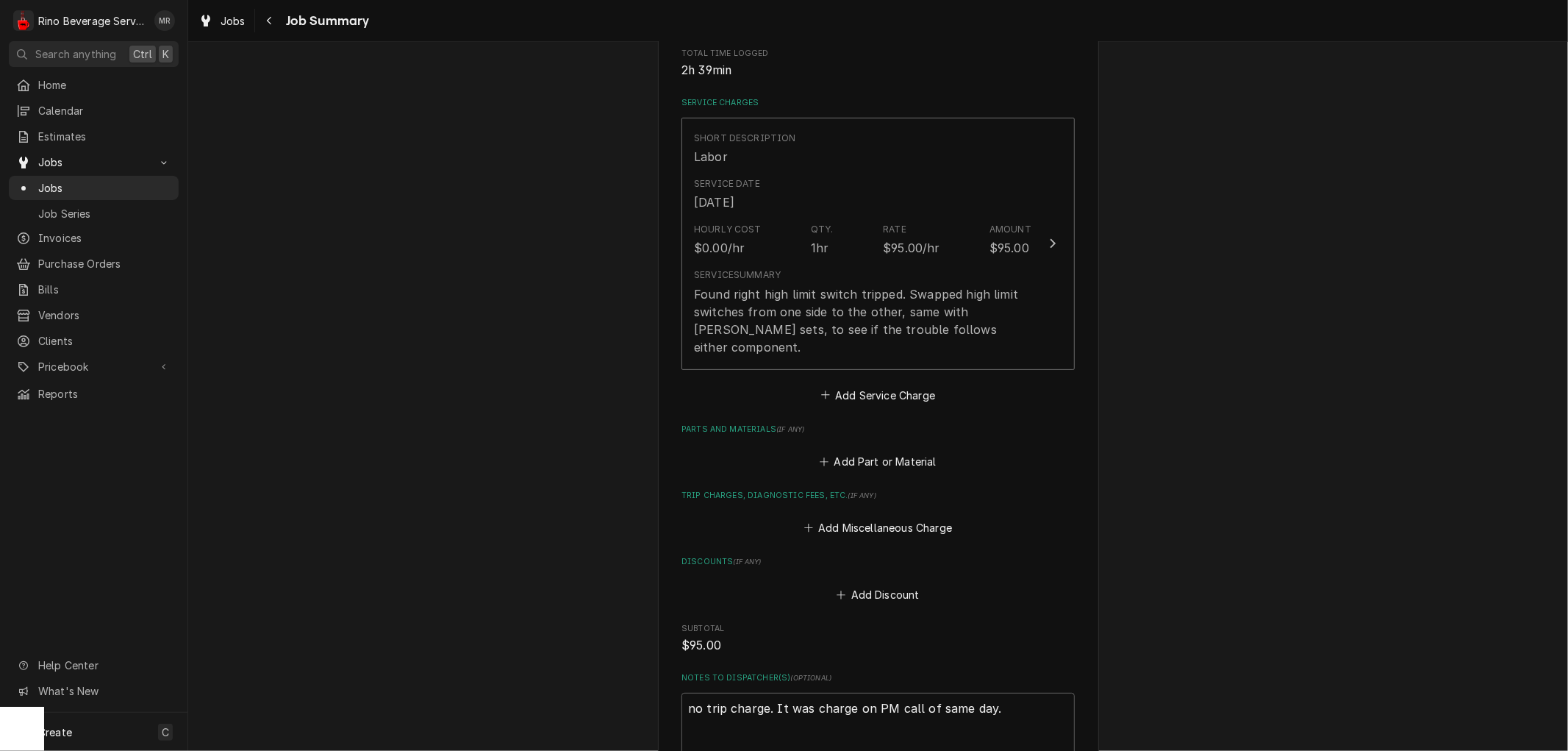
scroll to position [677, 0]
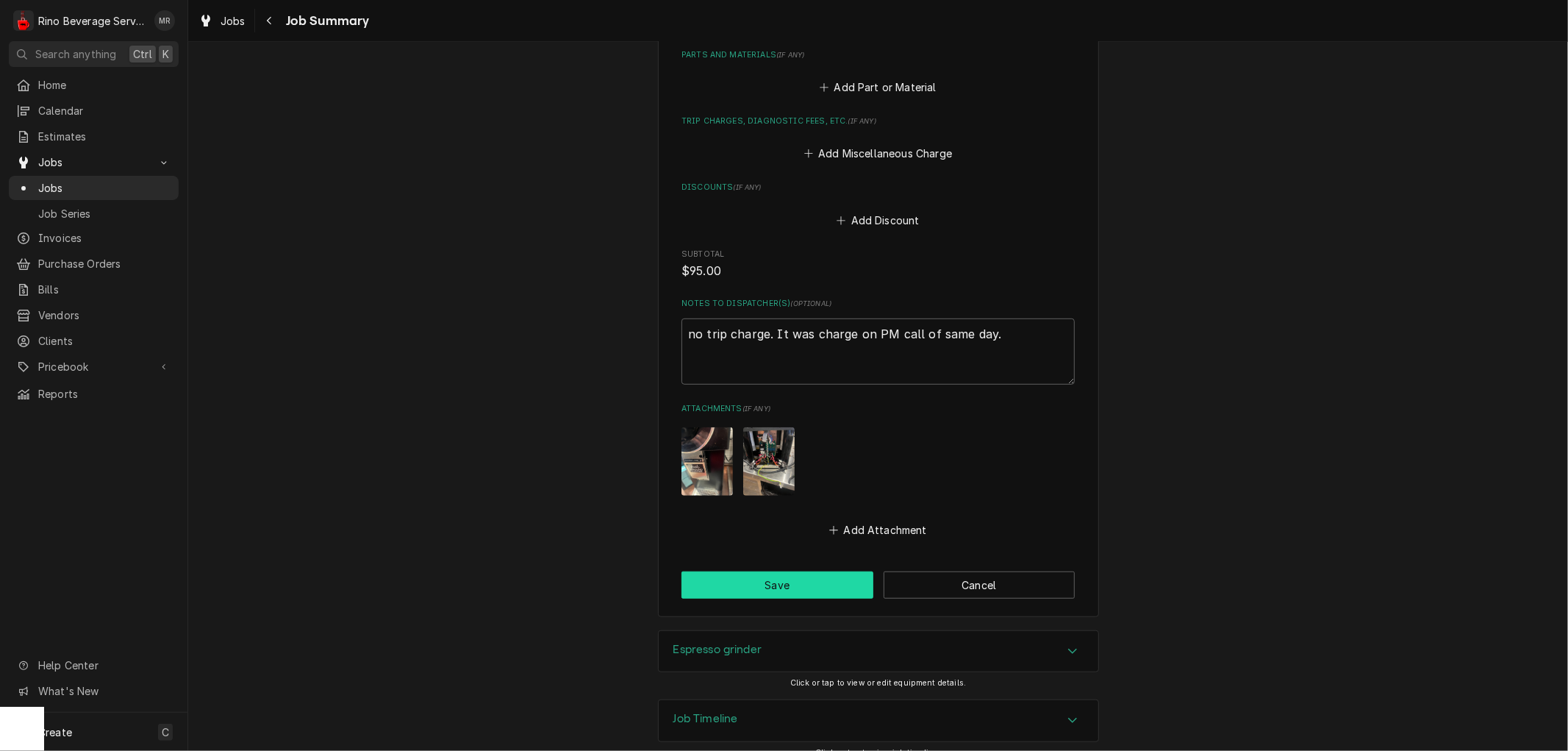
click at [748, 572] on button "Save" at bounding box center [777, 585] width 191 height 27
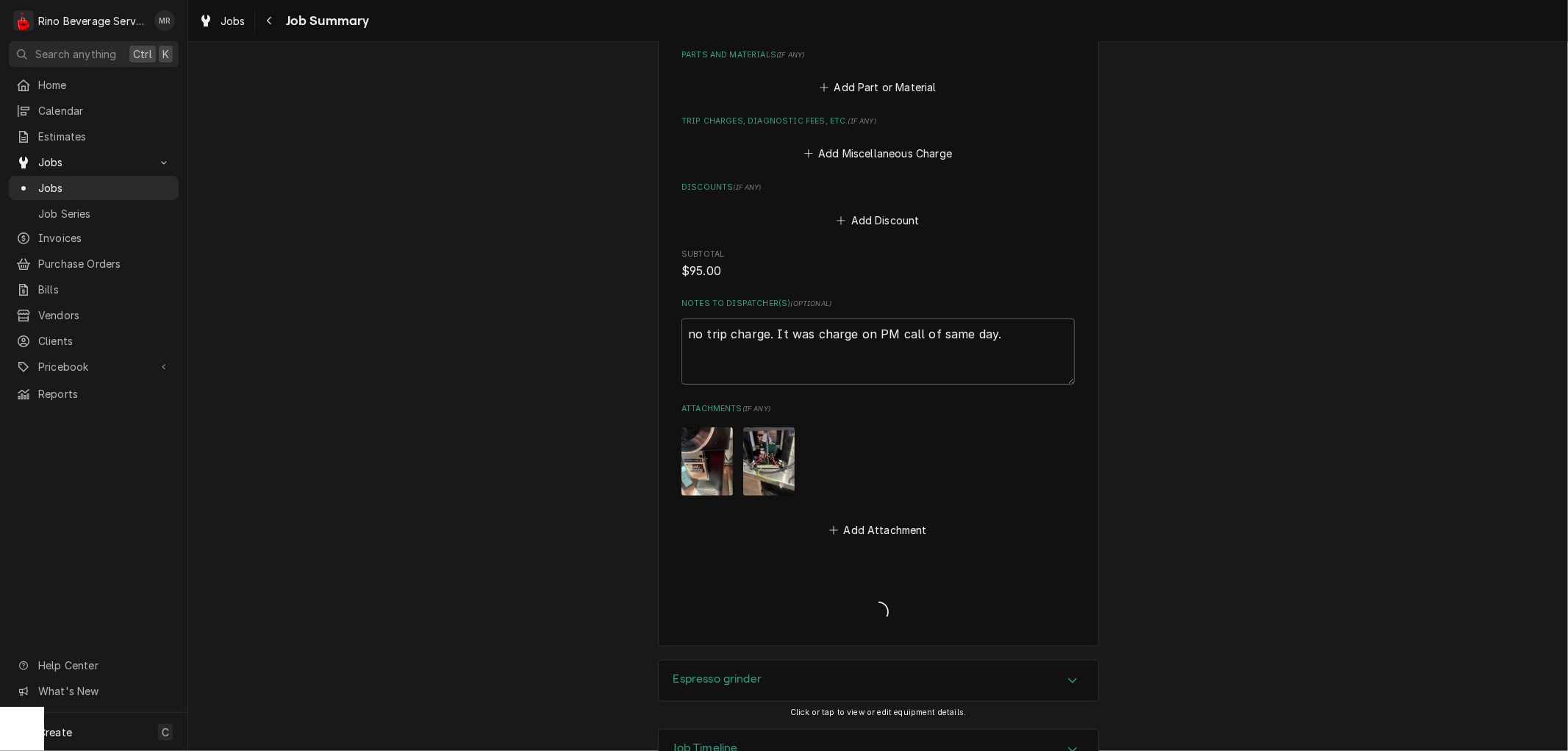
type textarea "x"
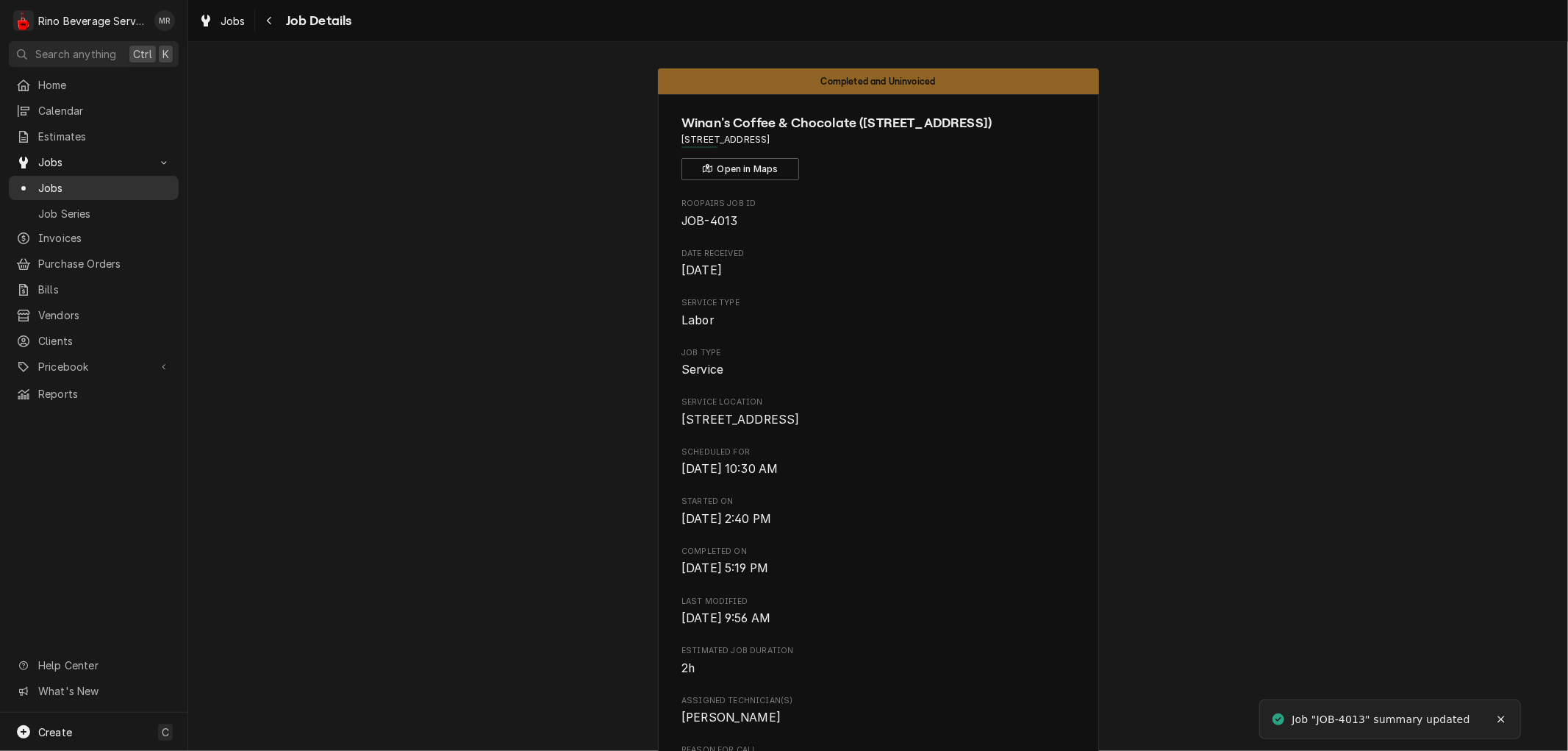
click at [90, 180] on span "Jobs" at bounding box center [105, 188] width 133 height 15
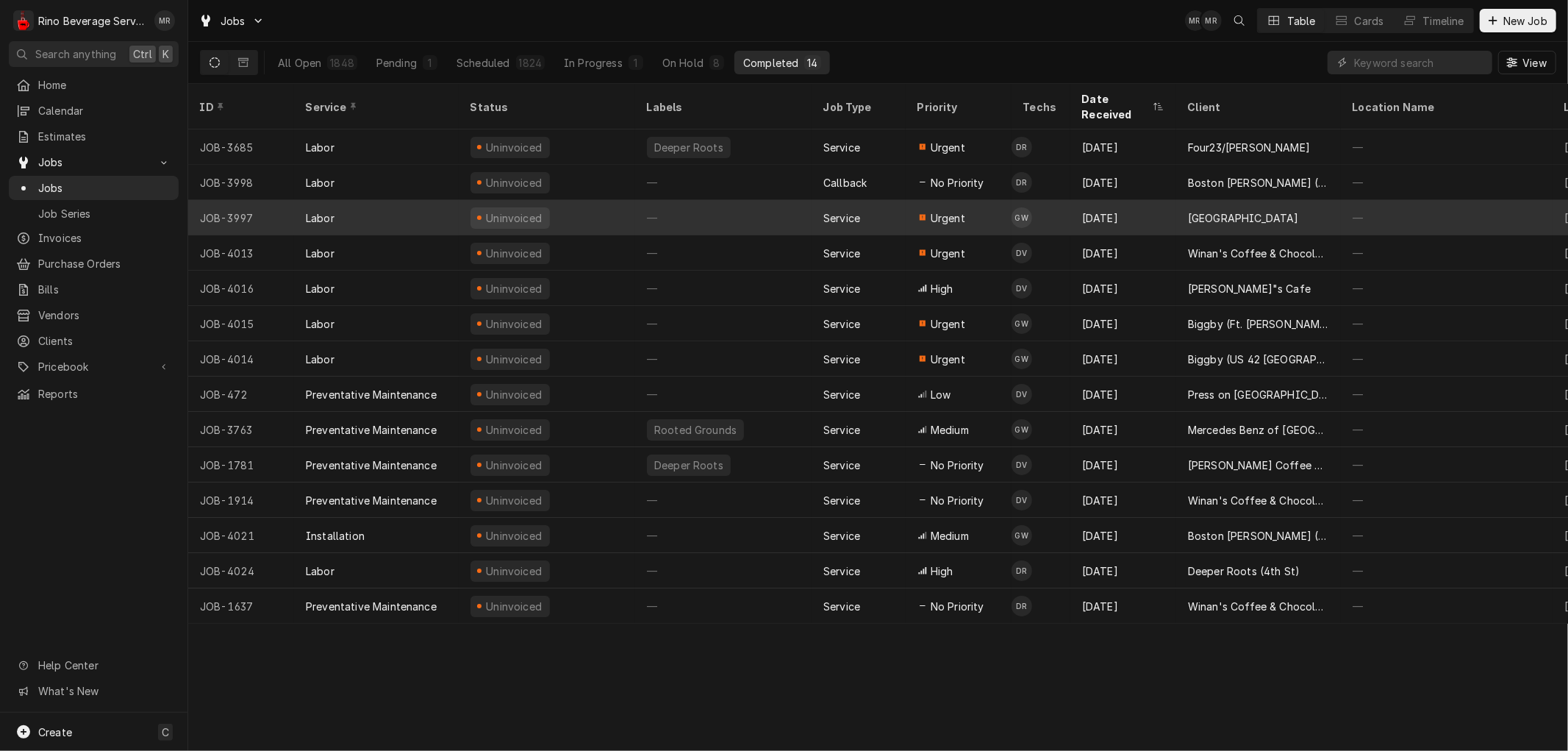
click at [725, 203] on div "—" at bounding box center [723, 217] width 176 height 35
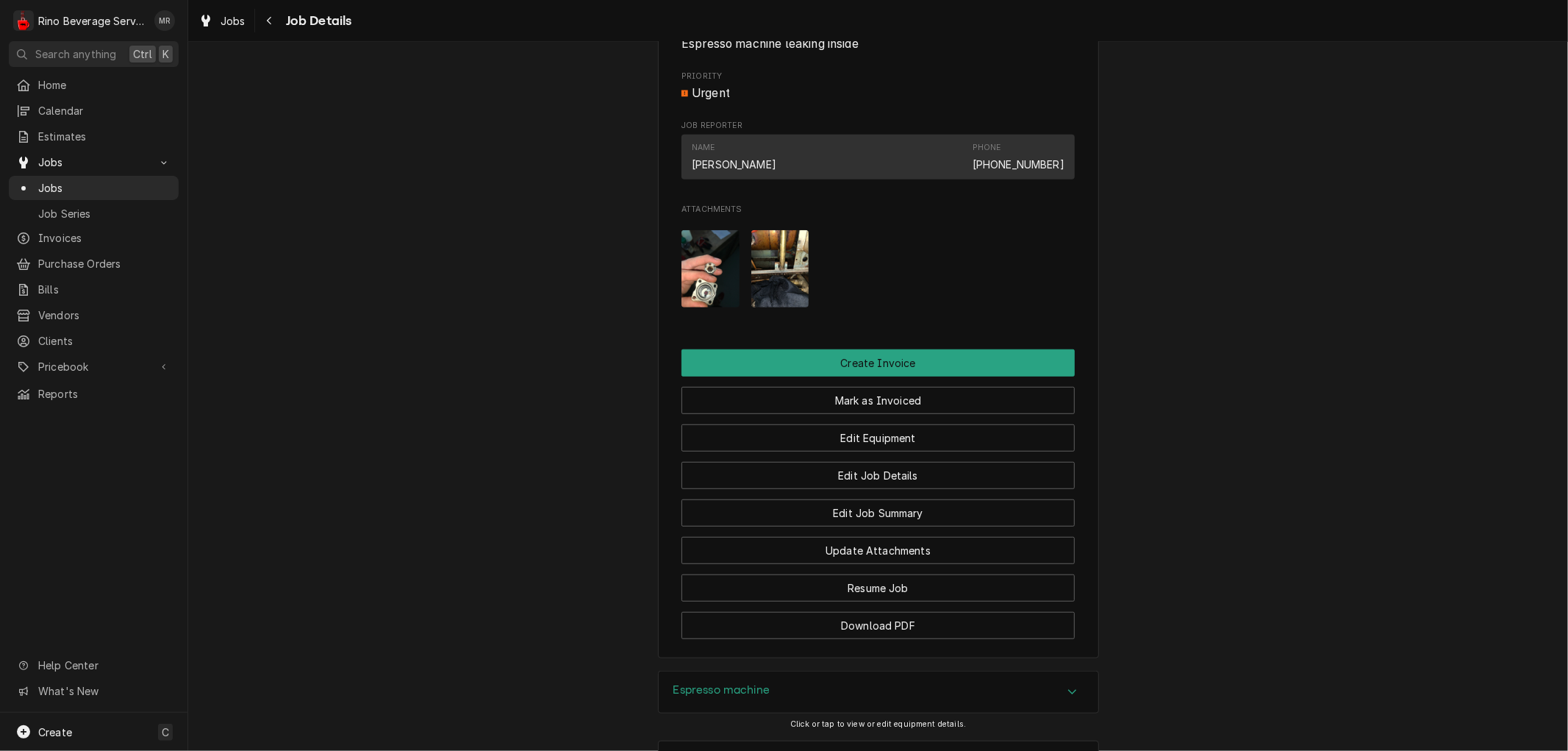
scroll to position [735, 0]
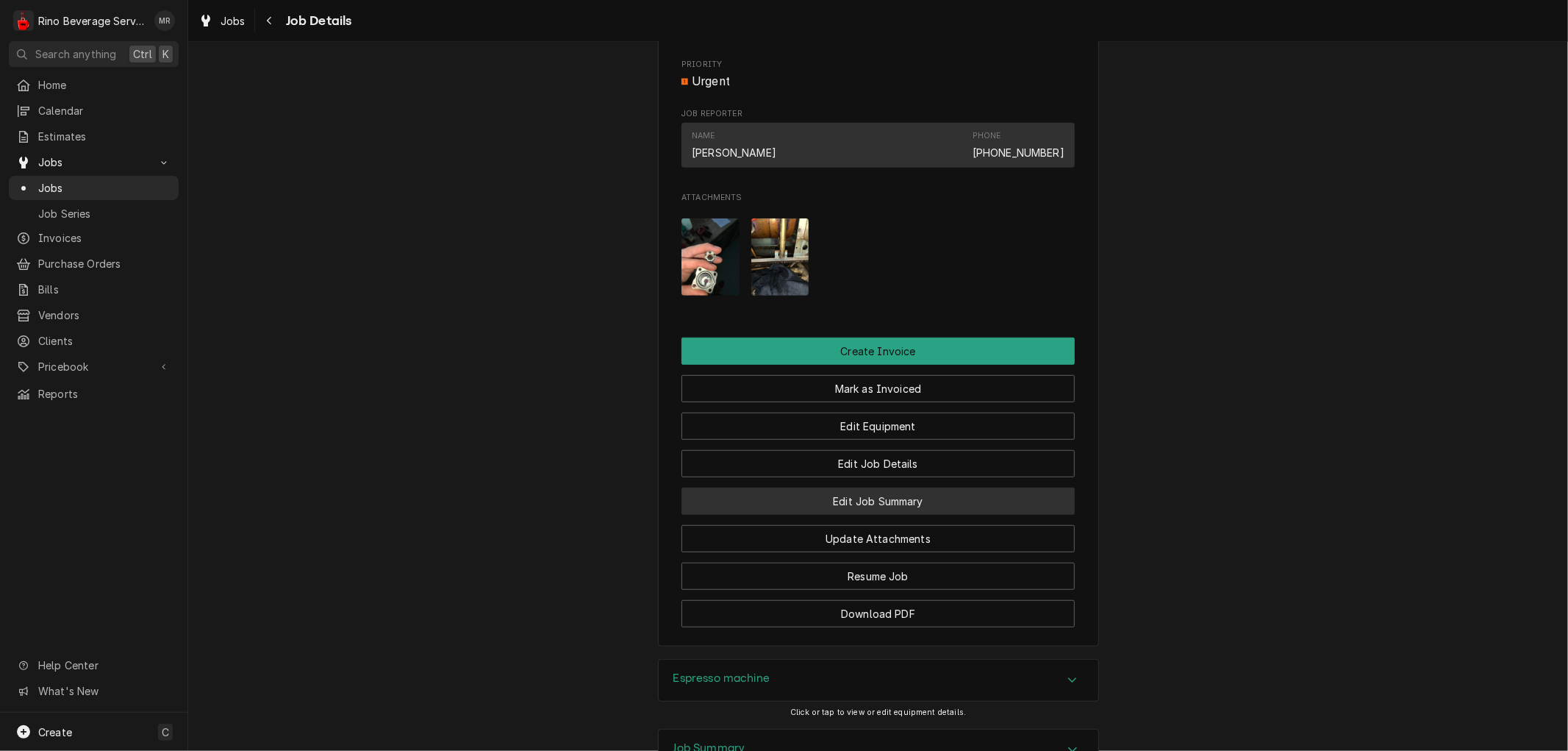
click at [728, 515] on button "Edit Job Summary" at bounding box center [878, 501] width 394 height 27
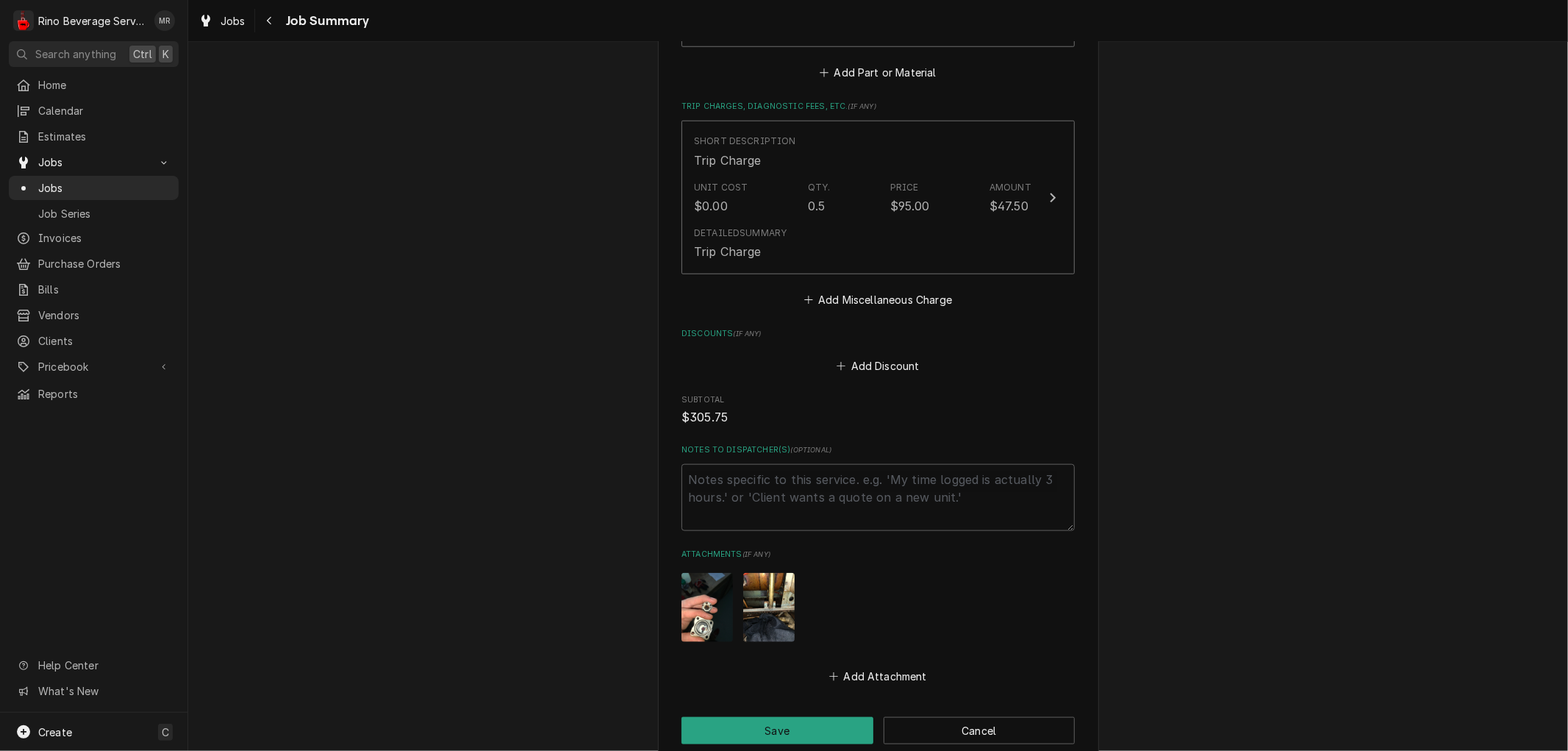
scroll to position [1395, 0]
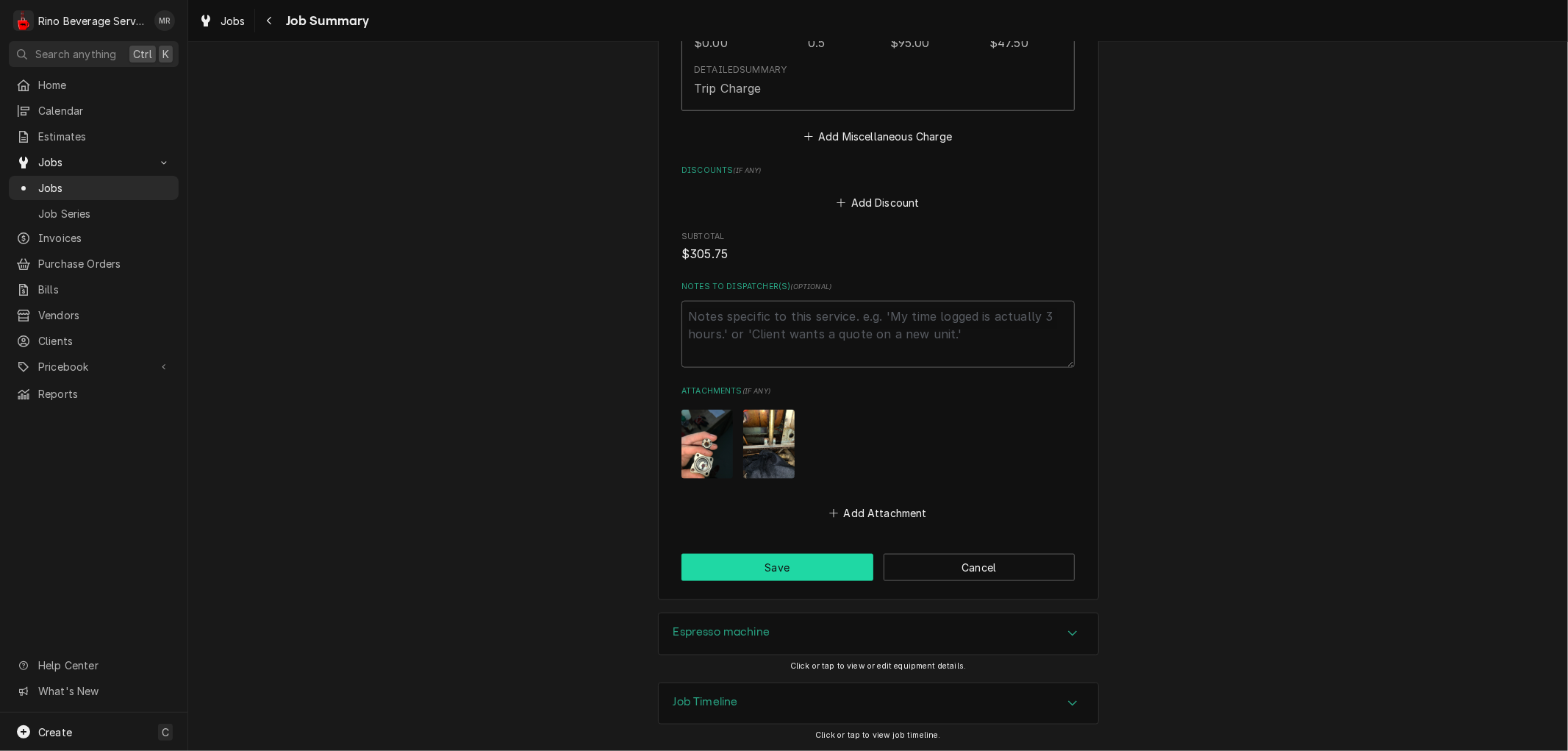
click at [782, 567] on button "Save" at bounding box center [777, 567] width 191 height 27
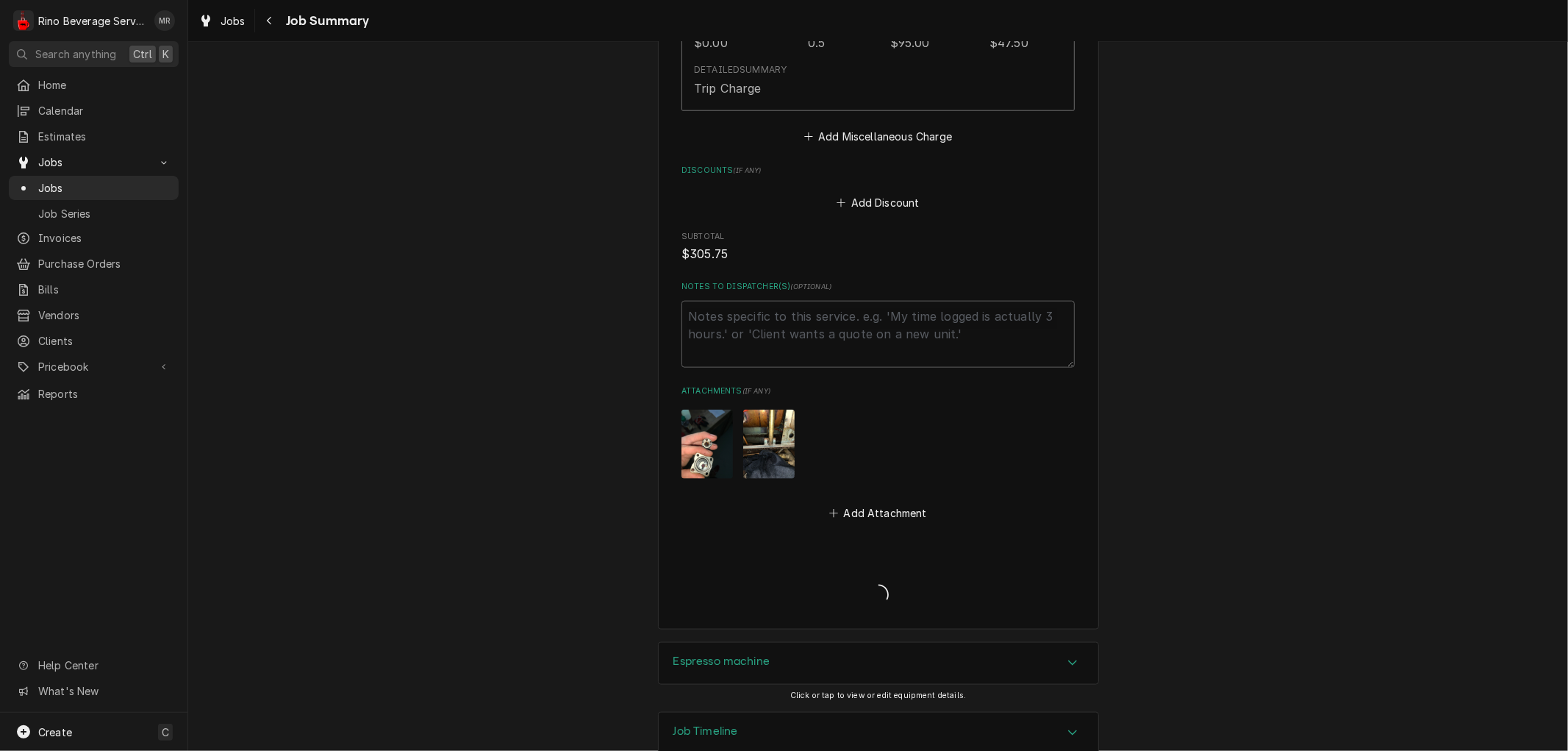
type textarea "x"
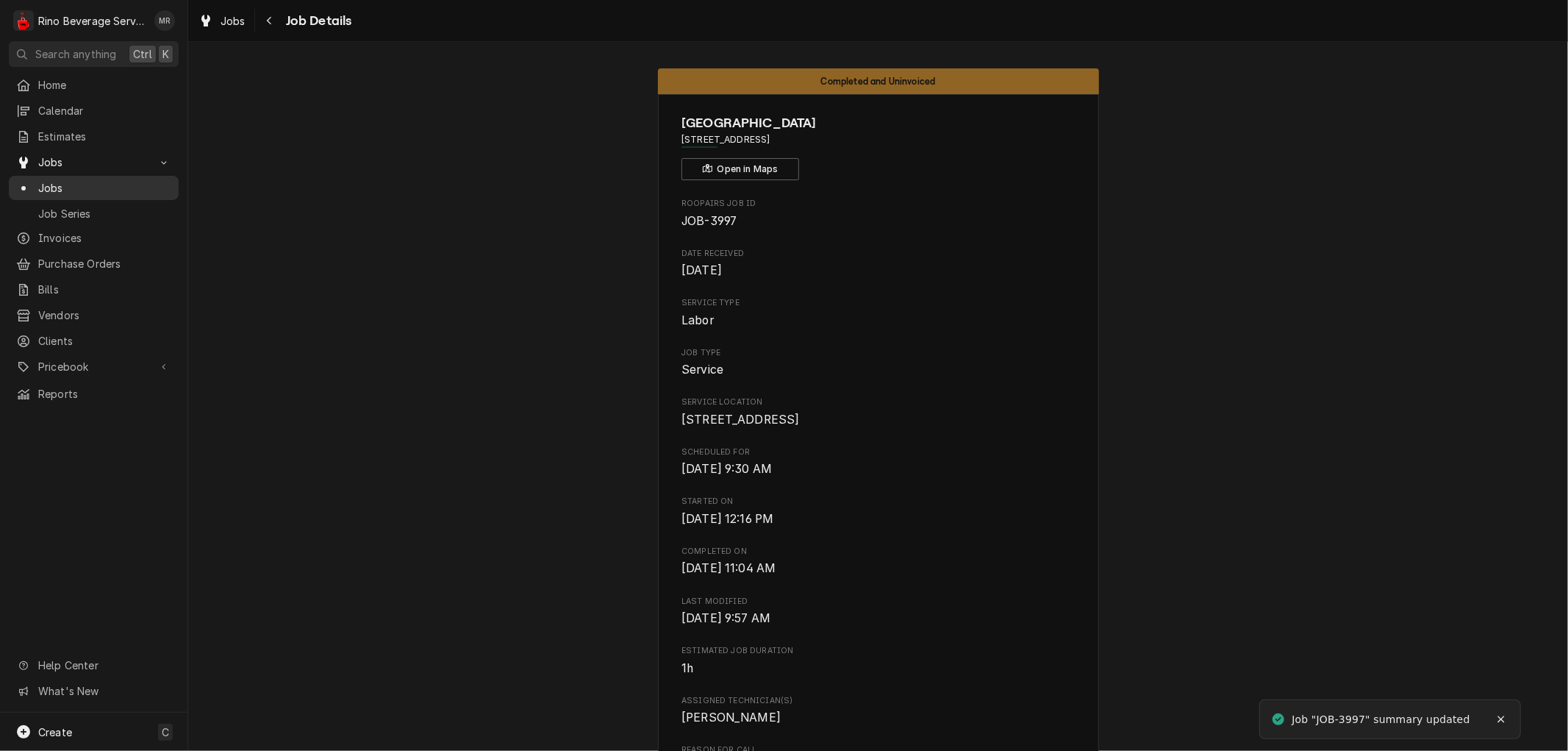
click at [107, 182] on span "Jobs" at bounding box center [105, 188] width 133 height 15
